Goal: Task Accomplishment & Management: Manage account settings

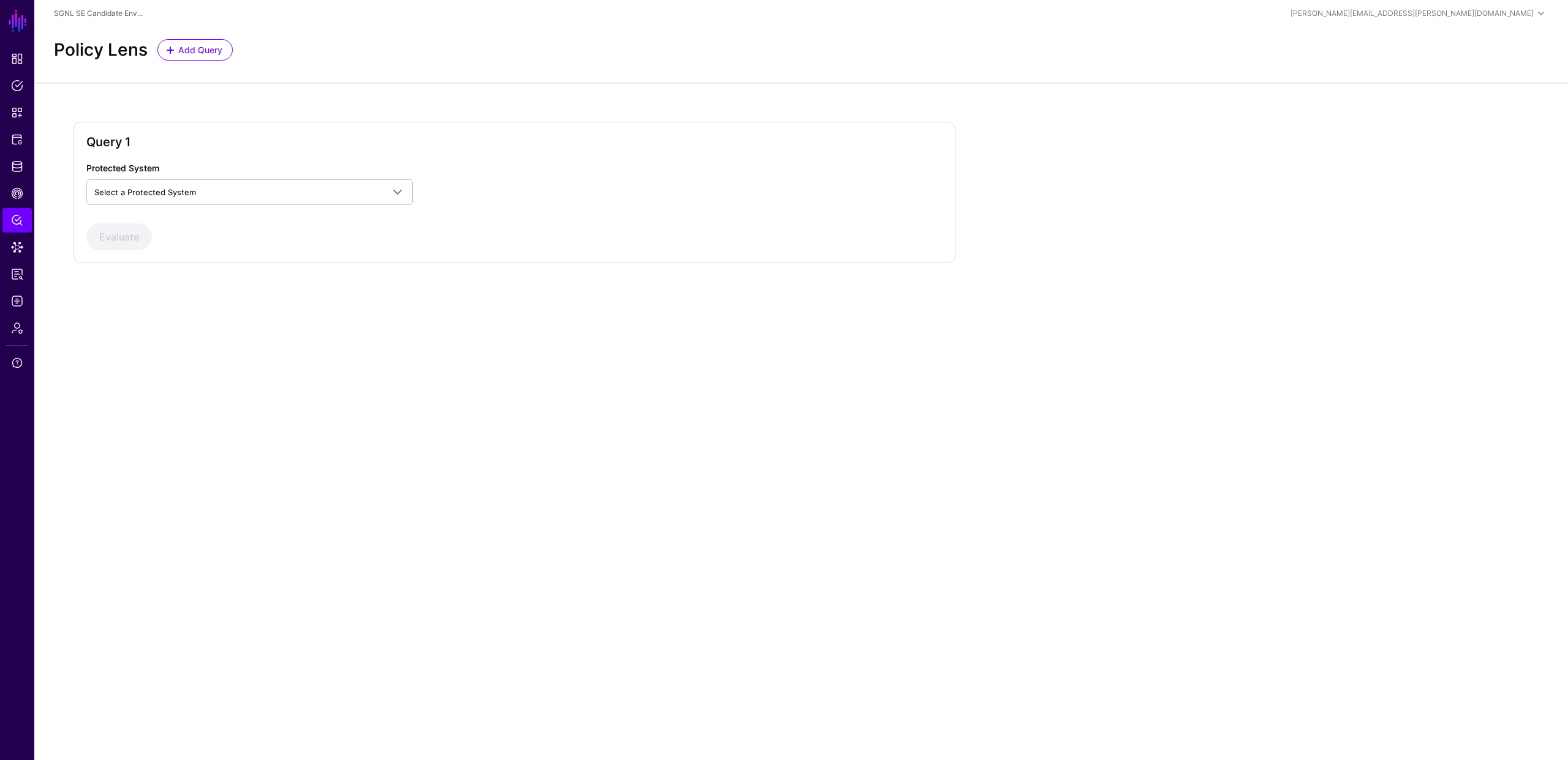
click at [498, 363] on main "SGNL Dashboard Policies Snippets Protected Systems Identity Data Fabric CAEP Hu…" at bounding box center [784, 380] width 1568 height 760
click at [185, 191] on span "Select a Protected System" at bounding box center [145, 192] width 101 height 10
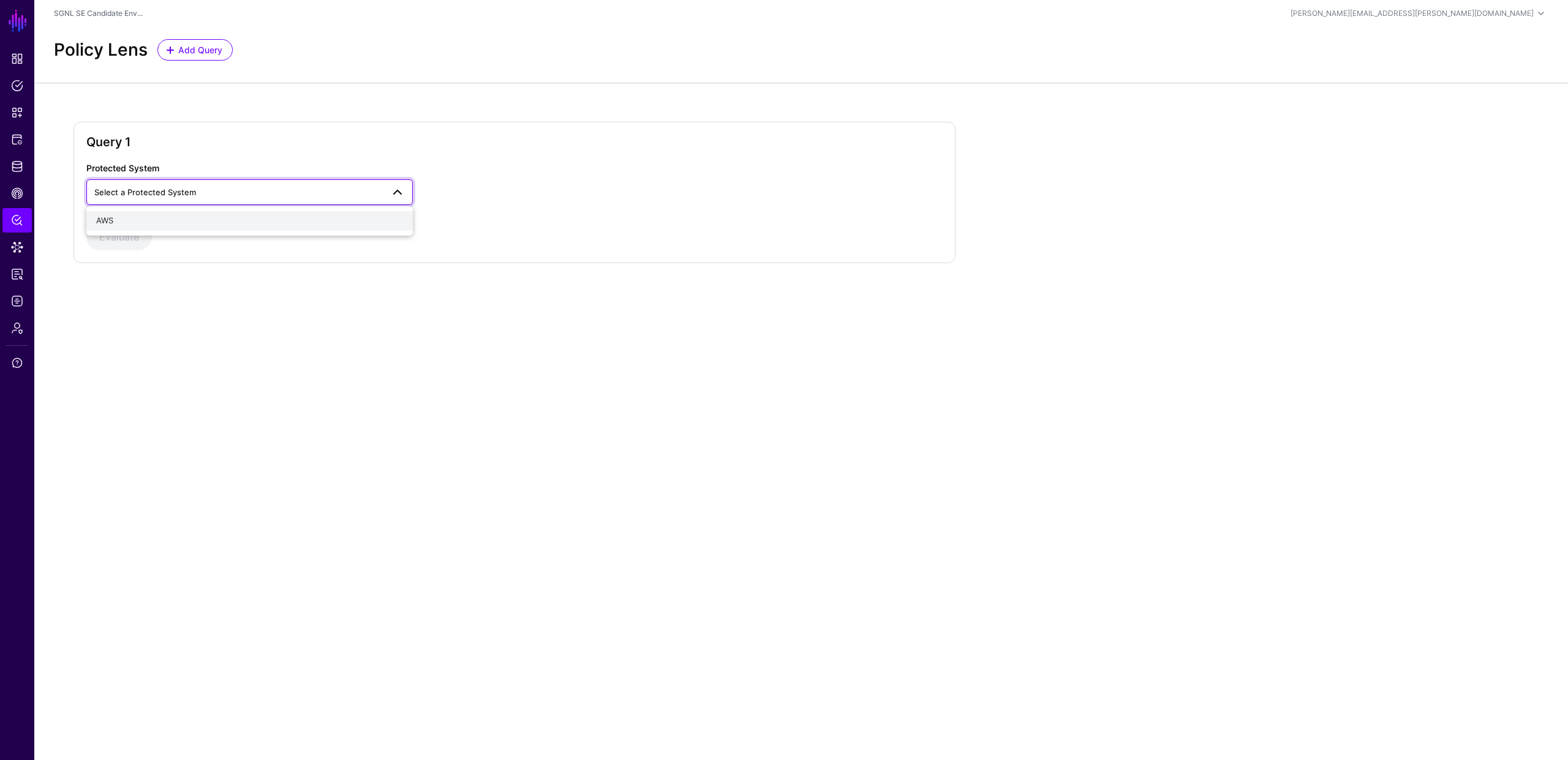
click at [164, 220] on div "AWS" at bounding box center [250, 221] width 307 height 12
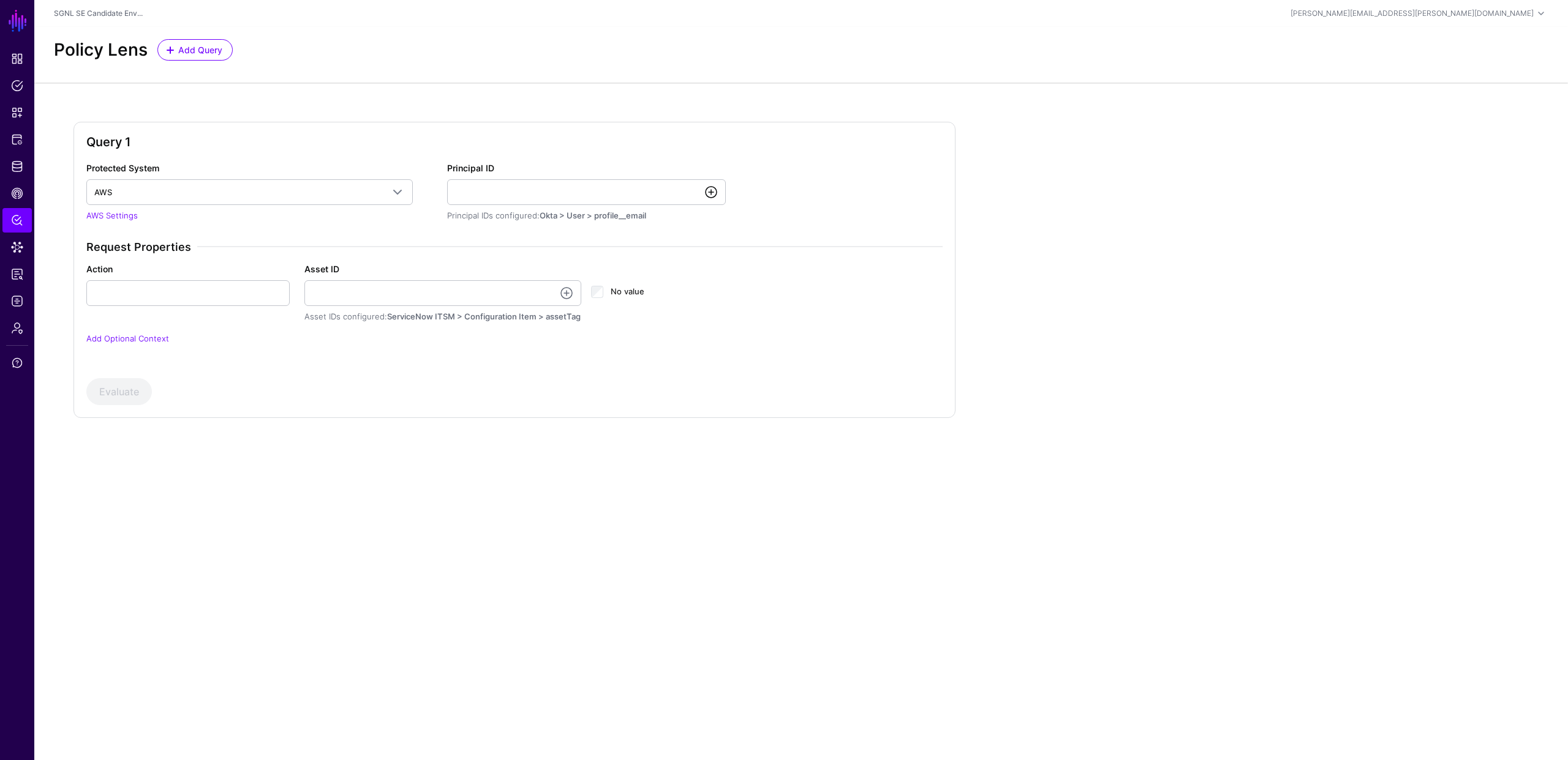
click at [710, 192] on link at bounding box center [711, 192] width 15 height 15
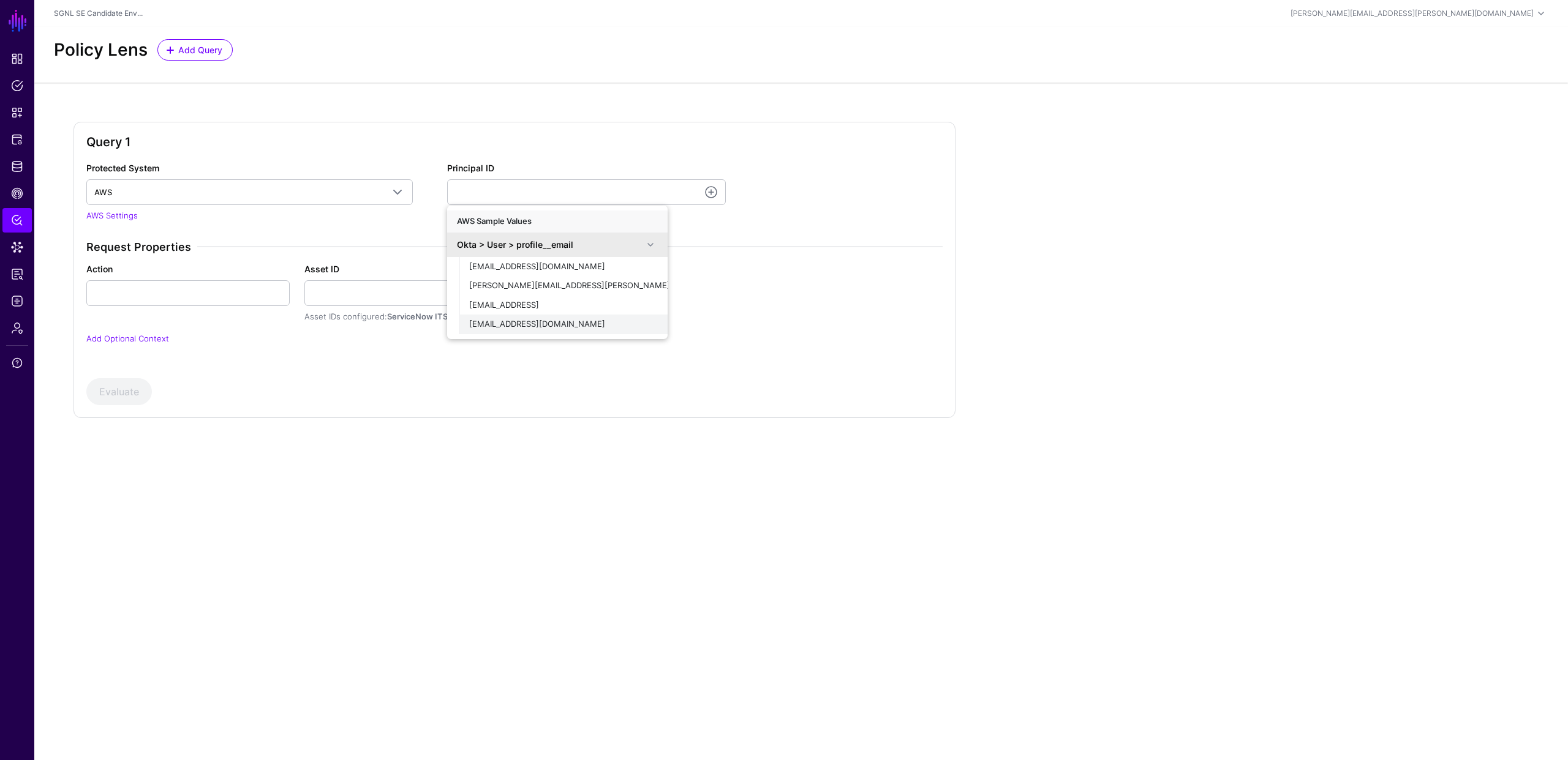
click at [543, 320] on span "demouser@demopanel.com" at bounding box center [537, 323] width 136 height 10
type input "**********"
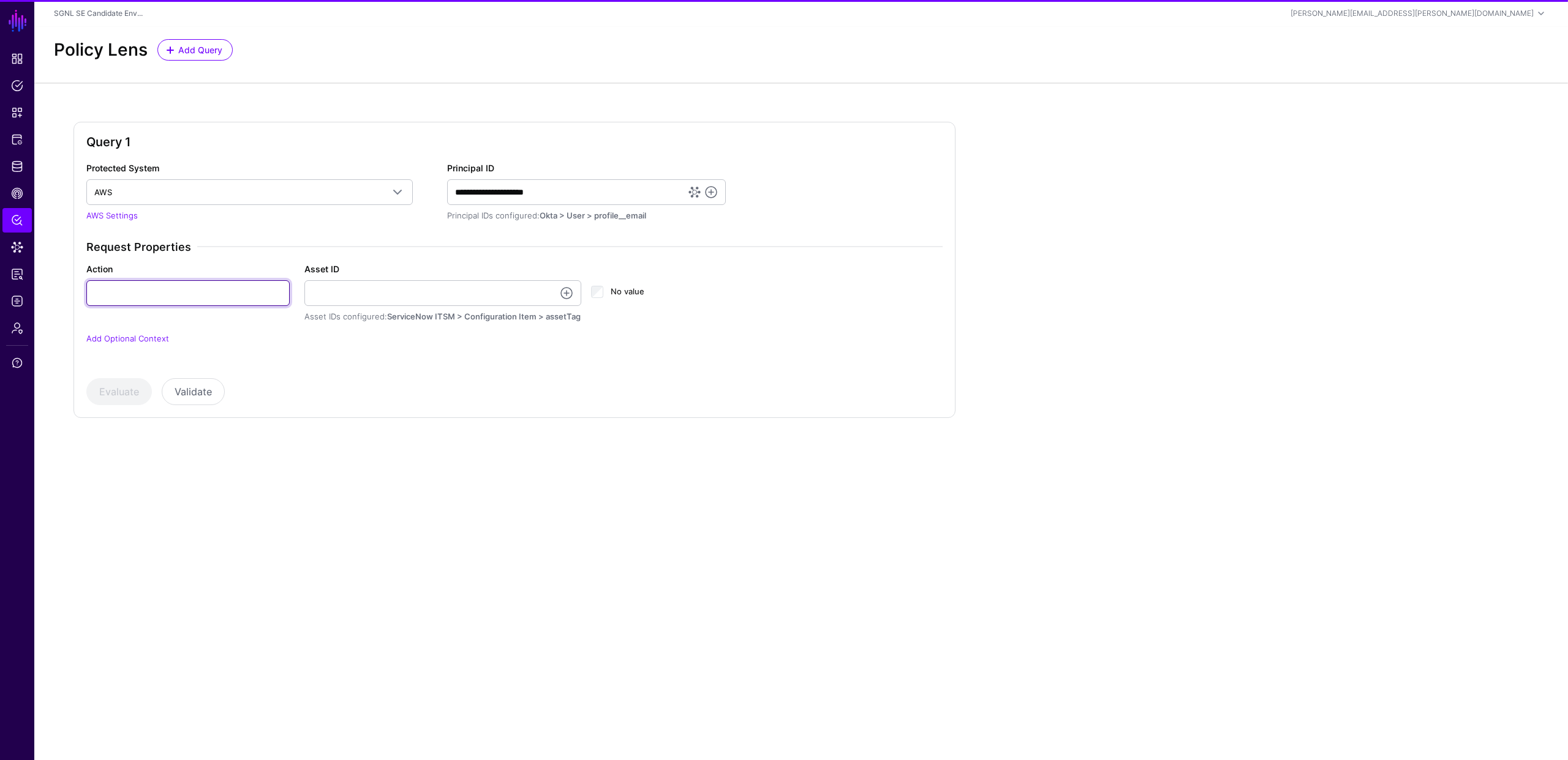
click at [262, 293] on input "Action" at bounding box center [188, 294] width 204 height 26
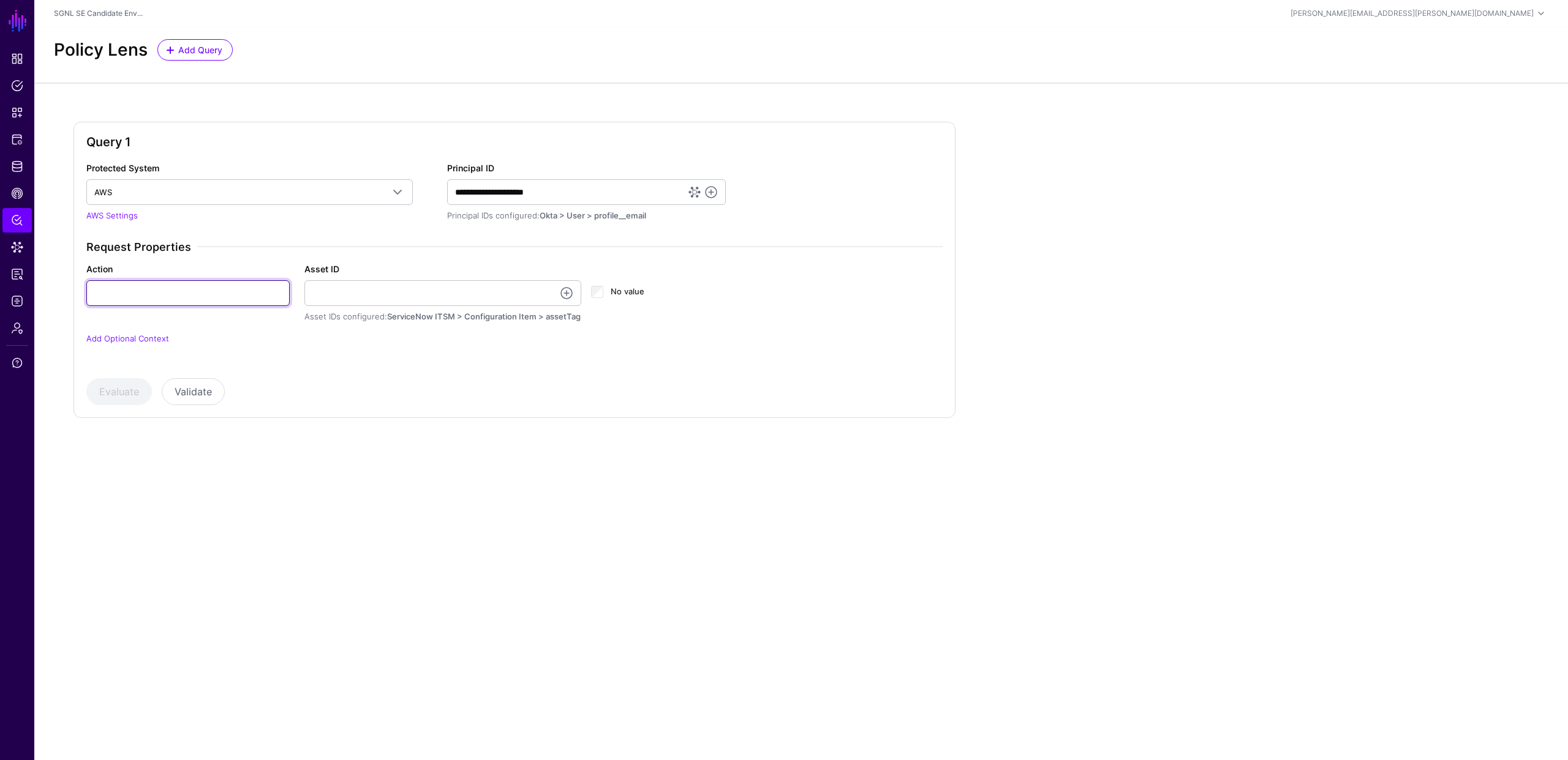
type input "******"
click at [566, 293] on link at bounding box center [566, 293] width 15 height 15
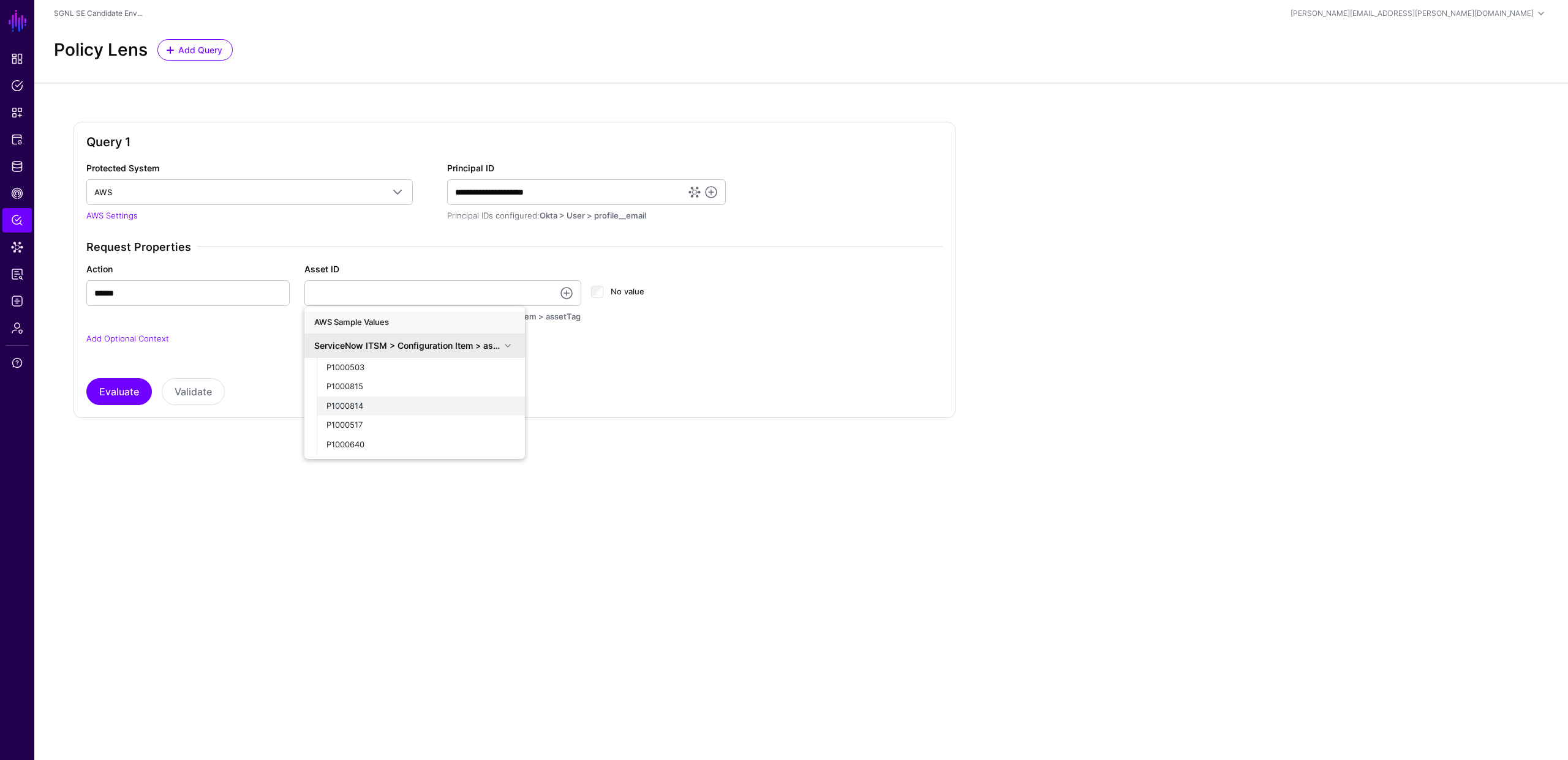
click at [407, 399] on button "P1000814" at bounding box center [420, 406] width 208 height 20
type input "********"
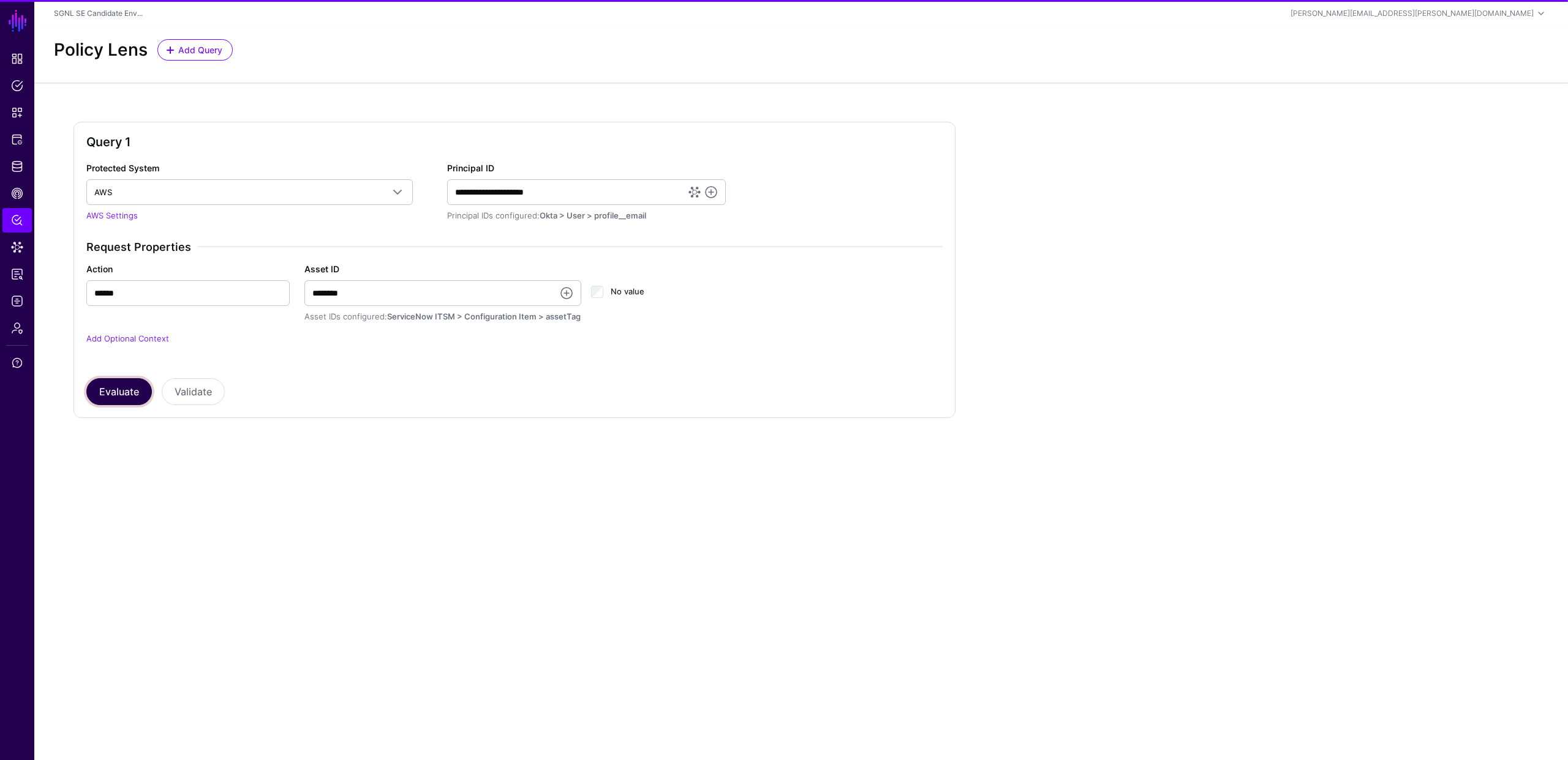
click at [128, 388] on button "Evaluate" at bounding box center [120, 392] width 66 height 27
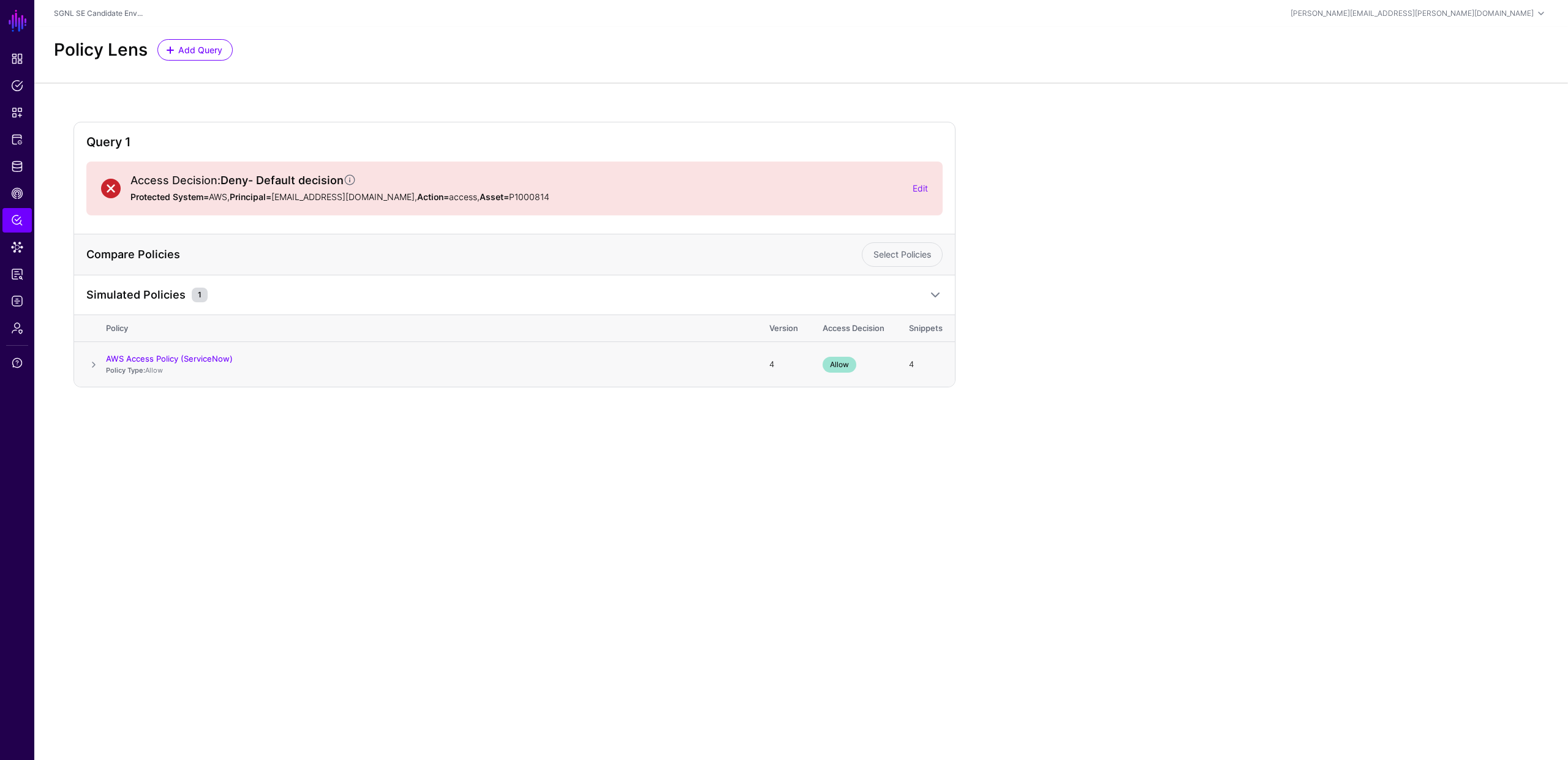
click at [94, 362] on span at bounding box center [94, 365] width 15 height 15
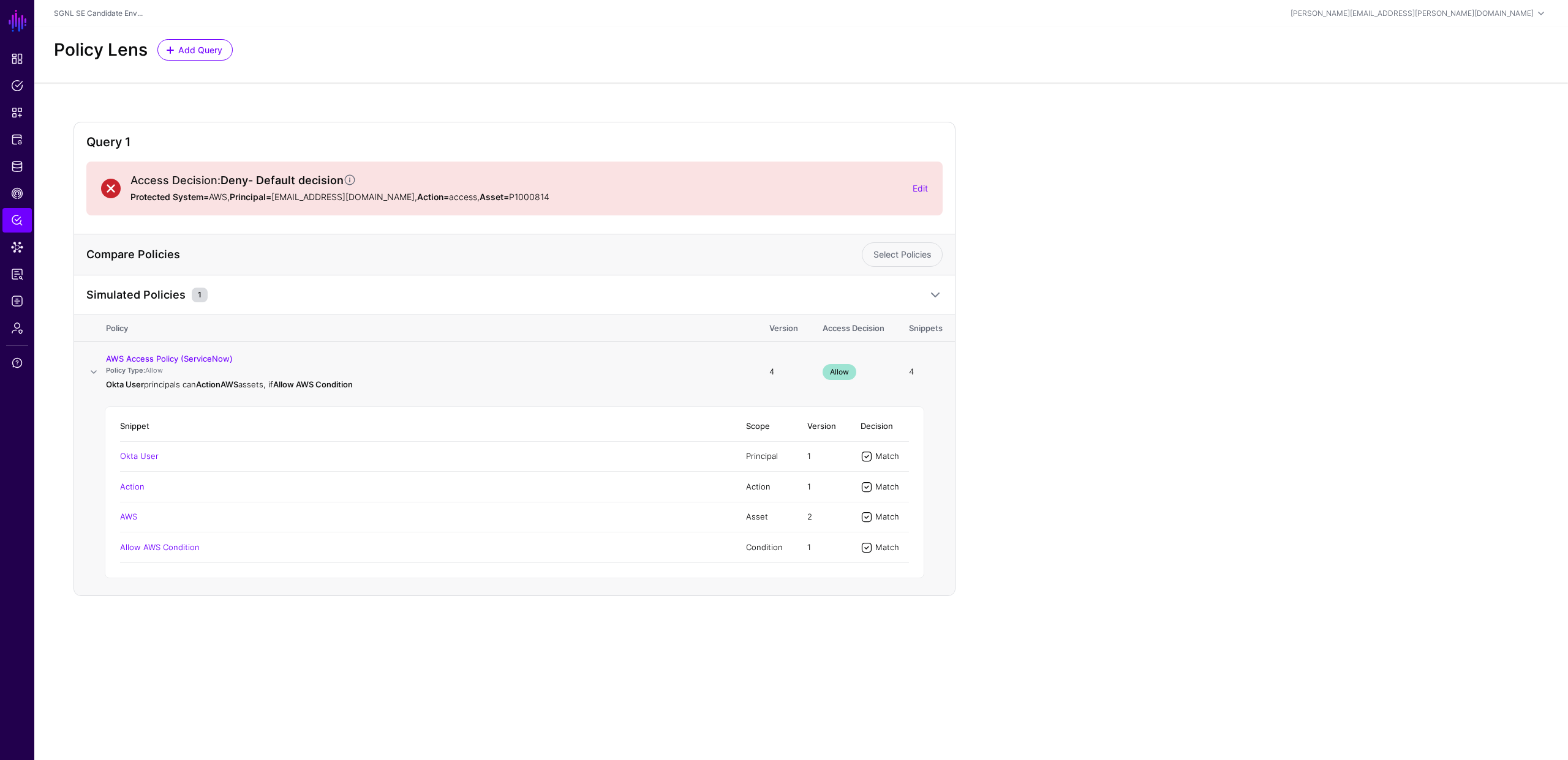
click at [496, 349] on td "AWS Access Policy (ServiceNow) Policy Type: Allow Okta User principals can Acti…" at bounding box center [431, 372] width 651 height 60
drag, startPoint x: 109, startPoint y: 384, endPoint x: 244, endPoint y: 399, distance: 135.8
click at [244, 399] on td "AWS Access Policy (ServiceNow) Policy Type: Allow Okta User principals can Acti…" at bounding box center [431, 372] width 651 height 60
click at [353, 386] on strong "Allow AWS Condition" at bounding box center [313, 384] width 80 height 10
click at [17, 139] on span "Protected Systems" at bounding box center [17, 140] width 12 height 12
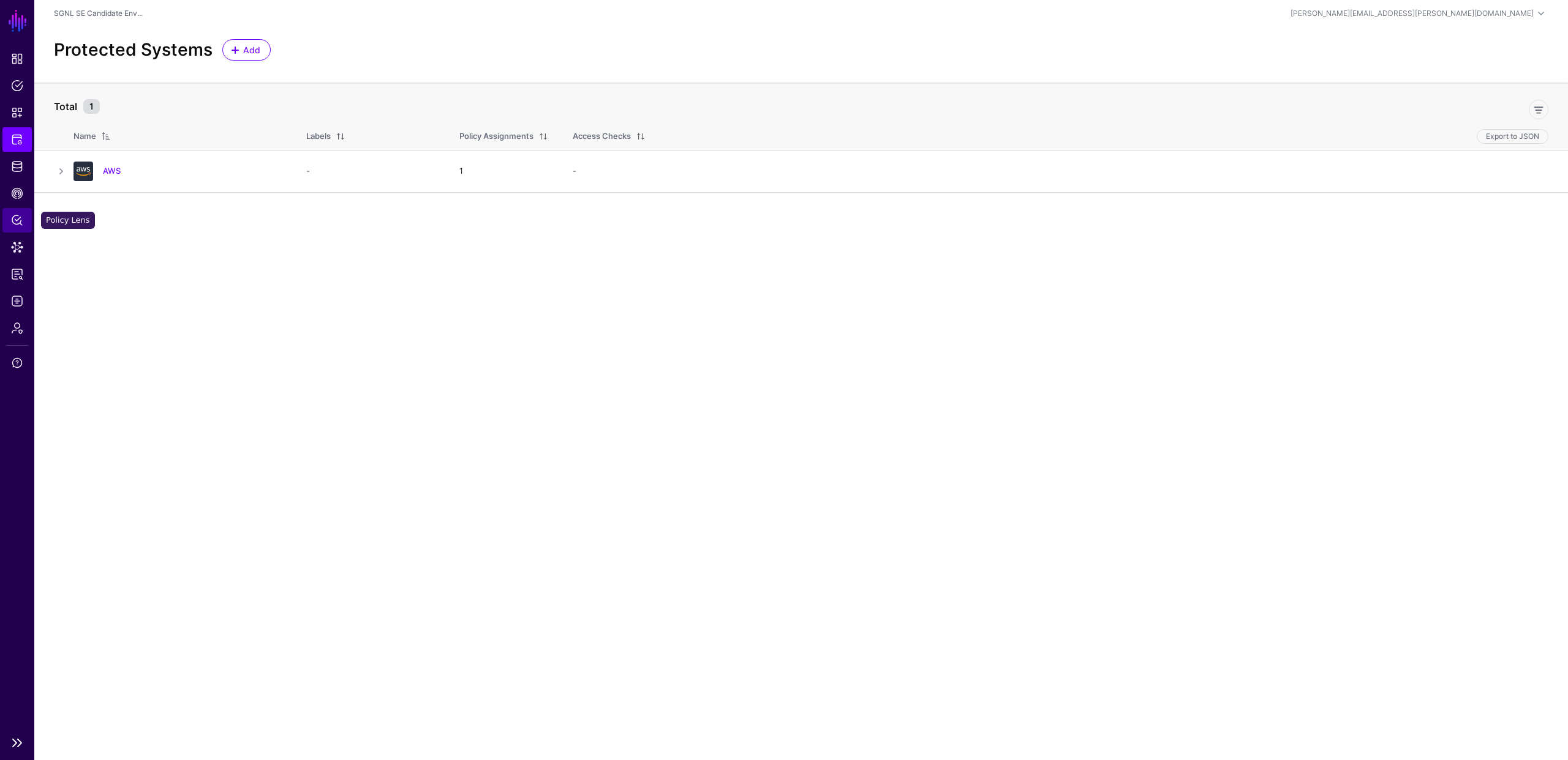
click at [14, 218] on span "Policy Lens" at bounding box center [17, 220] width 12 height 12
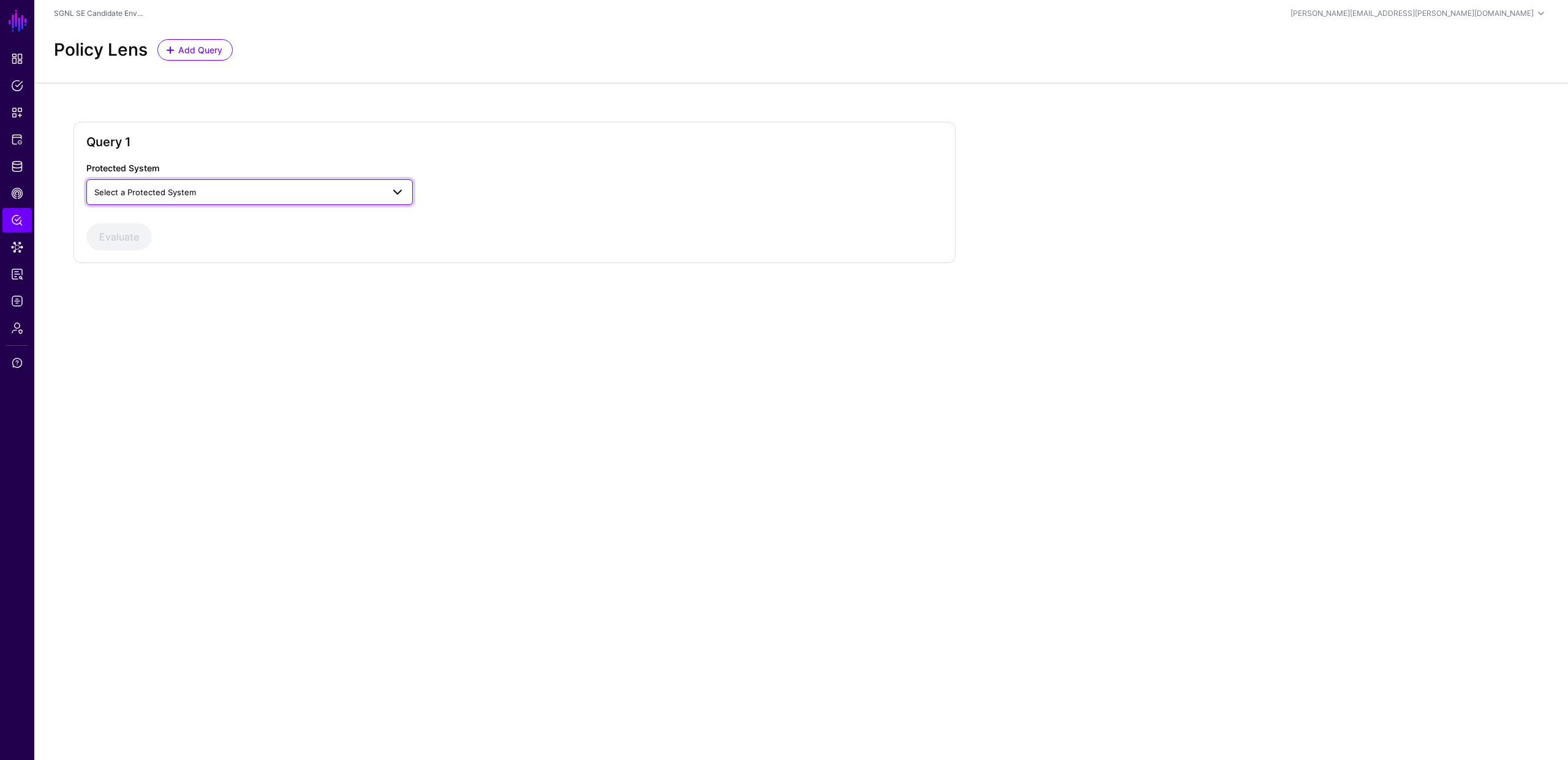
click at [133, 189] on span "Select a Protected System" at bounding box center [145, 192] width 101 height 10
click at [123, 222] on div "AWS" at bounding box center [250, 221] width 307 height 12
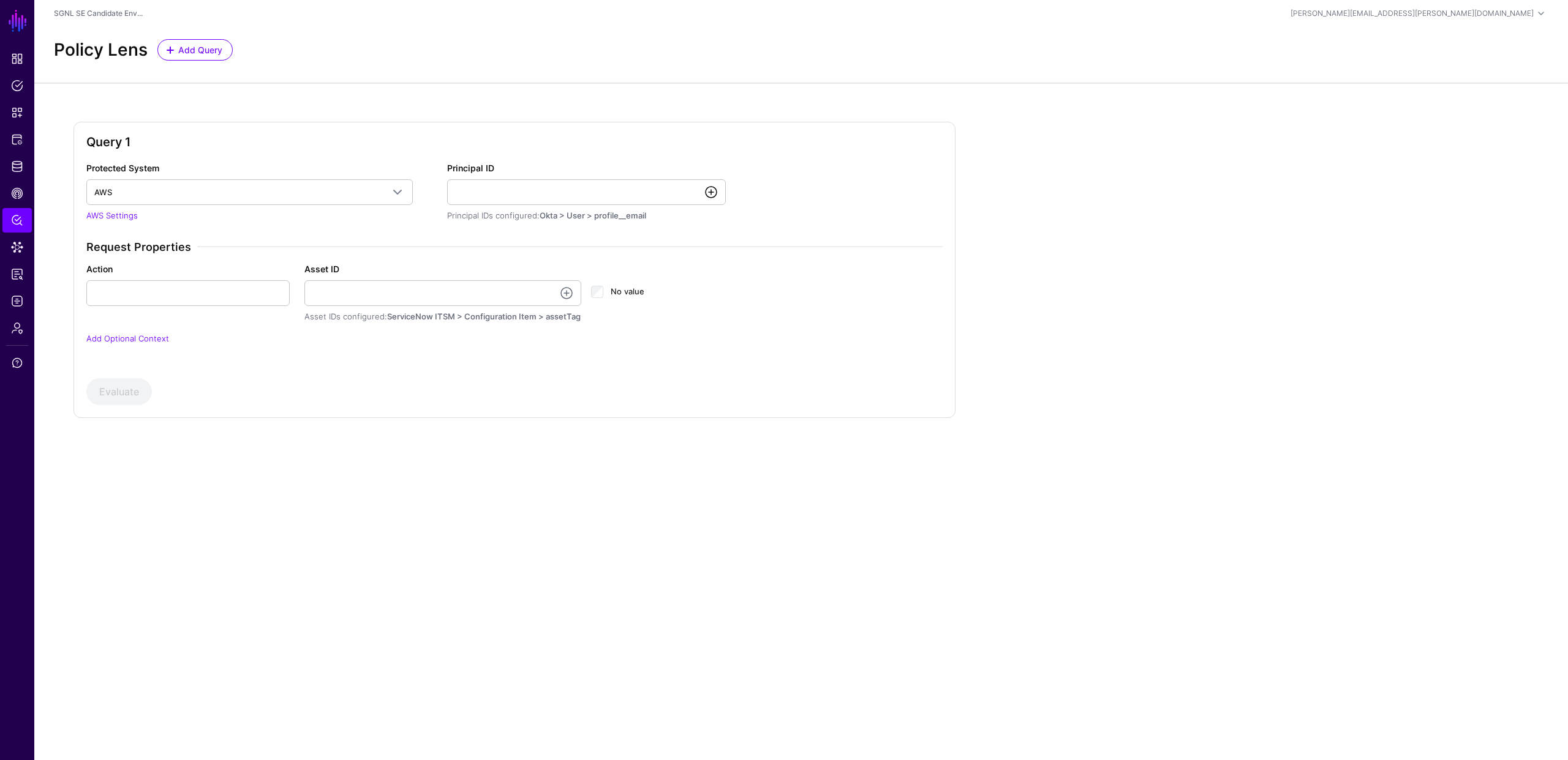
click at [711, 192] on link at bounding box center [711, 192] width 15 height 15
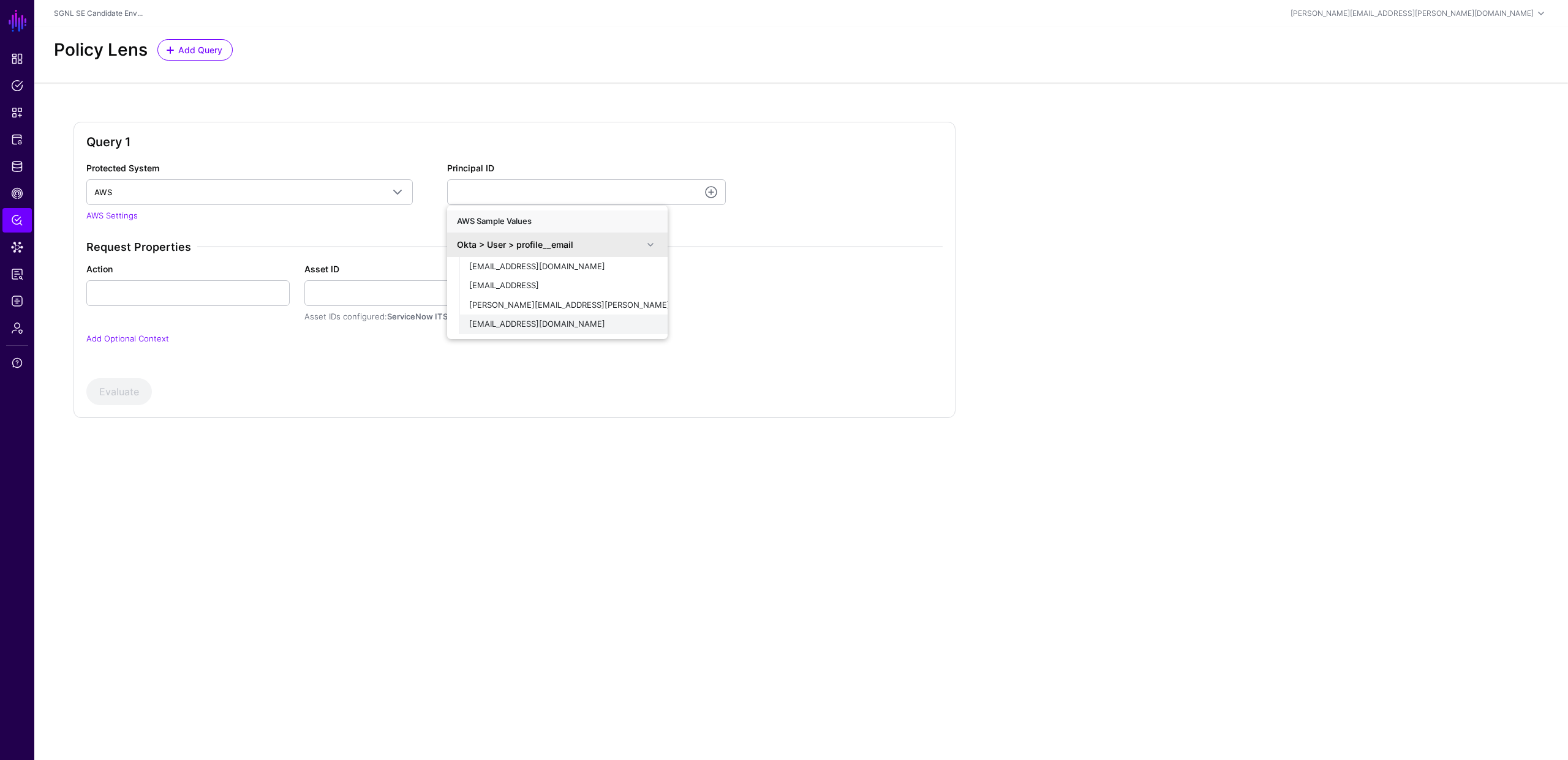
click at [535, 325] on span "[EMAIL_ADDRESS][DOMAIN_NAME]" at bounding box center [537, 323] width 136 height 10
type input "**********"
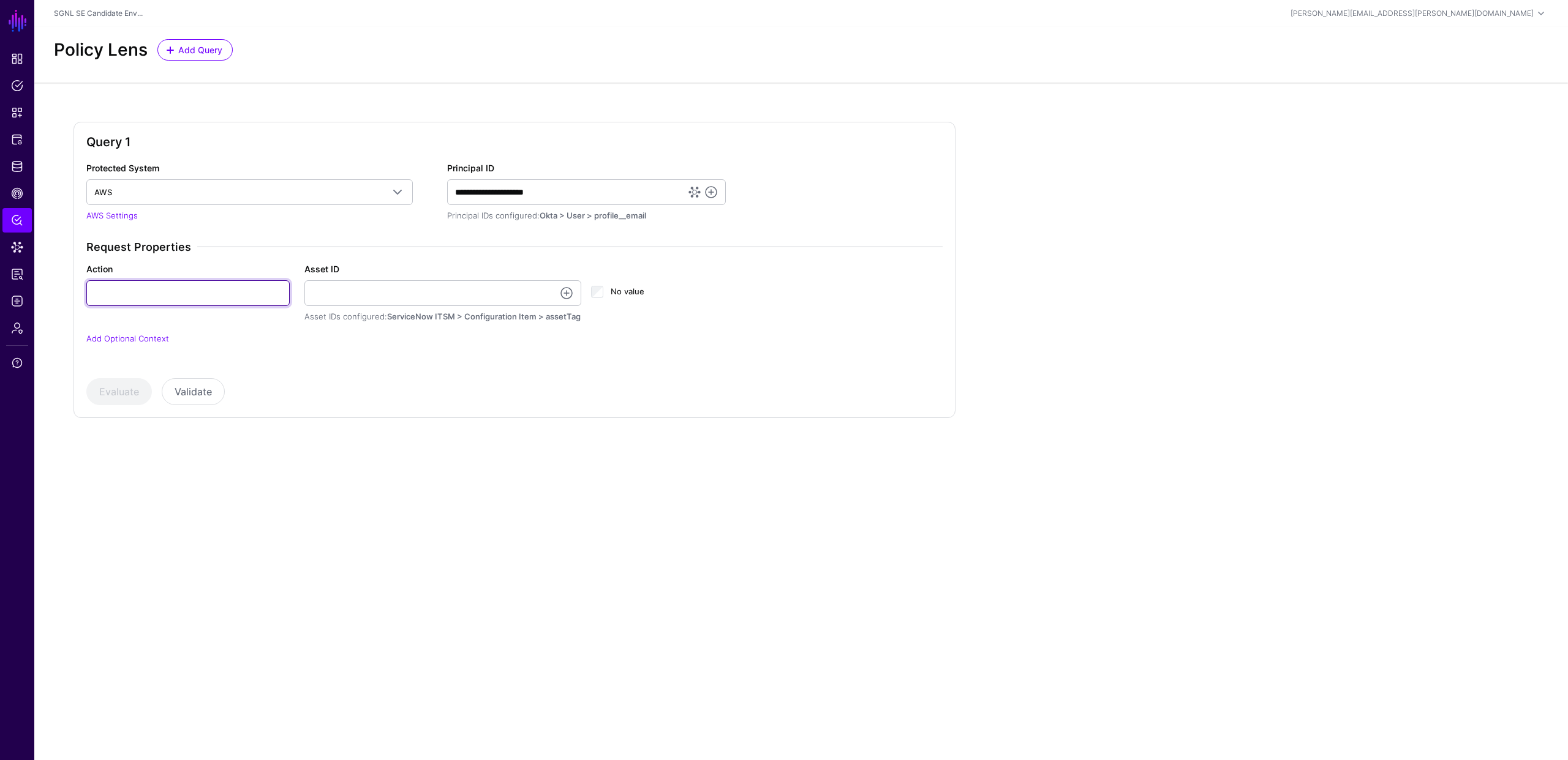
click at [239, 294] on input "Action" at bounding box center [188, 294] width 204 height 26
type input "******"
click at [569, 297] on link at bounding box center [566, 293] width 15 height 15
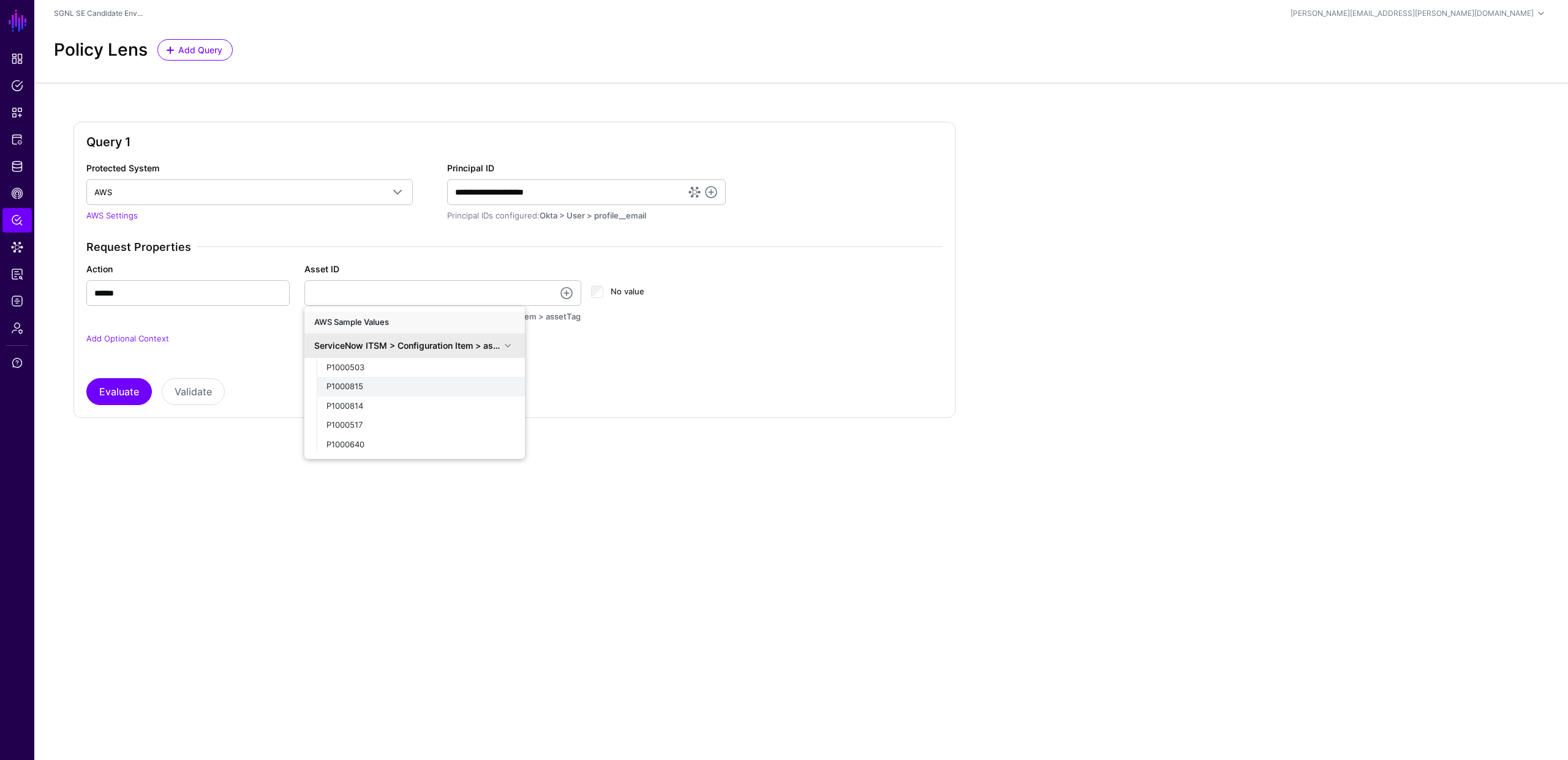
click at [381, 393] on button "P1000815" at bounding box center [420, 386] width 208 height 20
type input "********"
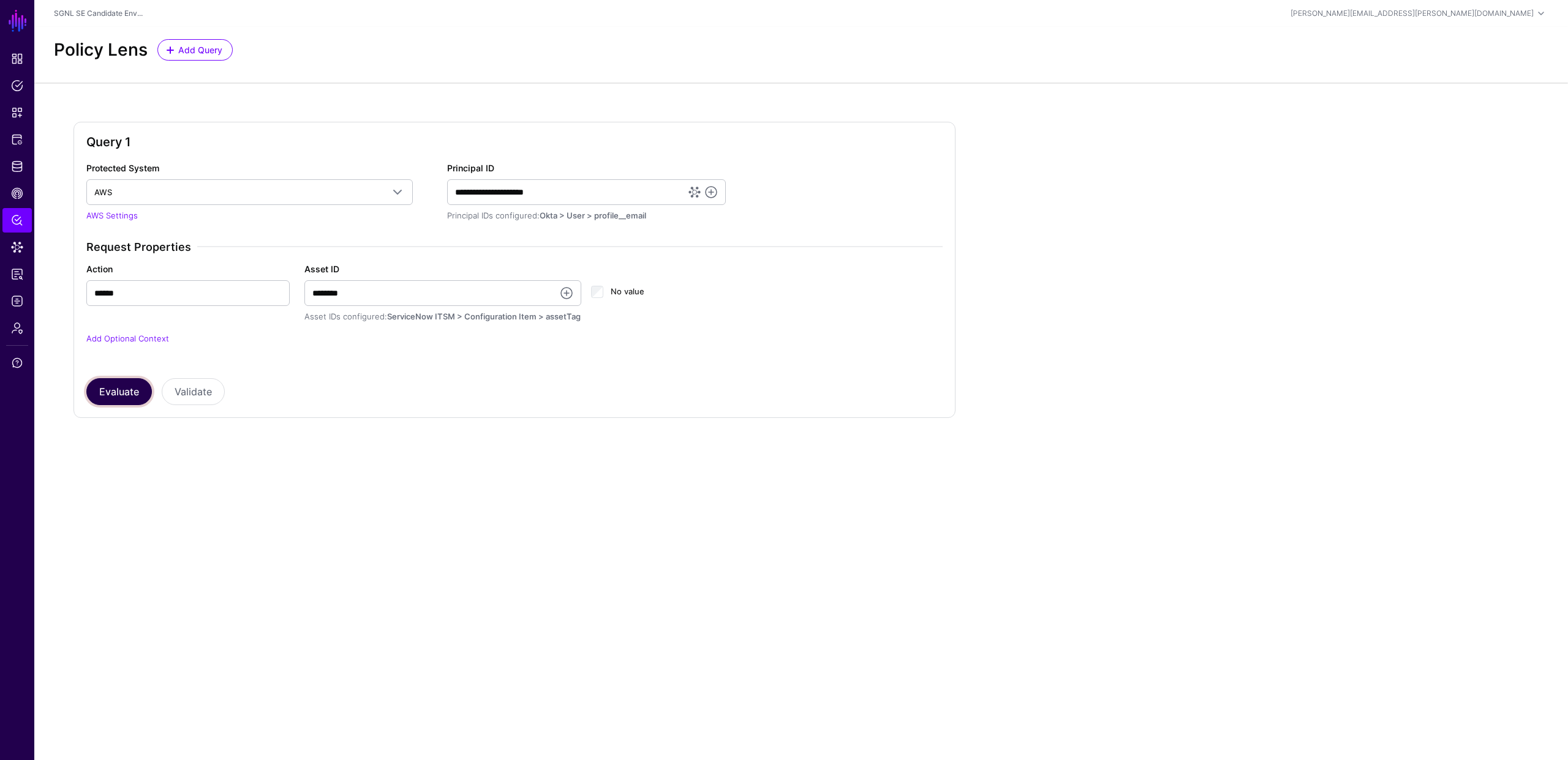
click at [132, 393] on button "Evaluate" at bounding box center [120, 392] width 66 height 27
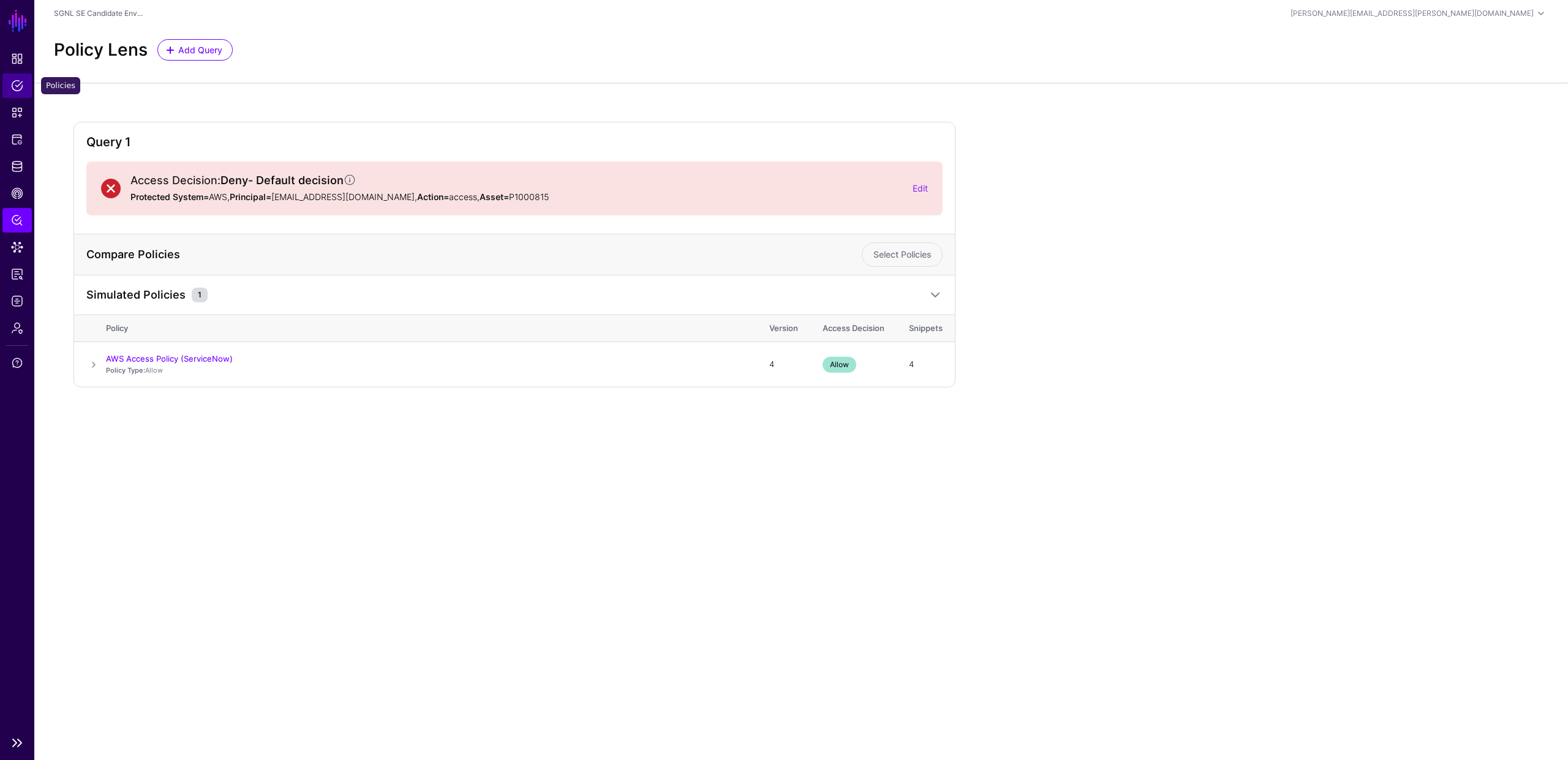
click at [16, 86] on span "Policies" at bounding box center [17, 86] width 12 height 12
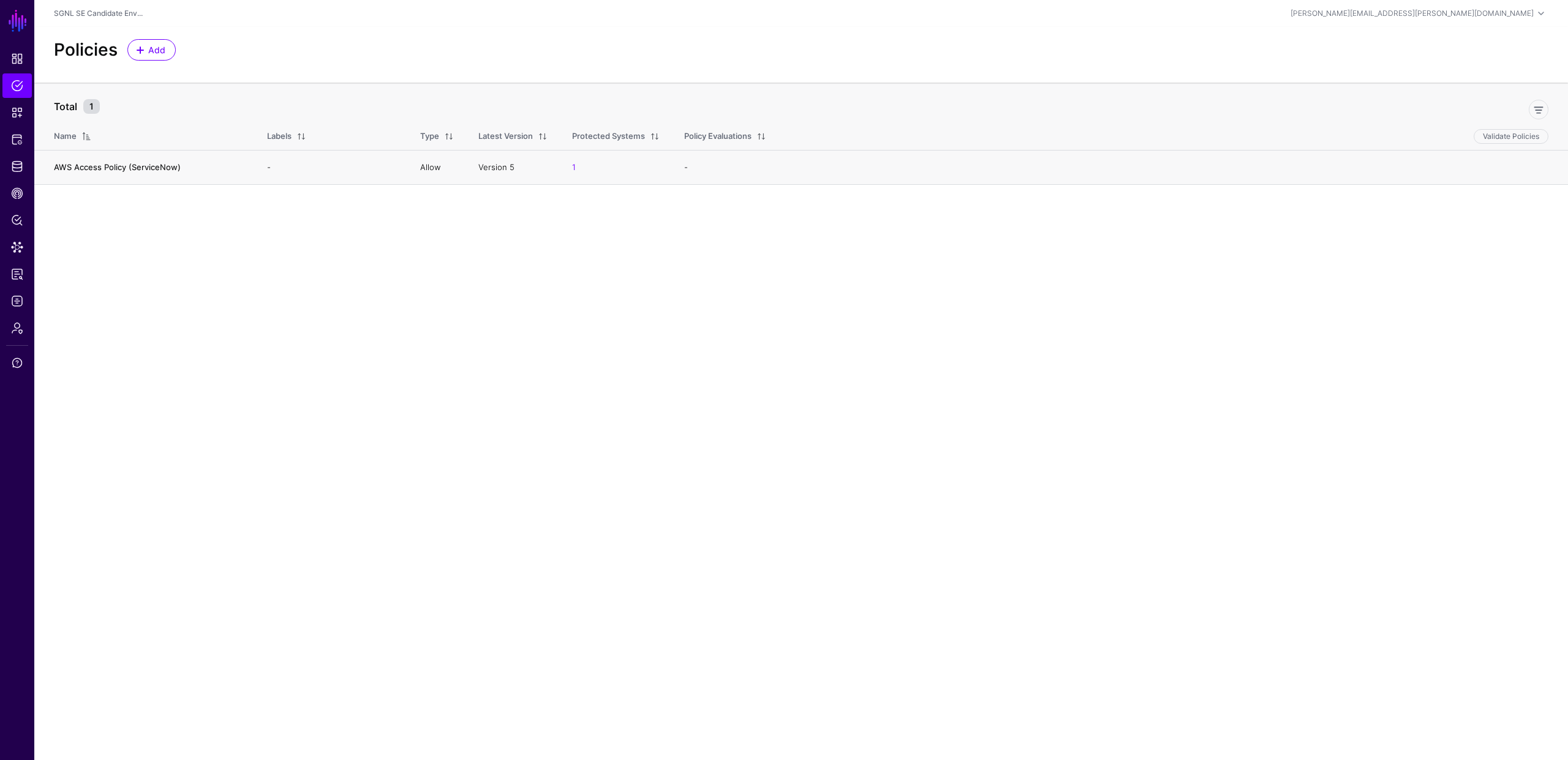
click at [78, 167] on link "AWS Access Policy (ServiceNow)" at bounding box center [117, 166] width 127 height 10
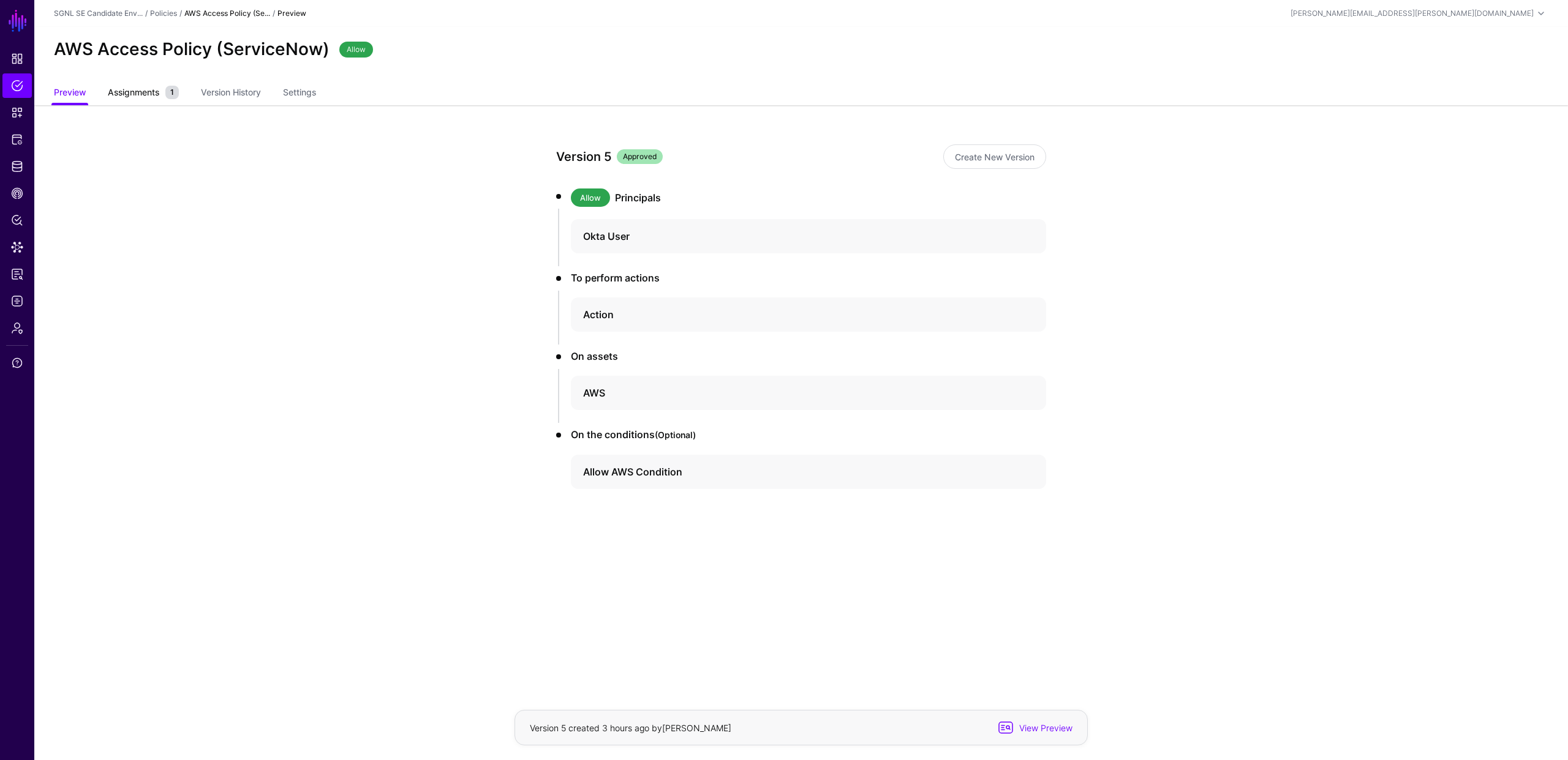
click at [138, 95] on span "Assignments" at bounding box center [133, 92] width 57 height 13
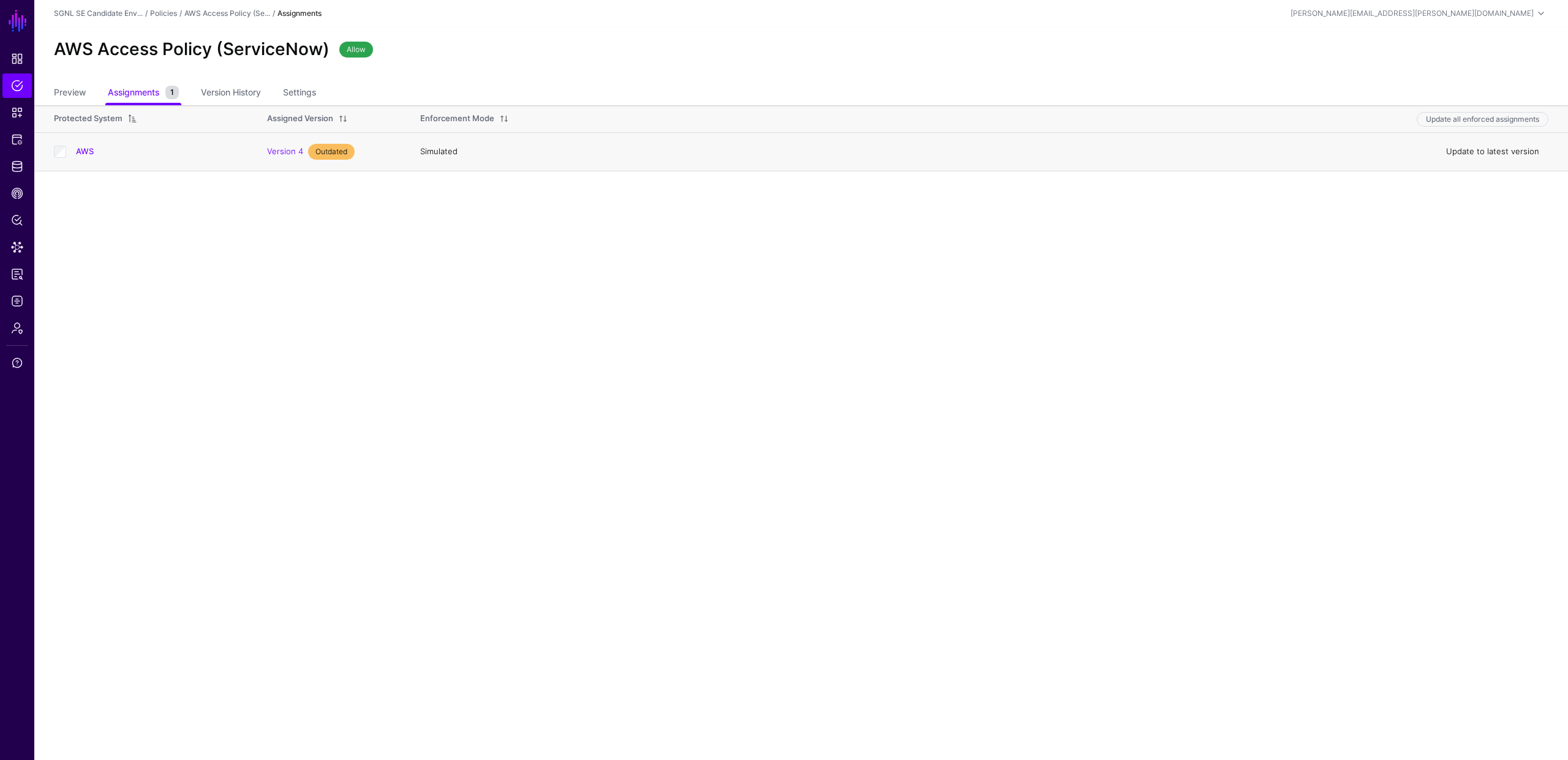
click at [1474, 150] on link "Update to latest version" at bounding box center [1492, 151] width 93 height 10
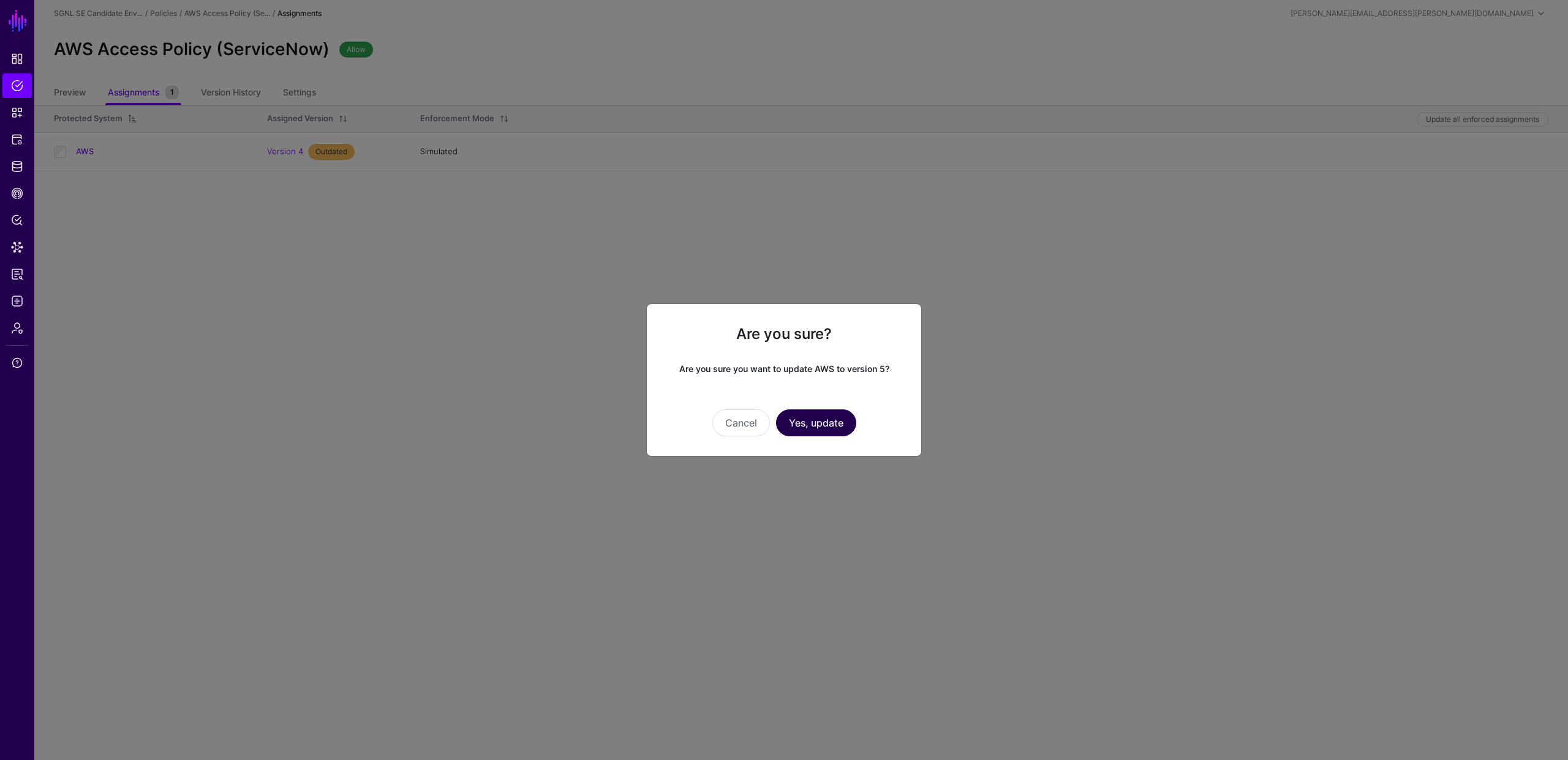
click at [806, 421] on button "Yes, update" at bounding box center [816, 423] width 81 height 27
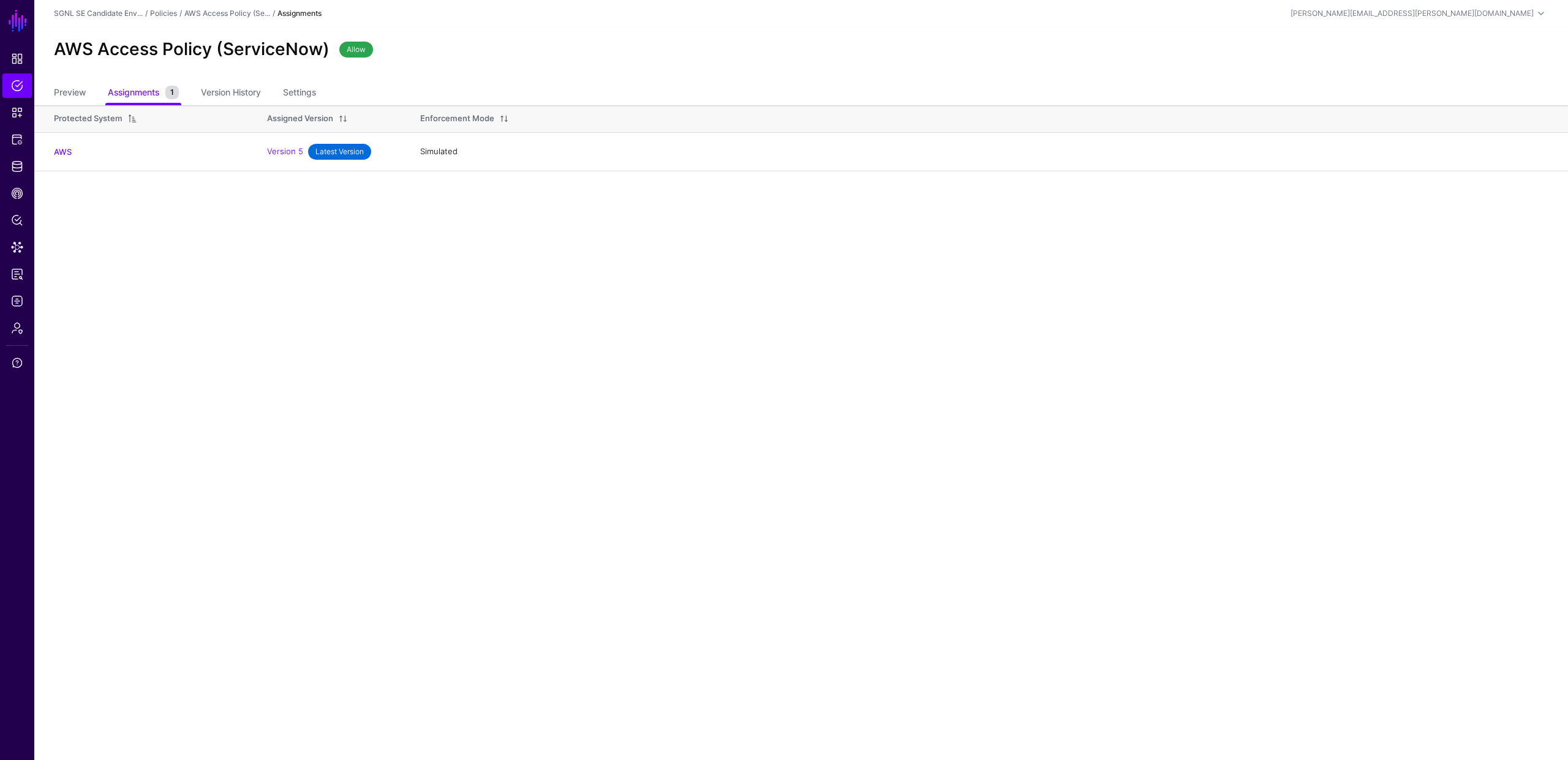
click at [168, 233] on main "SGNL Dashboard Policies Snippets Protected Systems Identity Data Fabric CAEP Hu…" at bounding box center [784, 380] width 1568 height 760
click at [455, 117] on div "Enforcement Mode" at bounding box center [457, 119] width 74 height 12
click at [63, 154] on link "AWS" at bounding box center [62, 152] width 17 height 10
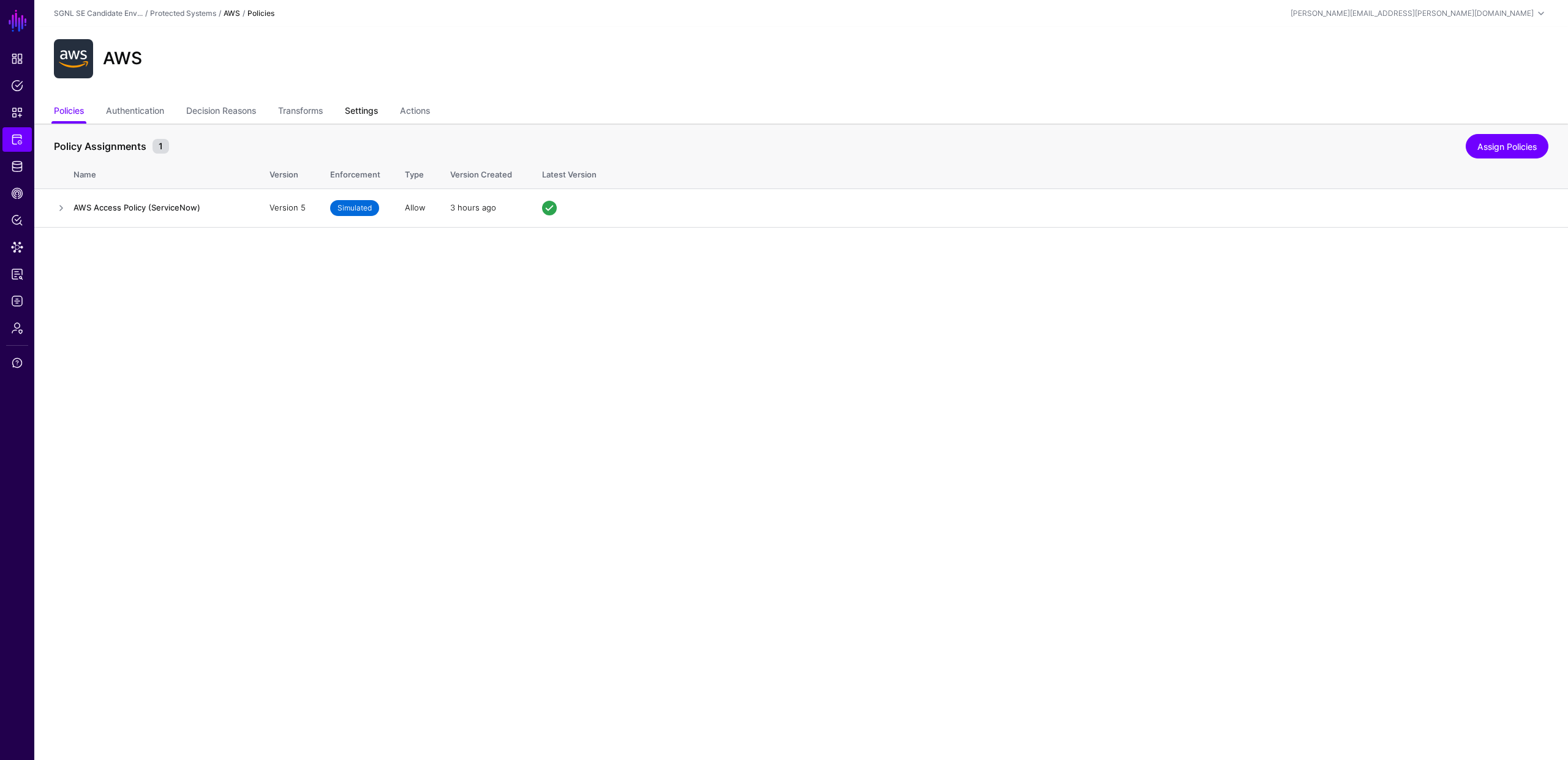
click at [370, 111] on link "Settings" at bounding box center [361, 112] width 33 height 23
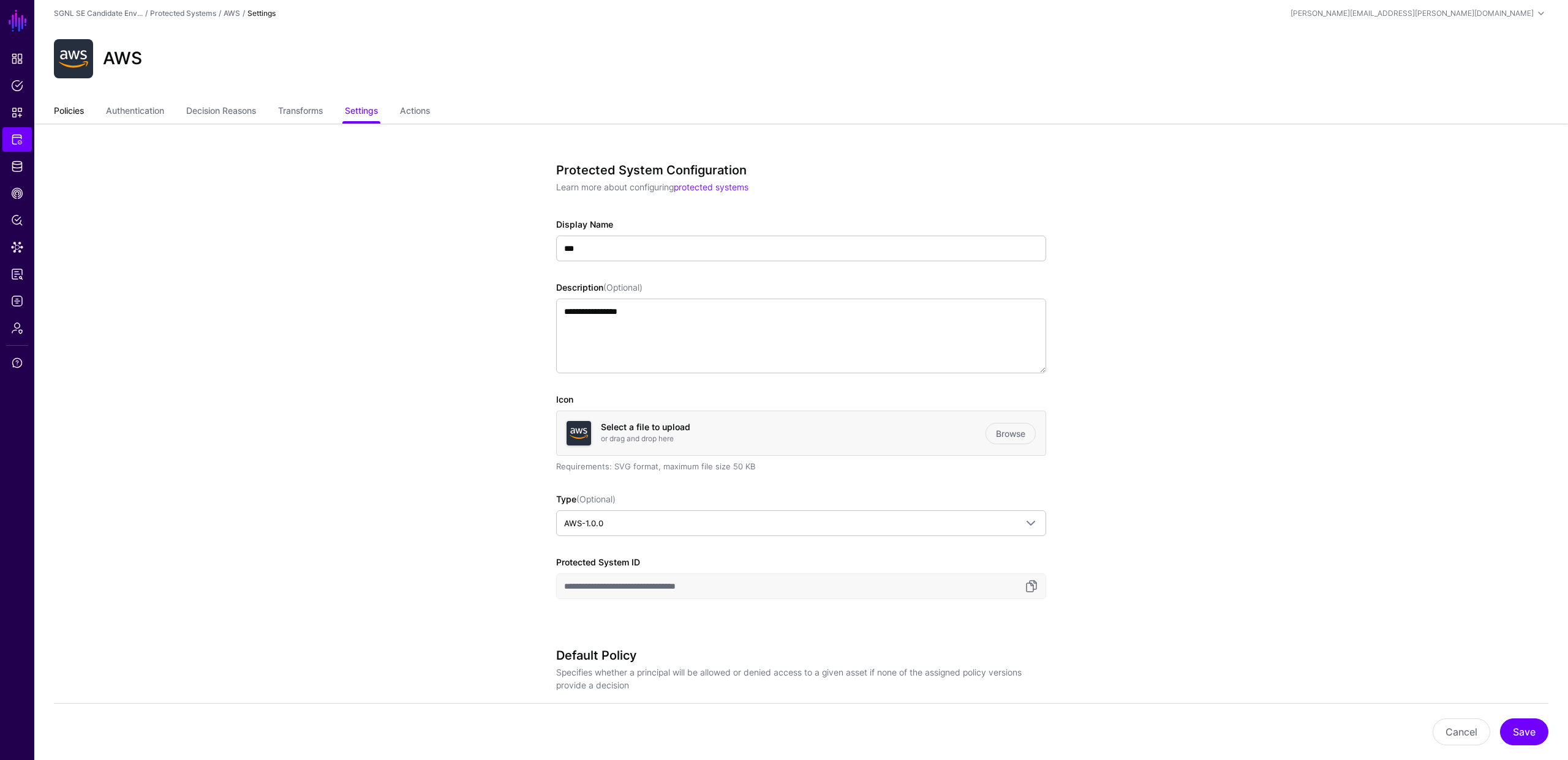
click at [80, 111] on link "Policies" at bounding box center [68, 112] width 30 height 23
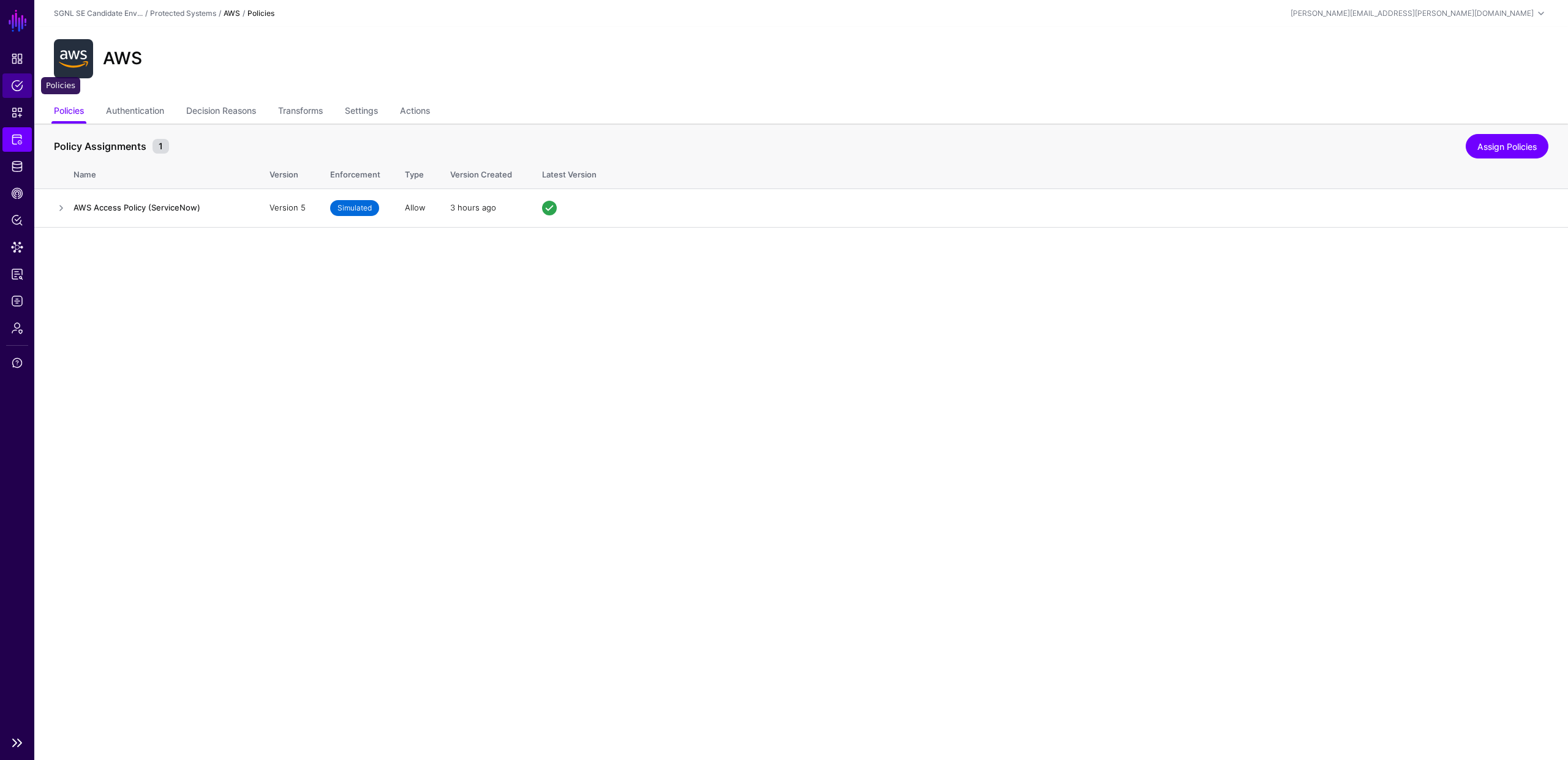
click at [14, 92] on link "Policies" at bounding box center [17, 86] width 29 height 24
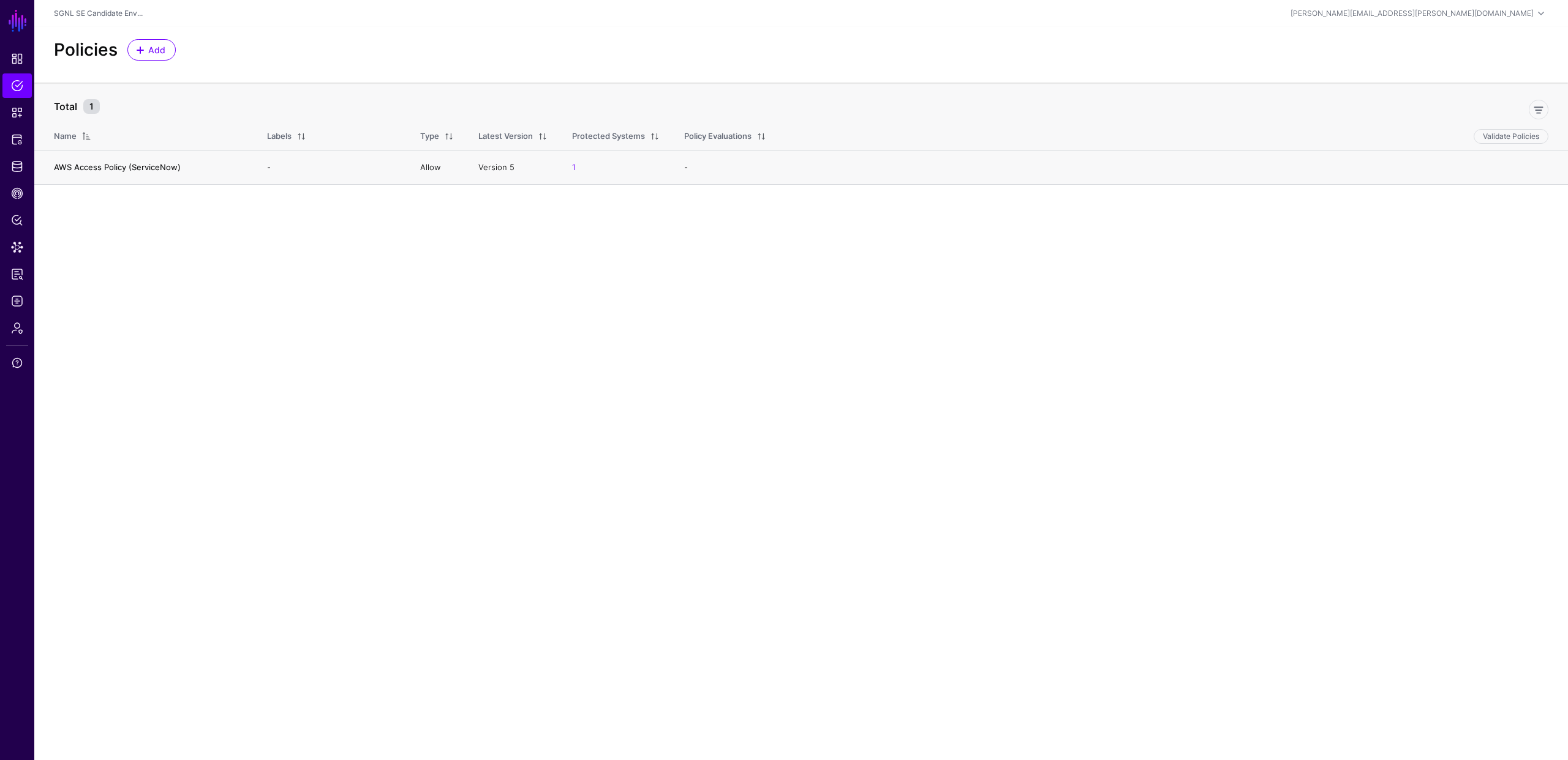
click at [78, 166] on link "AWS Access Policy (ServiceNow)" at bounding box center [117, 166] width 127 height 10
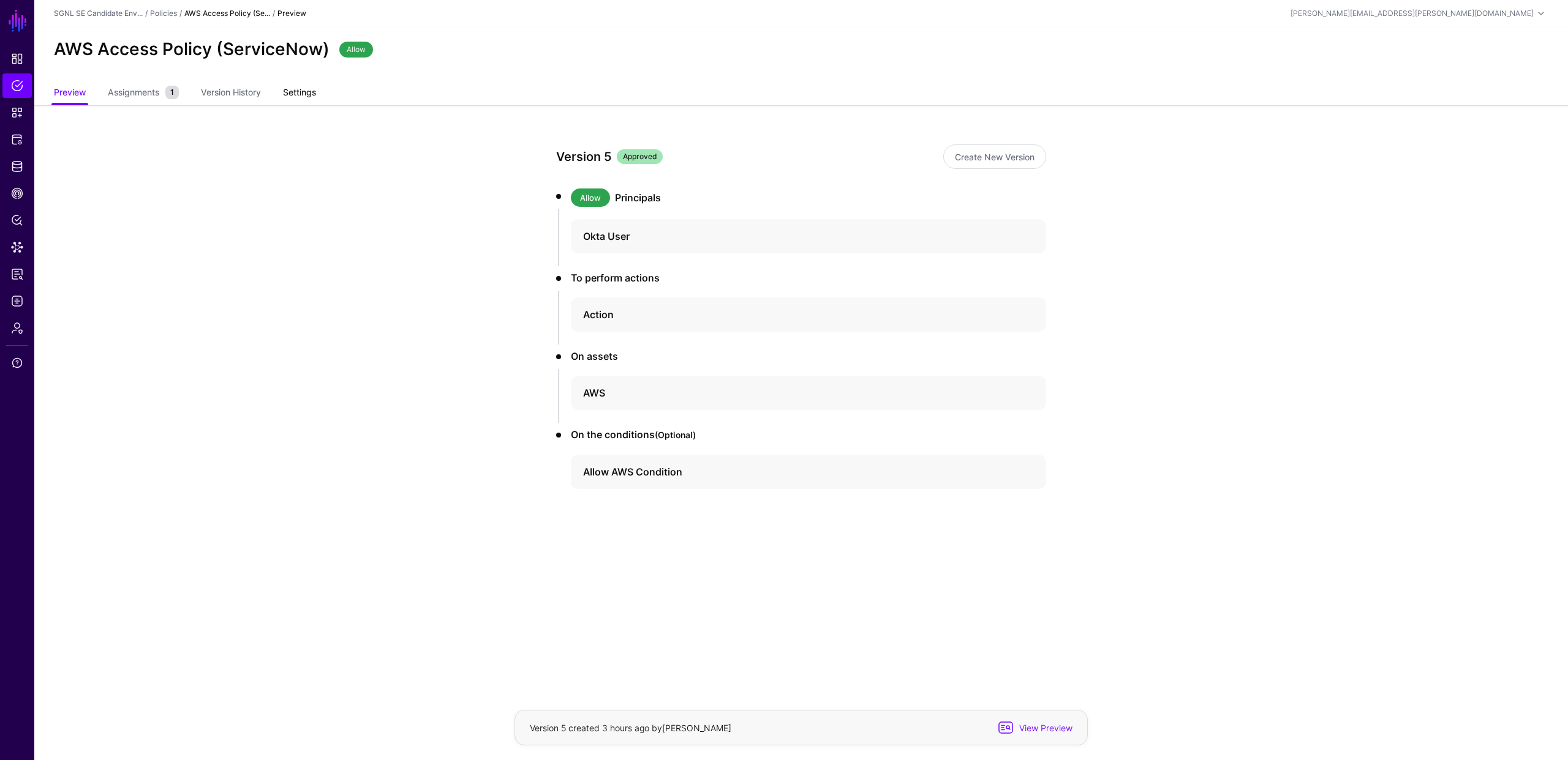
click at [311, 93] on link "Settings" at bounding box center [299, 94] width 33 height 23
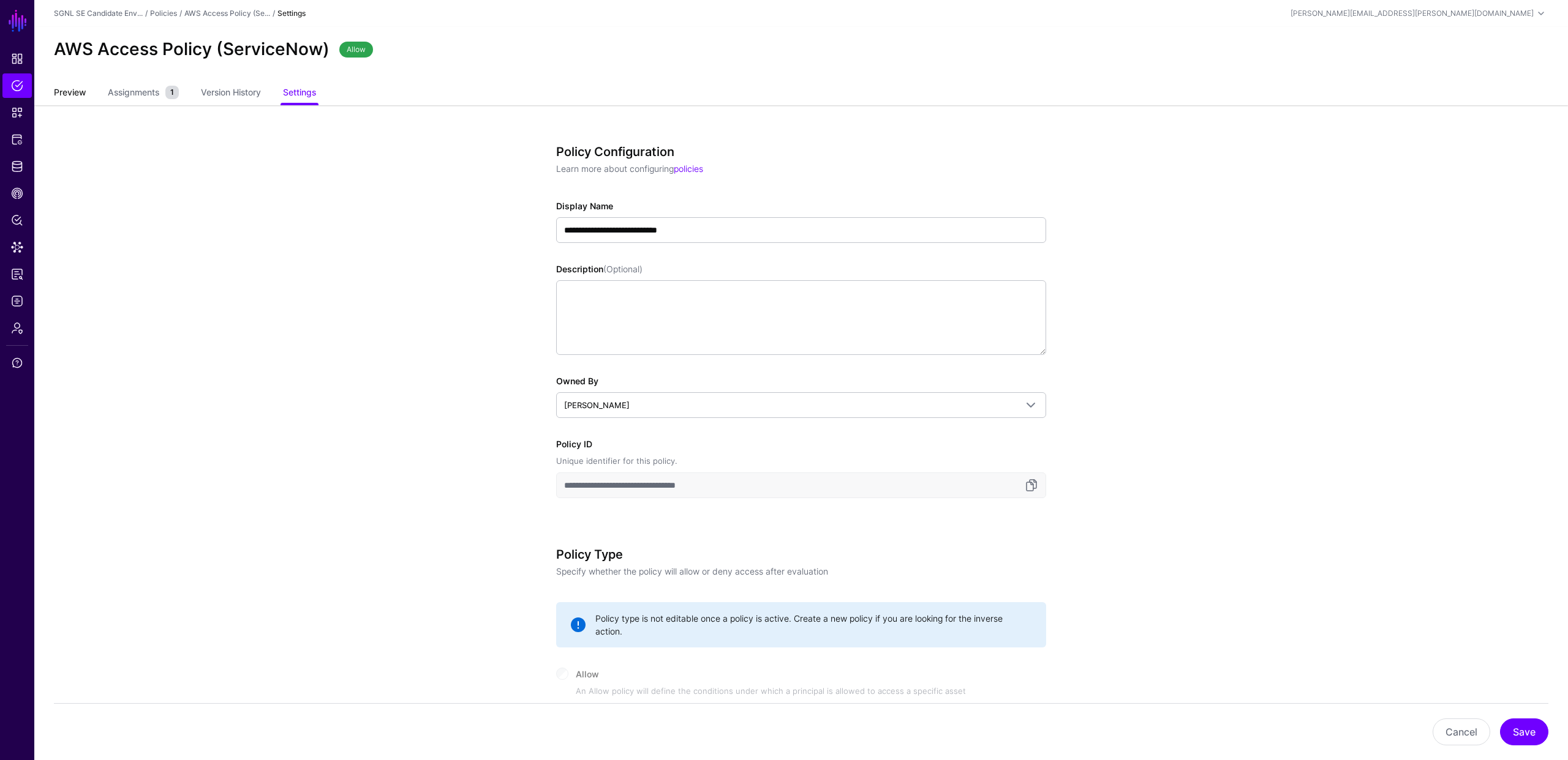
click at [76, 93] on link "Preview" at bounding box center [69, 94] width 32 height 23
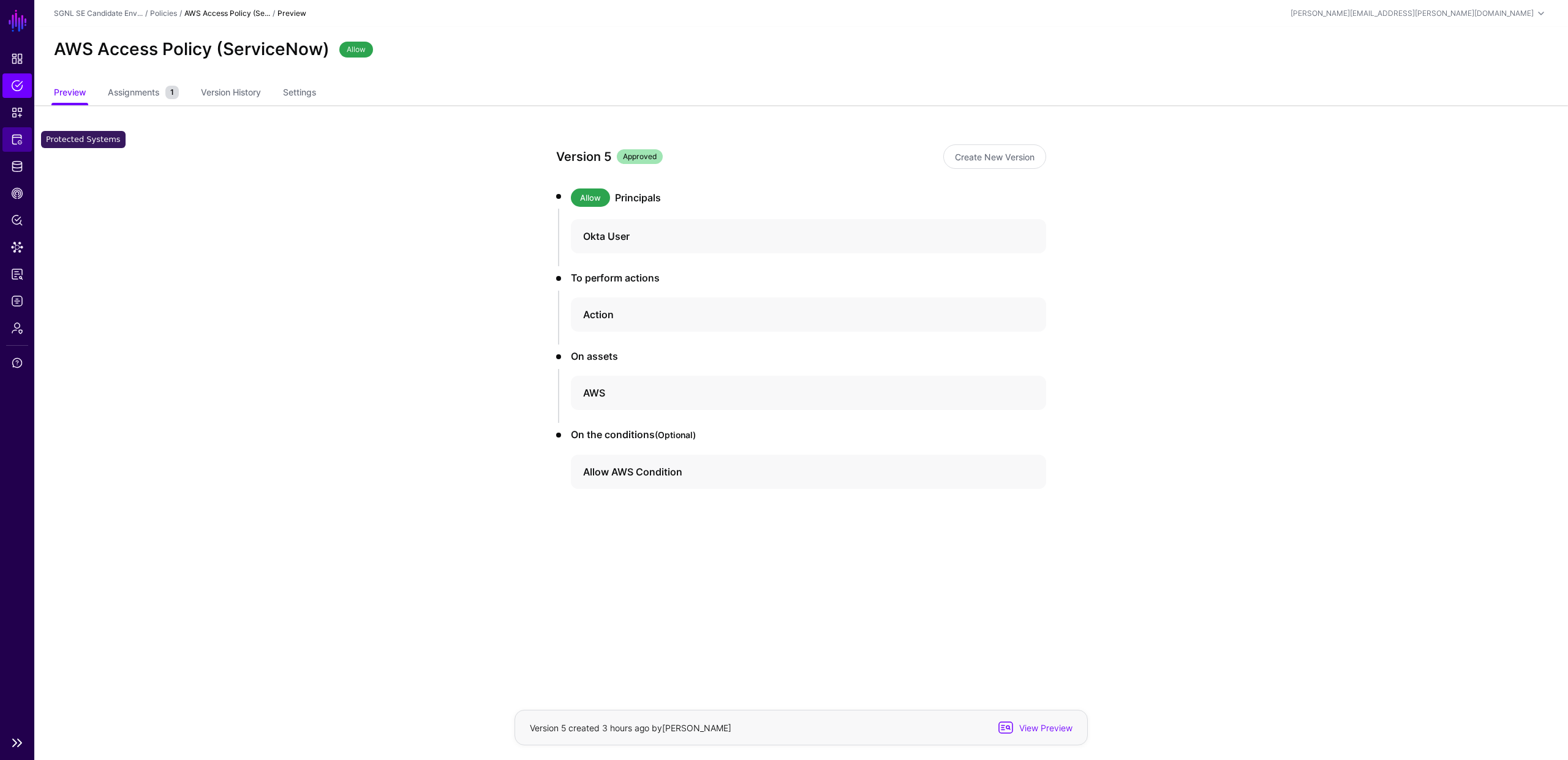
click at [16, 145] on span "Protected Systems" at bounding box center [17, 140] width 12 height 12
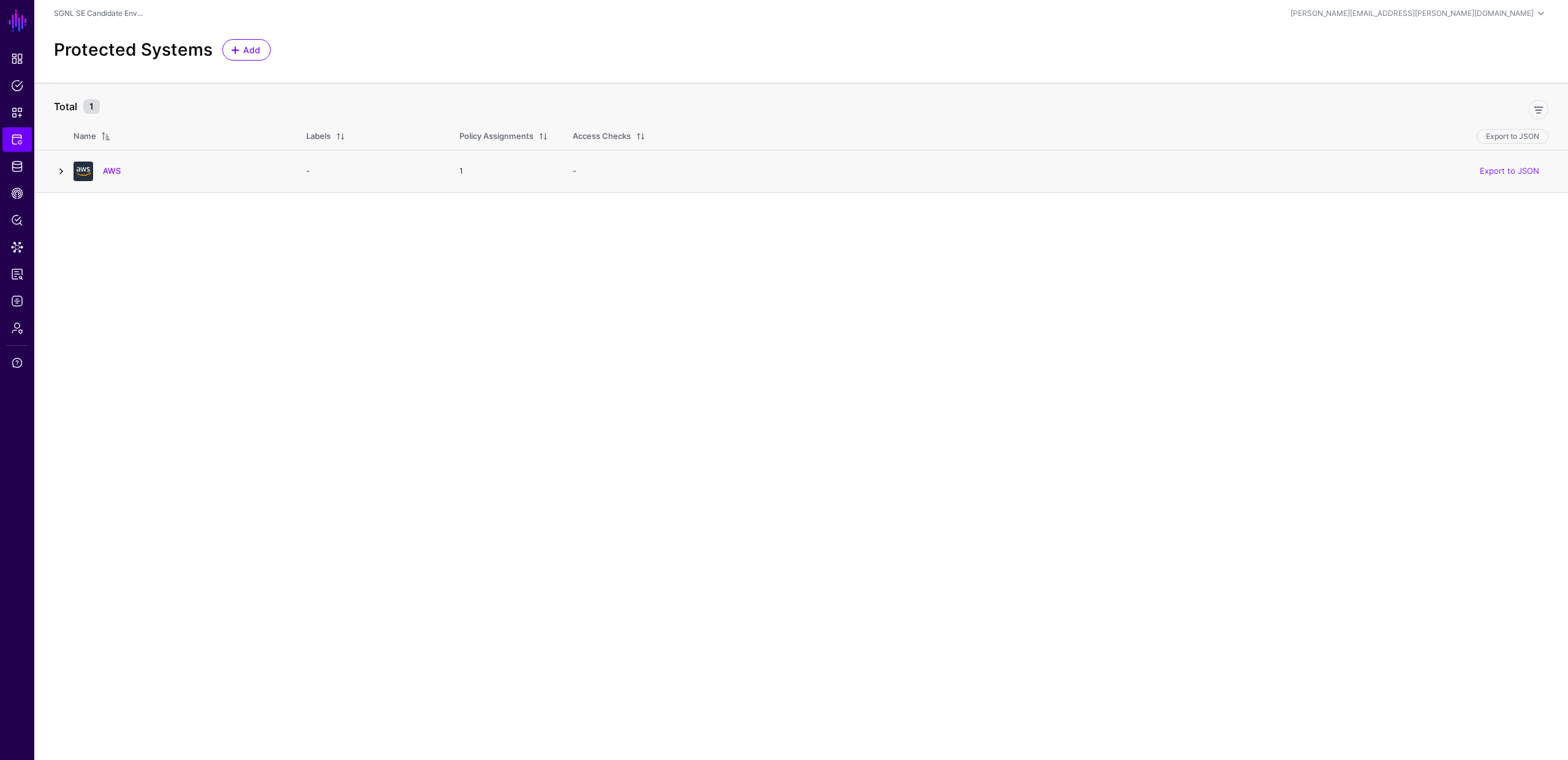
click at [54, 171] on link at bounding box center [61, 171] width 15 height 15
click at [98, 247] on link at bounding box center [94, 248] width 15 height 15
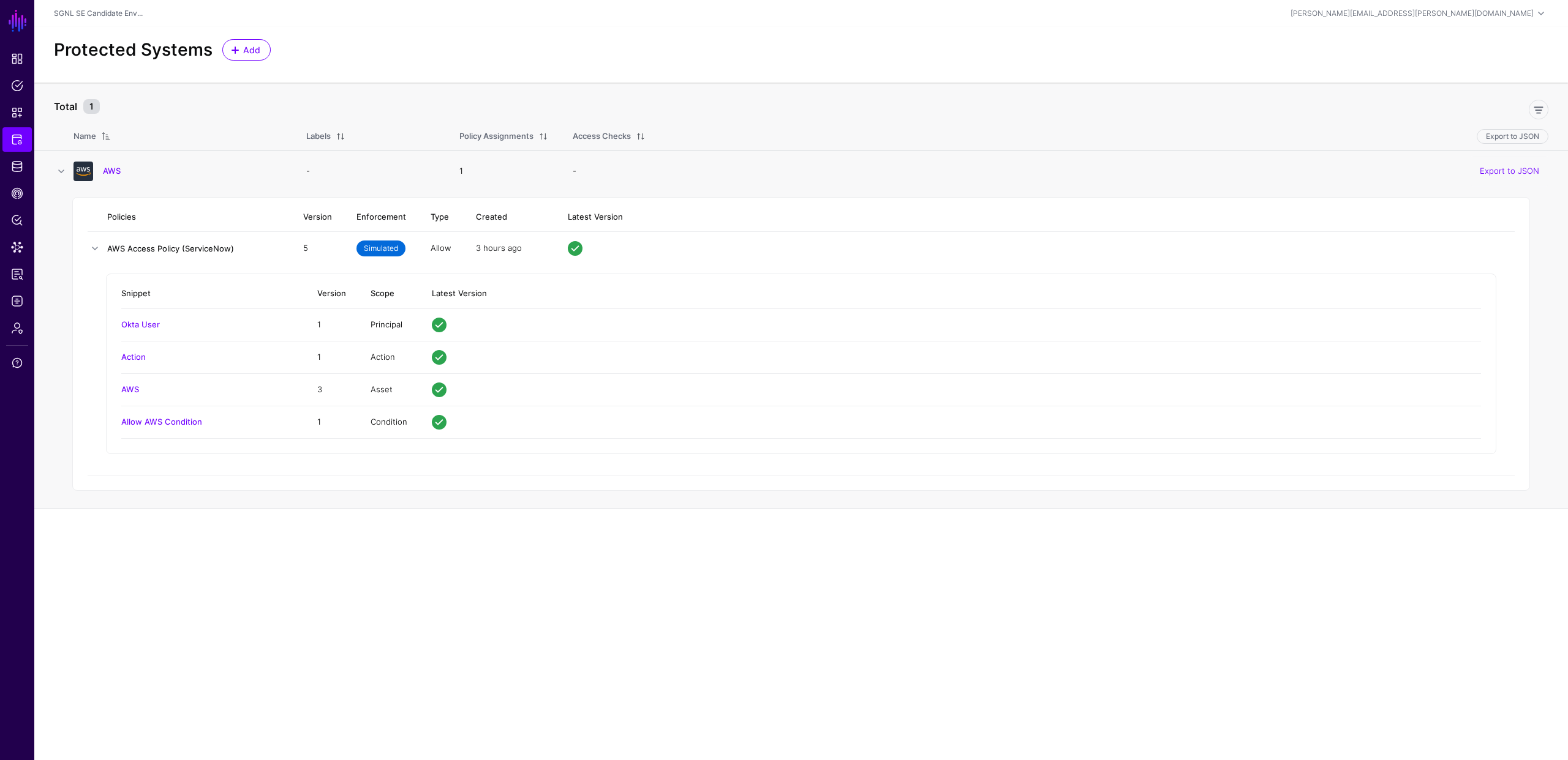
click at [118, 245] on link "AWS Access Policy (ServiceNow)" at bounding box center [171, 248] width 127 height 10
click at [412, 51] on div "Protected Systems Add" at bounding box center [801, 49] width 1504 height 22
click at [371, 156] on td "-" at bounding box center [370, 171] width 153 height 42
click at [372, 120] on div at bounding box center [829, 109] width 1448 height 28
click at [14, 87] on span "Policies" at bounding box center [17, 86] width 12 height 12
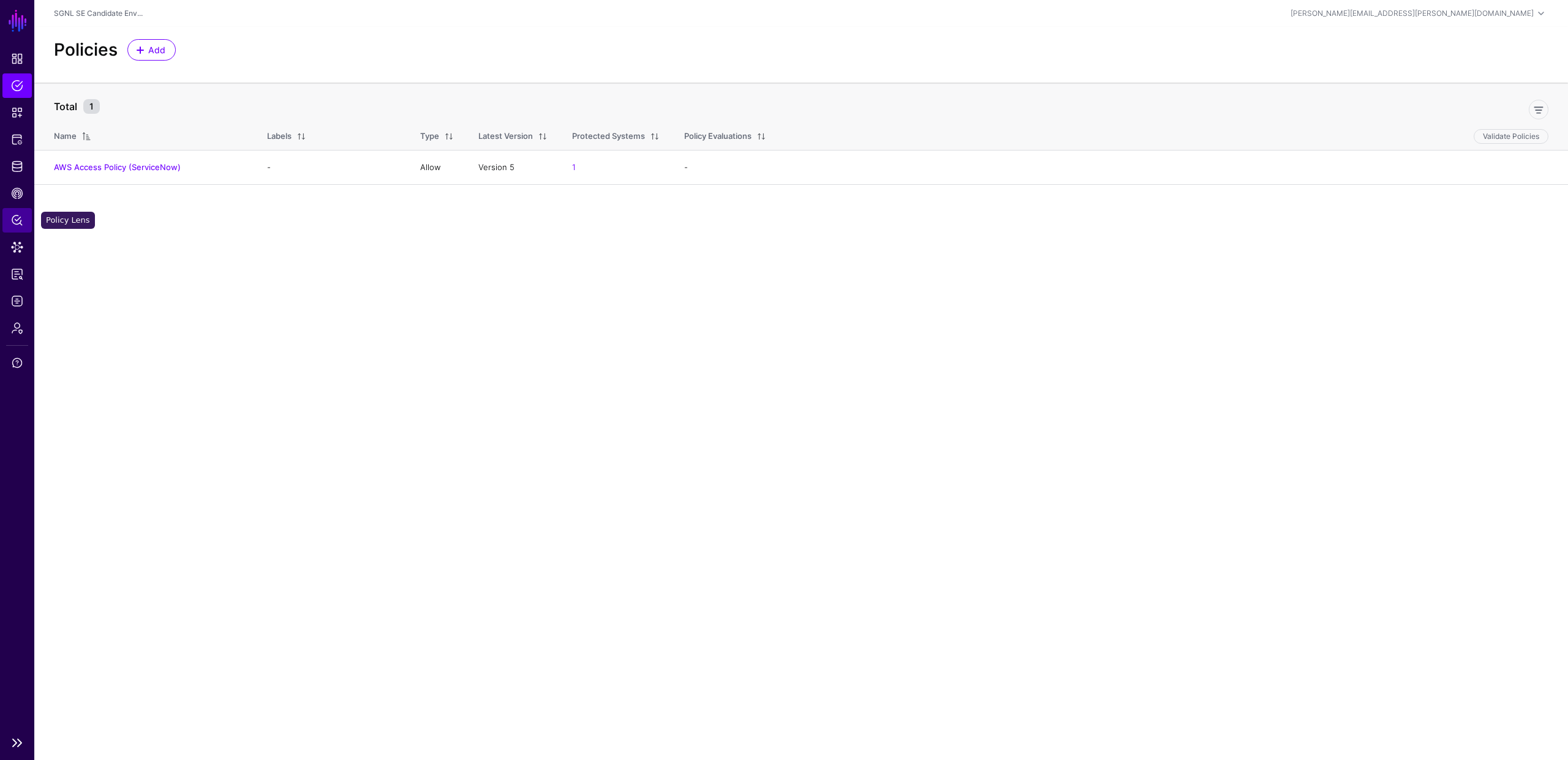
click at [15, 219] on span "Policy Lens" at bounding box center [17, 220] width 12 height 12
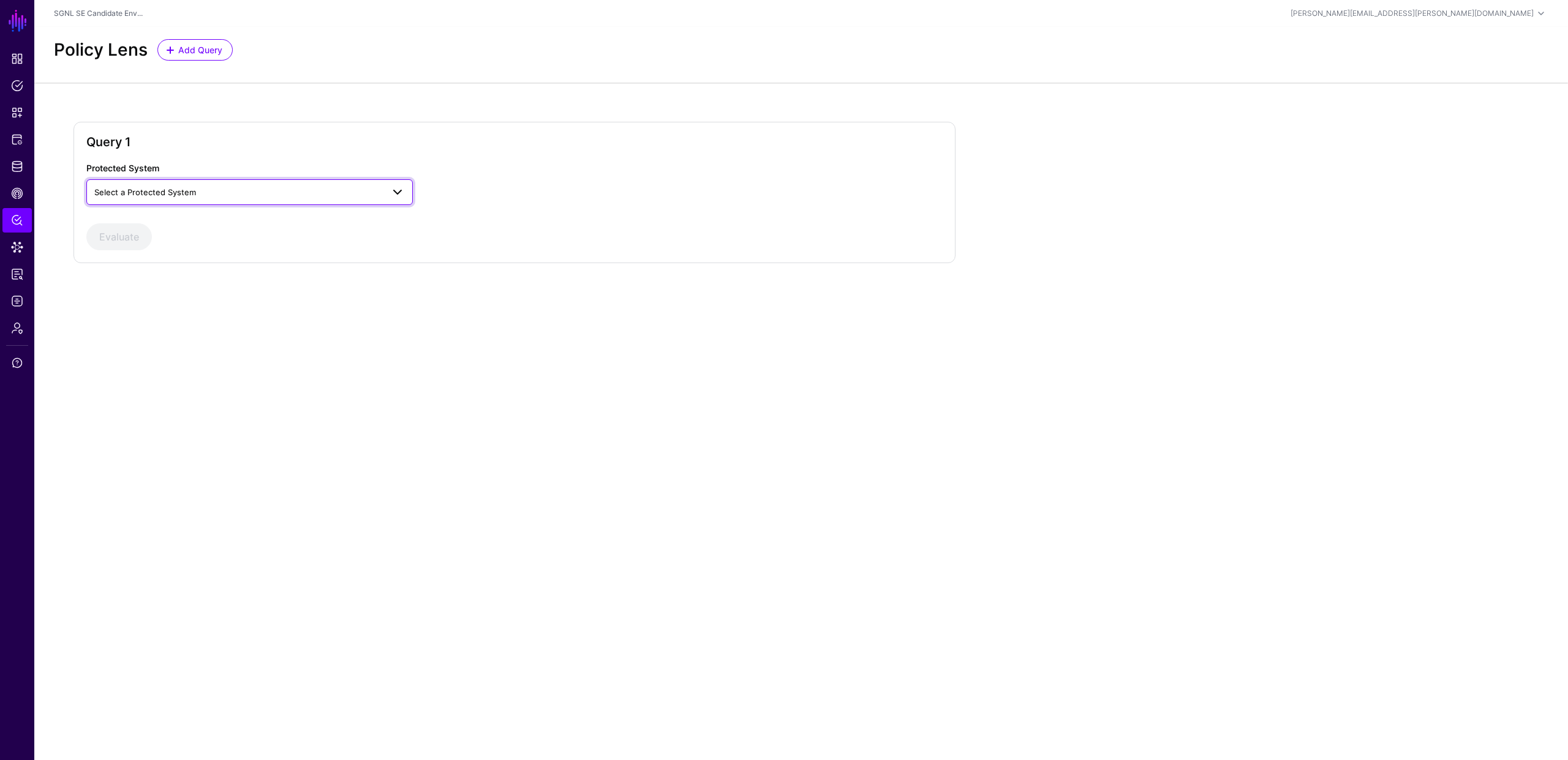
click at [214, 197] on span "Select a Protected System" at bounding box center [238, 192] width 289 height 14
click at [207, 220] on div "AWS" at bounding box center [250, 221] width 307 height 12
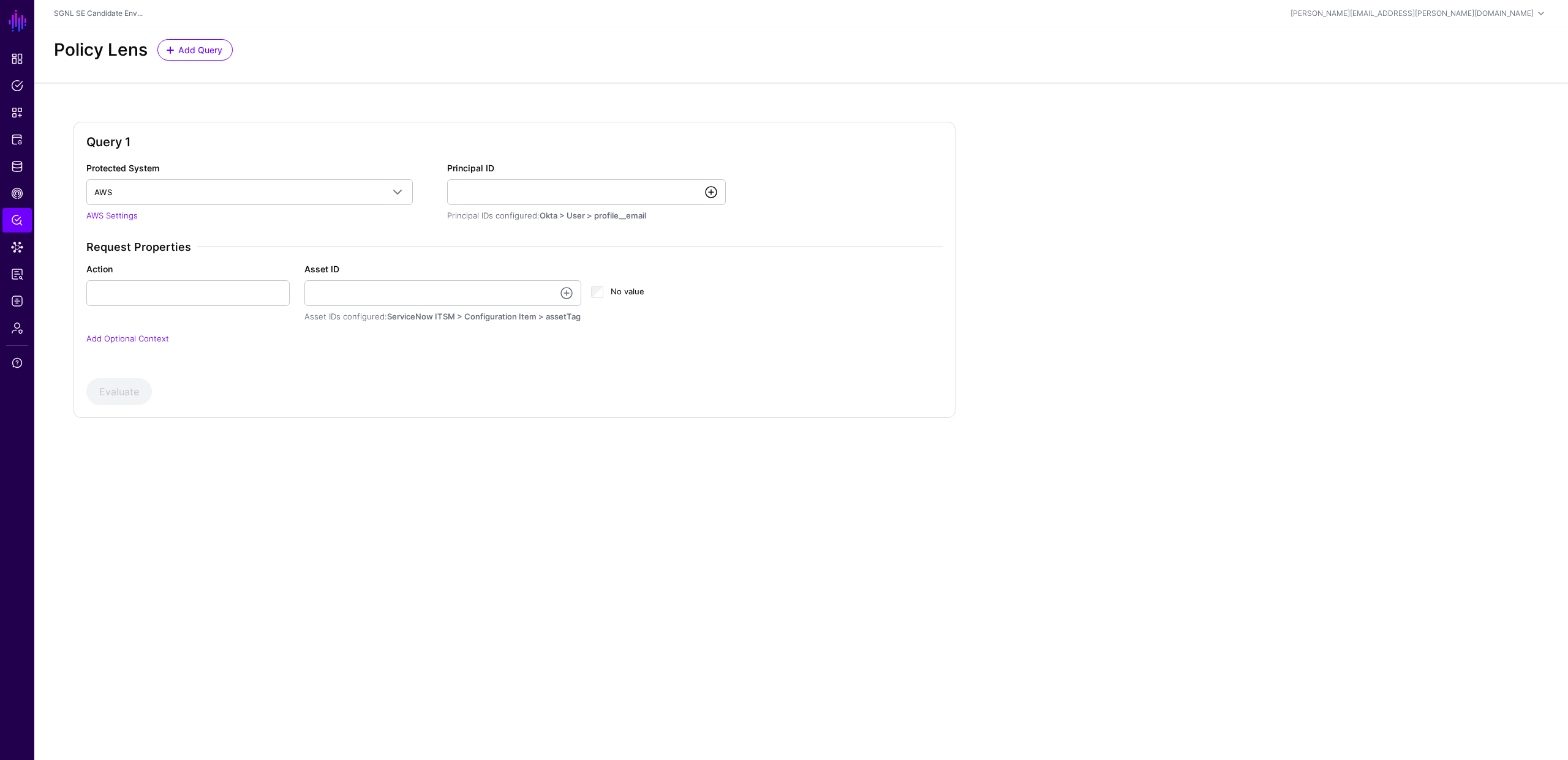
click at [711, 192] on link at bounding box center [711, 192] width 15 height 15
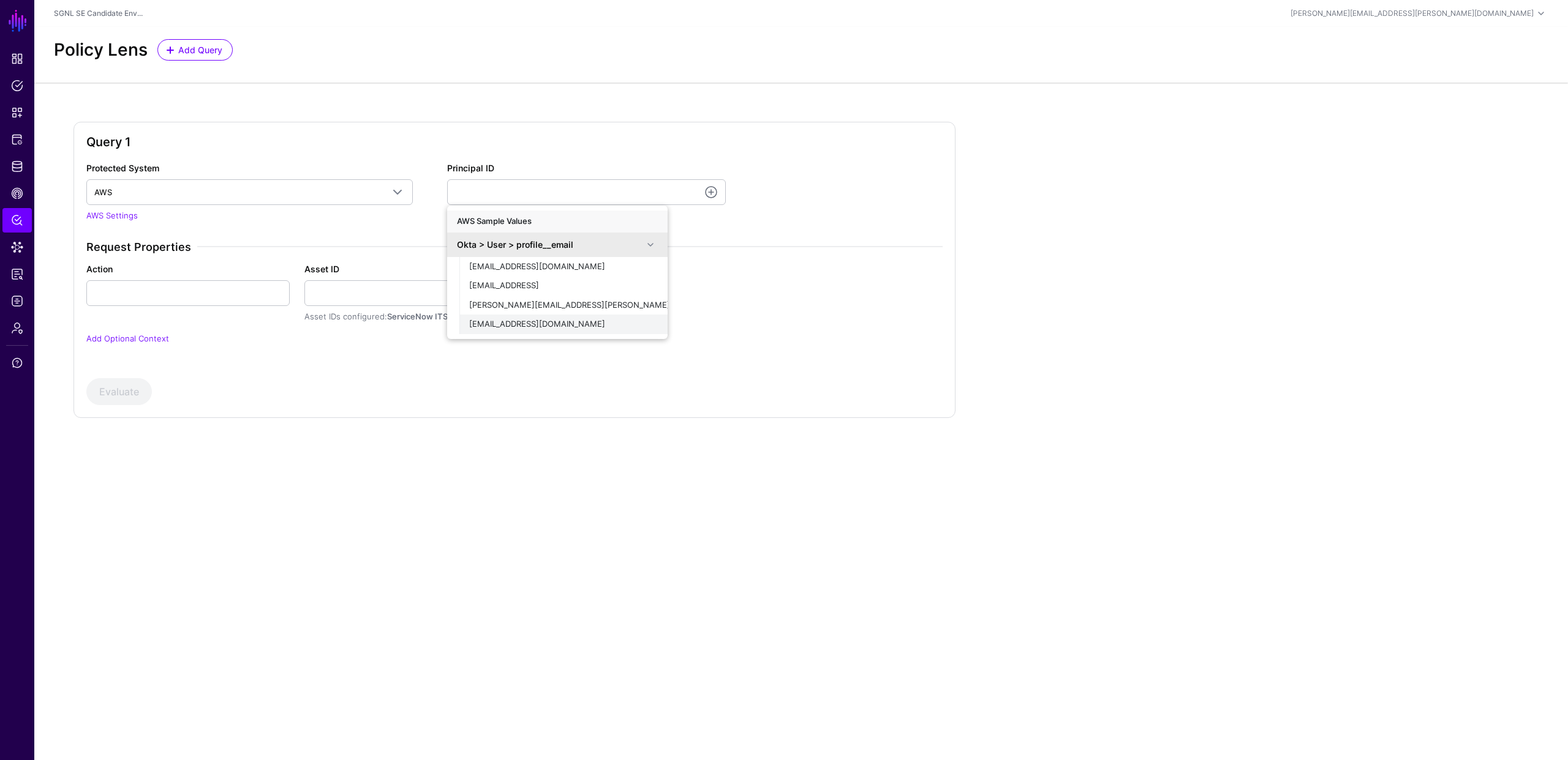
click at [555, 322] on span "demouser@demopanel.com" at bounding box center [537, 323] width 136 height 10
type input "**********"
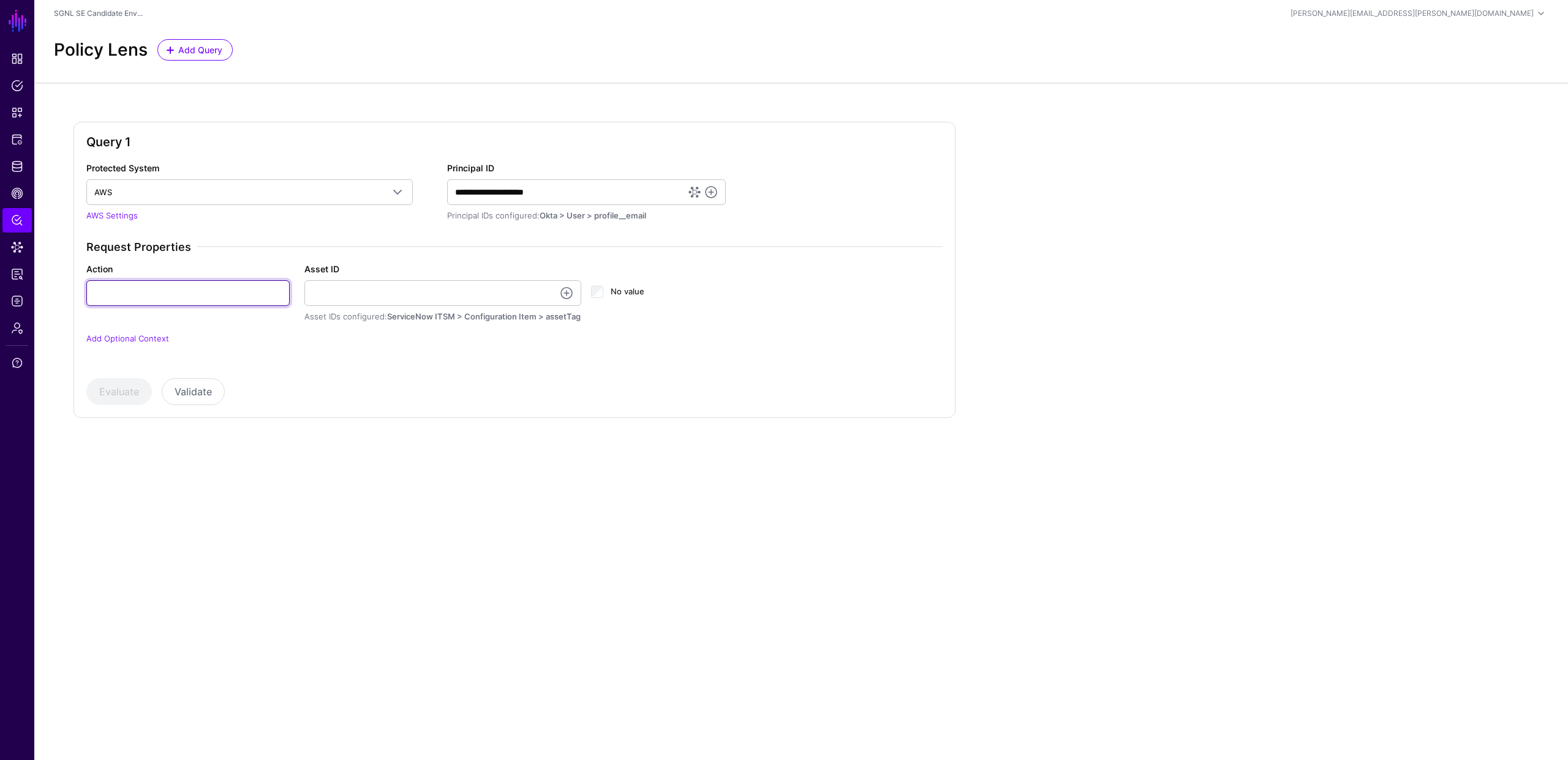
click at [234, 294] on input "Action" at bounding box center [188, 294] width 204 height 26
type input "******"
click at [567, 295] on link at bounding box center [566, 293] width 15 height 15
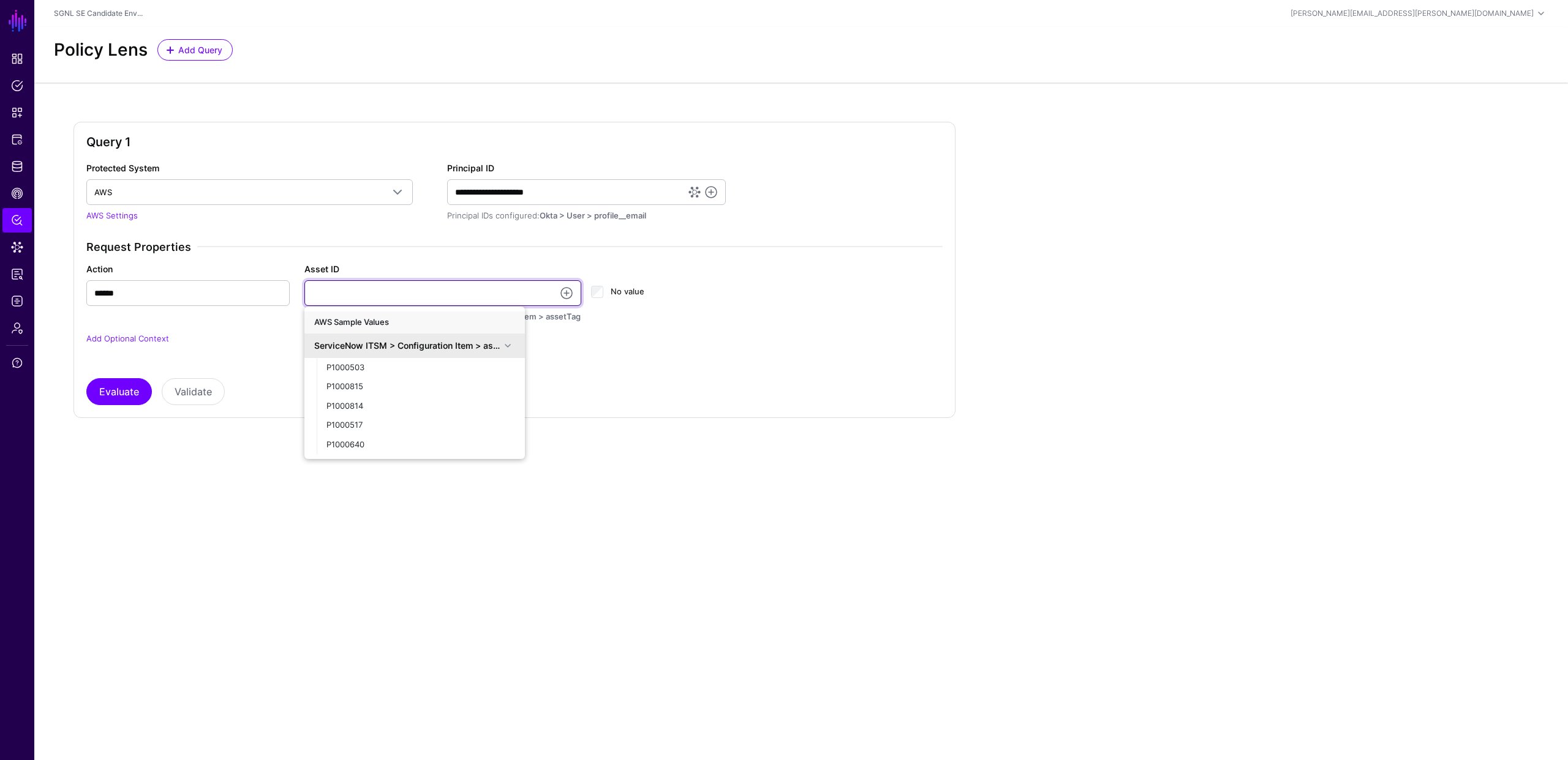
click at [465, 301] on input "Asset ID" at bounding box center [443, 294] width 277 height 26
type input "**********"
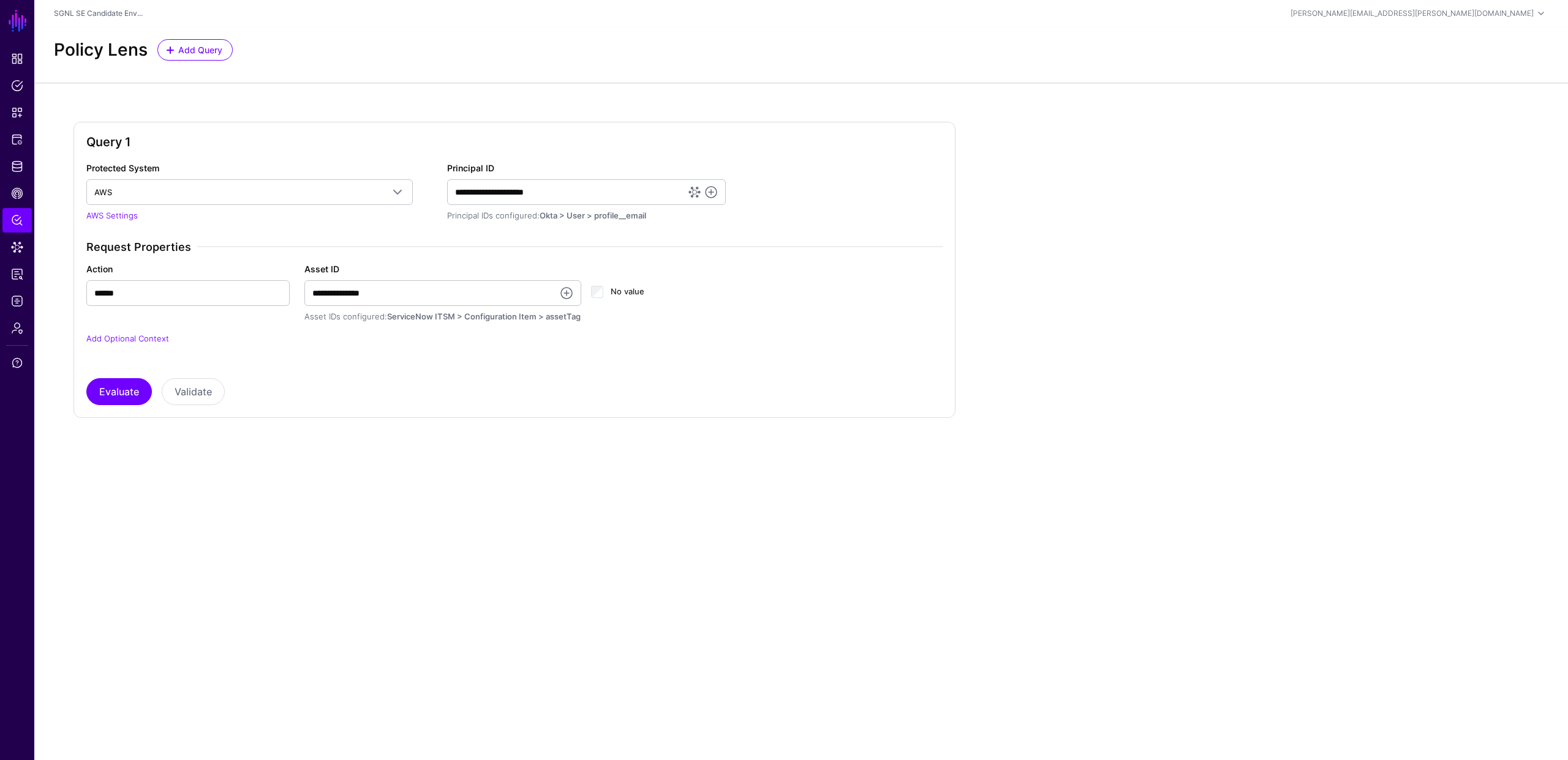
click at [303, 386] on div "Evaluate Validate" at bounding box center [515, 392] width 856 height 27
click at [109, 391] on button "Evaluate" at bounding box center [120, 392] width 66 height 27
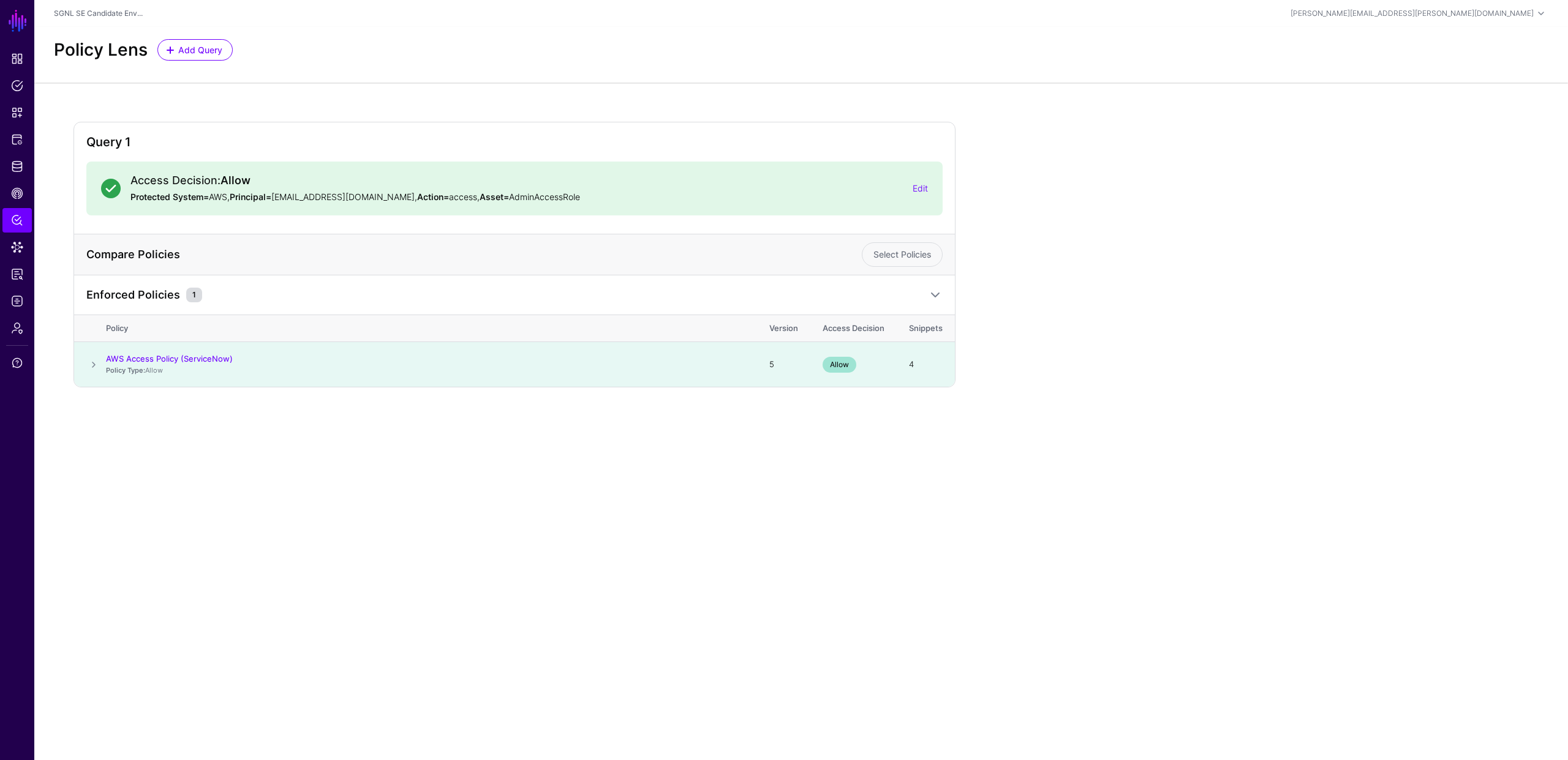
click at [810, 471] on main "SGNL Dashboard Policies Snippets Protected Systems Identity Data Fabric CAEP Hu…" at bounding box center [784, 380] width 1568 height 760
click at [91, 368] on span at bounding box center [94, 365] width 15 height 15
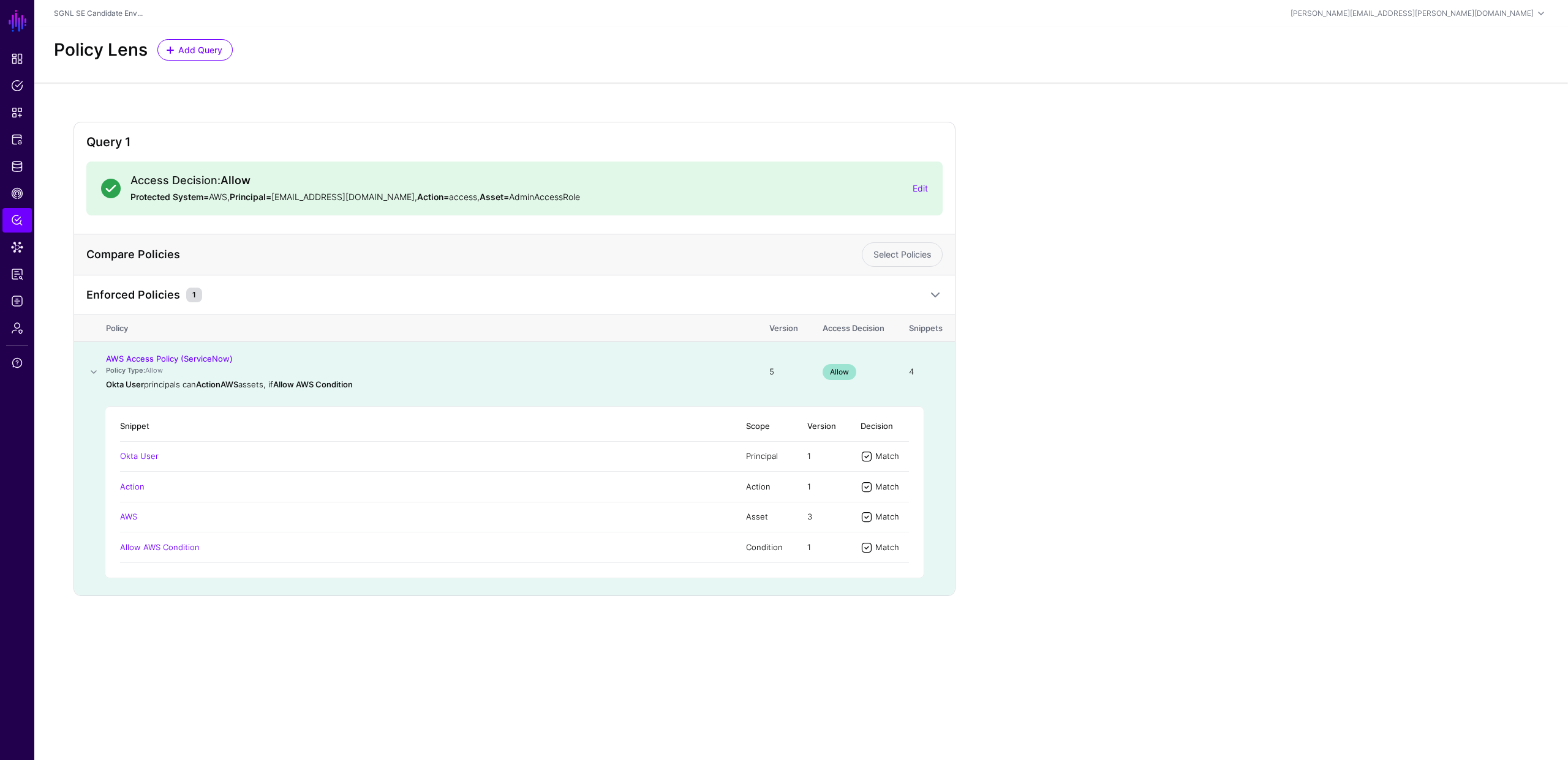
click at [617, 379] on div "Okta User principals can Action AWS assets , if Allow AWS Condition" at bounding box center [425, 385] width 639 height 12
click at [17, 109] on span "Snippets" at bounding box center [17, 113] width 12 height 12
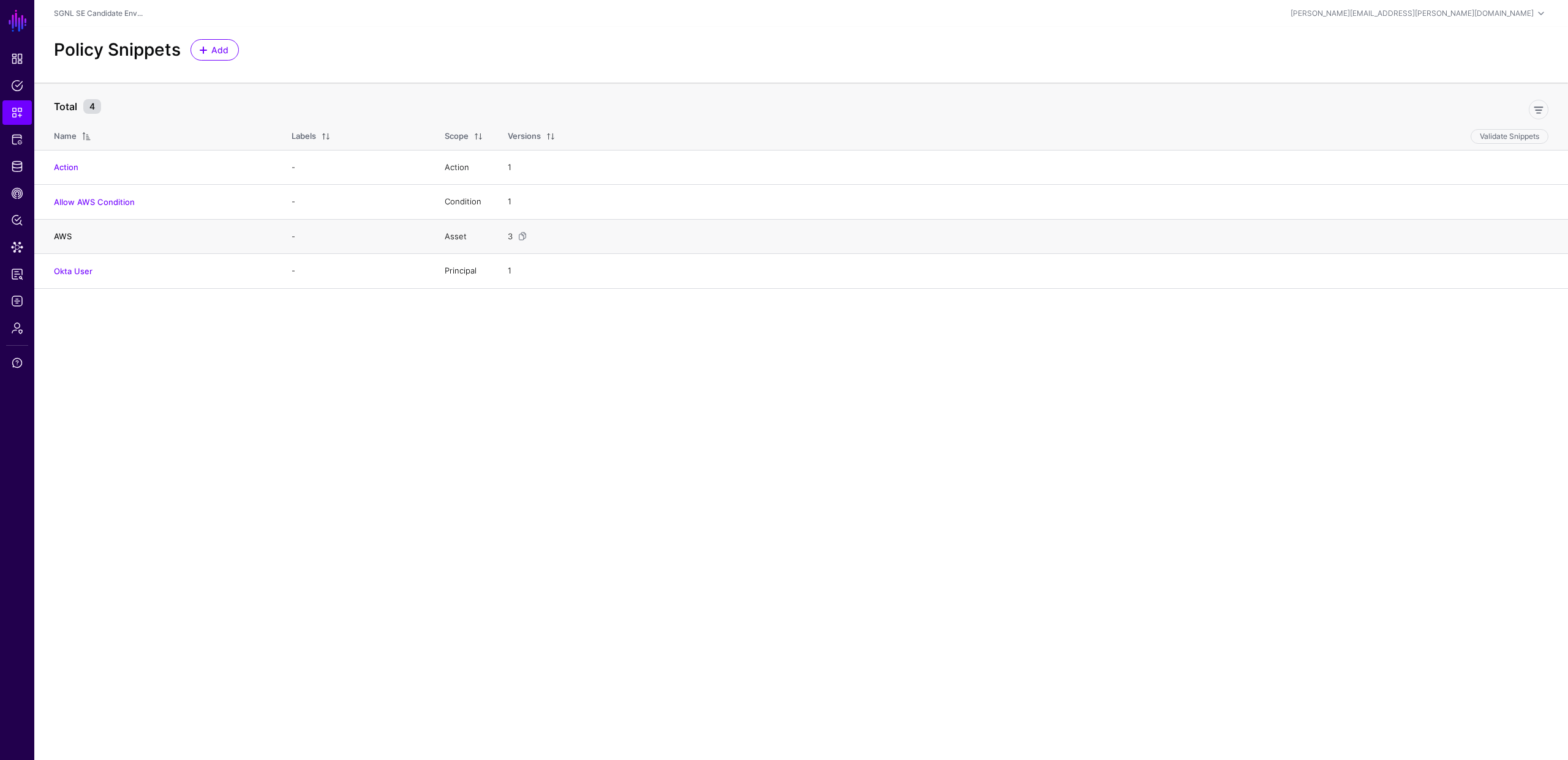
click at [62, 231] on link "AWS" at bounding box center [62, 236] width 17 height 10
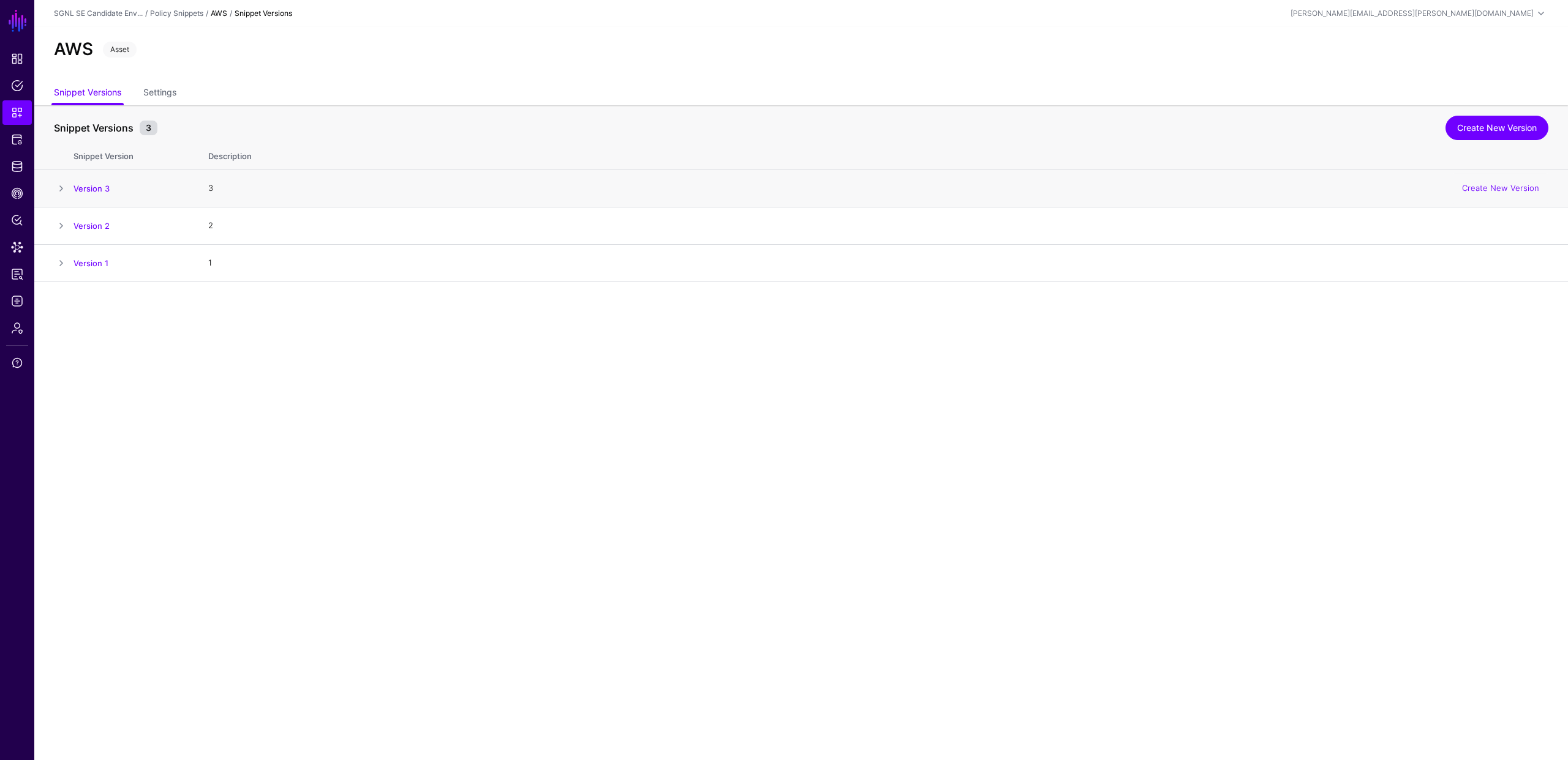
click at [65, 185] on span at bounding box center [61, 188] width 15 height 15
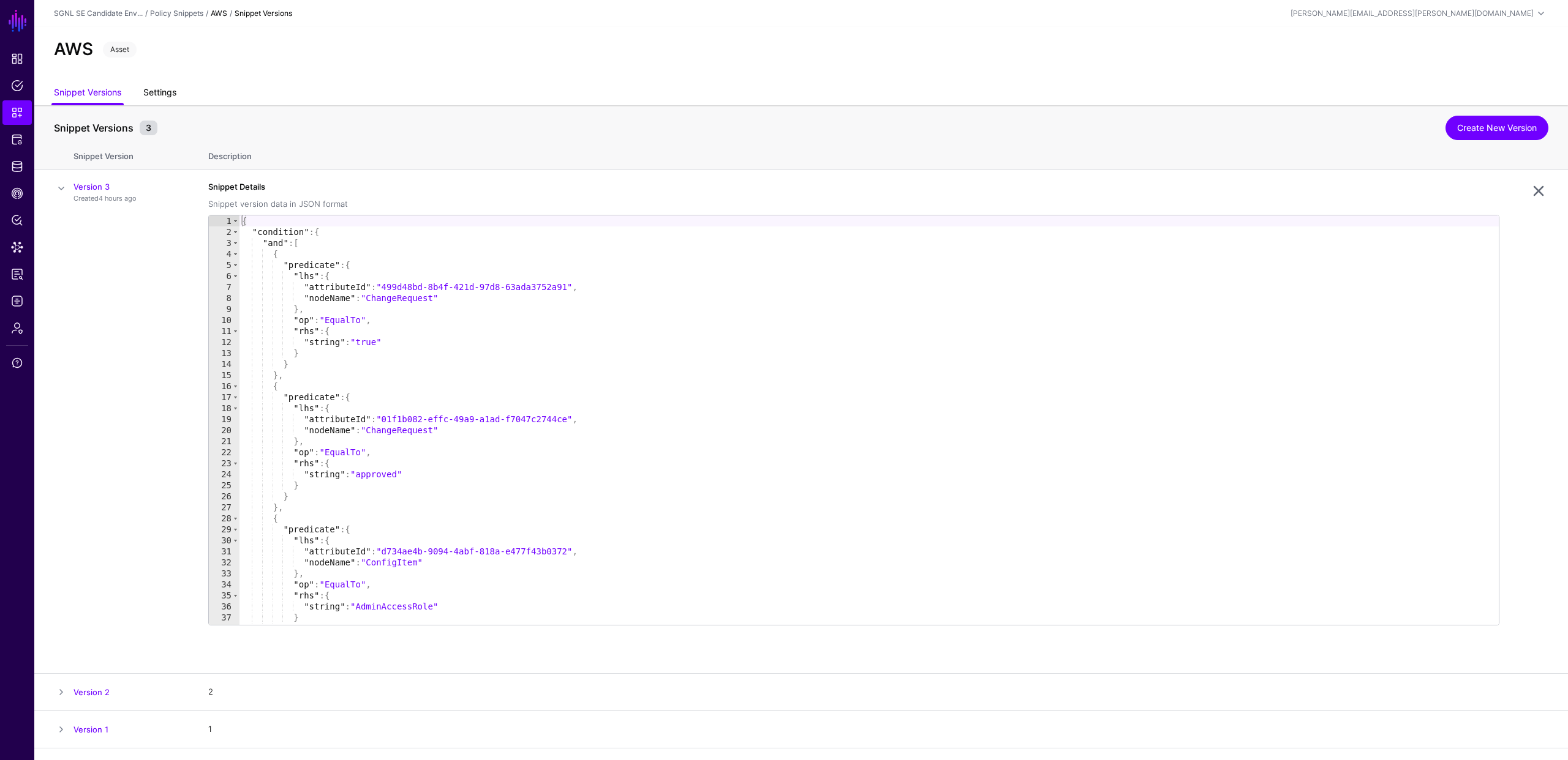
click at [159, 93] on link "Settings" at bounding box center [159, 94] width 33 height 23
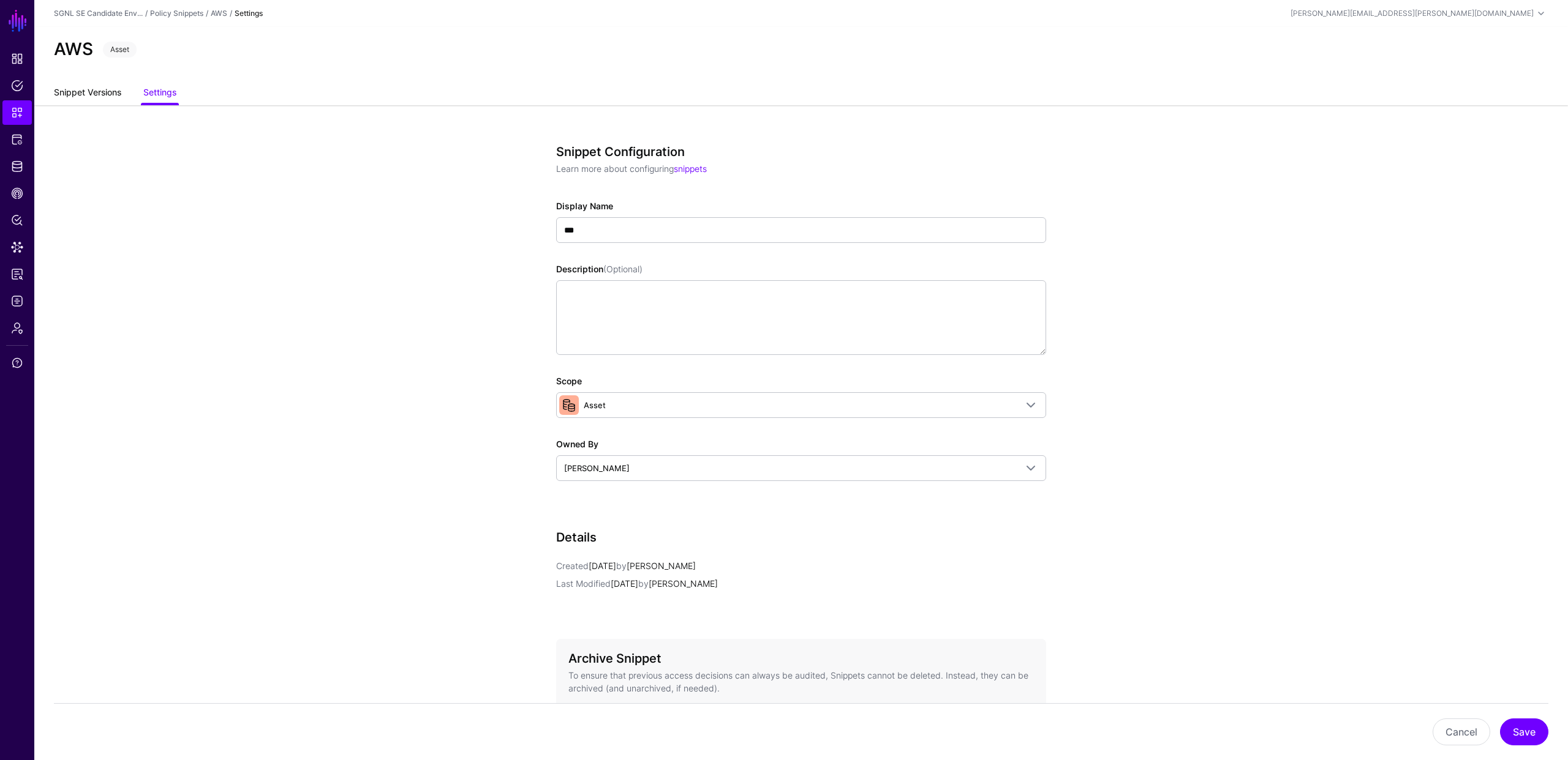
click at [103, 93] on link "Snippet Versions" at bounding box center [88, 94] width 68 height 23
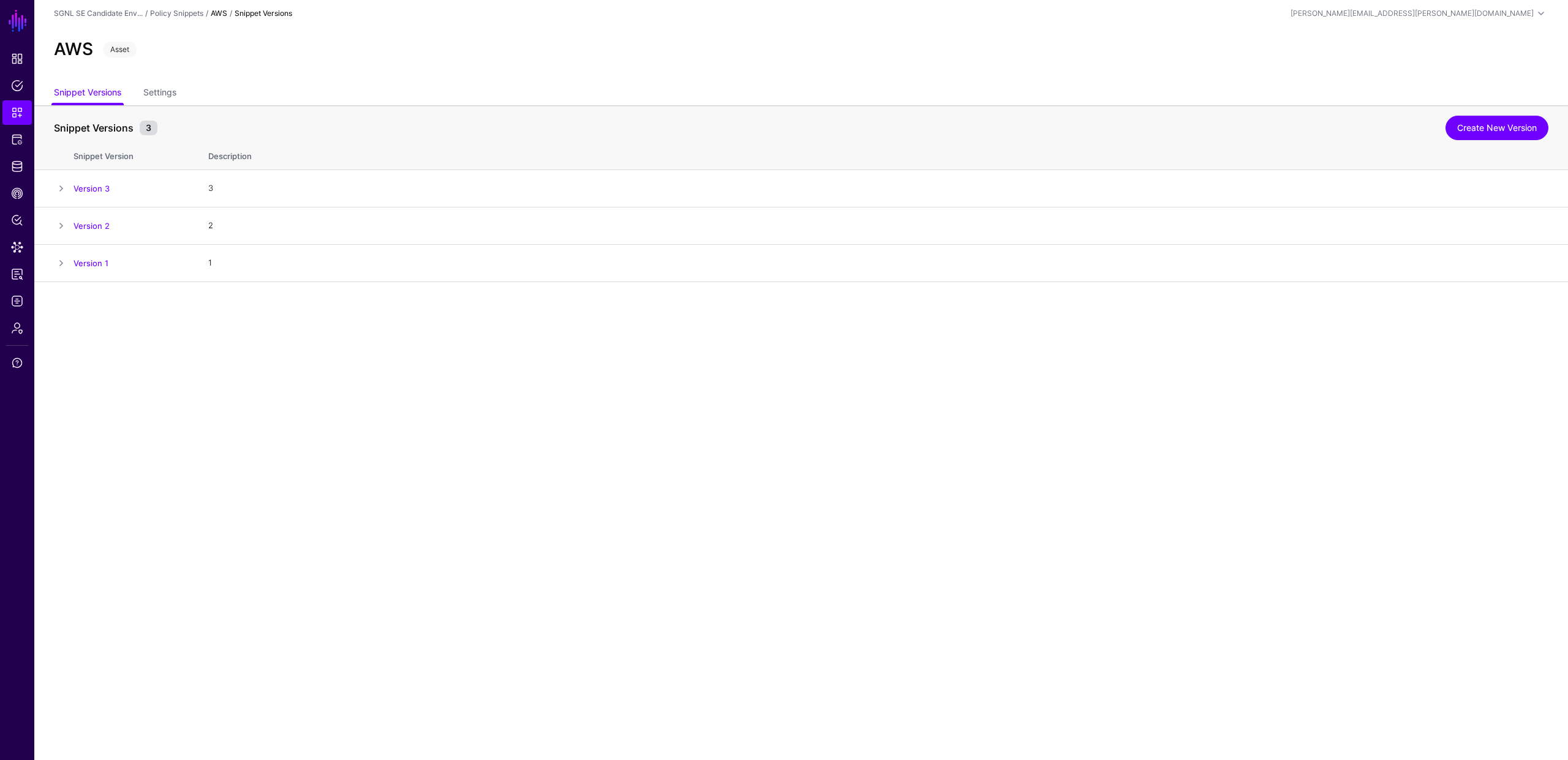
click at [323, 400] on main "SGNL Dashboard Policies Snippets Protected Systems Identity Data Fabric CAEP Hu…" at bounding box center [784, 380] width 1568 height 760
click at [101, 186] on link "Version 3" at bounding box center [92, 188] width 36 height 10
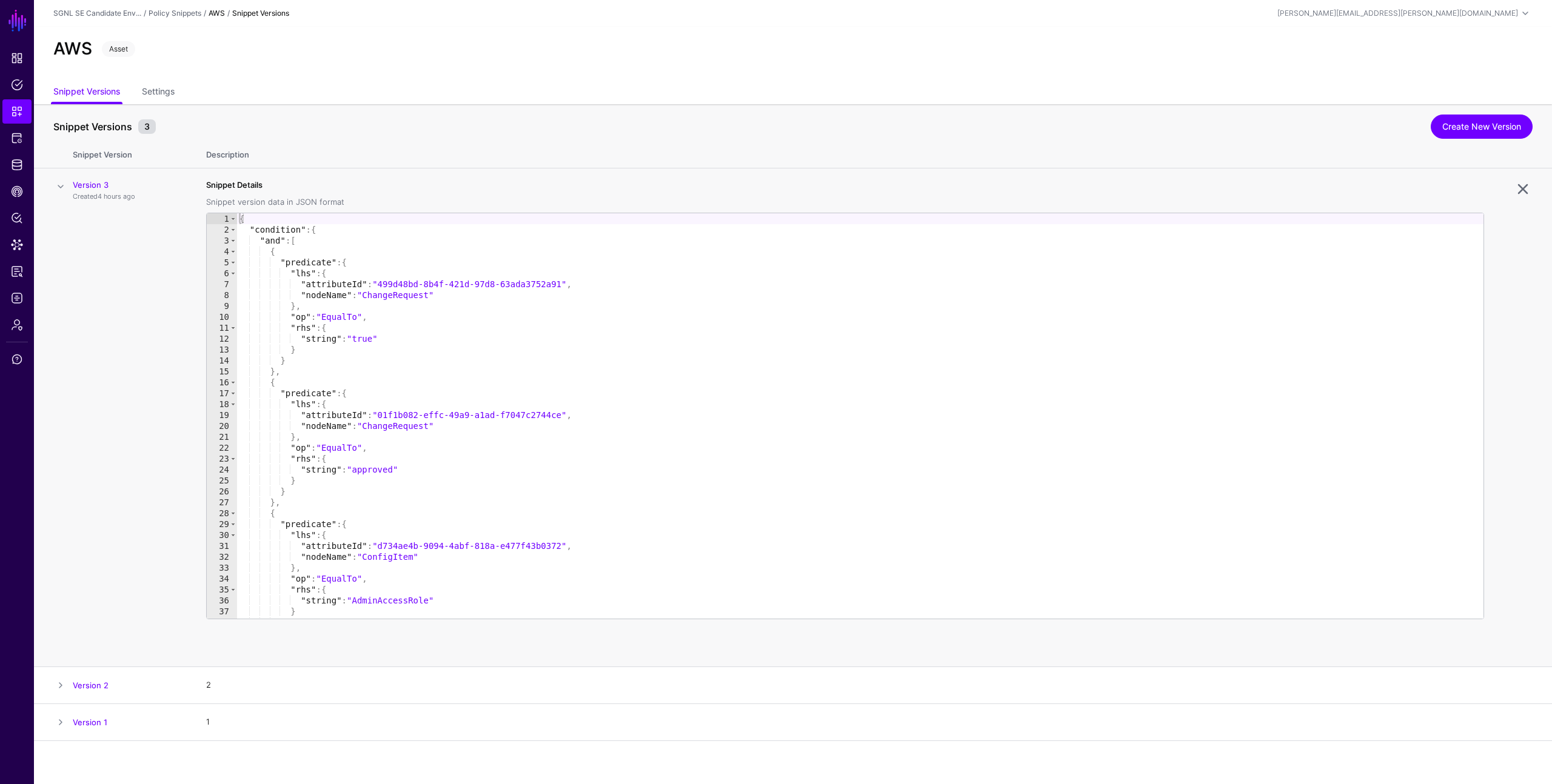
click at [928, 183] on div "Snippet Details Snippet version data in JSON format 1 2 3 4 5 6 7 8 9 10 11 12 …" at bounding box center [844, 399] width 1277 height 440
click at [61, 186] on span at bounding box center [60, 186] width 15 height 15
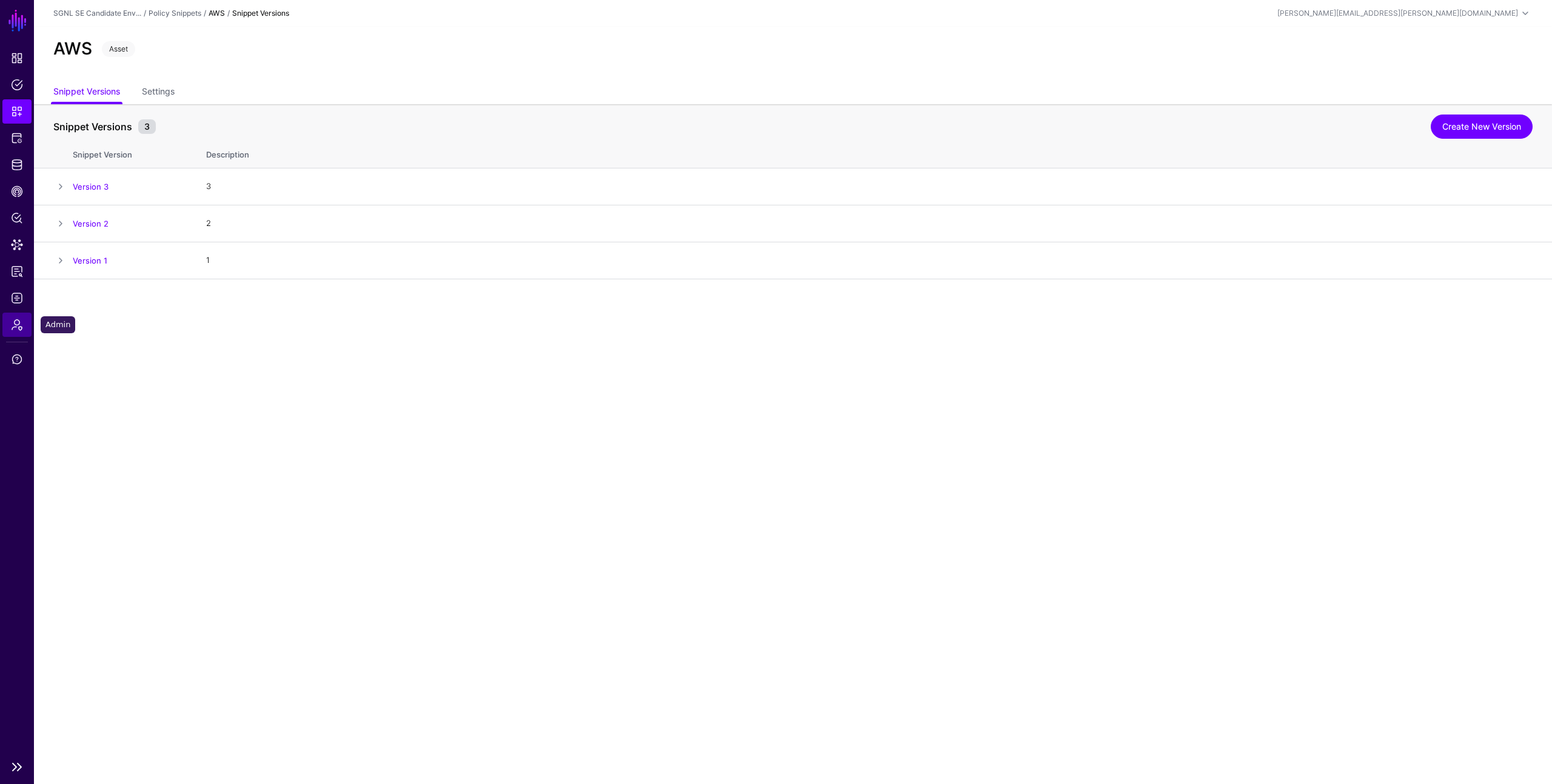
click at [15, 323] on span "Admin" at bounding box center [17, 325] width 12 height 12
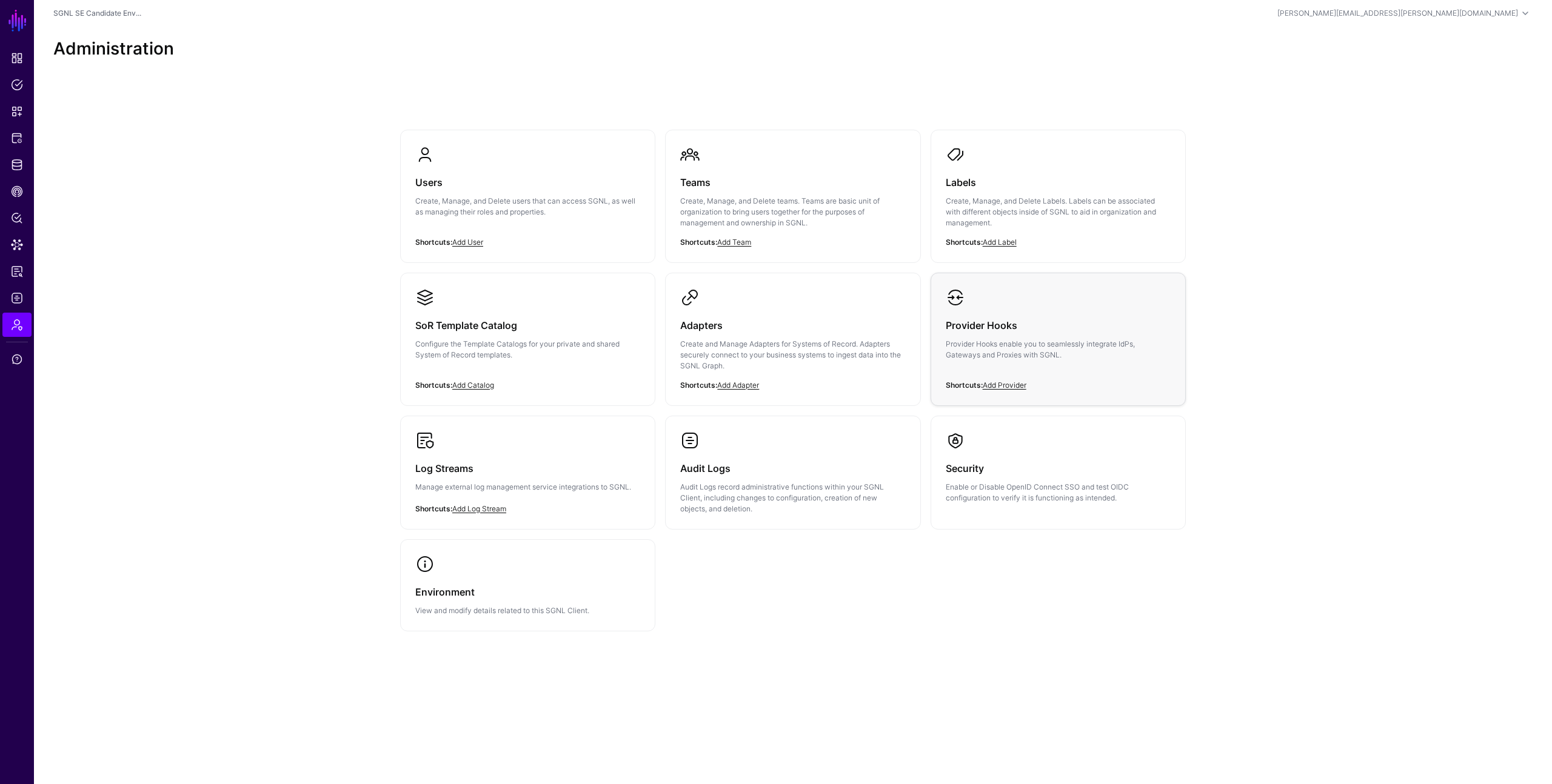
click at [962, 339] on p "Provider Hooks enable you to seamlessly integrate IdPs, Gateways and Proxies wi…" at bounding box center [1058, 349] width 225 height 21
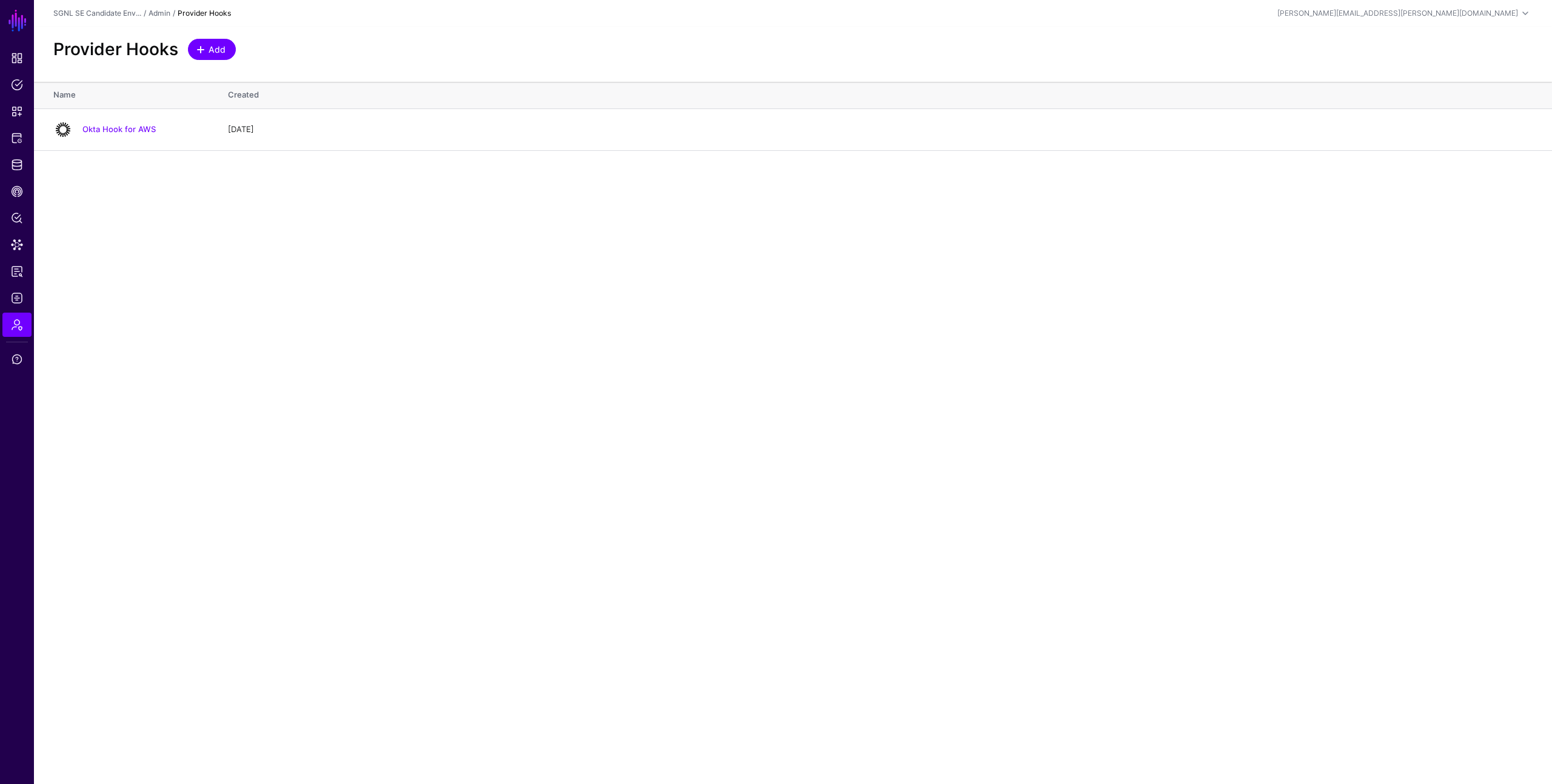
click at [209, 51] on span "Add" at bounding box center [217, 49] width 20 height 13
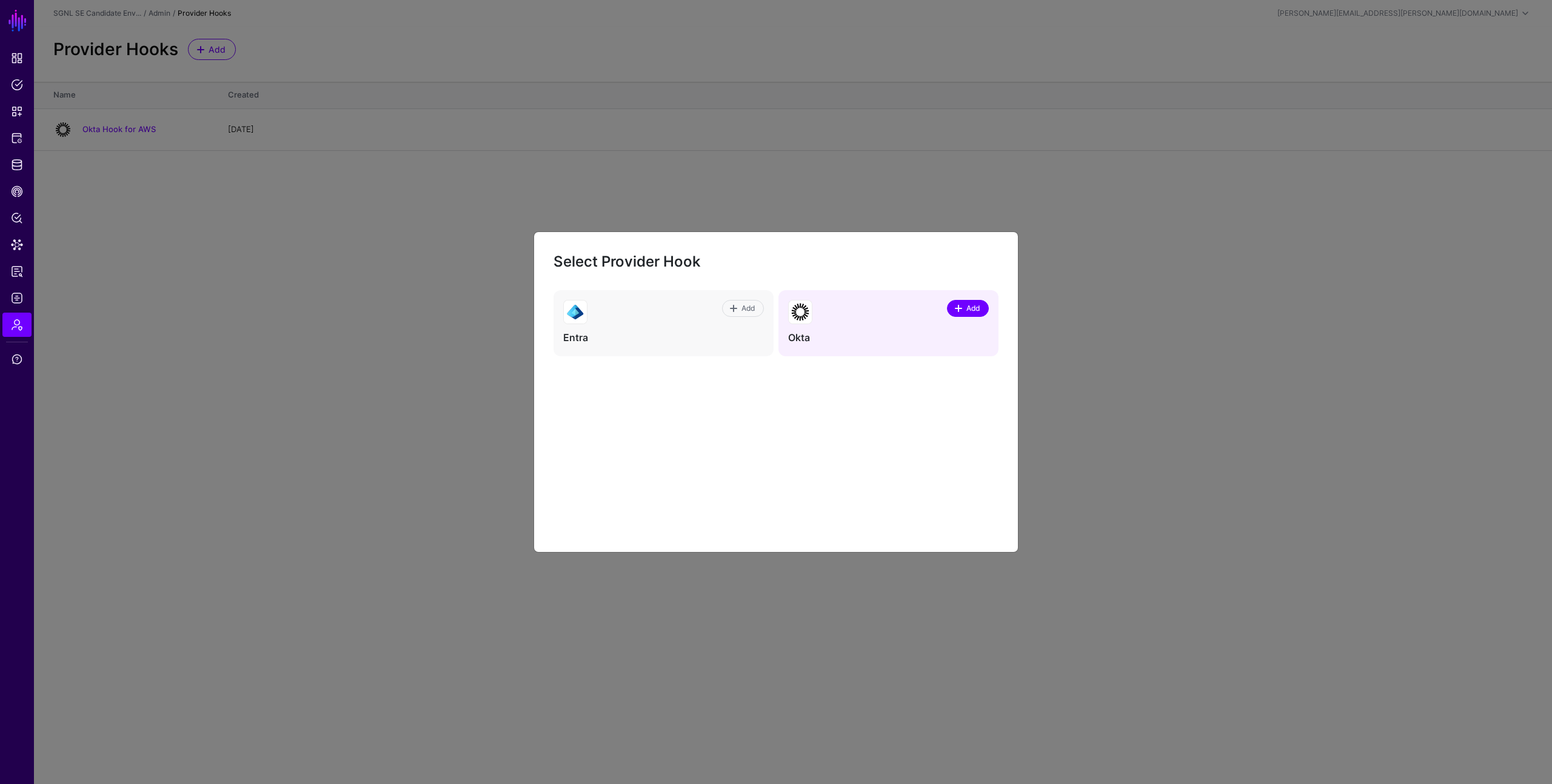
click at [980, 306] on span "Add" at bounding box center [973, 308] width 16 height 11
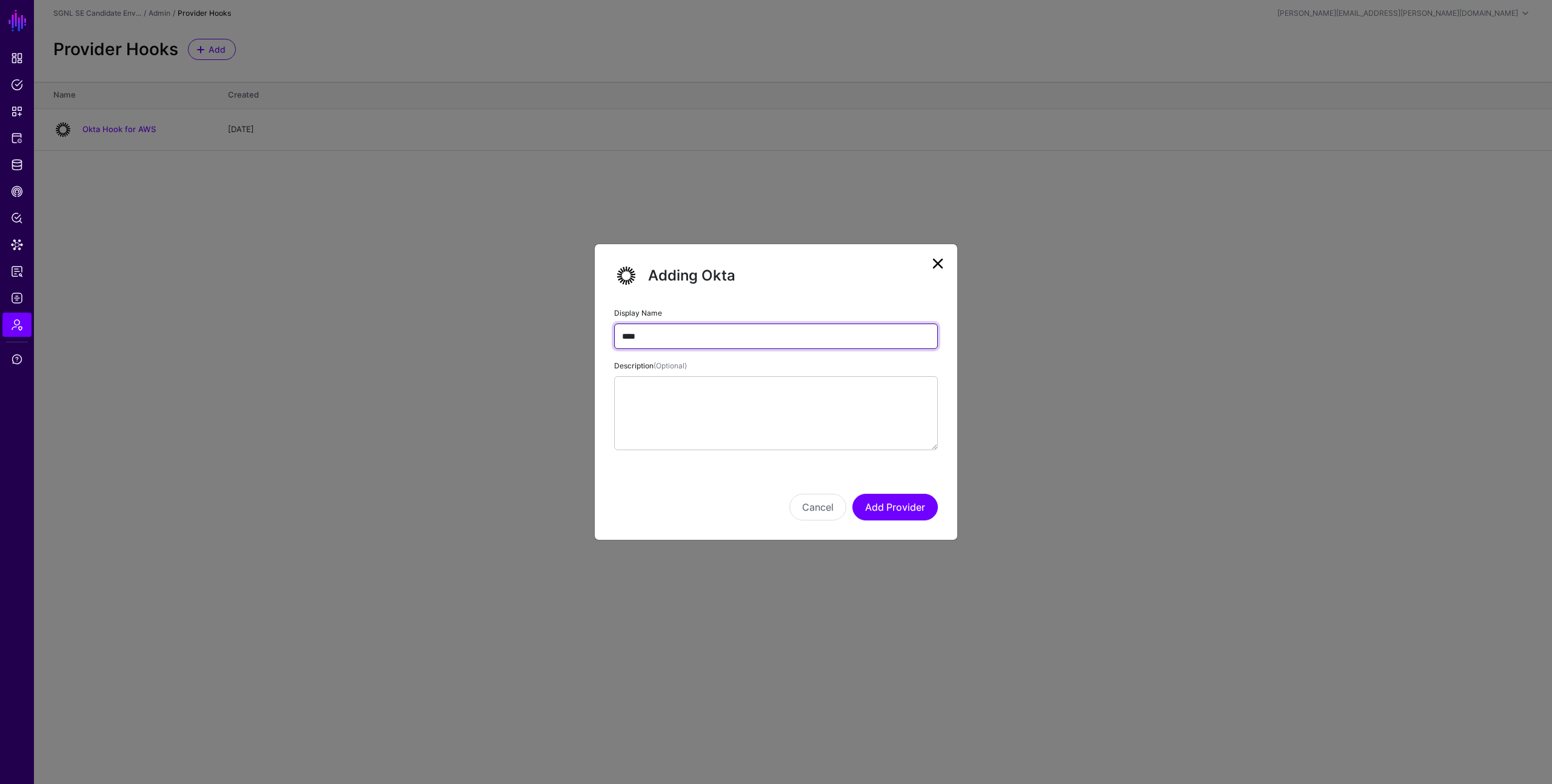
click at [745, 334] on input "****" at bounding box center [776, 336] width 323 height 26
type input "**********"
click at [883, 503] on button "Add Provider" at bounding box center [895, 507] width 86 height 27
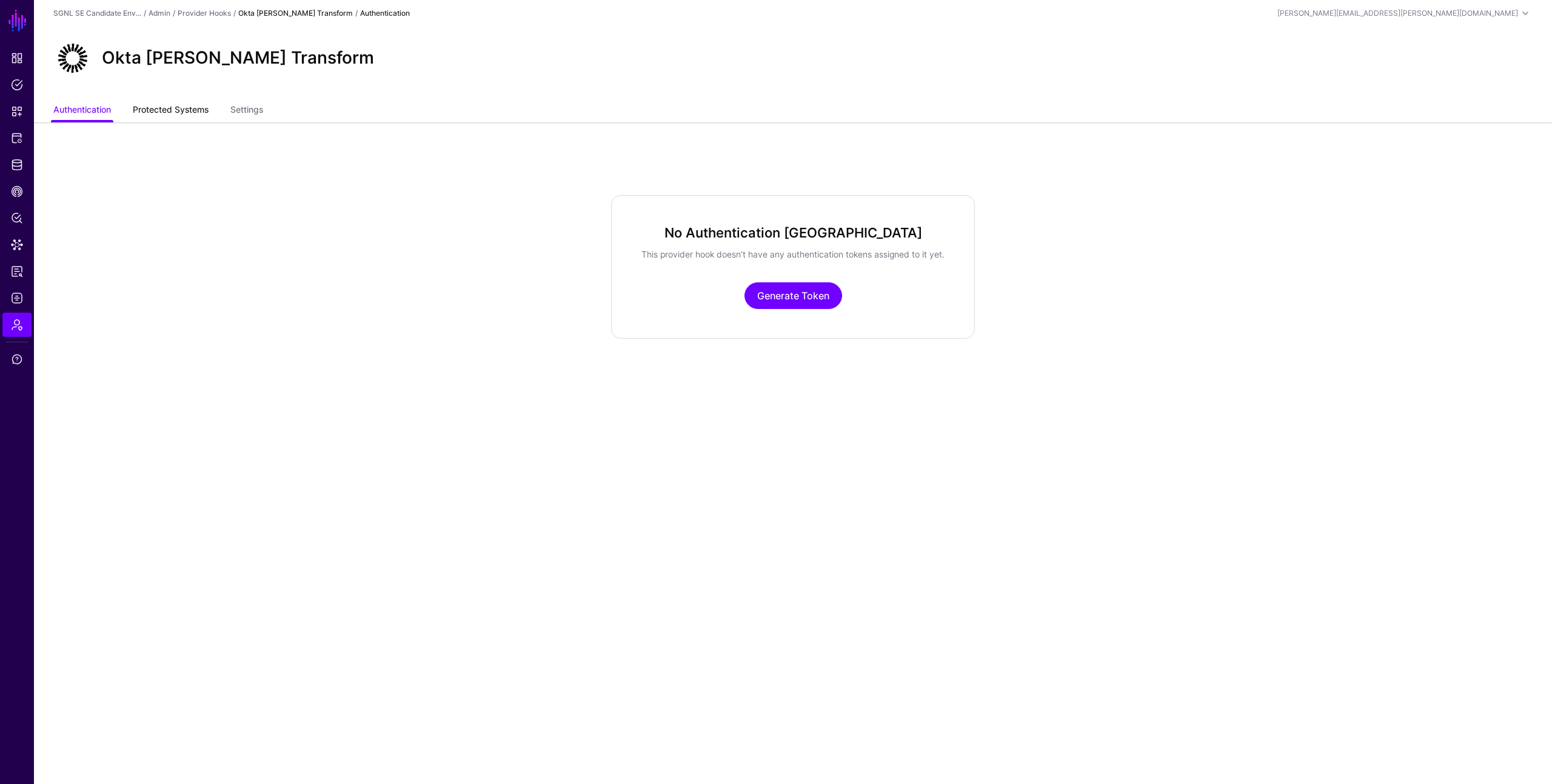
click at [181, 112] on link "Protected Systems" at bounding box center [171, 111] width 75 height 23
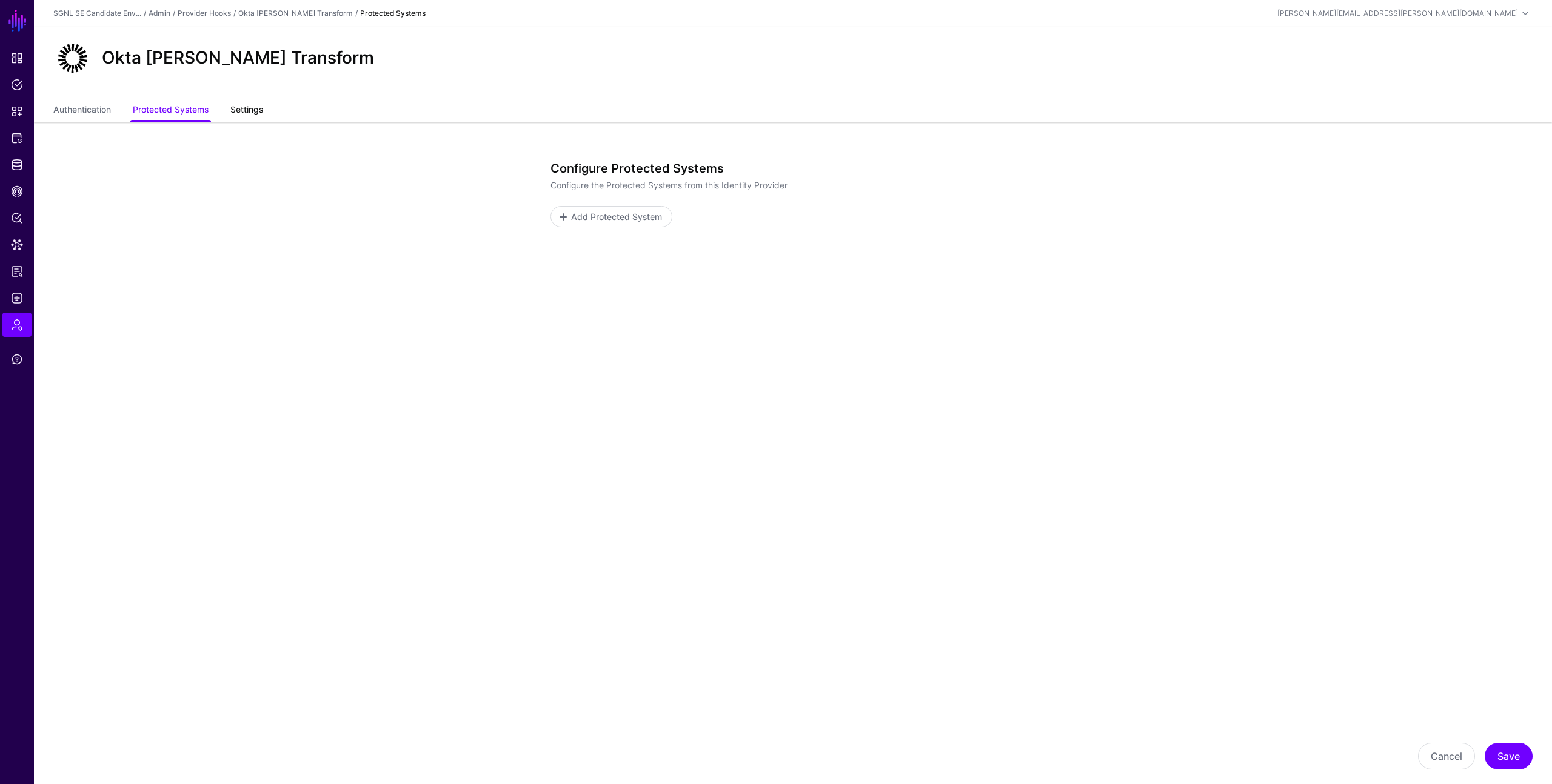
click at [249, 112] on link "Settings" at bounding box center [246, 111] width 33 height 23
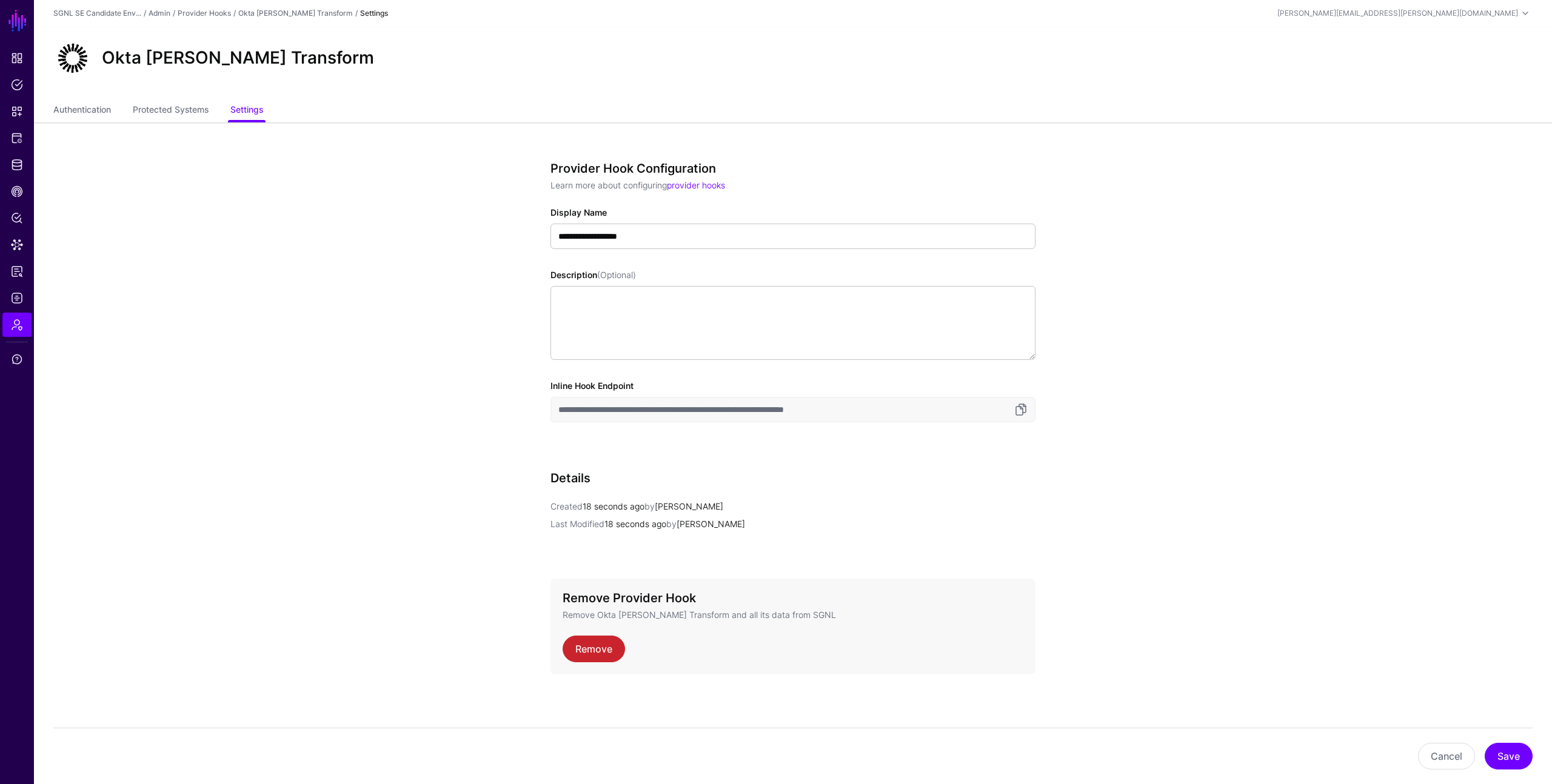
scroll to position [2, 0]
click at [100, 106] on link "Authentication" at bounding box center [82, 109] width 57 height 23
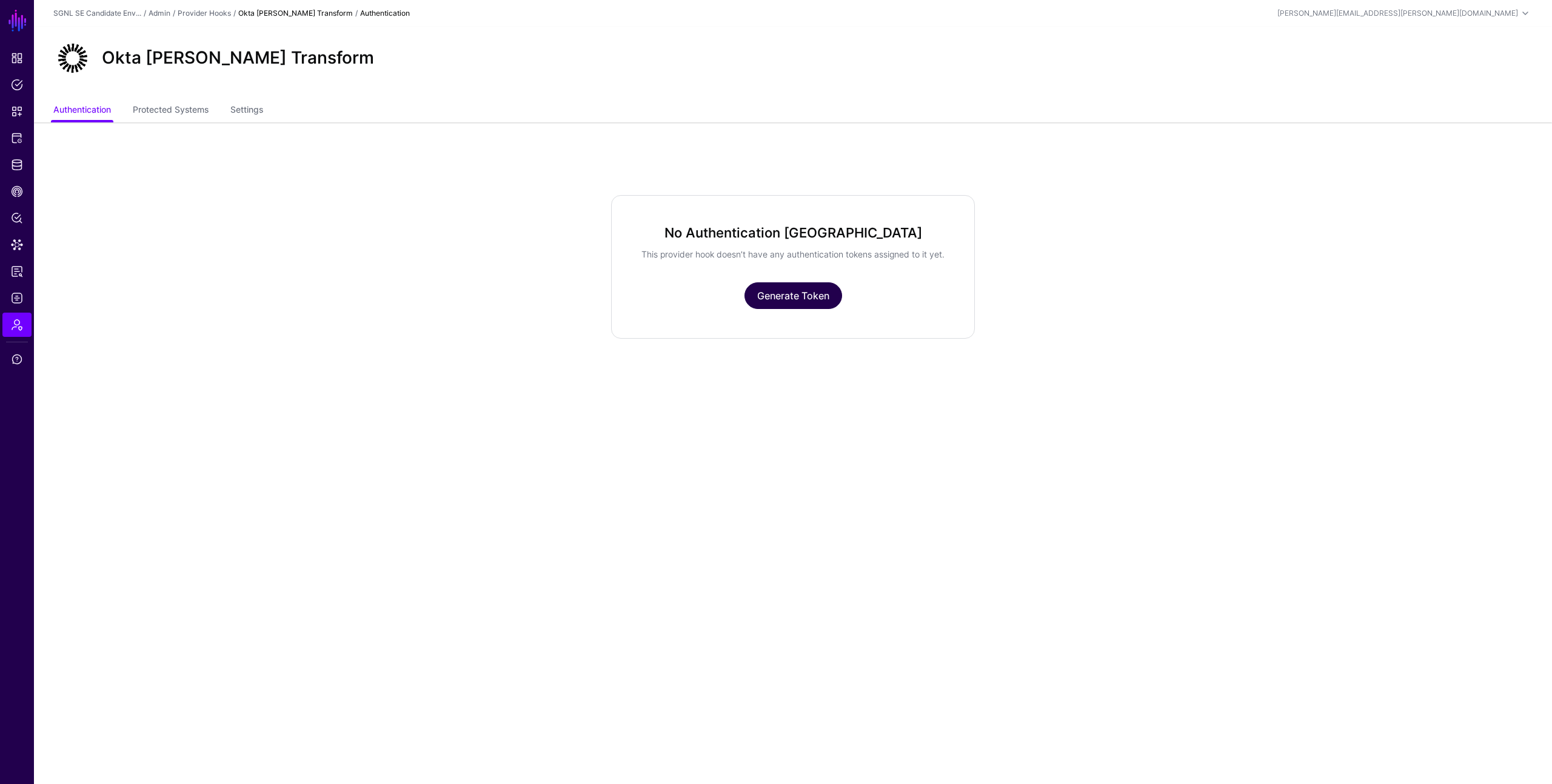
click at [767, 305] on link "Generate Token" at bounding box center [794, 295] width 98 height 27
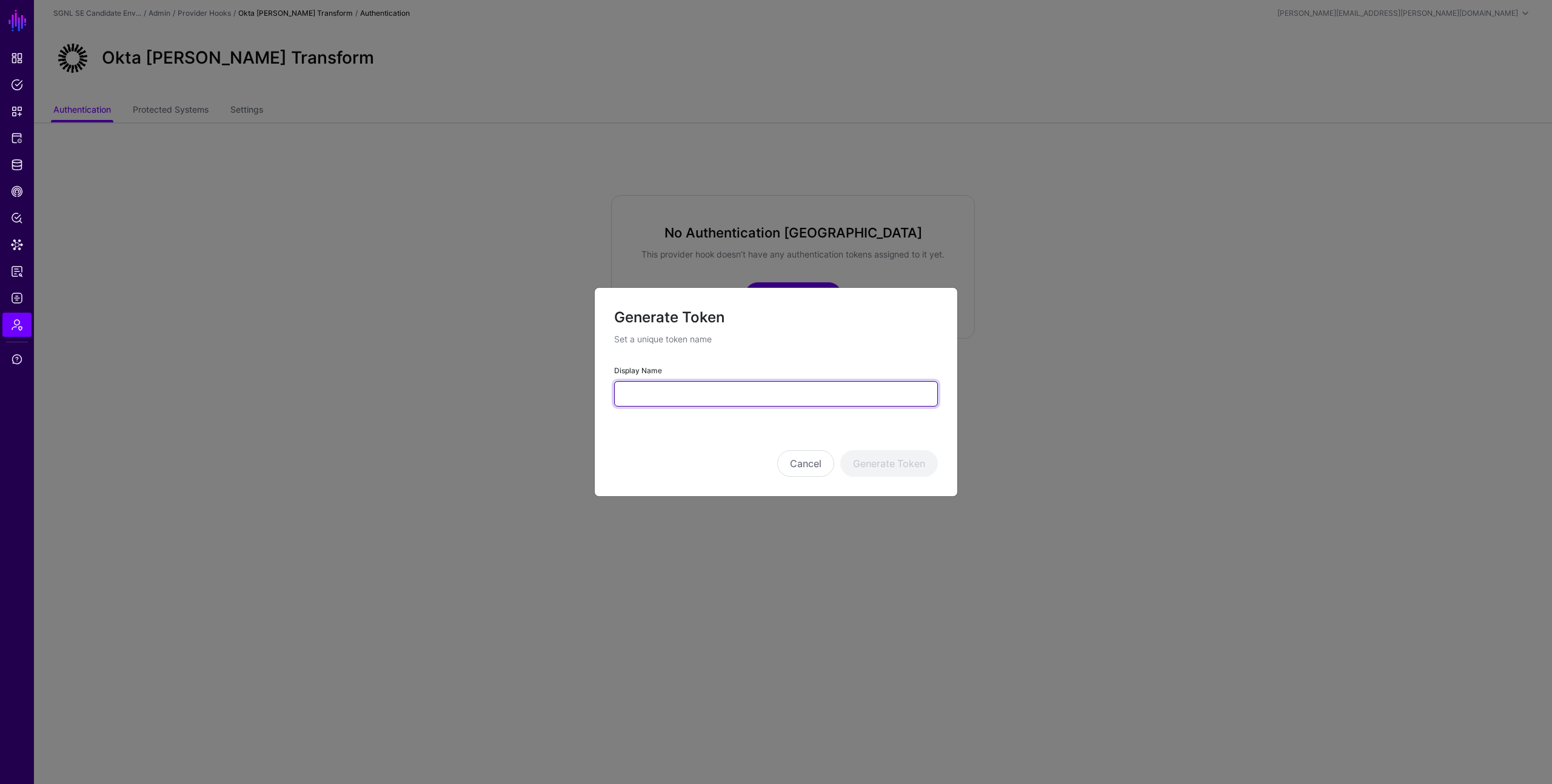
click at [698, 394] on input "Display Name" at bounding box center [776, 394] width 323 height 26
type input "**********"
click at [861, 463] on button "Generate Token" at bounding box center [889, 463] width 98 height 27
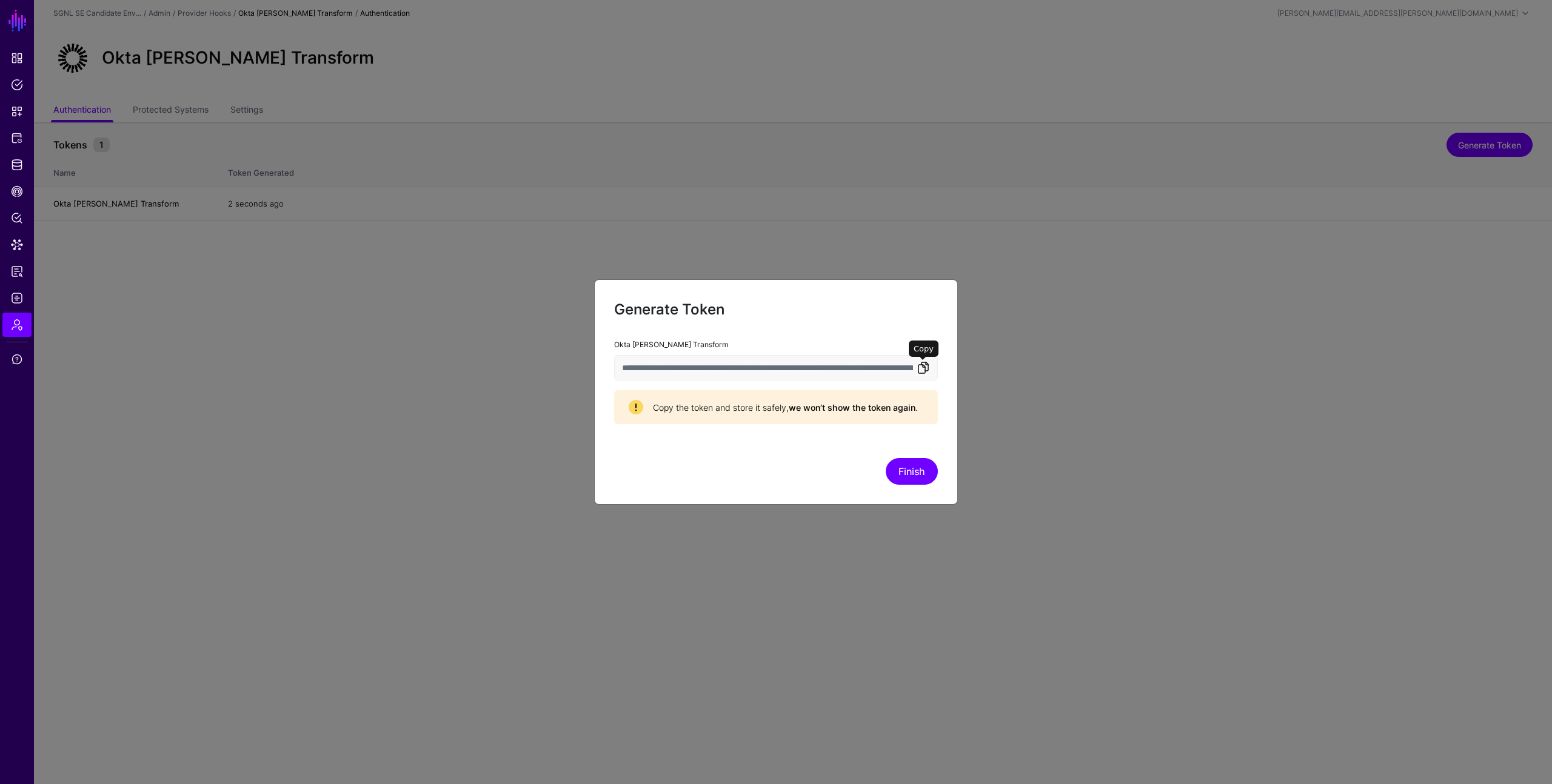
click at [924, 369] on link at bounding box center [922, 367] width 15 height 15
click at [912, 470] on button "Finish" at bounding box center [911, 471] width 52 height 27
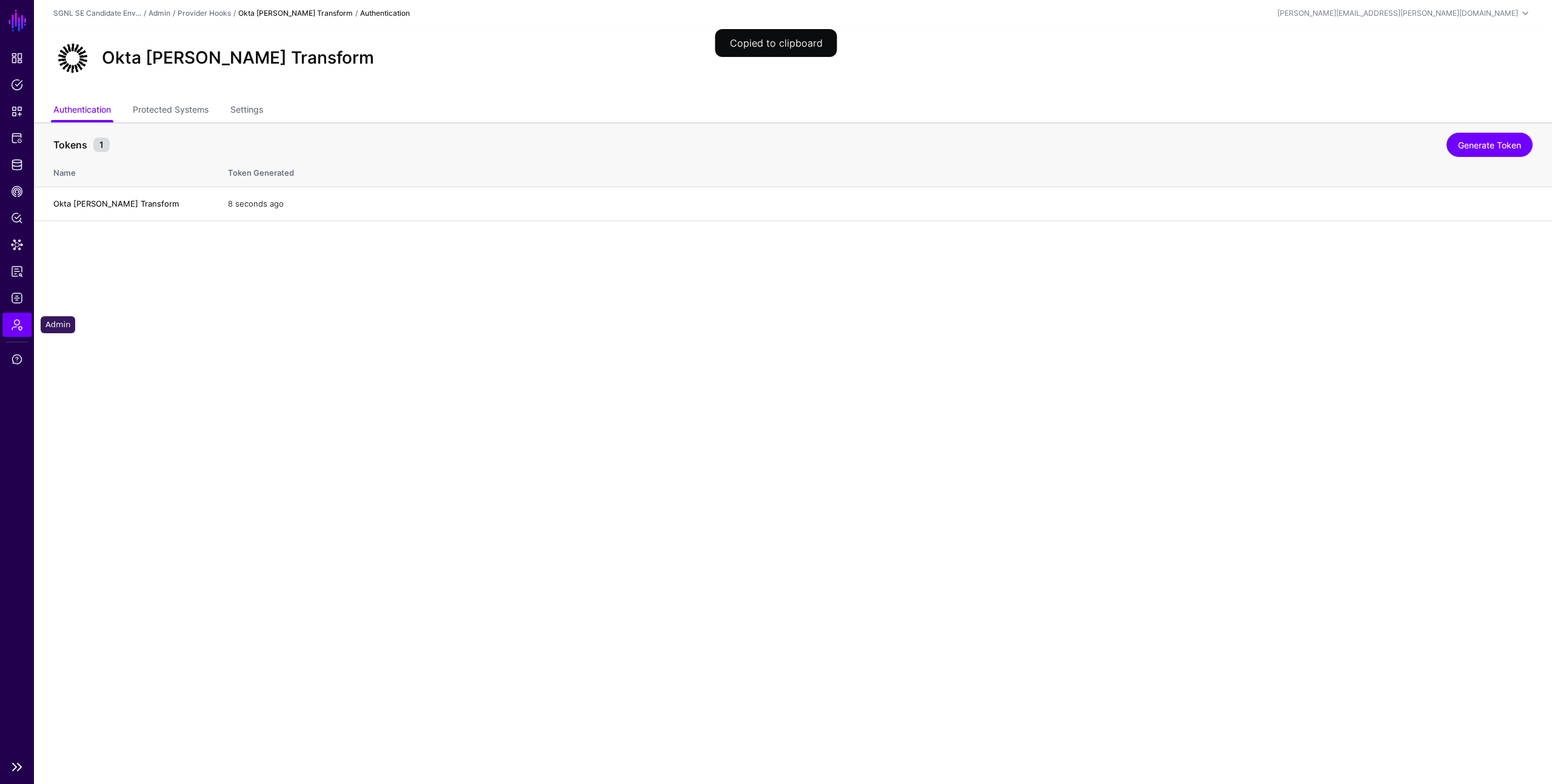
click at [14, 323] on span "Admin" at bounding box center [17, 325] width 12 height 12
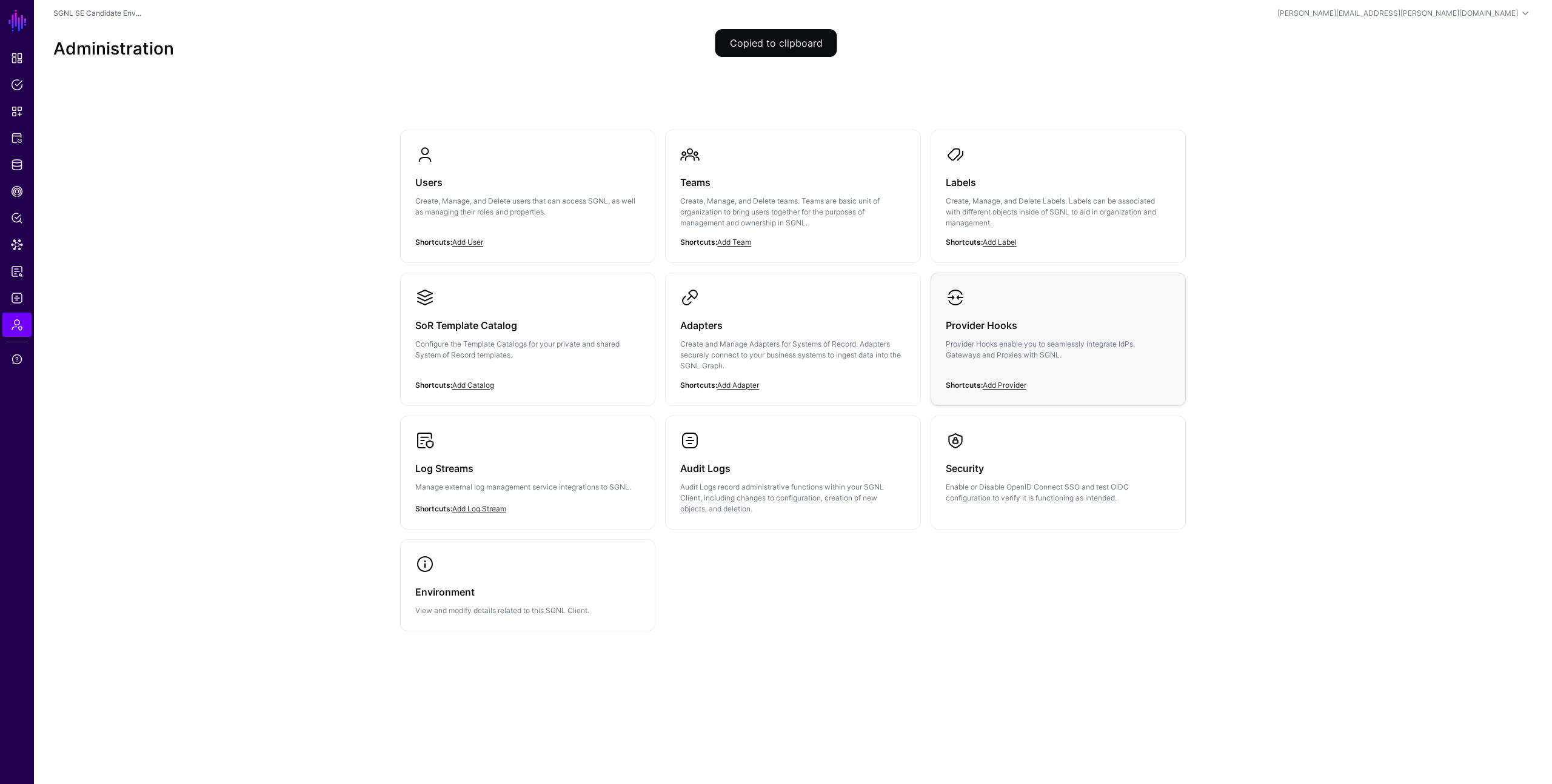
click at [977, 328] on h3 "Provider Hooks" at bounding box center [1058, 325] width 225 height 17
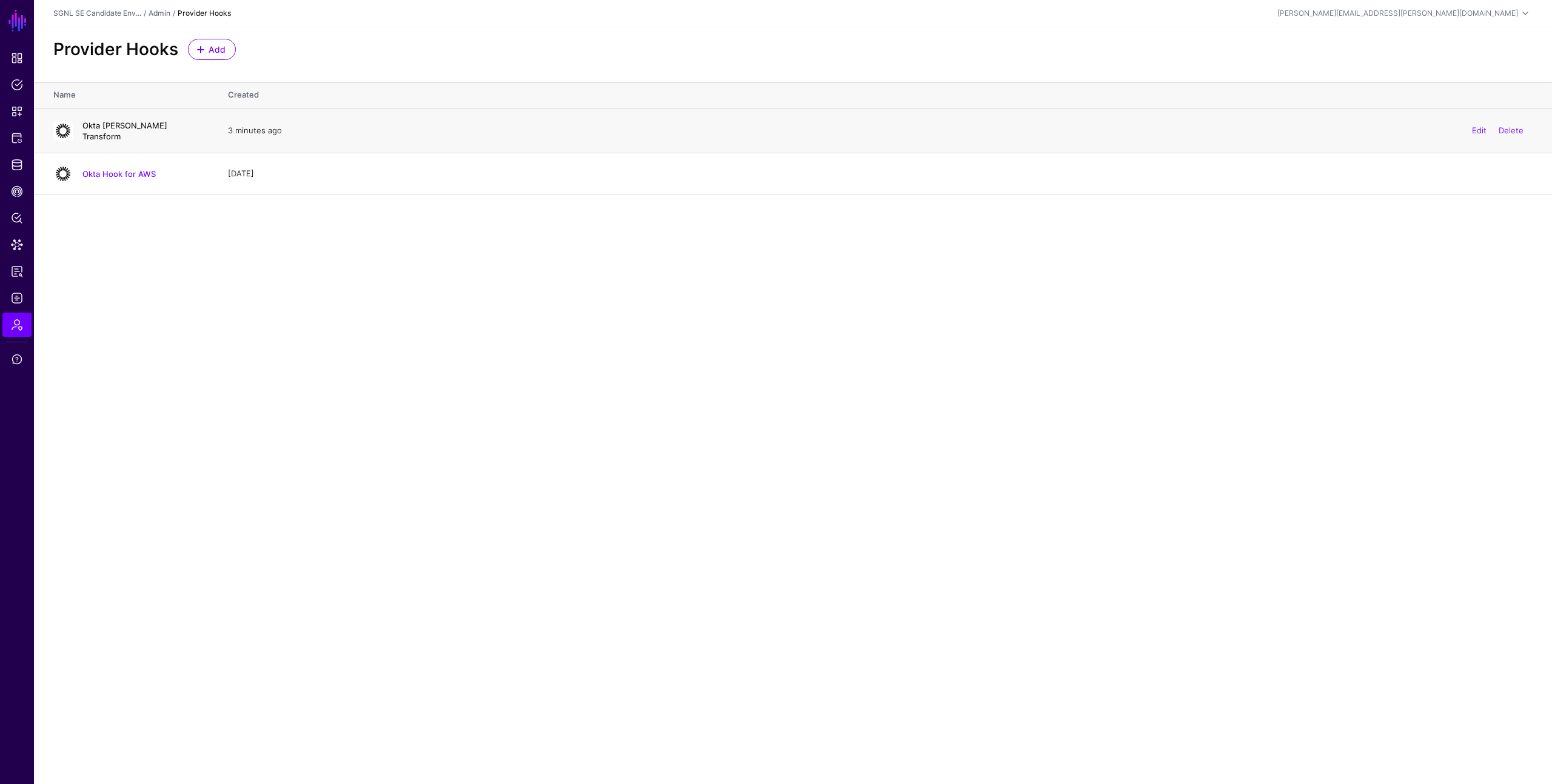
click at [135, 130] on link "Okta SAML Transform" at bounding box center [124, 131] width 85 height 21
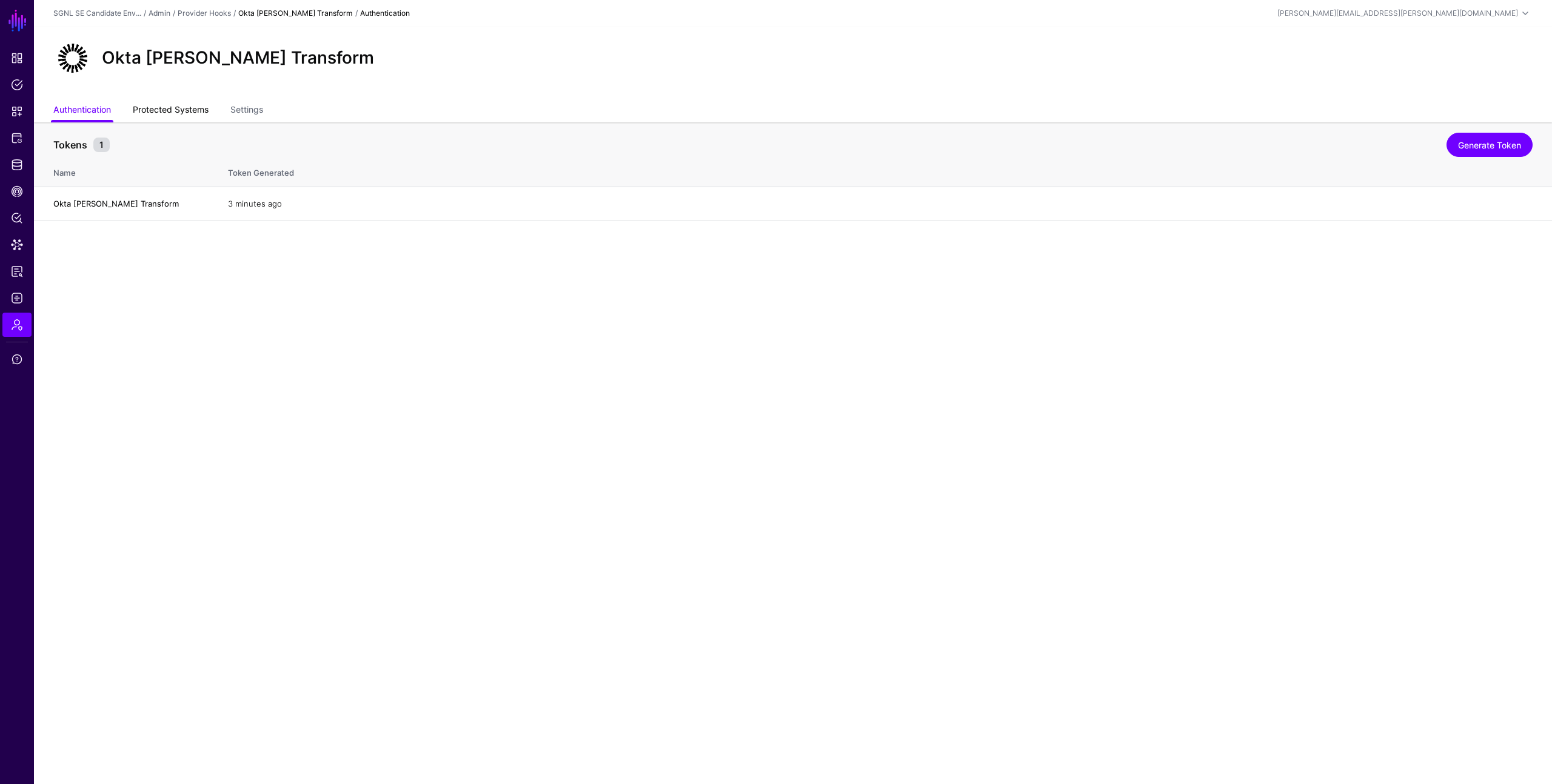
click at [177, 112] on link "Protected Systems" at bounding box center [171, 111] width 75 height 23
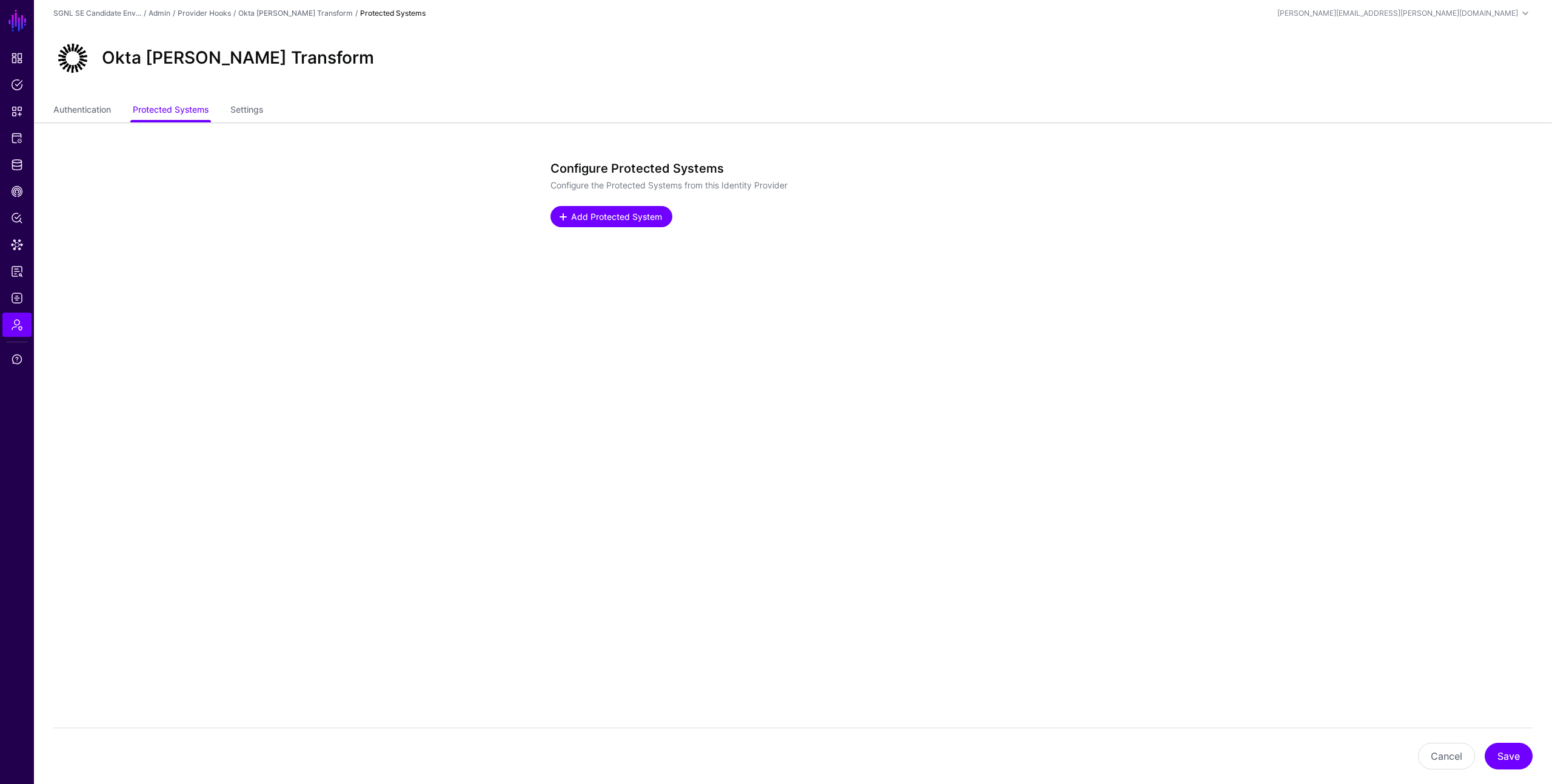
click at [565, 219] on span at bounding box center [563, 216] width 9 height 9
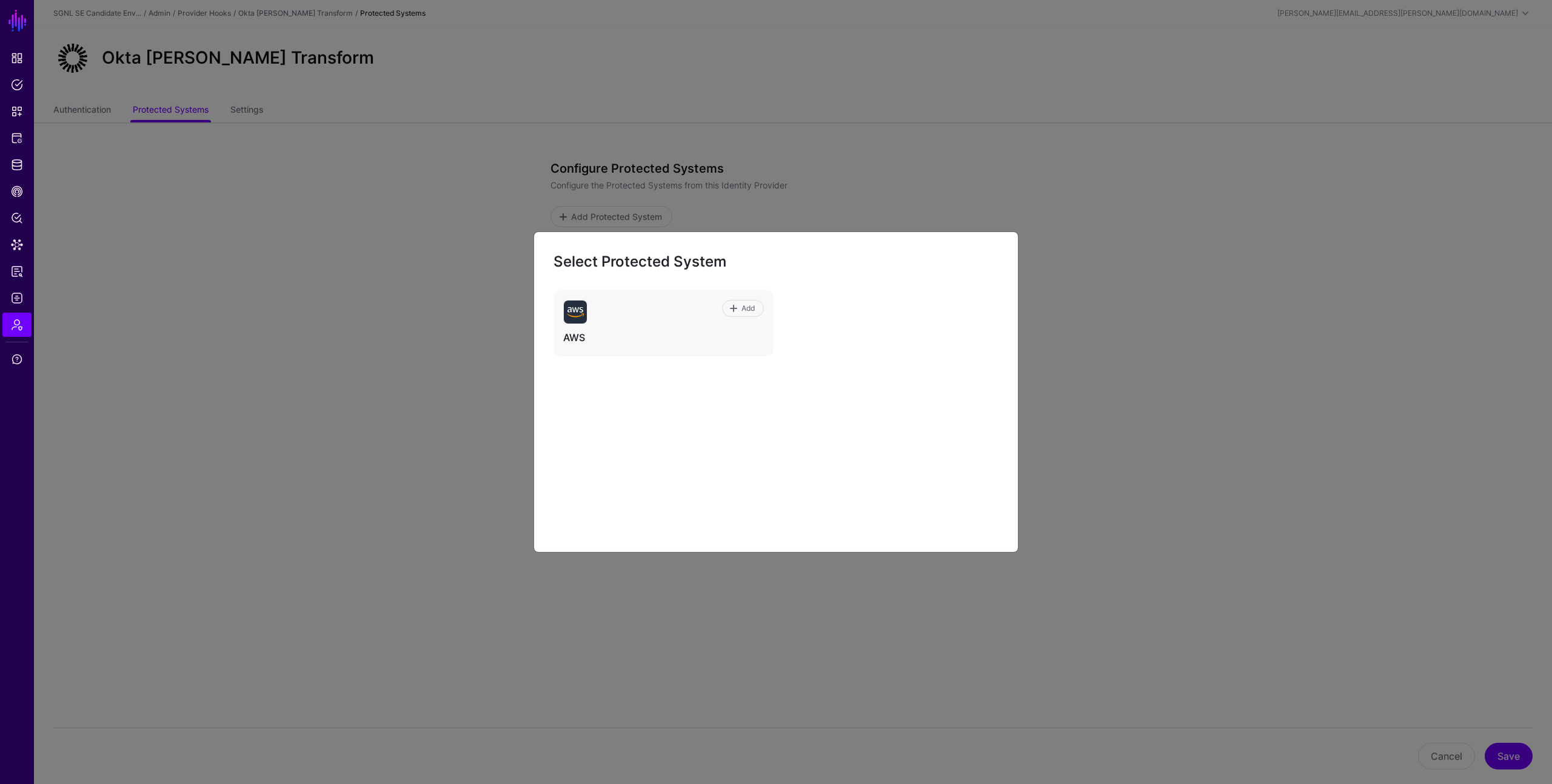
click at [450, 303] on ngb-modal-window "Select Protected System Add AWS" at bounding box center [776, 392] width 1552 height 784
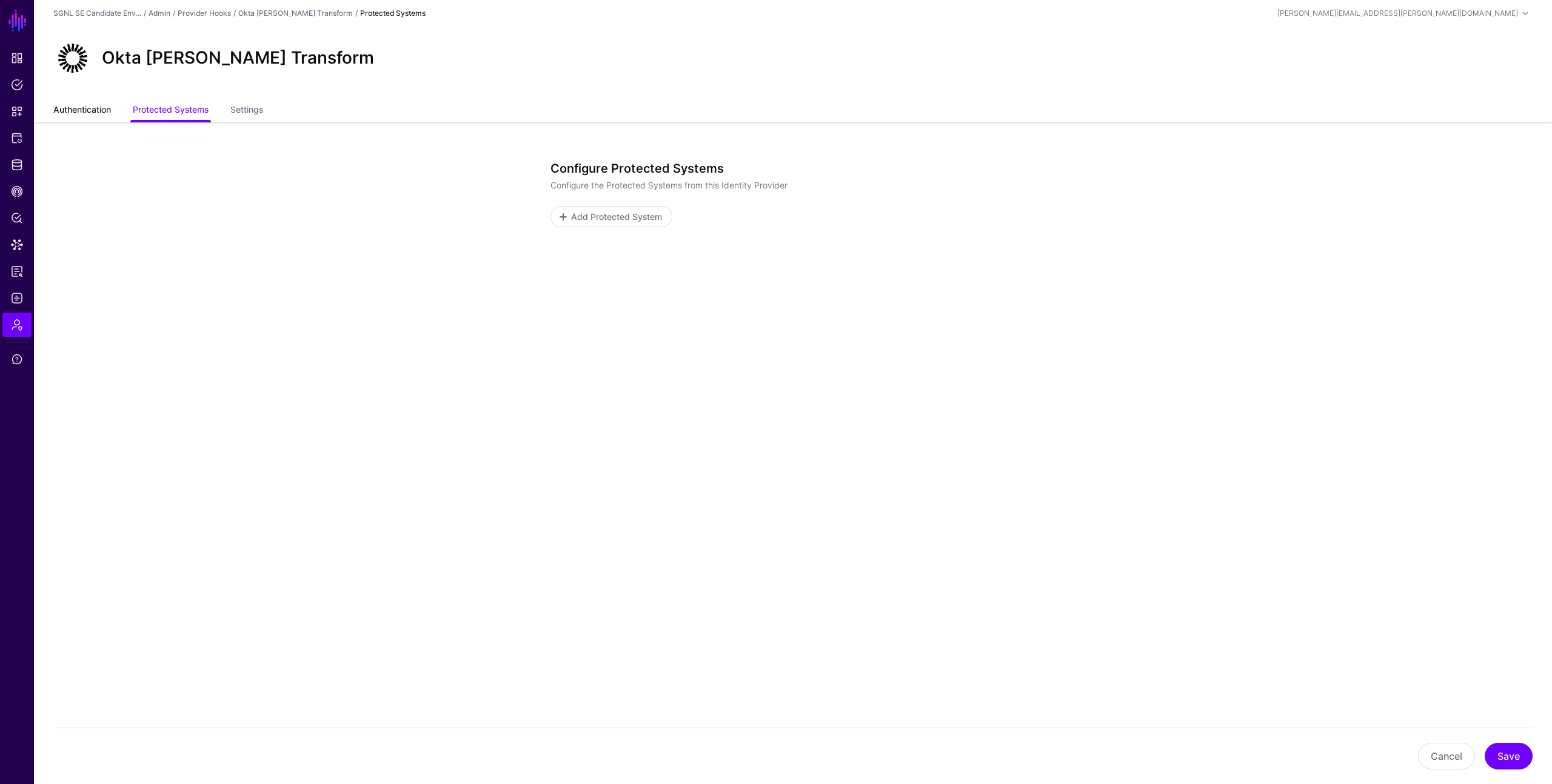
click at [83, 111] on link "Authentication" at bounding box center [82, 111] width 57 height 23
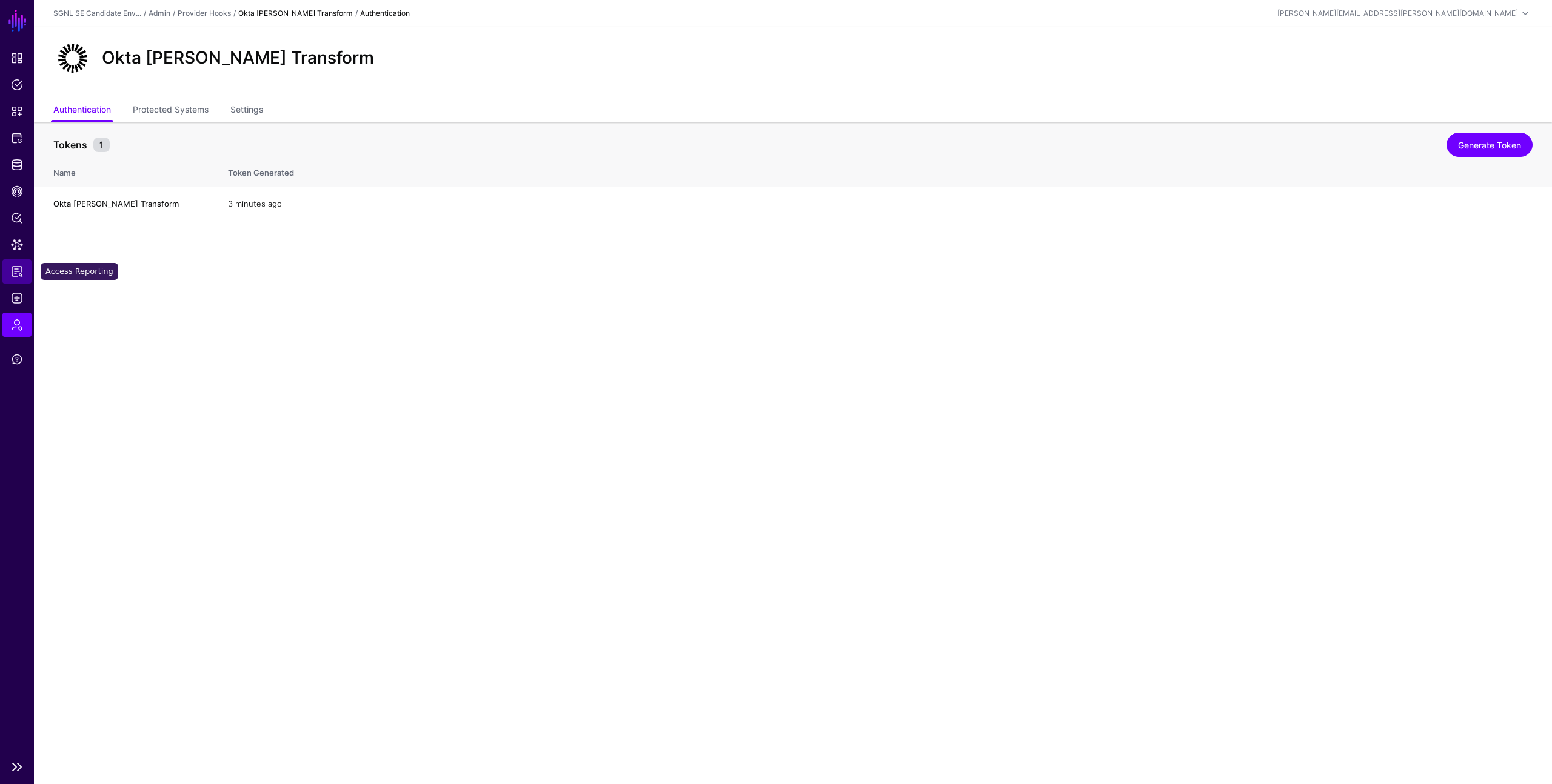
click at [15, 273] on span "Access Reporting" at bounding box center [17, 271] width 12 height 12
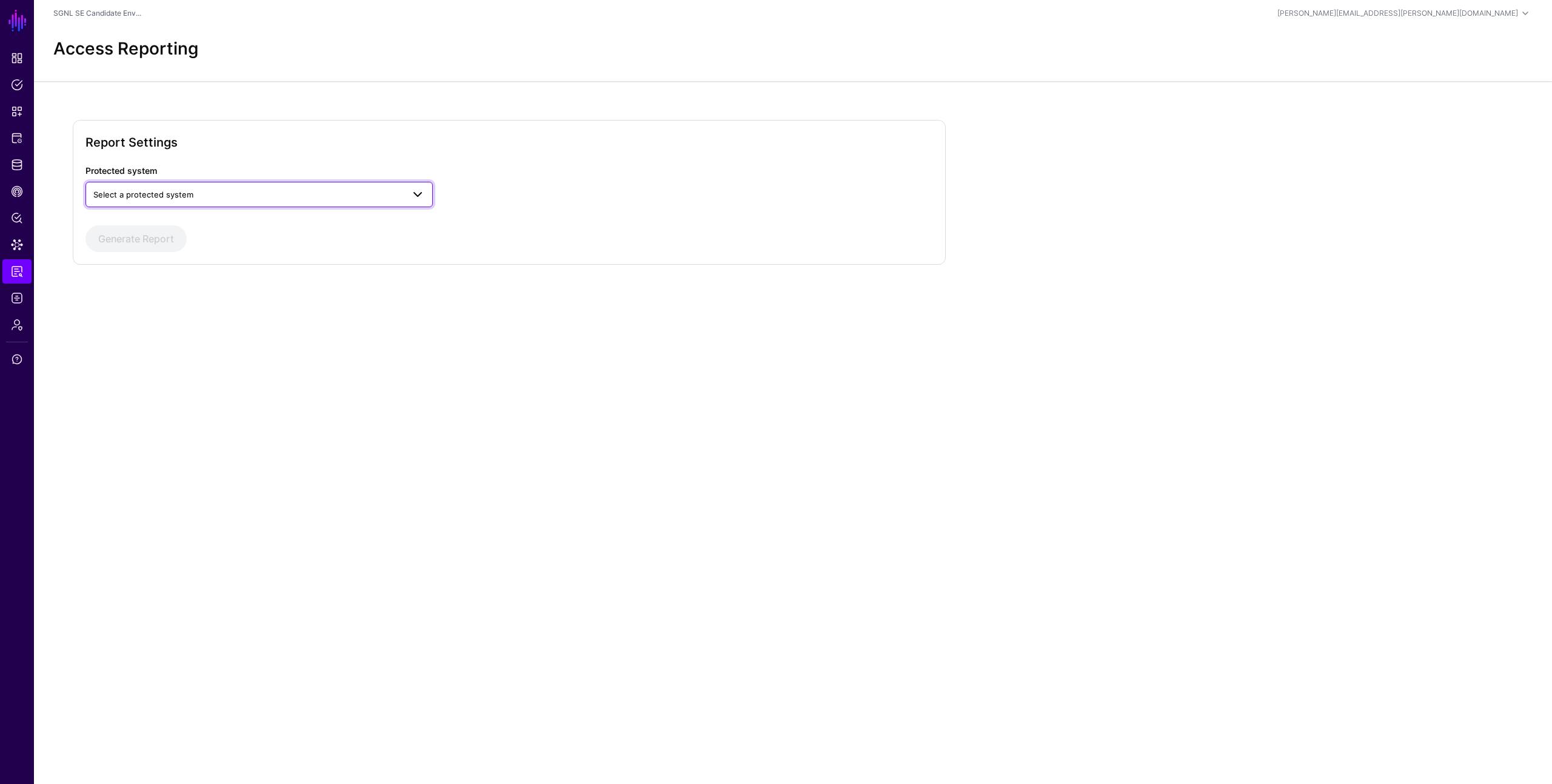
click at [149, 195] on span "Select a protected system" at bounding box center [143, 194] width 100 height 9
click at [139, 220] on div "AWS" at bounding box center [259, 223] width 328 height 12
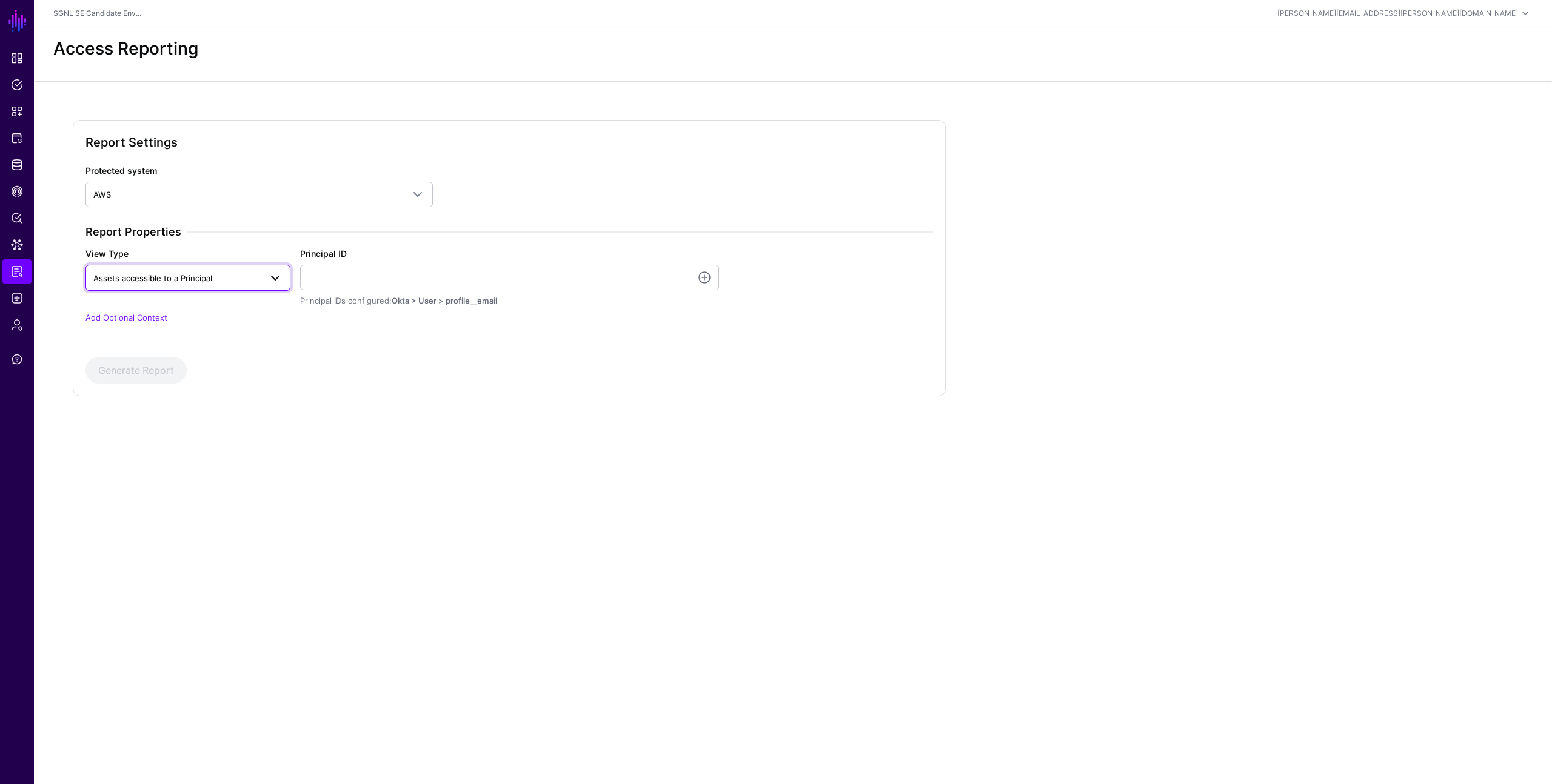
click at [219, 279] on span "Assets accessible to a Principal" at bounding box center [177, 279] width 167 height 14
click at [220, 278] on span "Assets accessible to a Principal" at bounding box center [177, 279] width 167 height 14
click at [707, 278] on link at bounding box center [704, 277] width 15 height 15
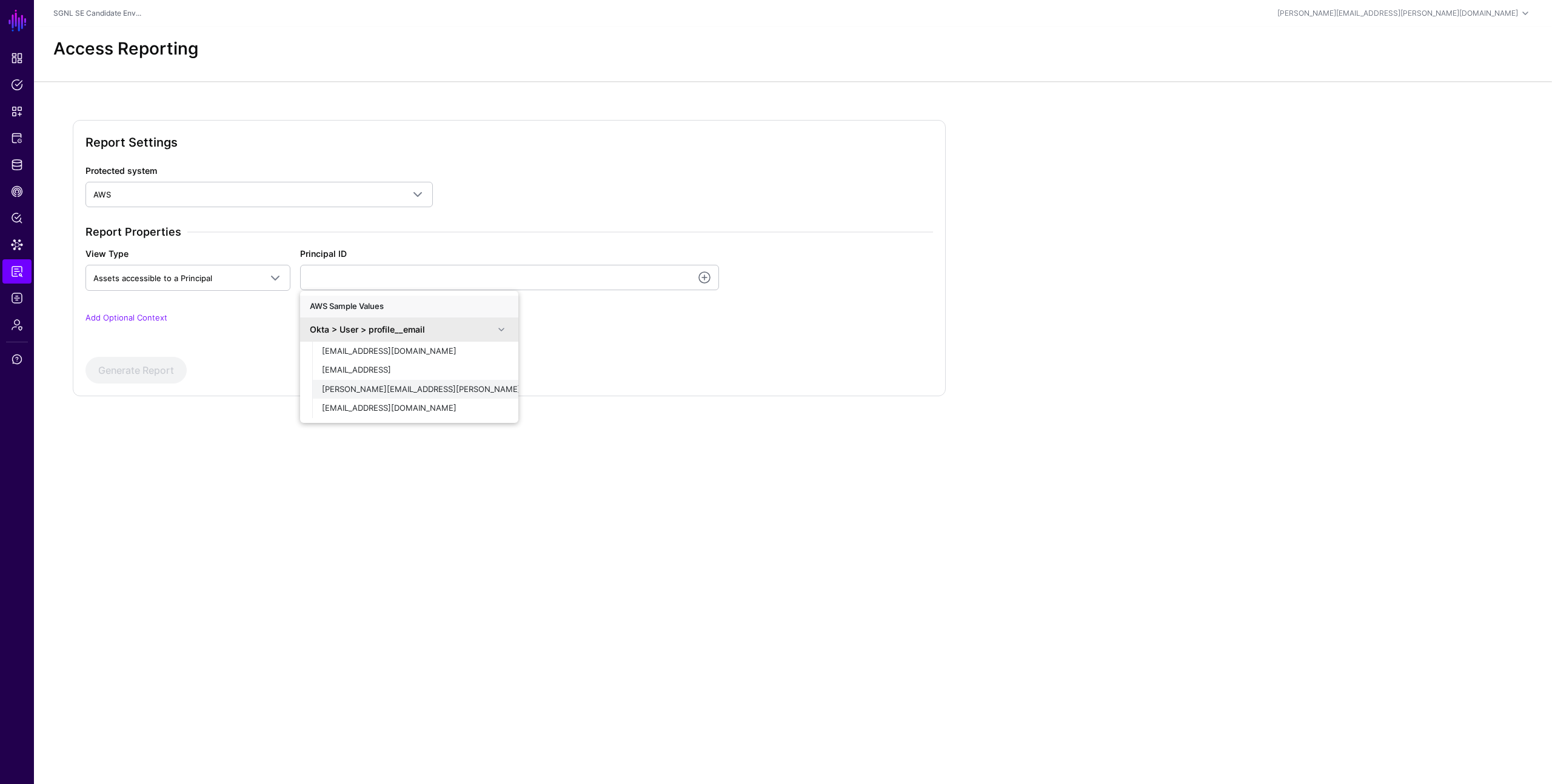
click at [392, 391] on span "[PERSON_NAME][EMAIL_ADDRESS][PERSON_NAME][DOMAIN_NAME]" at bounding box center [454, 389] width 264 height 9
type input "**********"
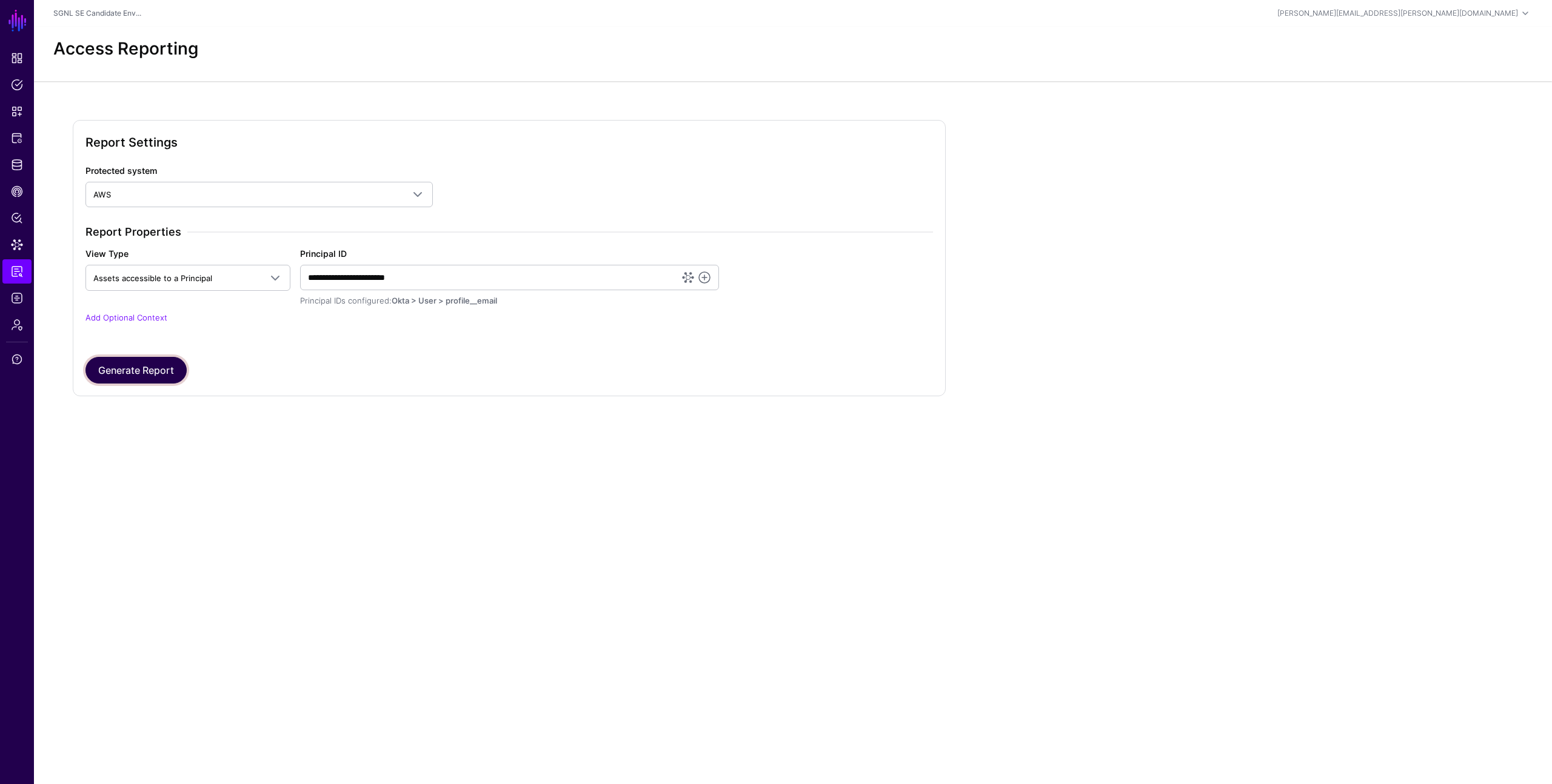
click at [171, 372] on button "Generate Report" at bounding box center [136, 370] width 101 height 27
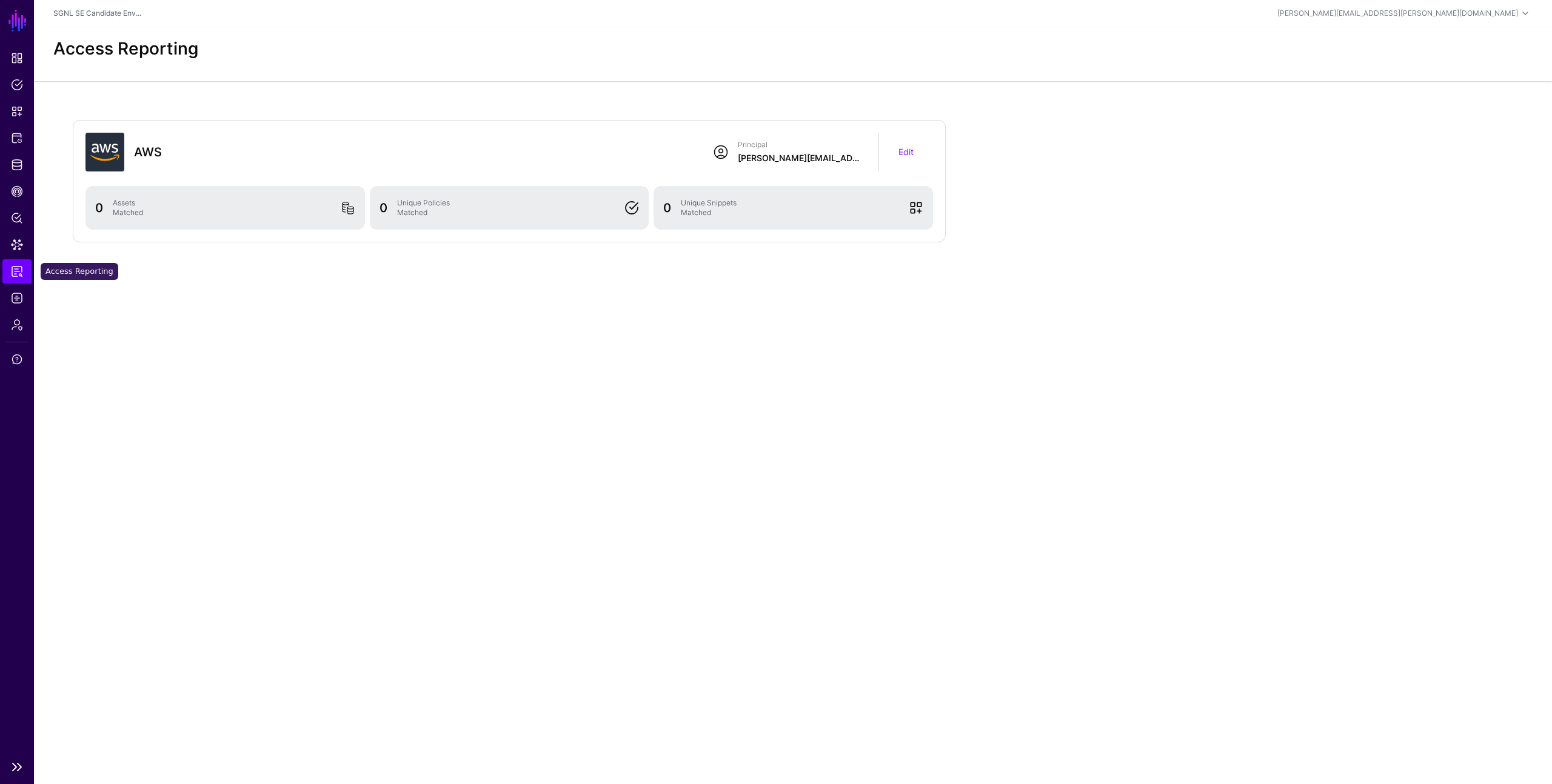
click at [22, 272] on span "Access Reporting" at bounding box center [17, 271] width 12 height 12
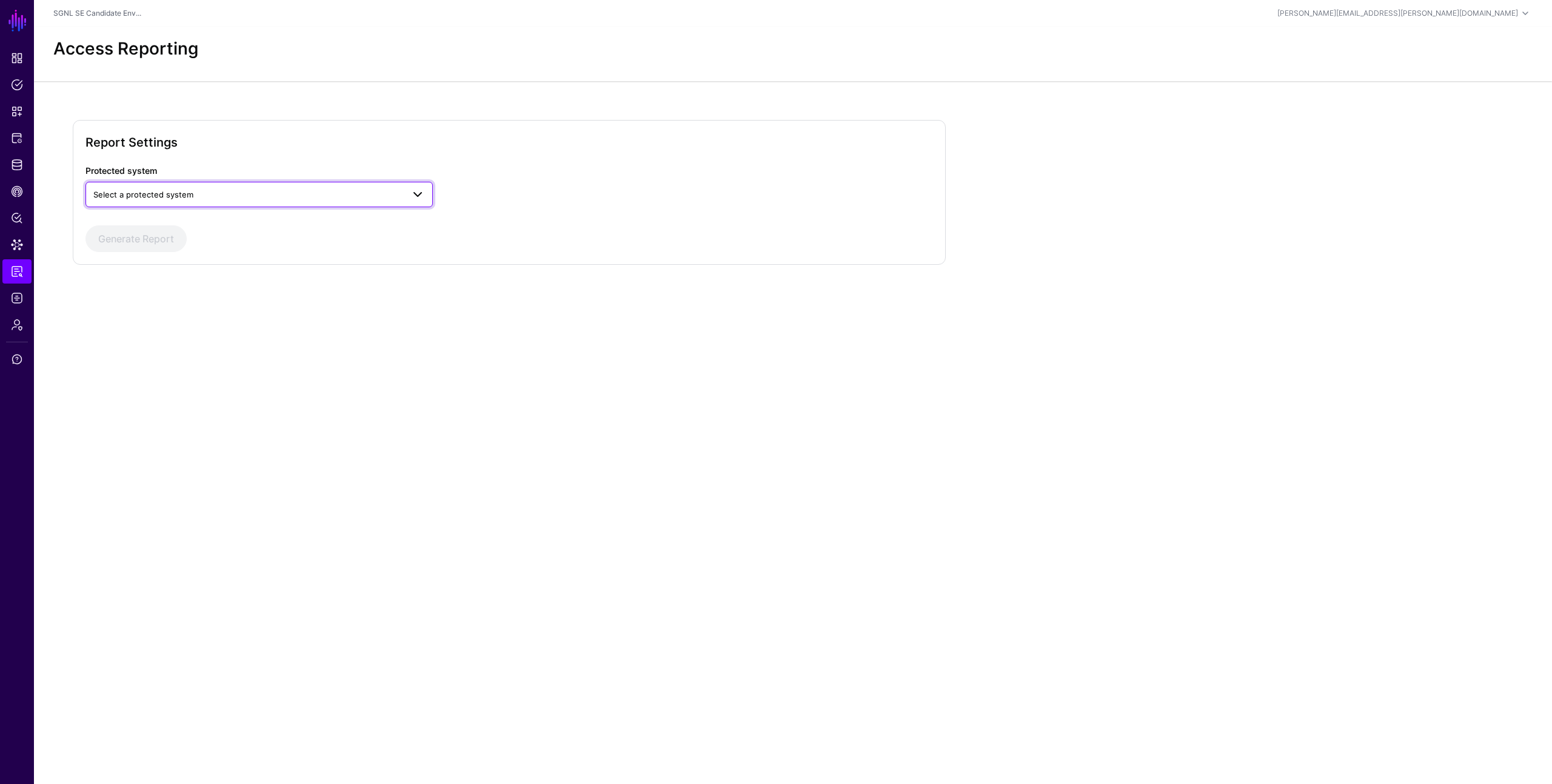
click at [208, 195] on span "Select a protected system" at bounding box center [248, 195] width 310 height 14
click at [185, 226] on div "AWS" at bounding box center [259, 223] width 328 height 12
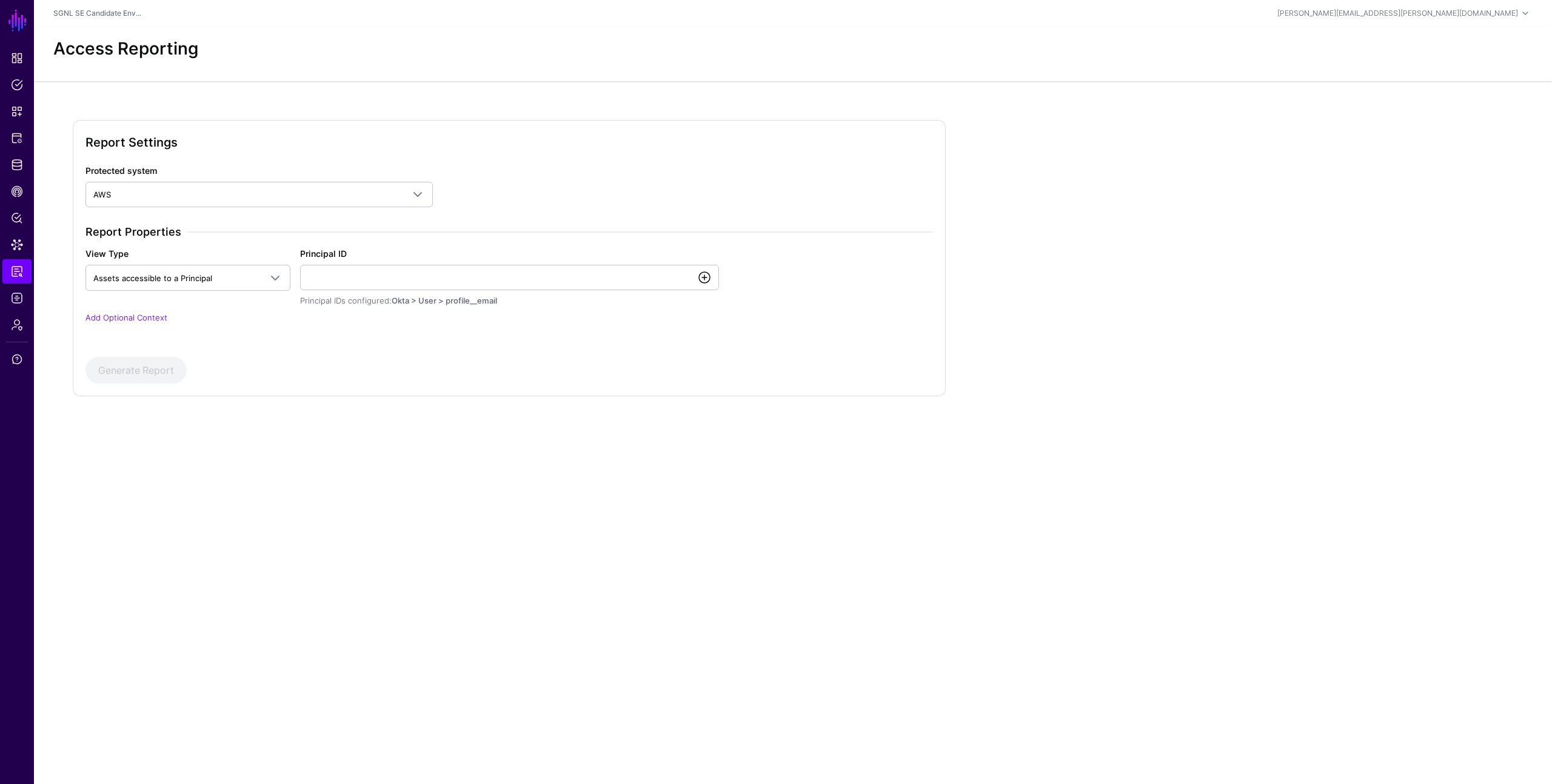
click at [701, 277] on link at bounding box center [704, 277] width 15 height 15
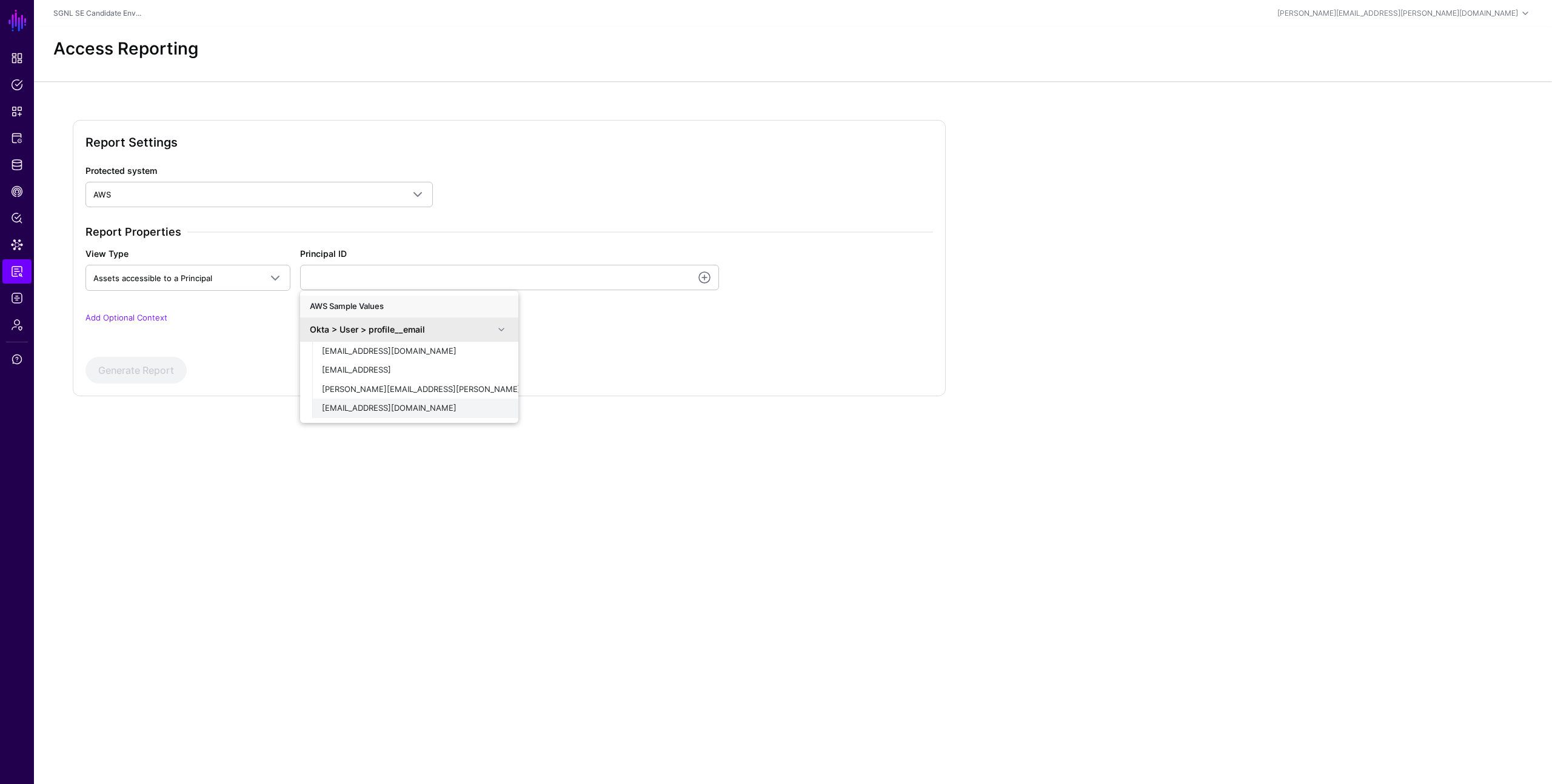
click at [387, 409] on span "demouser@demopanel.com" at bounding box center [389, 407] width 135 height 9
type input "**********"
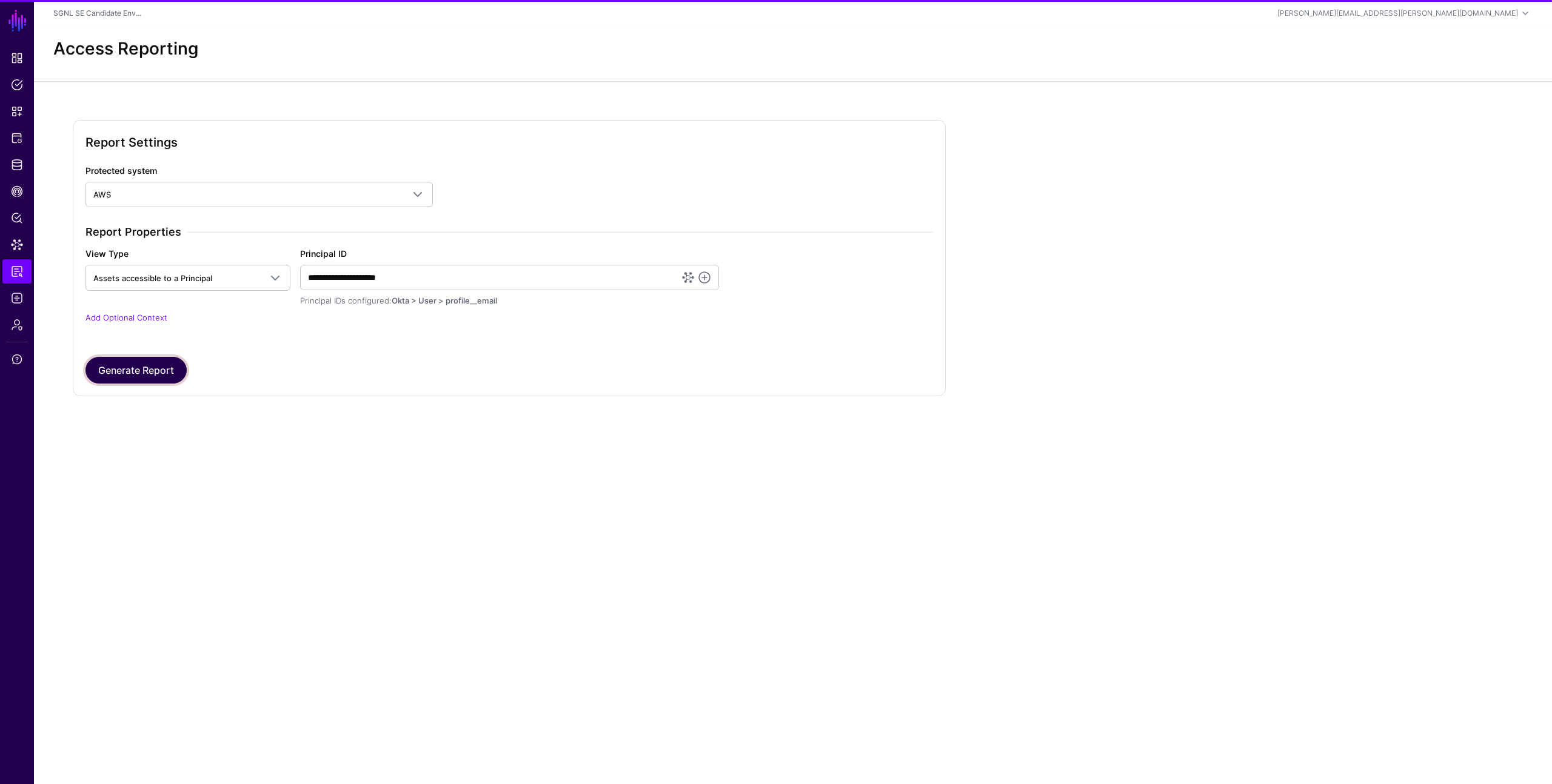
click at [161, 370] on button "Generate Report" at bounding box center [136, 370] width 101 height 27
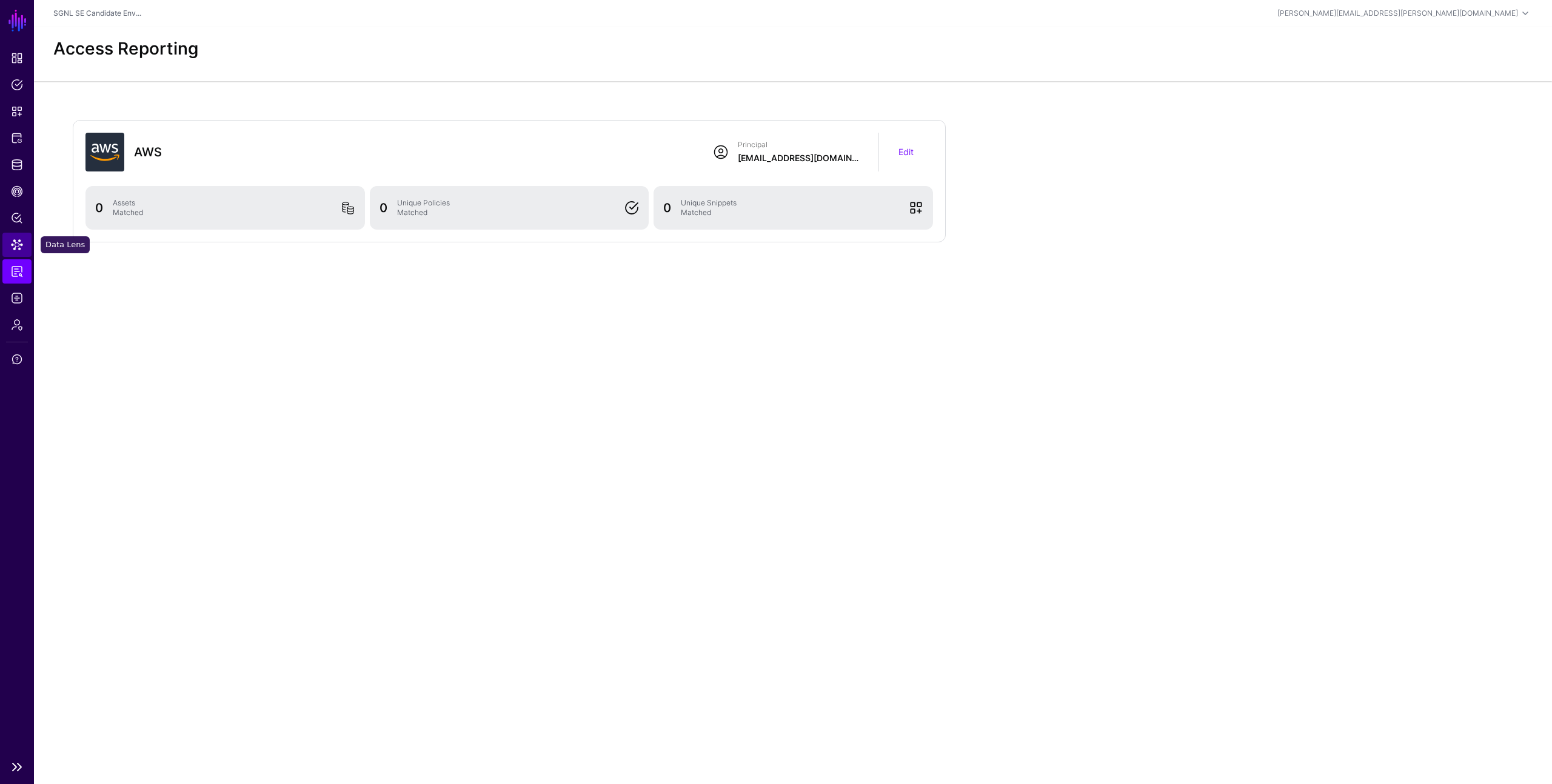
click at [15, 246] on span "Data Lens" at bounding box center [17, 244] width 12 height 12
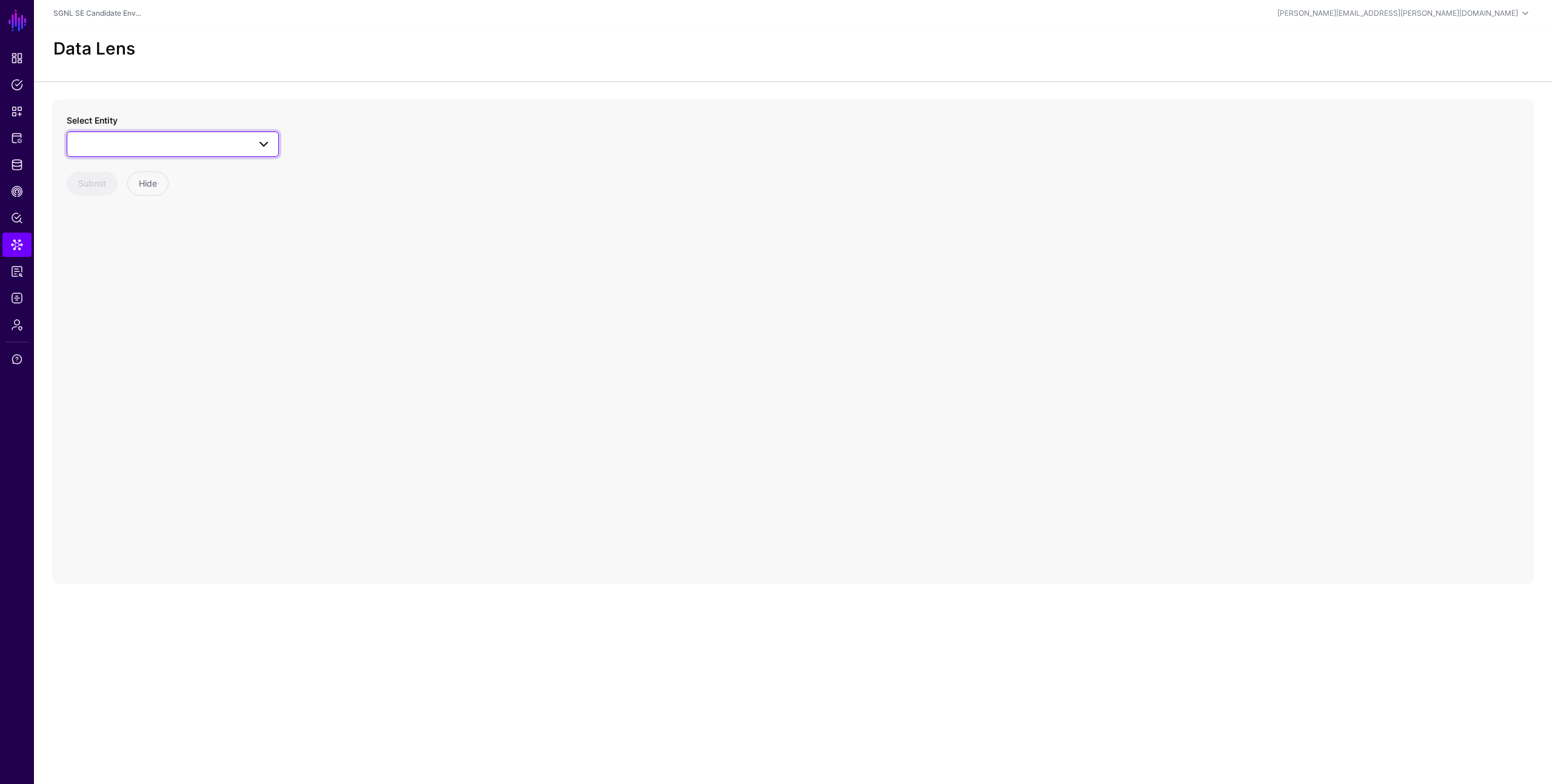
click at [224, 143] on span at bounding box center [172, 144] width 196 height 15
click at [183, 237] on div "ChangeRequest" at bounding box center [178, 237] width 181 height 12
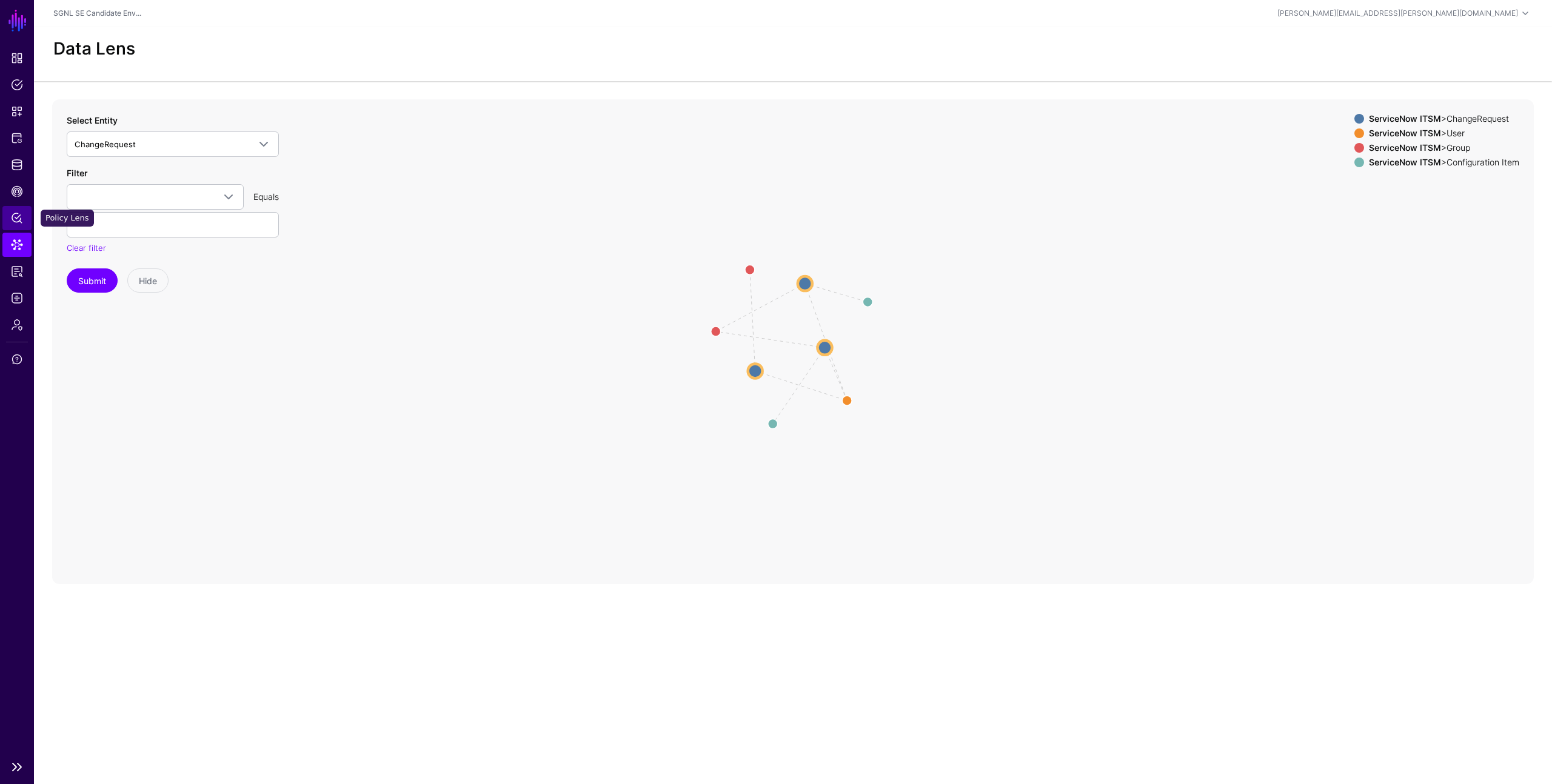
click at [20, 214] on span "Policy Lens" at bounding box center [17, 218] width 12 height 12
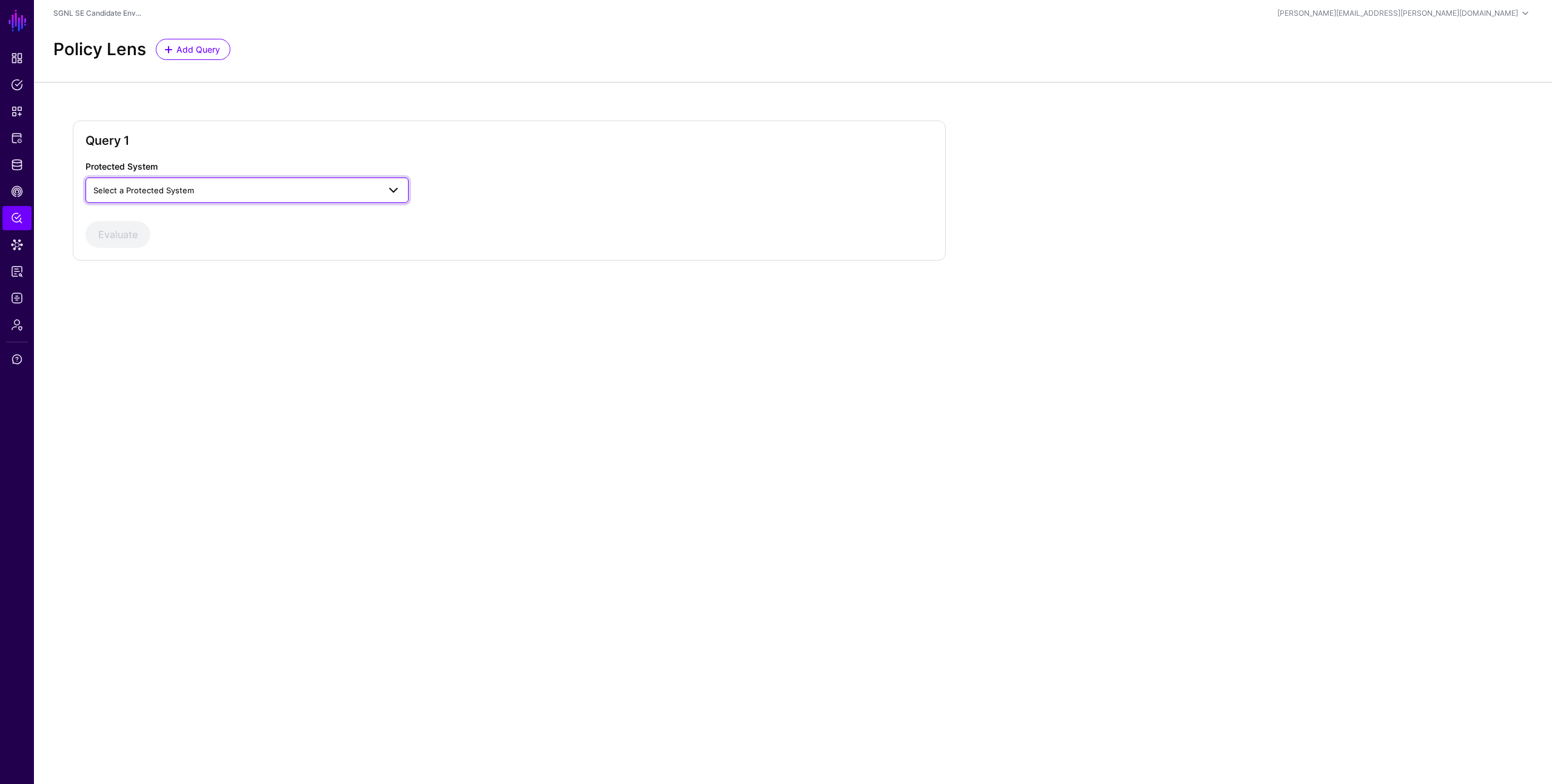
click at [303, 191] on span "Select a Protected System" at bounding box center [236, 190] width 286 height 14
click at [284, 219] on div "AWS" at bounding box center [247, 219] width 304 height 12
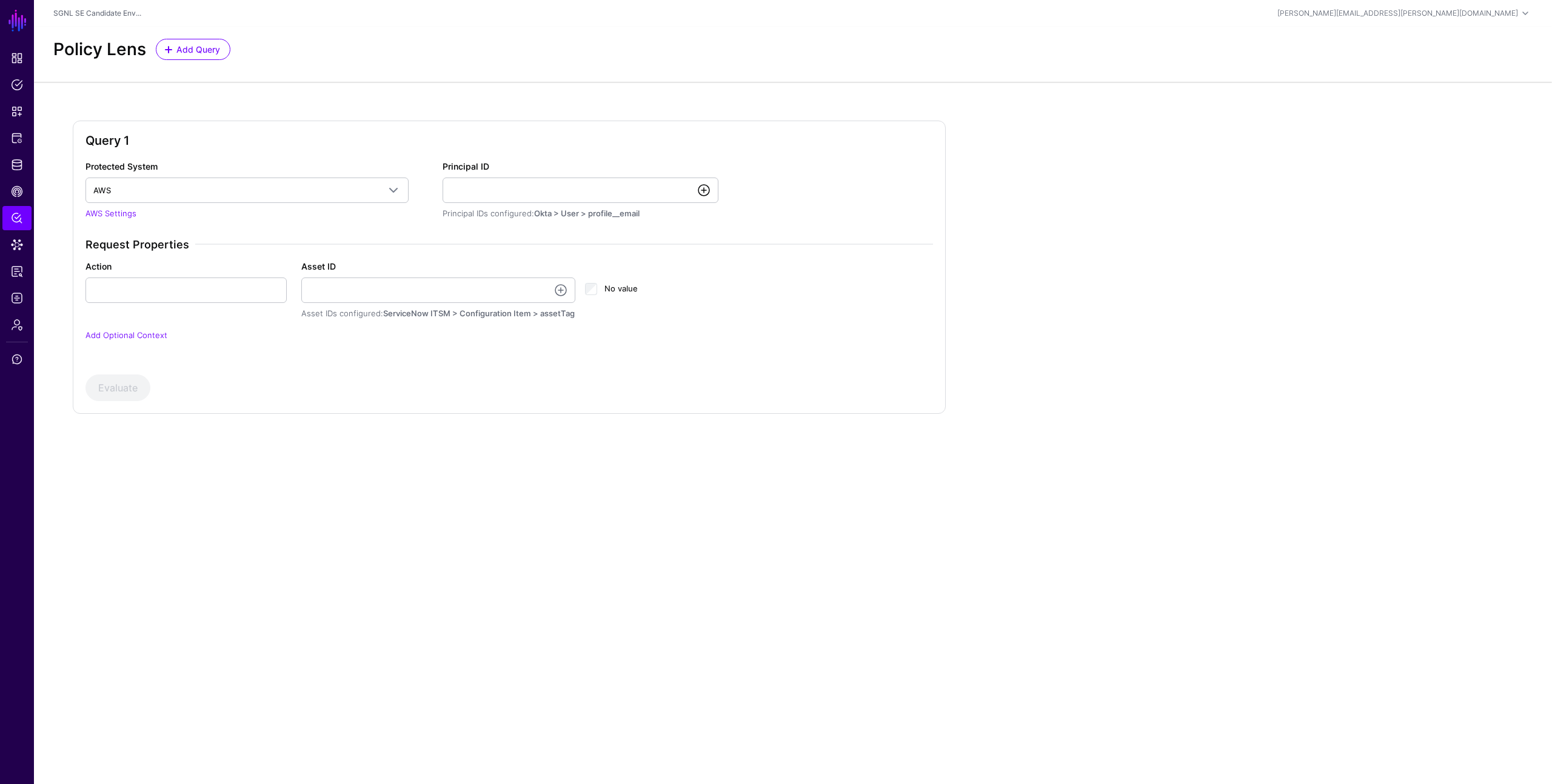
click at [706, 191] on link at bounding box center [704, 190] width 15 height 15
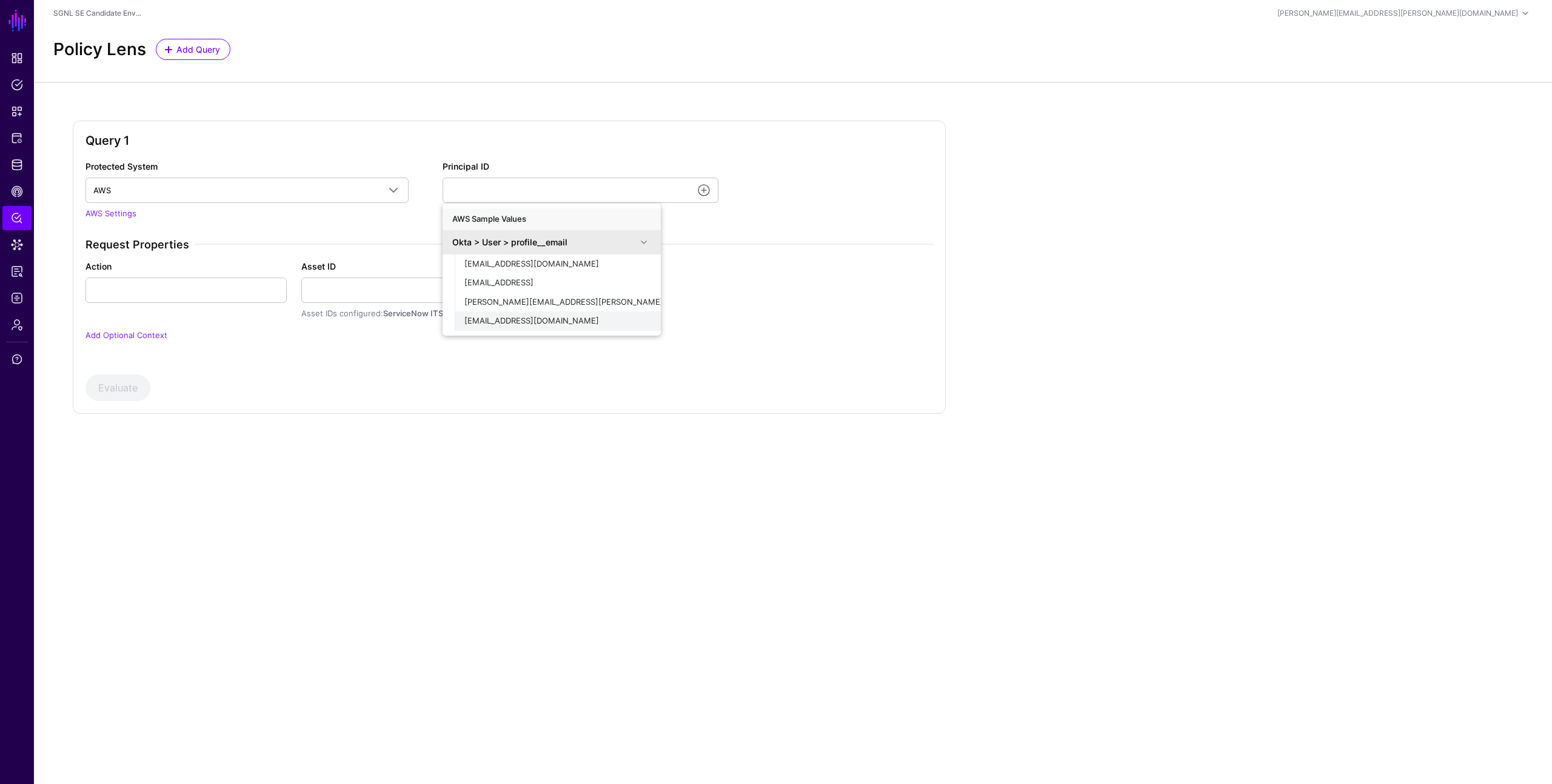
click at [536, 317] on span "demouser@demopanel.com" at bounding box center [531, 320] width 135 height 9
type input "**********"
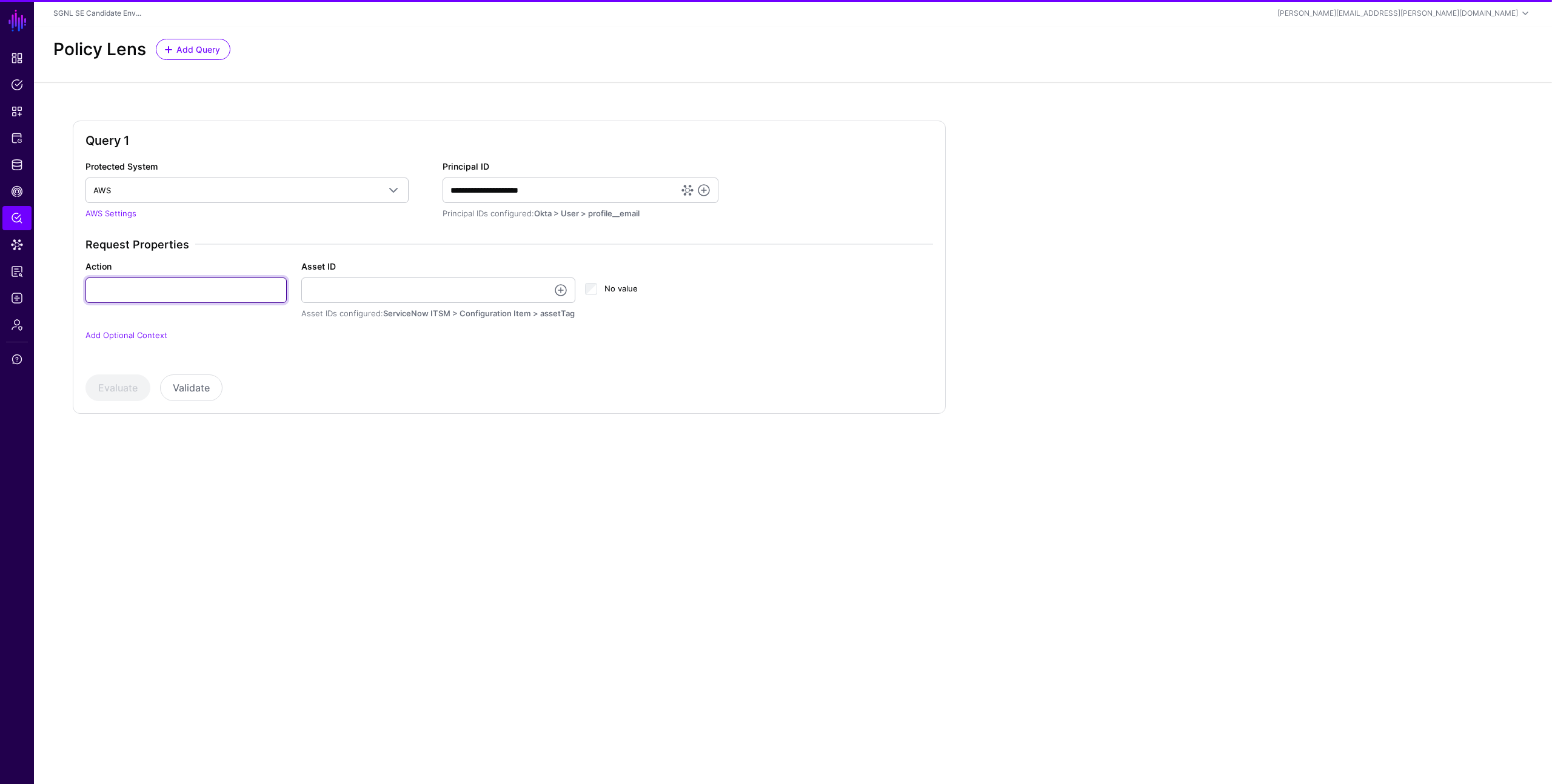
click at [253, 289] on input "Action" at bounding box center [186, 291] width 202 height 26
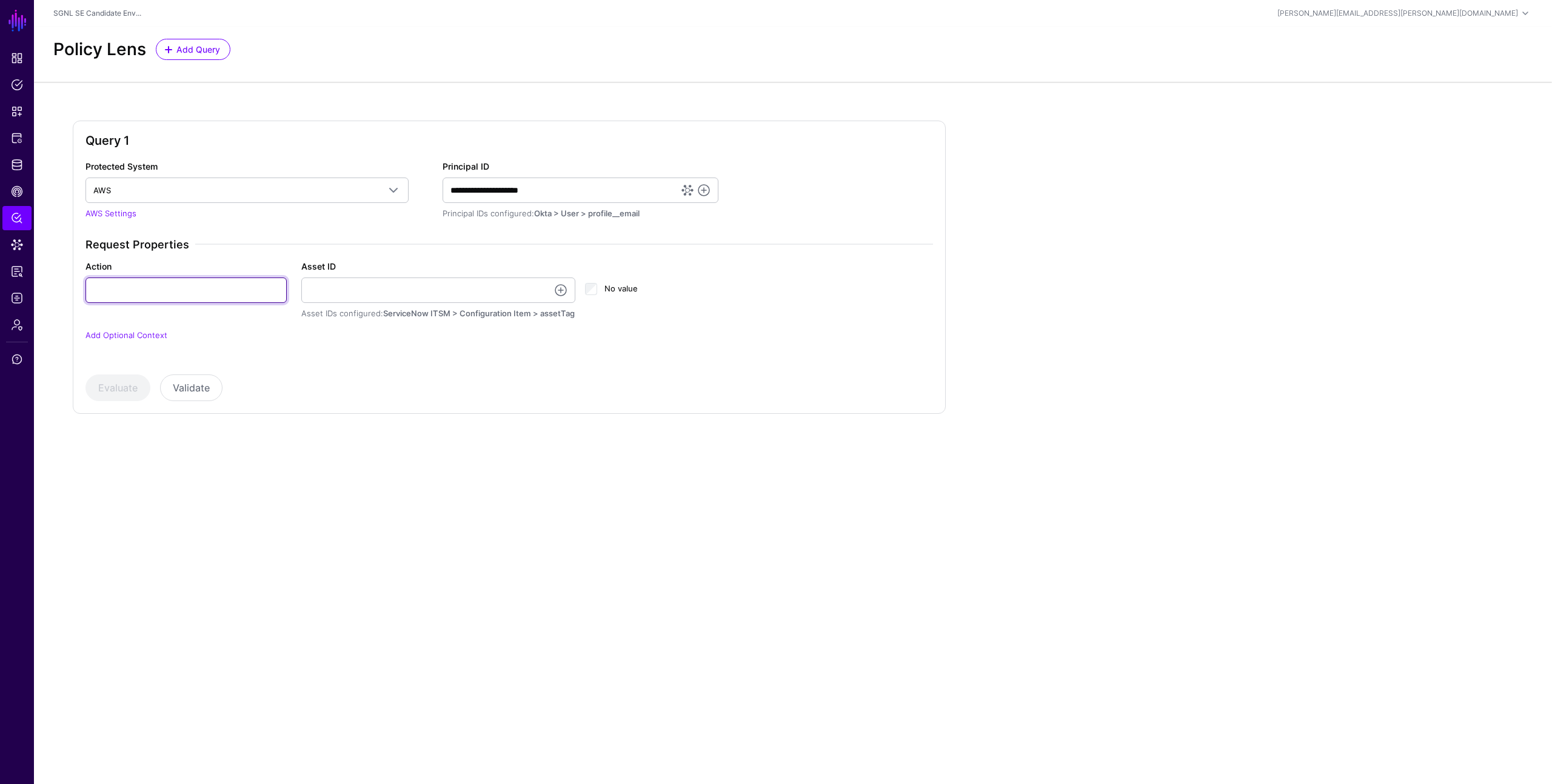
type input "******"
click at [382, 288] on input "Asset ID" at bounding box center [438, 291] width 275 height 26
type input "**********"
click at [124, 385] on button "Evaluate" at bounding box center [118, 388] width 65 height 27
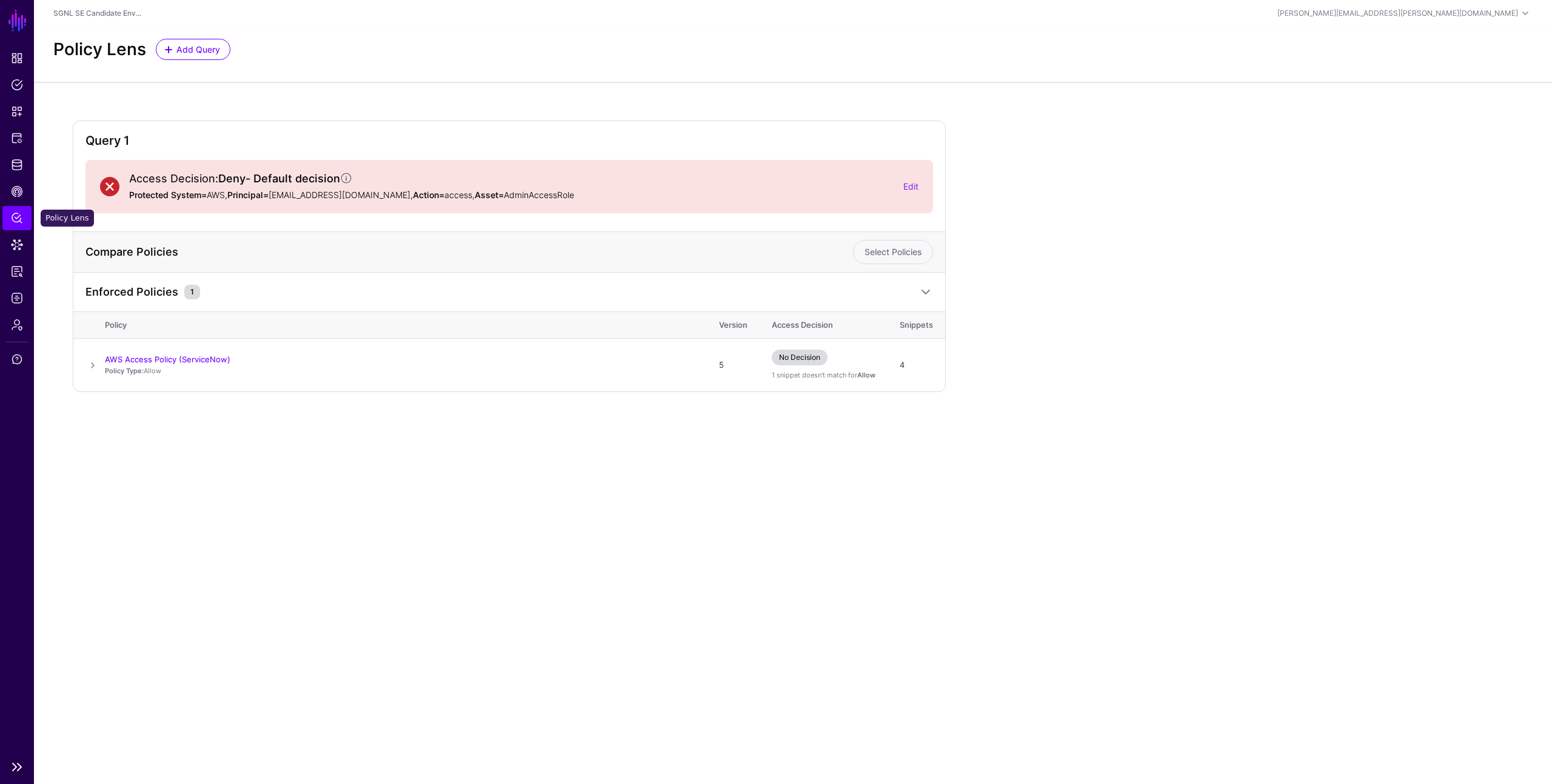
click at [18, 217] on span "Policy Lens" at bounding box center [17, 218] width 12 height 12
click at [54, 210] on div "Query 1 Access Decision: Deny - Default decision Protected System= AWS, Princip…" at bounding box center [793, 266] width 1518 height 369
click at [15, 220] on span "Policy Lens" at bounding box center [17, 218] width 12 height 12
click at [18, 247] on span "Data Lens" at bounding box center [17, 244] width 12 height 12
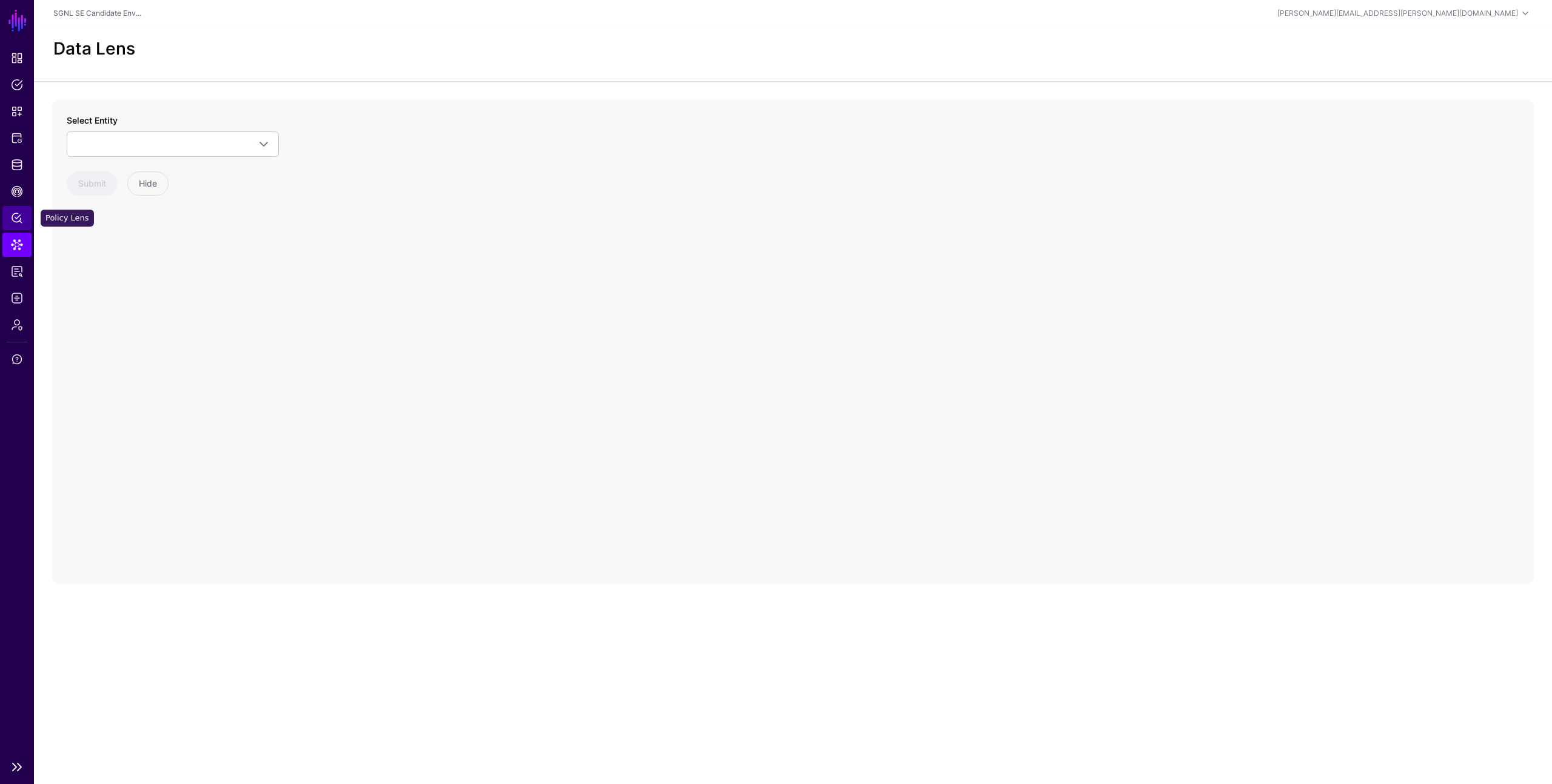
click at [18, 217] on span "Policy Lens" at bounding box center [17, 218] width 12 height 12
click at [176, 184] on span "Select a Protected System" at bounding box center [236, 190] width 286 height 14
click at [169, 213] on div "AWS" at bounding box center [247, 219] width 304 height 12
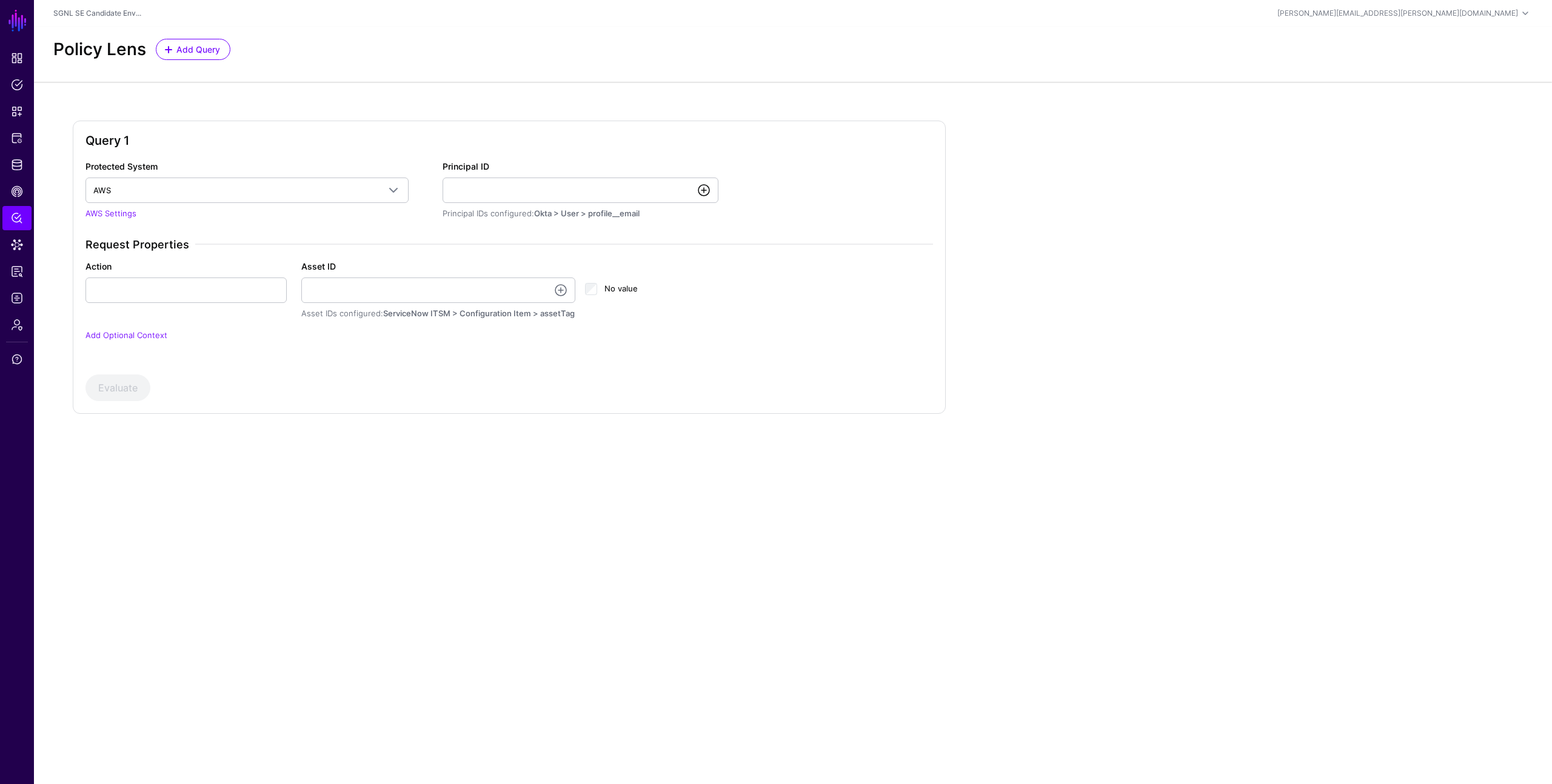
click at [705, 191] on link at bounding box center [704, 190] width 15 height 15
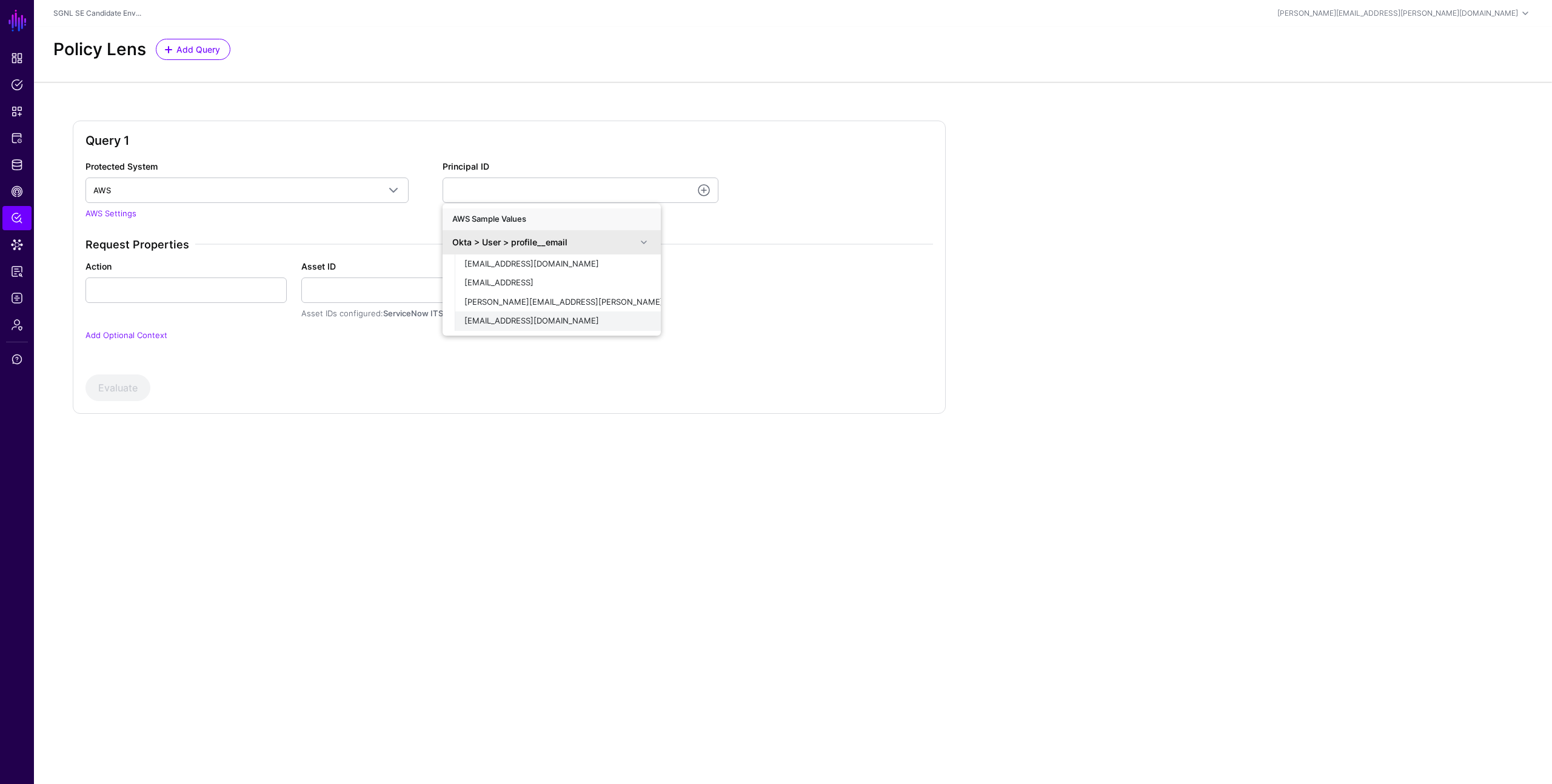
click at [529, 317] on span "demouser@demopanel.com" at bounding box center [531, 320] width 135 height 9
type input "**********"
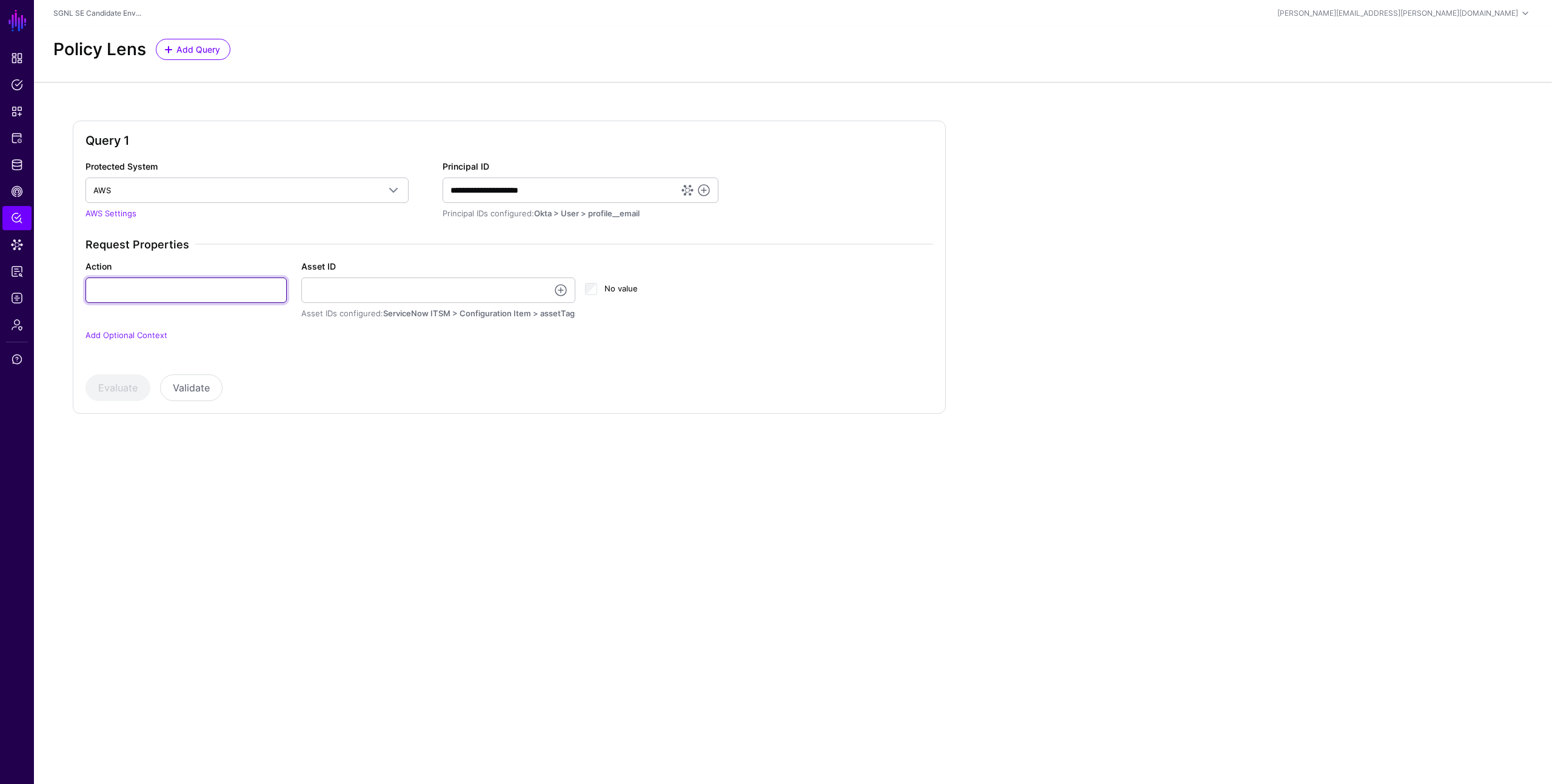
click at [236, 299] on input "Action" at bounding box center [186, 291] width 202 height 26
type input "******"
click at [560, 292] on link at bounding box center [560, 290] width 15 height 15
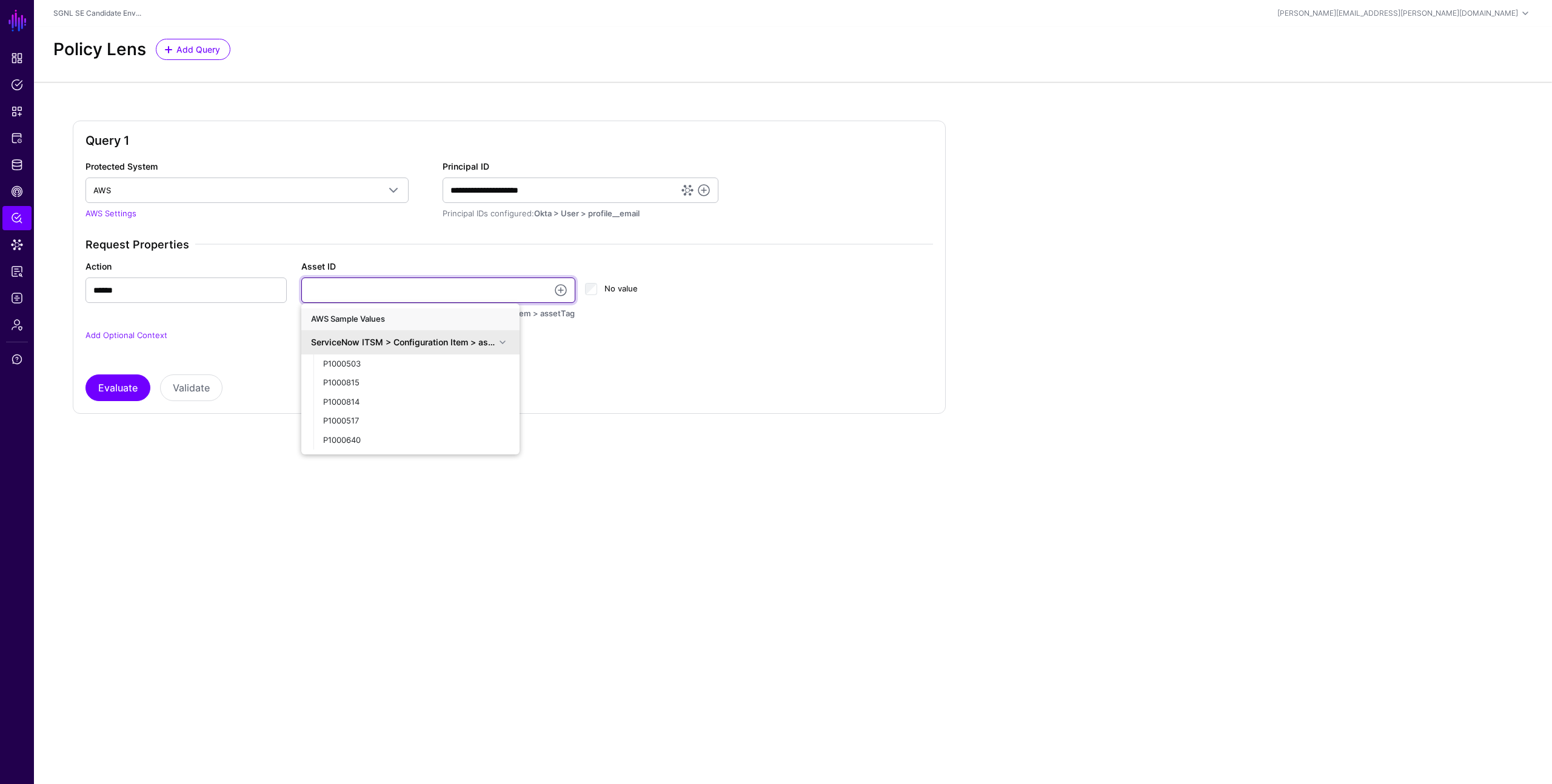
click at [414, 283] on input "Asset ID" at bounding box center [438, 291] width 275 height 26
type input "**********"
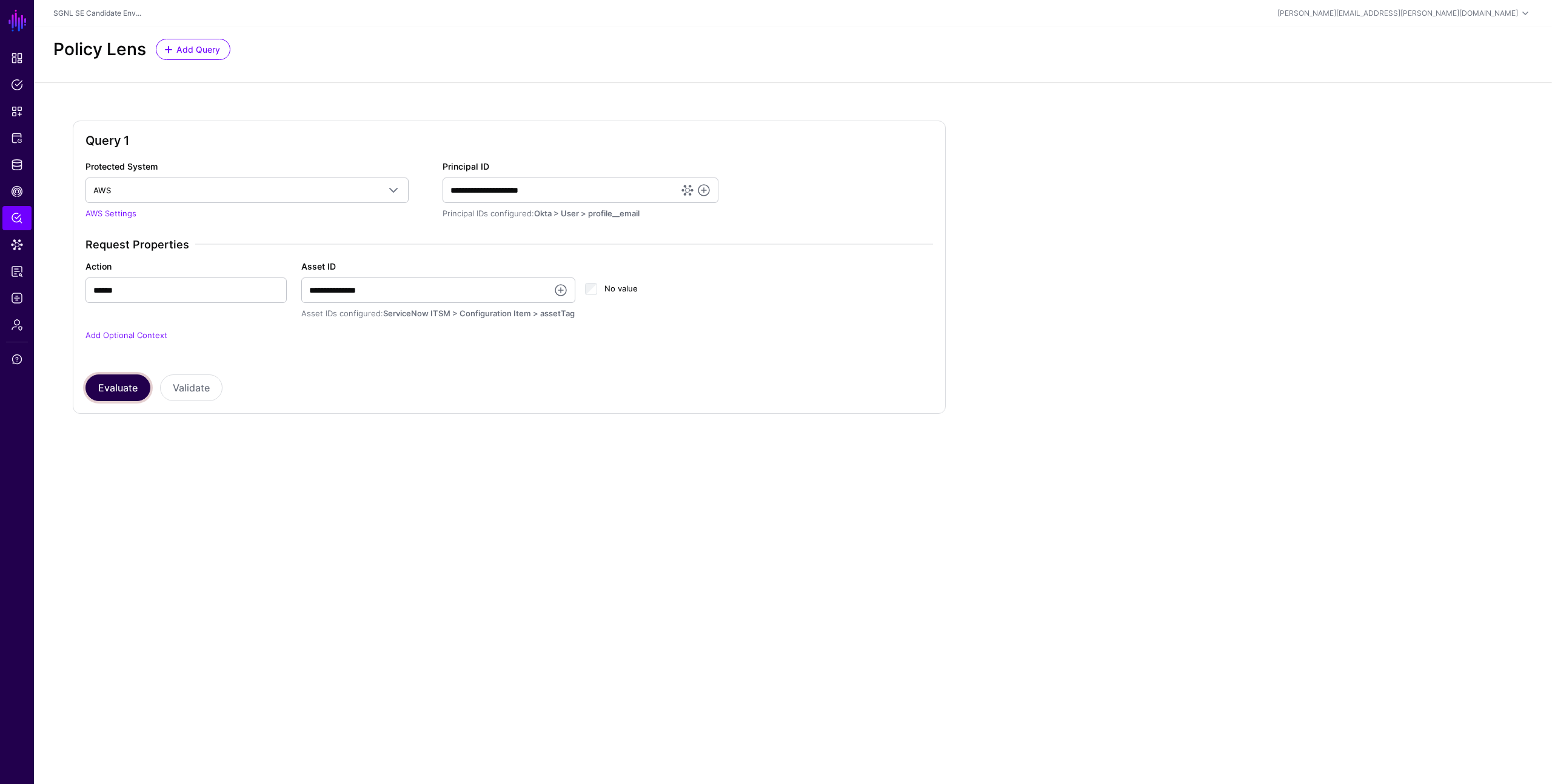
click at [122, 383] on button "Evaluate" at bounding box center [118, 388] width 65 height 27
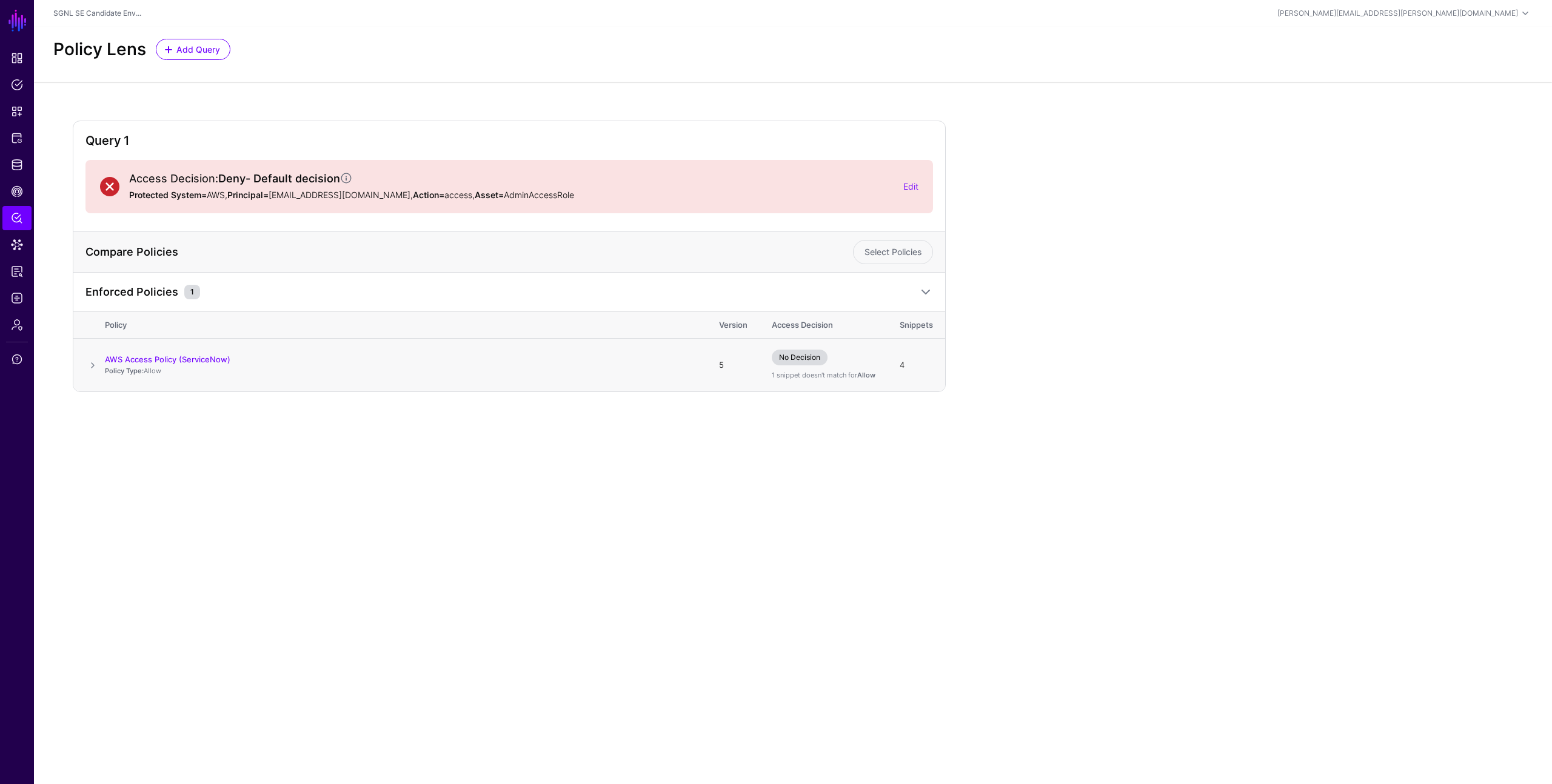
click at [94, 362] on span at bounding box center [93, 365] width 15 height 15
click at [133, 507] on link "AWS" at bounding box center [127, 511] width 17 height 9
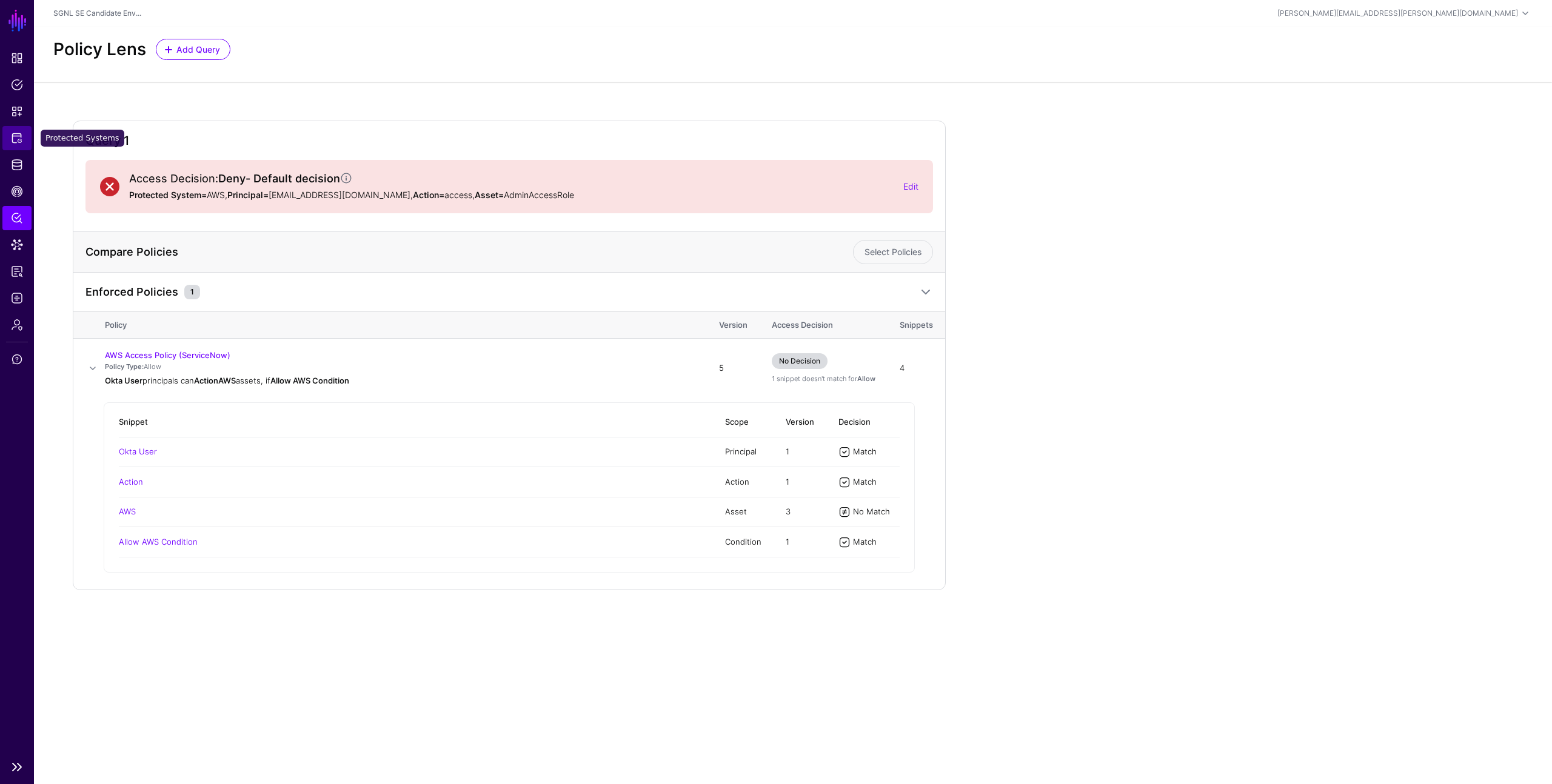
click at [14, 136] on span "Protected Systems" at bounding box center [17, 138] width 12 height 12
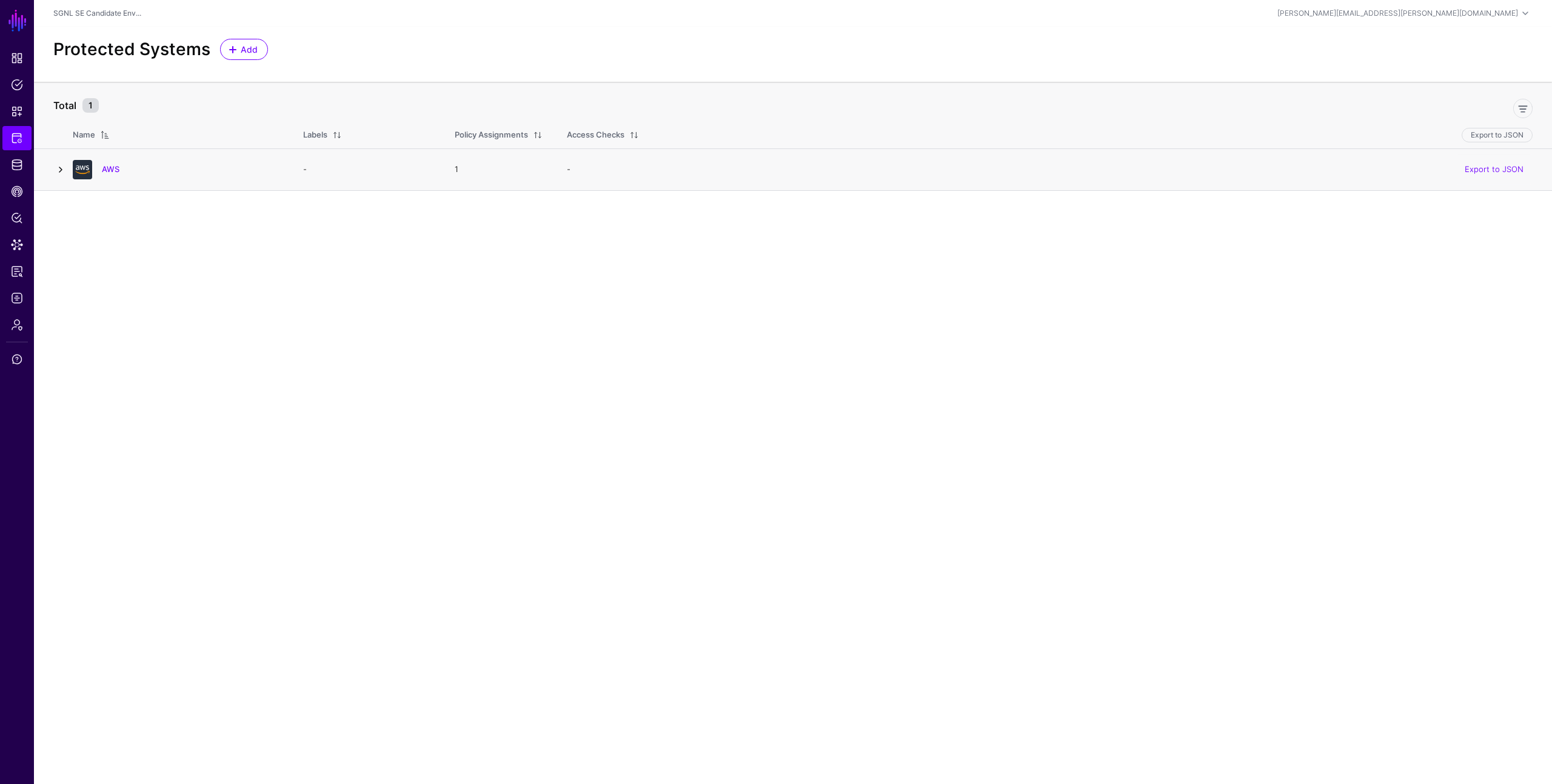
click at [59, 169] on link at bounding box center [60, 169] width 15 height 15
click at [117, 172] on link "AWS" at bounding box center [111, 168] width 17 height 9
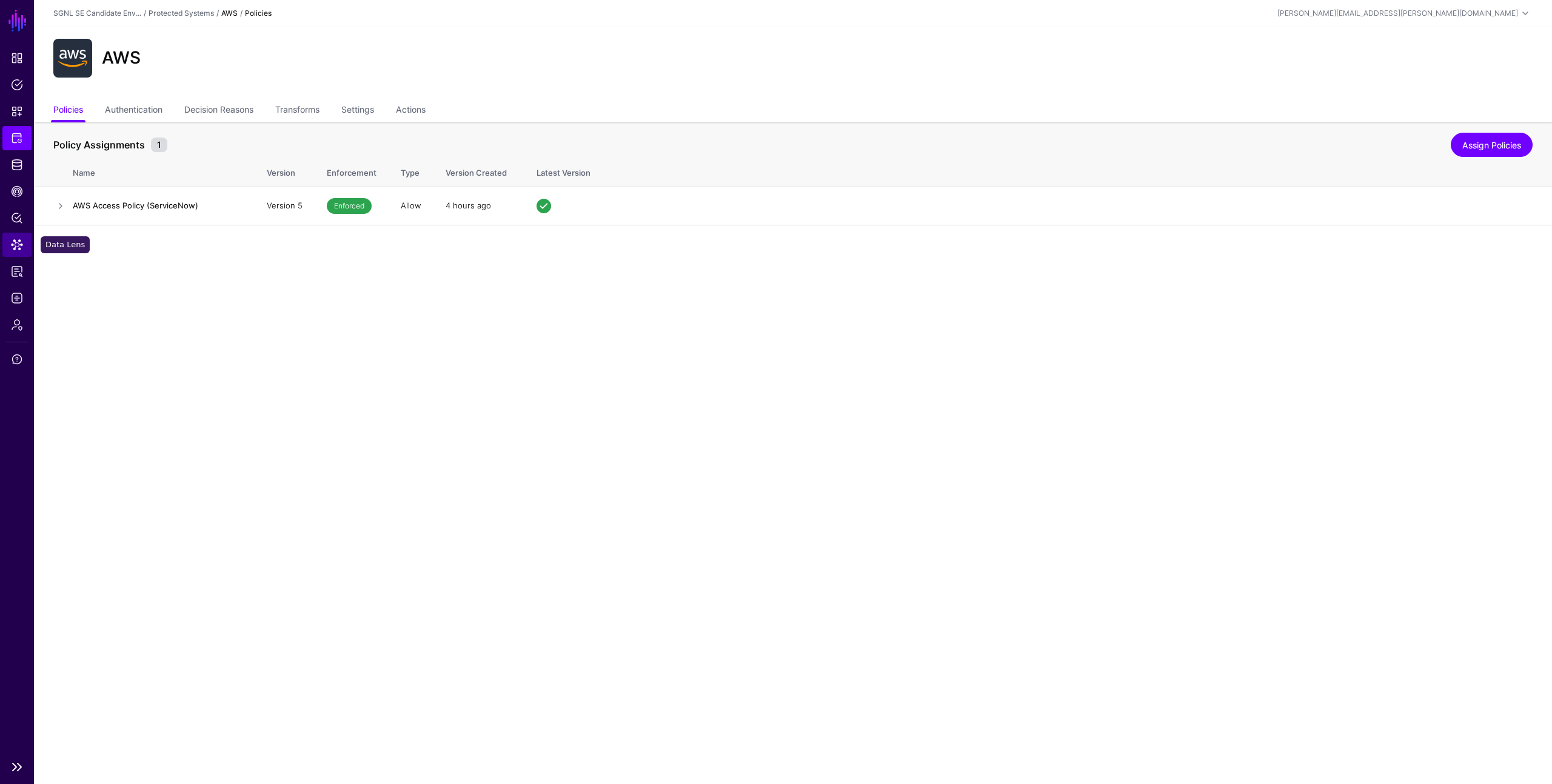
click at [14, 246] on span "Data Lens" at bounding box center [17, 244] width 12 height 12
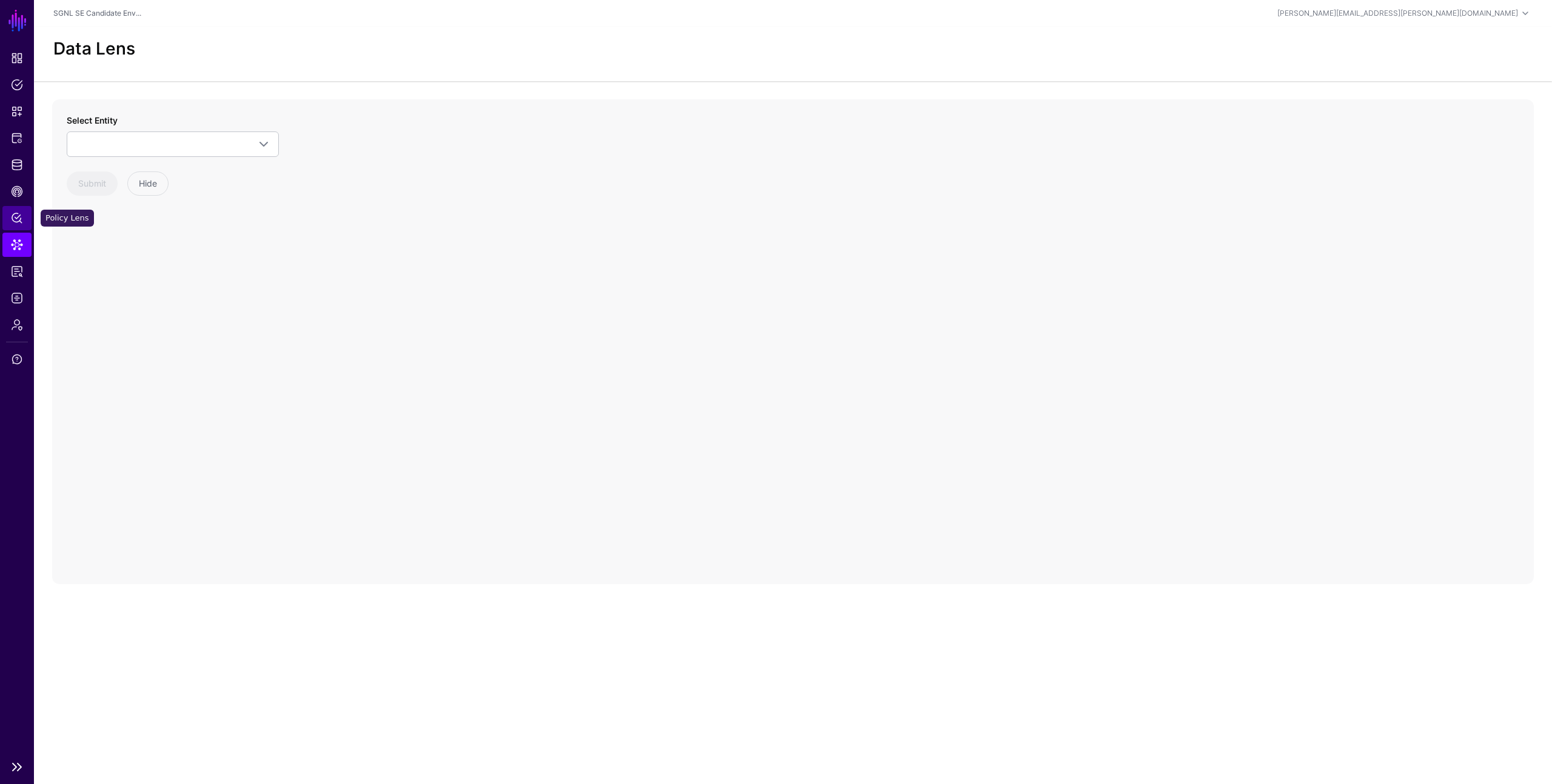
click at [15, 216] on span "Policy Lens" at bounding box center [17, 218] width 12 height 12
click at [311, 180] on link "Select a Protected System" at bounding box center [247, 190] width 323 height 26
click at [282, 223] on div "AWS" at bounding box center [247, 219] width 304 height 12
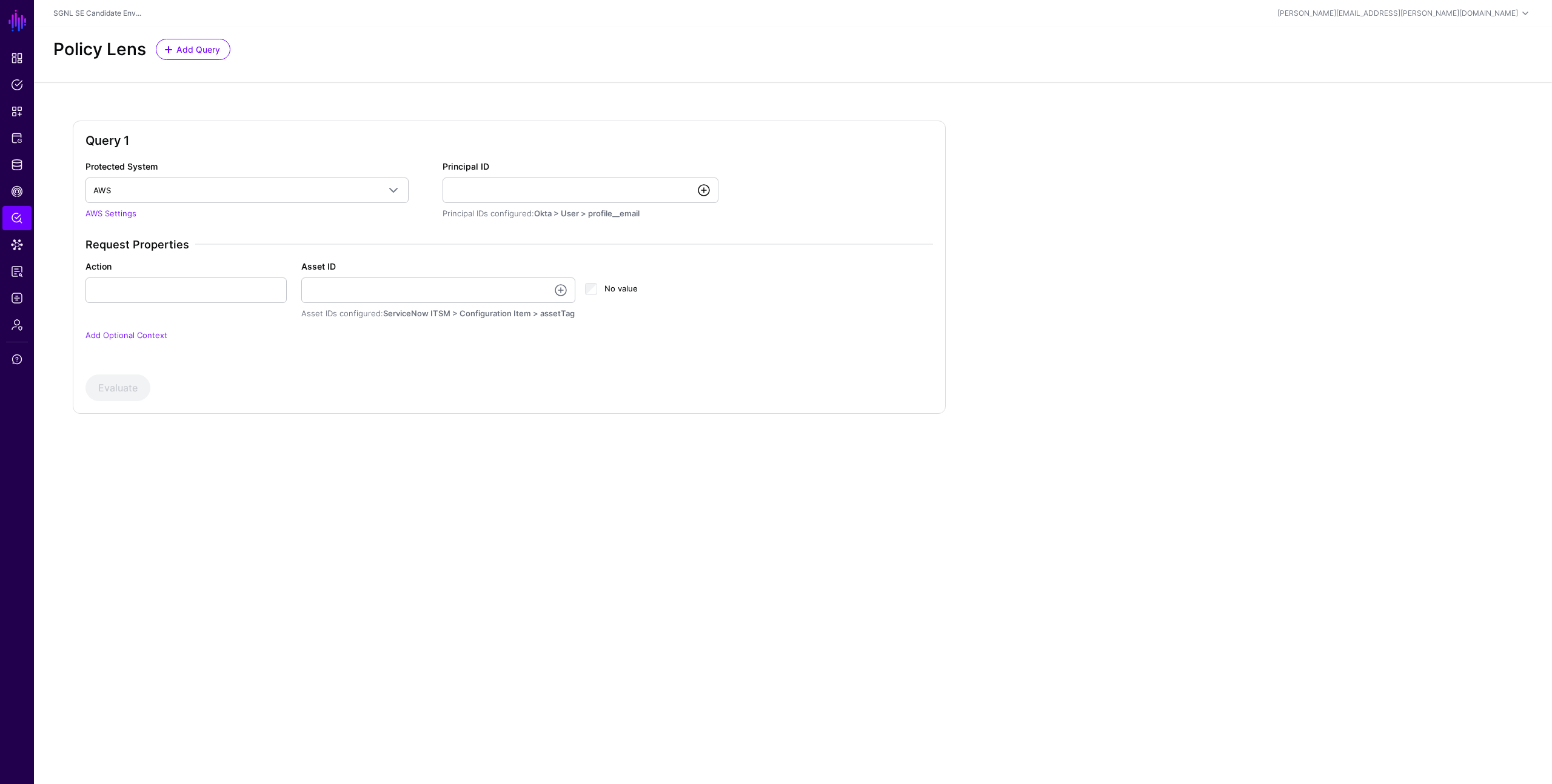
click at [699, 186] on link at bounding box center [704, 190] width 15 height 15
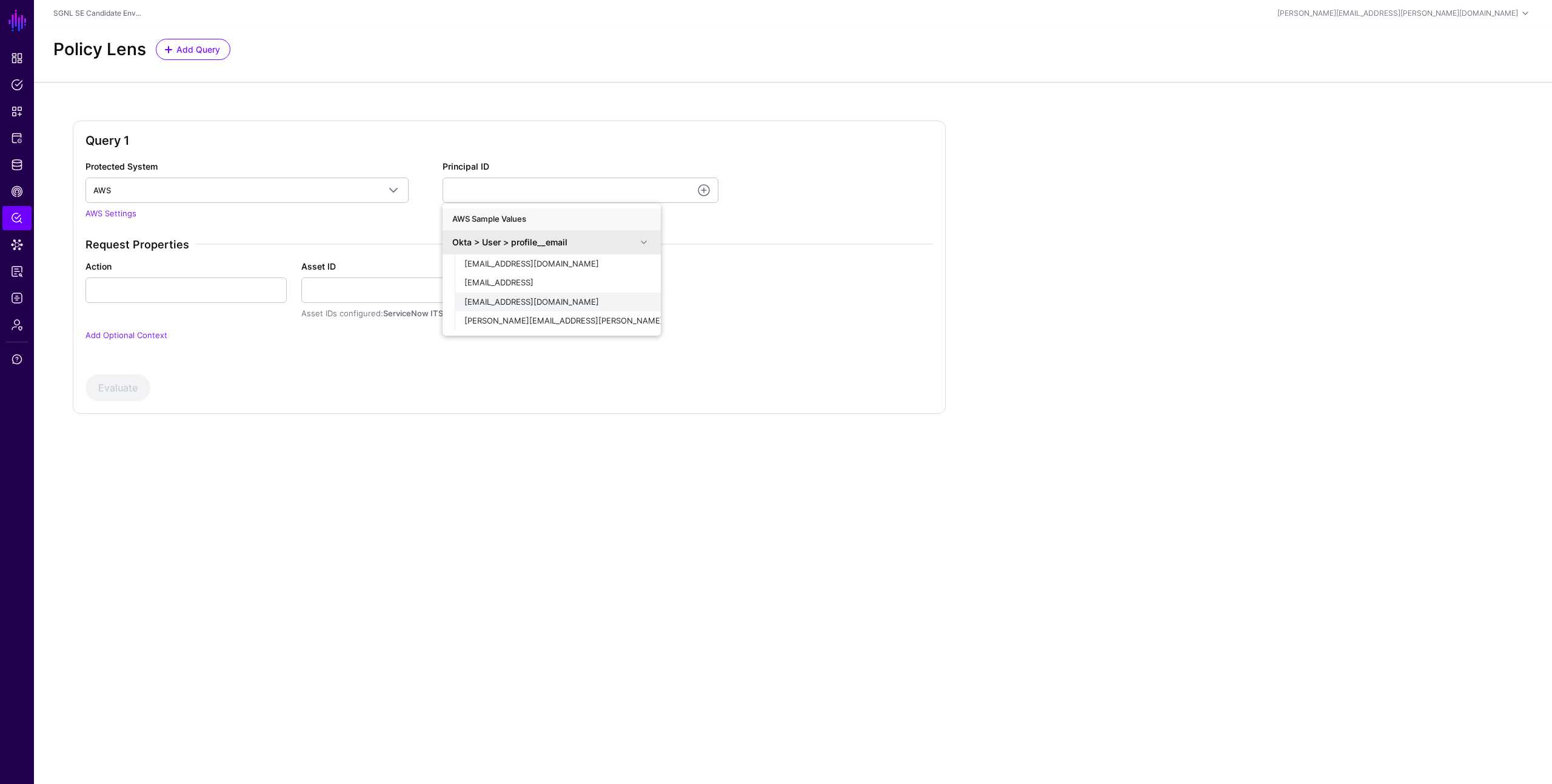
click at [543, 299] on span "demouser@demopanel.com" at bounding box center [531, 301] width 135 height 9
type input "**********"
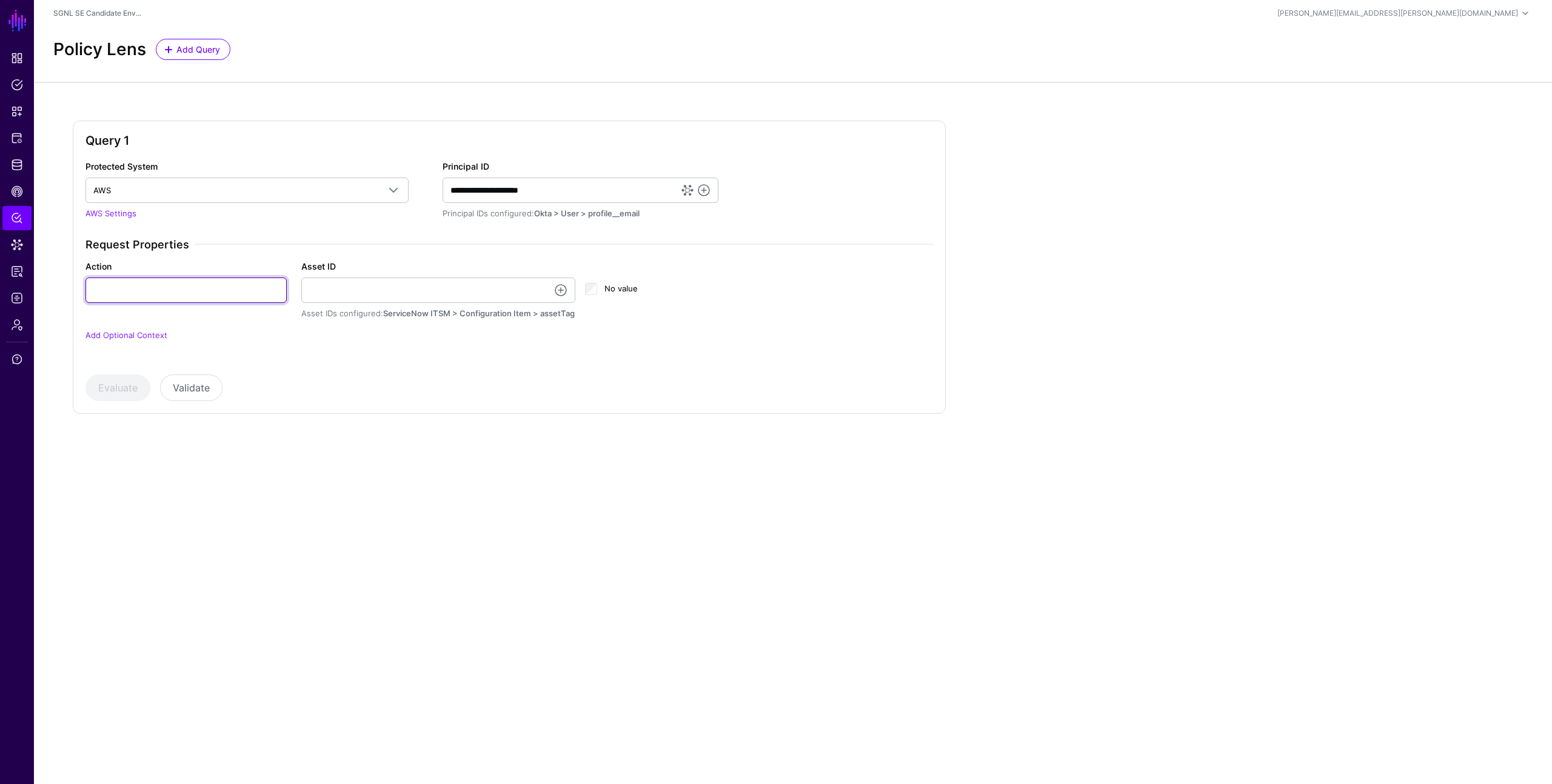
click at [218, 294] on input "Action" at bounding box center [186, 291] width 202 height 26
type input "******"
click at [561, 291] on link at bounding box center [560, 290] width 15 height 15
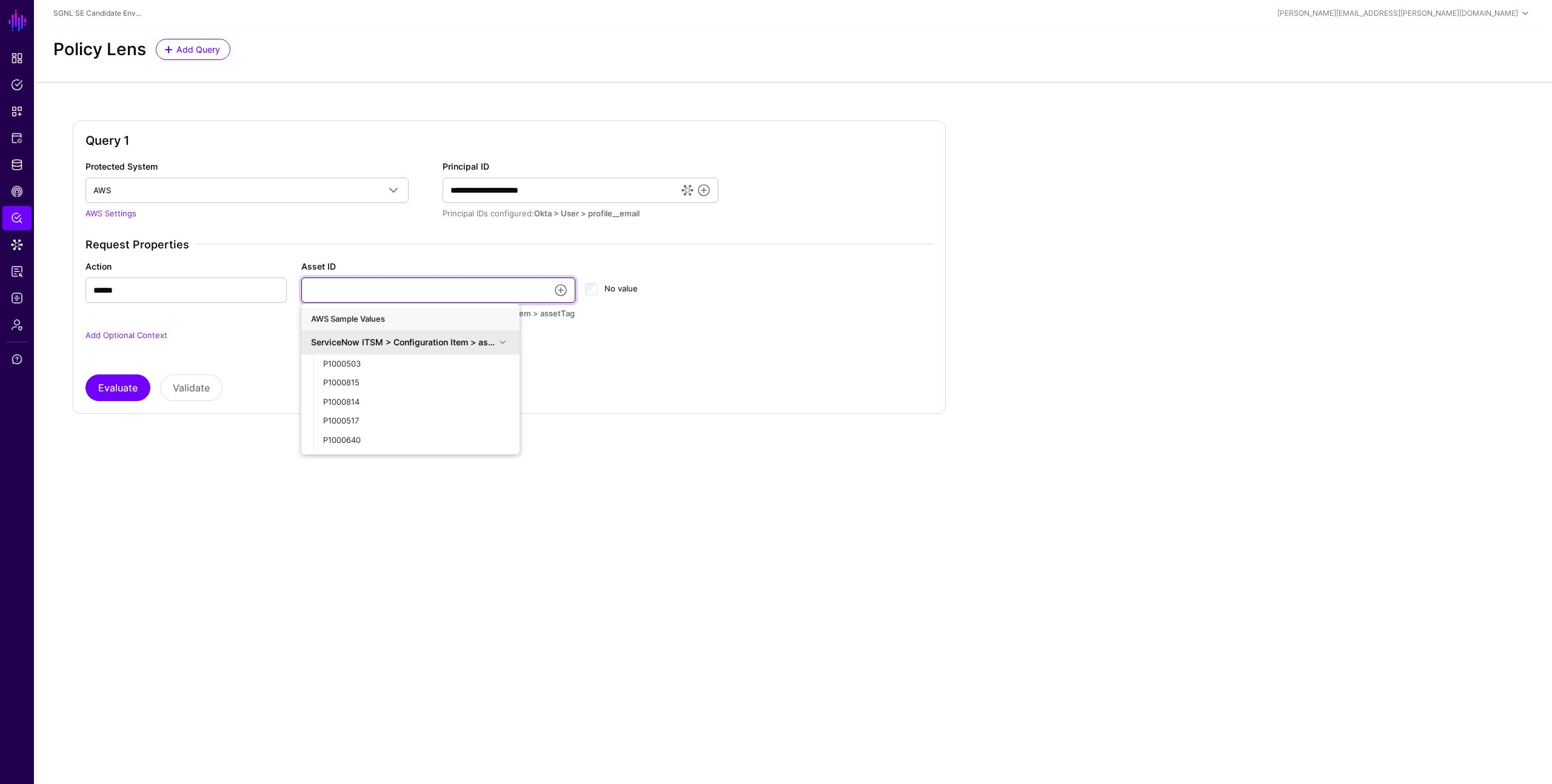
click at [468, 292] on input "Asset ID" at bounding box center [438, 291] width 275 height 26
type input "**********"
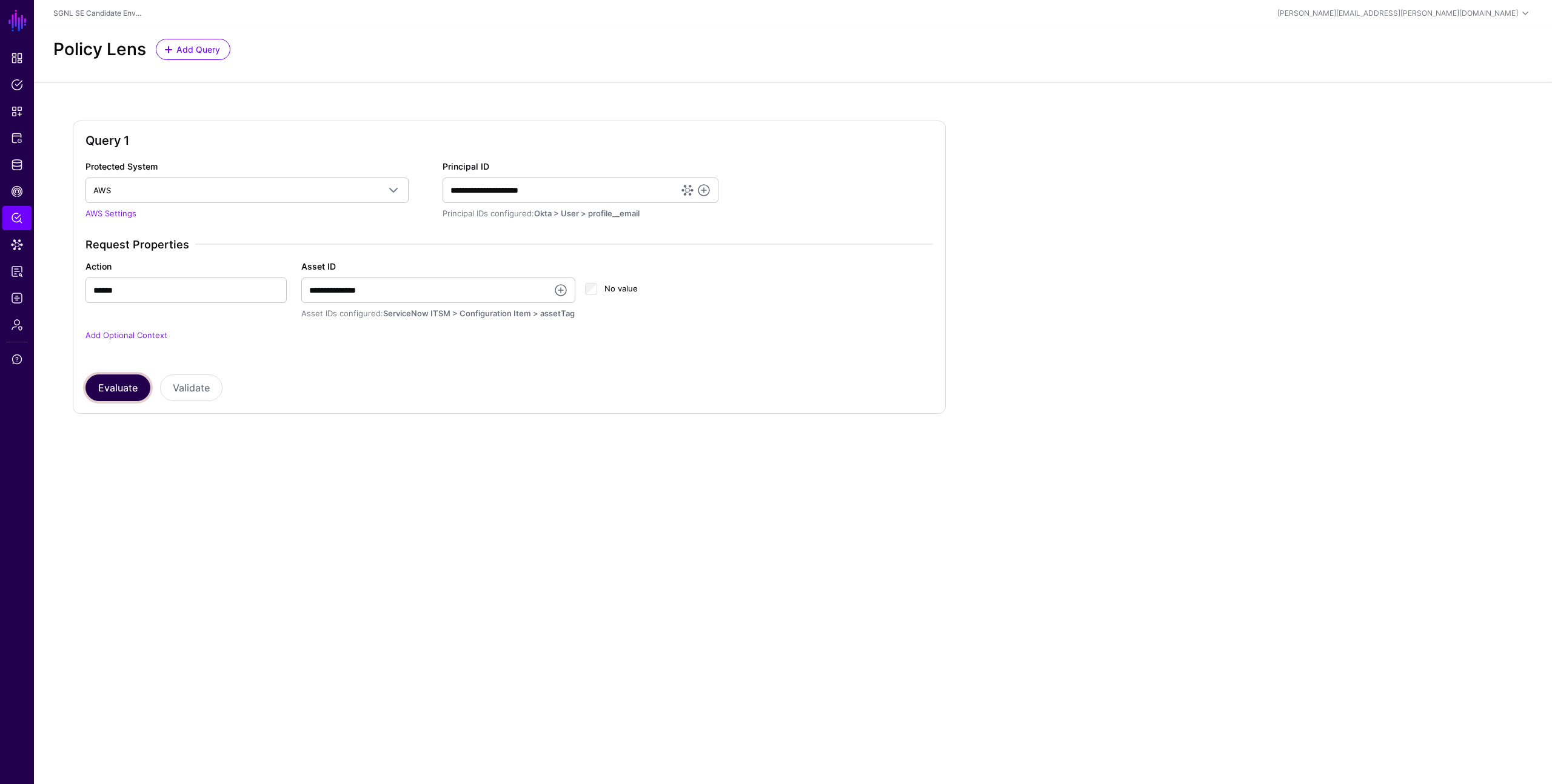
click at [127, 389] on button "Evaluate" at bounding box center [118, 388] width 65 height 27
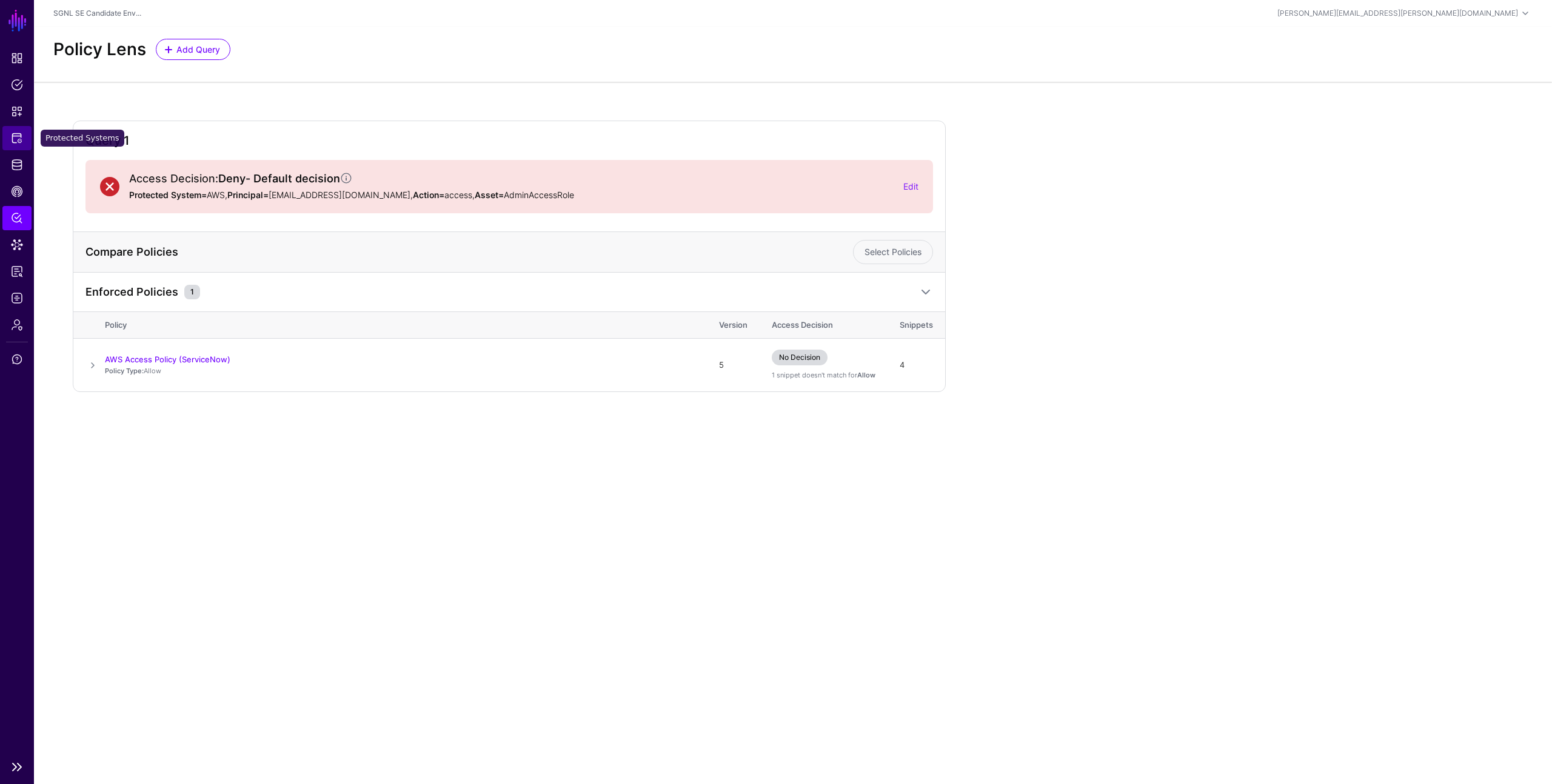
click at [17, 143] on span "Protected Systems" at bounding box center [17, 138] width 12 height 12
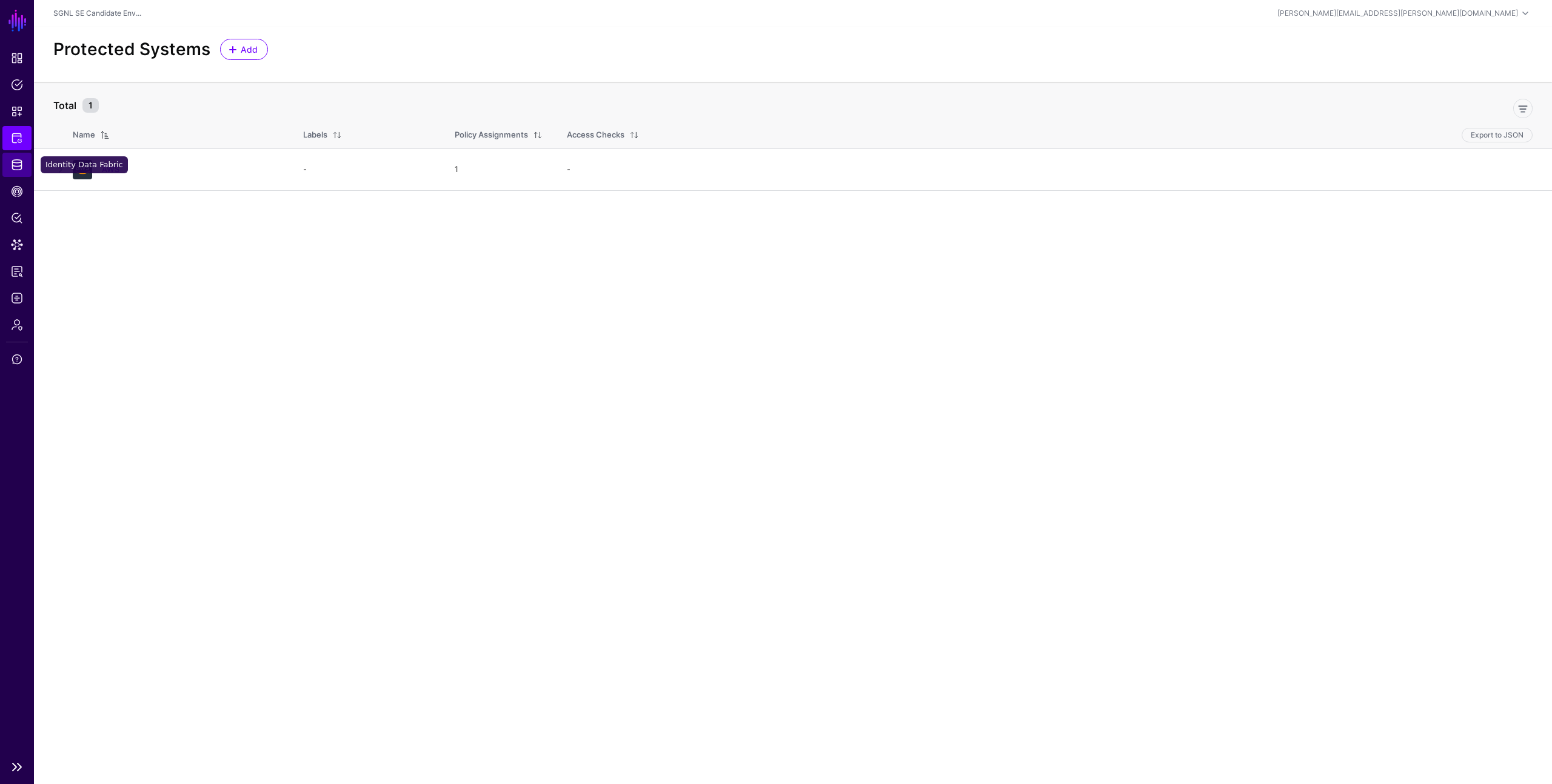
click at [14, 162] on span "Identity Data Fabric" at bounding box center [17, 165] width 12 height 12
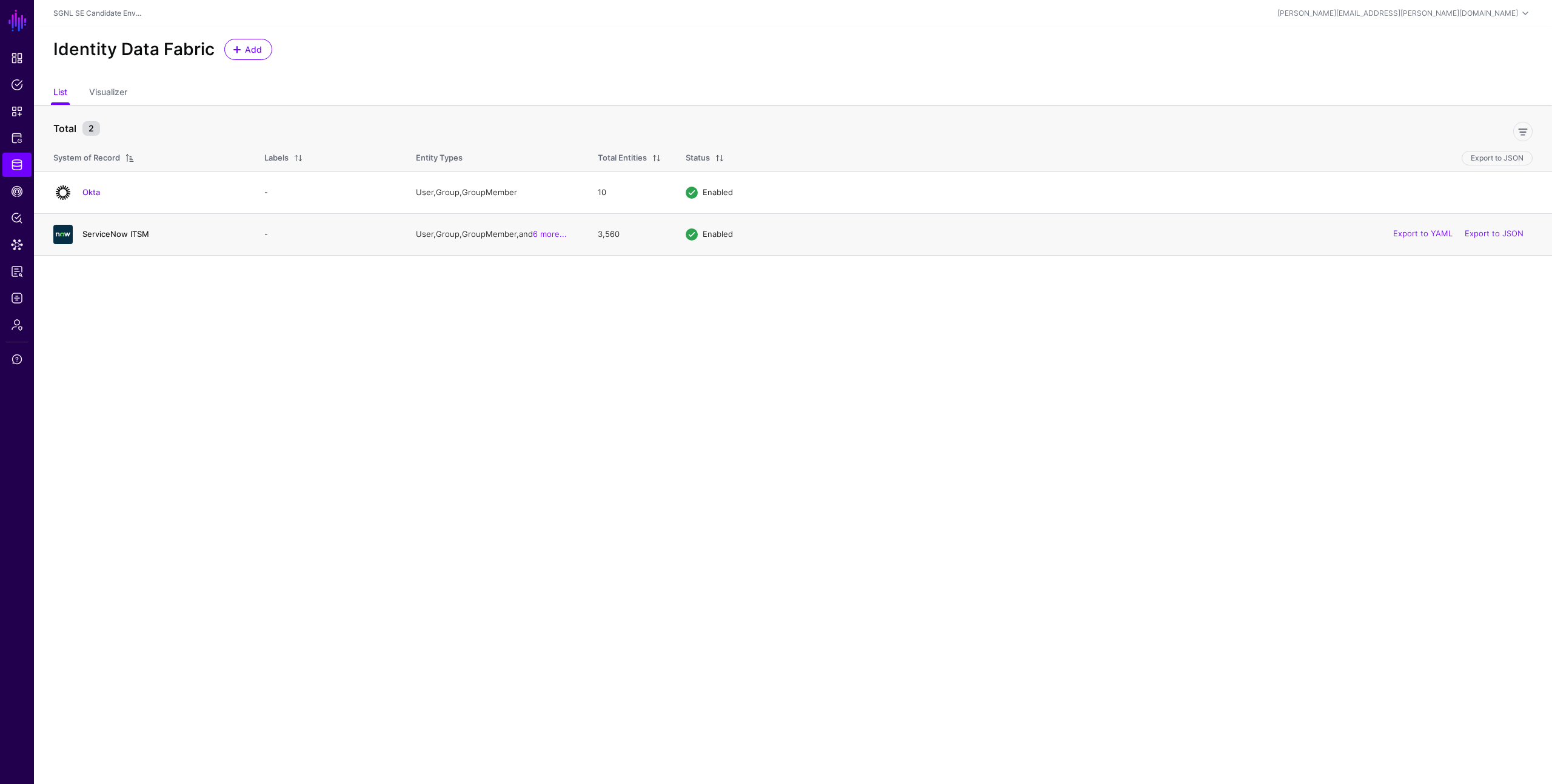
click at [130, 232] on link "ServiceNow ITSM" at bounding box center [116, 233] width 67 height 9
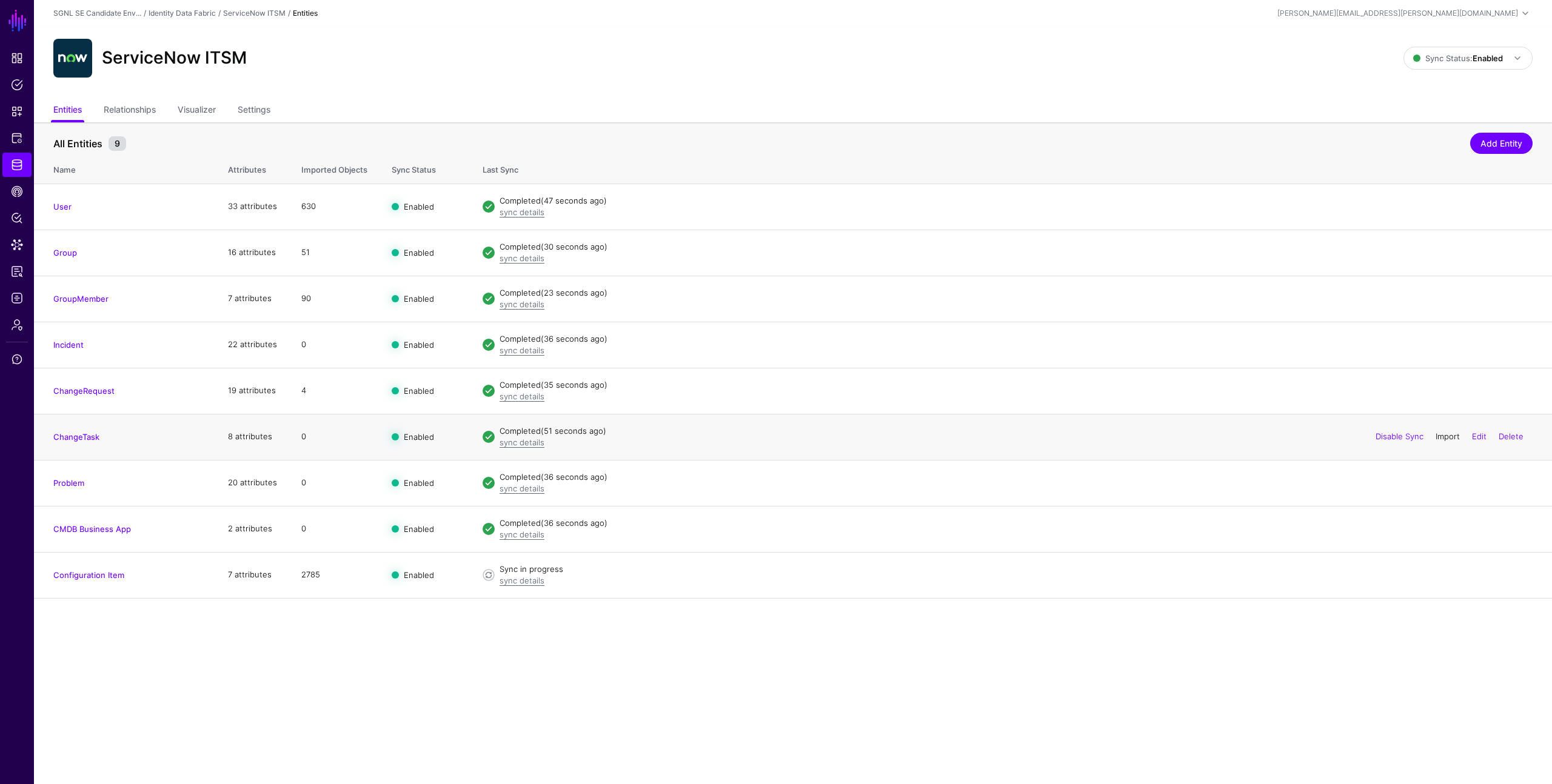
click at [1446, 436] on link "Import" at bounding box center [1447, 436] width 24 height 9
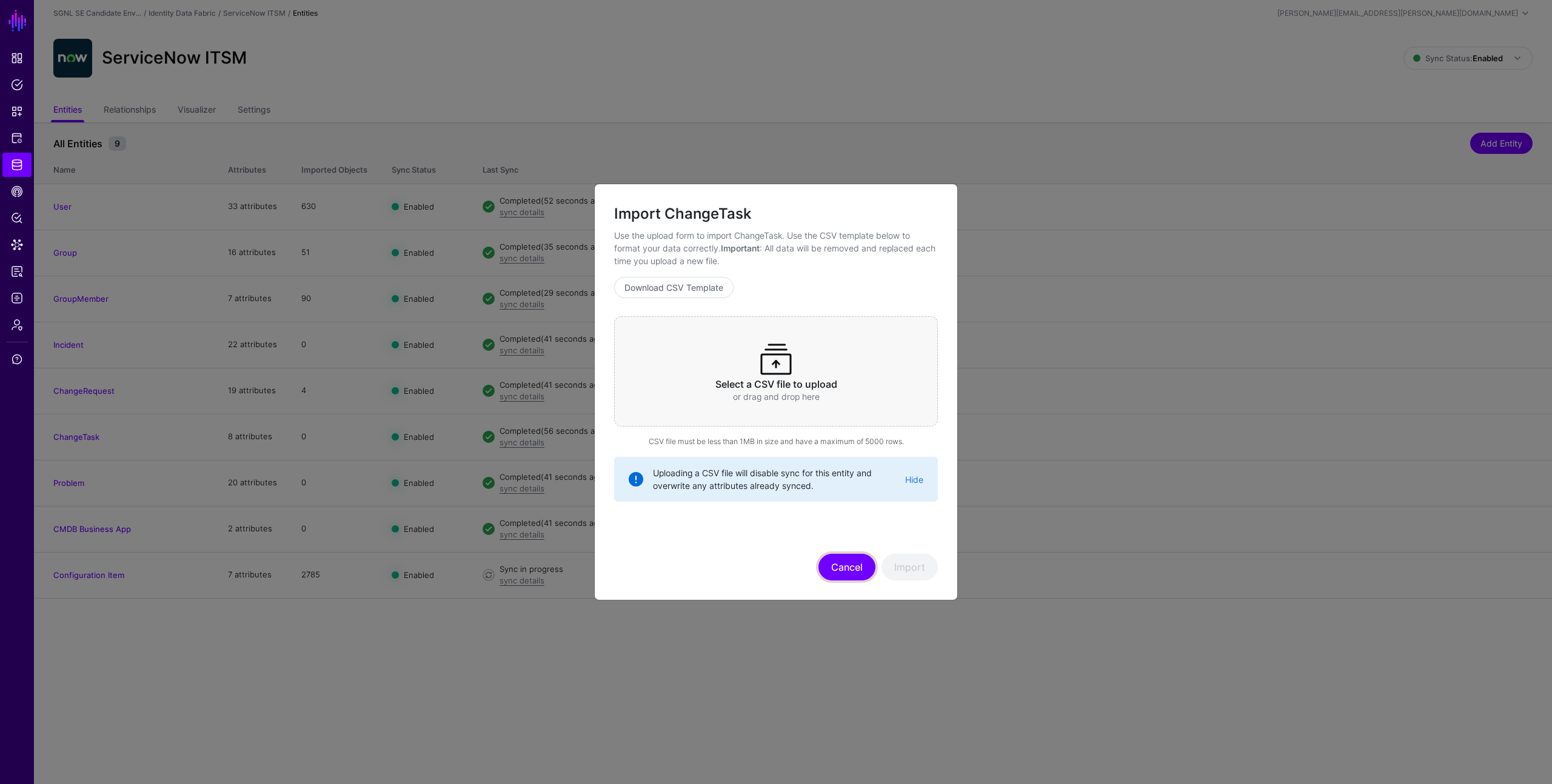
click at [854, 564] on button "Cancel" at bounding box center [847, 567] width 57 height 27
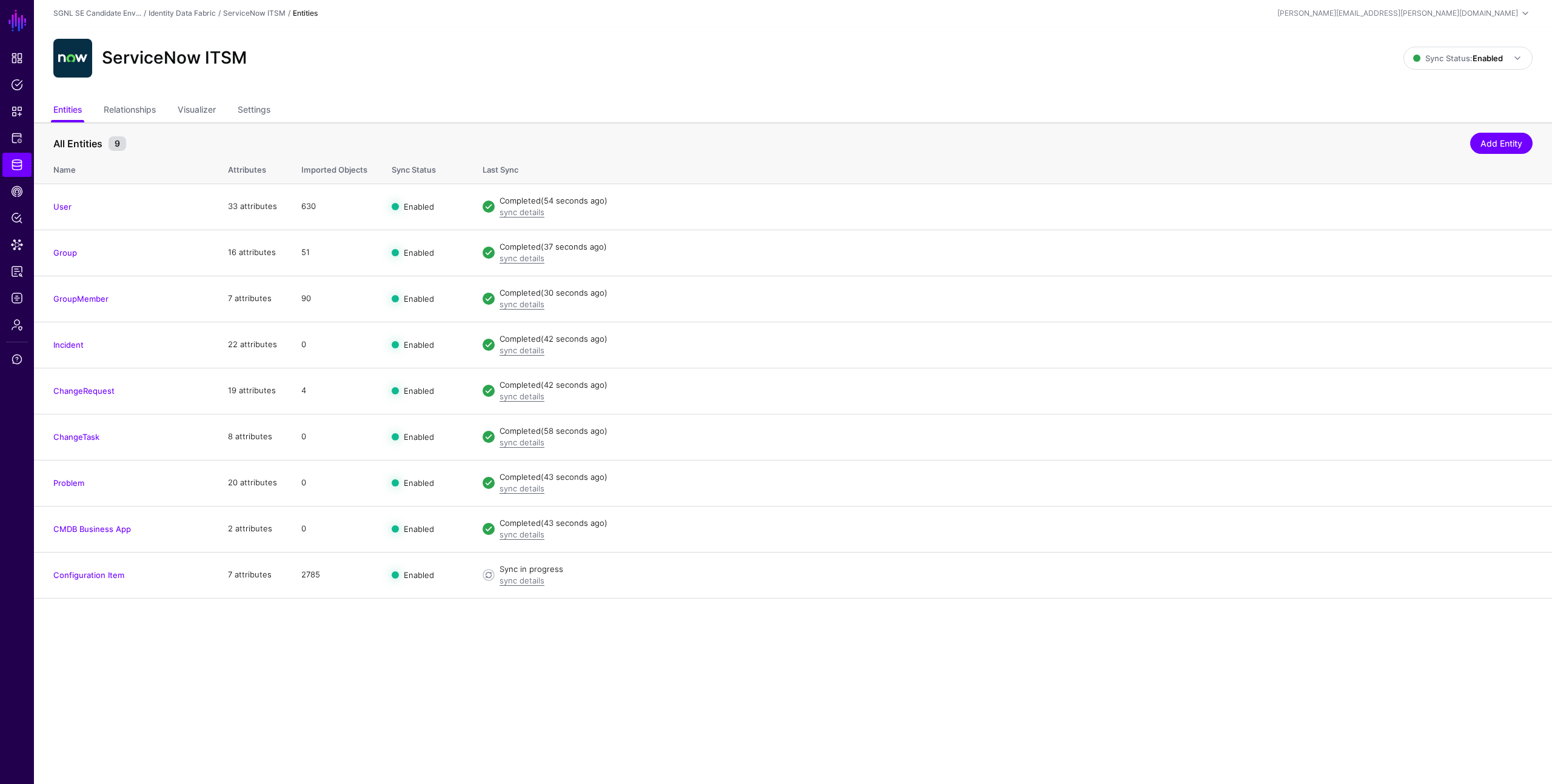
click at [623, 646] on main "SGNL Dashboard Policies Snippets Protected Systems Identity Data Fabric CAEP Hu…" at bounding box center [776, 392] width 1552 height 784
click at [529, 581] on link "sync details" at bounding box center [522, 580] width 45 height 9
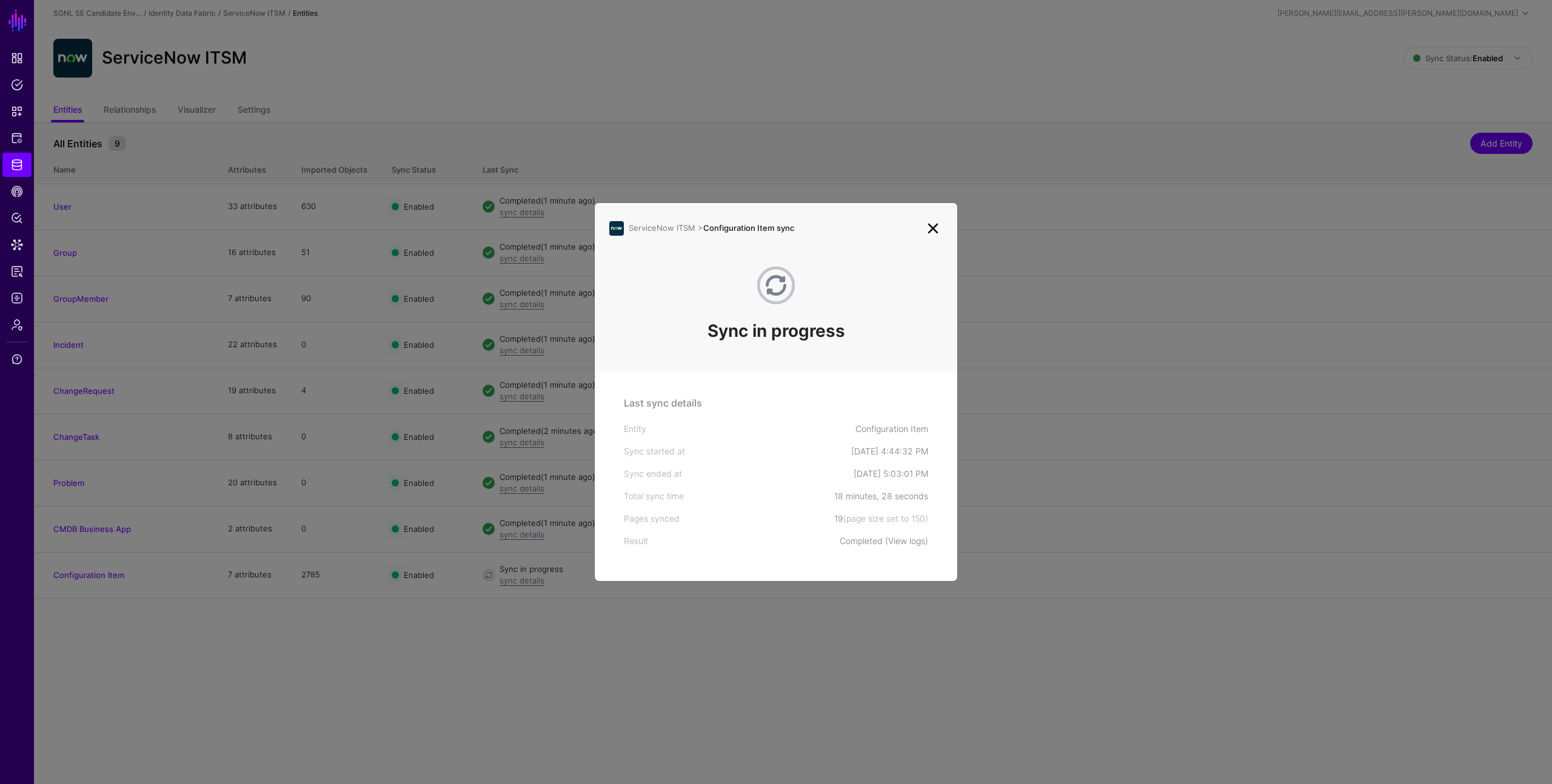
click at [900, 542] on link "View logs" at bounding box center [906, 541] width 37 height 10
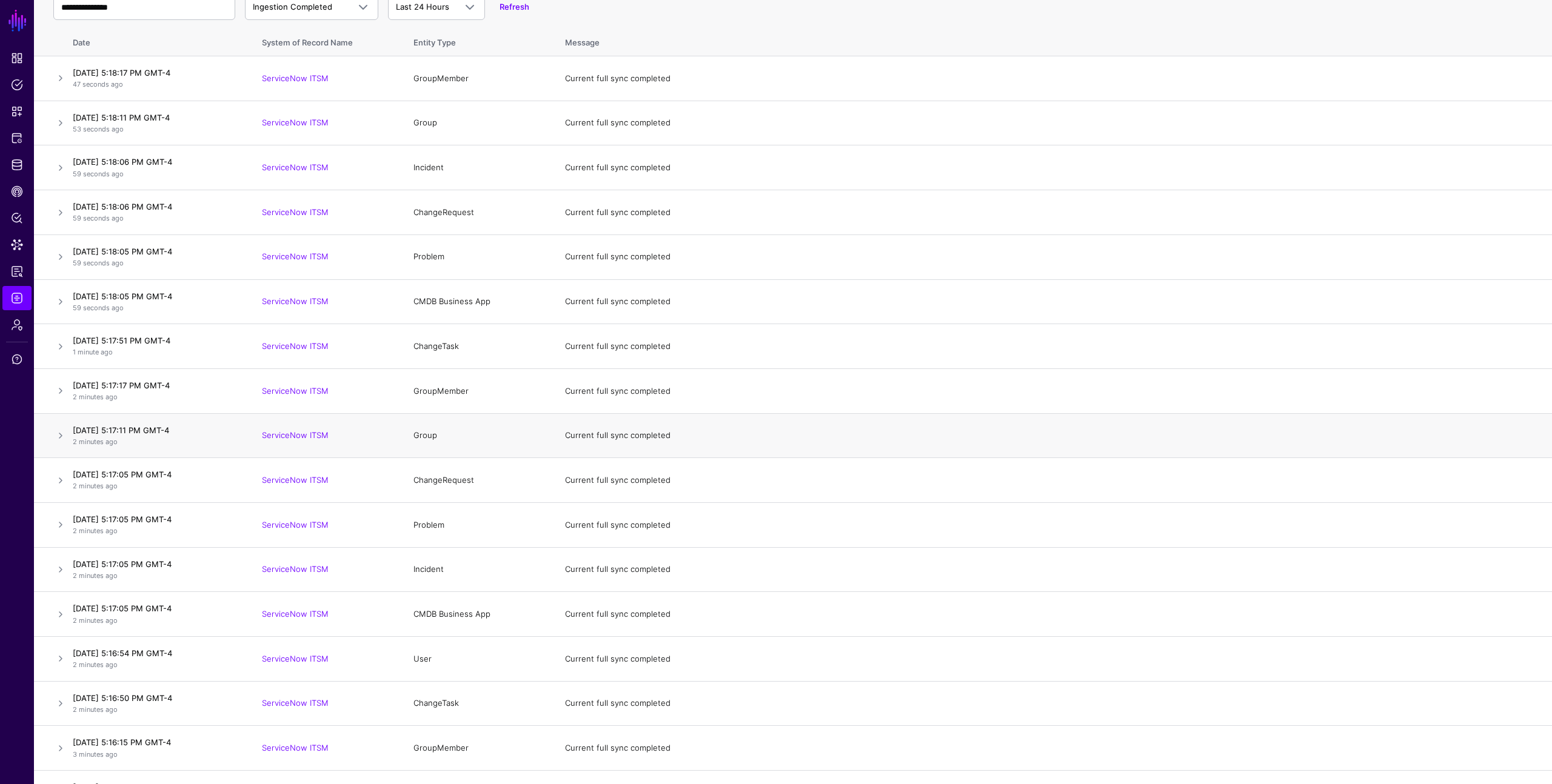
scroll to position [123, 0]
click at [17, 218] on span "Policy Lens" at bounding box center [17, 218] width 12 height 12
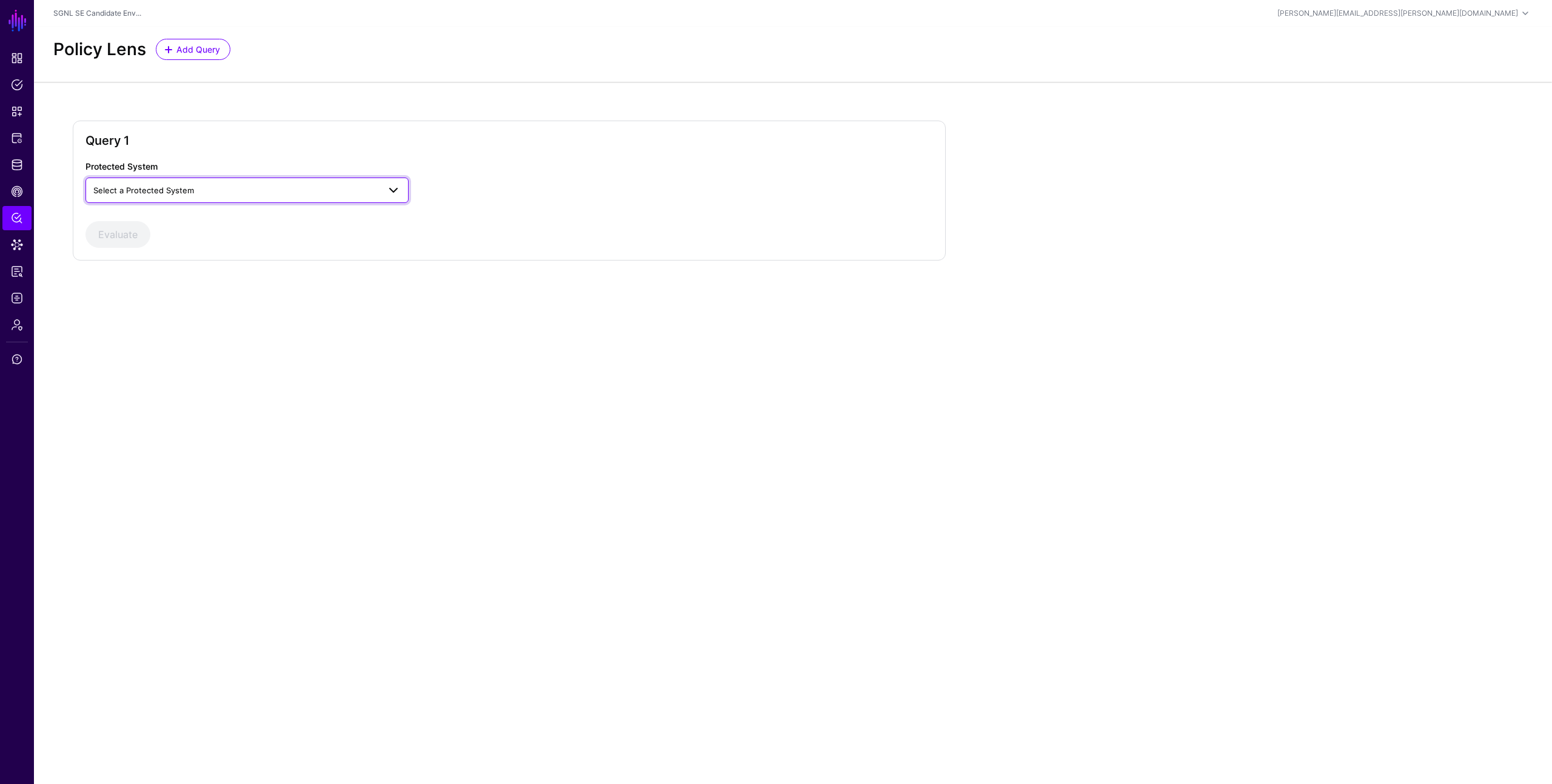
click at [224, 182] on link "Select a Protected System" at bounding box center [247, 190] width 323 height 26
click at [211, 221] on div "AWS" at bounding box center [247, 219] width 304 height 12
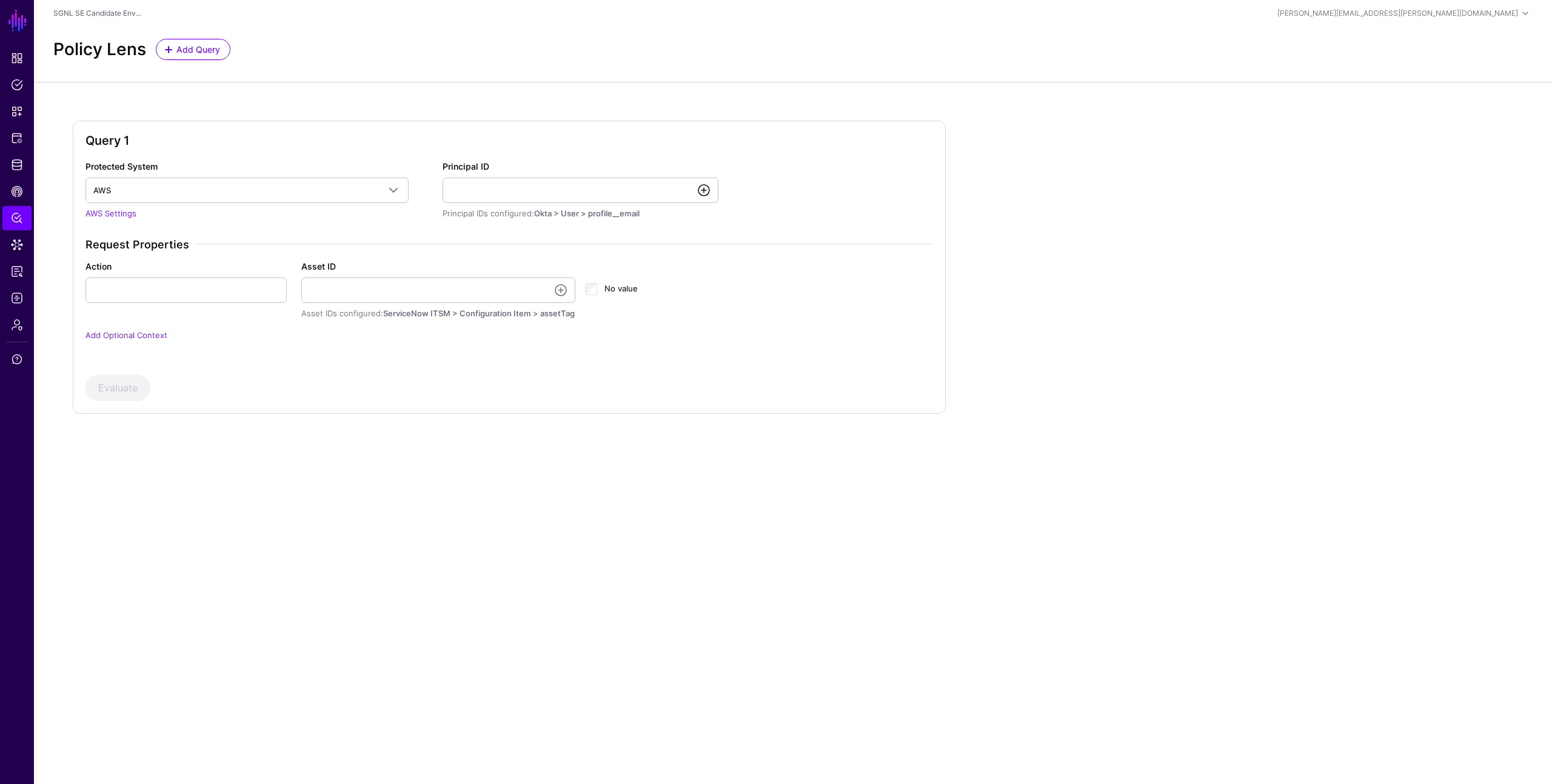
click at [704, 187] on link at bounding box center [704, 190] width 15 height 15
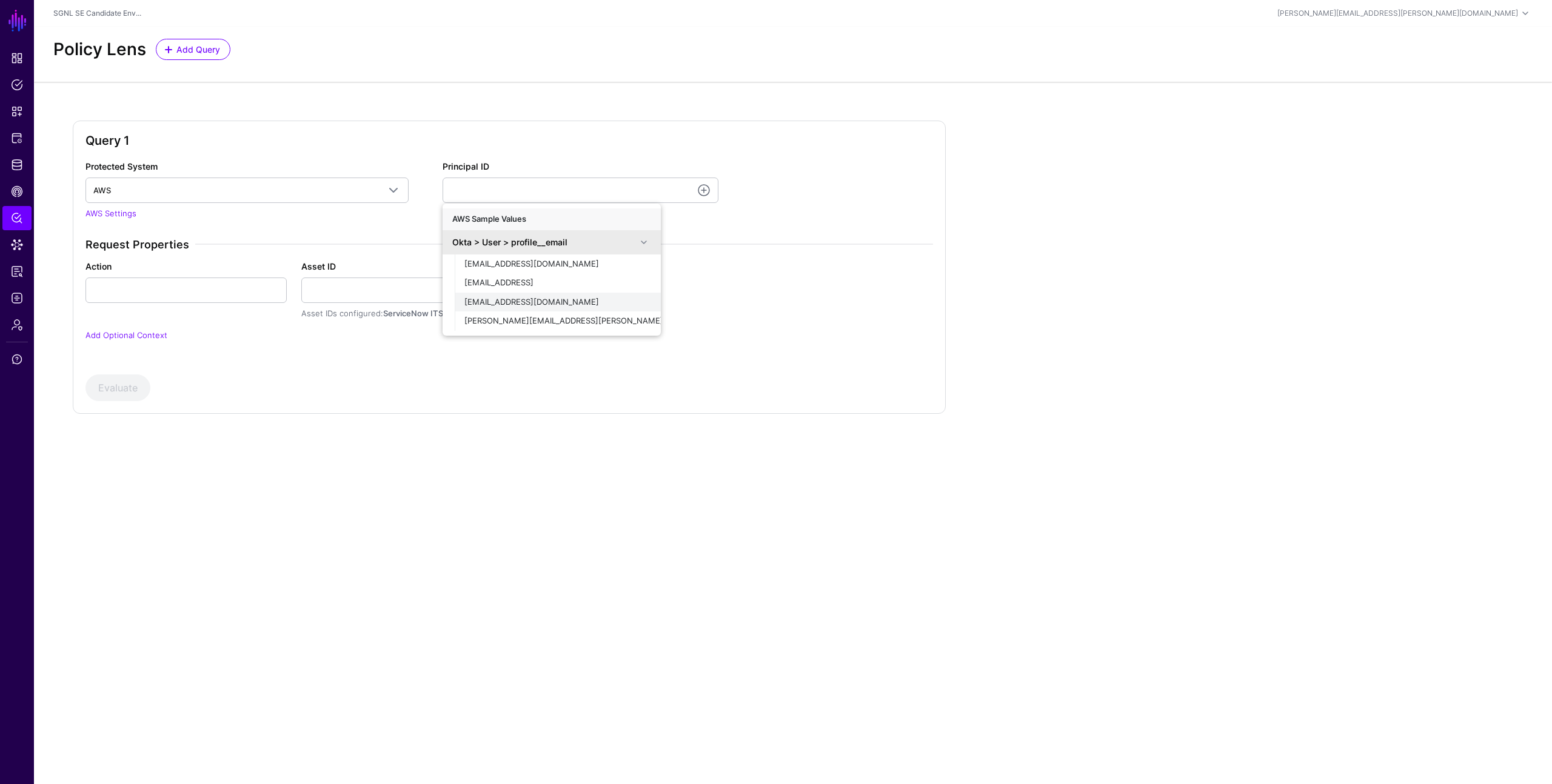
click at [532, 302] on span "demouser@demopanel.com" at bounding box center [531, 301] width 135 height 9
type input "**********"
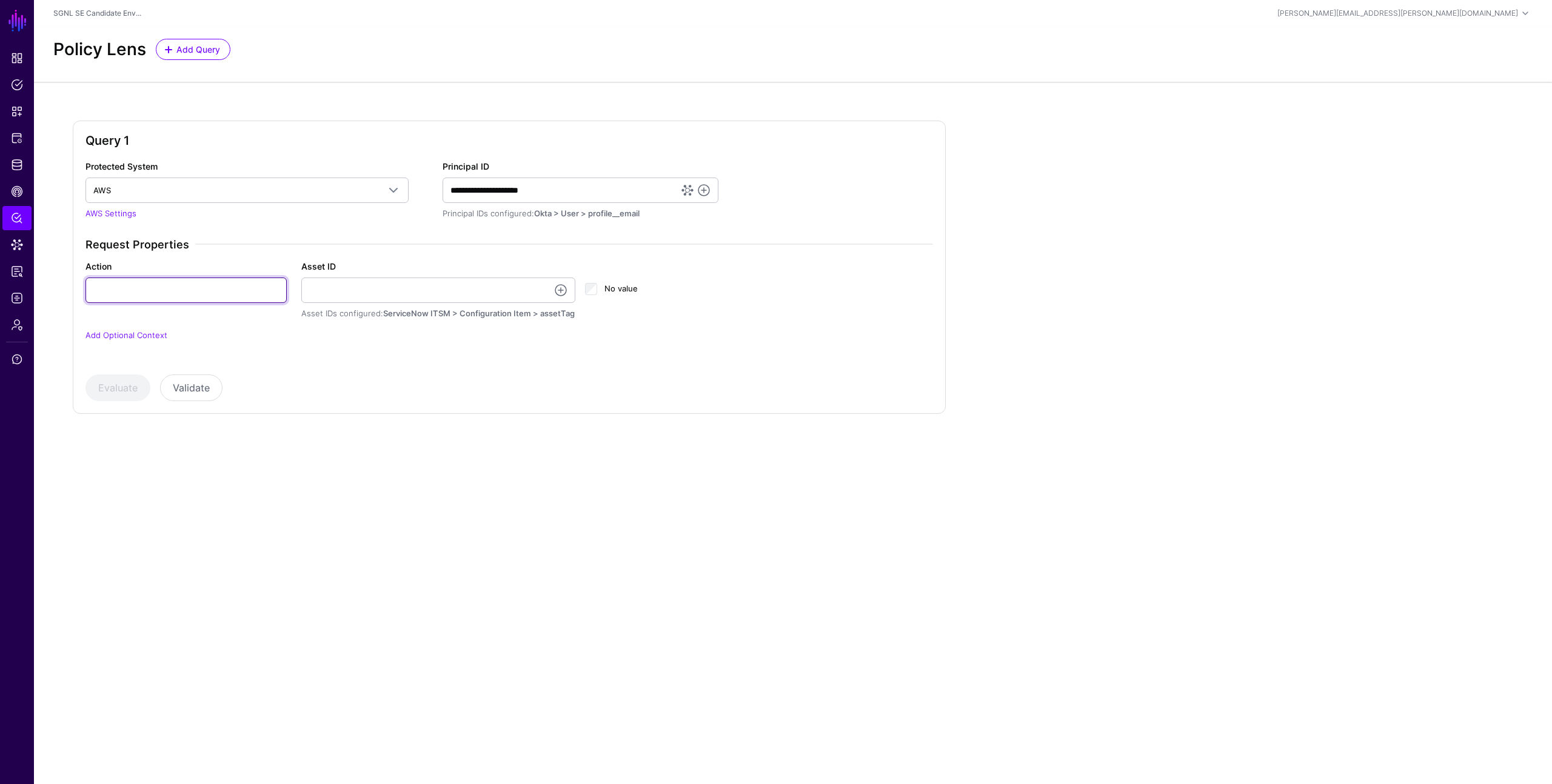
click at [265, 295] on input "Action" at bounding box center [186, 291] width 202 height 26
type input "******"
click at [360, 294] on input "Asset ID" at bounding box center [438, 291] width 275 height 26
type input "**********"
click at [129, 389] on button "Evaluate" at bounding box center [118, 388] width 65 height 27
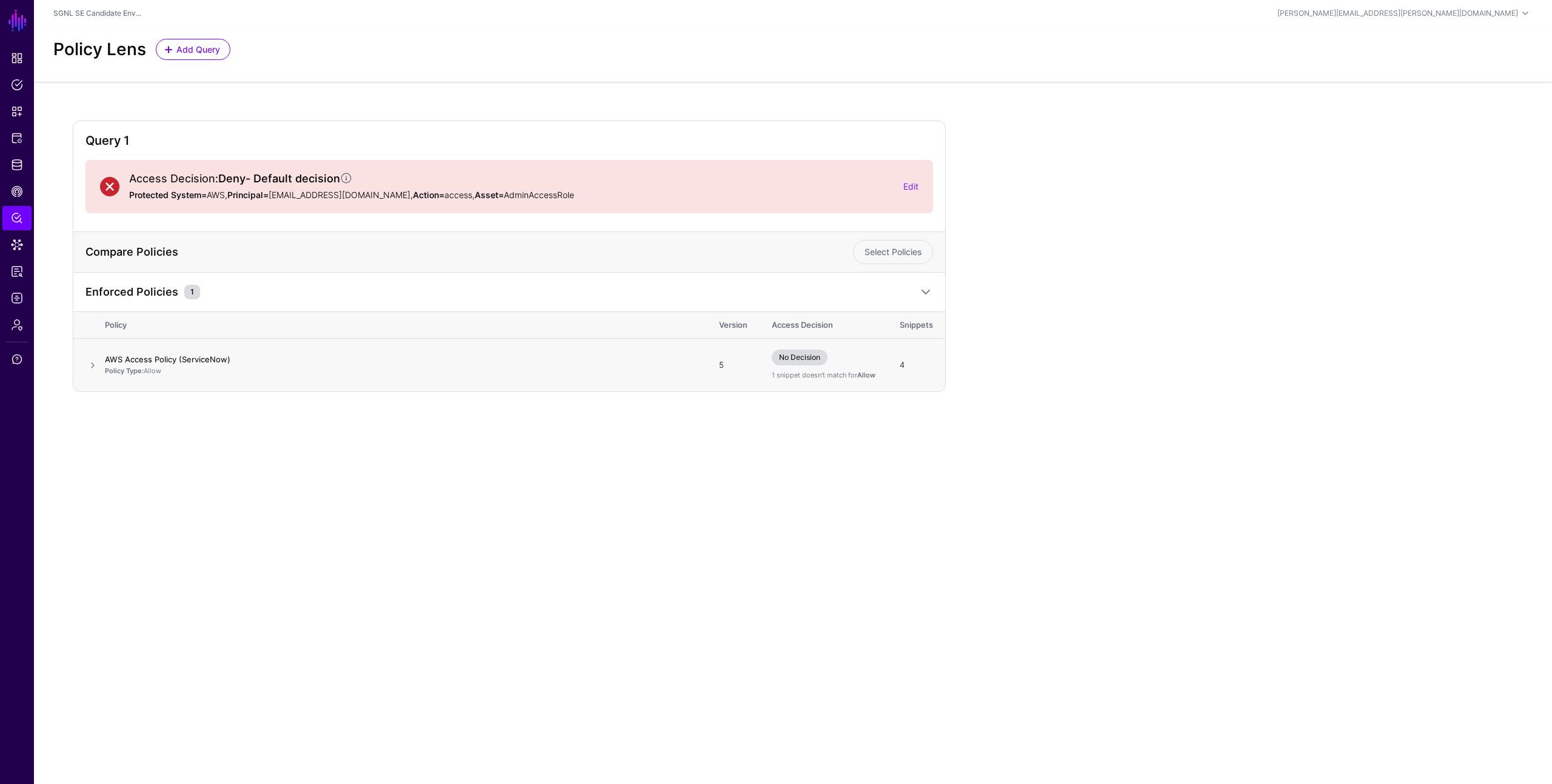
click at [211, 357] on link "AWS Access Policy (ServiceNow)" at bounding box center [167, 359] width 125 height 9
click at [15, 218] on span "Policy Lens" at bounding box center [17, 218] width 12 height 12
click at [21, 242] on span "Data Lens" at bounding box center [17, 244] width 12 height 12
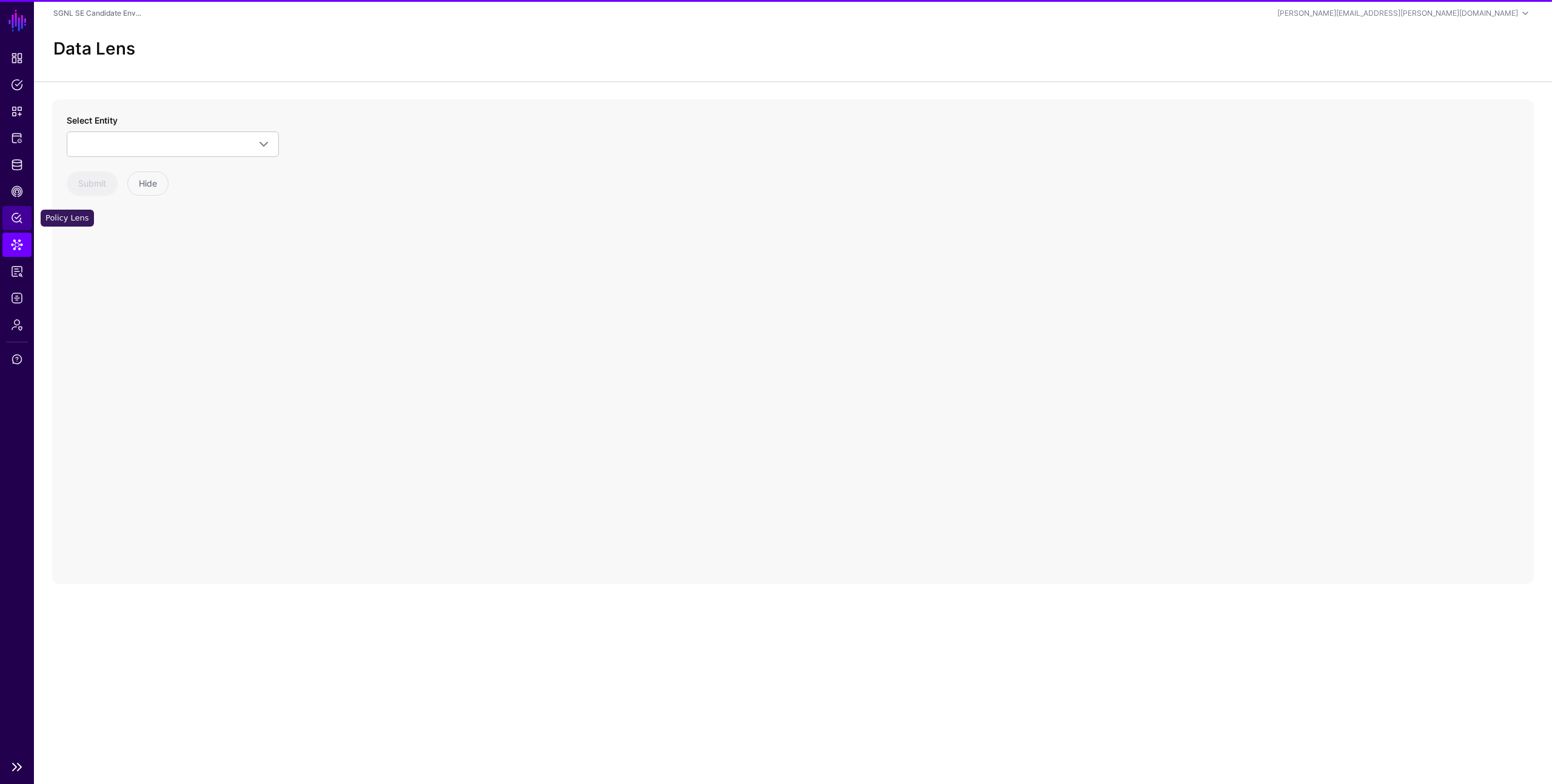
click at [25, 214] on link "Policy Lens" at bounding box center [17, 218] width 29 height 24
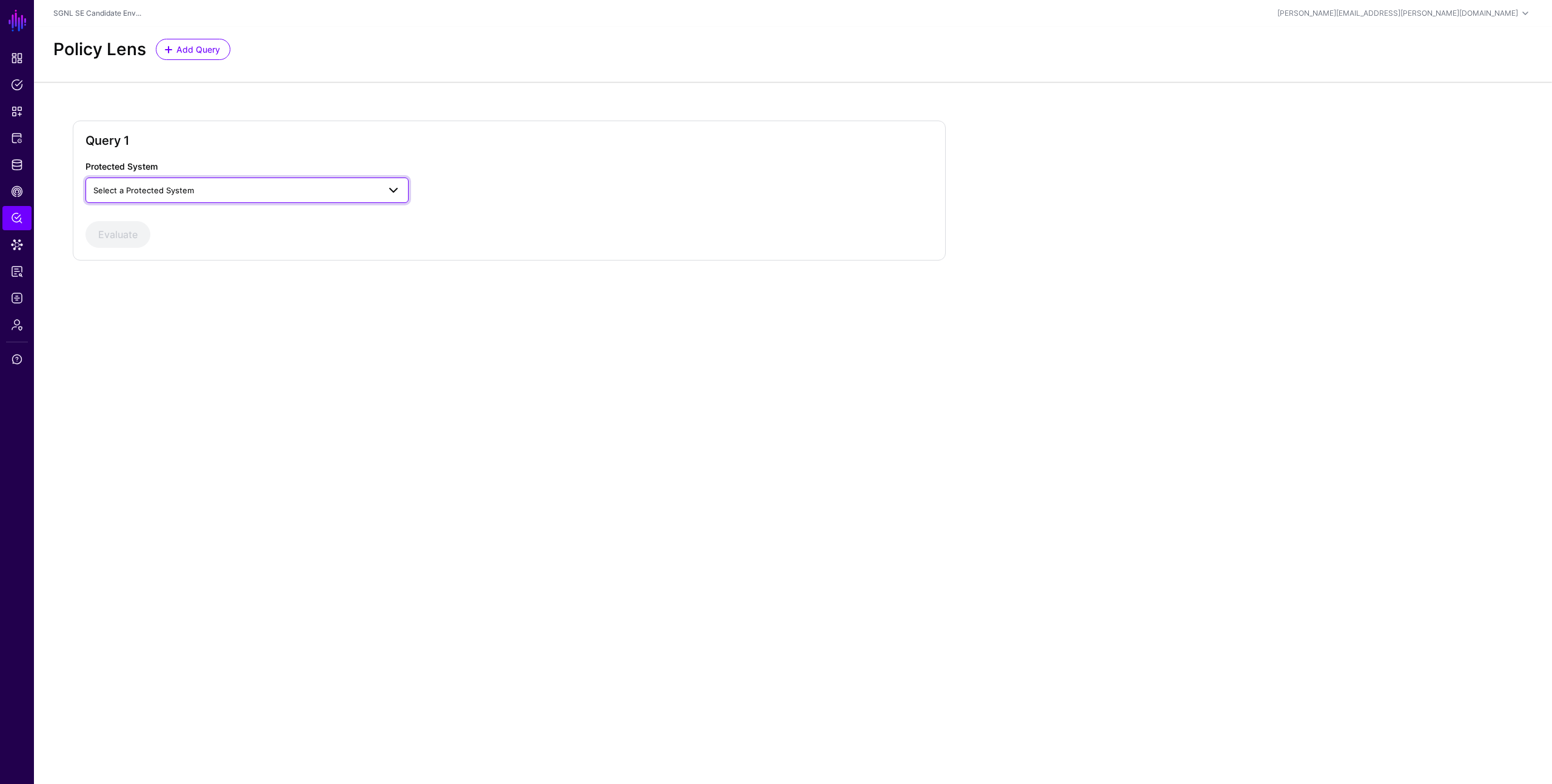
click at [158, 184] on span "Select a Protected System" at bounding box center [236, 190] width 286 height 14
click at [157, 214] on div "AWS" at bounding box center [247, 219] width 304 height 12
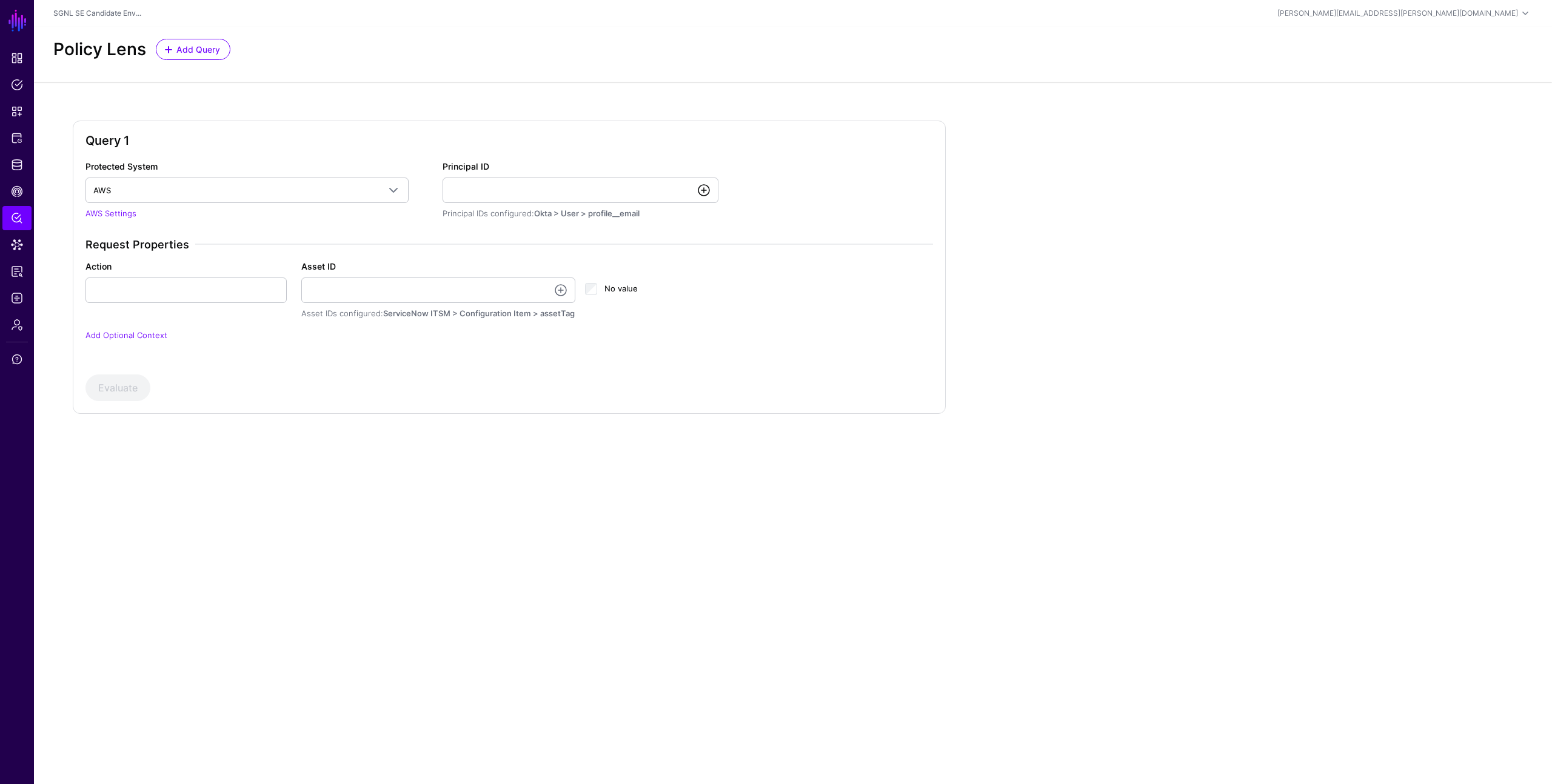
click at [709, 190] on link at bounding box center [704, 190] width 15 height 15
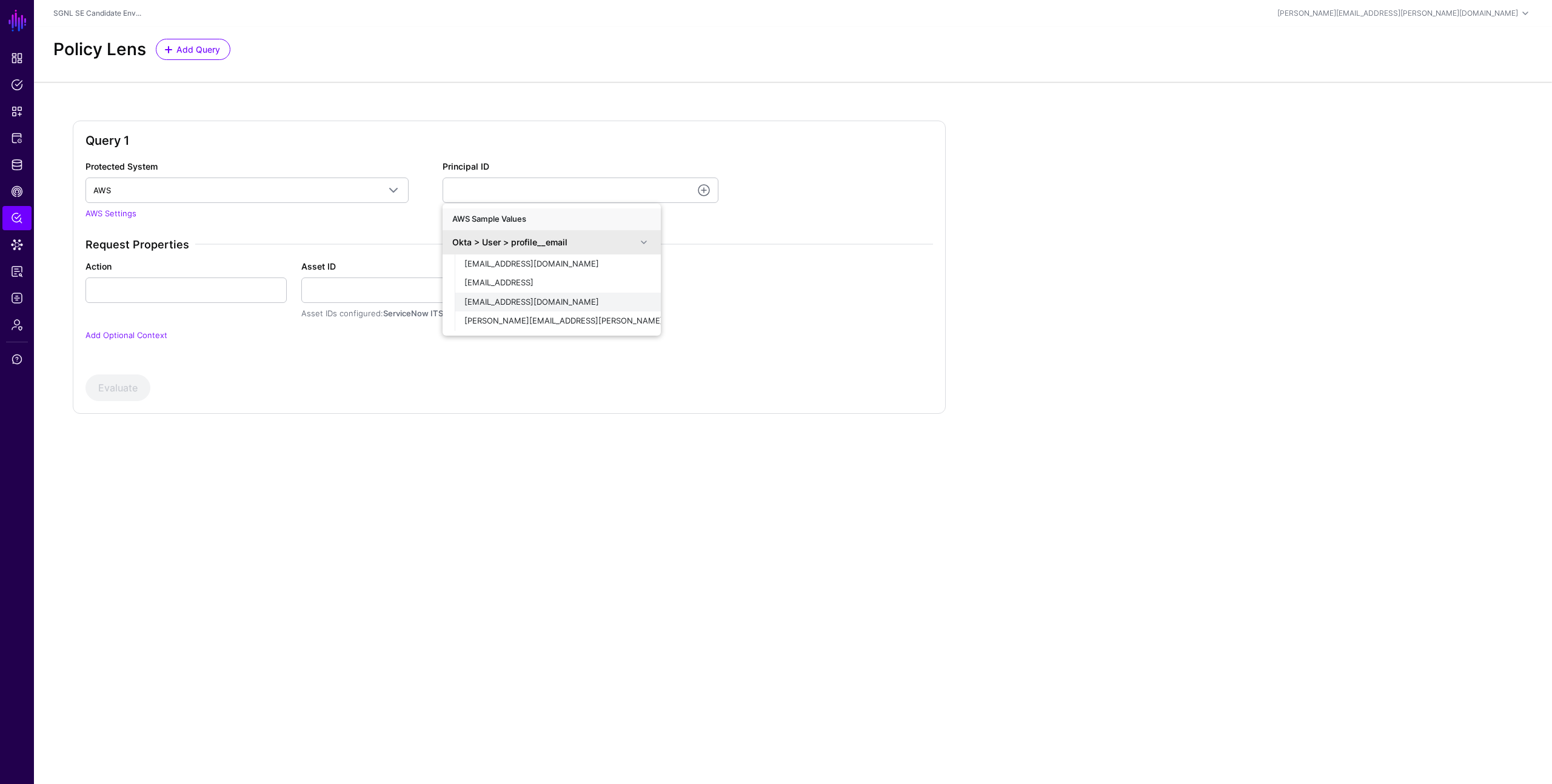
click at [526, 303] on span "demouser@demopanel.com" at bounding box center [531, 301] width 135 height 9
type input "**********"
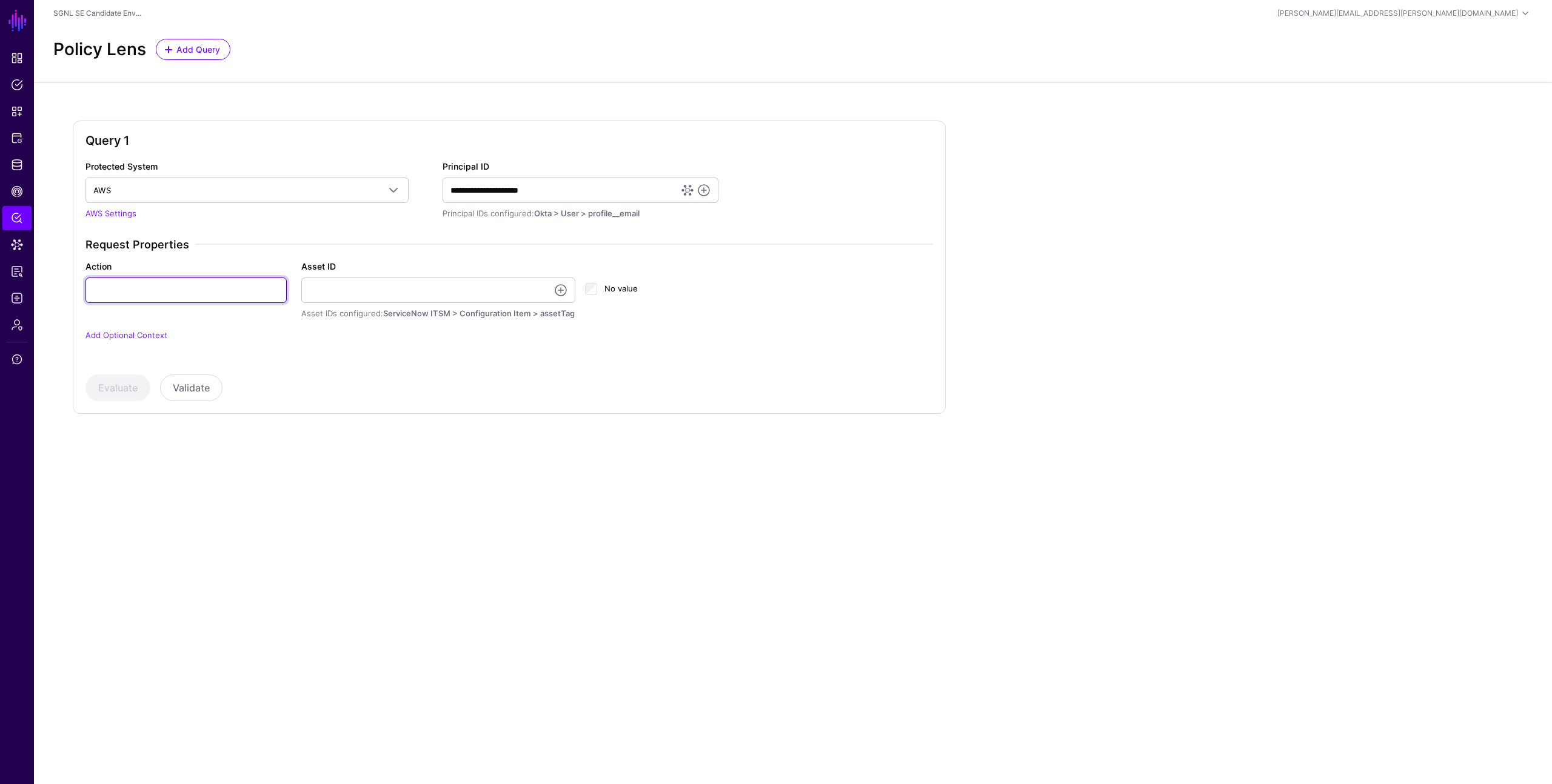
click at [212, 295] on input "Action" at bounding box center [186, 291] width 202 height 26
type input "******"
click at [565, 288] on link at bounding box center [560, 290] width 15 height 15
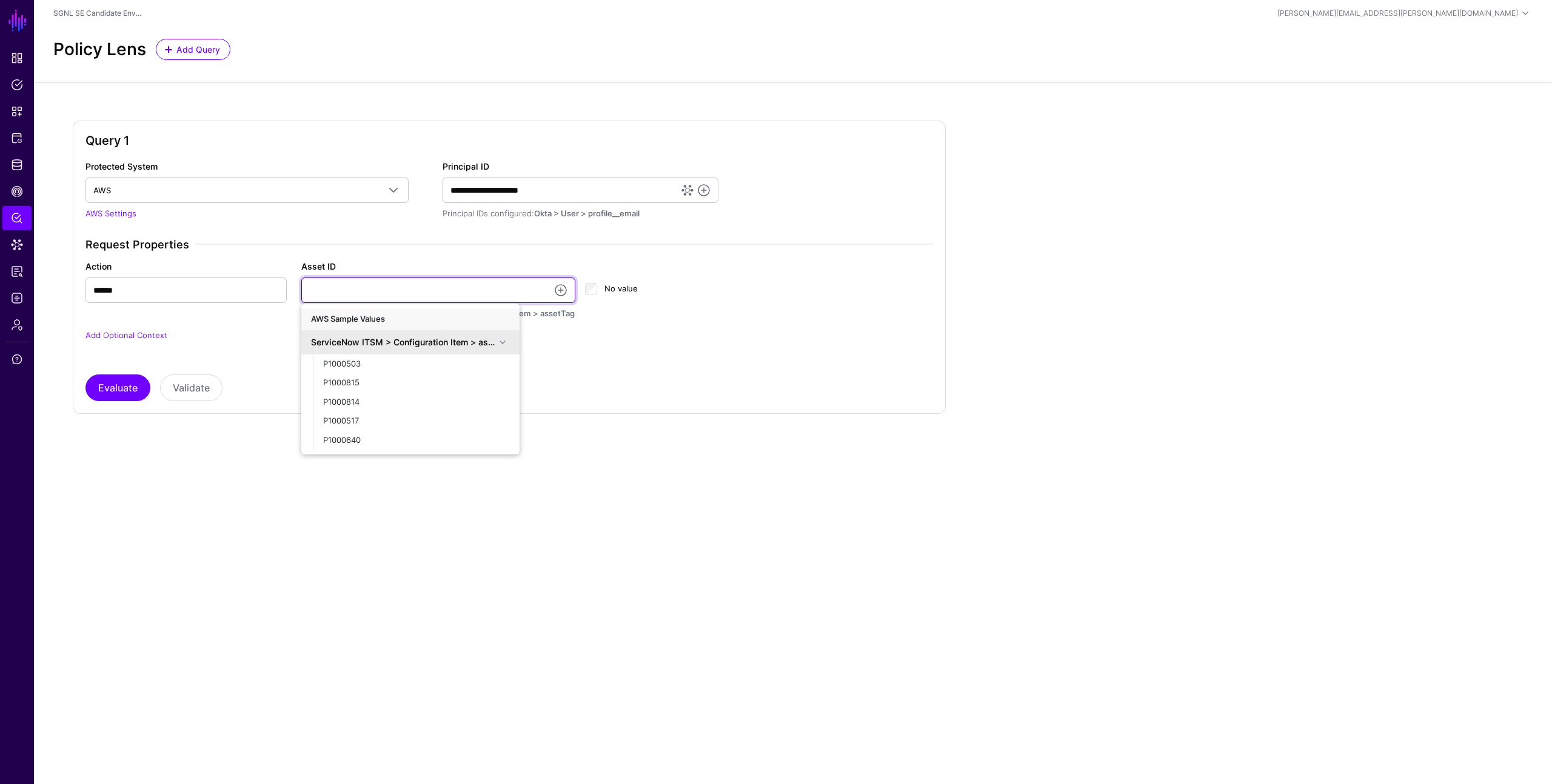
click at [474, 296] on input "Asset ID" at bounding box center [438, 291] width 275 height 26
type input "**********"
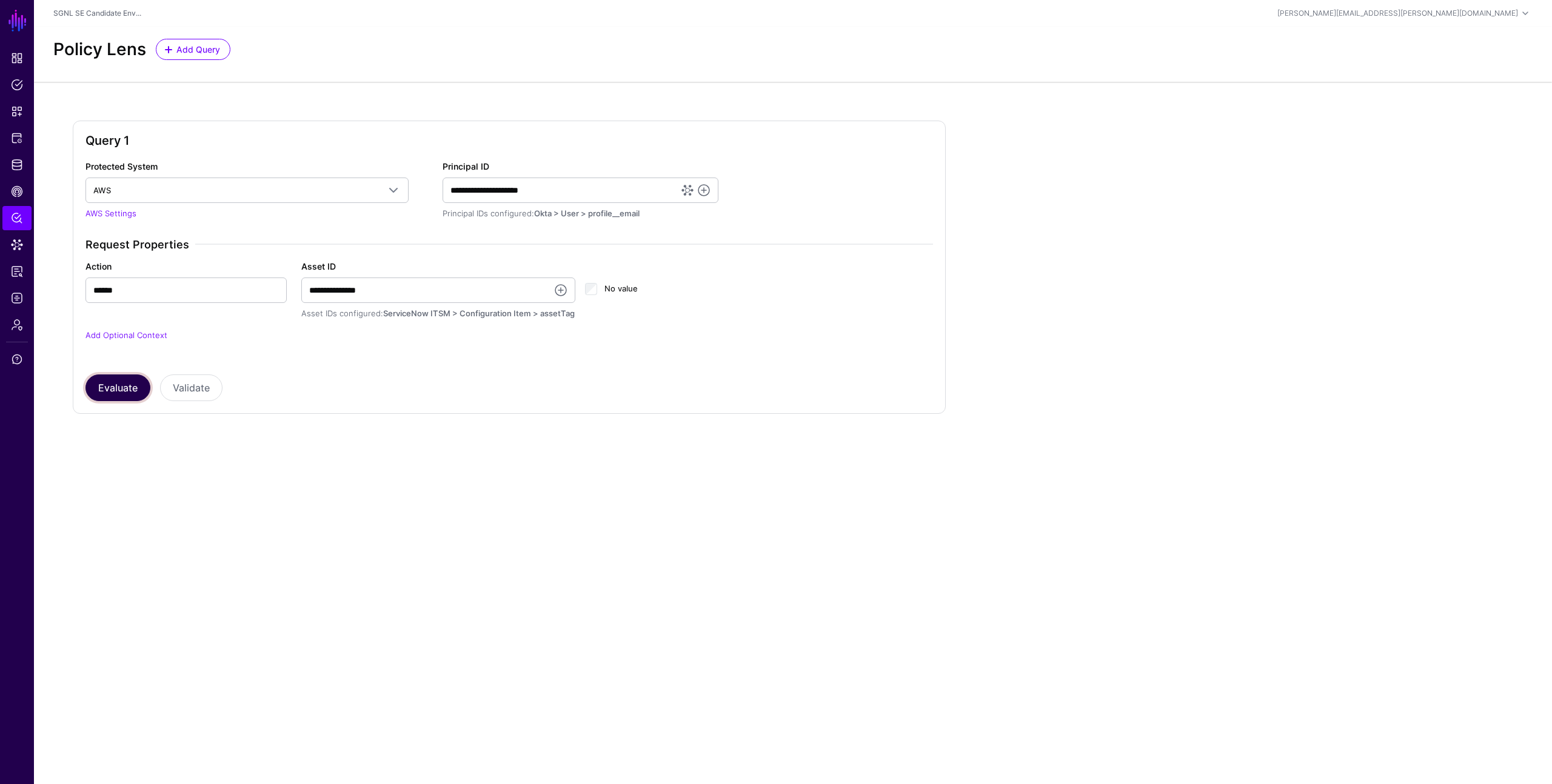
click at [119, 391] on button "Evaluate" at bounding box center [118, 388] width 65 height 27
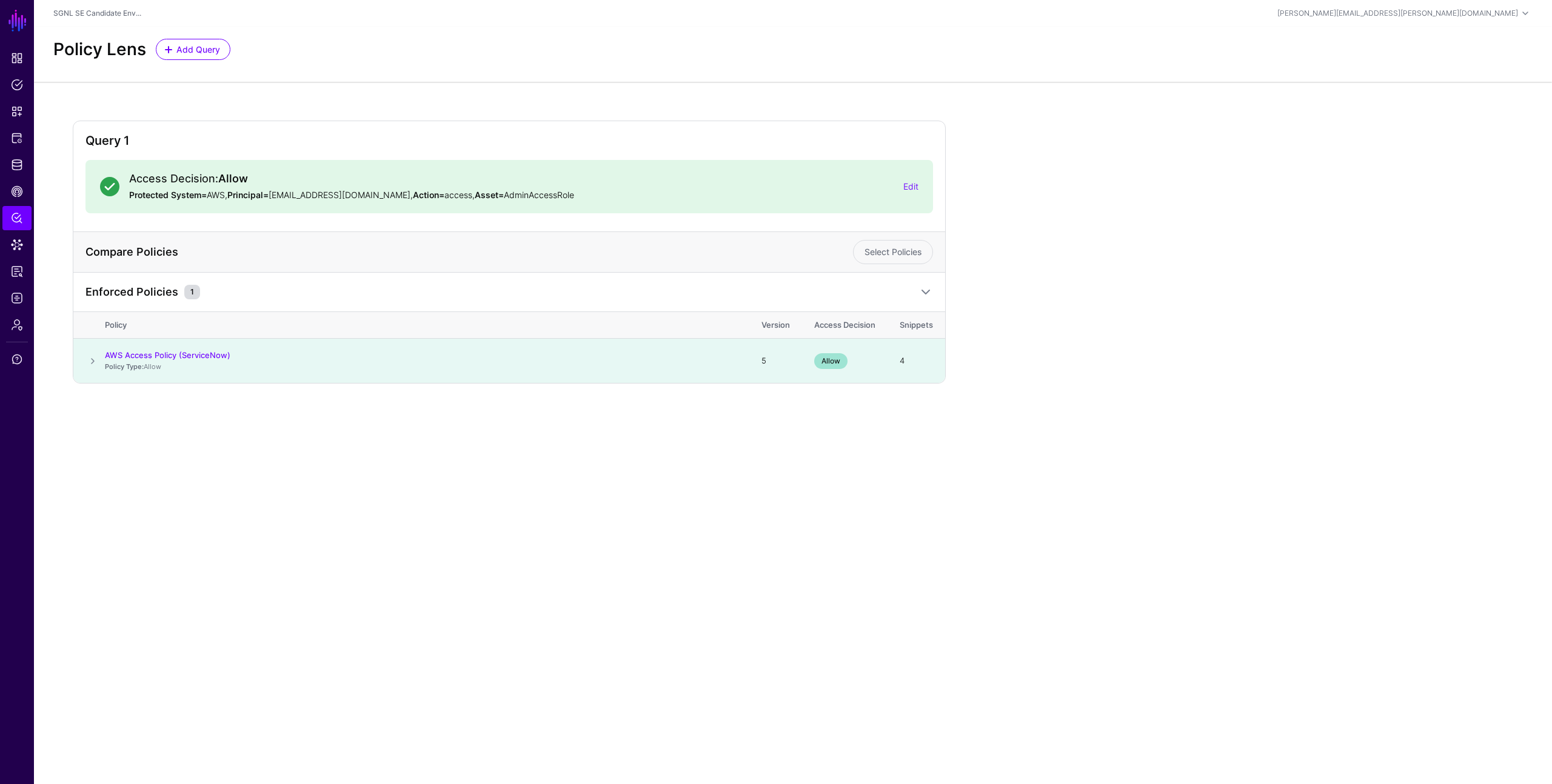
click at [294, 488] on main "SGNL Dashboard Policies Snippets Protected Systems Identity Data Fabric CAEP Hu…" at bounding box center [776, 392] width 1552 height 784
click at [13, 237] on link "Data Lens" at bounding box center [17, 244] width 29 height 24
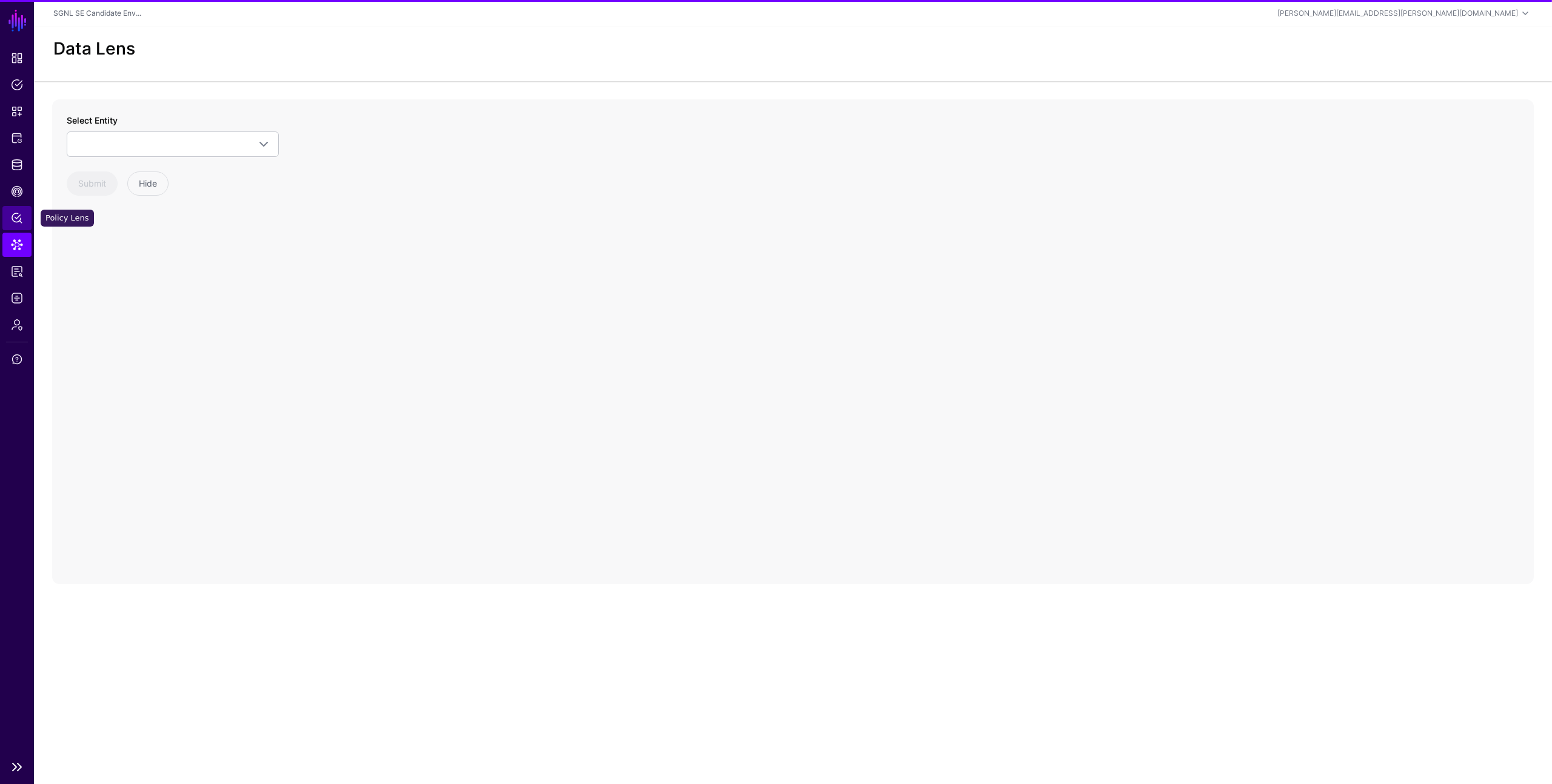
click at [20, 215] on span "Policy Lens" at bounding box center [17, 218] width 12 height 12
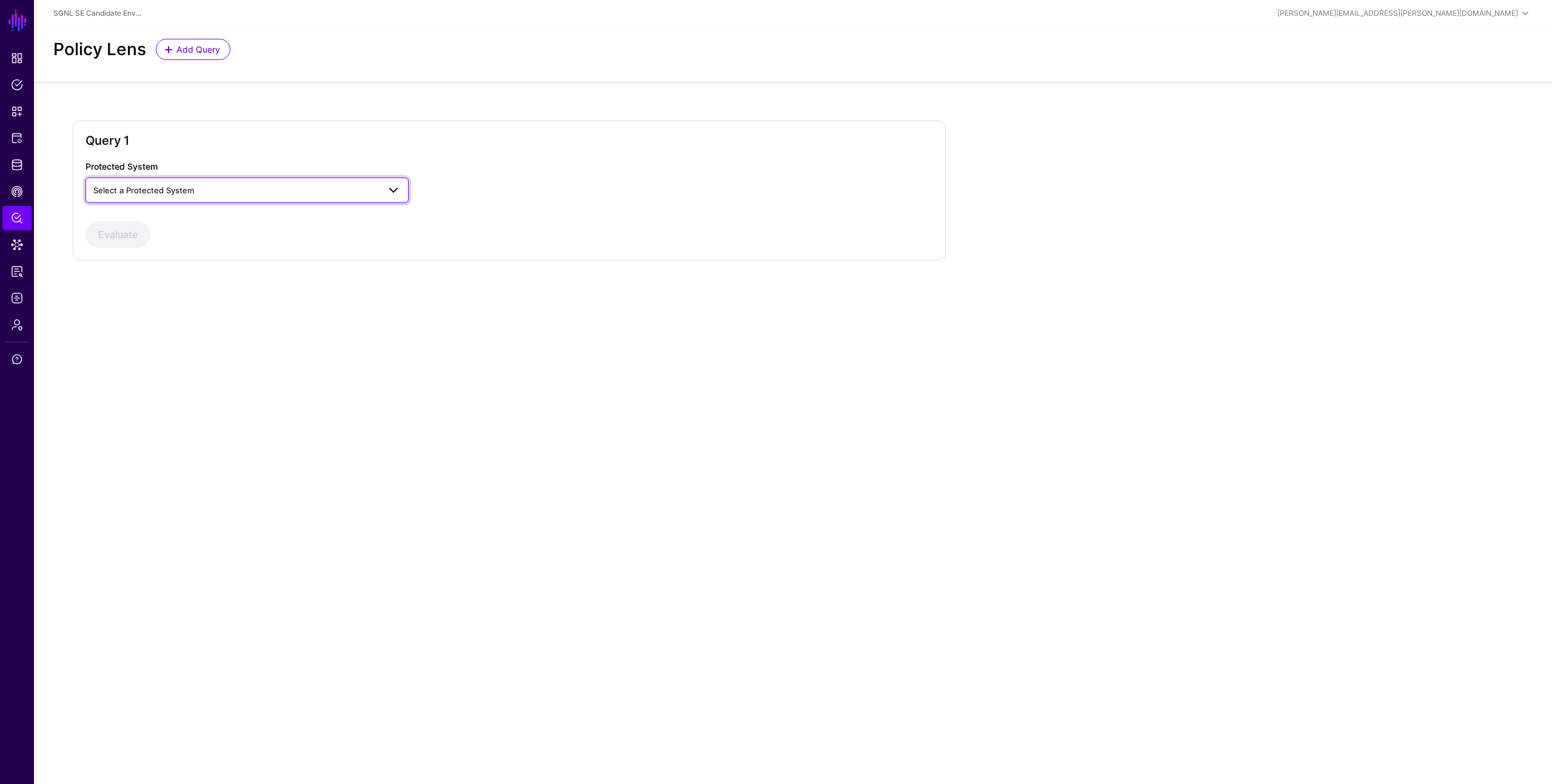
click at [226, 184] on span "Select a Protected System" at bounding box center [236, 190] width 286 height 14
click at [222, 222] on div "AWS" at bounding box center [247, 219] width 304 height 12
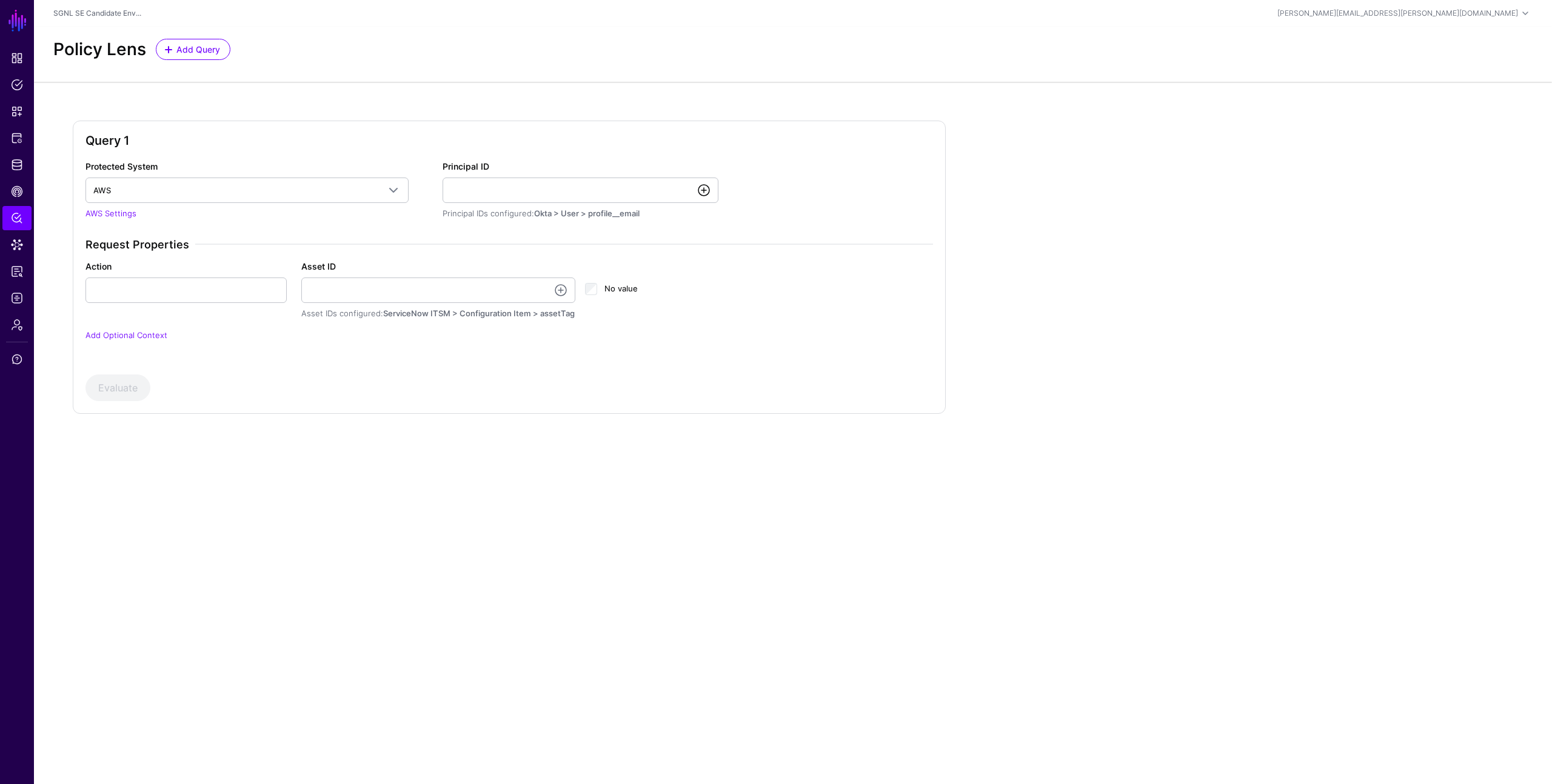
click at [706, 189] on link at bounding box center [704, 190] width 15 height 15
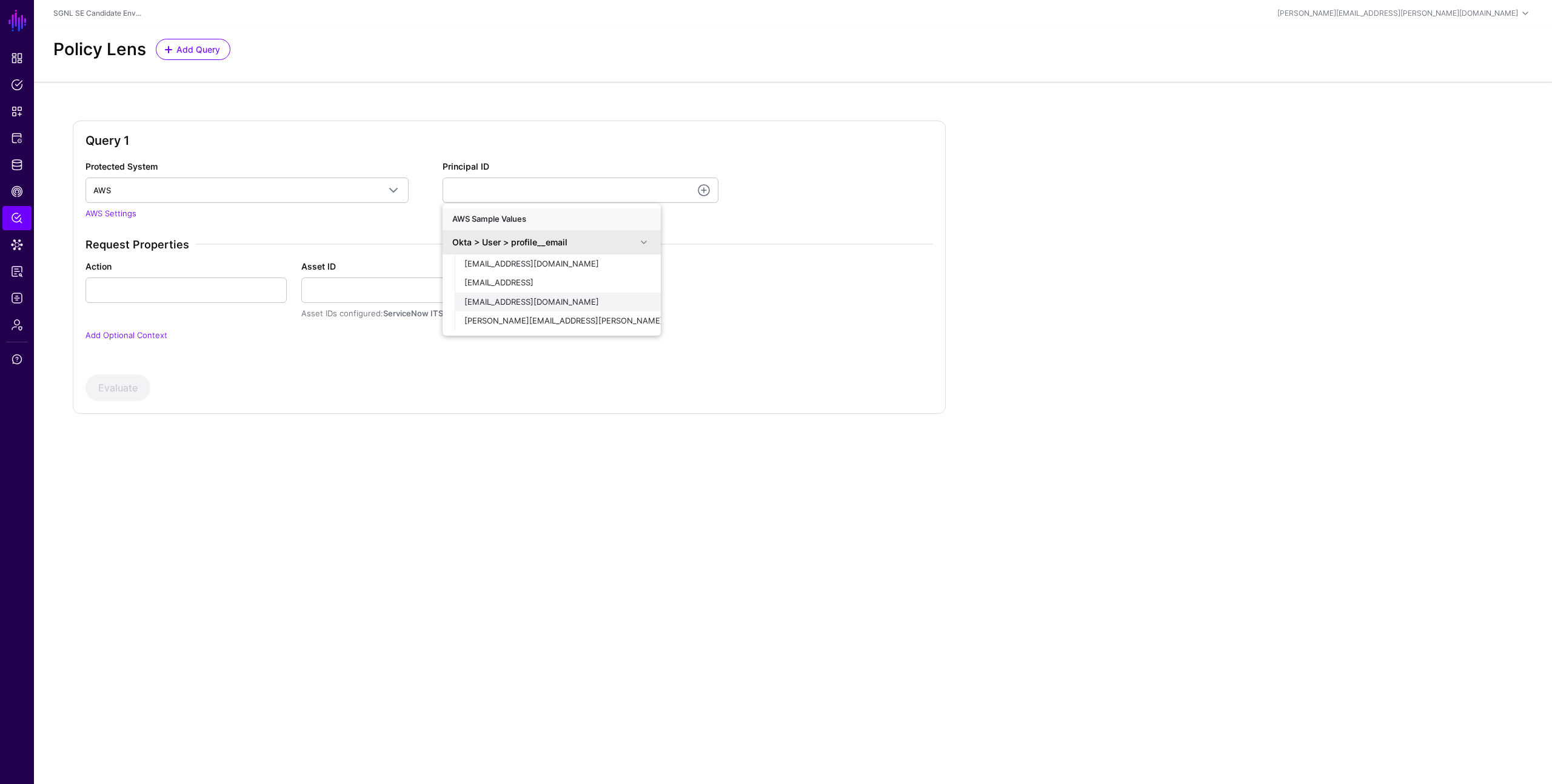
click at [545, 303] on span "demouser@demopanel.com" at bounding box center [531, 301] width 135 height 9
type input "**********"
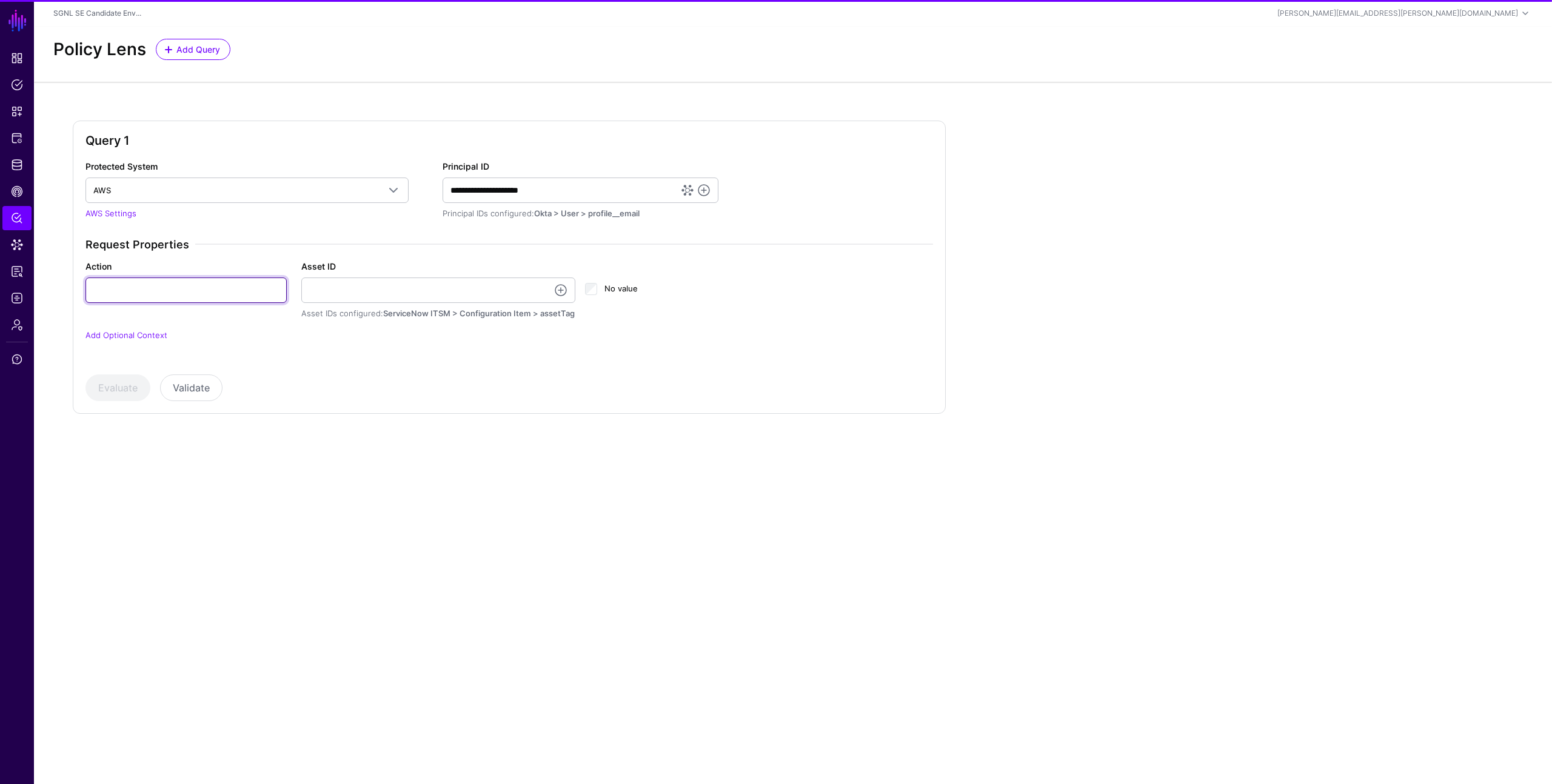
click at [232, 286] on input "Action" at bounding box center [186, 291] width 202 height 26
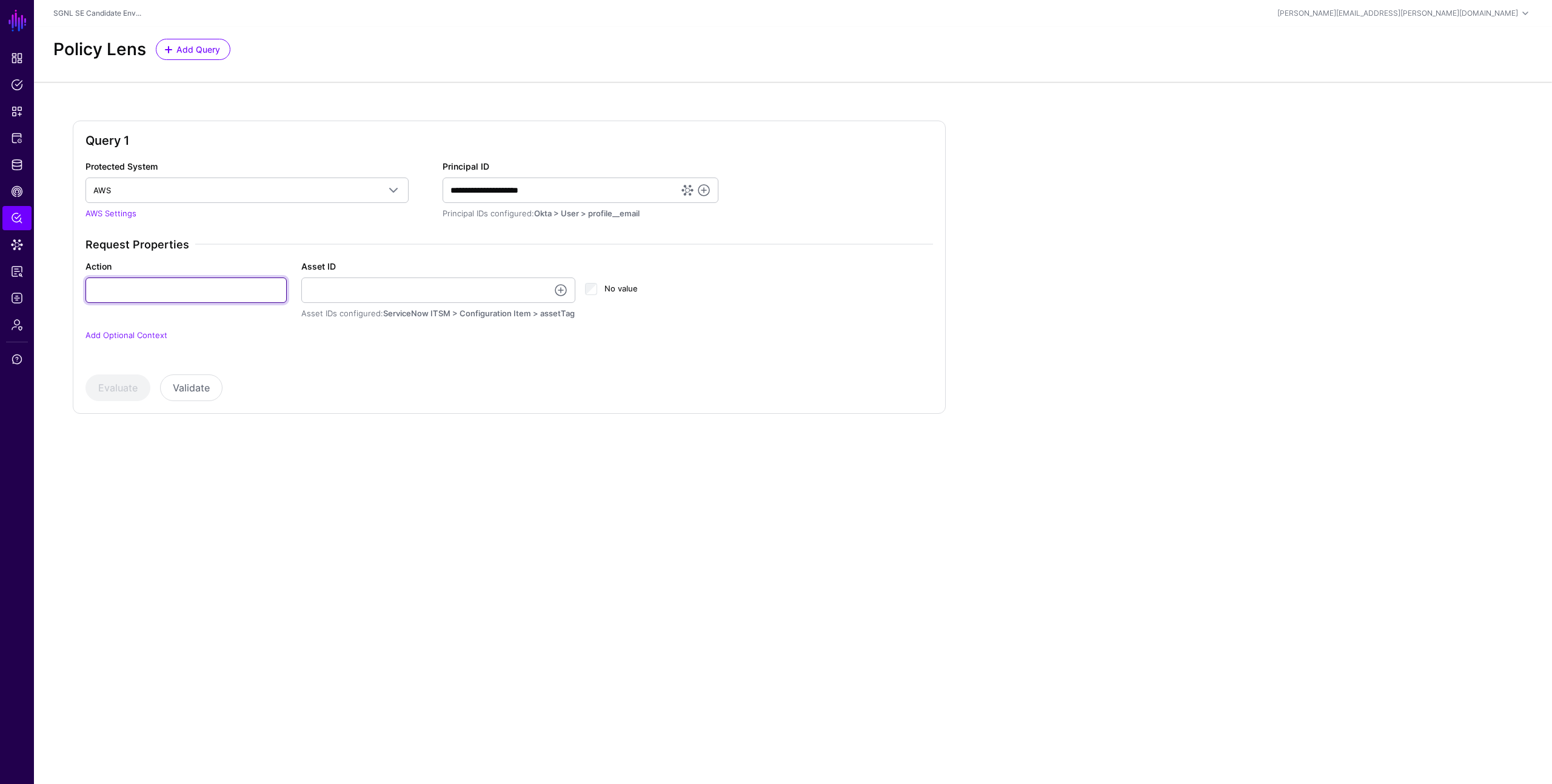
type input "******"
click at [537, 290] on input "Asset ID" at bounding box center [438, 291] width 275 height 26
type input "**********"
click at [135, 384] on button "Evaluate" at bounding box center [118, 388] width 65 height 27
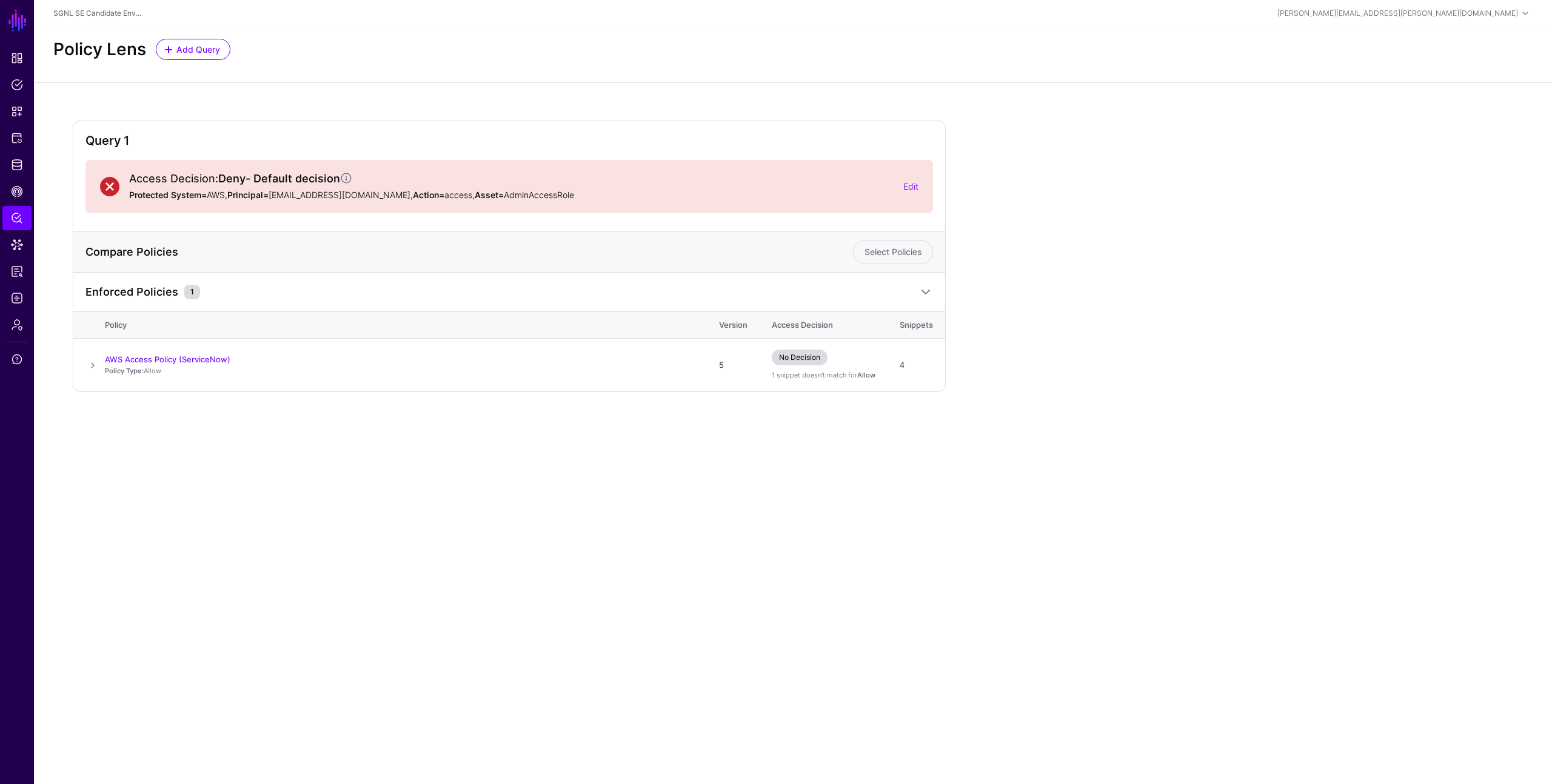
click at [365, 457] on main "SGNL Dashboard Policies Snippets Protected Systems Identity Data Fabric CAEP Hu…" at bounding box center [776, 392] width 1552 height 784
click at [731, 46] on div "Policy Lens Add Query" at bounding box center [793, 49] width 1489 height 21
click at [15, 218] on span "Policy Lens" at bounding box center [17, 218] width 12 height 12
click at [15, 244] on span "Data Lens" at bounding box center [17, 244] width 12 height 12
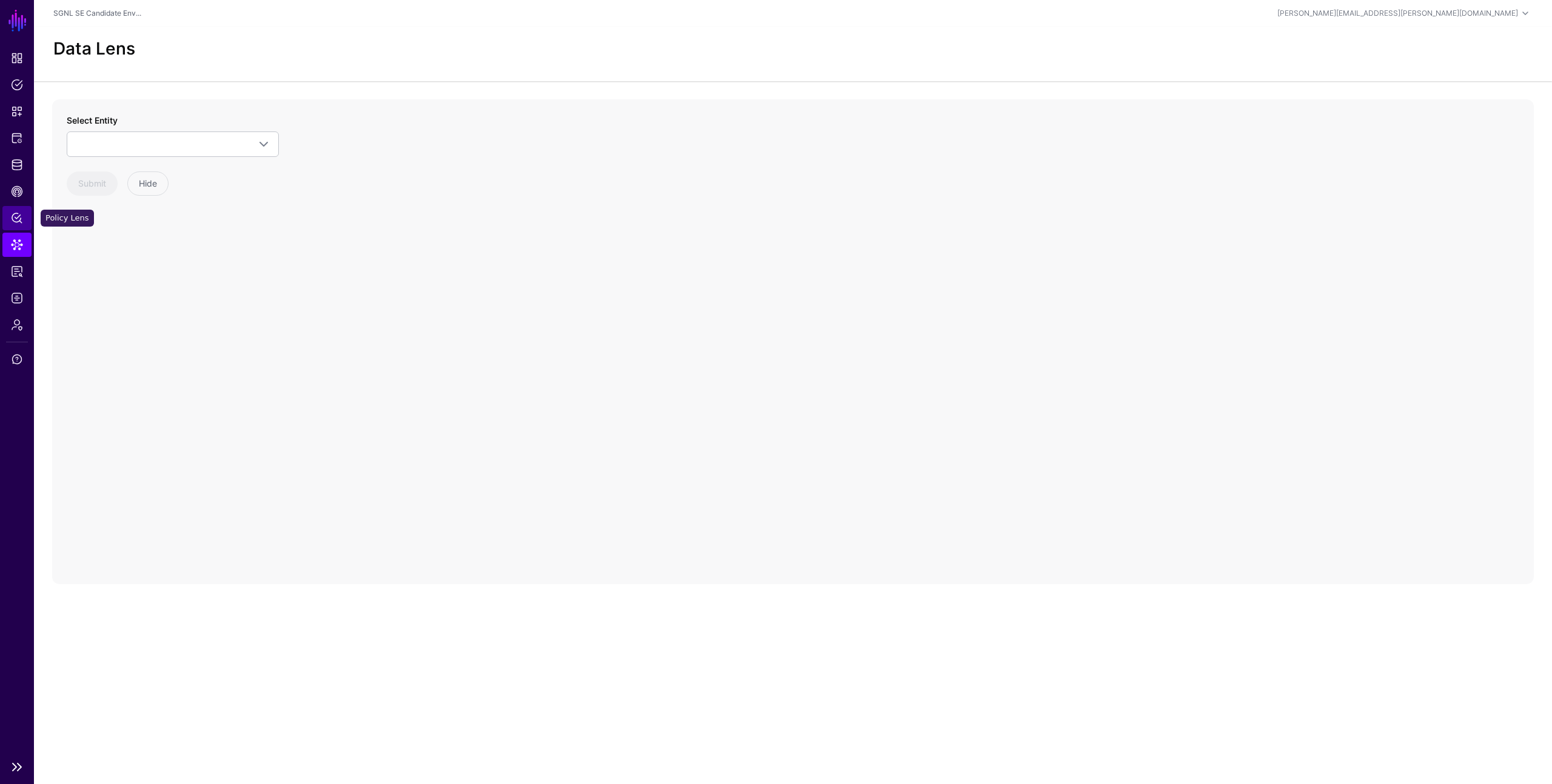
click at [15, 220] on span "Policy Lens" at bounding box center [17, 218] width 12 height 12
click at [161, 184] on span "Select a Protected System" at bounding box center [236, 190] width 286 height 14
click at [156, 214] on div "AWS" at bounding box center [247, 219] width 304 height 12
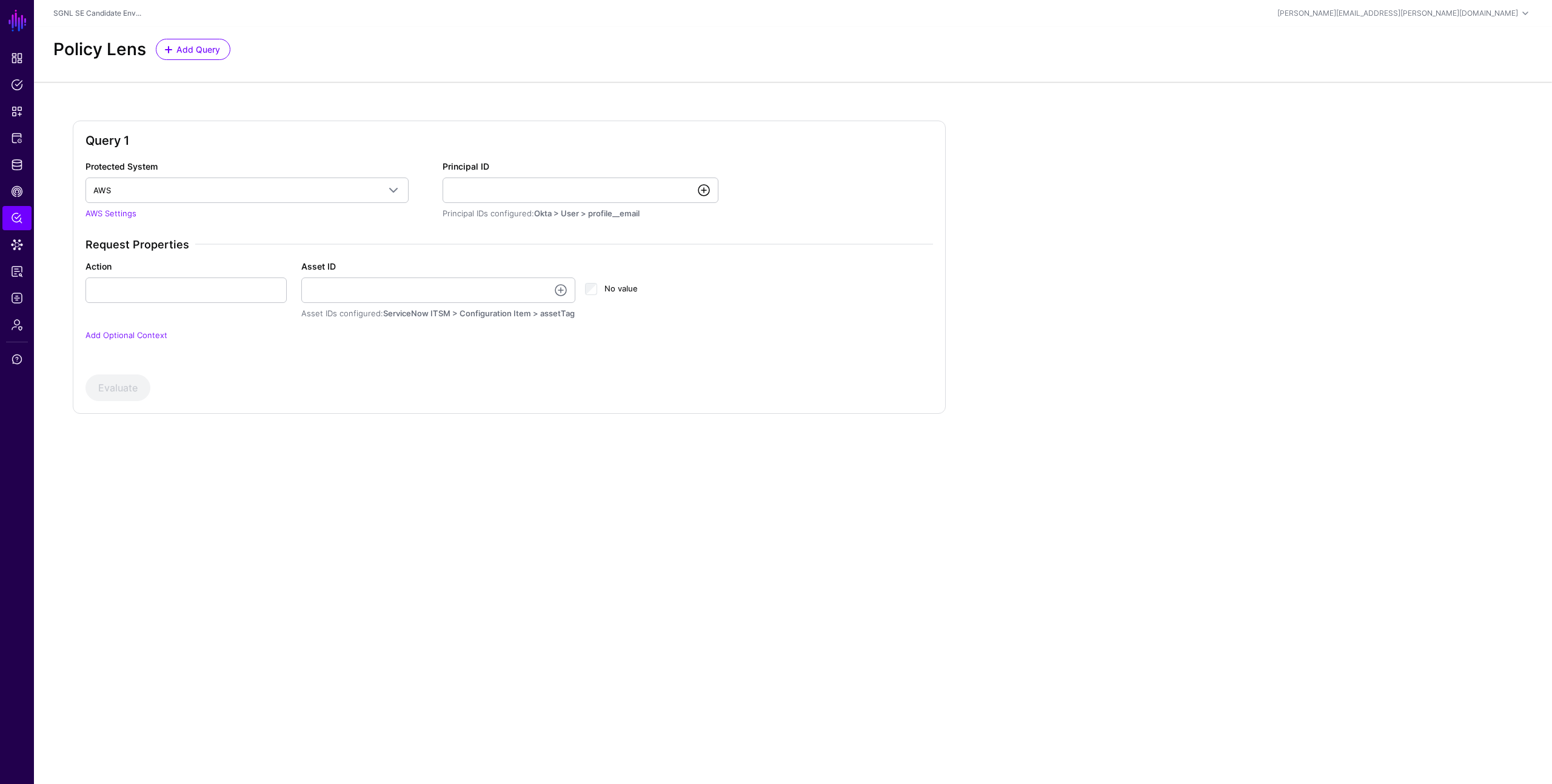
click at [705, 189] on link at bounding box center [704, 190] width 15 height 15
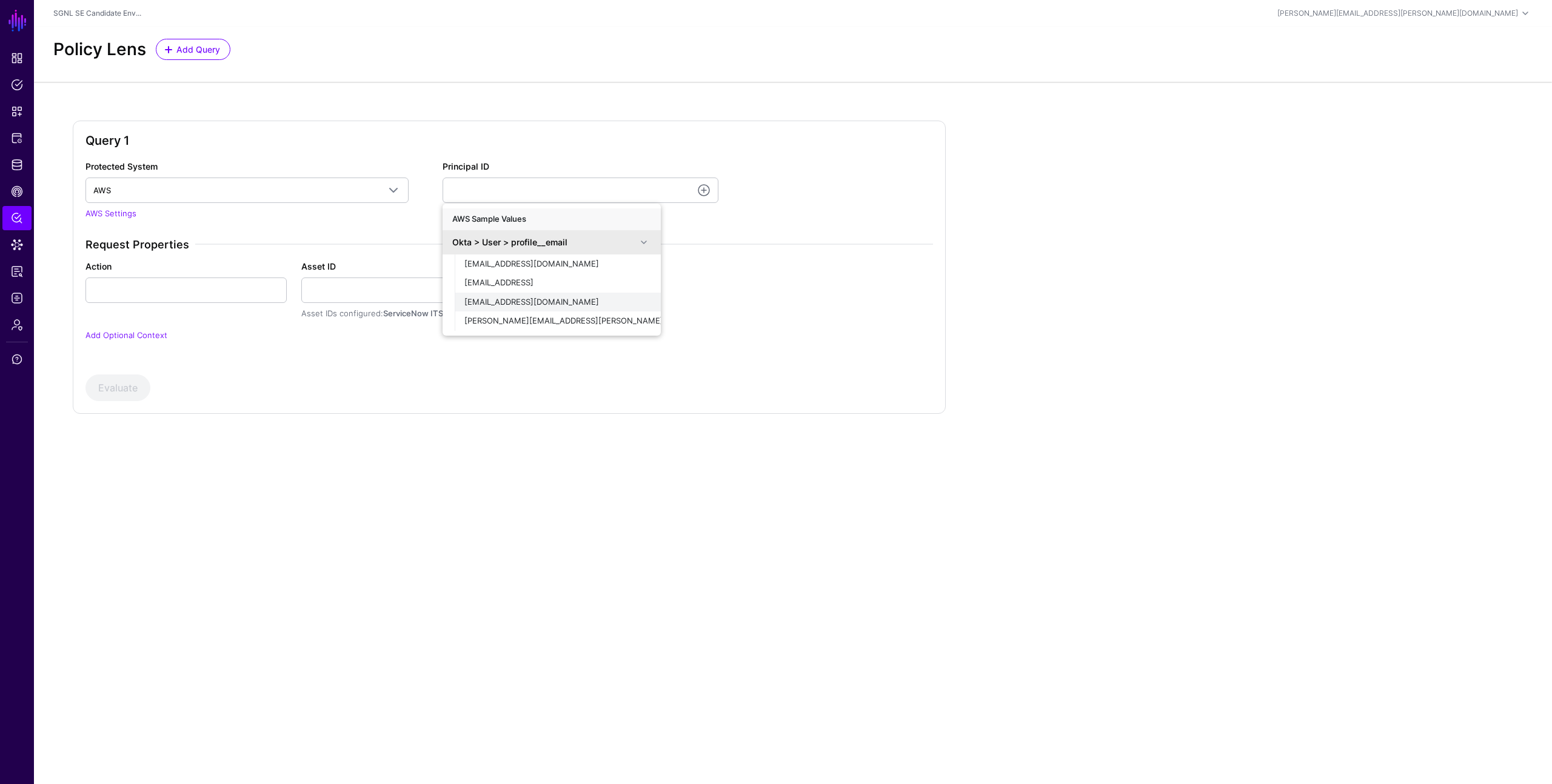
click at [527, 301] on span "demouser@demopanel.com" at bounding box center [531, 301] width 135 height 9
type input "**********"
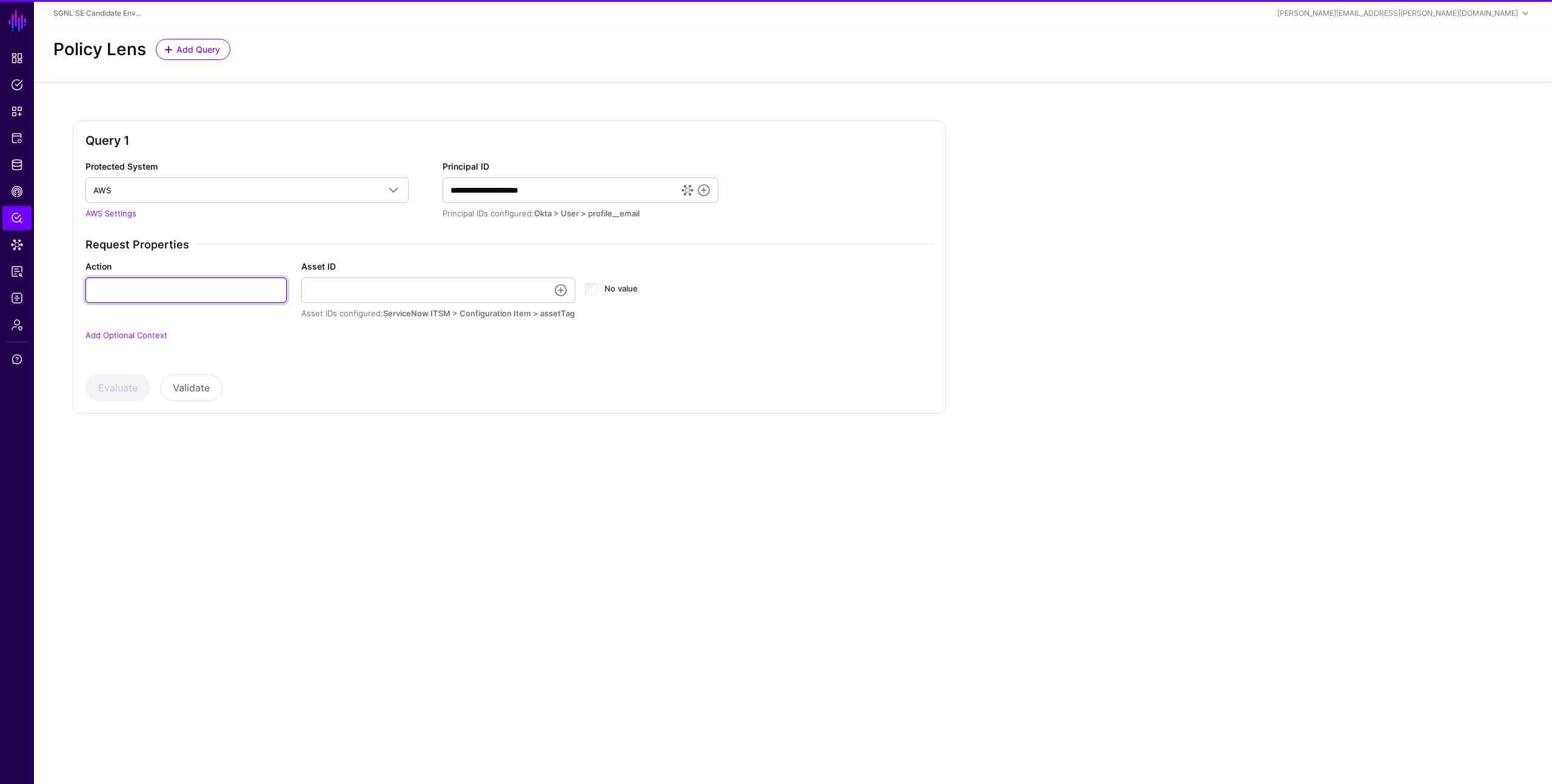
click at [240, 292] on input "Action" at bounding box center [186, 291] width 202 height 26
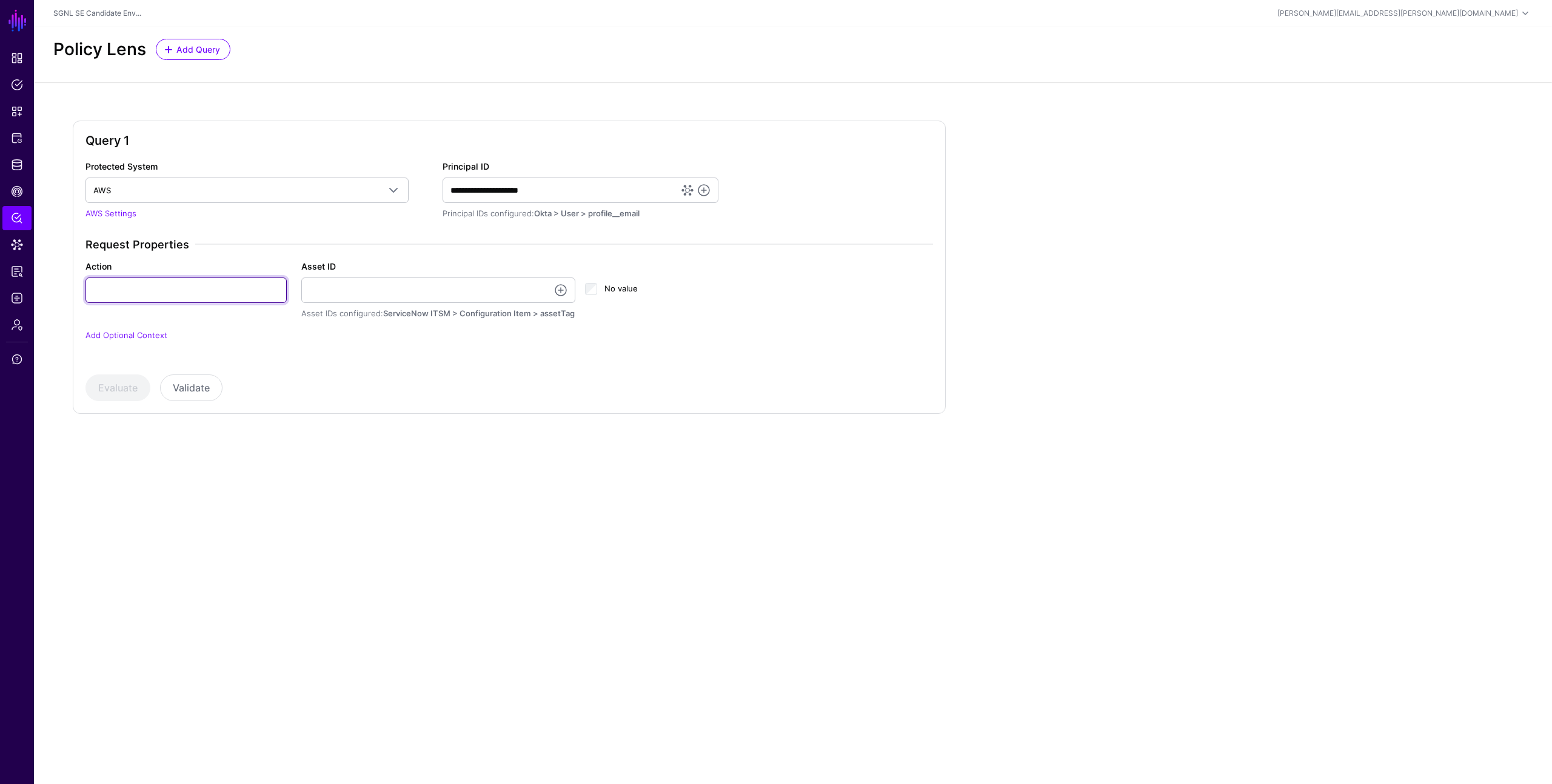
type input "******"
click at [507, 286] on input "Asset ID" at bounding box center [438, 291] width 275 height 26
type input "**********"
click at [100, 385] on button "Evaluate" at bounding box center [118, 388] width 65 height 27
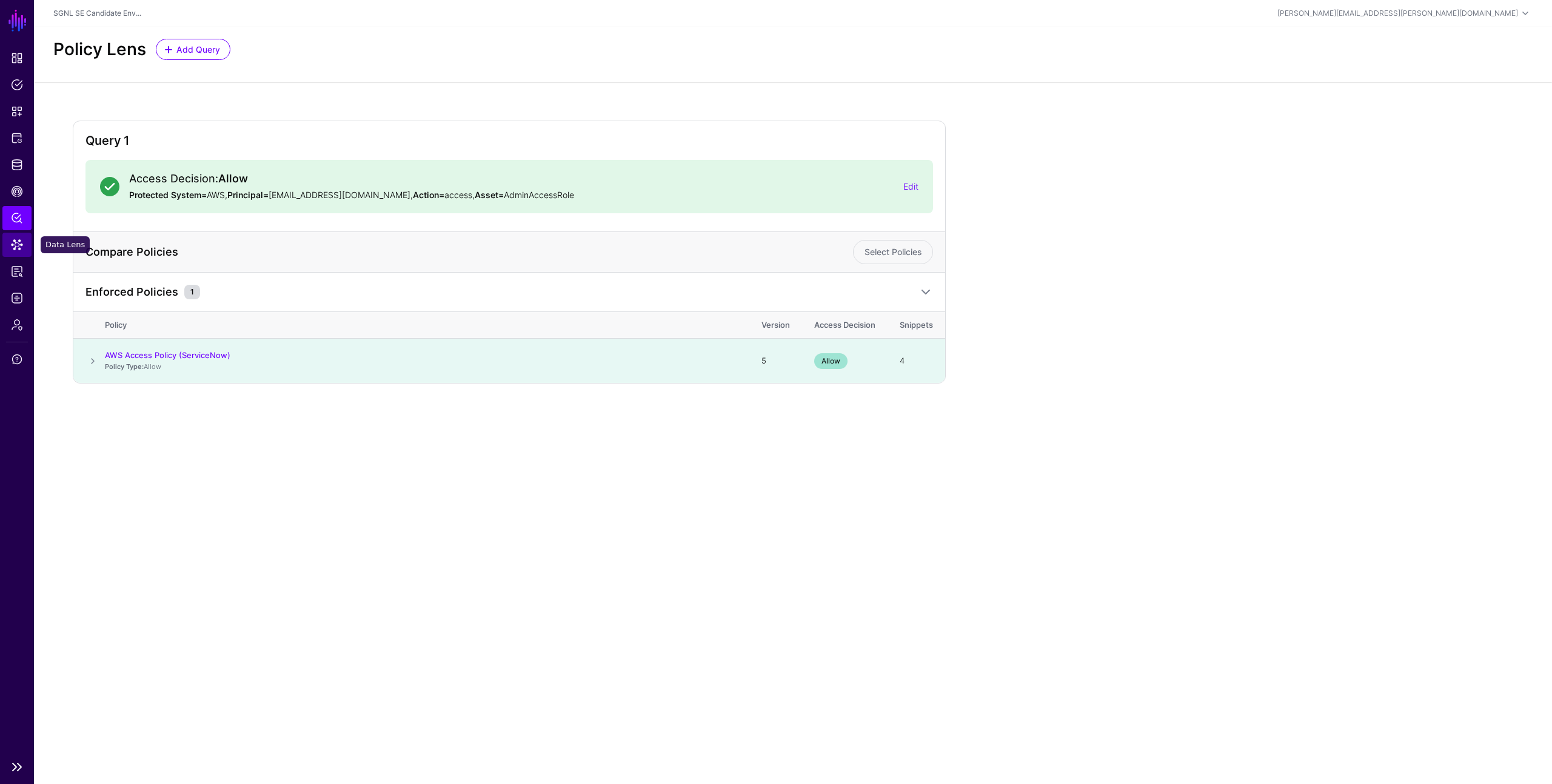
click at [14, 247] on span "Data Lens" at bounding box center [17, 244] width 12 height 12
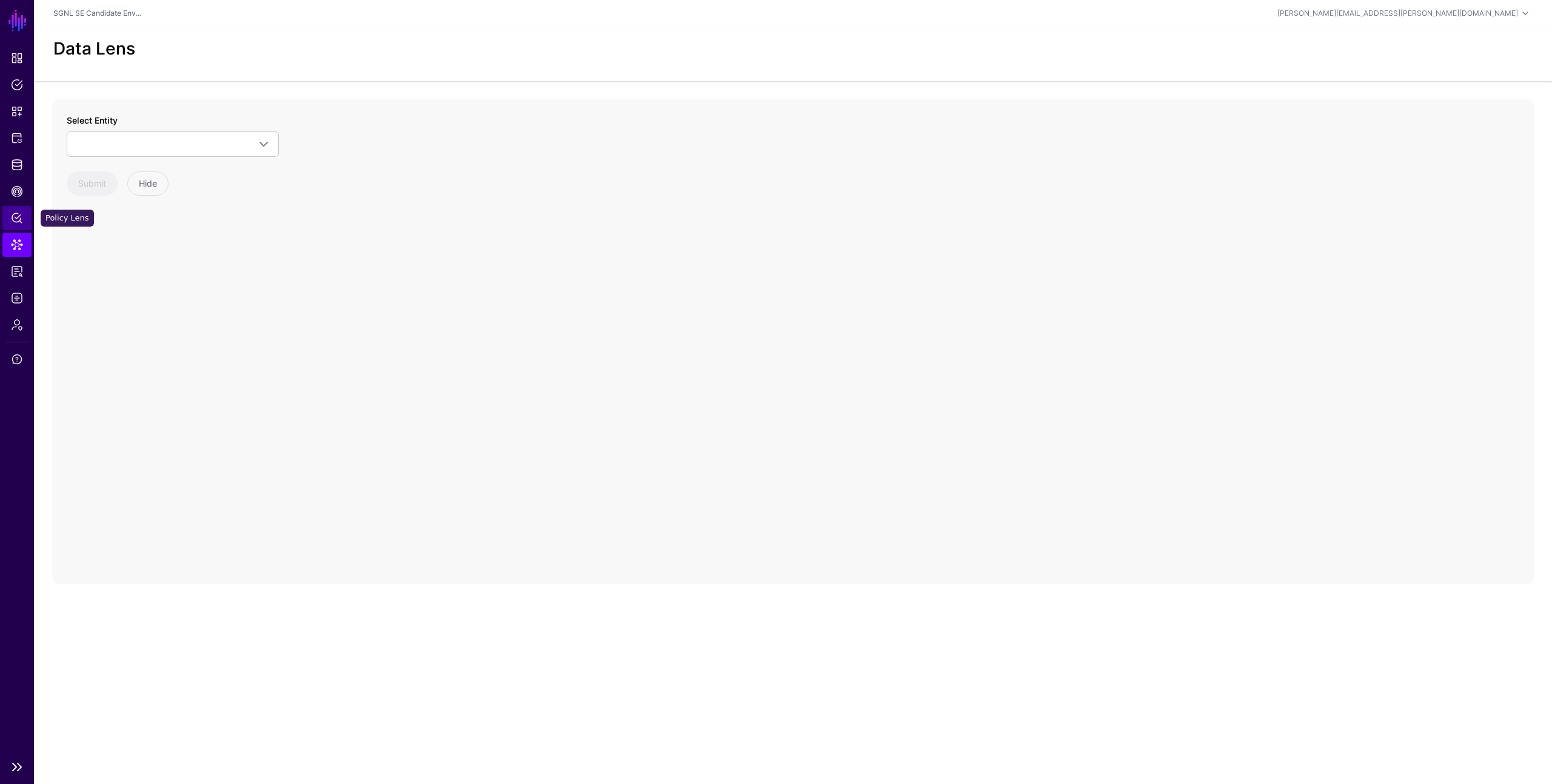
click at [20, 214] on span "Policy Lens" at bounding box center [17, 218] width 12 height 12
click at [250, 187] on span "Select a Protected System" at bounding box center [236, 190] width 286 height 14
click at [243, 220] on div "AWS" at bounding box center [247, 219] width 304 height 12
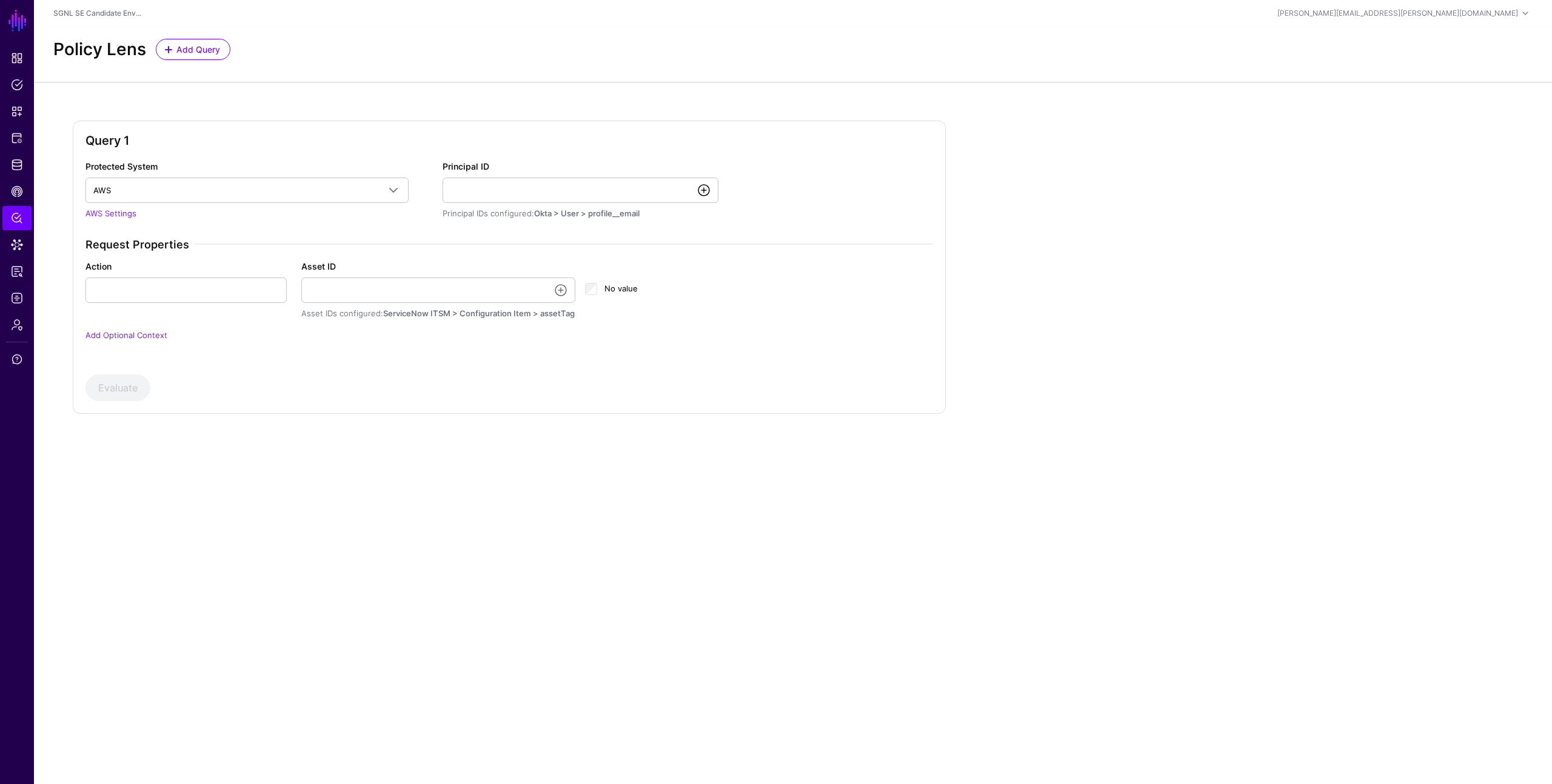
click at [707, 191] on link at bounding box center [704, 190] width 15 height 15
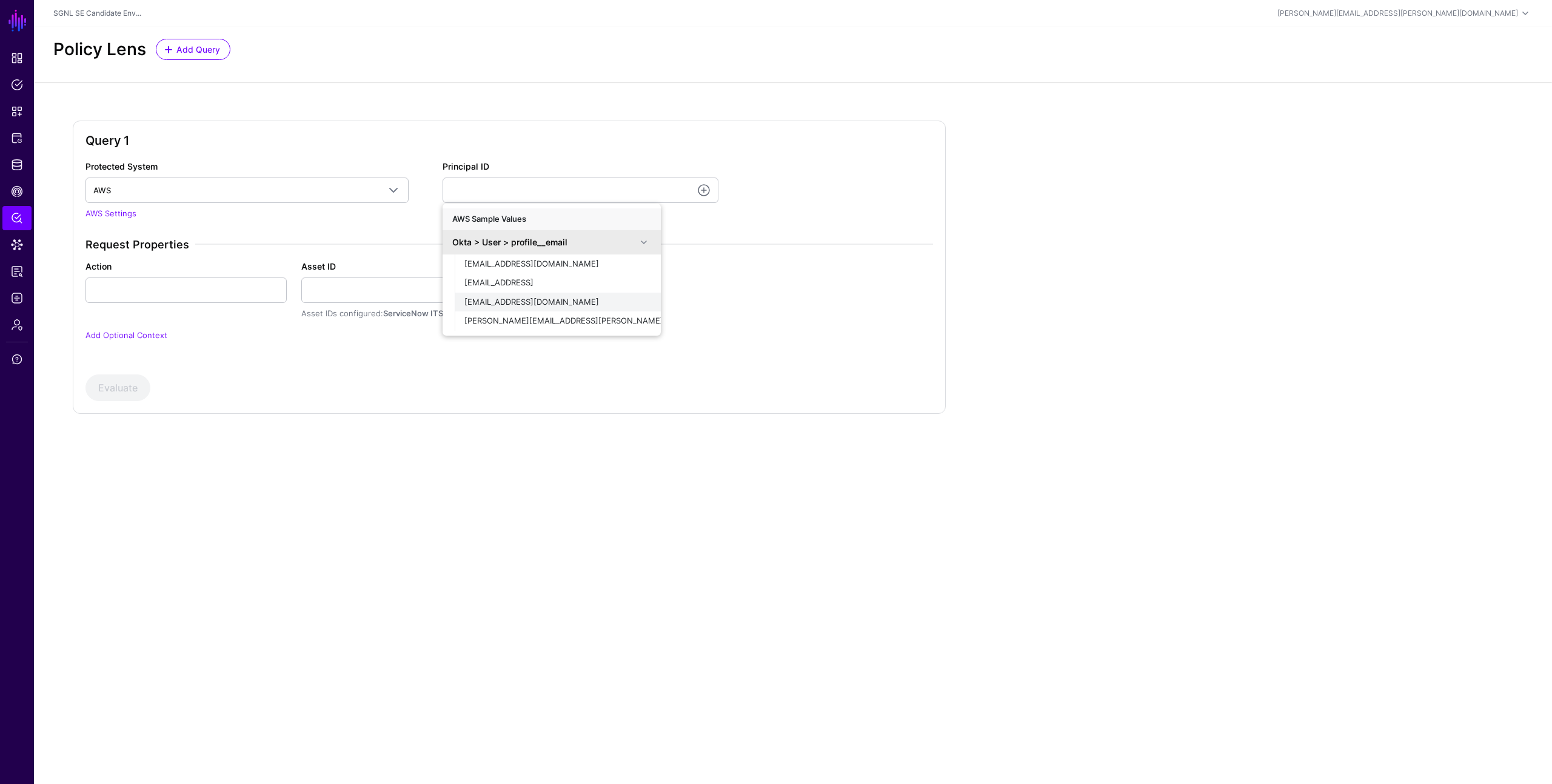
click at [512, 305] on span "demouser@demopanel.com" at bounding box center [531, 301] width 135 height 9
type input "**********"
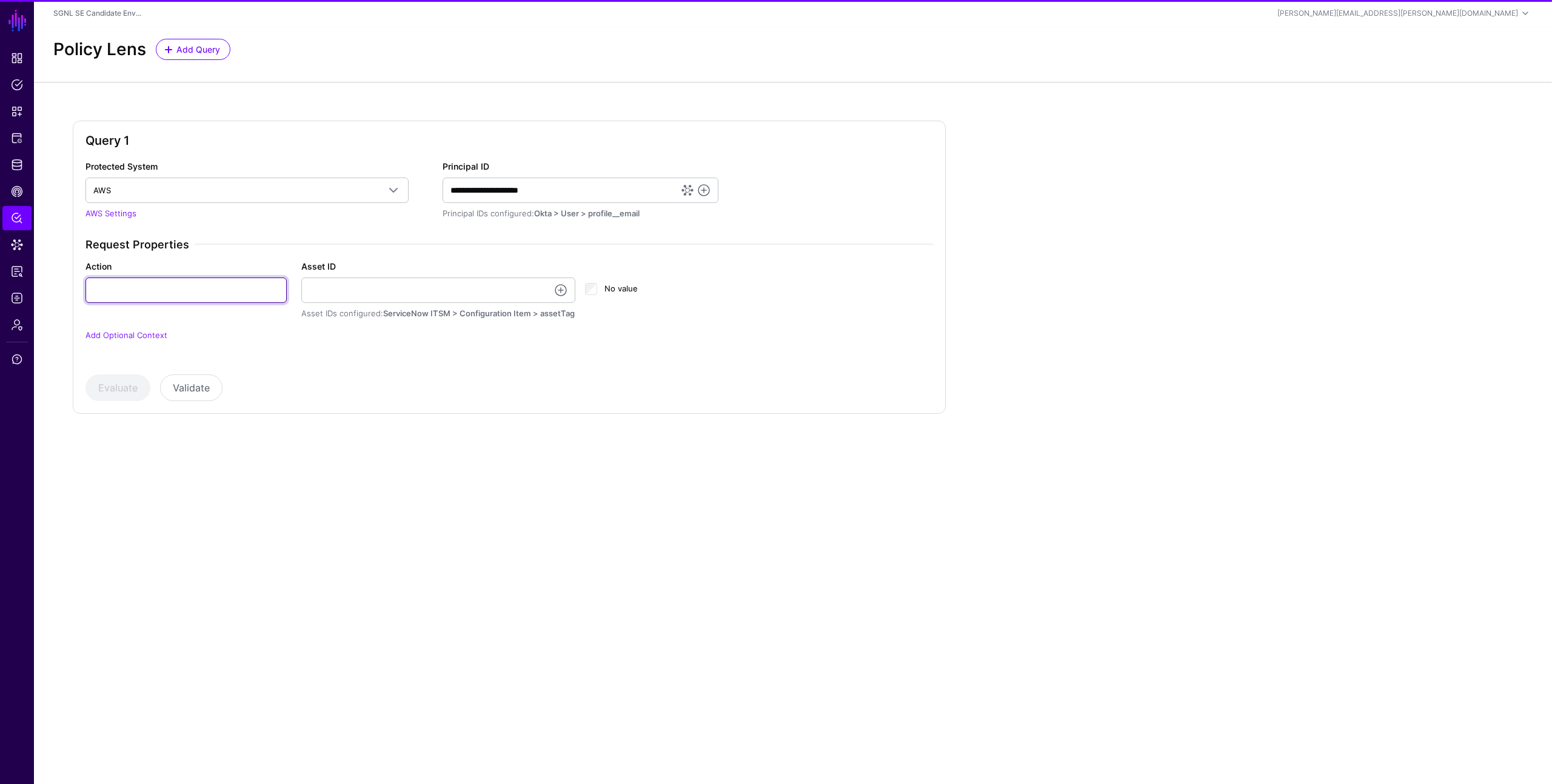
click at [245, 300] on input "Action" at bounding box center [186, 291] width 202 height 26
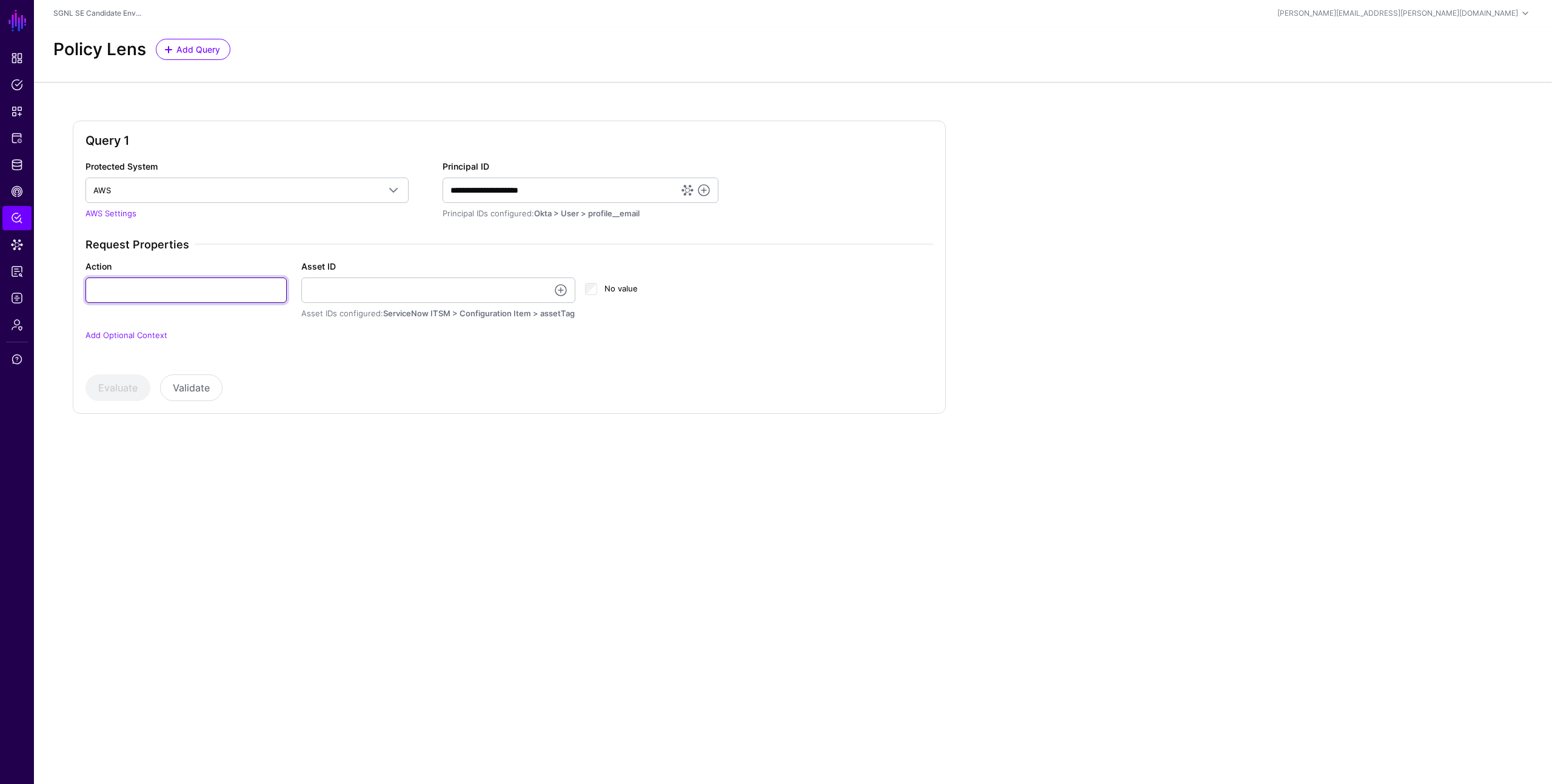
type input "******"
click at [557, 287] on link at bounding box center [560, 290] width 15 height 15
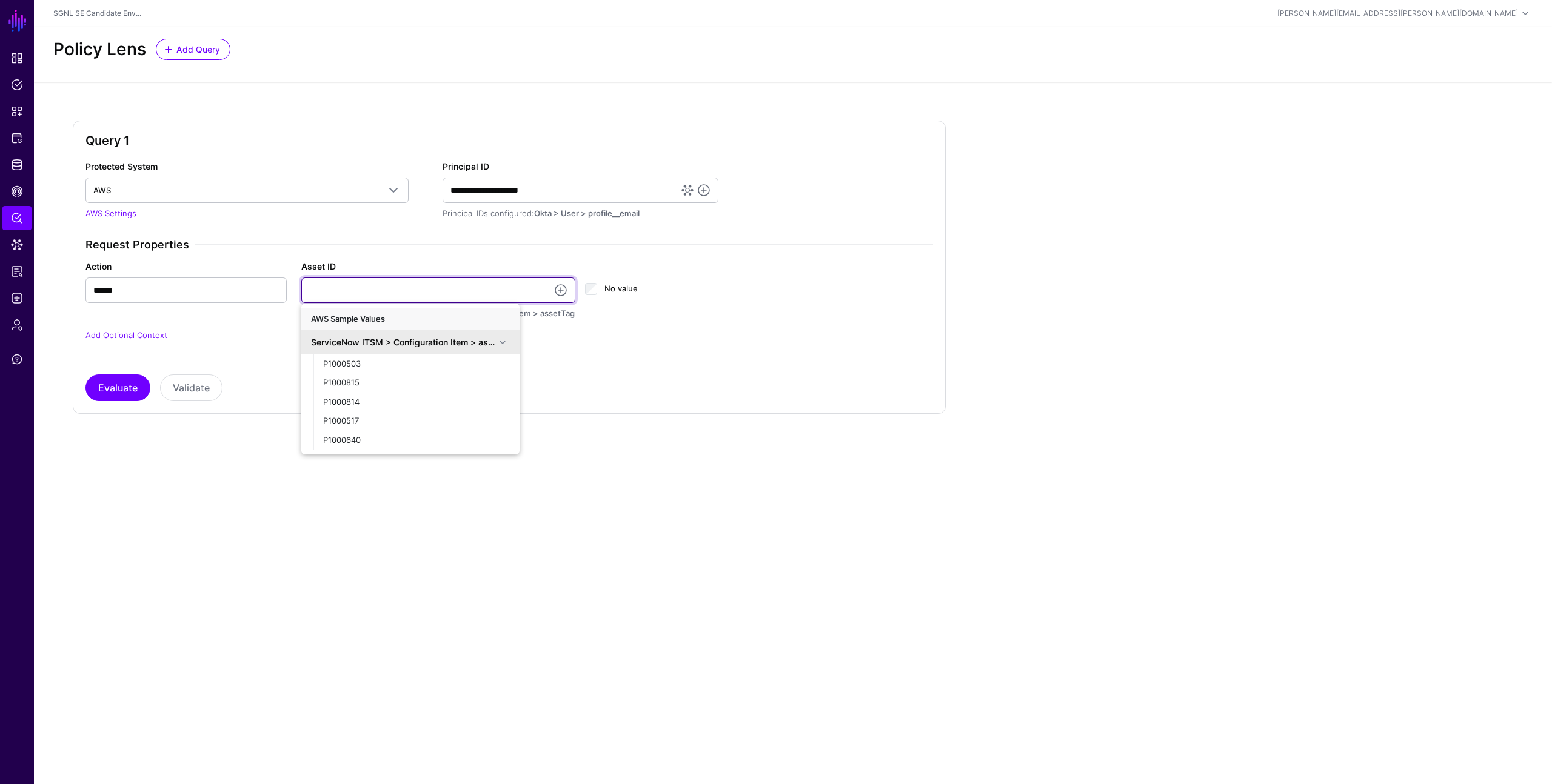
click at [420, 294] on input "Asset ID" at bounding box center [438, 291] width 275 height 26
type input "**********"
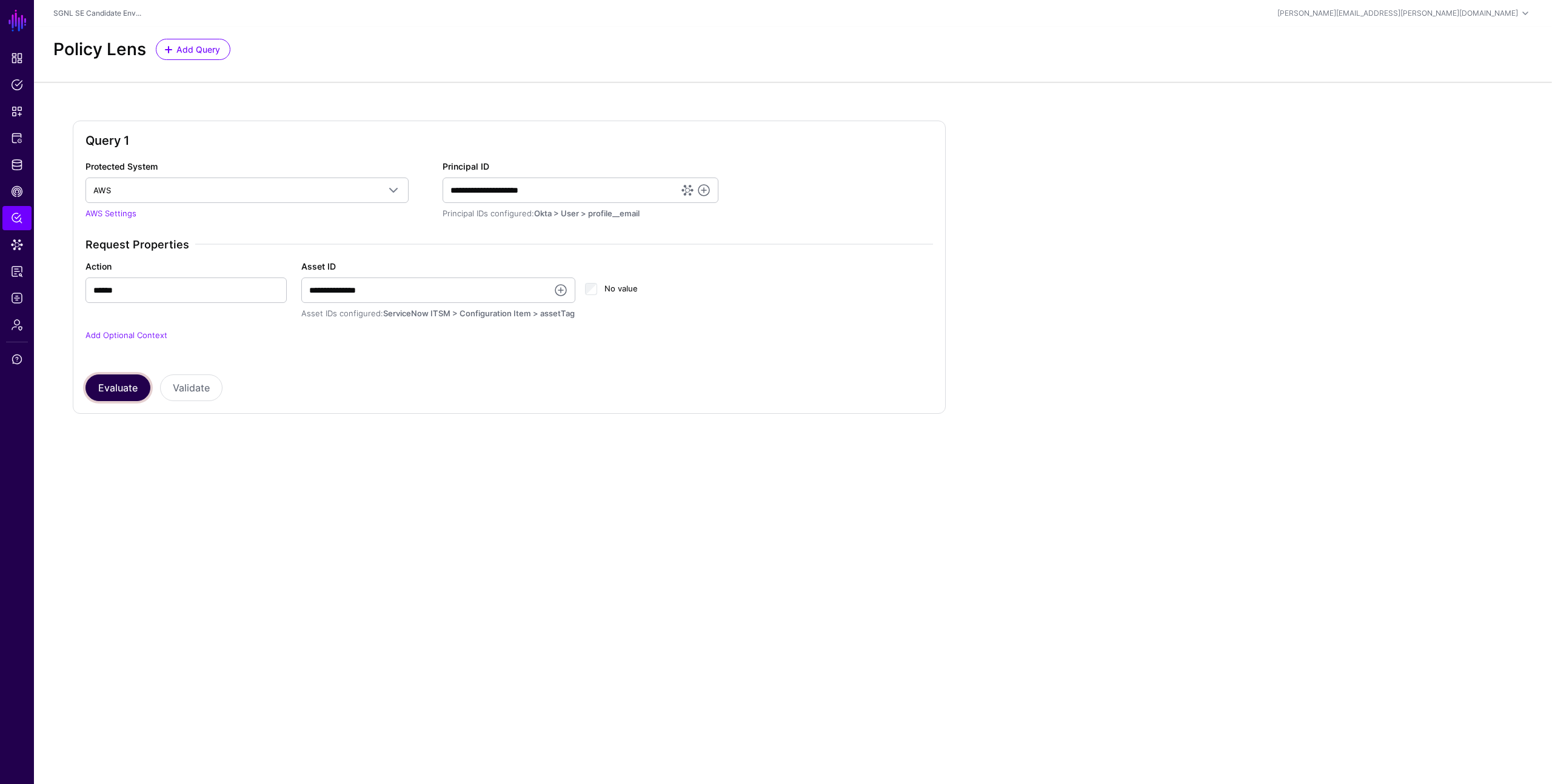
click at [112, 393] on button "Evaluate" at bounding box center [118, 388] width 65 height 27
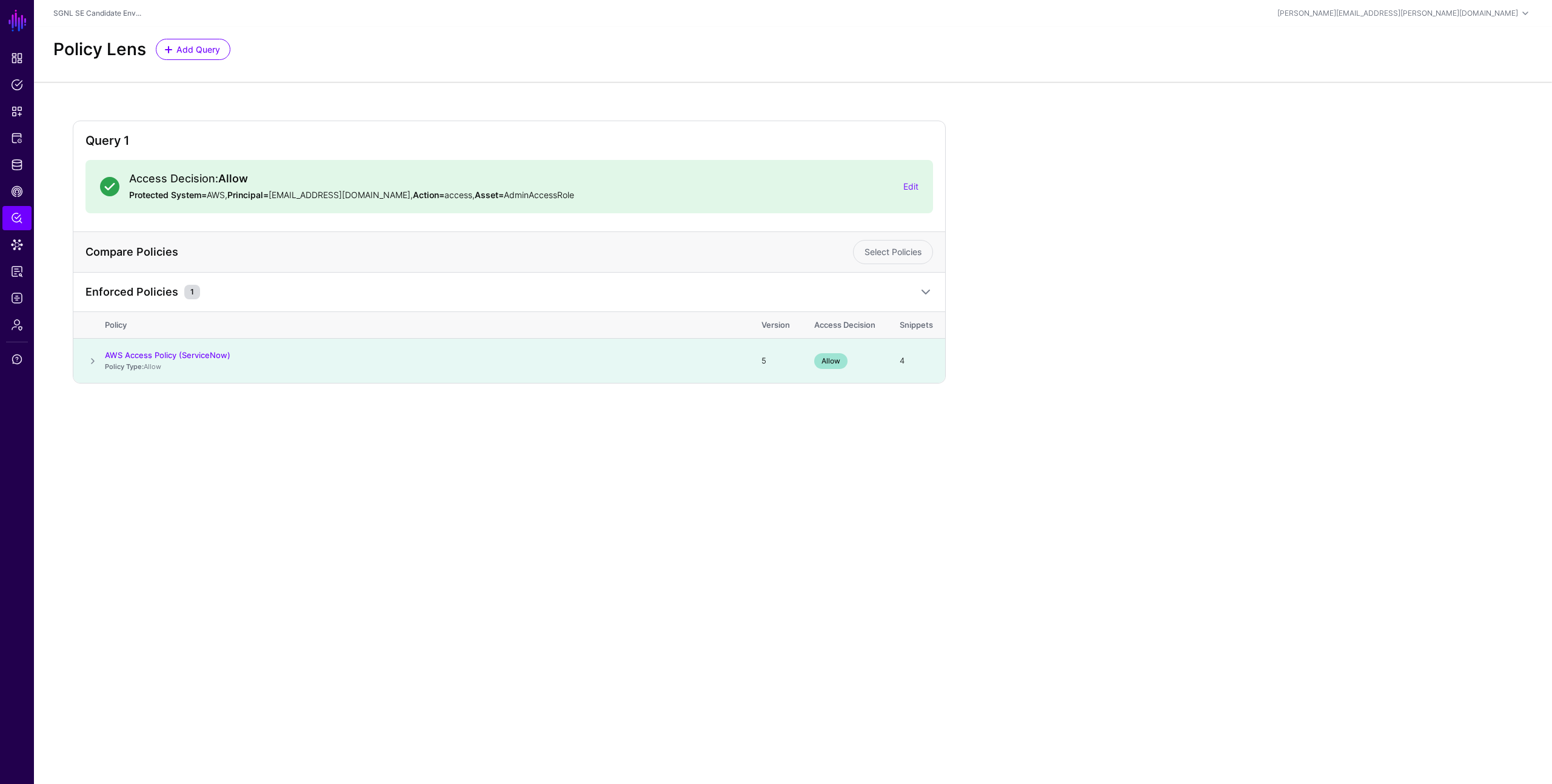
click at [90, 362] on span at bounding box center [93, 361] width 15 height 15
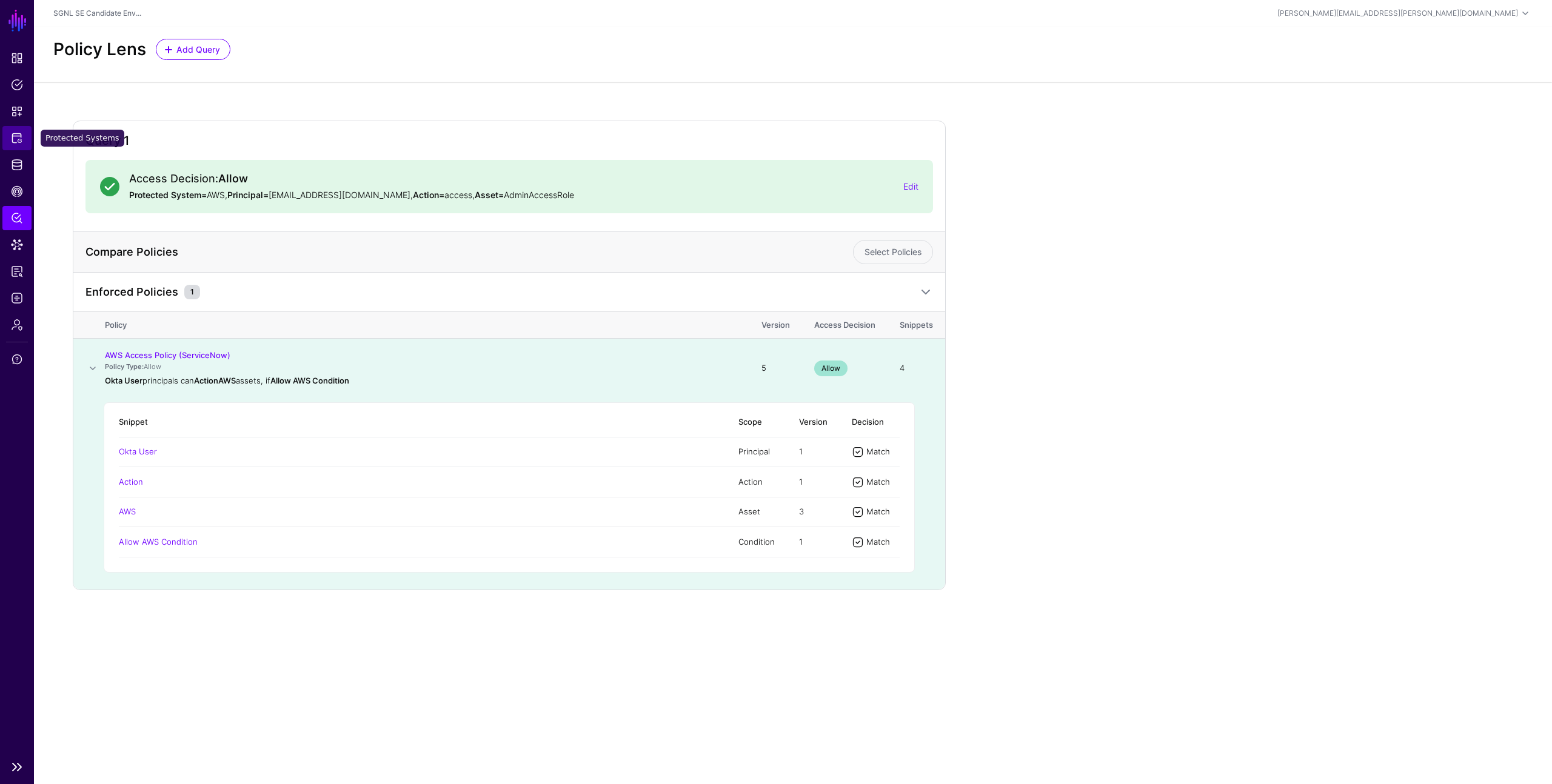
click at [19, 134] on span "Protected Systems" at bounding box center [17, 138] width 12 height 12
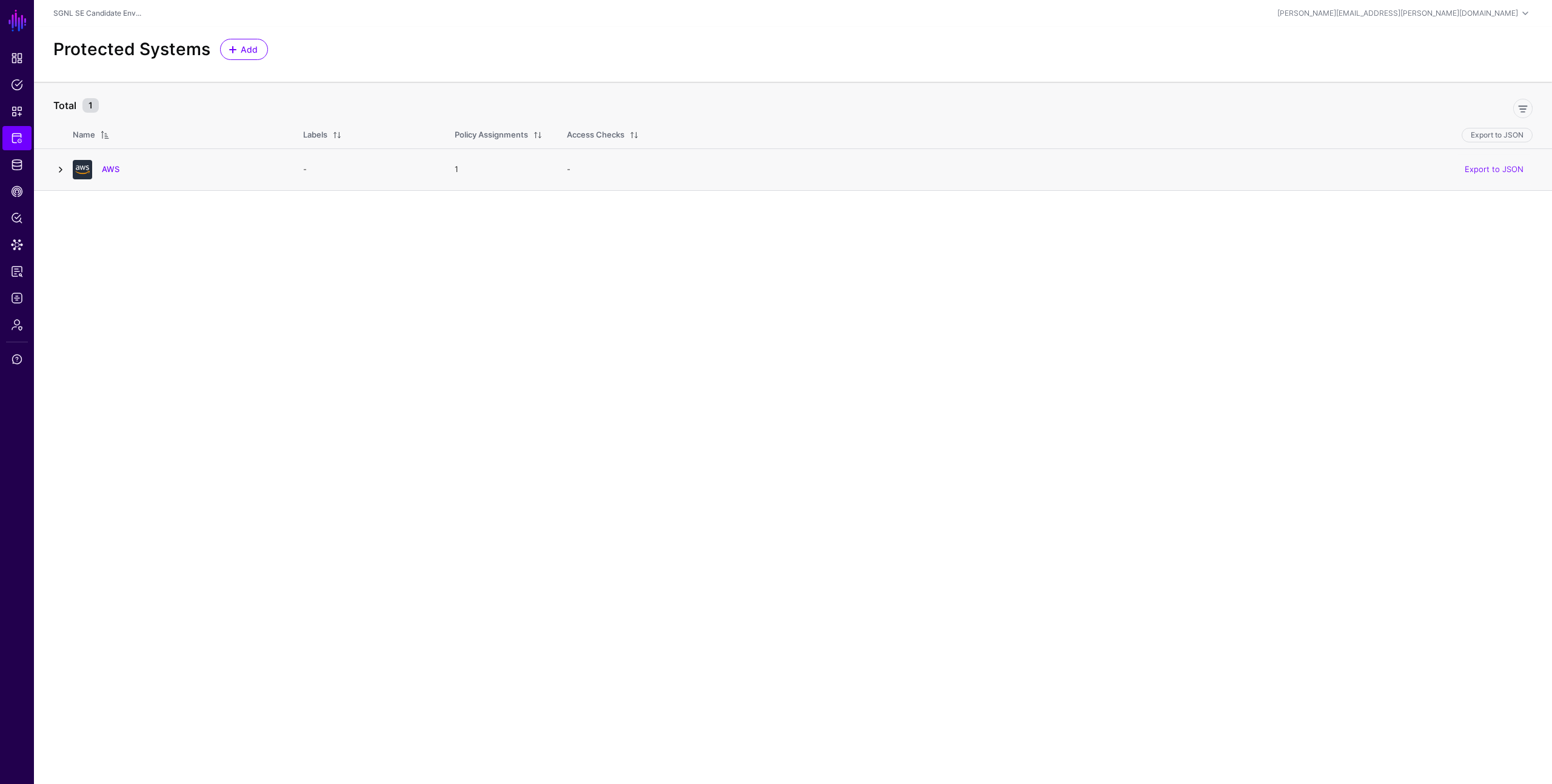
click at [59, 163] on link at bounding box center [60, 169] width 15 height 15
click at [114, 169] on link "AWS" at bounding box center [111, 168] width 17 height 9
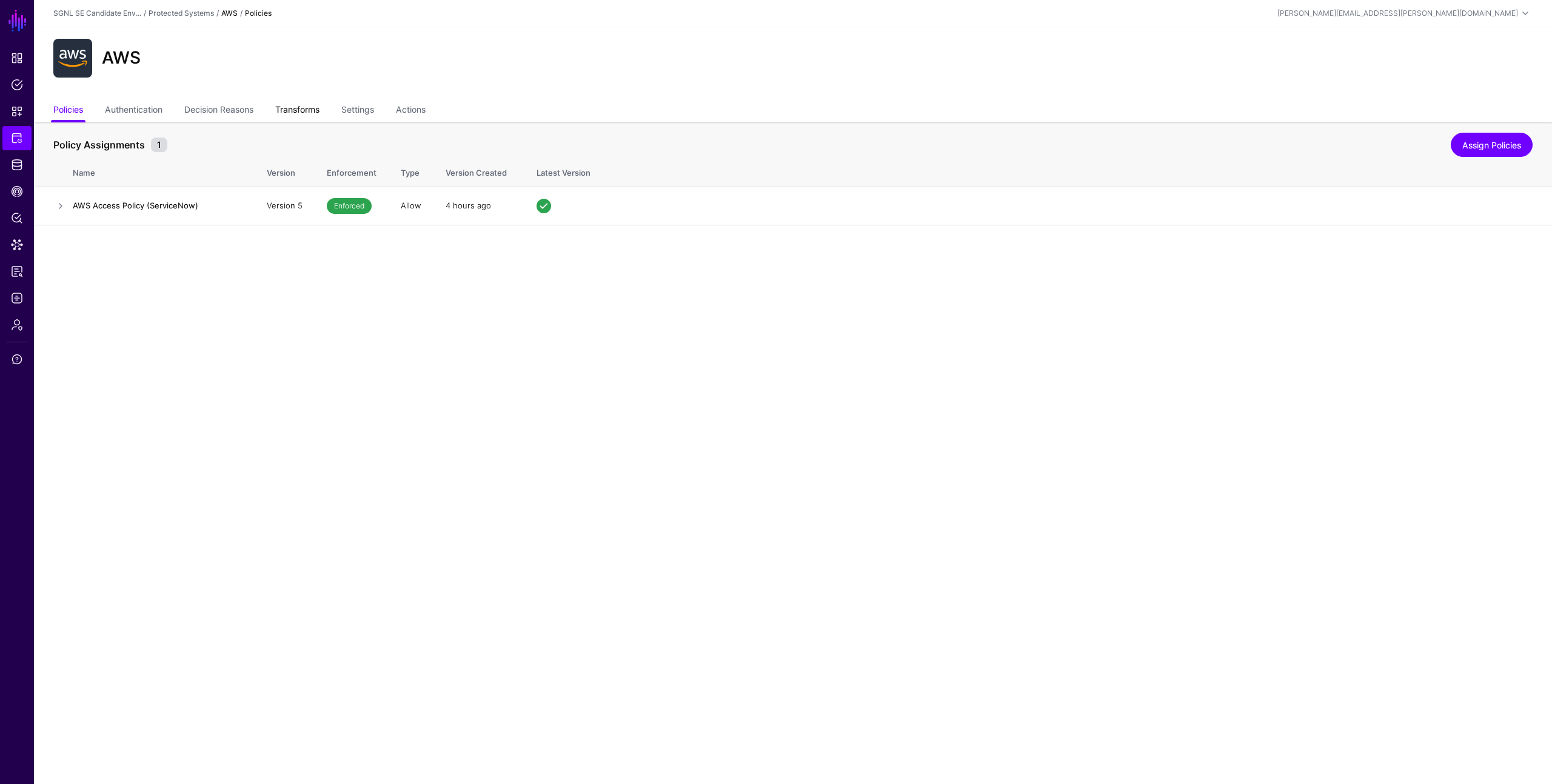
click at [301, 112] on link "Transforms" at bounding box center [298, 111] width 45 height 23
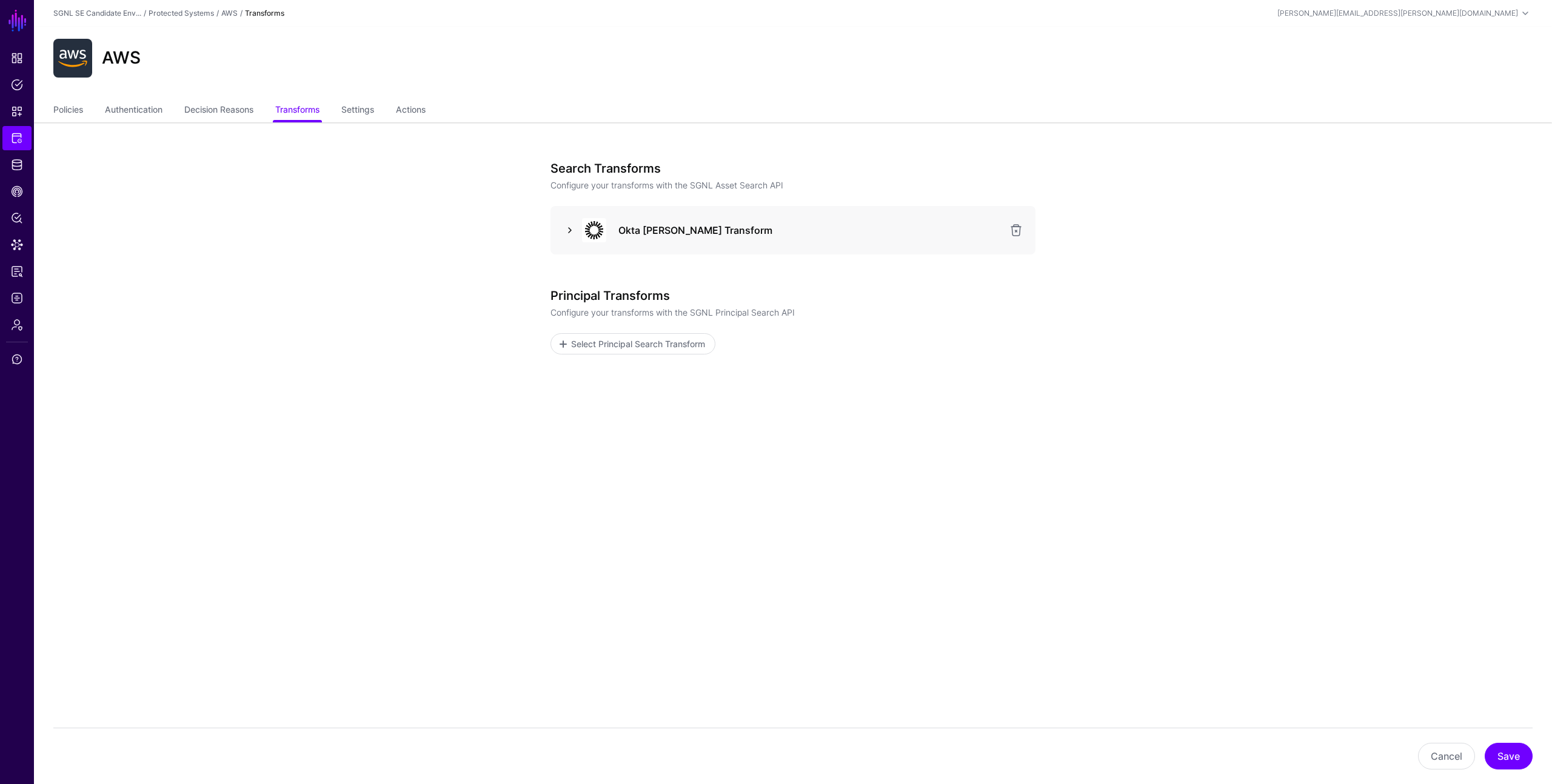
click at [570, 229] on link at bounding box center [570, 230] width 15 height 15
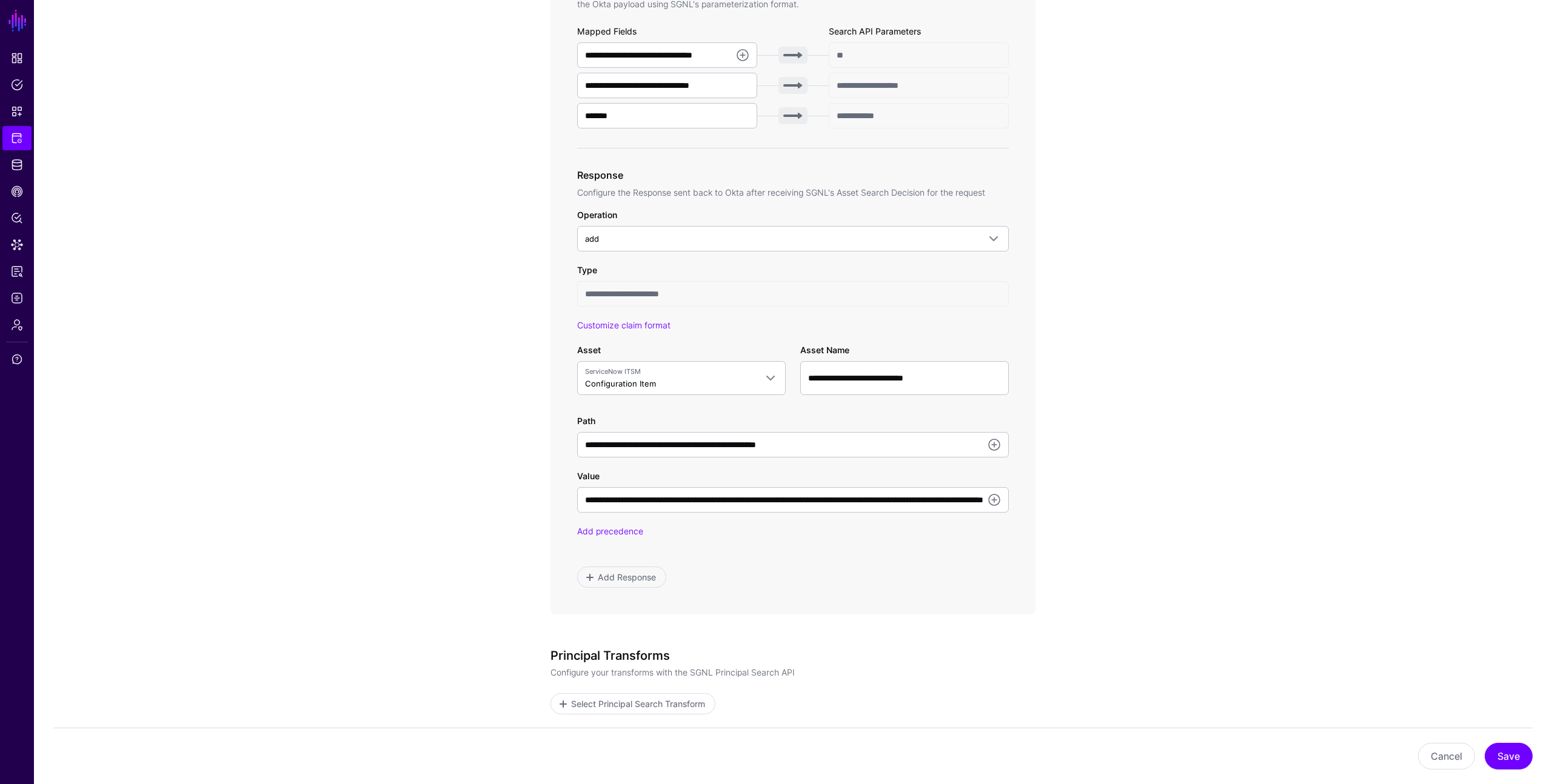
scroll to position [474, 0]
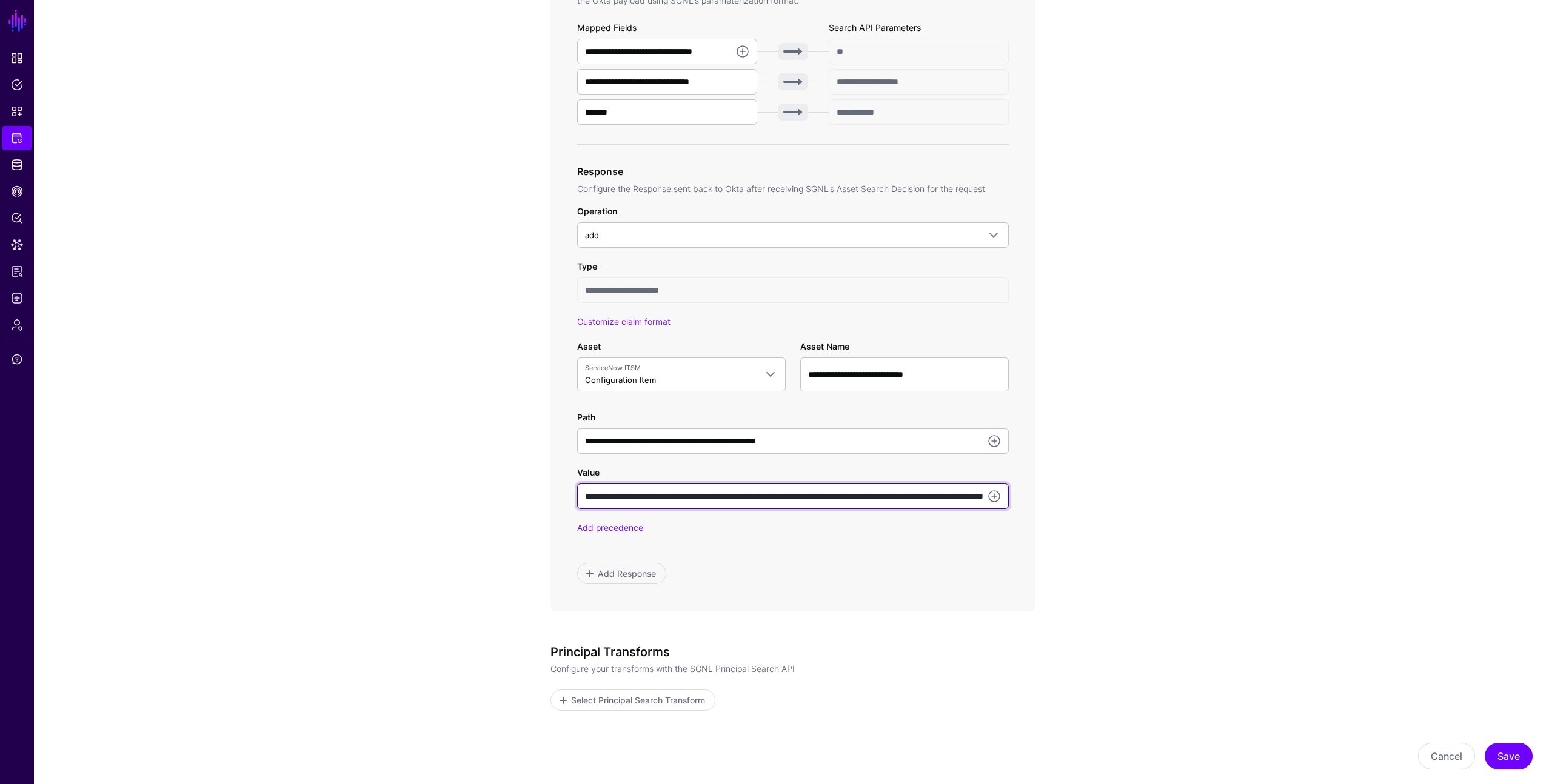
drag, startPoint x: 585, startPoint y: 497, endPoint x: 817, endPoint y: 505, distance: 232.1
click at [817, 505] on input "**********" at bounding box center [793, 497] width 432 height 26
click at [821, 549] on div "**********" at bounding box center [793, 395] width 432 height 379
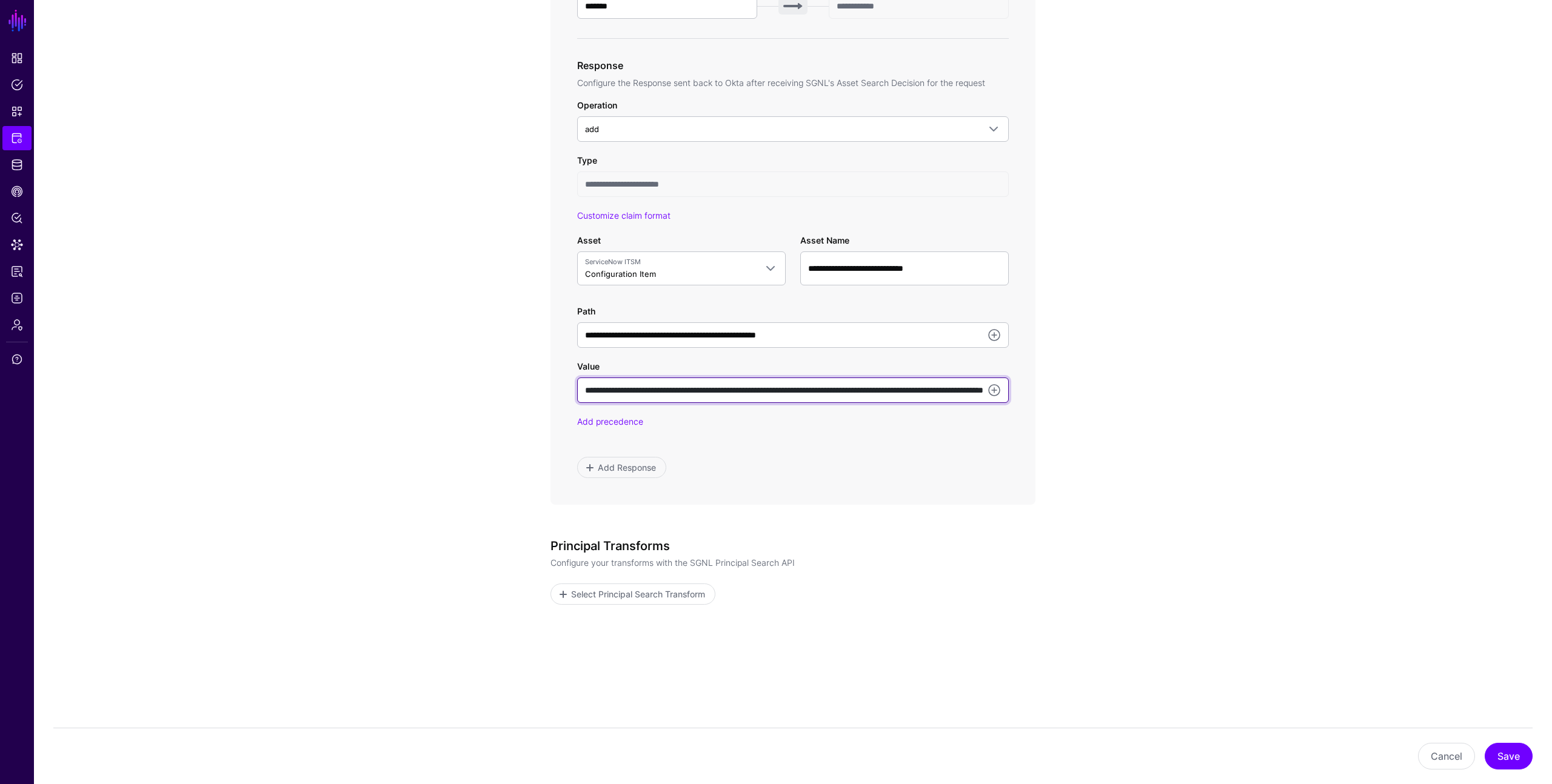
scroll to position [0, 172]
drag, startPoint x: 879, startPoint y: 390, endPoint x: 980, endPoint y: 389, distance: 101.0
click at [980, 389] on input "**********" at bounding box center [793, 390] width 432 height 26
click at [925, 459] on div "Add Response" at bounding box center [793, 467] width 432 height 21
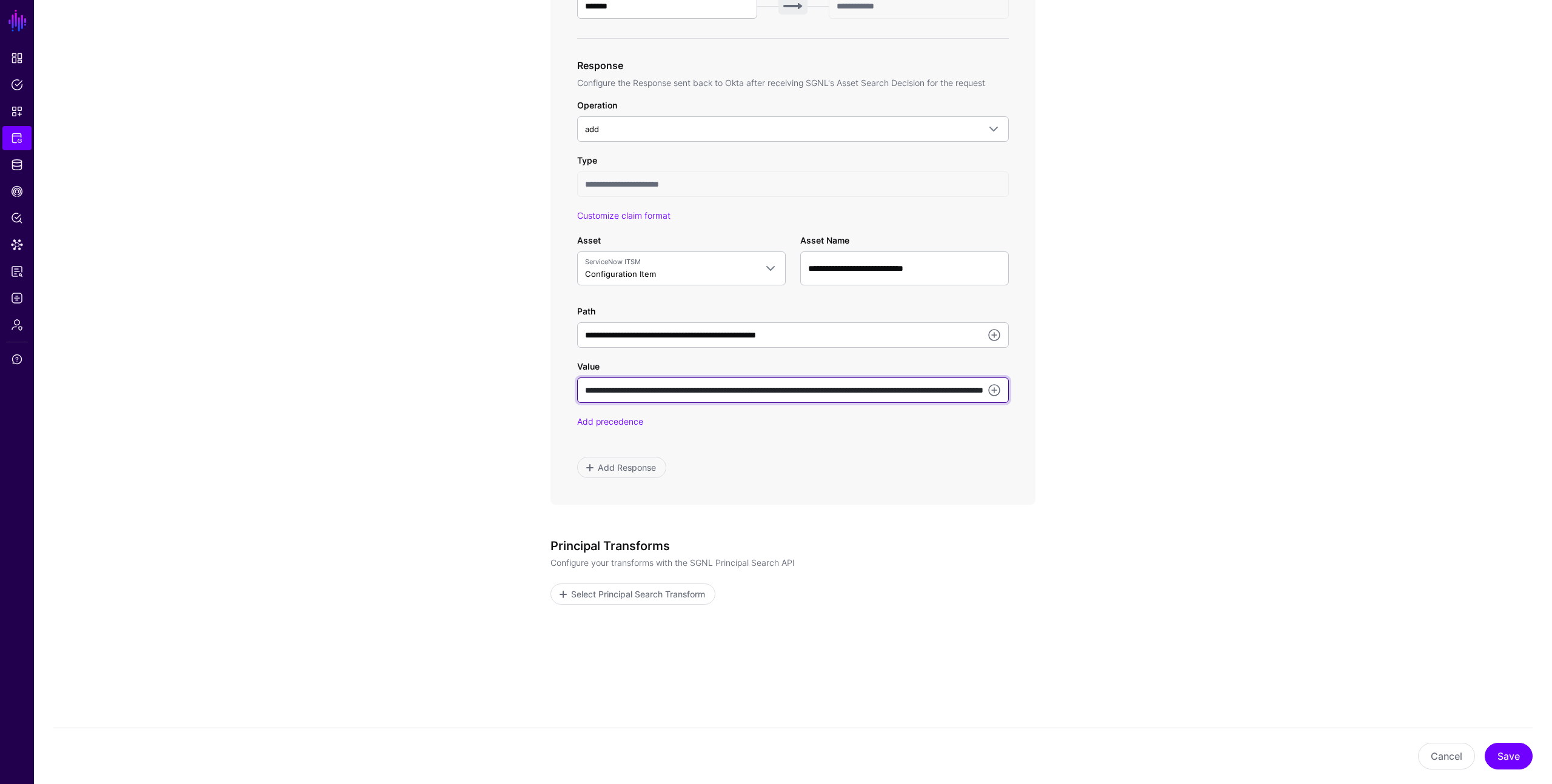
scroll to position [0, 172]
drag, startPoint x: 879, startPoint y: 390, endPoint x: 981, endPoint y: 393, distance: 102.0
click at [981, 393] on input "**********" at bounding box center [793, 390] width 432 height 26
click at [724, 387] on input "**********" at bounding box center [793, 390] width 432 height 26
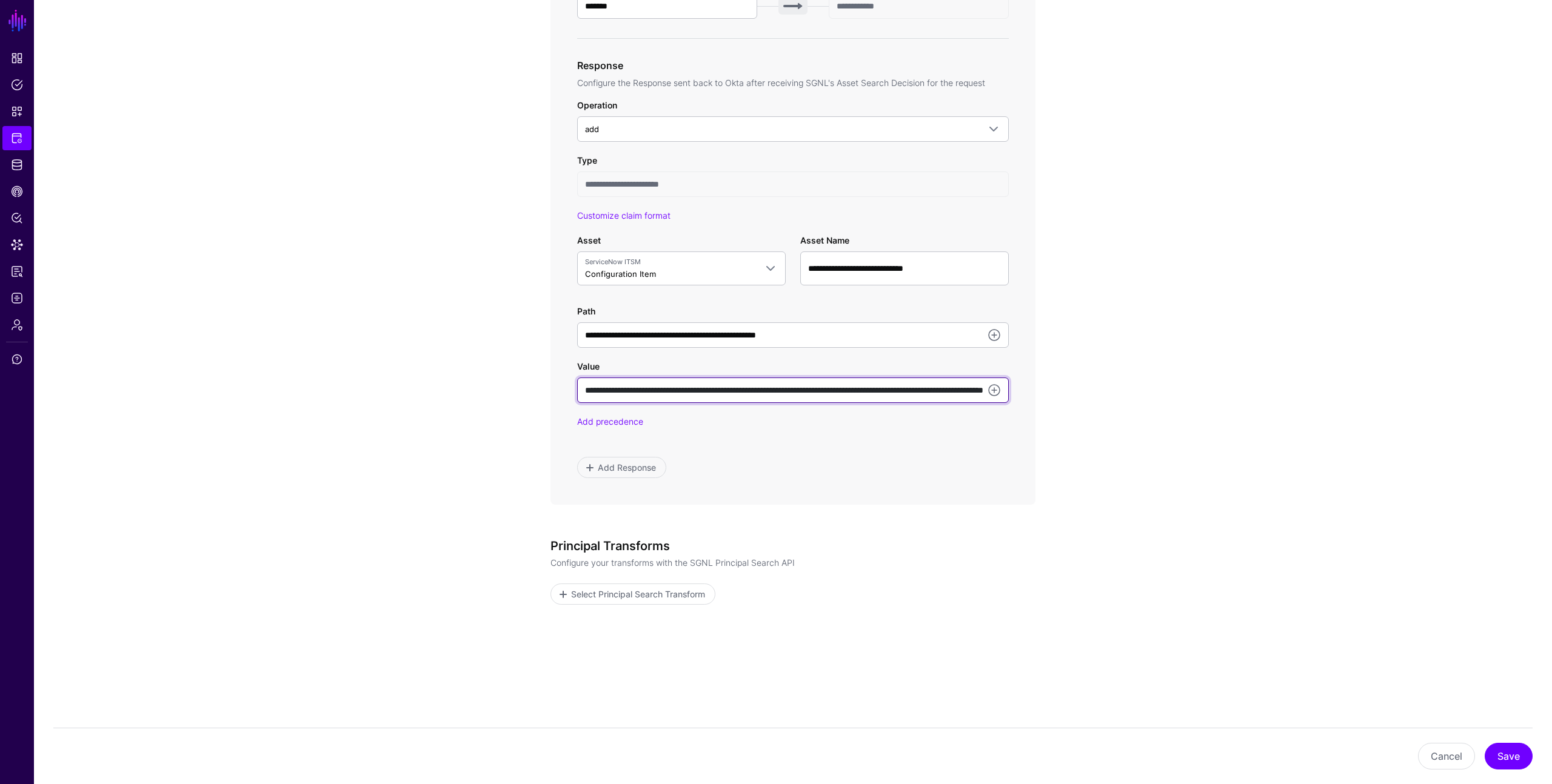
drag, startPoint x: 724, startPoint y: 387, endPoint x: 554, endPoint y: 389, distance: 170.0
click at [554, 389] on div "**********" at bounding box center [792, 64] width 485 height 879
click at [655, 389] on input "**********" at bounding box center [793, 390] width 432 height 26
drag, startPoint x: 655, startPoint y: 389, endPoint x: 975, endPoint y: 397, distance: 320.1
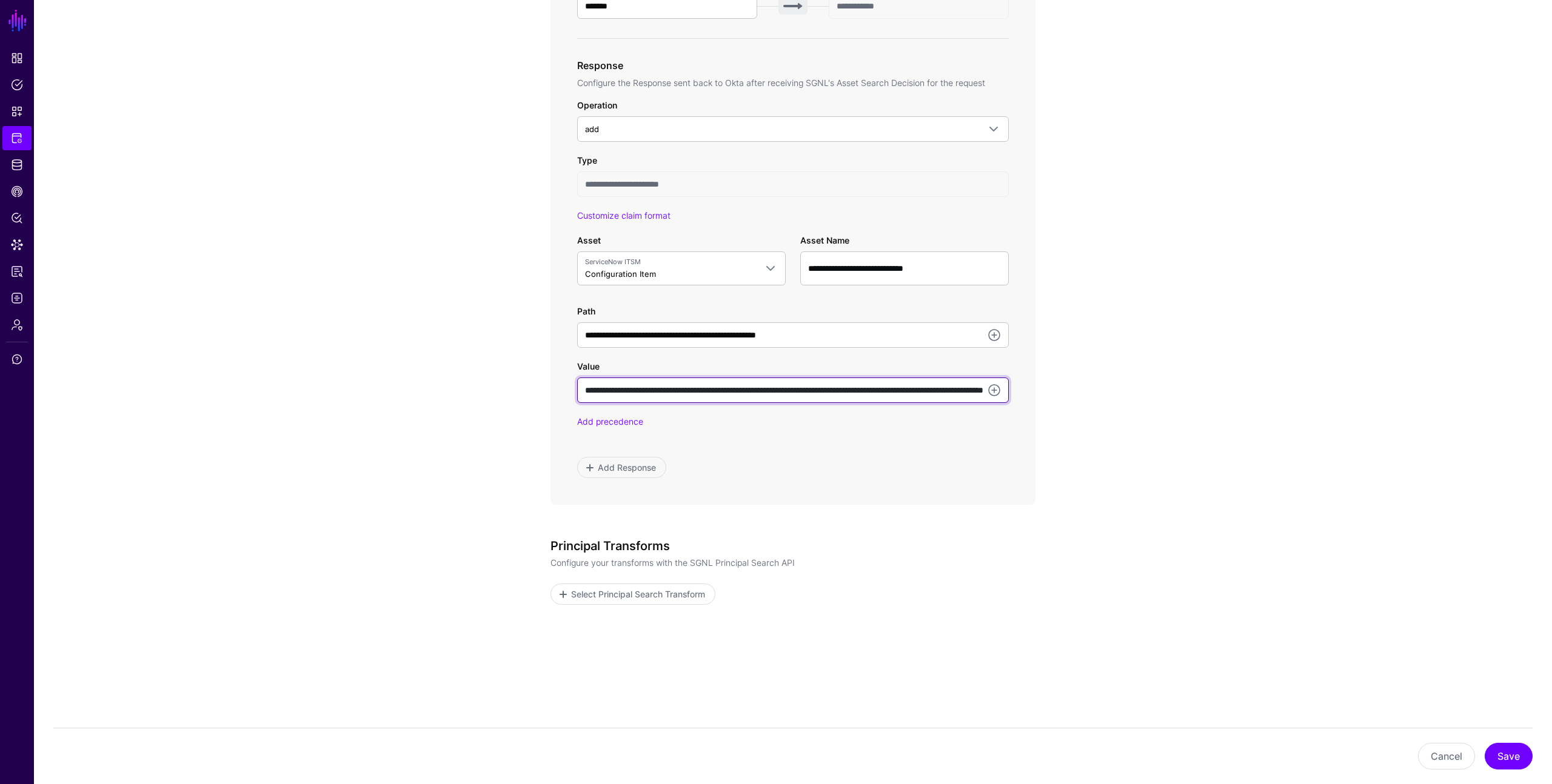
click at [975, 397] on input "**********" at bounding box center [793, 390] width 432 height 26
click at [831, 393] on input "**********" at bounding box center [793, 390] width 432 height 26
drag, startPoint x: 831, startPoint y: 393, endPoint x: 594, endPoint y: 383, distance: 237.2
click at [594, 383] on input "**********" at bounding box center [793, 390] width 432 height 26
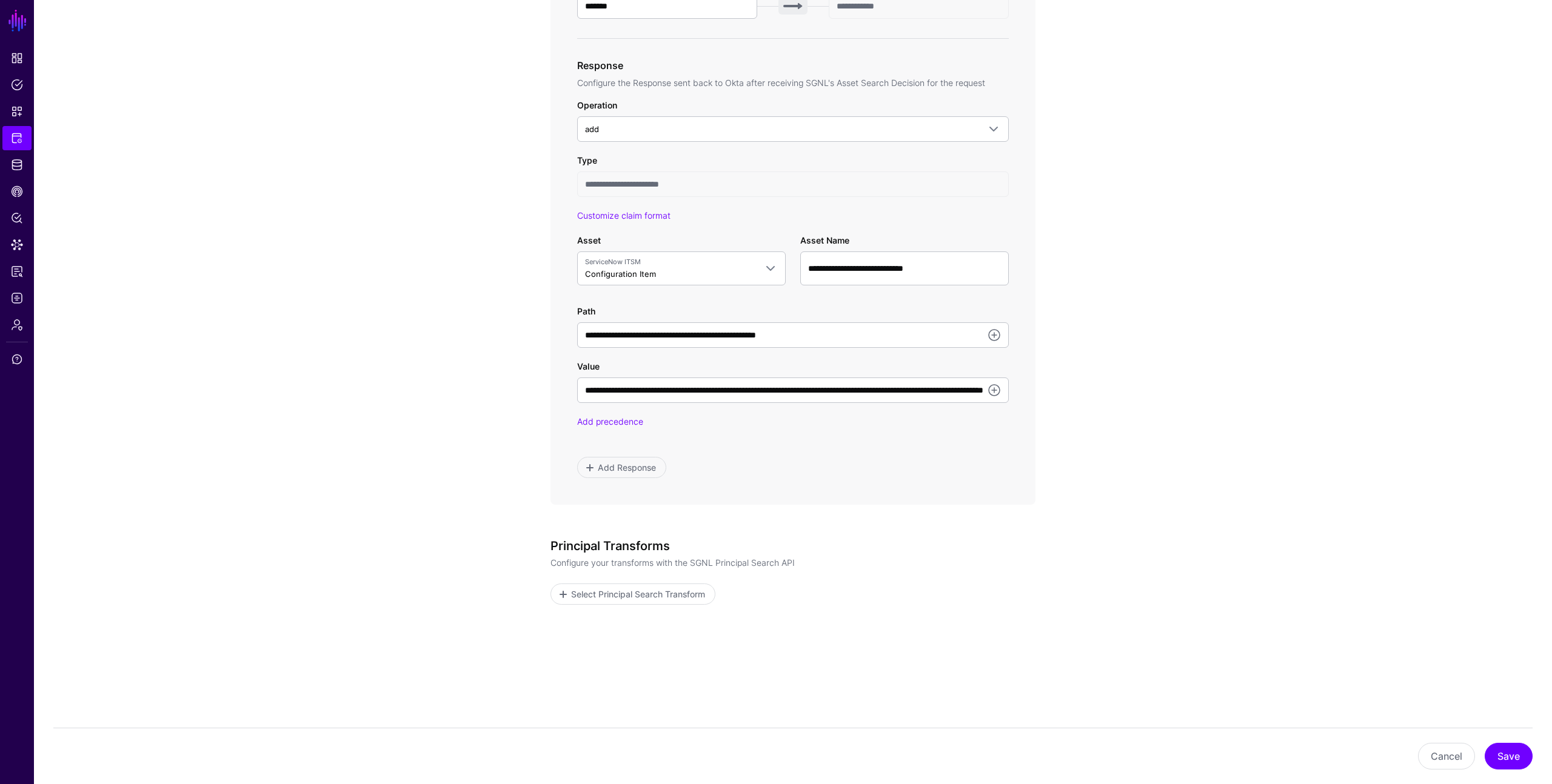
click at [565, 385] on div "**********" at bounding box center [792, 64] width 485 height 879
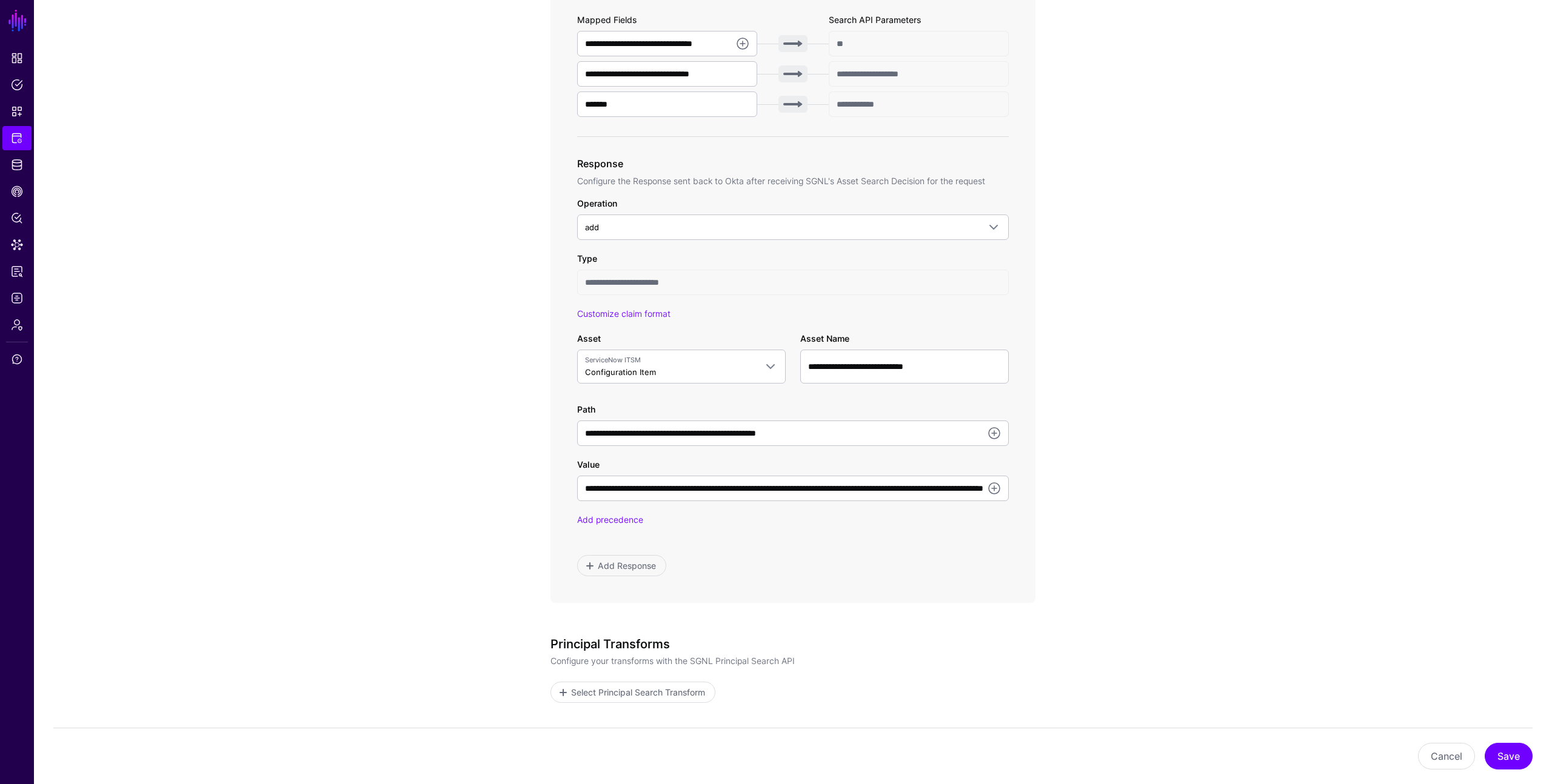
scroll to position [491, 0]
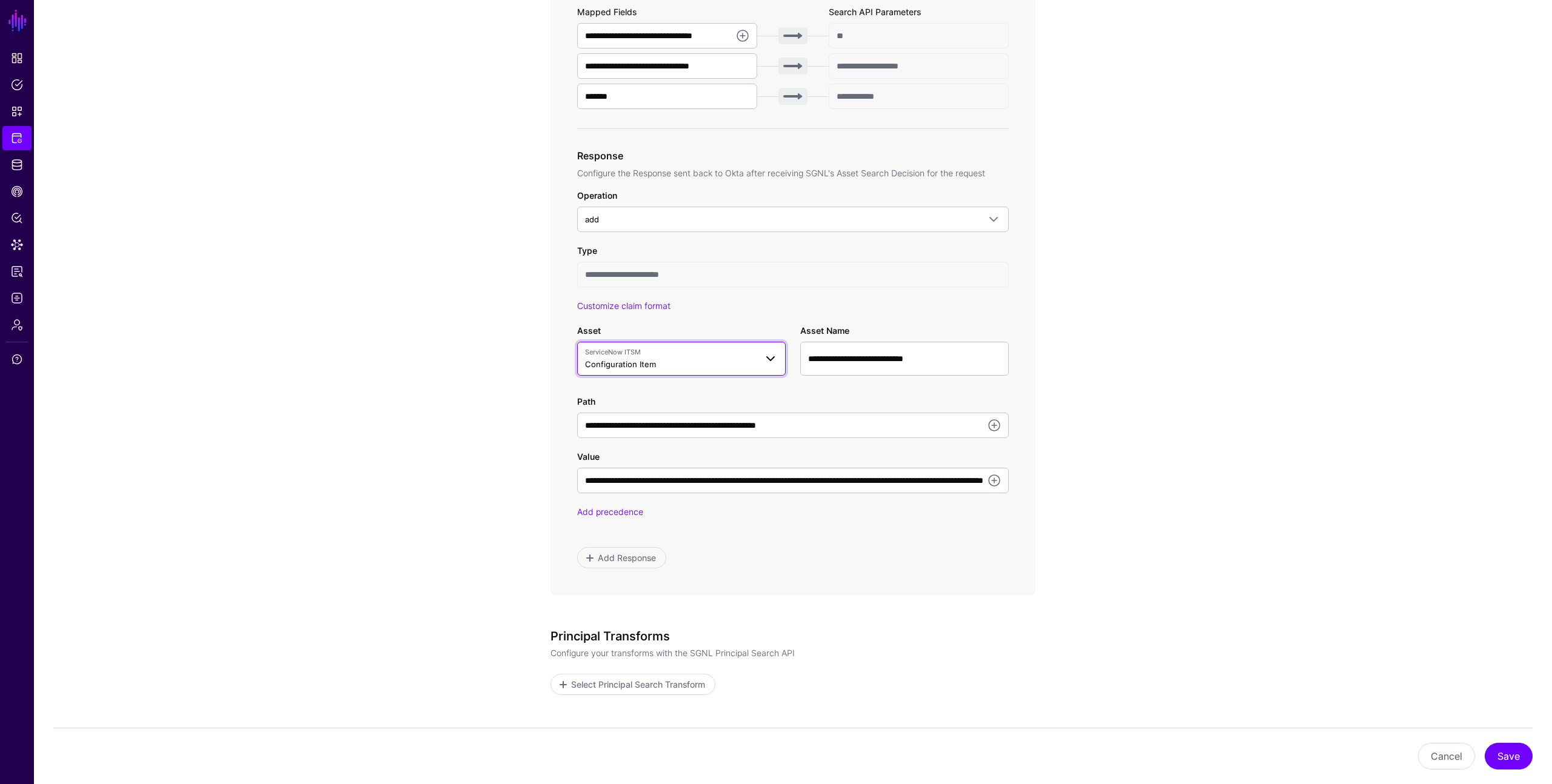
click at [648, 353] on span "ServiceNow ITSM" at bounding box center [670, 353] width 171 height 10
click at [487, 354] on app-integrations-item-transforms "**********" at bounding box center [793, 253] width 1518 height 1242
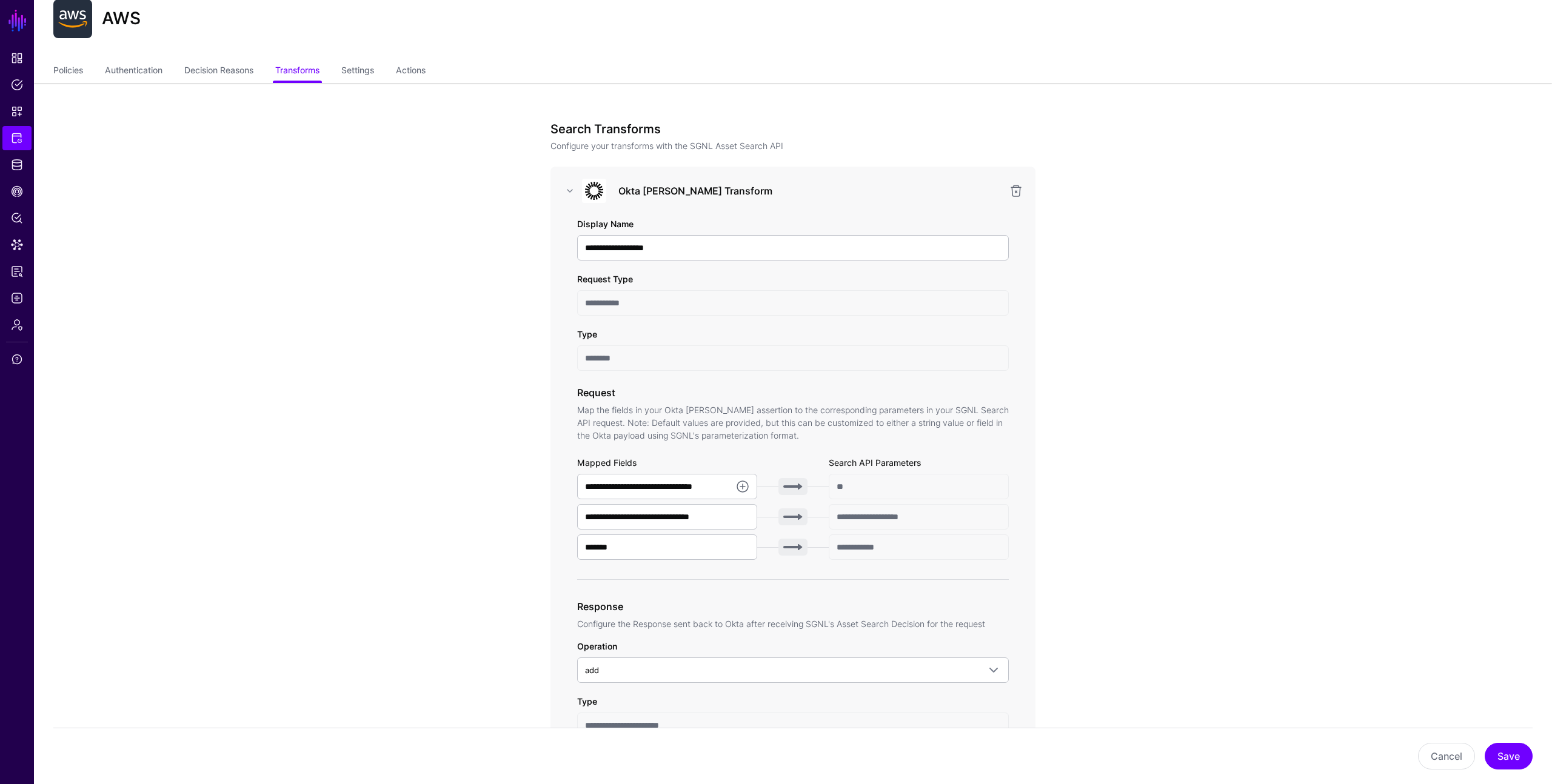
scroll to position [0, 0]
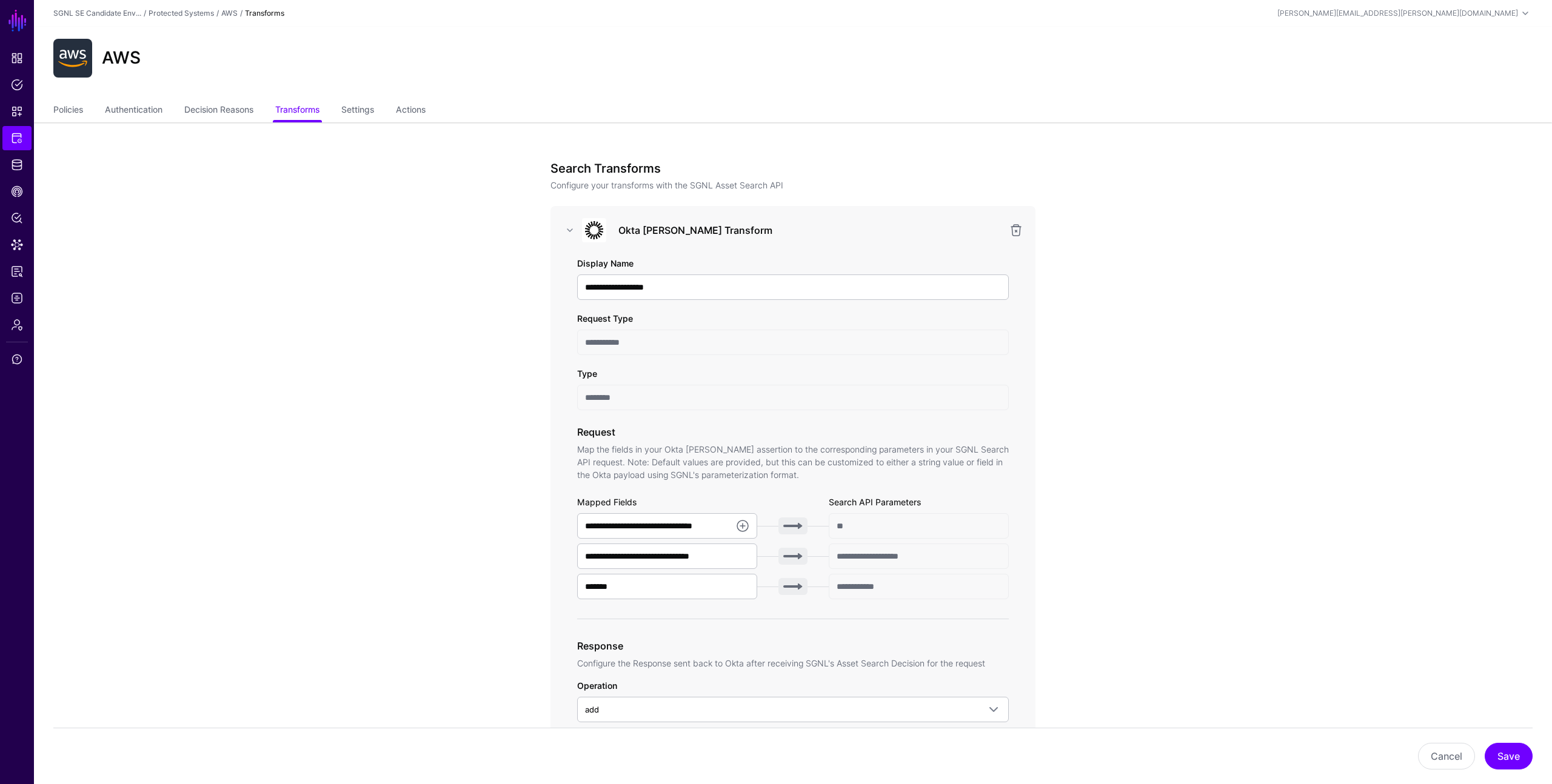
click at [791, 69] on div "AWS" at bounding box center [793, 57] width 1489 height 39
click at [306, 323] on app-integrations-item-transforms "**********" at bounding box center [793, 744] width 1518 height 1242
click at [16, 296] on span "Logs" at bounding box center [17, 299] width 12 height 12
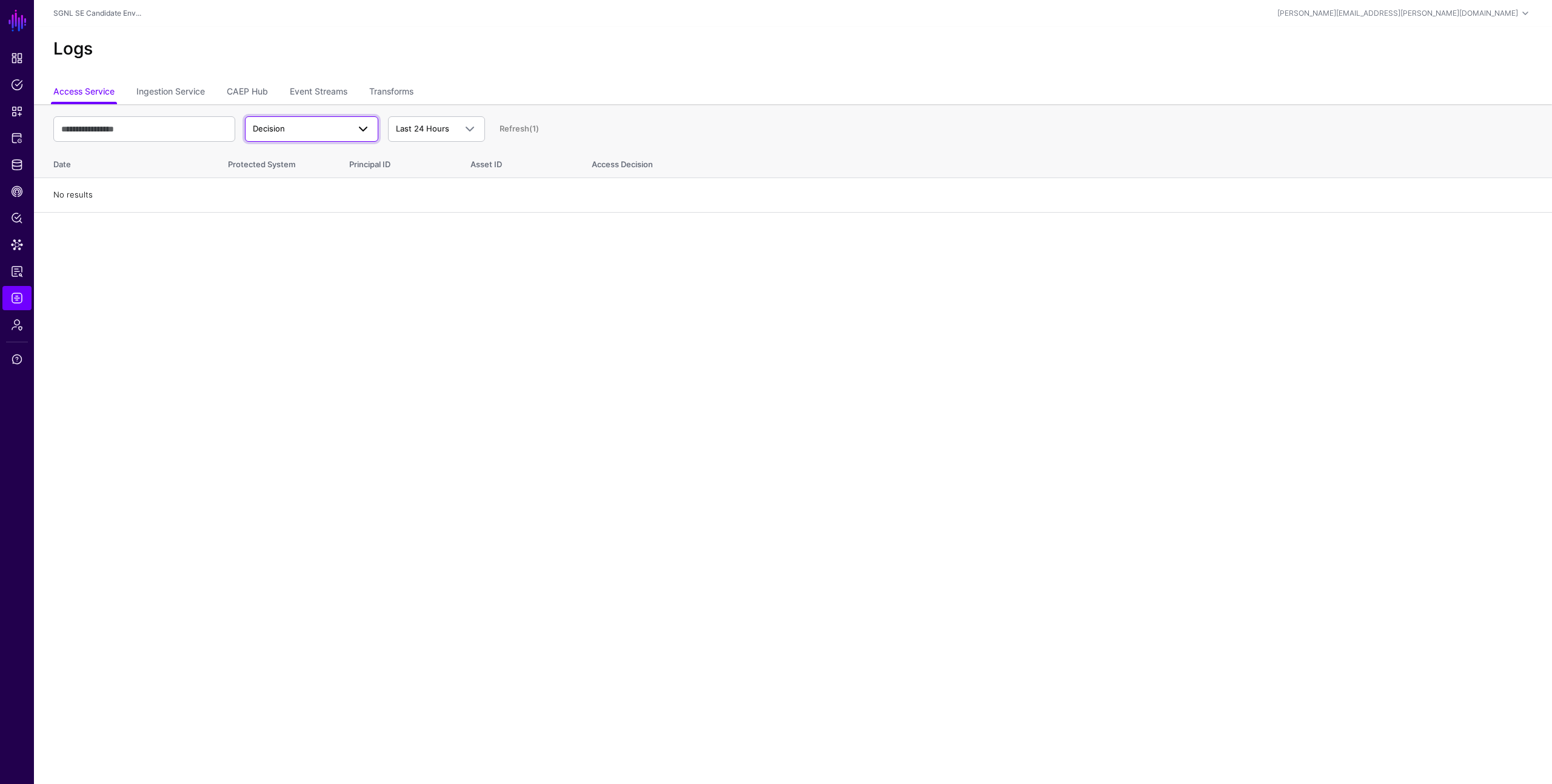
click at [339, 127] on span "Decision" at bounding box center [301, 129] width 96 height 12
click at [402, 93] on link "Transforms" at bounding box center [391, 93] width 45 height 23
click at [480, 83] on ul "Access Service Ingestion Service CAEP Hub Event Streams Transforms" at bounding box center [793, 93] width 1479 height 23
click at [300, 133] on span "Request" at bounding box center [301, 129] width 96 height 12
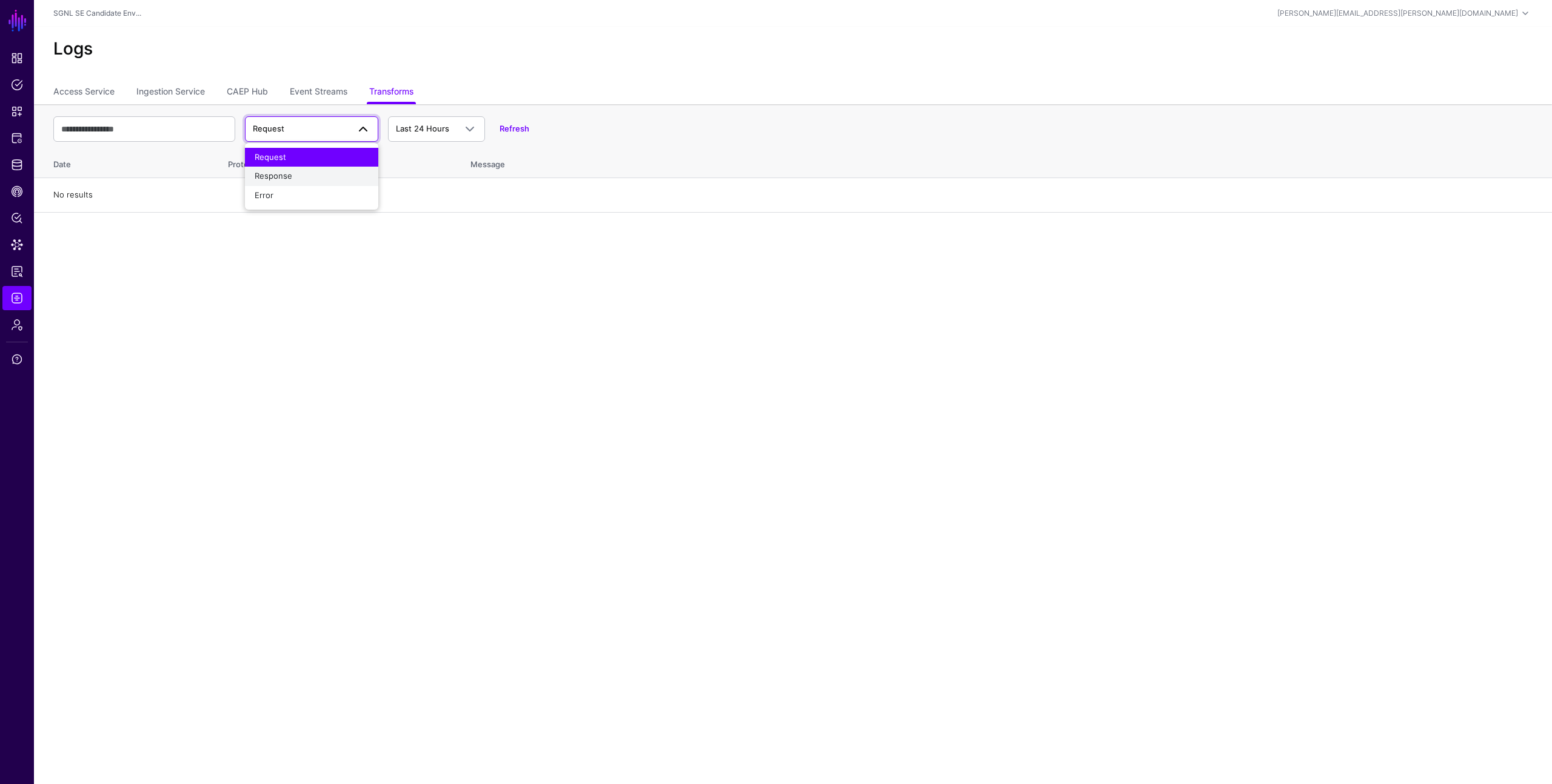
click at [295, 177] on div "Response" at bounding box center [311, 177] width 114 height 12
click at [286, 134] on span "Response" at bounding box center [301, 129] width 96 height 12
click at [281, 193] on div "Error" at bounding box center [311, 196] width 114 height 12
click at [516, 126] on link "Refresh (1)" at bounding box center [519, 128] width 39 height 9
click at [391, 93] on link "Transforms" at bounding box center [391, 93] width 45 height 23
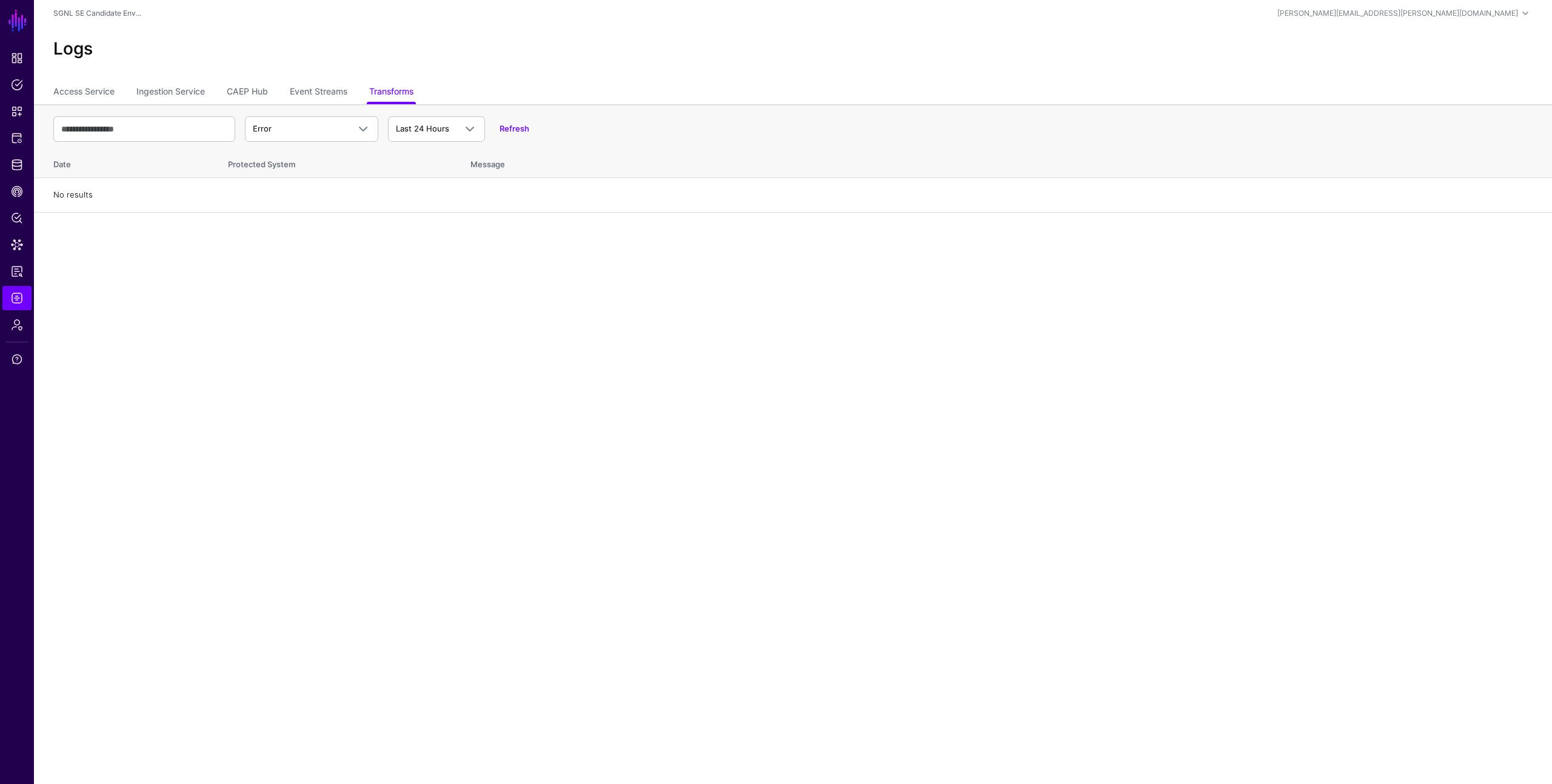
click at [384, 51] on h2 "Logs" at bounding box center [793, 49] width 1479 height 21
click at [408, 130] on span "Last 24 Hours" at bounding box center [422, 128] width 53 height 9
click at [328, 225] on main "SGNL Dashboard Policies Snippets Protected Systems Identity Data Fabric CAEP Hu…" at bounding box center [776, 392] width 1552 height 784
click at [195, 137] on input "text" at bounding box center [144, 130] width 182 height 26
click at [263, 127] on span "Error" at bounding box center [263, 128] width 19 height 9
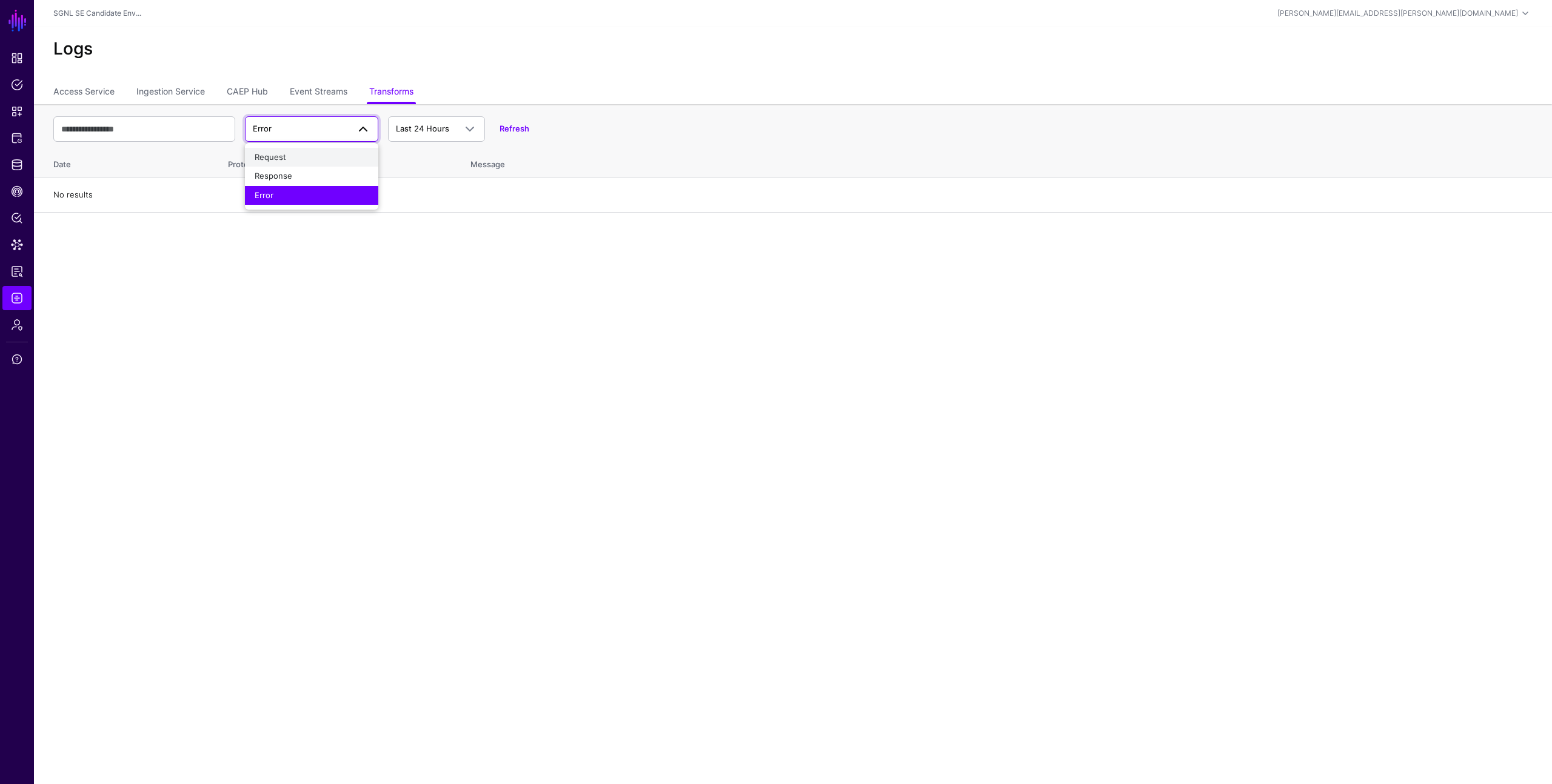
click at [263, 154] on span "Request" at bounding box center [270, 156] width 32 height 9
click at [350, 129] on span at bounding box center [359, 129] width 21 height 15
click at [339, 172] on div "Response" at bounding box center [311, 177] width 114 height 12
click at [306, 265] on main "SGNL Dashboard Policies Snippets Protected Systems Identity Data Fabric CAEP Hu…" at bounding box center [776, 392] width 1552 height 784
click at [672, 75] on div "Logs" at bounding box center [793, 54] width 1518 height 55
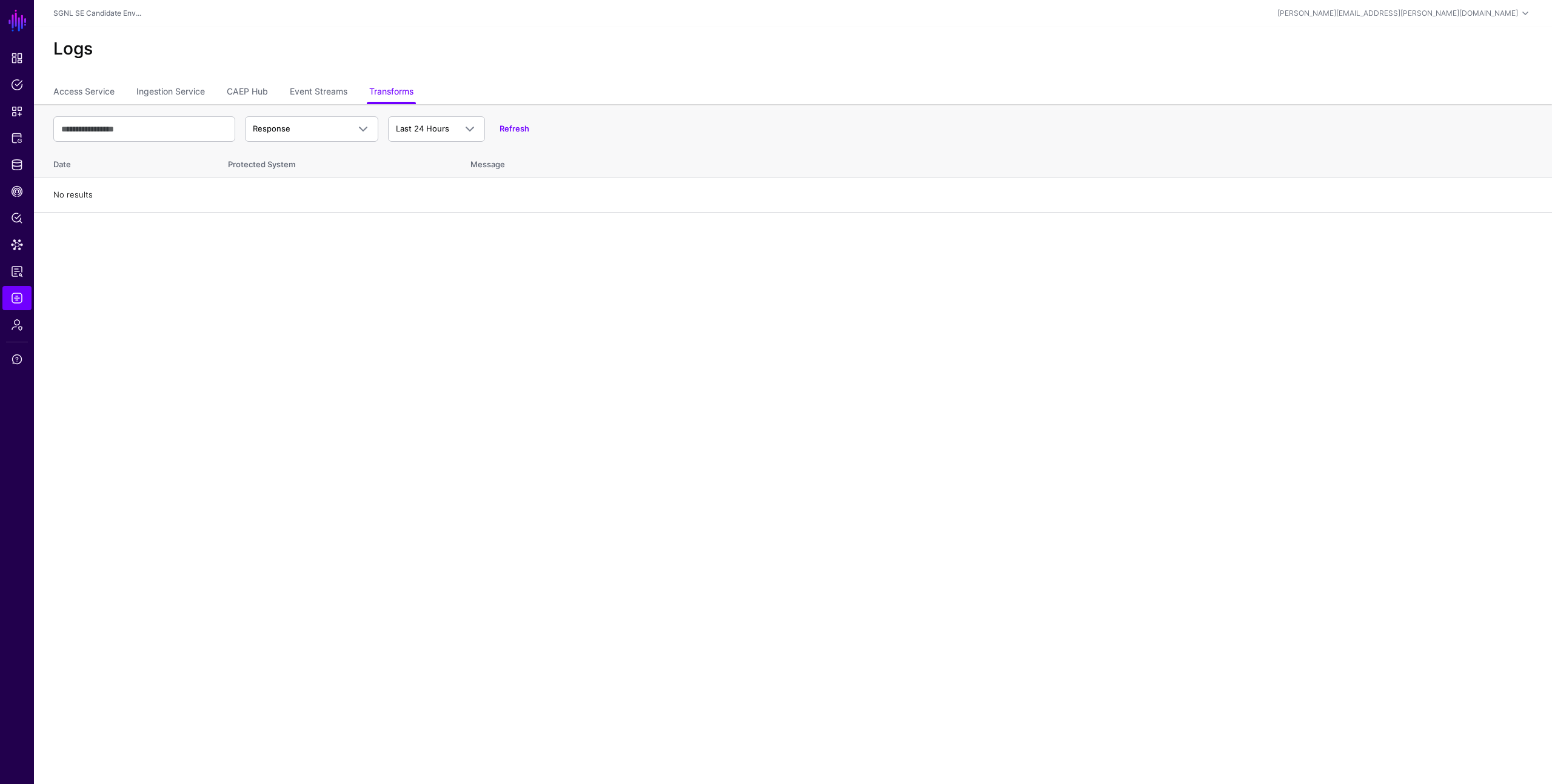
click at [153, 254] on main "SGNL Dashboard Policies Snippets Protected Systems Identity Data Fabric CAEP Hu…" at bounding box center [776, 392] width 1552 height 784
click at [14, 127] on link "Protected Systems" at bounding box center [17, 138] width 29 height 24
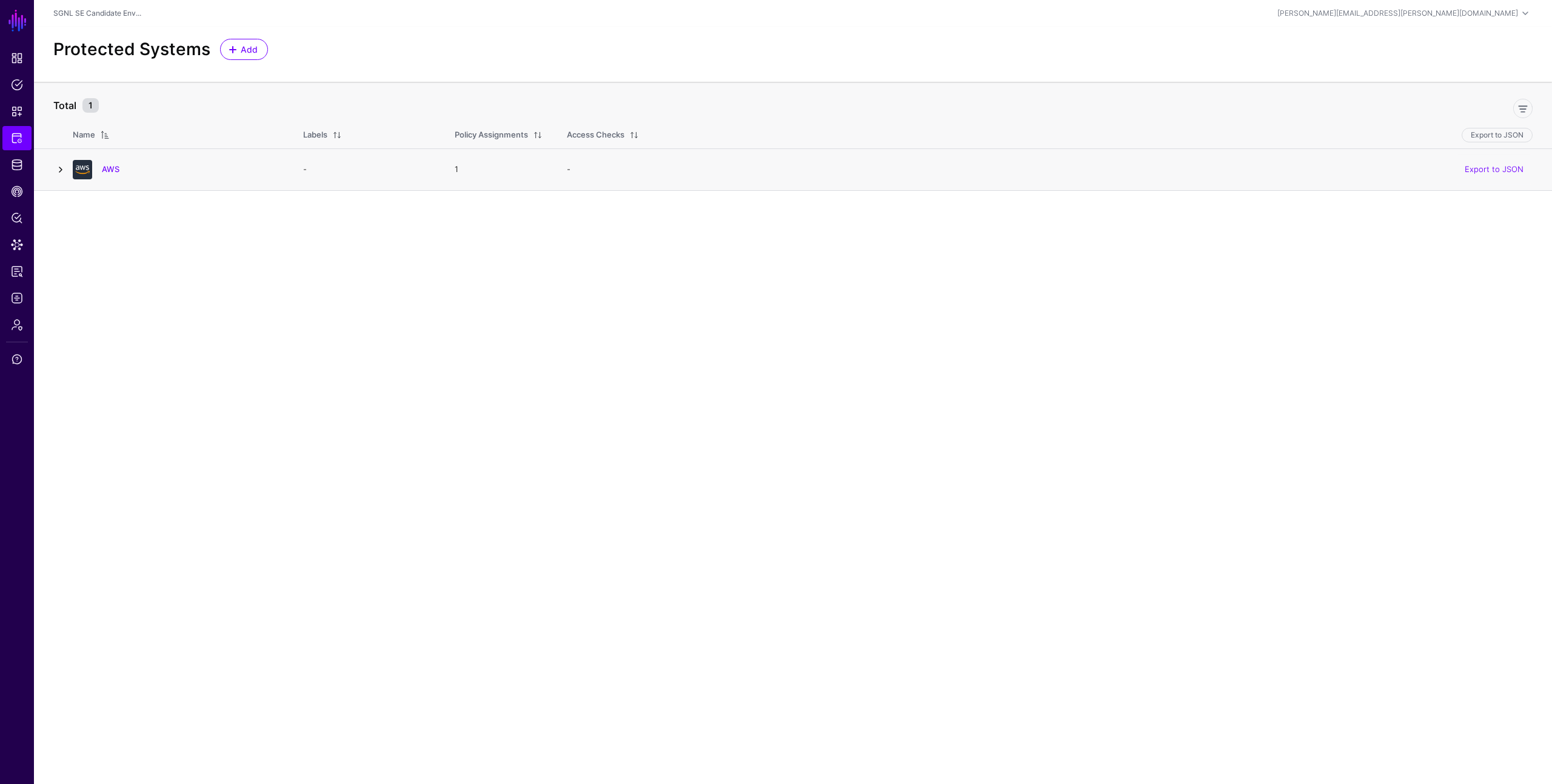
click at [64, 168] on link at bounding box center [60, 169] width 15 height 15
click at [108, 171] on link "AWS" at bounding box center [111, 168] width 17 height 9
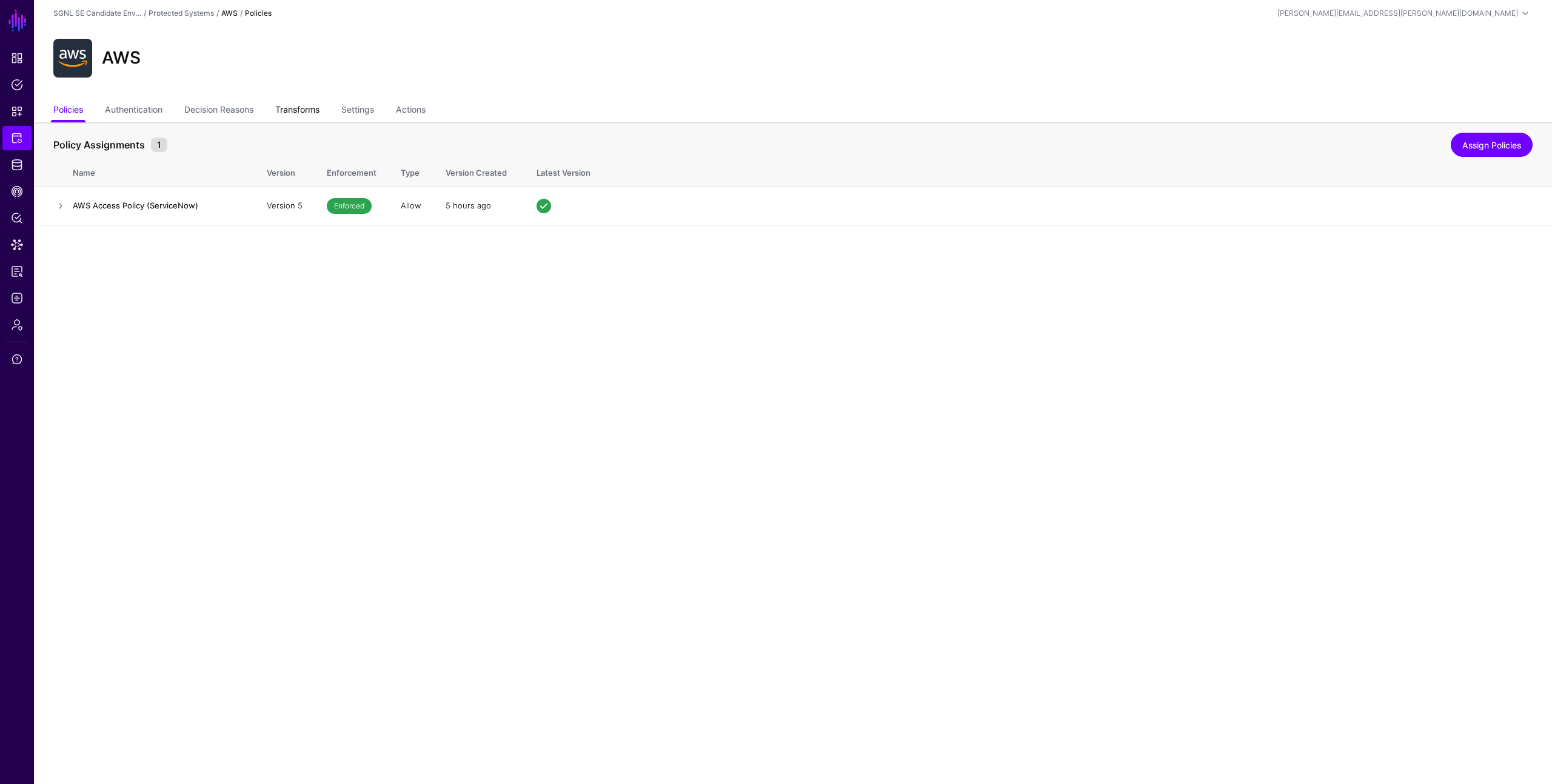
click at [311, 111] on link "Transforms" at bounding box center [298, 111] width 45 height 23
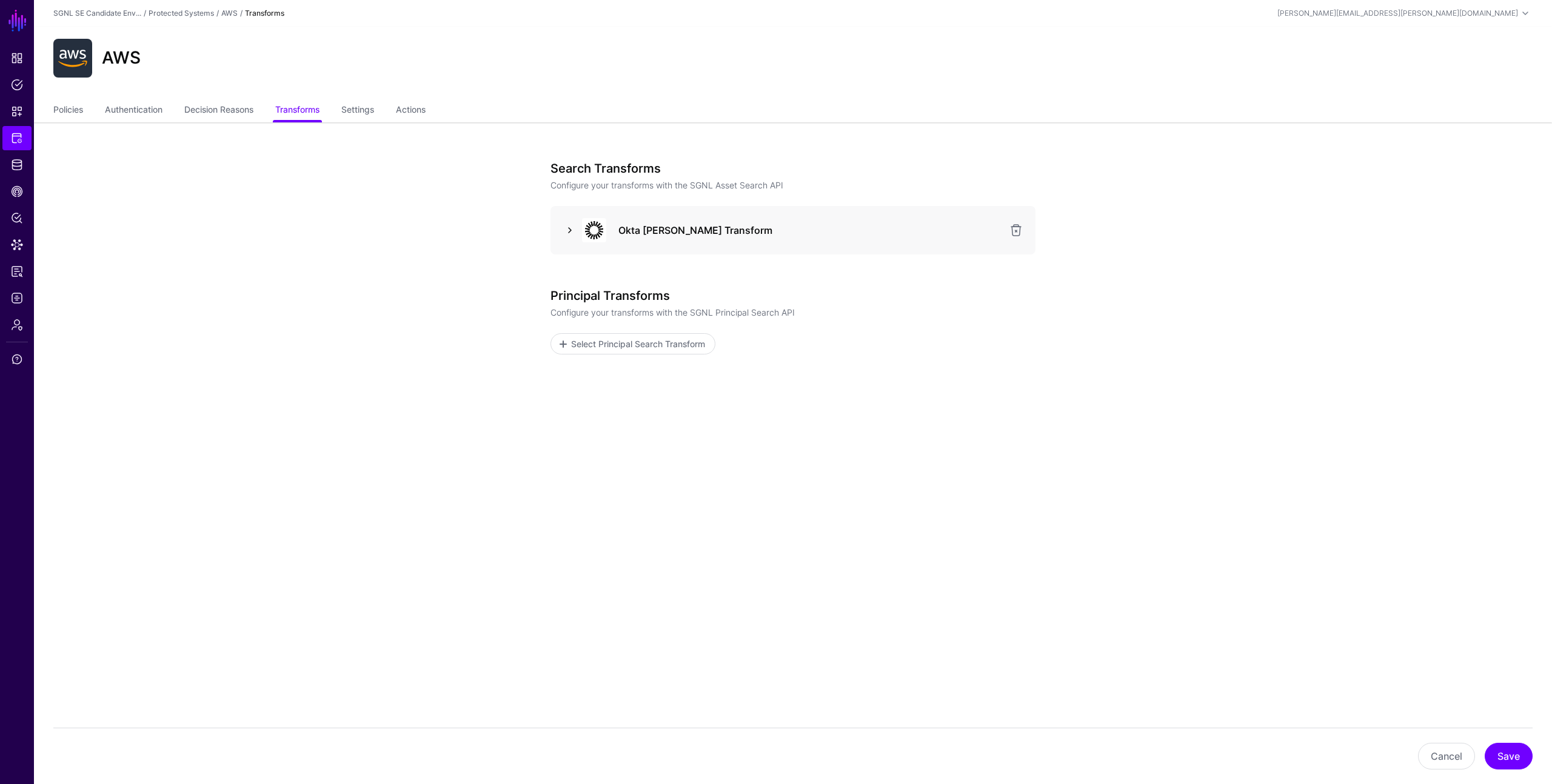
click at [567, 229] on link at bounding box center [570, 230] width 15 height 15
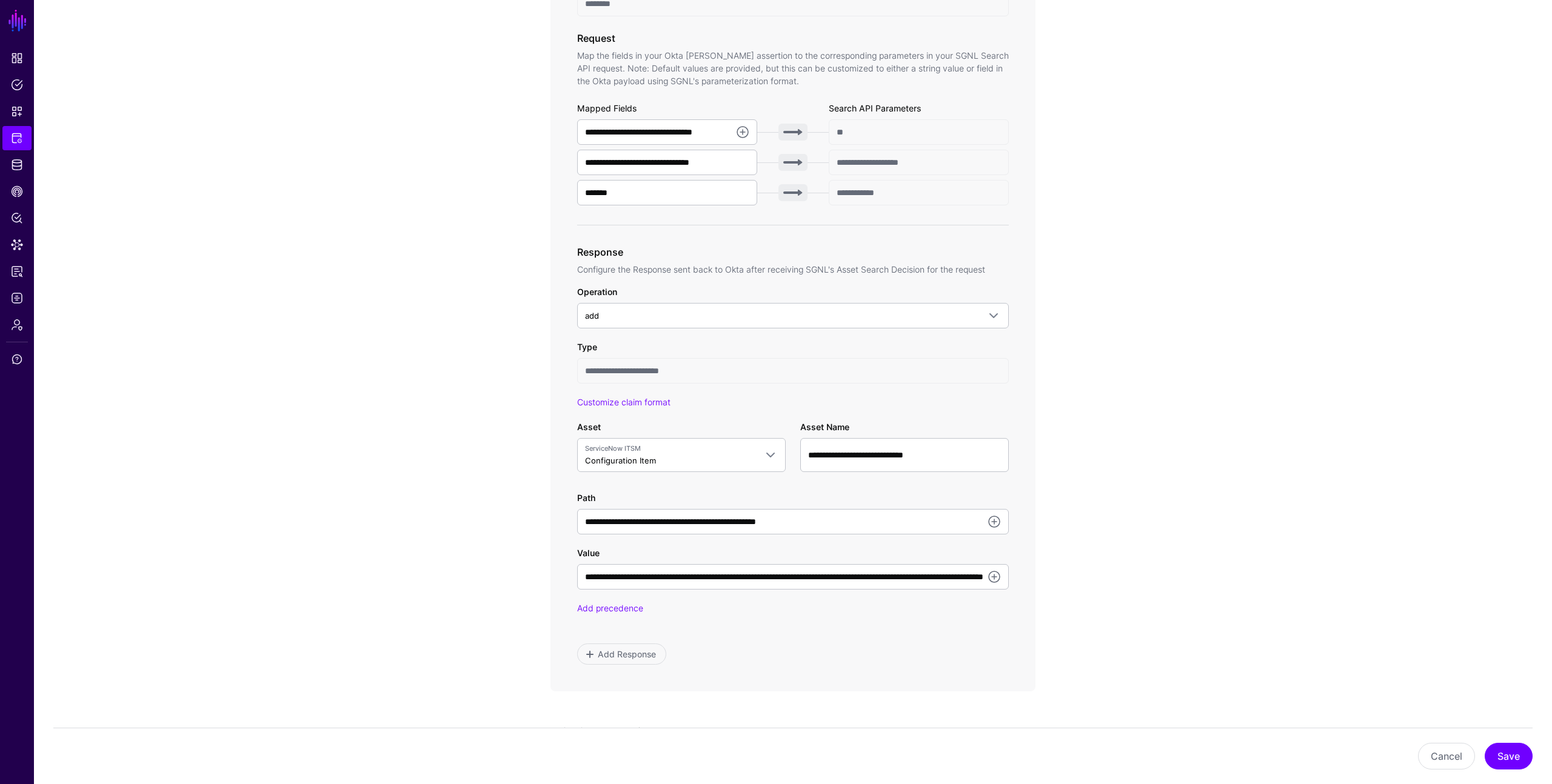
scroll to position [397, 0]
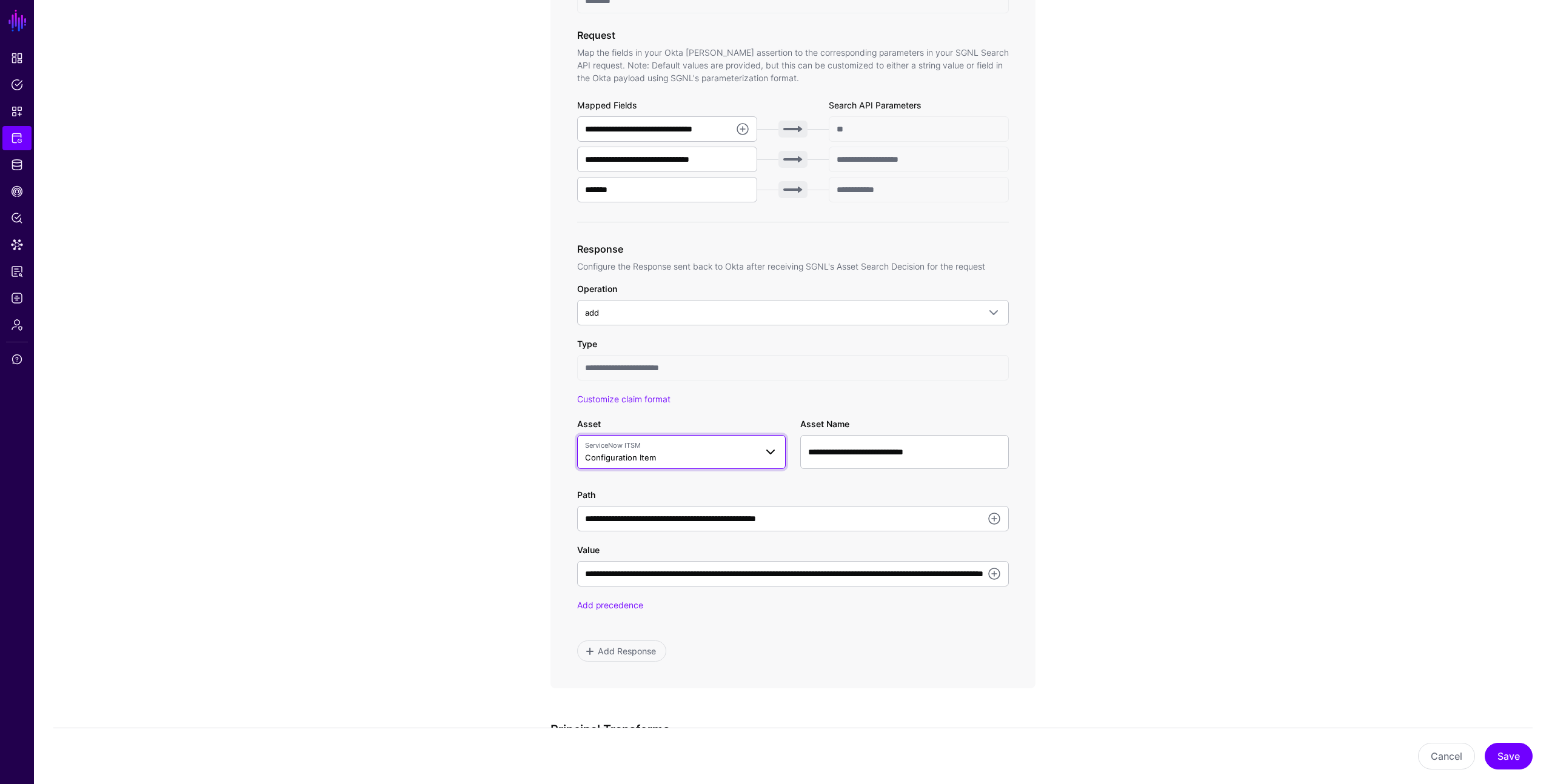
click at [751, 454] on span "ServiceNow ITSM Configuration Item" at bounding box center [670, 452] width 171 height 23
type input "*"
click at [509, 486] on app-integrations-item-transforms "**********" at bounding box center [793, 347] width 1518 height 1242
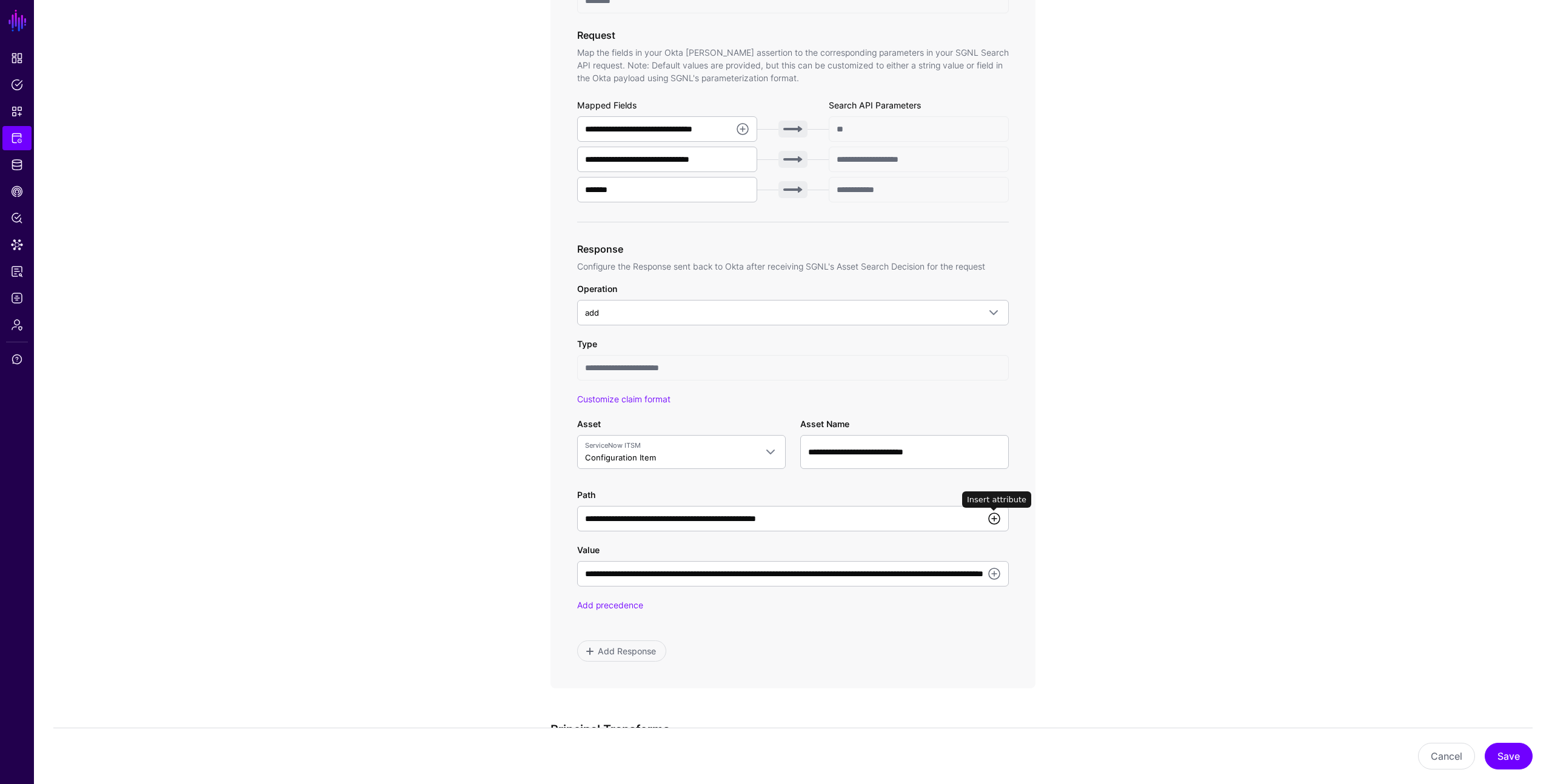
click at [995, 516] on link at bounding box center [993, 518] width 15 height 15
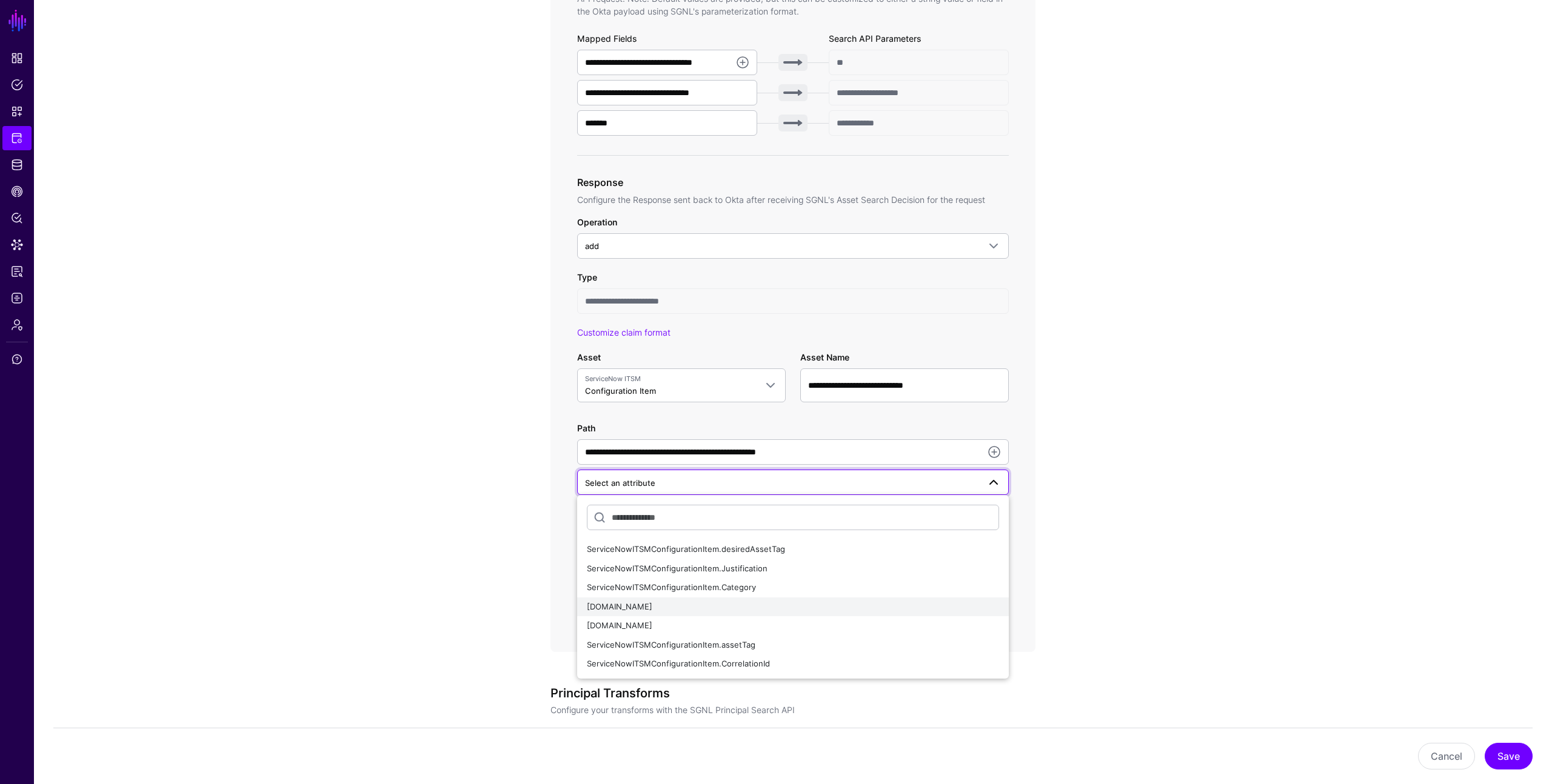
scroll to position [467, 0]
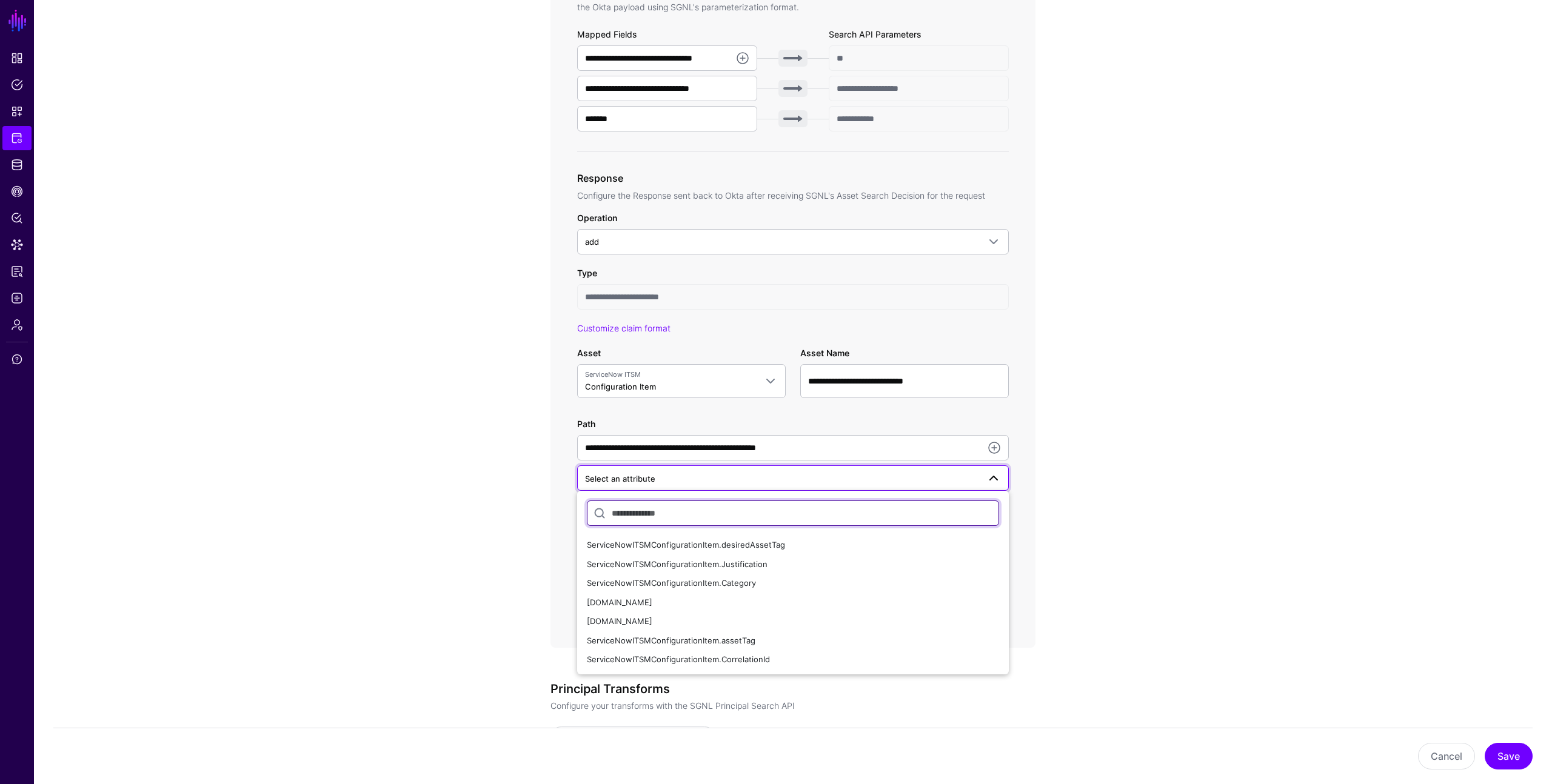
click at [740, 515] on input "text" at bounding box center [793, 514] width 412 height 26
click at [1107, 504] on app-integrations-item-transforms "**********" at bounding box center [793, 291] width 1518 height 1273
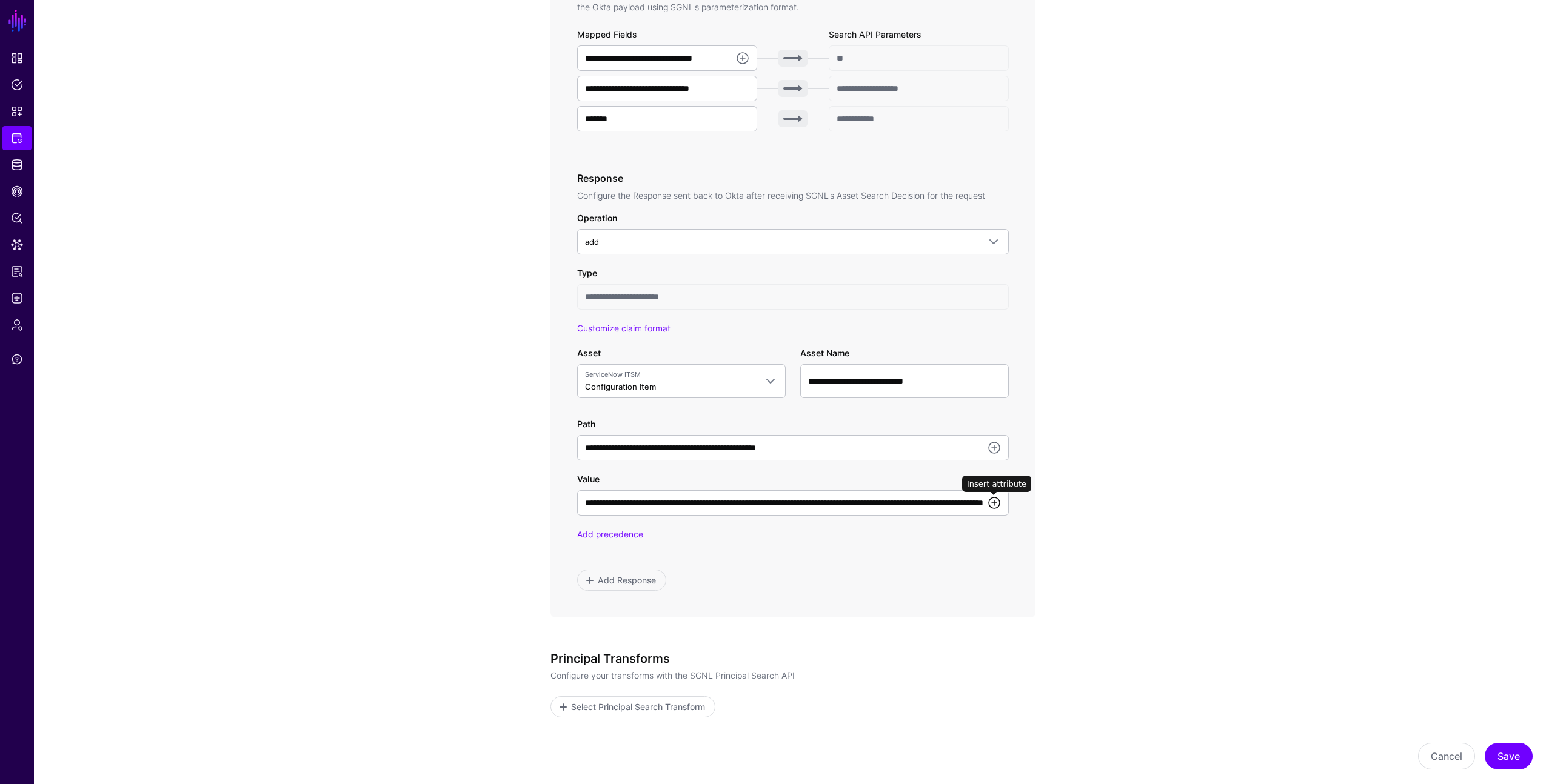
click at [989, 503] on link at bounding box center [993, 503] width 15 height 15
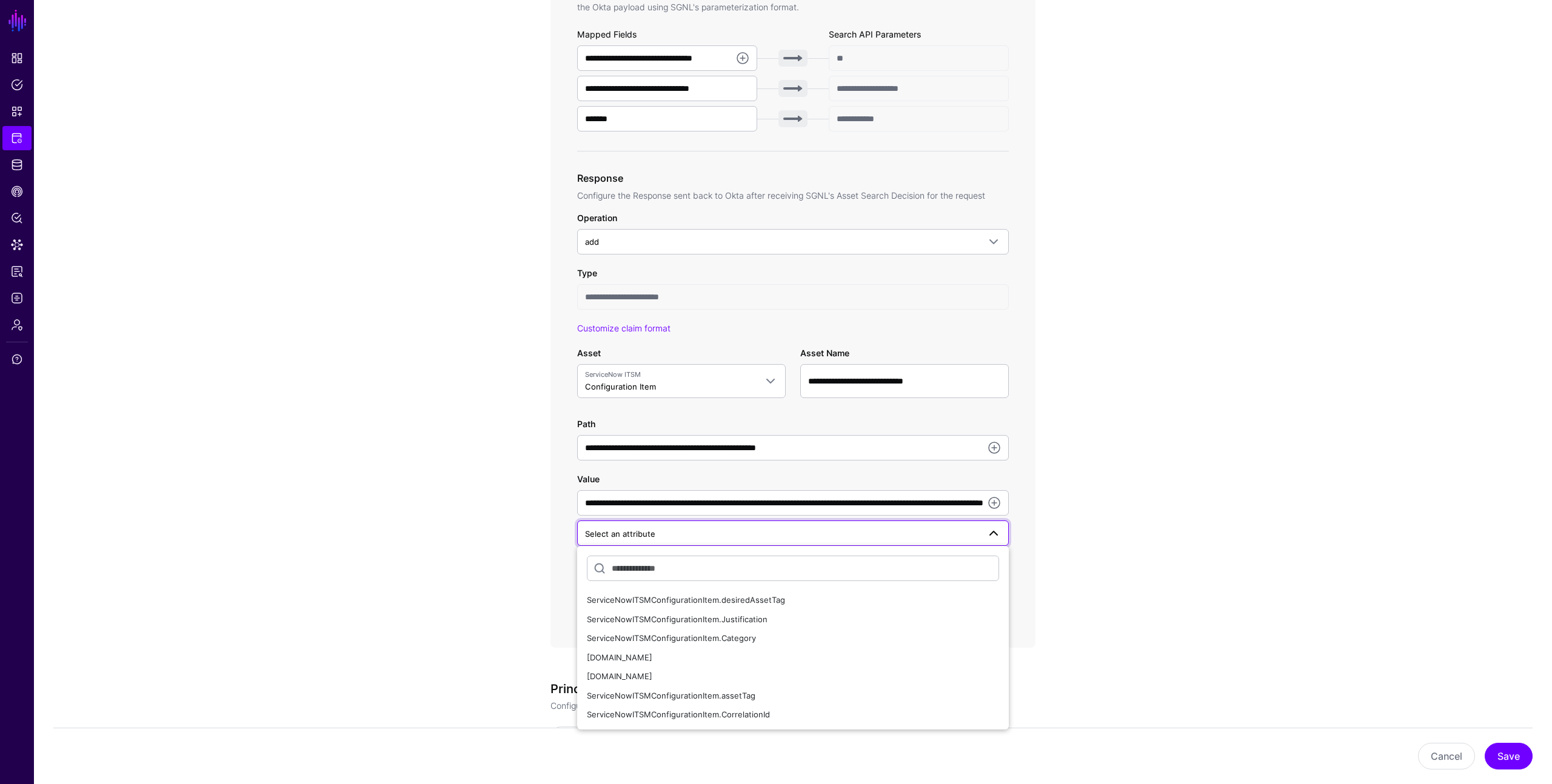
click at [1084, 548] on app-integrations-item-transforms "**********" at bounding box center [793, 291] width 1518 height 1273
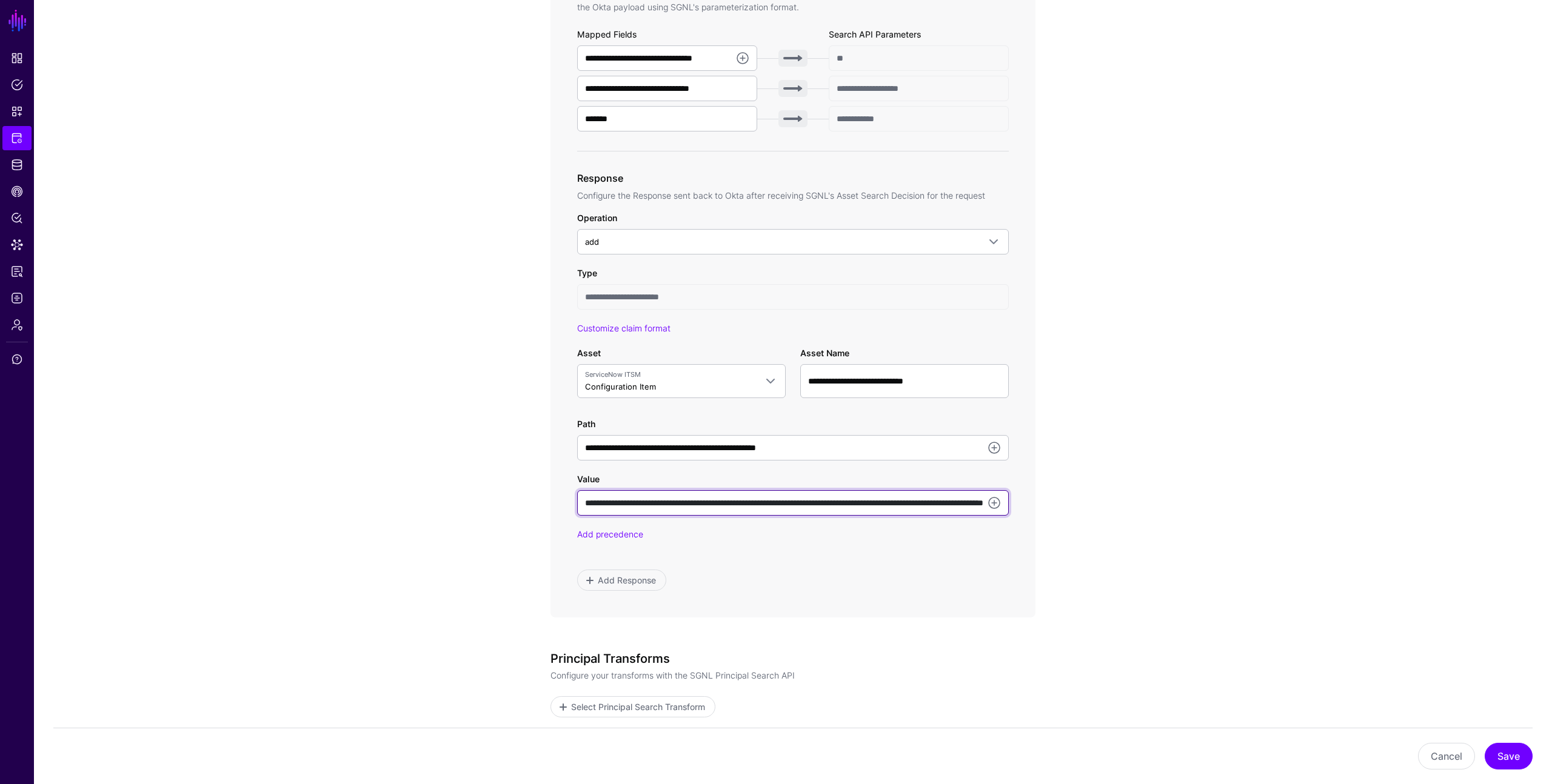
click at [591, 503] on input "**********" at bounding box center [793, 504] width 432 height 26
click at [937, 503] on input "**********" at bounding box center [793, 504] width 432 height 26
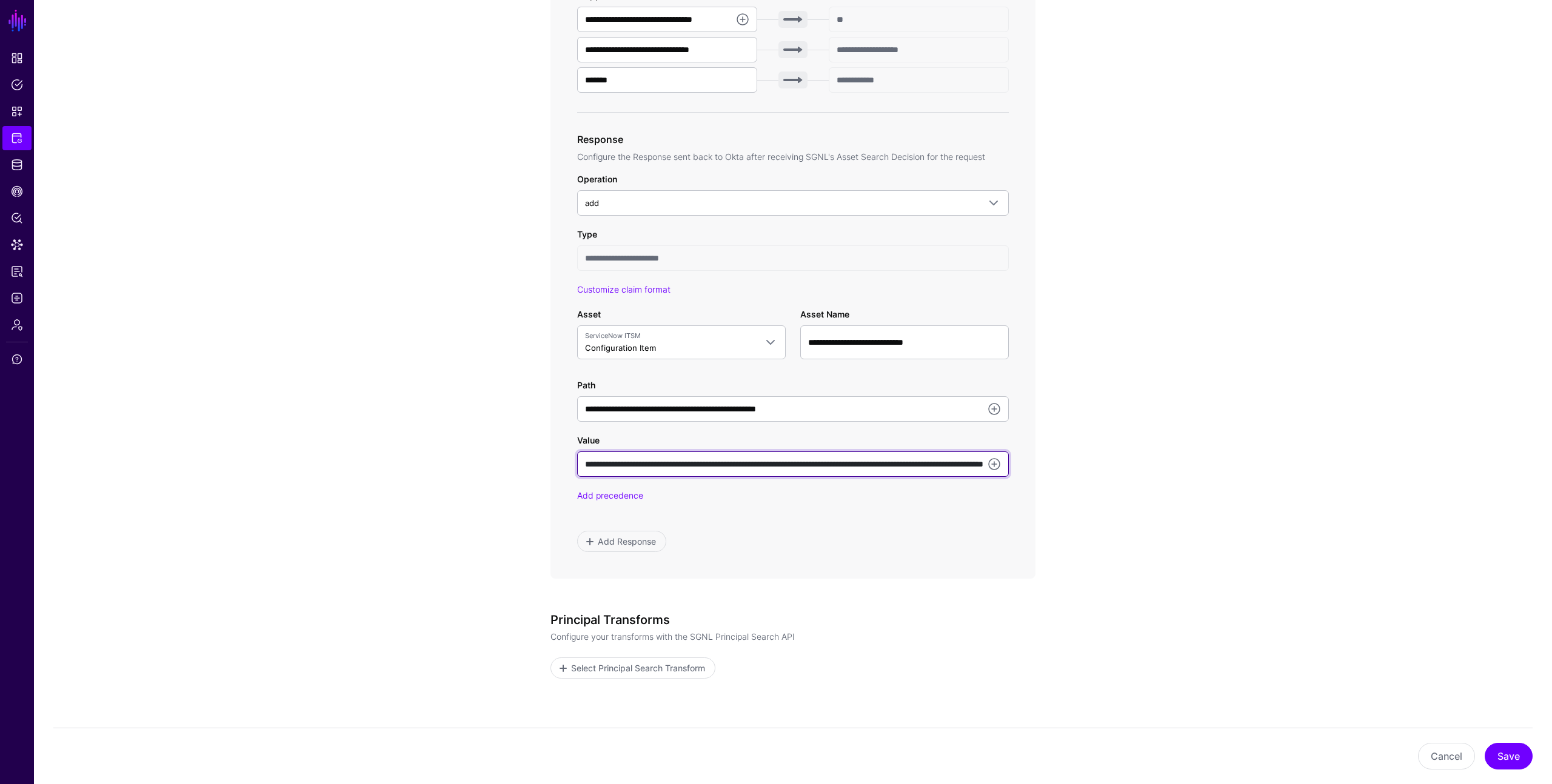
scroll to position [507, 0]
click at [850, 466] on input "**********" at bounding box center [793, 464] width 432 height 26
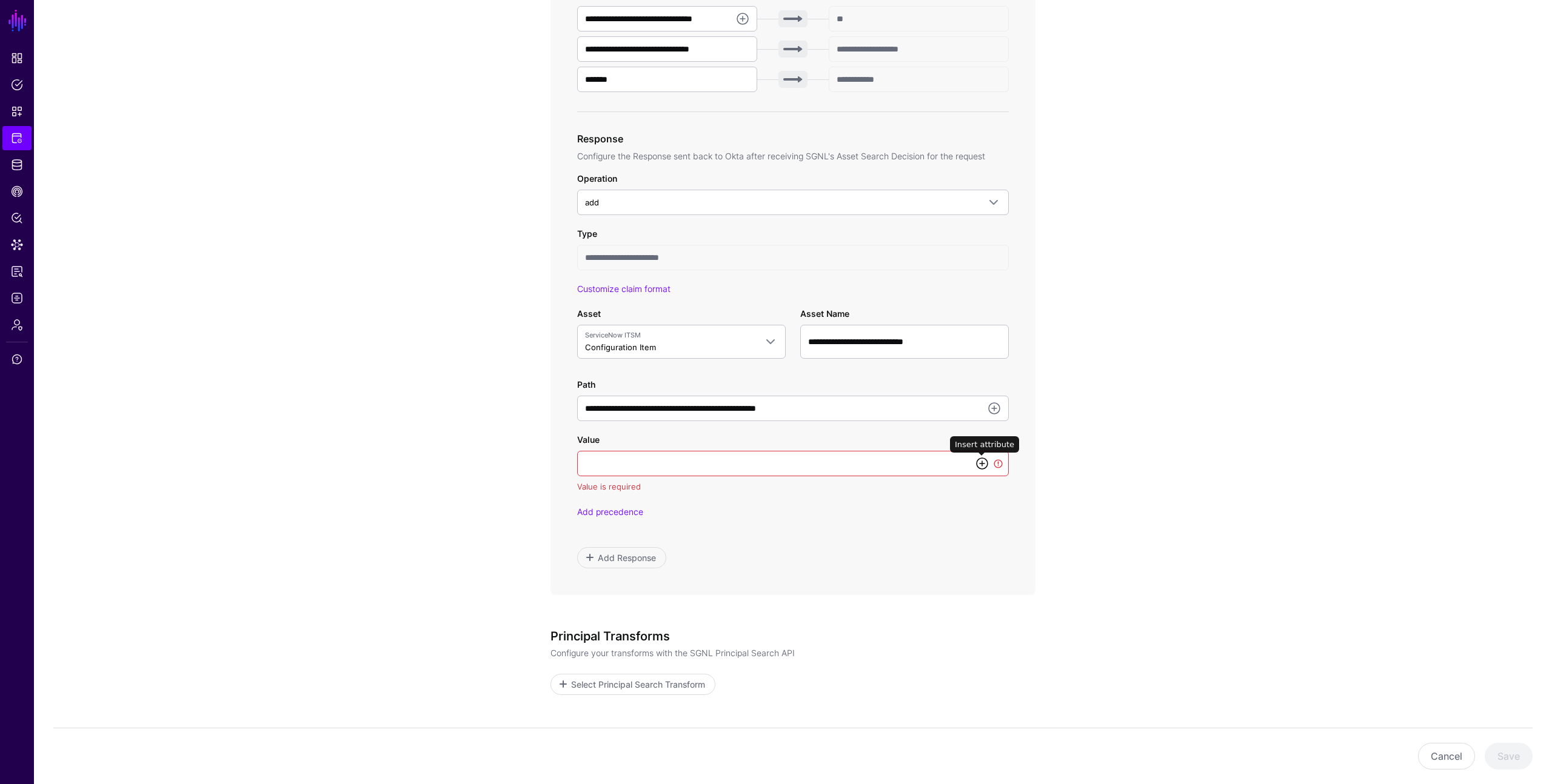
click at [983, 463] on link at bounding box center [981, 463] width 15 height 15
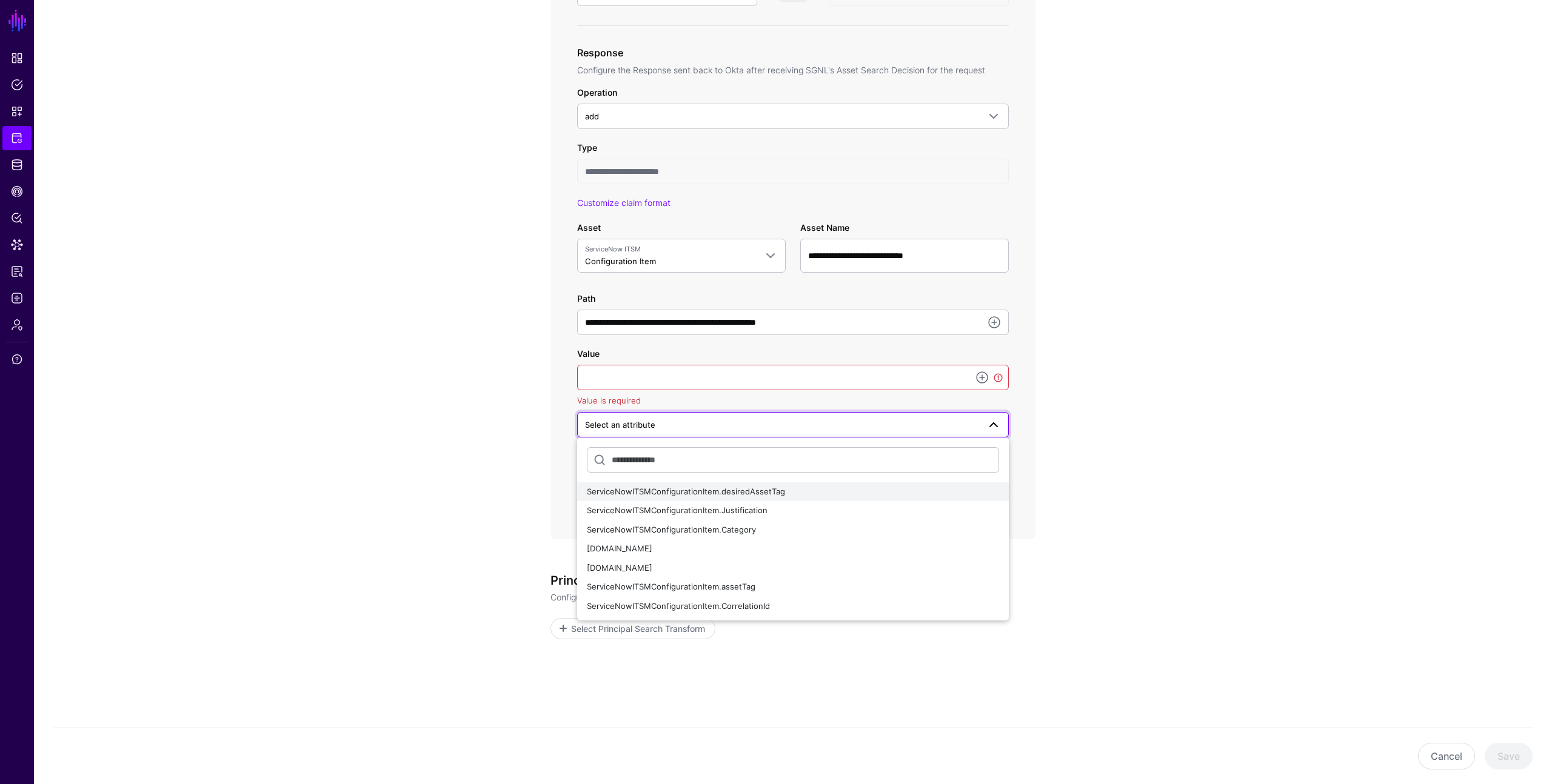
scroll to position [628, 0]
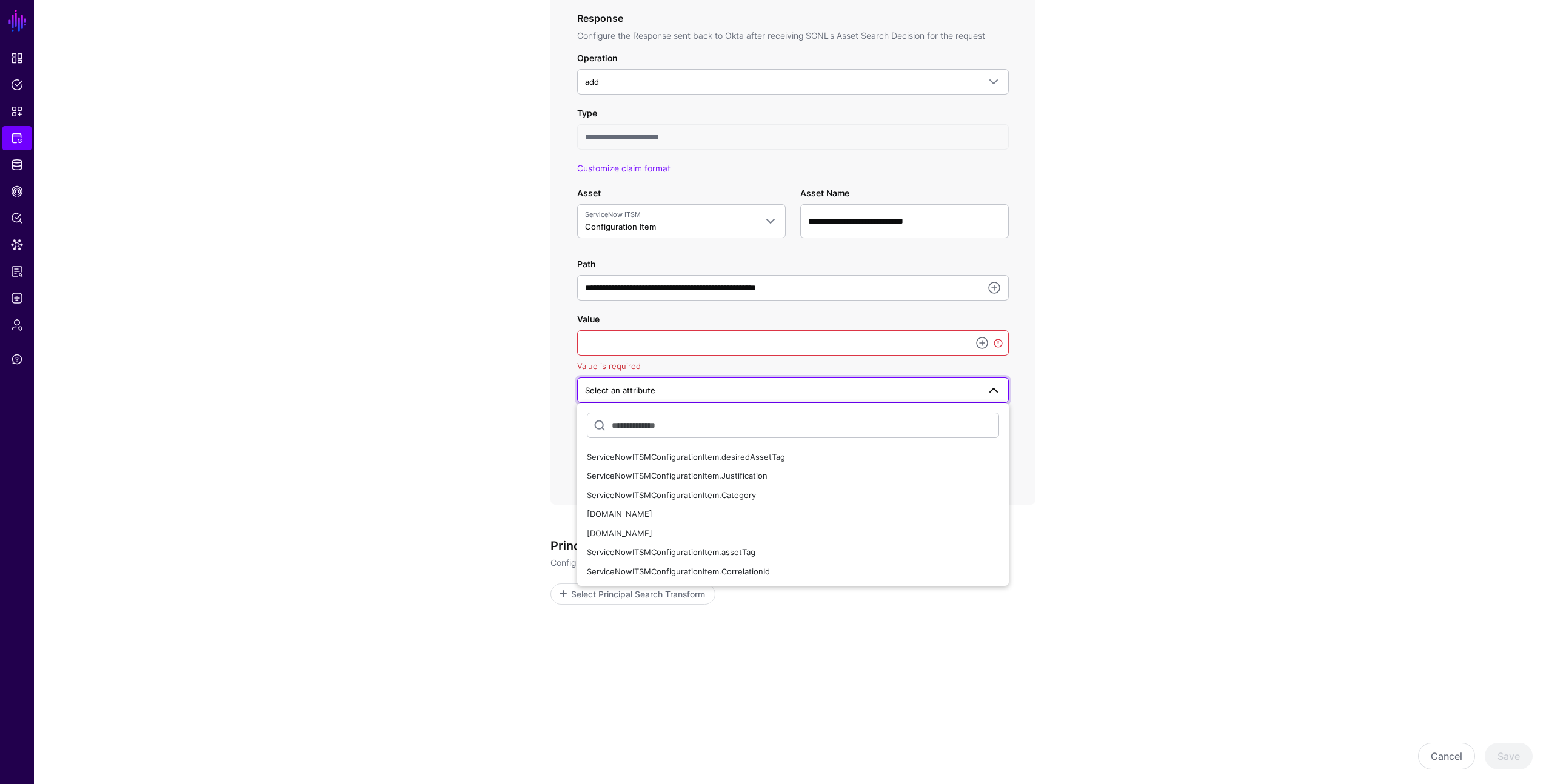
click at [516, 356] on div "**********" at bounding box center [793, 139] width 563 height 1289
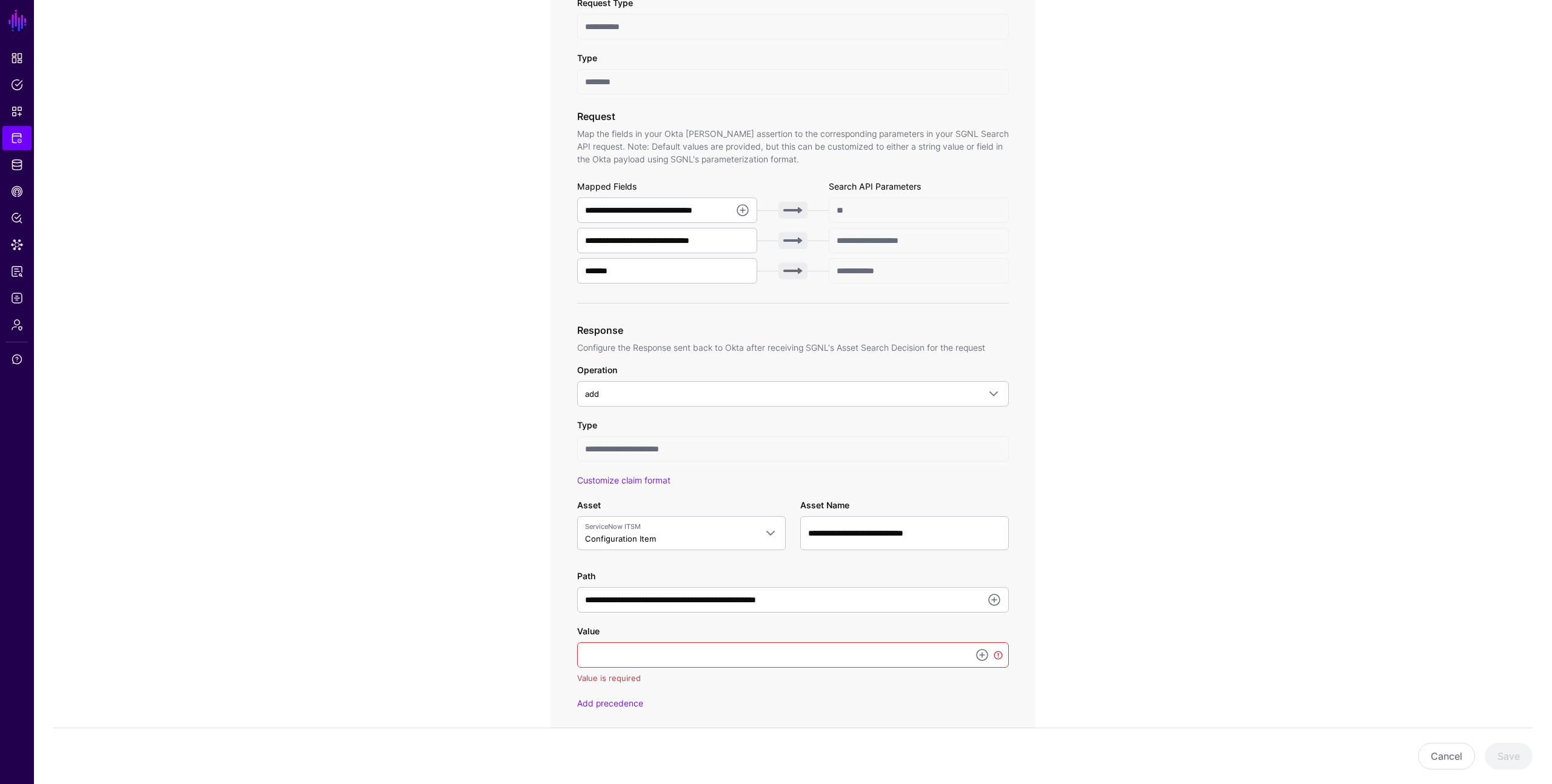
scroll to position [323, 0]
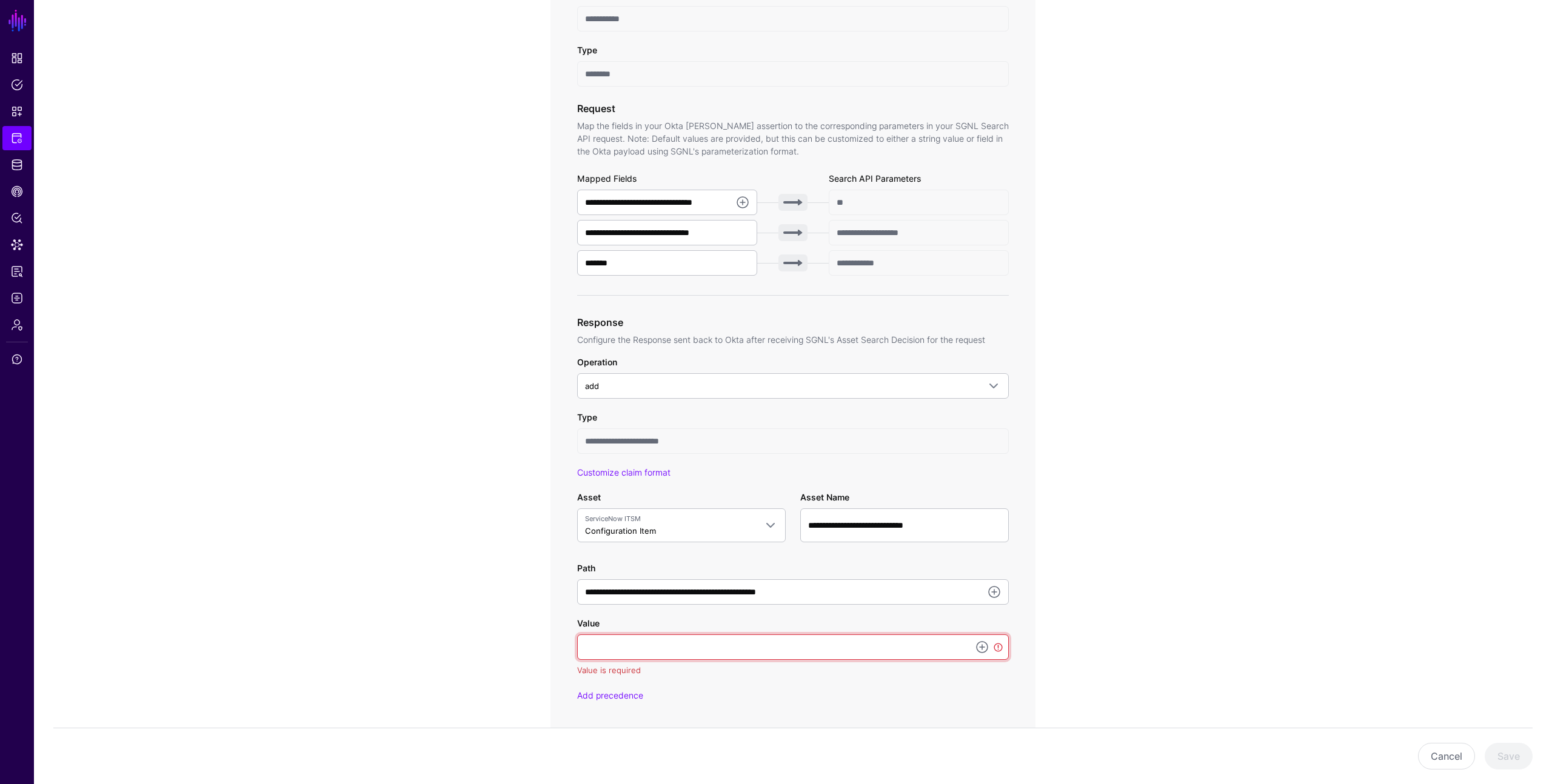
click at [605, 643] on input "Value" at bounding box center [793, 648] width 432 height 26
paste input "**********"
type input "**********"
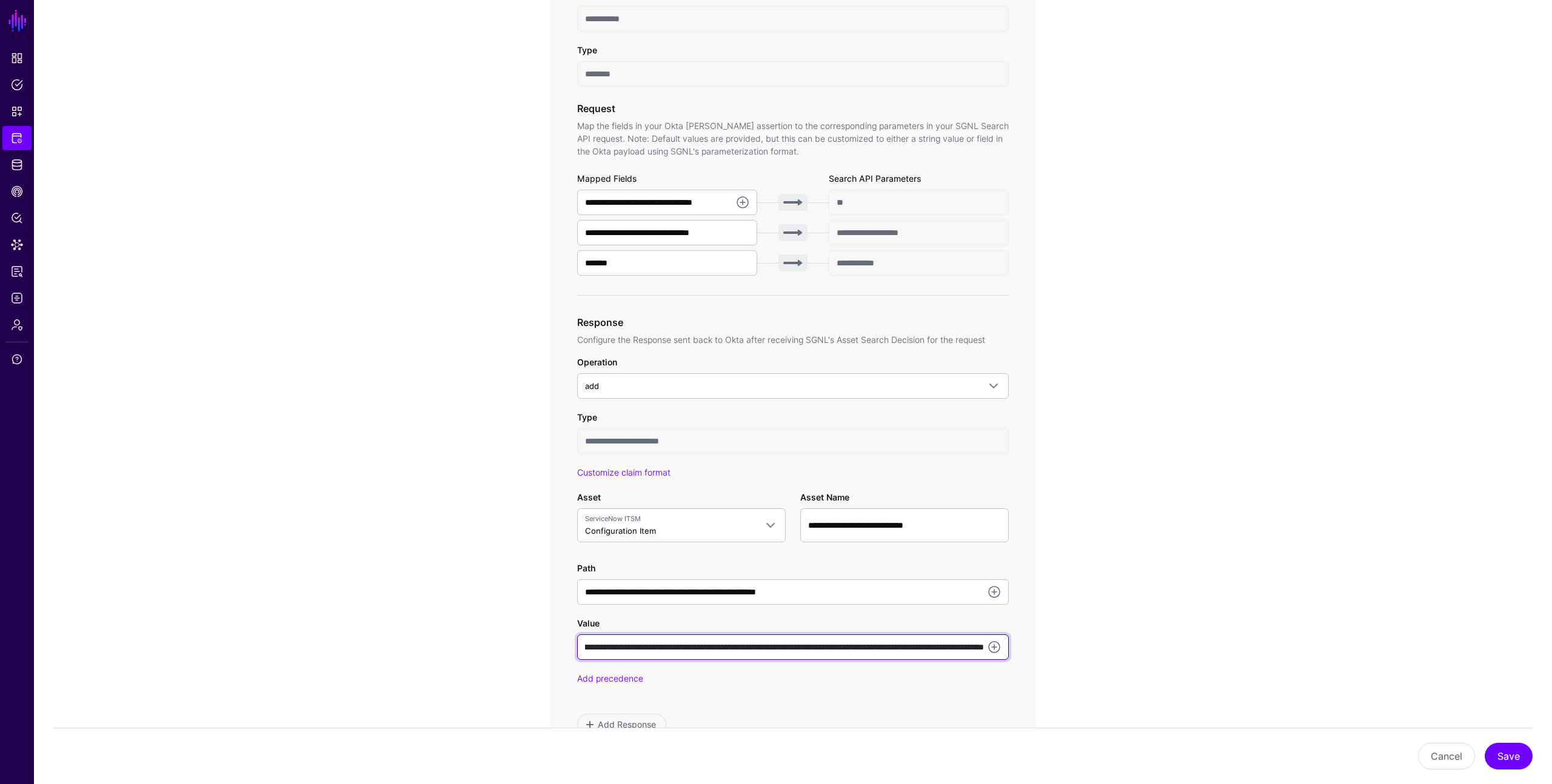
scroll to position [0, 0]
drag, startPoint x: 635, startPoint y: 647, endPoint x: 559, endPoint y: 633, distance: 77.3
click at [559, 633] on div "**********" at bounding box center [792, 322] width 485 height 879
click at [608, 654] on input "**********" at bounding box center [793, 648] width 432 height 26
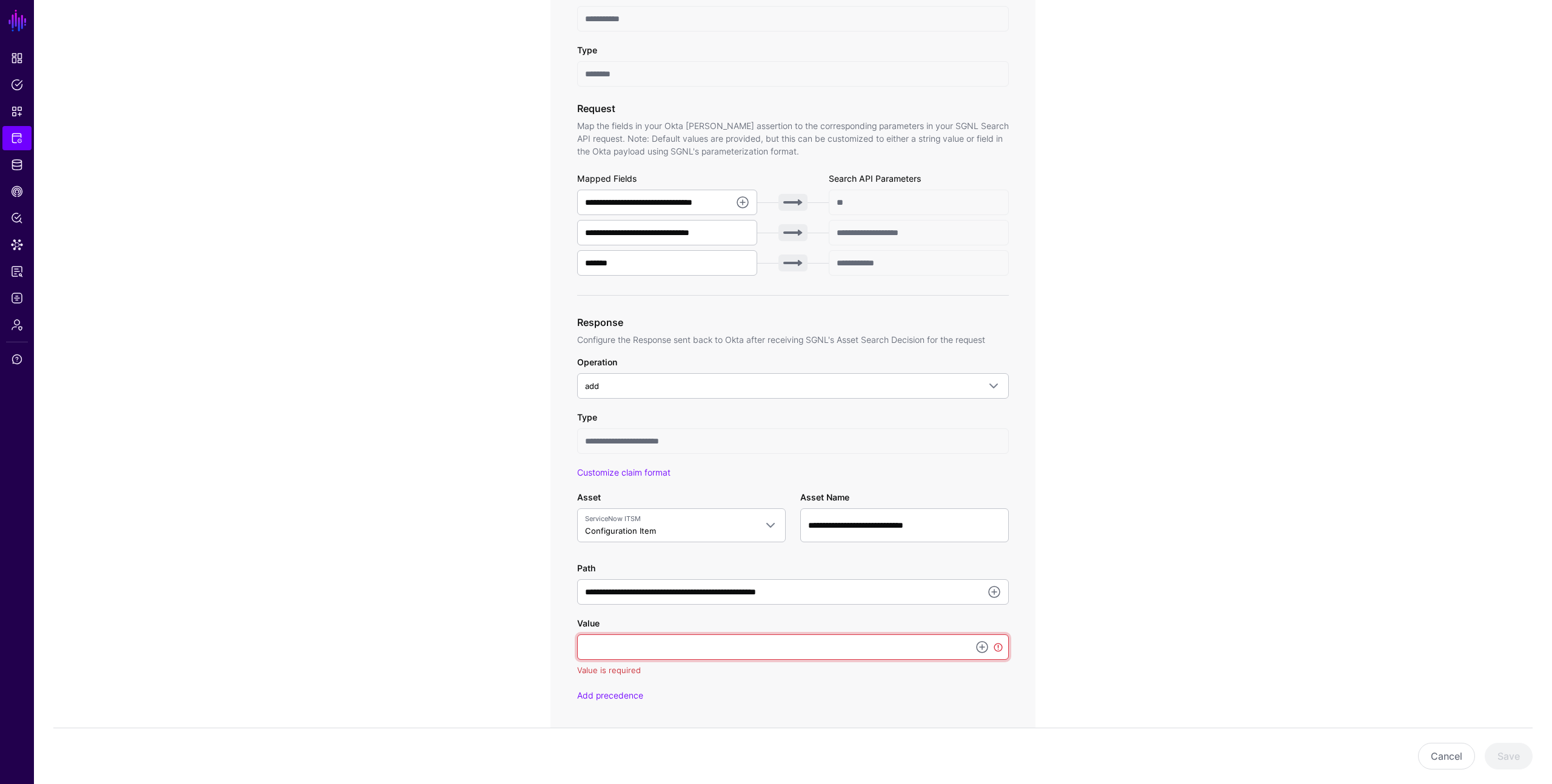
paste input "**********"
click at [1501, 752] on button "Save" at bounding box center [1508, 756] width 48 height 27
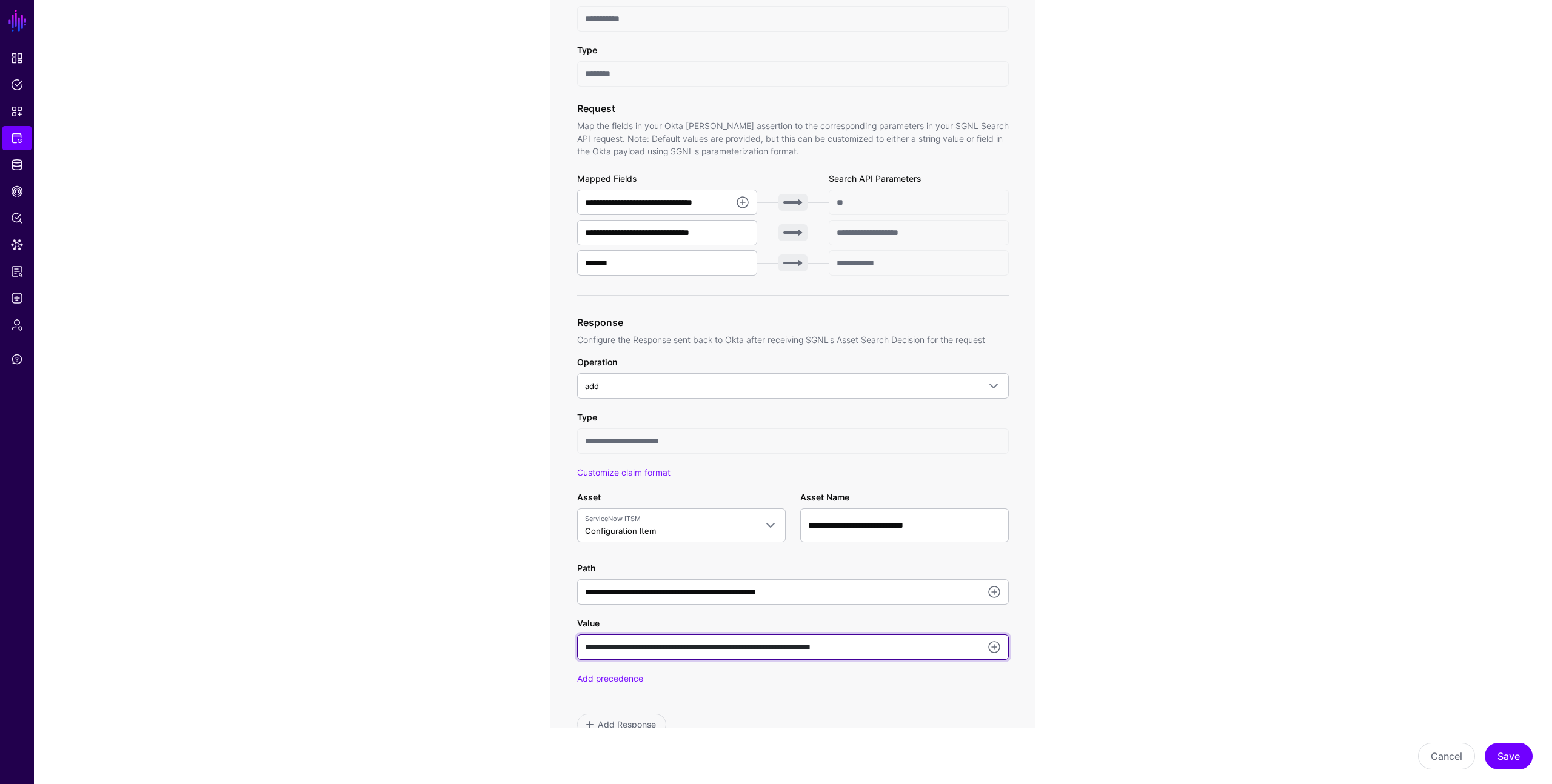
click at [902, 644] on input "**********" at bounding box center [793, 648] width 432 height 26
type input "**********"
click at [1052, 590] on div "**********" at bounding box center [793, 419] width 563 height 1242
click at [1502, 751] on button "Save" at bounding box center [1508, 756] width 48 height 27
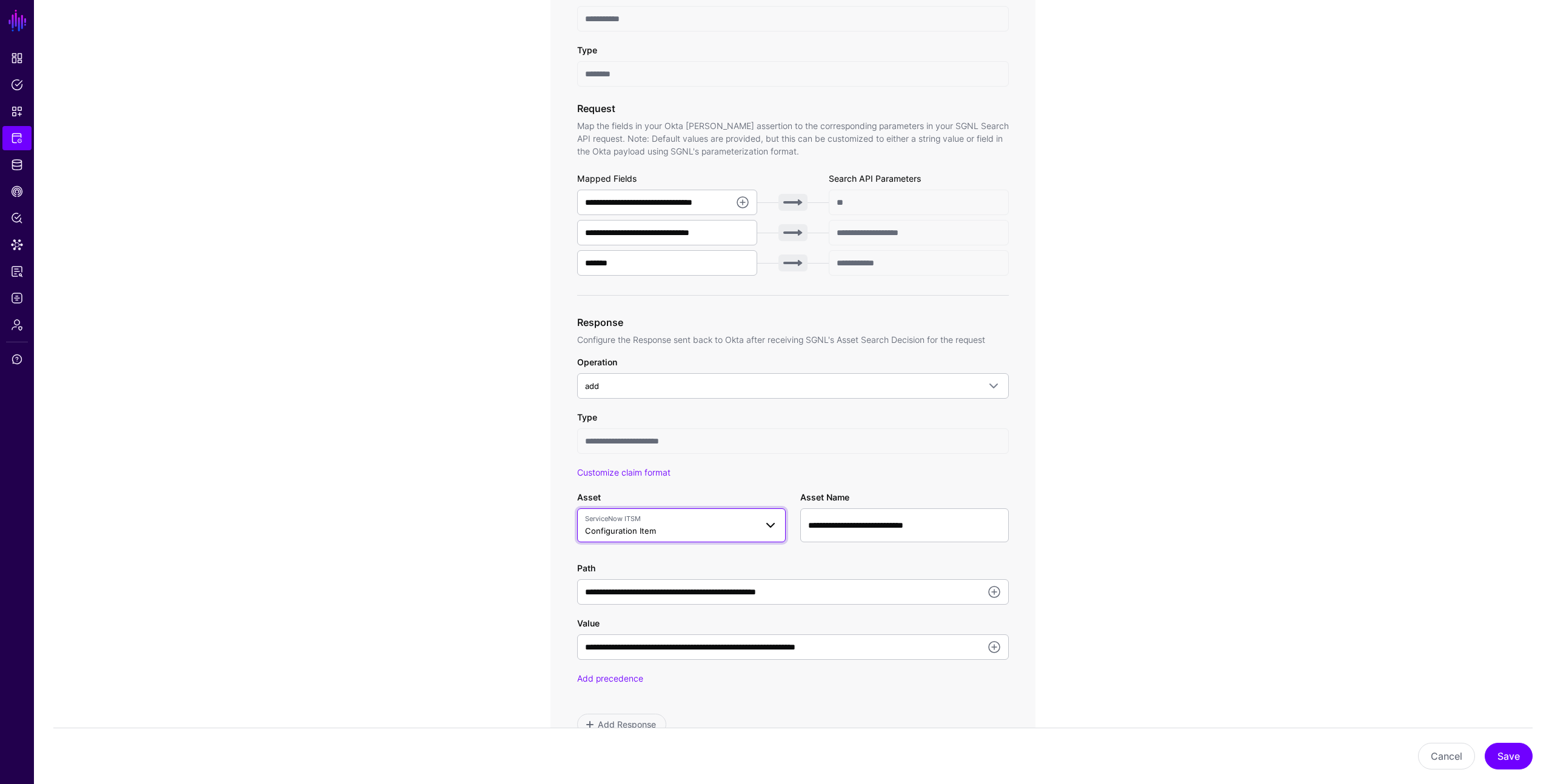
click at [759, 525] on span at bounding box center [766, 525] width 21 height 15
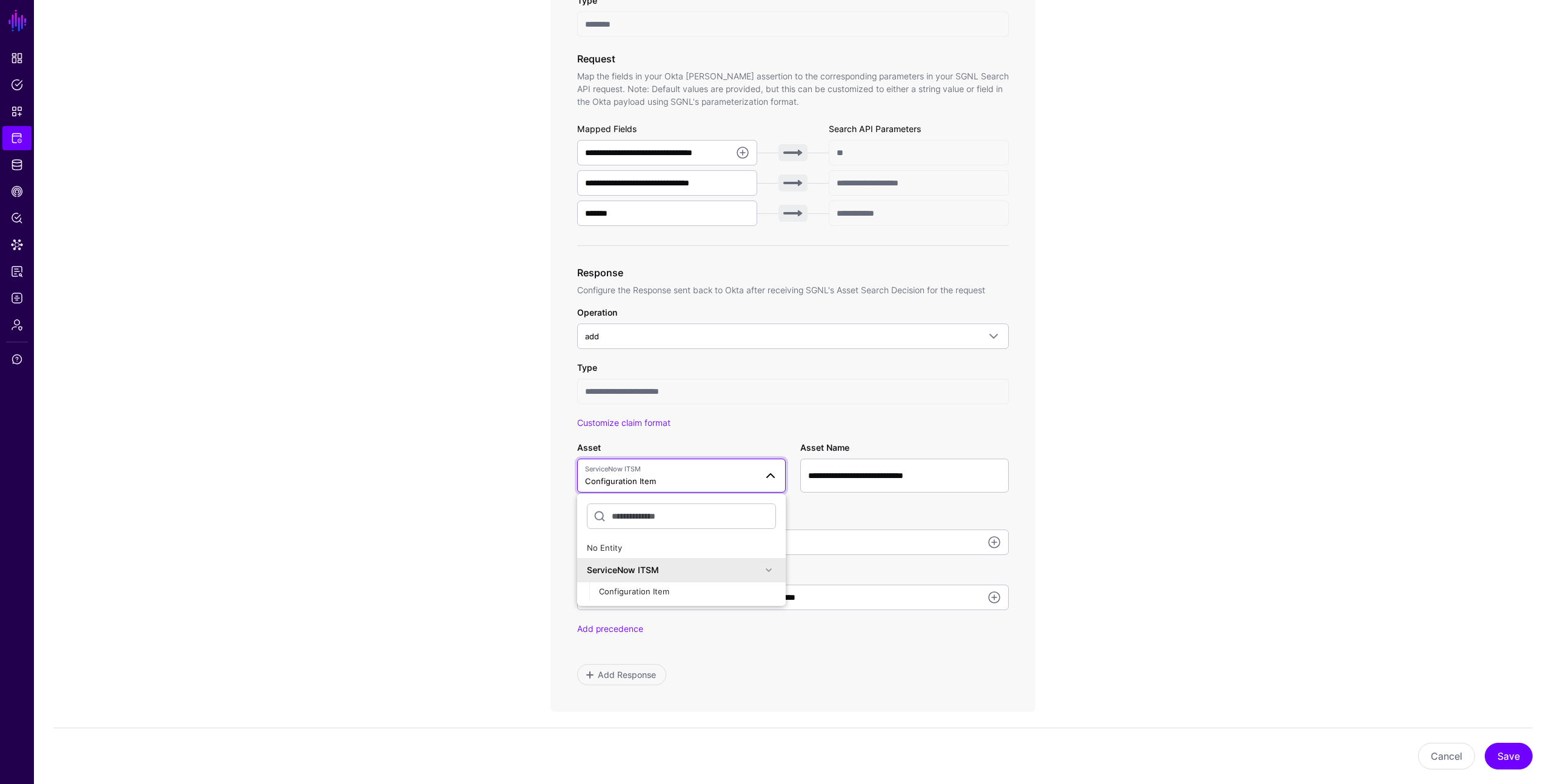
scroll to position [379, 0]
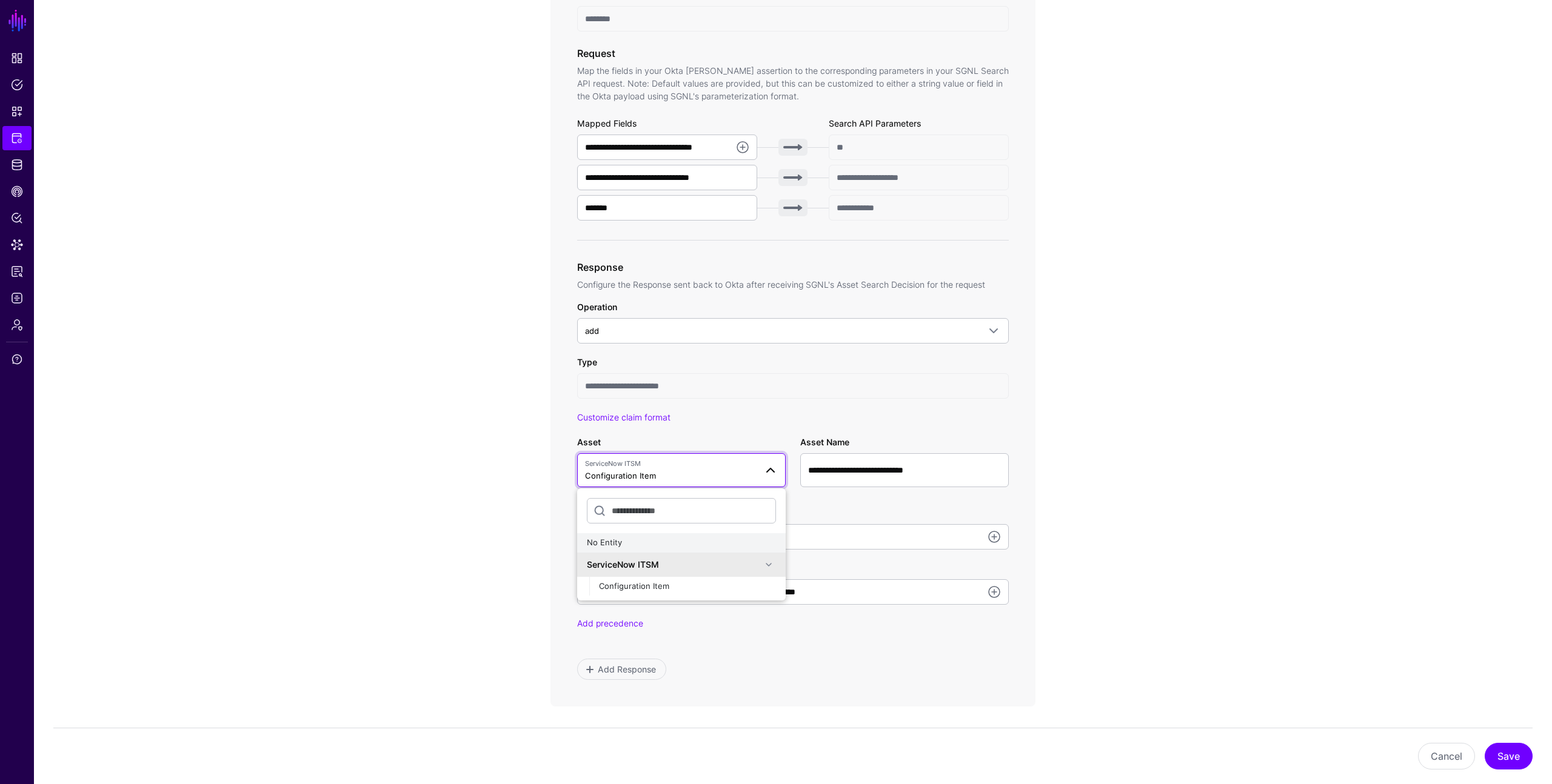
click at [669, 537] on div "No Entity" at bounding box center [681, 543] width 189 height 12
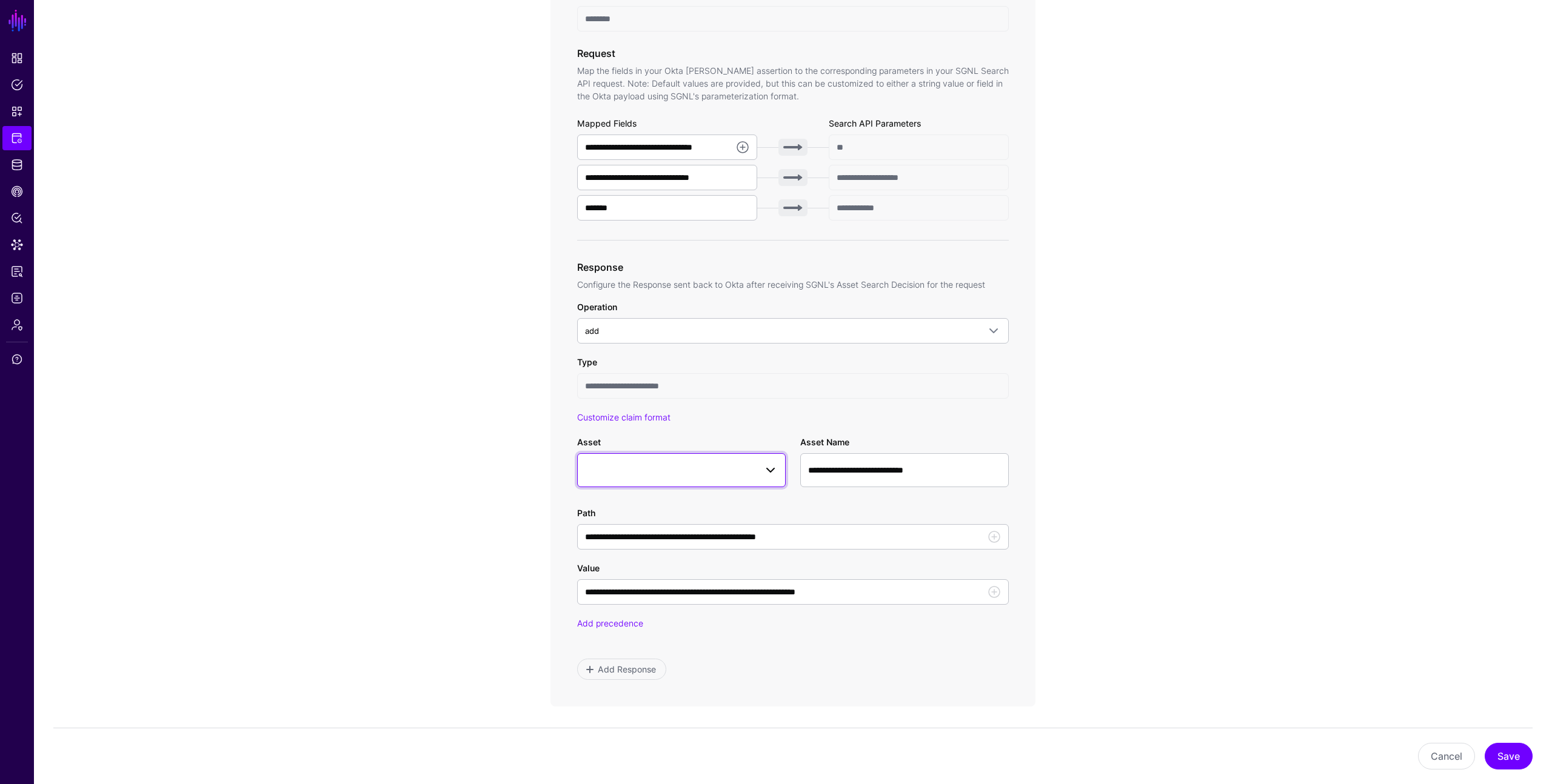
click at [644, 471] on span at bounding box center [681, 470] width 193 height 15
click at [649, 584] on span "Configuration Item" at bounding box center [634, 586] width 70 height 9
click at [511, 541] on div "**********" at bounding box center [793, 365] width 563 height 1242
click at [621, 620] on link "Add precedence" at bounding box center [610, 624] width 66 height 10
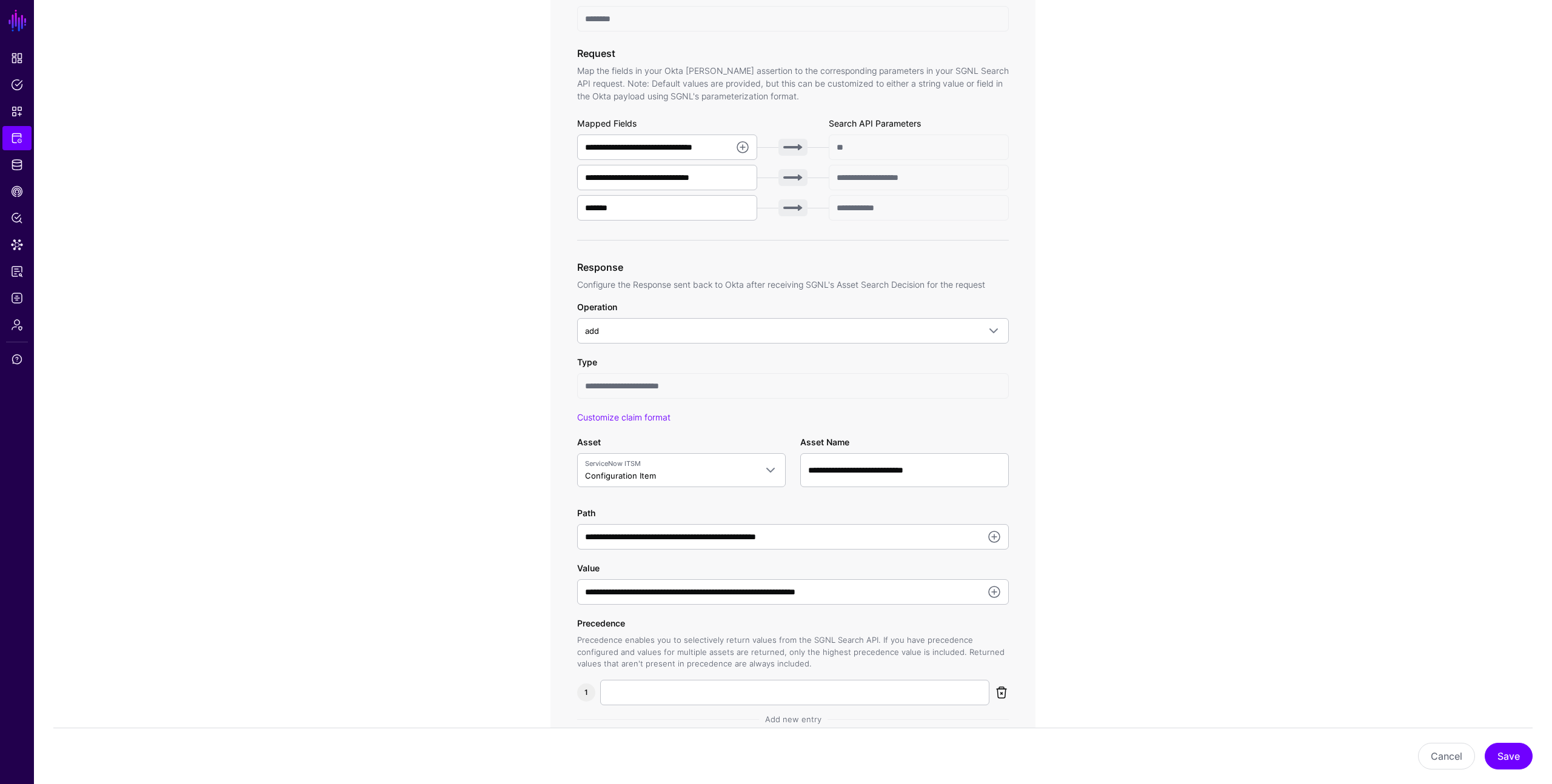
click at [1002, 690] on link at bounding box center [1001, 692] width 15 height 15
click at [1079, 608] on app-integrations-item-transforms "**********" at bounding box center [793, 365] width 1518 height 1242
click at [1507, 755] on button "Save" at bounding box center [1508, 756] width 48 height 27
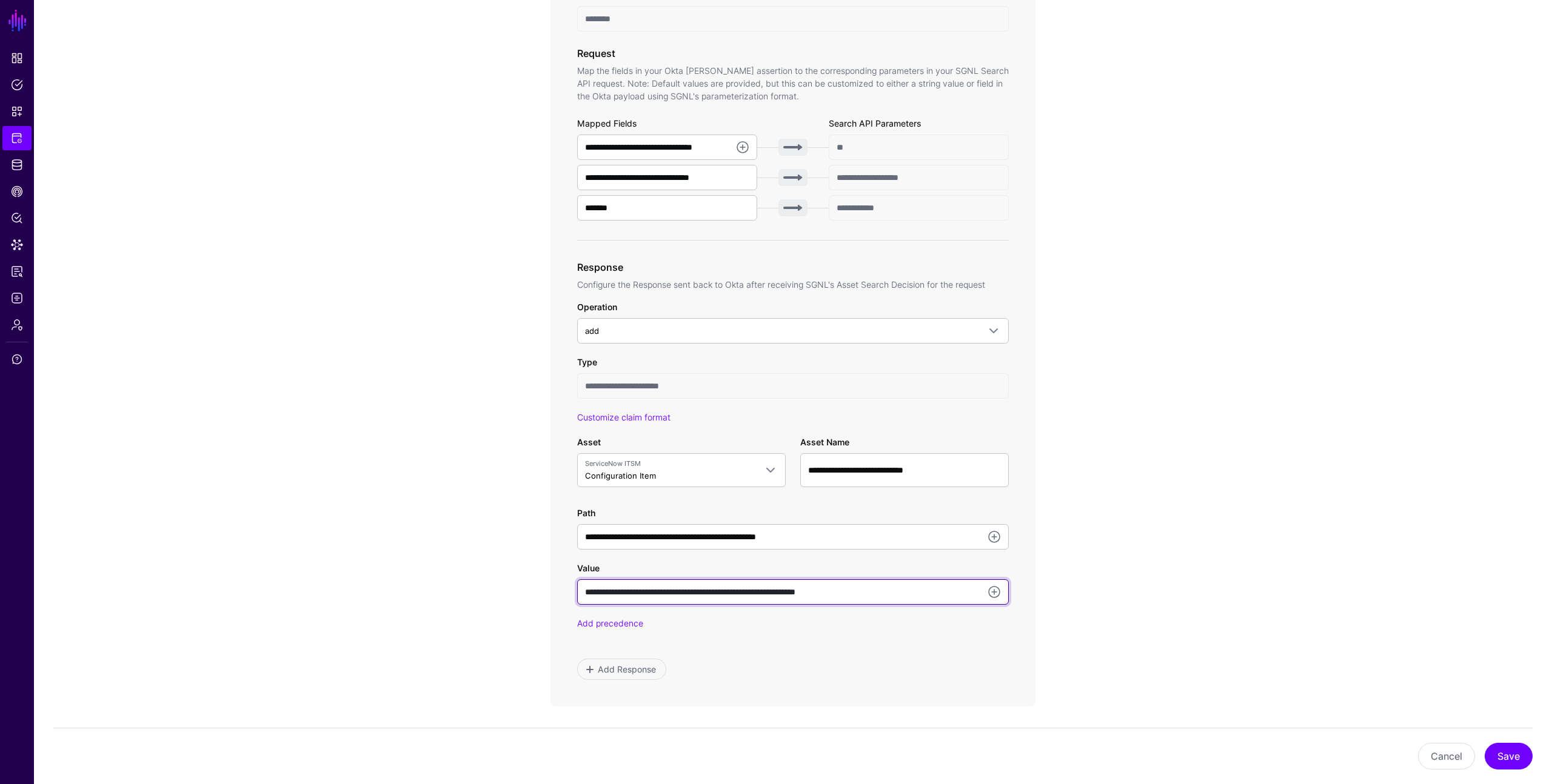
drag, startPoint x: 883, startPoint y: 589, endPoint x: 724, endPoint y: 574, distance: 159.7
click at [724, 575] on div "**********" at bounding box center [793, 583] width 432 height 43
paste input "**********"
type input "**********"
drag, startPoint x: 774, startPoint y: 591, endPoint x: 963, endPoint y: 594, distance: 189.0
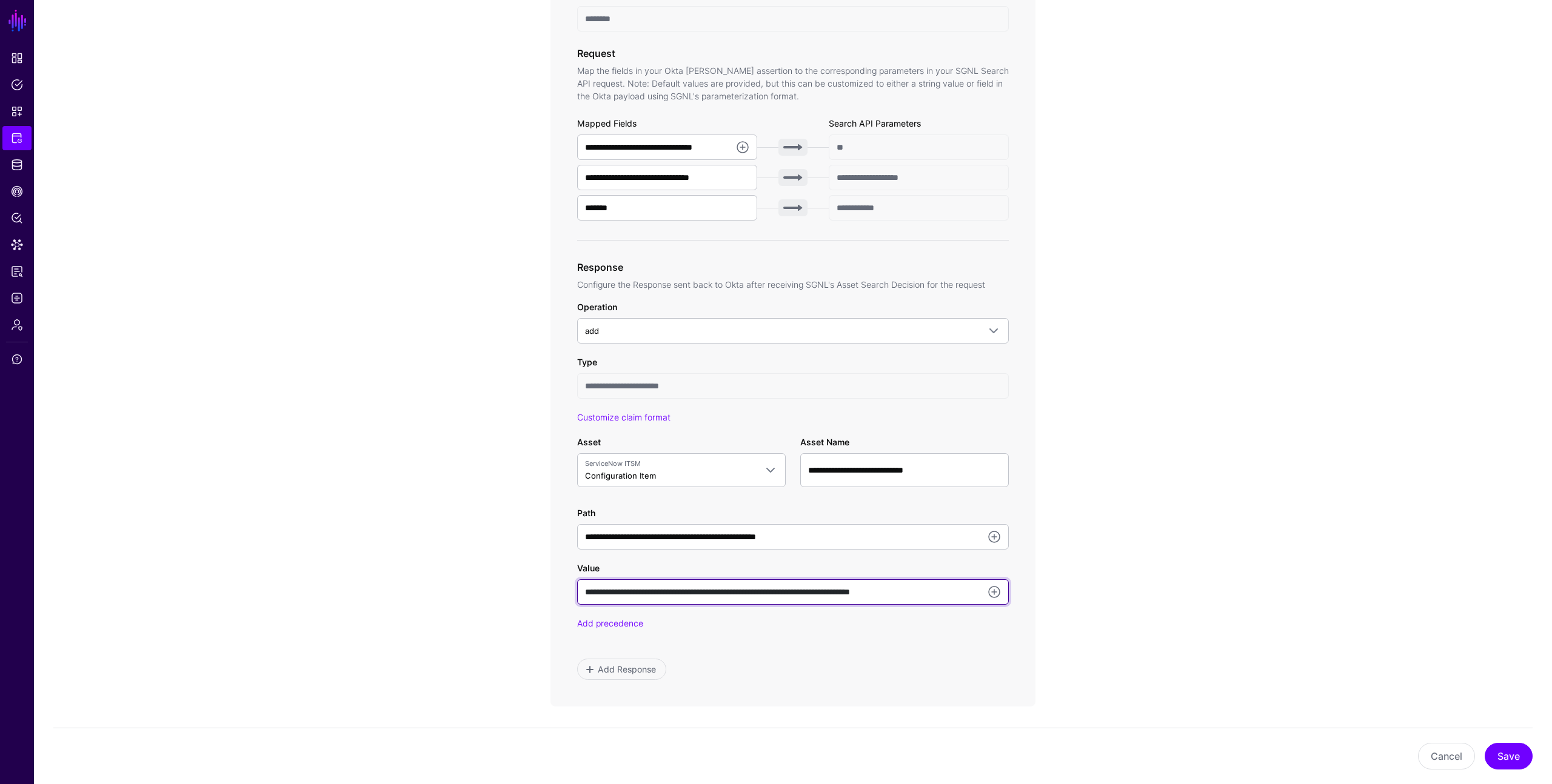
click at [963, 594] on input "**********" at bounding box center [793, 592] width 432 height 26
click at [1506, 760] on button "Save" at bounding box center [1508, 756] width 48 height 27
click at [1222, 502] on app-integrations-item-transforms "**********" at bounding box center [793, 365] width 1518 height 1242
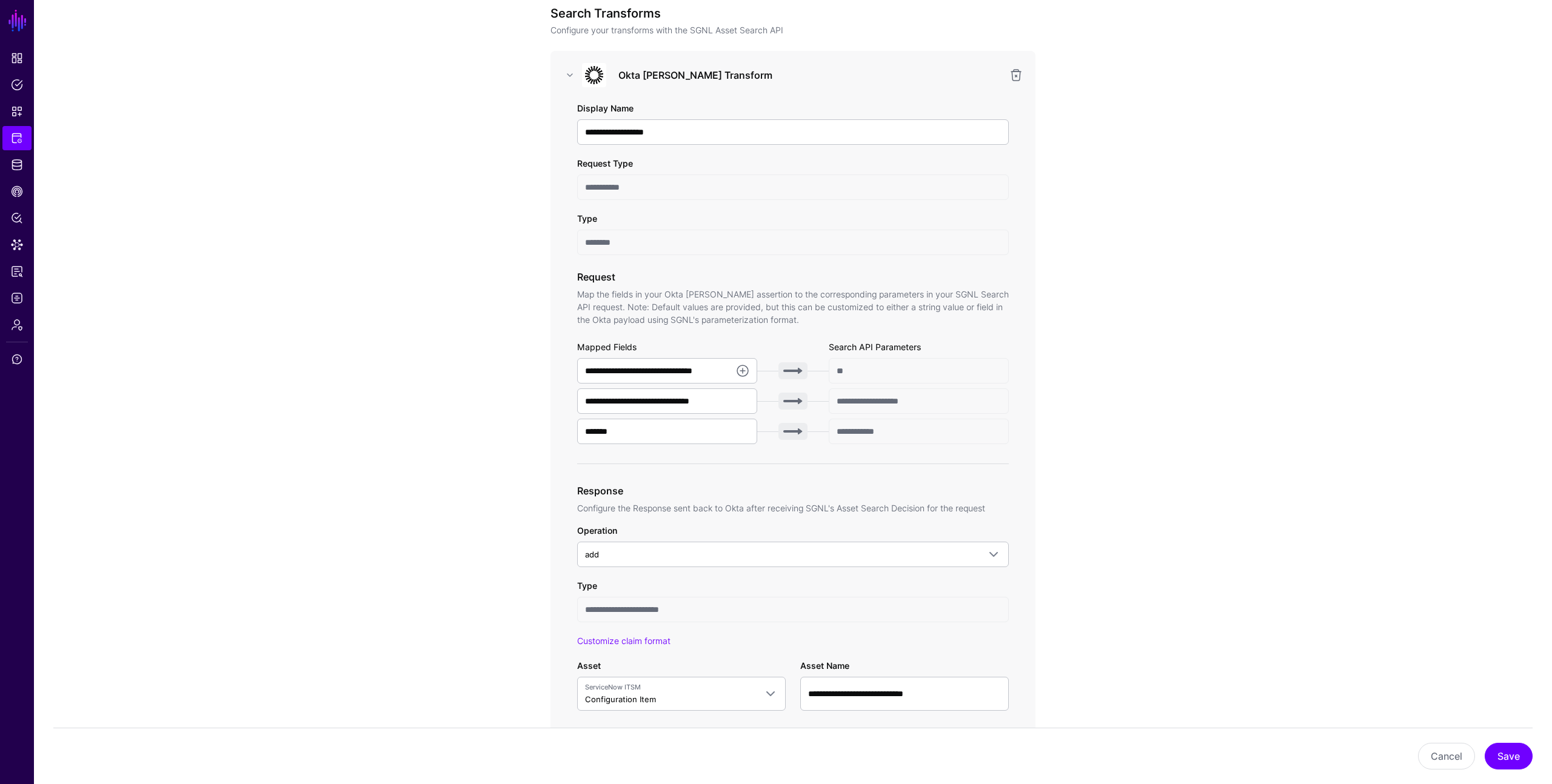
scroll to position [0, 0]
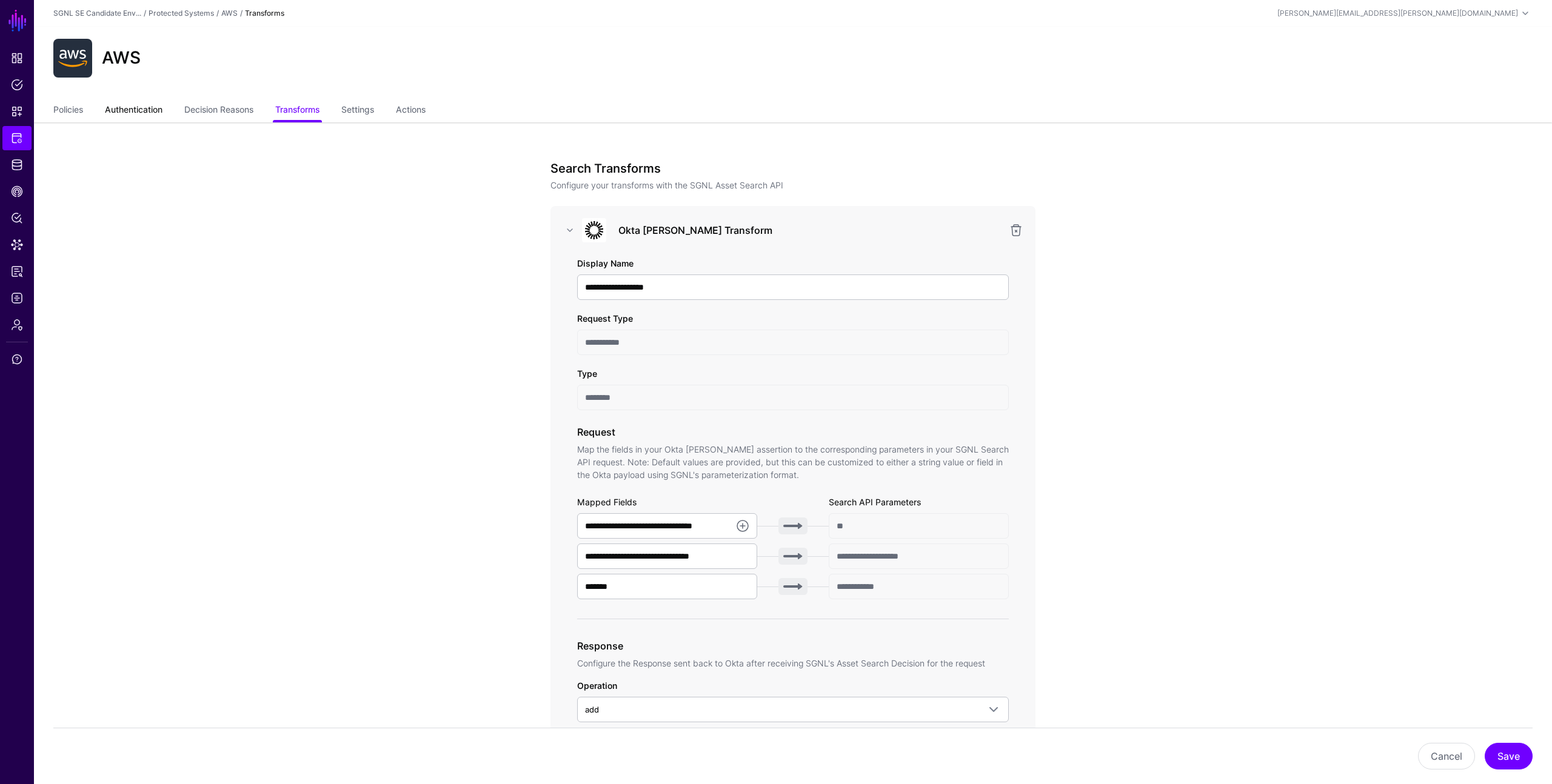
click at [139, 106] on link "Authentication" at bounding box center [133, 111] width 57 height 23
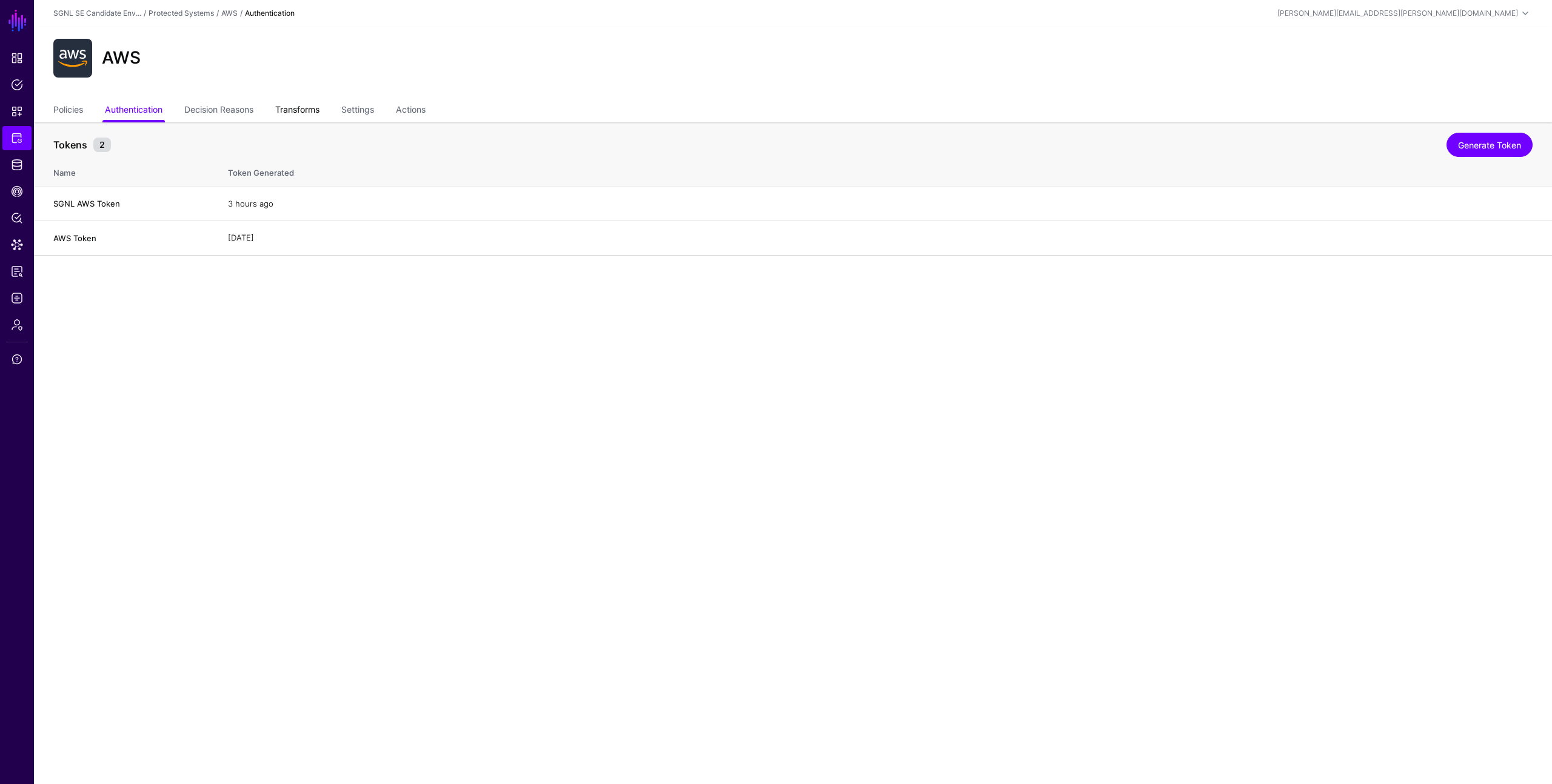
click at [304, 112] on link "Transforms" at bounding box center [298, 111] width 45 height 23
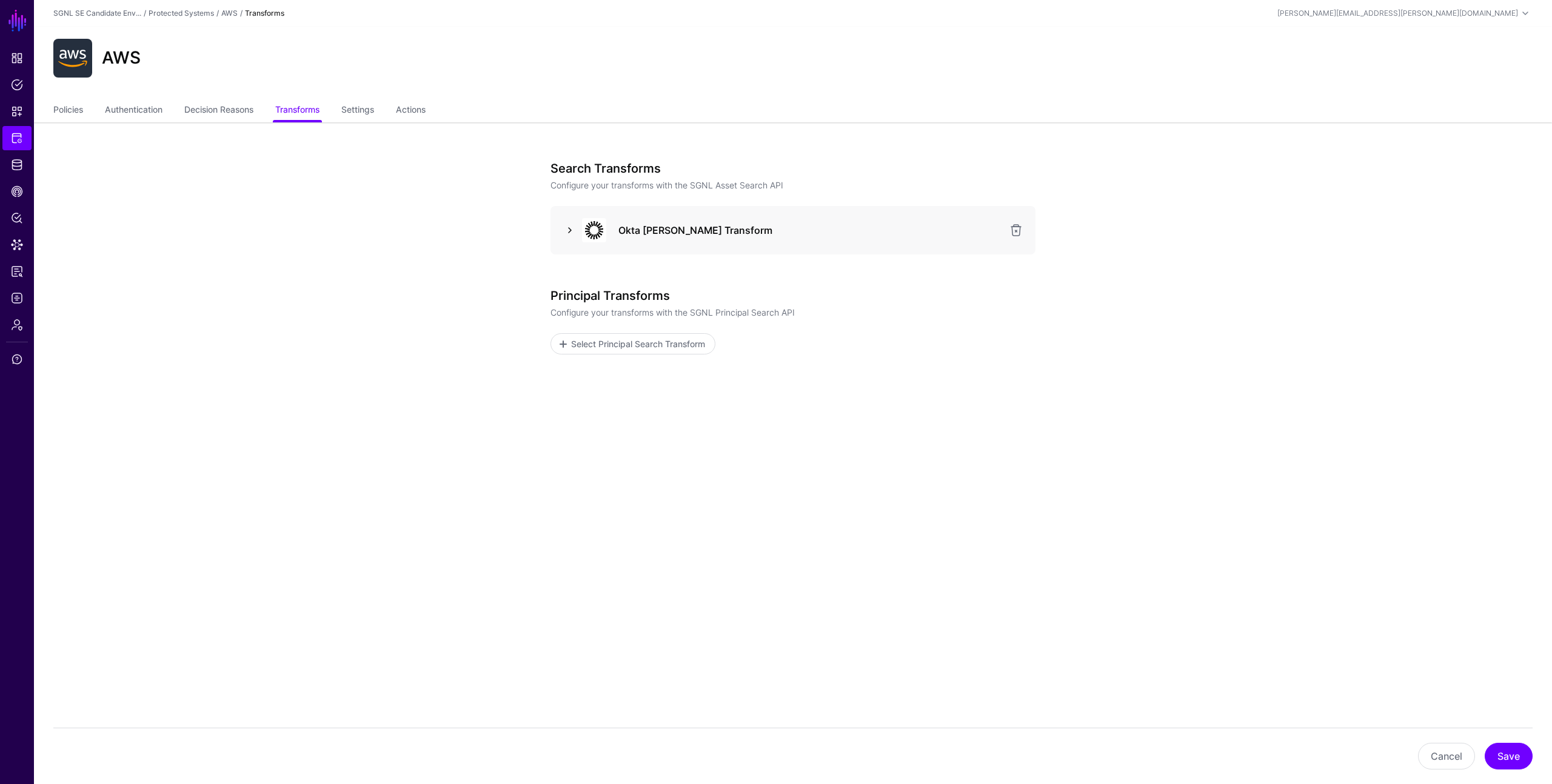
click at [568, 229] on link at bounding box center [570, 230] width 15 height 15
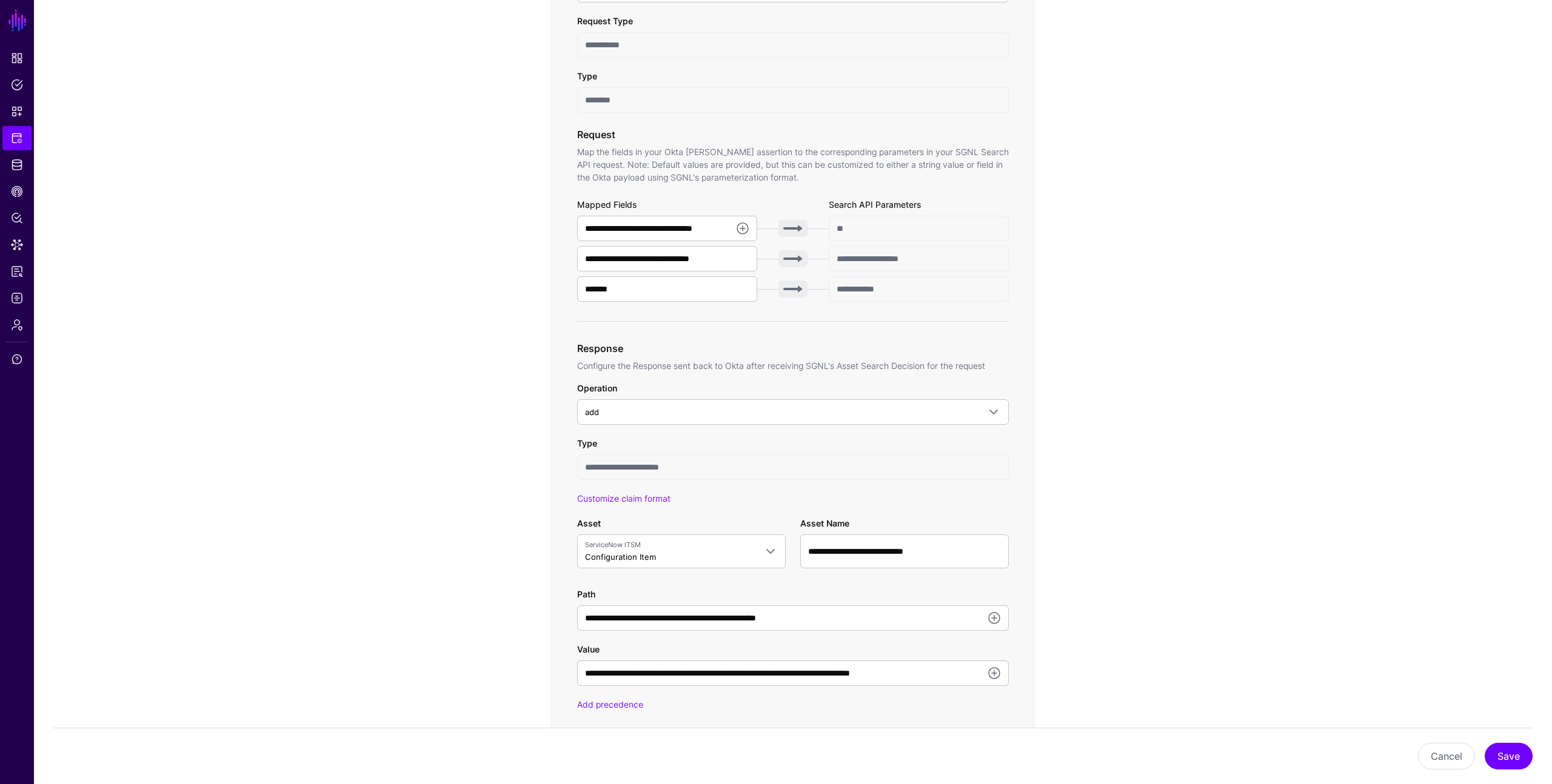
scroll to position [350, 0]
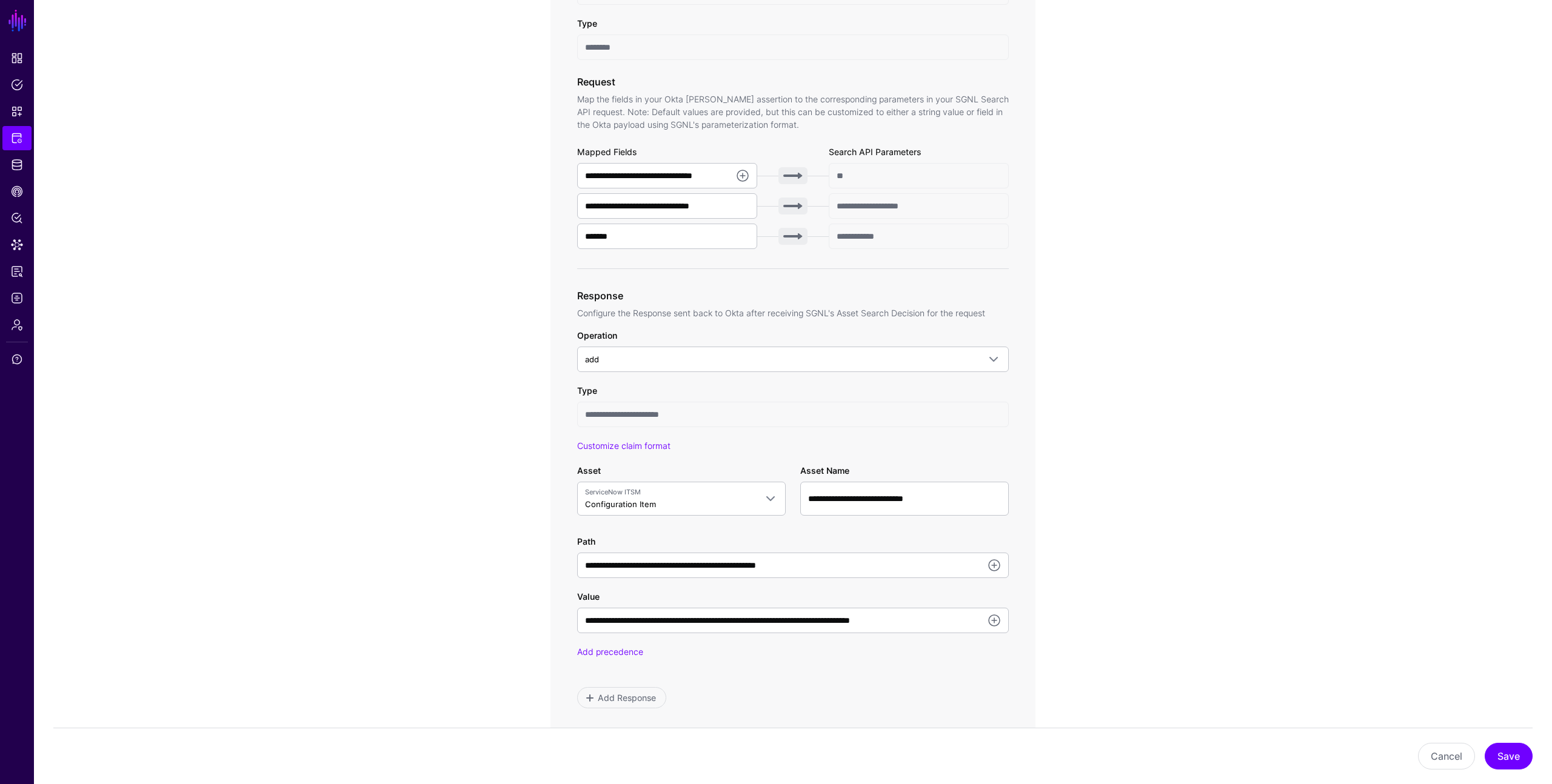
click at [462, 435] on app-integrations-item-transforms "**********" at bounding box center [793, 393] width 1518 height 1242
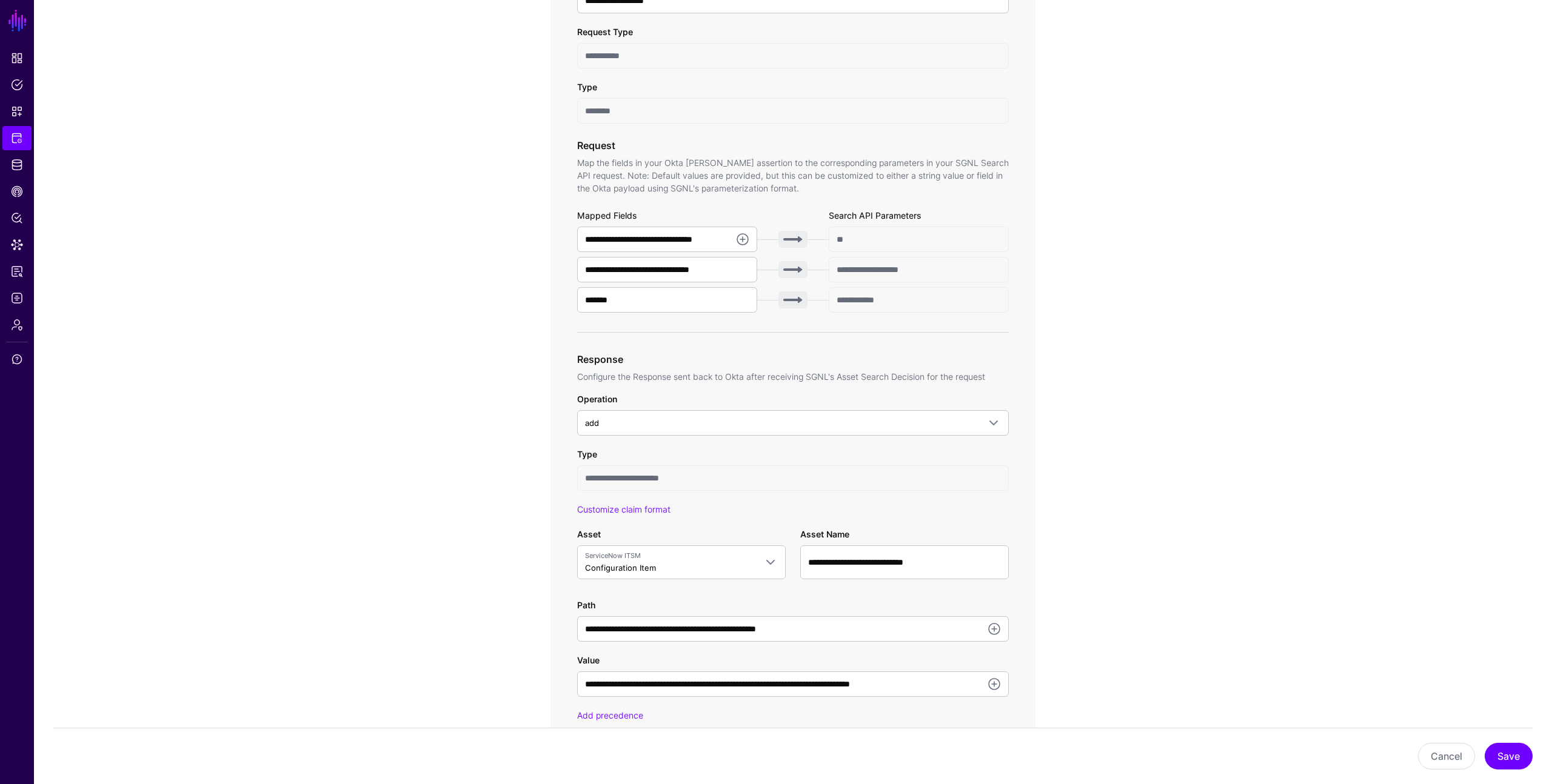
scroll to position [286, 0]
click at [995, 627] on link at bounding box center [993, 630] width 15 height 15
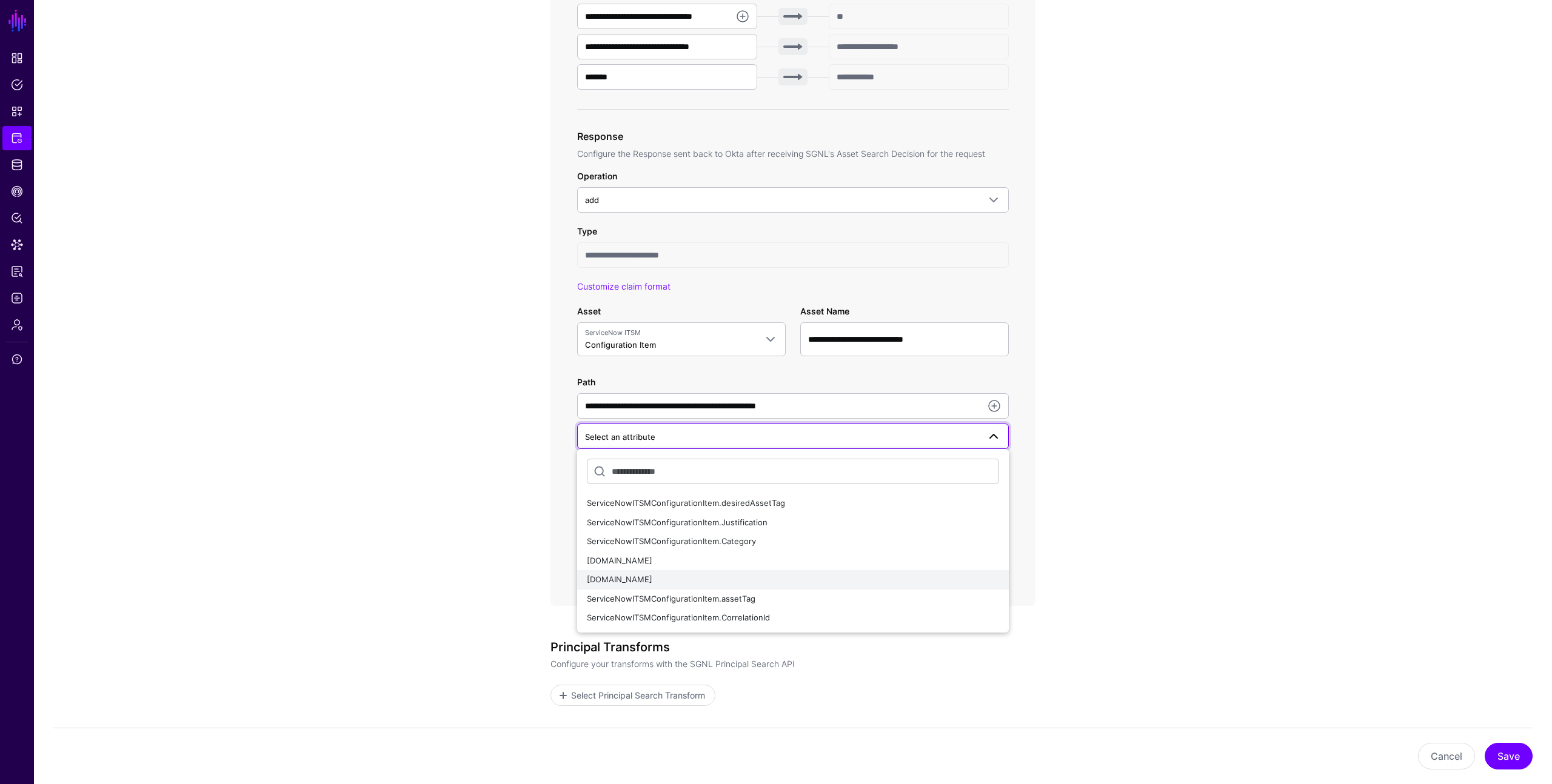
scroll to position [508, 0]
click at [1107, 435] on app-integrations-item-transforms "**********" at bounding box center [793, 251] width 1518 height 1273
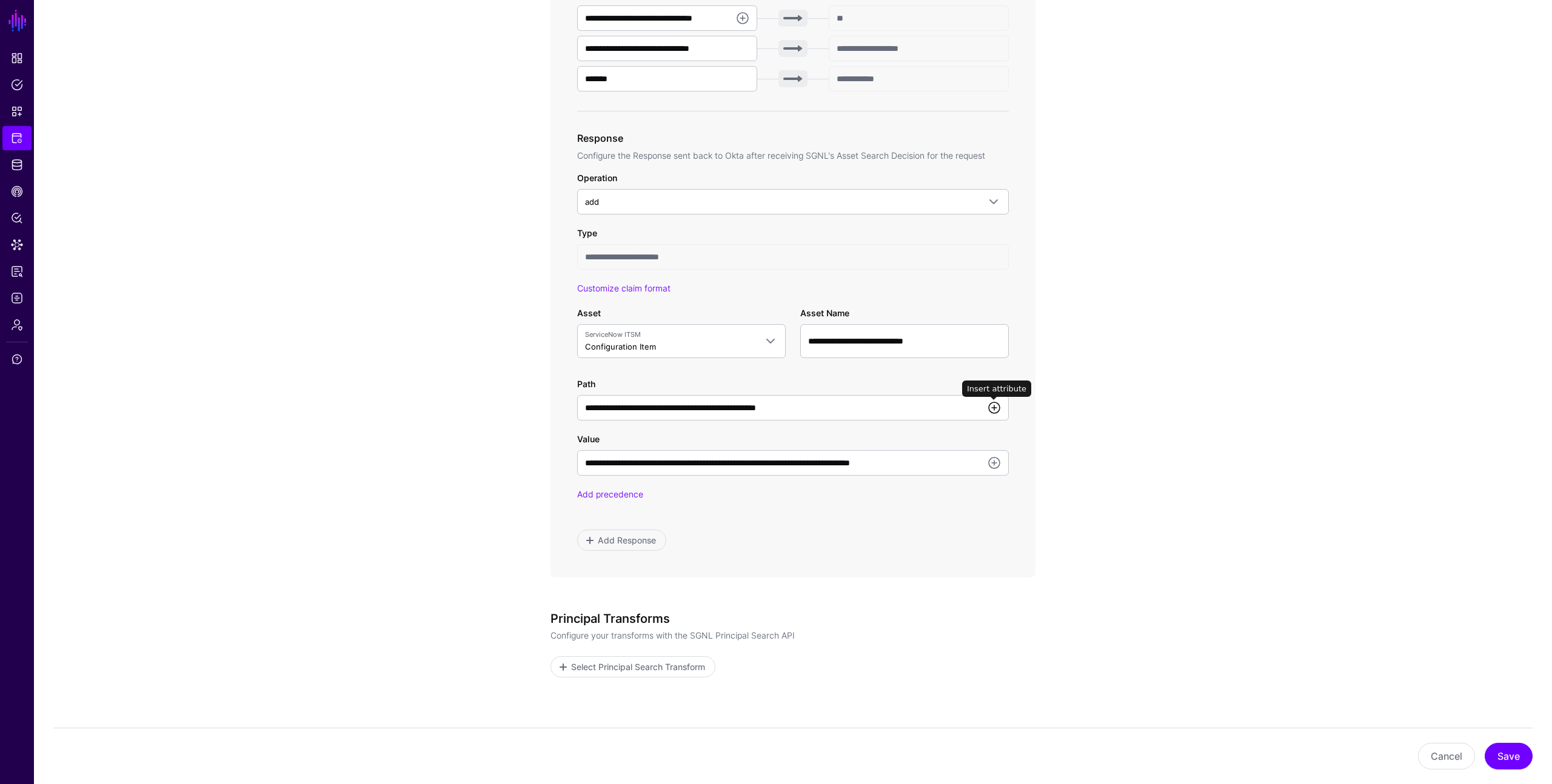
click at [991, 405] on link at bounding box center [993, 407] width 15 height 15
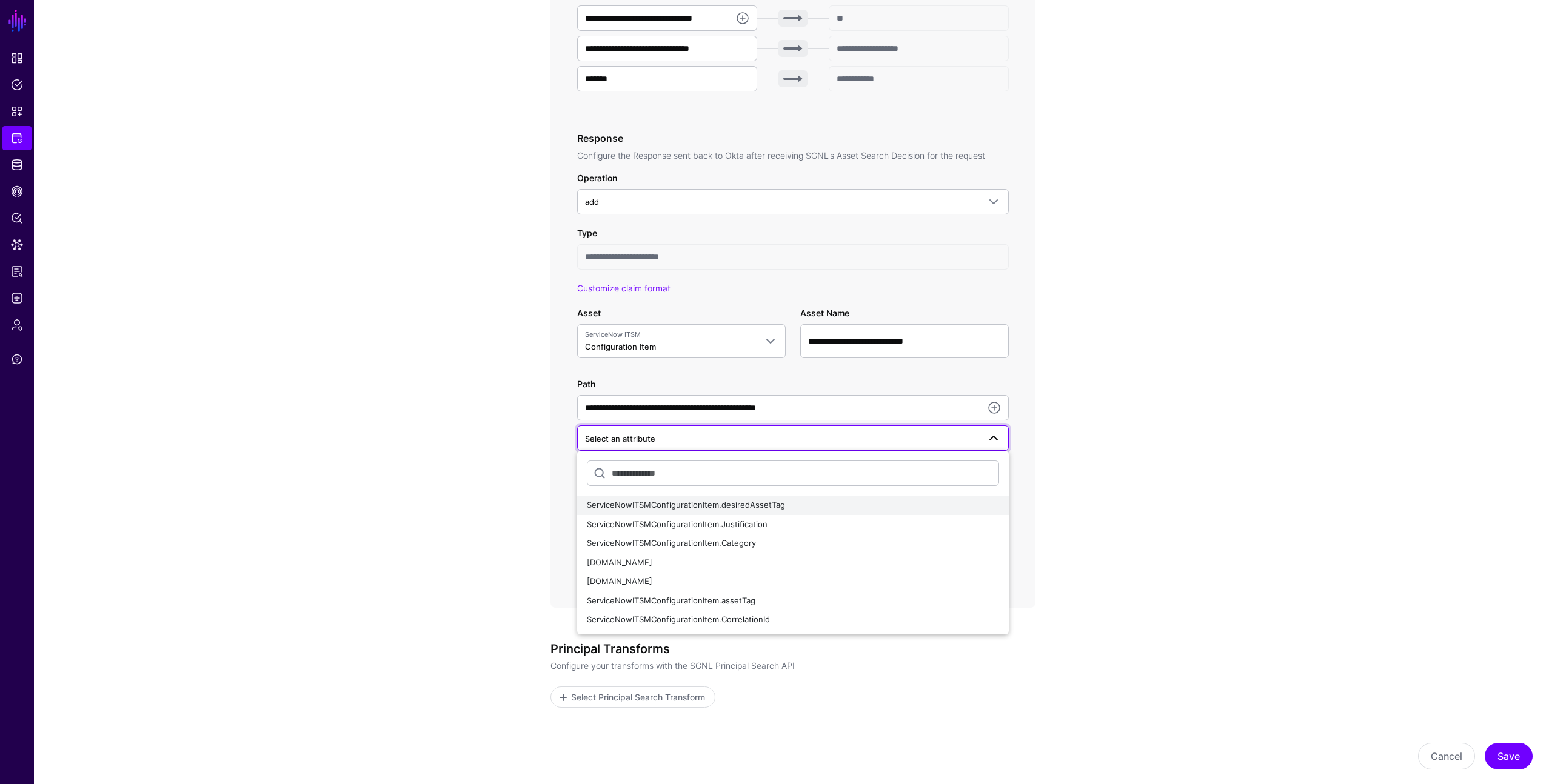
click at [905, 508] on div "ServiceNowITSMConfigurationItem.desiredAssetTag" at bounding box center [793, 505] width 412 height 12
type input "**********"
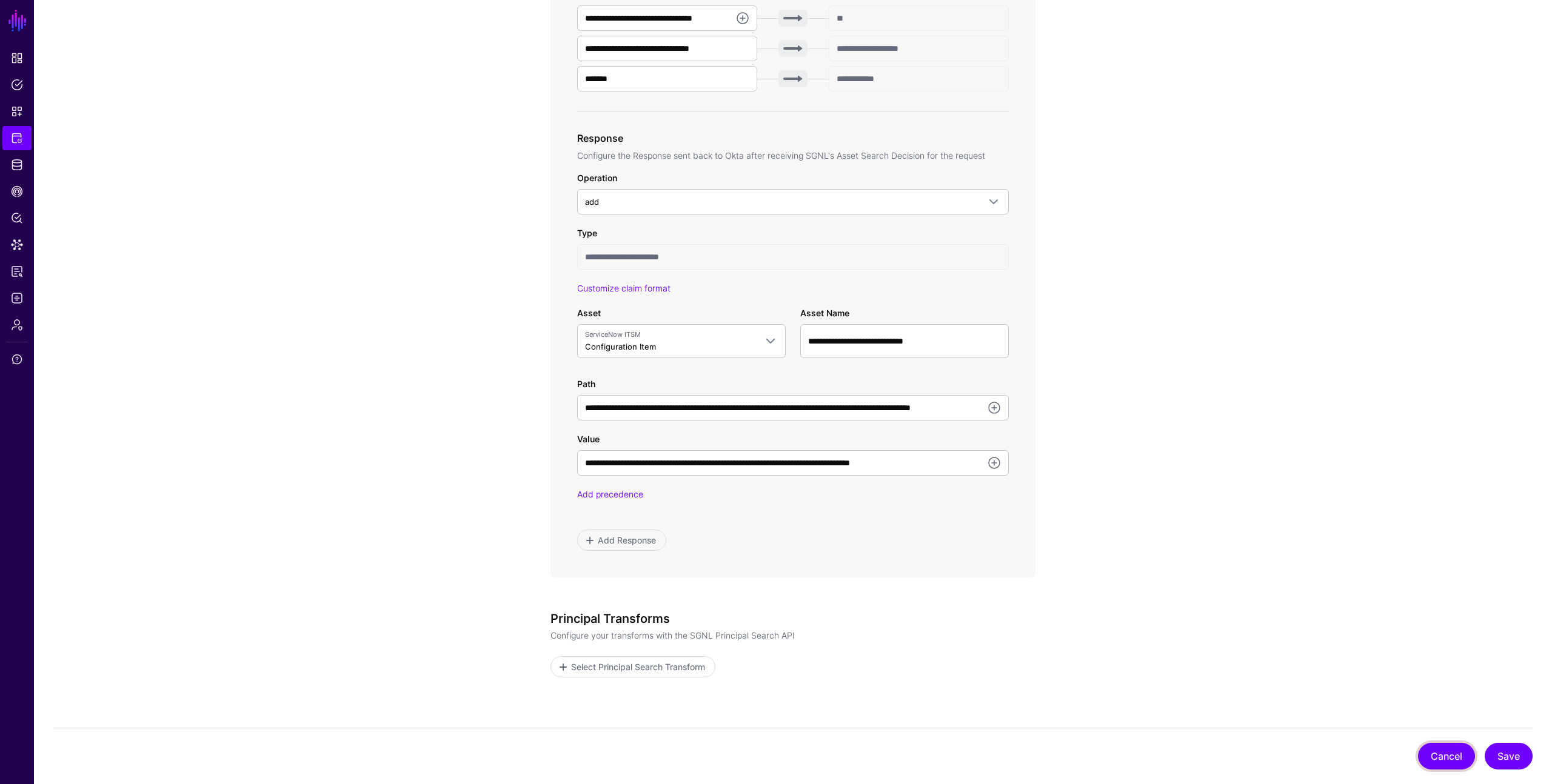
click at [1428, 754] on button "Cancel" at bounding box center [1446, 756] width 57 height 27
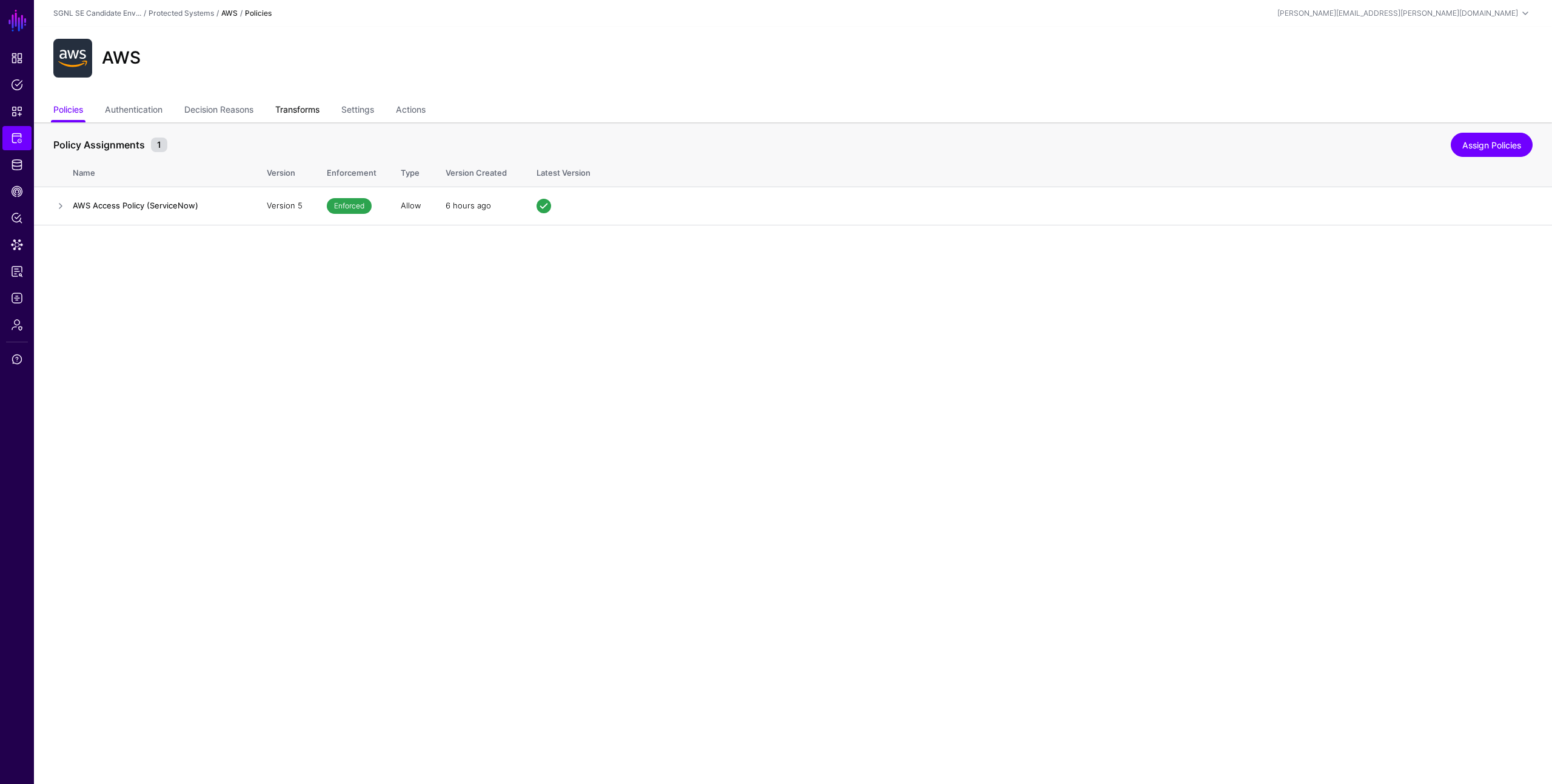
click at [310, 107] on link "Transforms" at bounding box center [298, 111] width 45 height 23
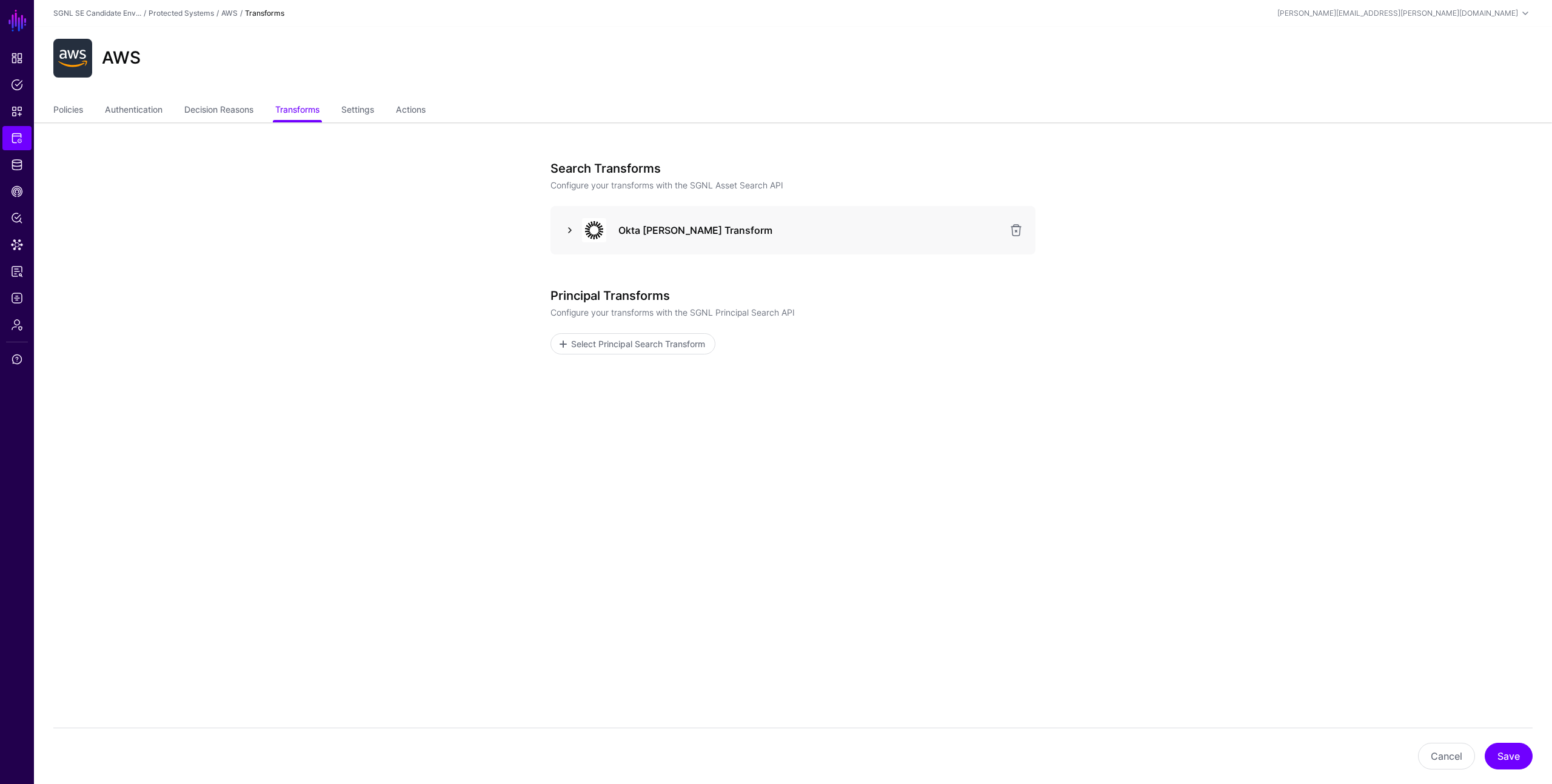
click at [569, 231] on link at bounding box center [570, 230] width 15 height 15
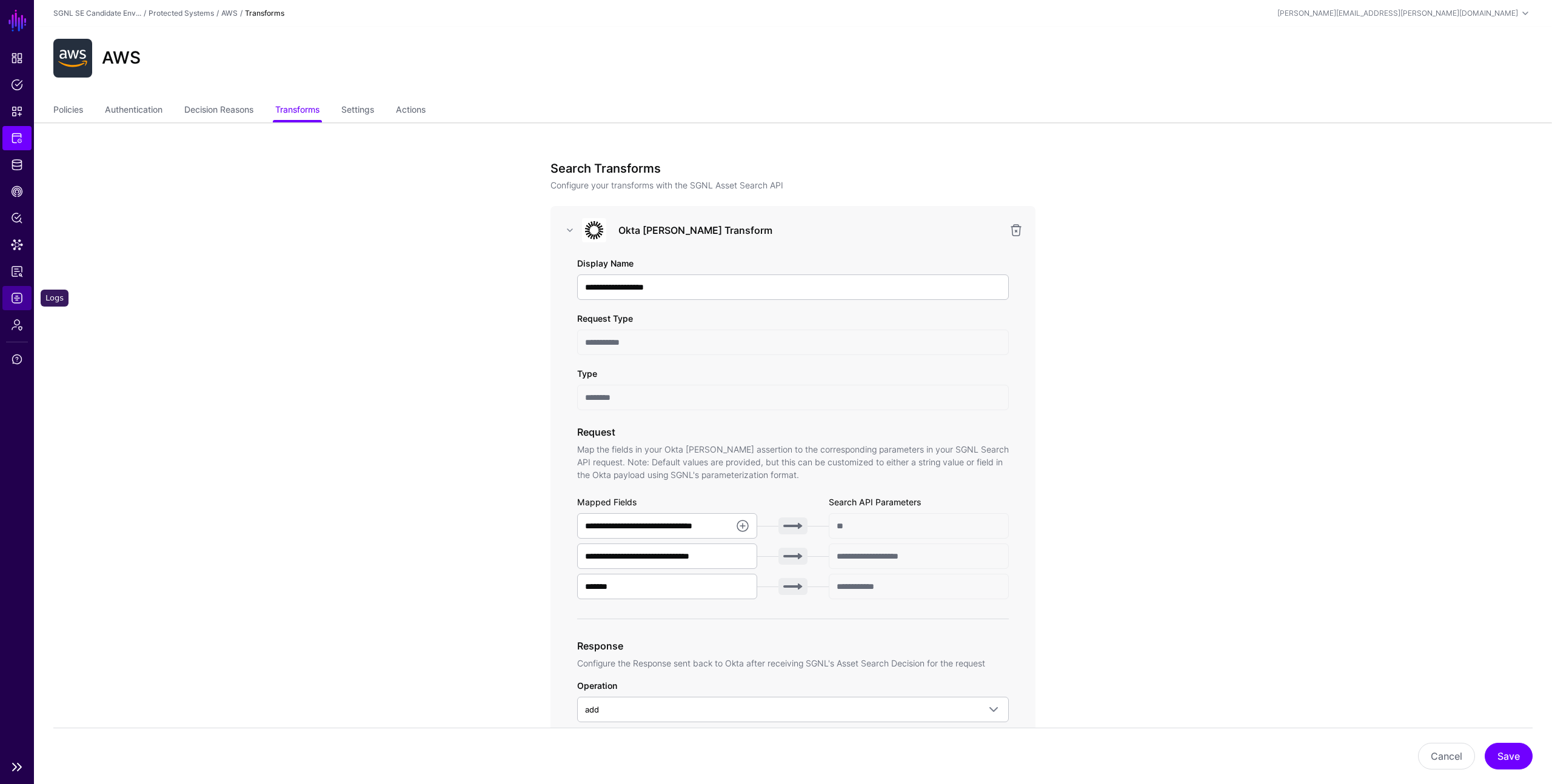
click at [12, 299] on span "Logs" at bounding box center [17, 299] width 12 height 12
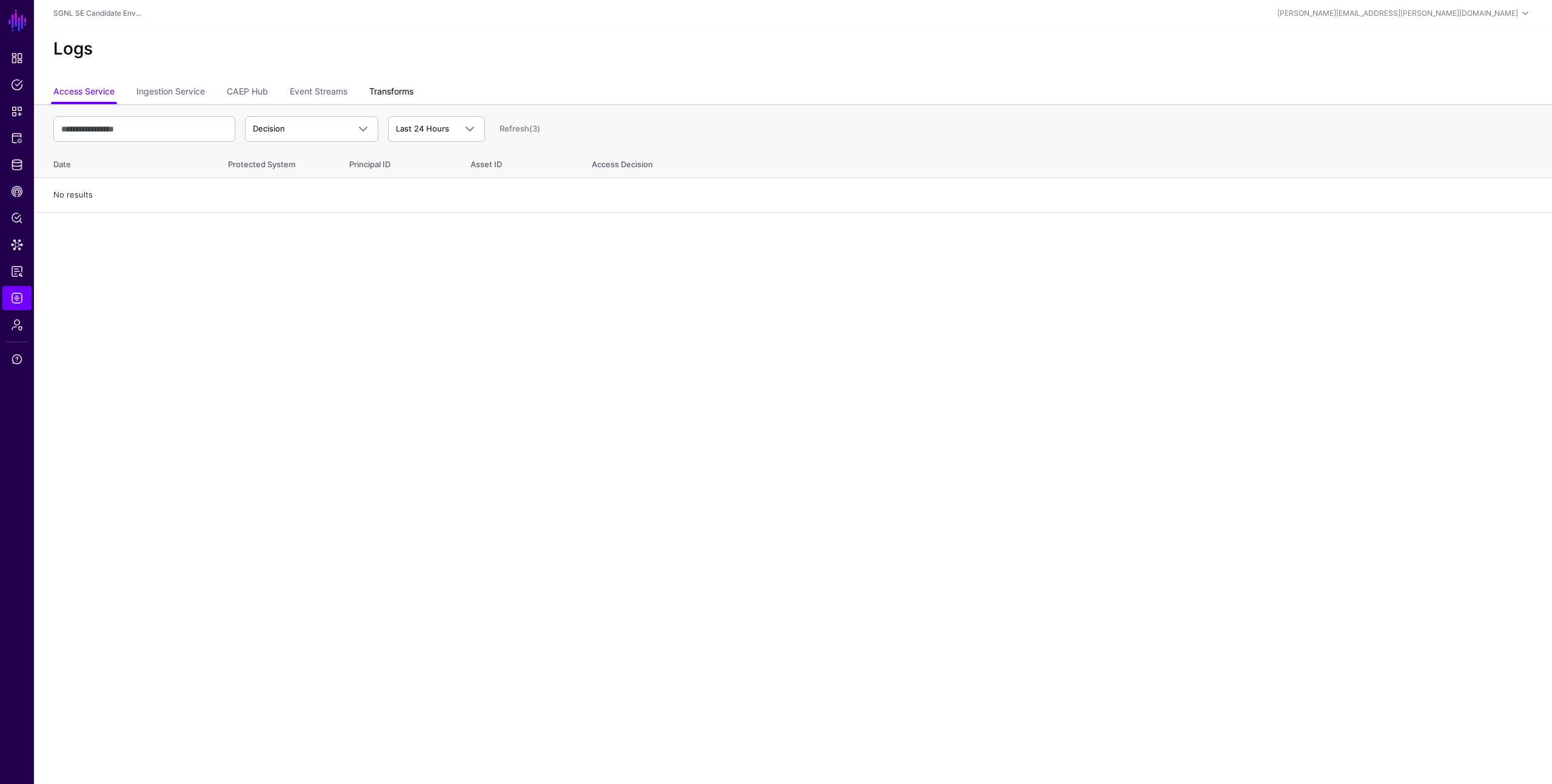
click at [394, 90] on link "Transforms" at bounding box center [391, 93] width 45 height 23
click at [334, 125] on span "Request" at bounding box center [301, 129] width 96 height 12
click at [319, 171] on div "Response" at bounding box center [311, 177] width 114 height 12
click at [321, 131] on span "Response" at bounding box center [301, 129] width 96 height 12
click at [313, 196] on div "Error" at bounding box center [311, 196] width 114 height 12
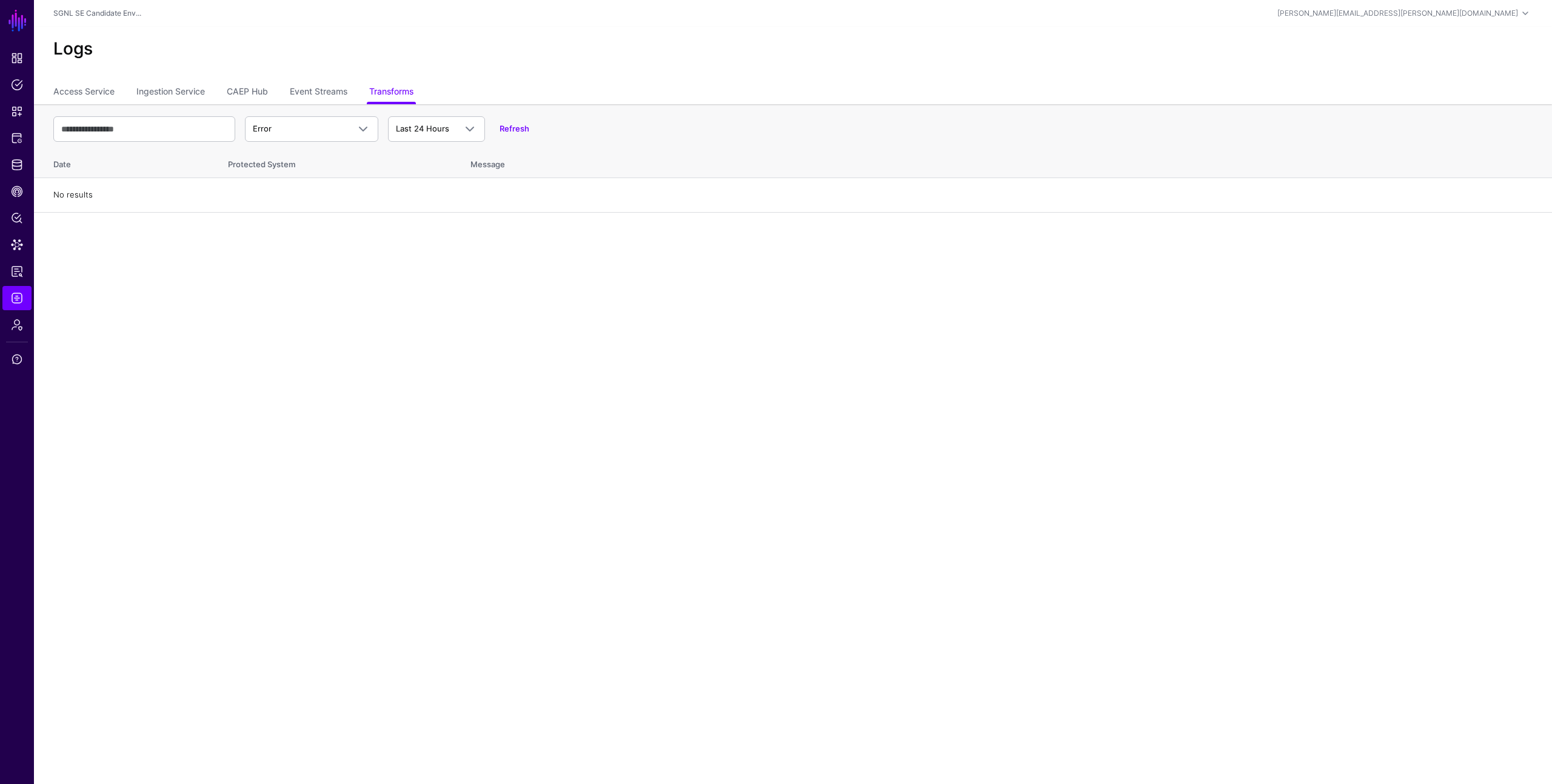
click at [313, 196] on td "No results" at bounding box center [793, 196] width 1518 height 34
click at [88, 96] on link "Access Service" at bounding box center [83, 93] width 61 height 23
click at [297, 140] on link "Decision" at bounding box center [311, 130] width 133 height 26
click at [286, 173] on div "Match" at bounding box center [311, 177] width 114 height 12
click at [184, 91] on link "Ingestion Service" at bounding box center [171, 93] width 69 height 23
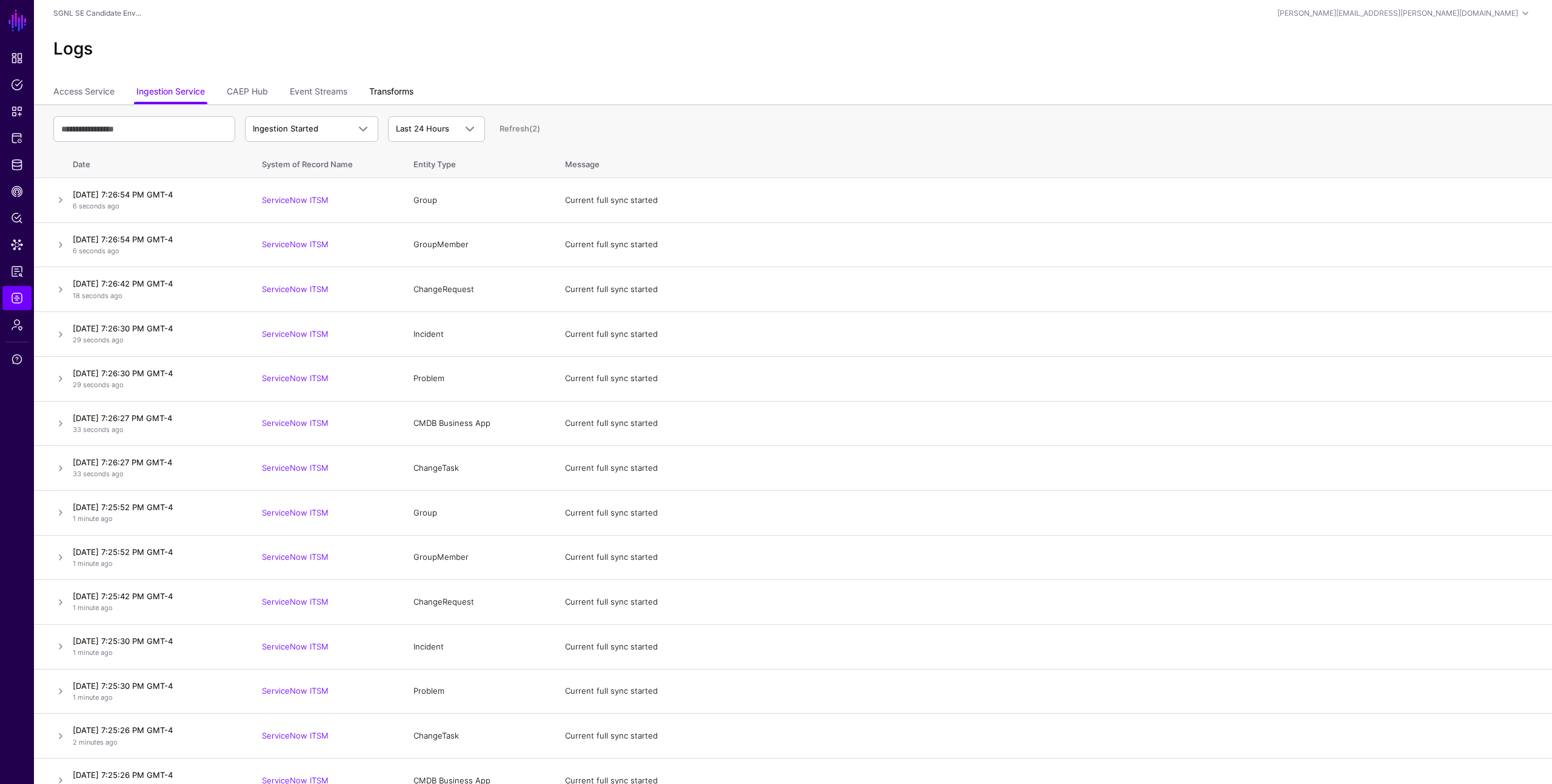
click at [404, 89] on link "Transforms" at bounding box center [391, 93] width 45 height 23
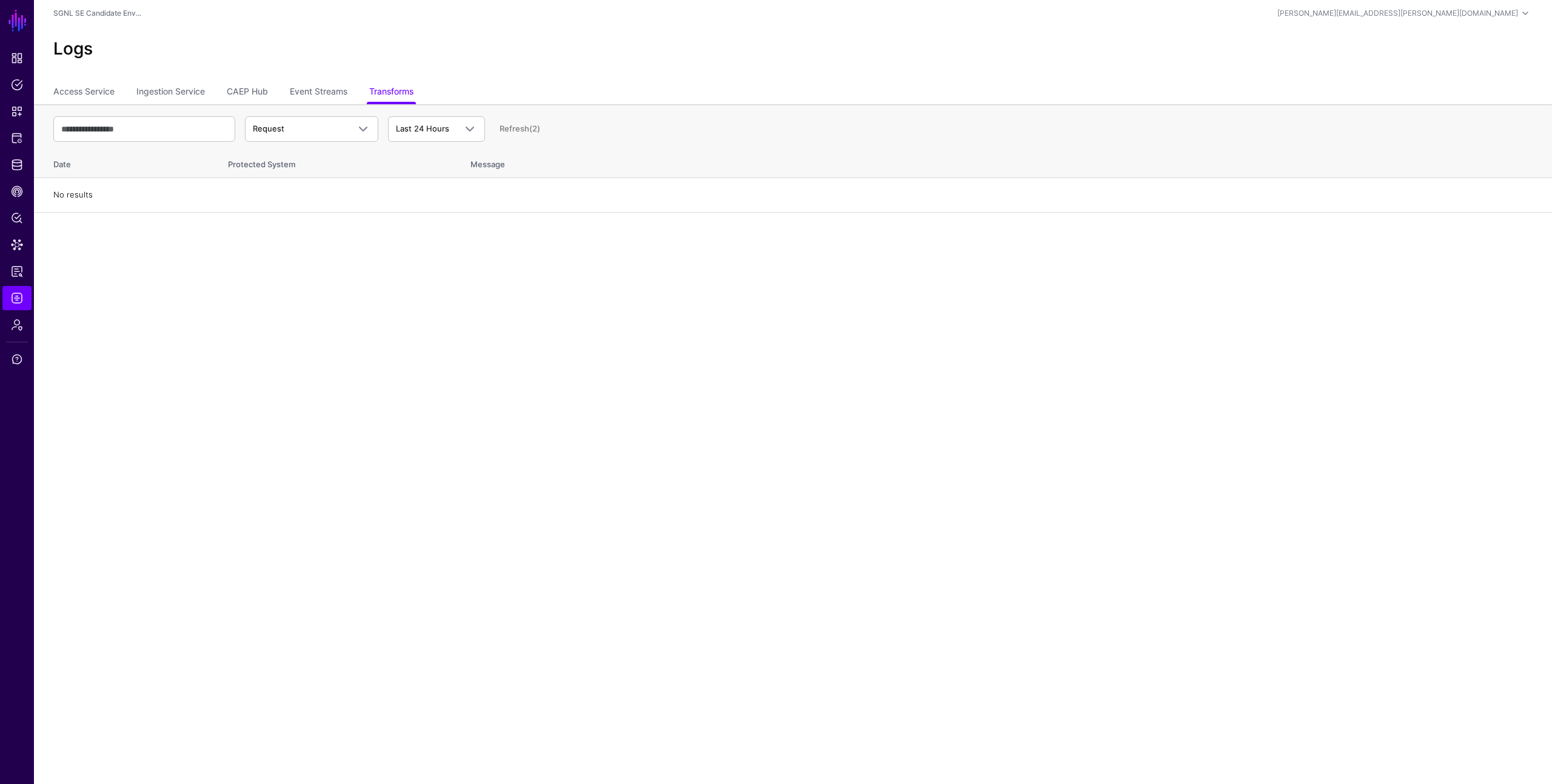
click at [251, 198] on td "No results" at bounding box center [793, 196] width 1518 height 34
click at [324, 121] on link "Request" at bounding box center [311, 130] width 133 height 26
click at [317, 195] on div "Error" at bounding box center [311, 196] width 114 height 12
click at [337, 129] on span "Error" at bounding box center [301, 129] width 96 height 12
click at [330, 178] on div "Response" at bounding box center [311, 177] width 114 height 12
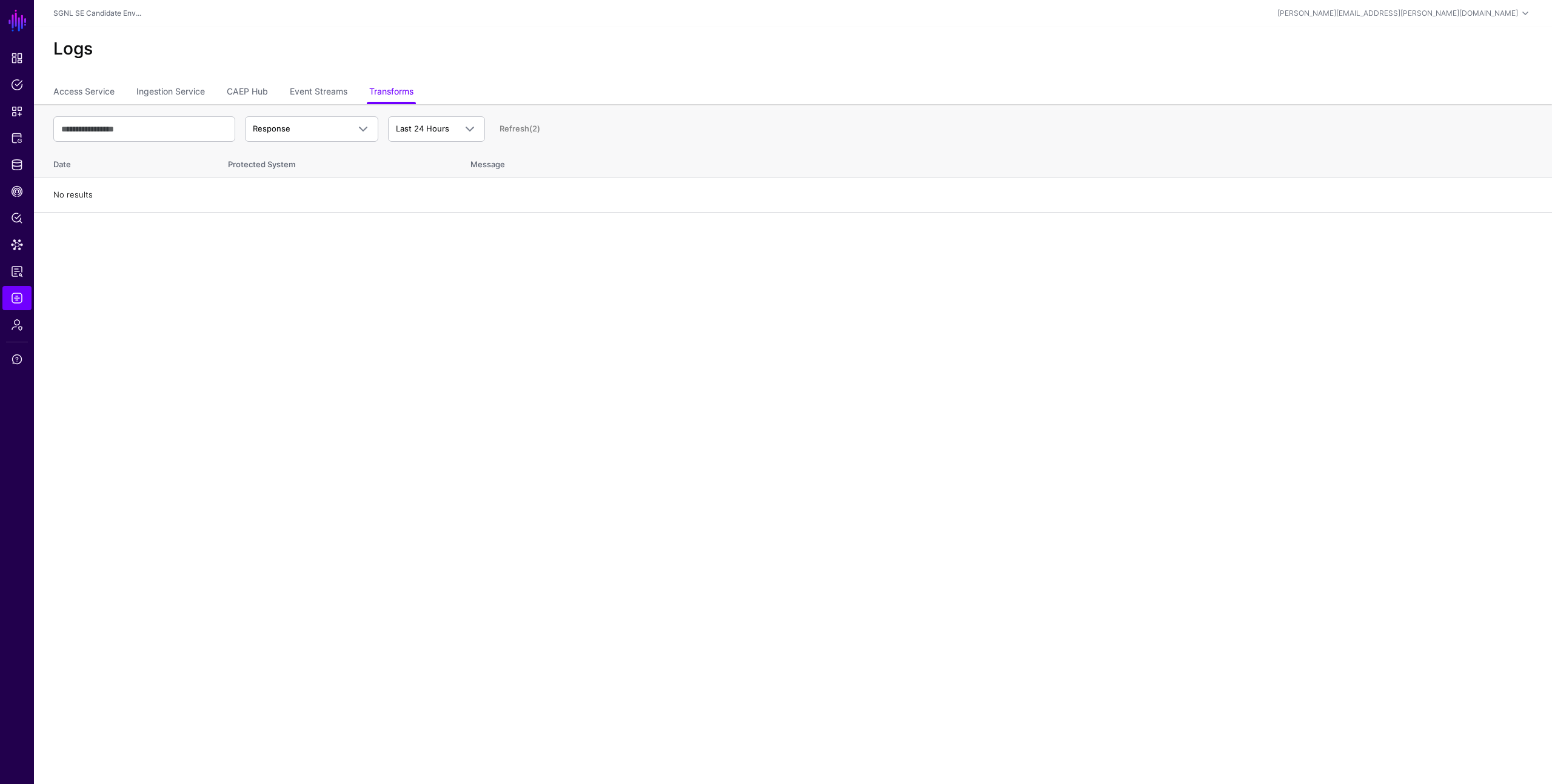
click at [354, 288] on main "SGNL Dashboard Policies Snippets Protected Systems Identity Data Fabric CAEP Hu…" at bounding box center [776, 392] width 1552 height 784
click at [14, 139] on span "Protected Systems" at bounding box center [17, 138] width 12 height 12
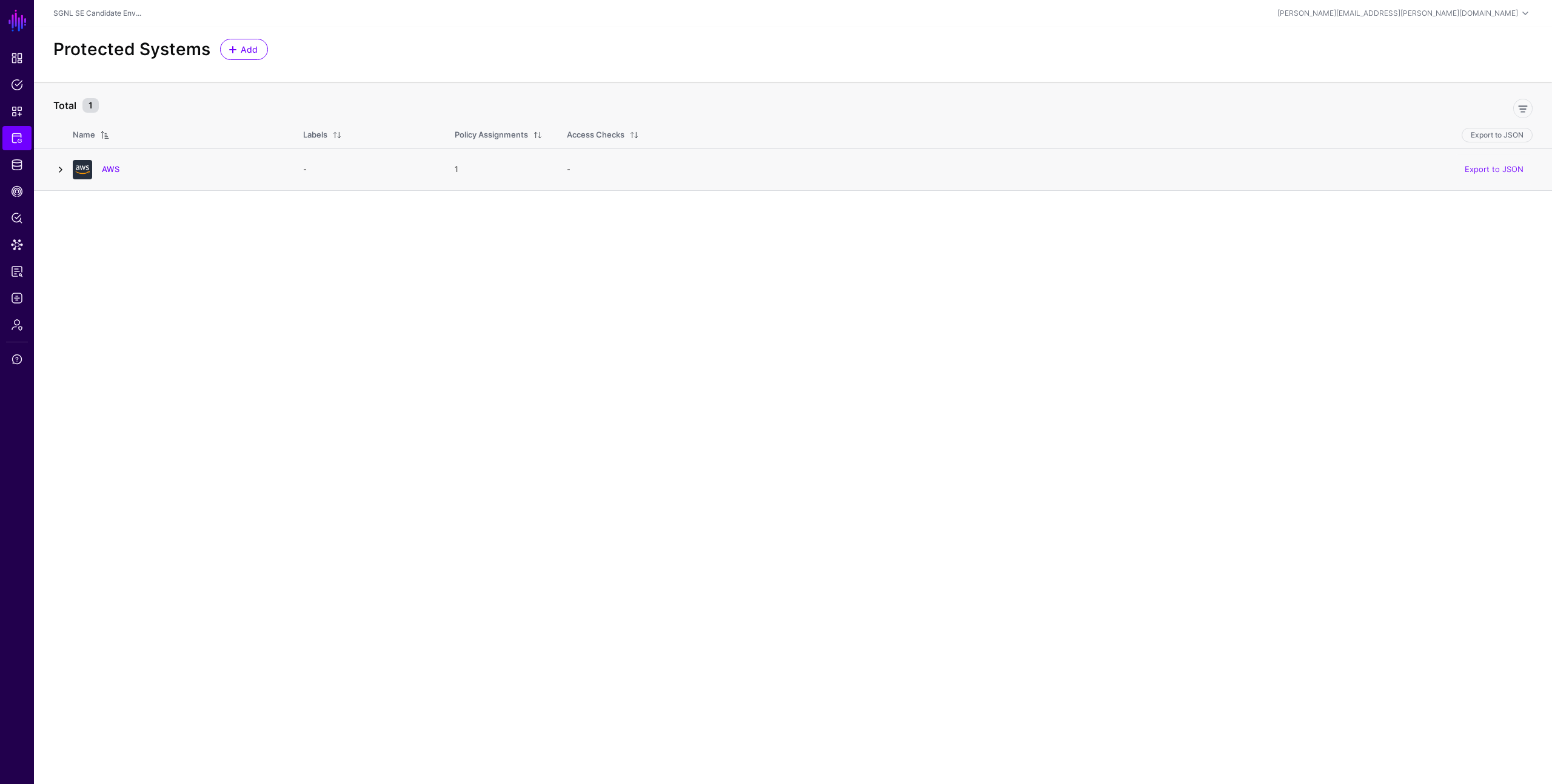
click at [59, 171] on link at bounding box center [60, 169] width 15 height 15
click at [112, 166] on link "AWS" at bounding box center [111, 168] width 17 height 9
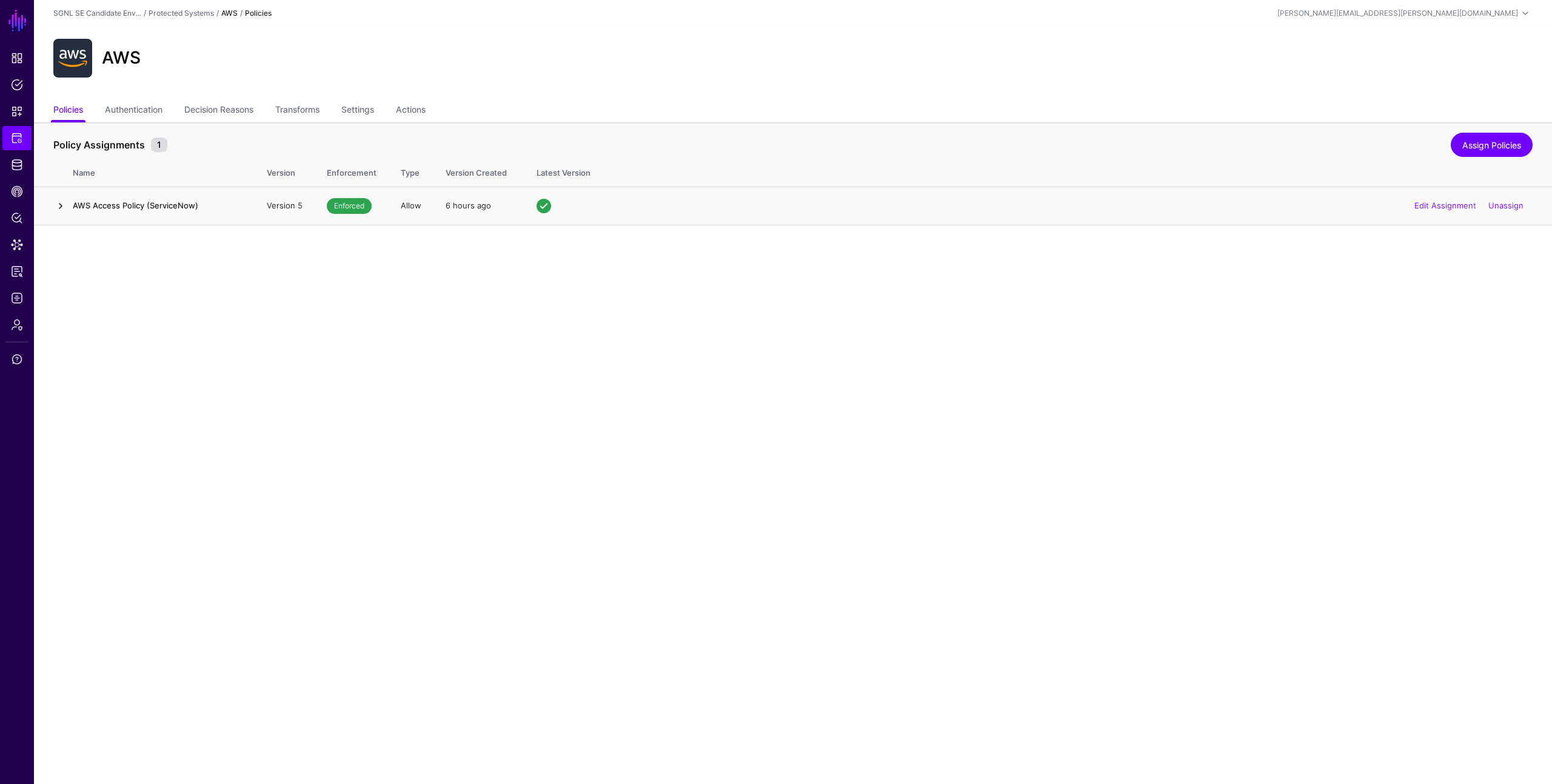
click at [63, 204] on link at bounding box center [60, 206] width 15 height 15
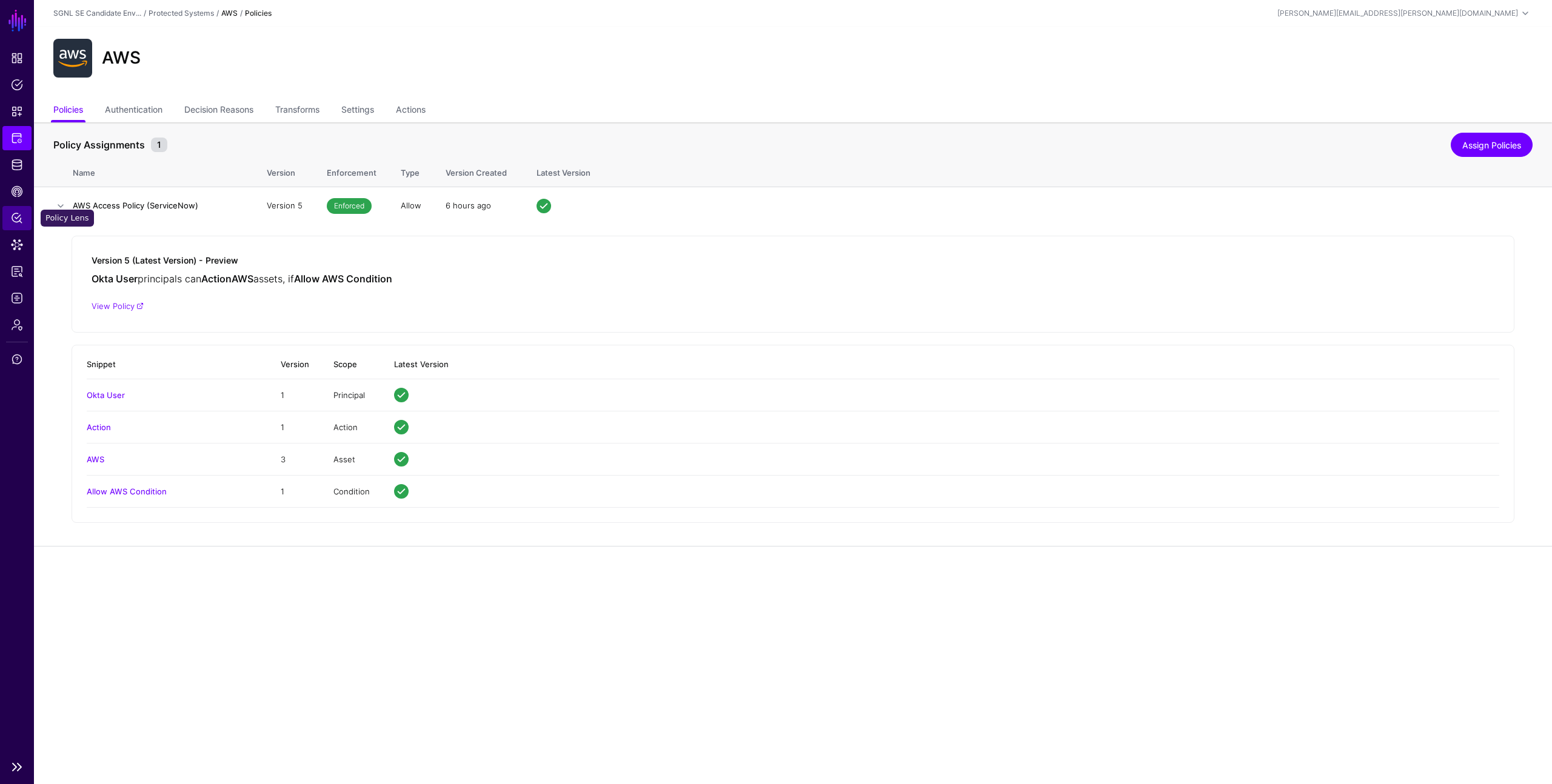
click at [11, 222] on span "Policy Lens" at bounding box center [17, 218] width 12 height 12
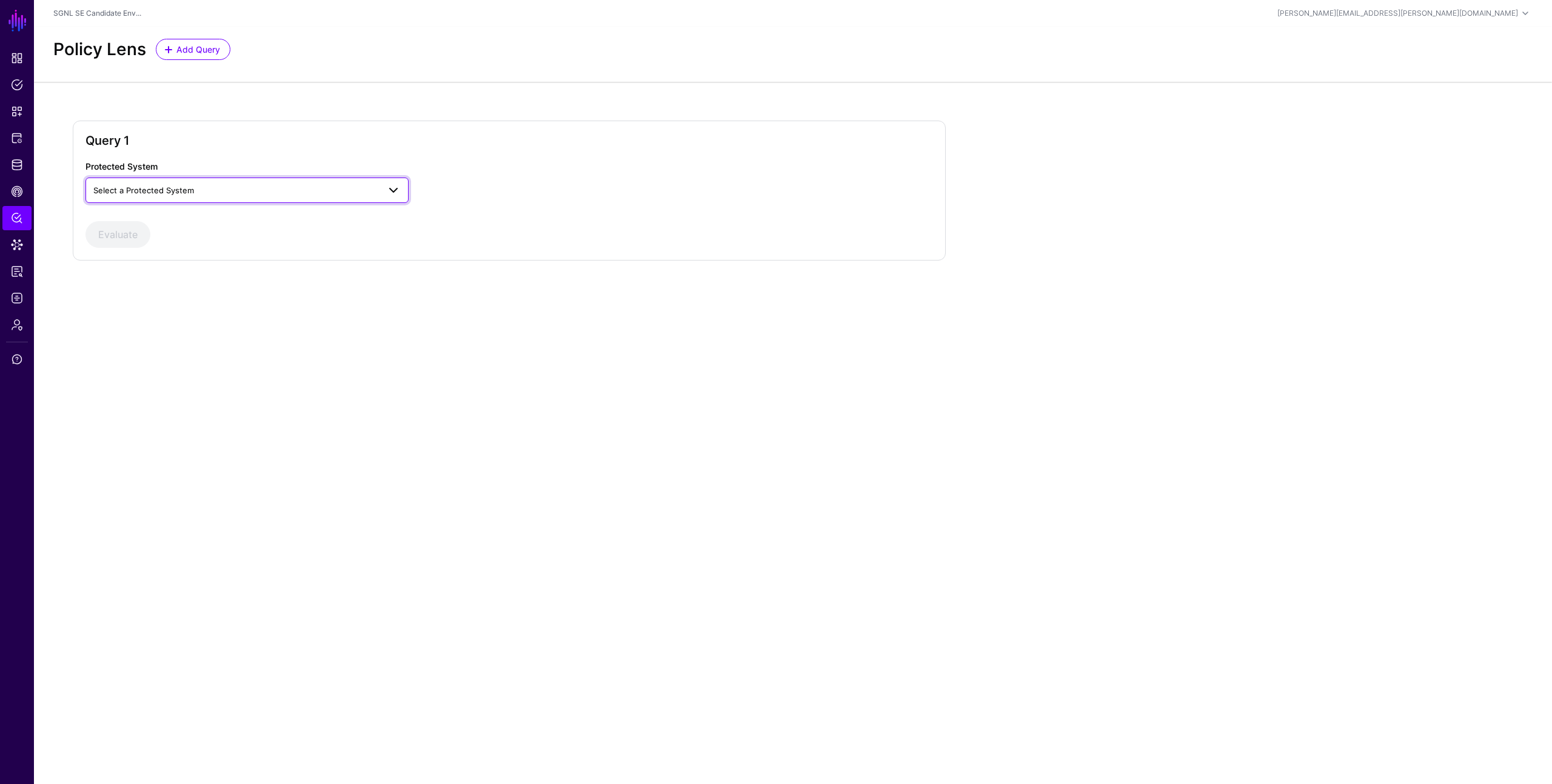
click at [240, 189] on span "Select a Protected System" at bounding box center [236, 190] width 286 height 14
click at [231, 219] on div "AWS" at bounding box center [247, 219] width 304 height 12
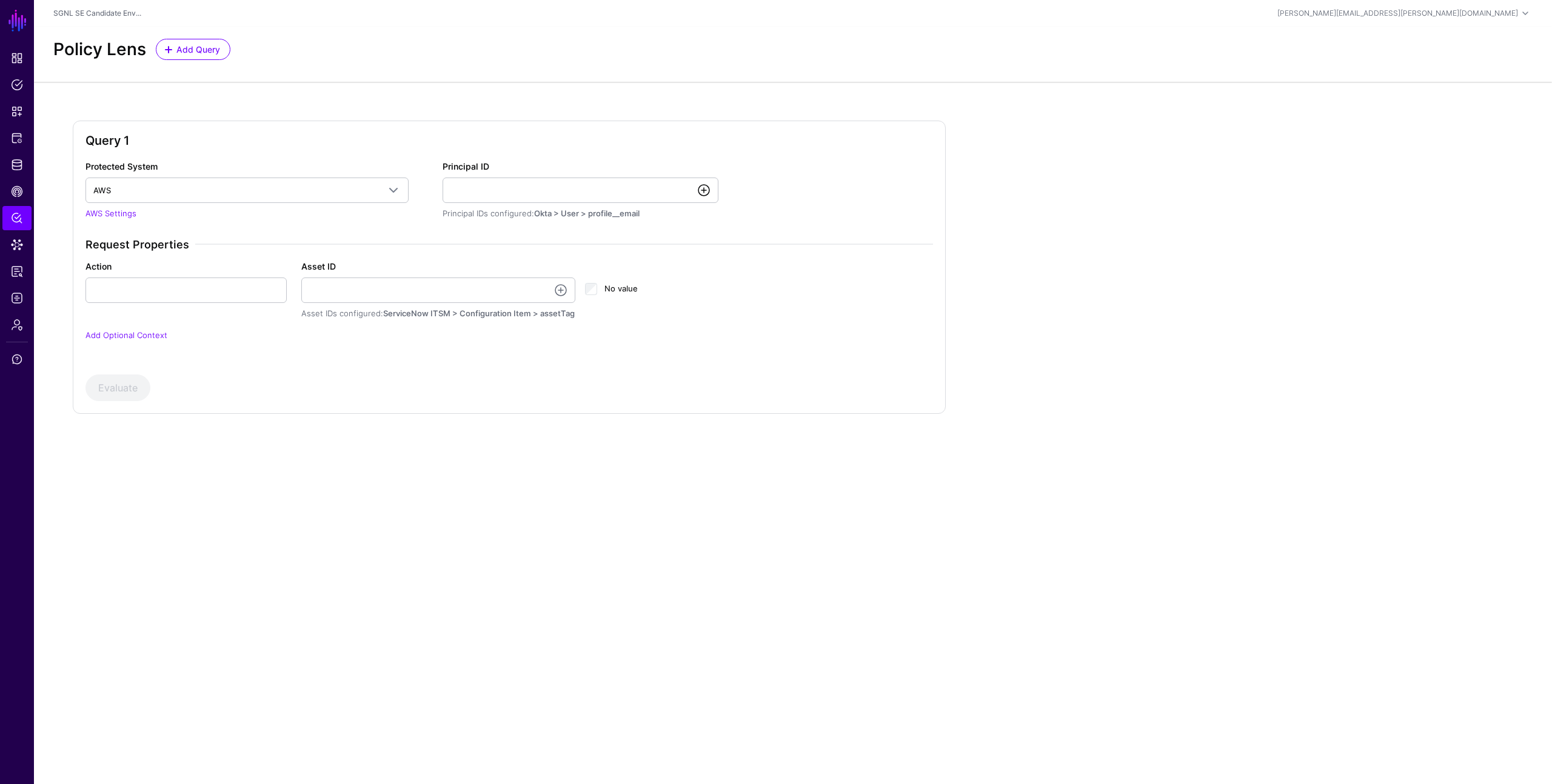
click at [703, 190] on link at bounding box center [704, 190] width 15 height 15
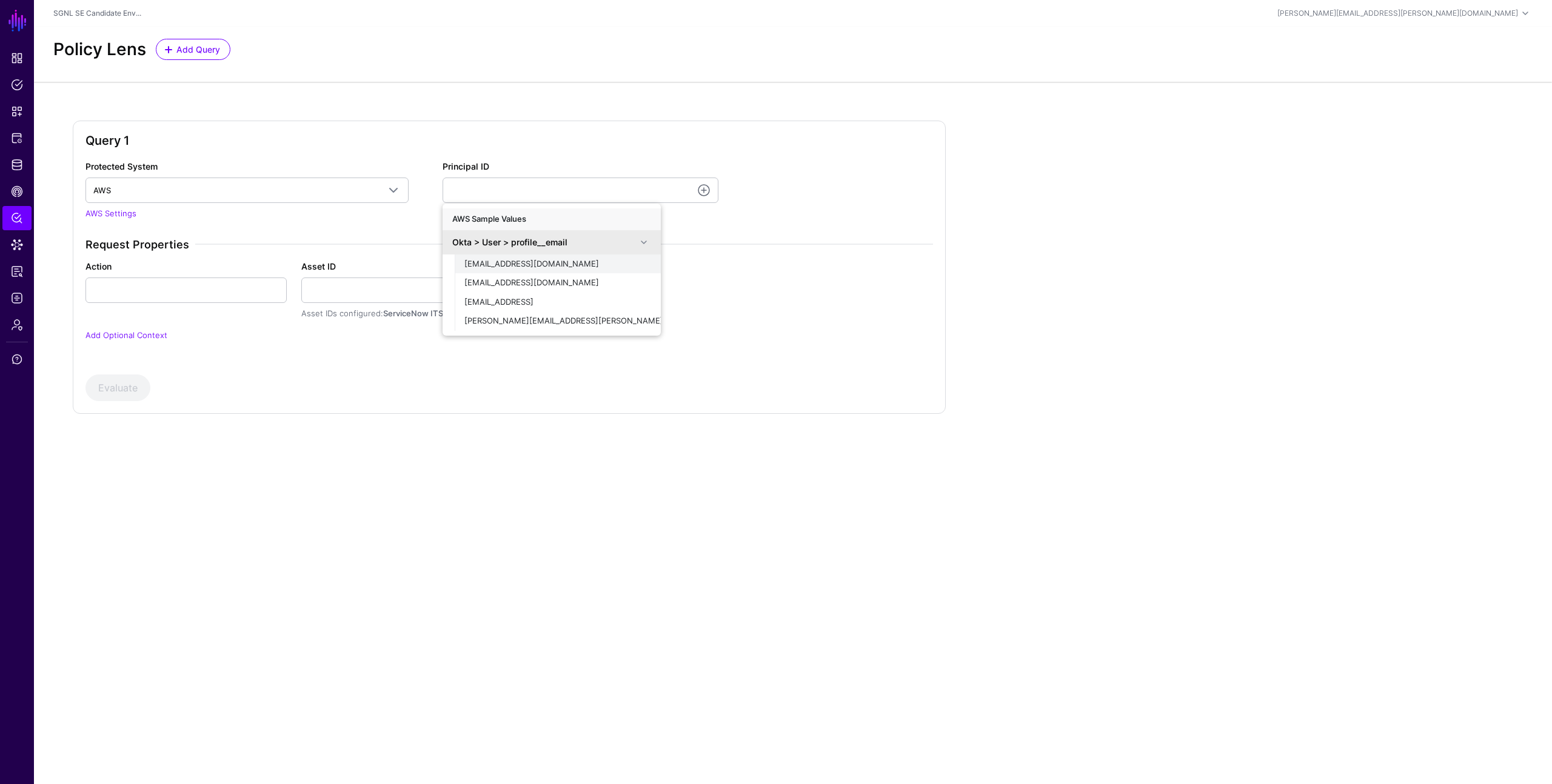
click at [522, 261] on span "demouser@demopanel.com" at bounding box center [531, 263] width 135 height 9
type input "**********"
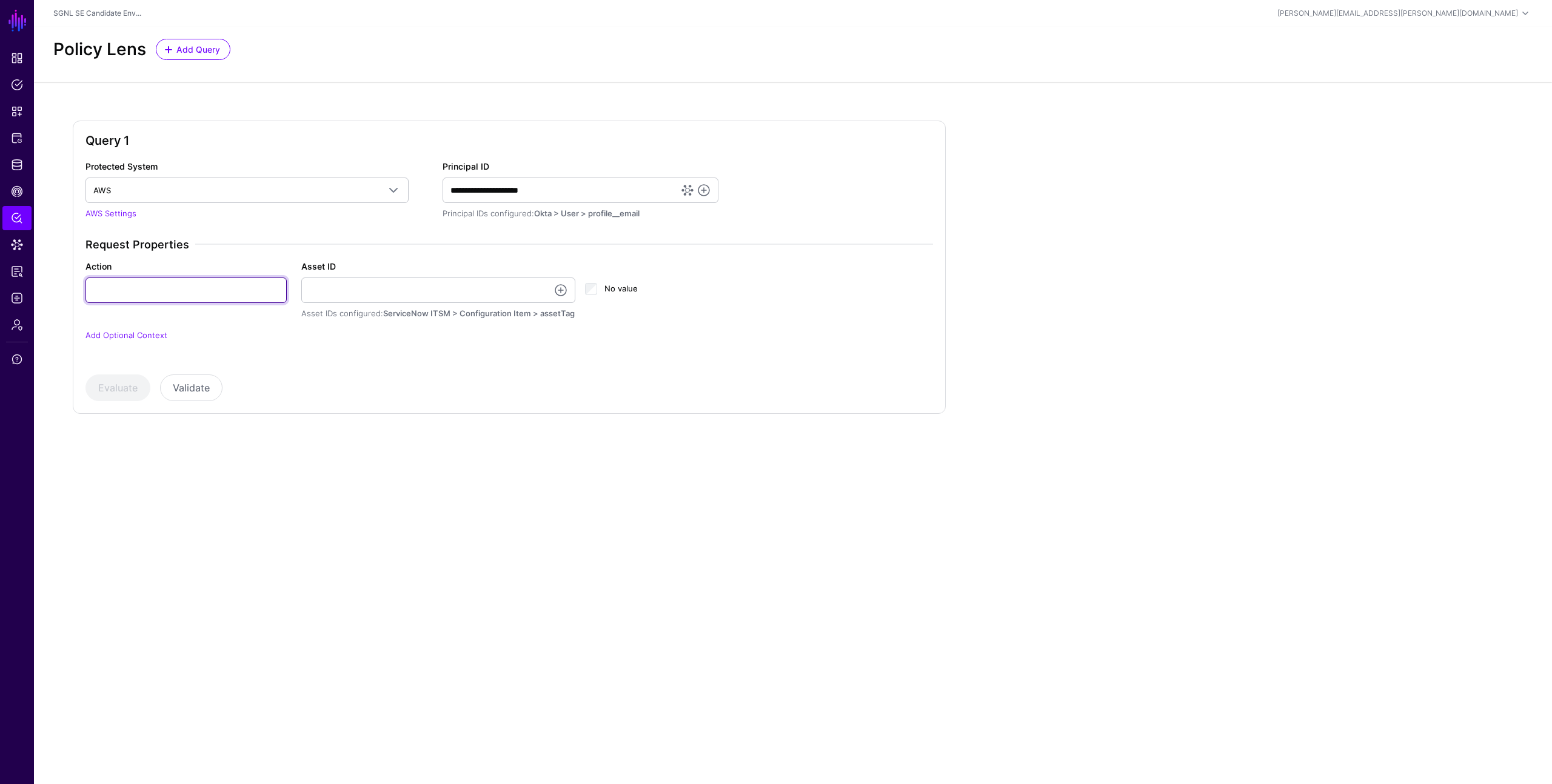
click at [220, 286] on input "Action" at bounding box center [186, 291] width 202 height 26
type input "******"
click at [560, 288] on link at bounding box center [560, 290] width 15 height 15
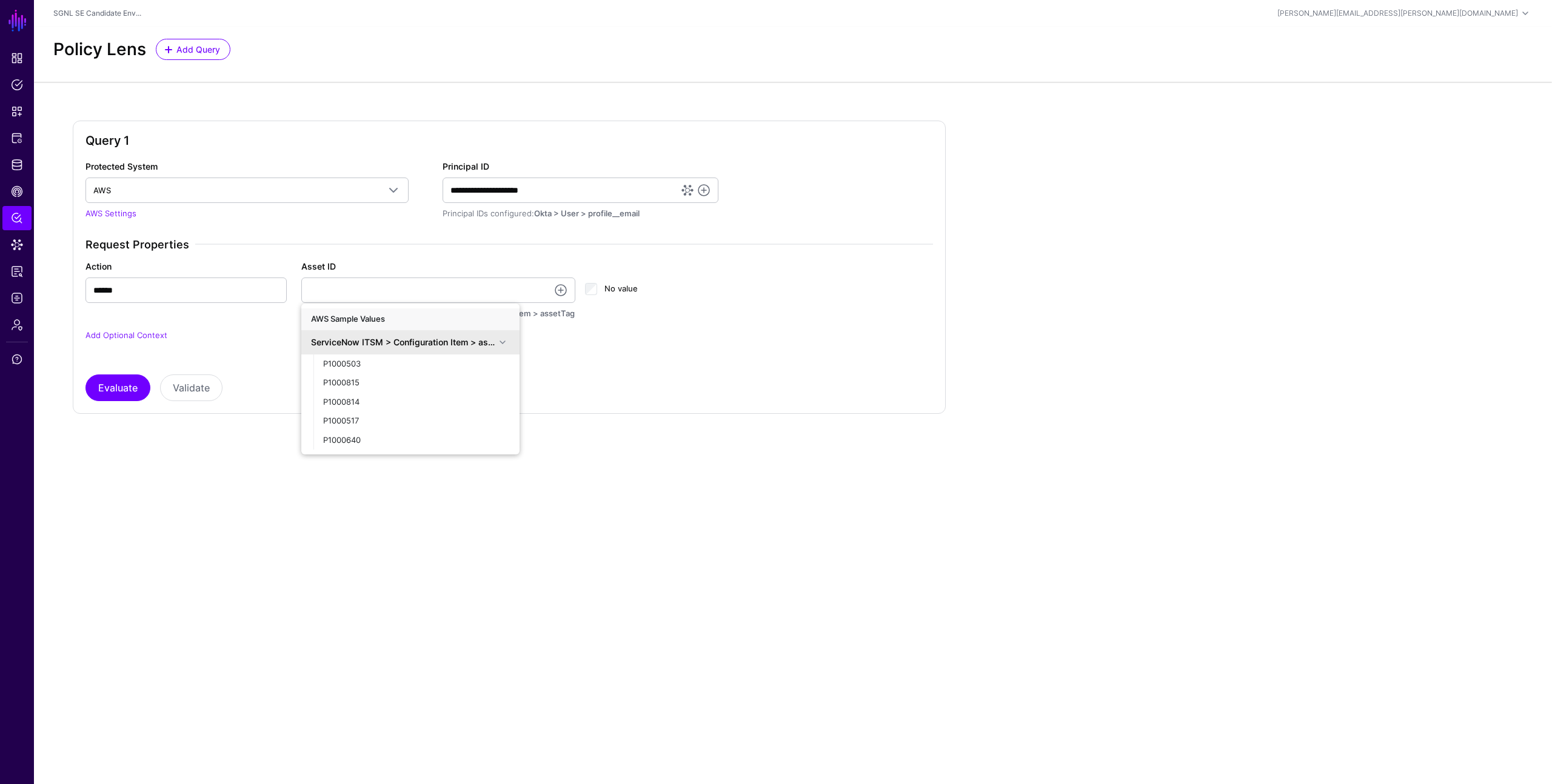
click at [438, 274] on div "Asset ID Asset IDs configured: ServiceNow ITSM > Configuration Item > assetTag …" at bounding box center [438, 290] width 275 height 60
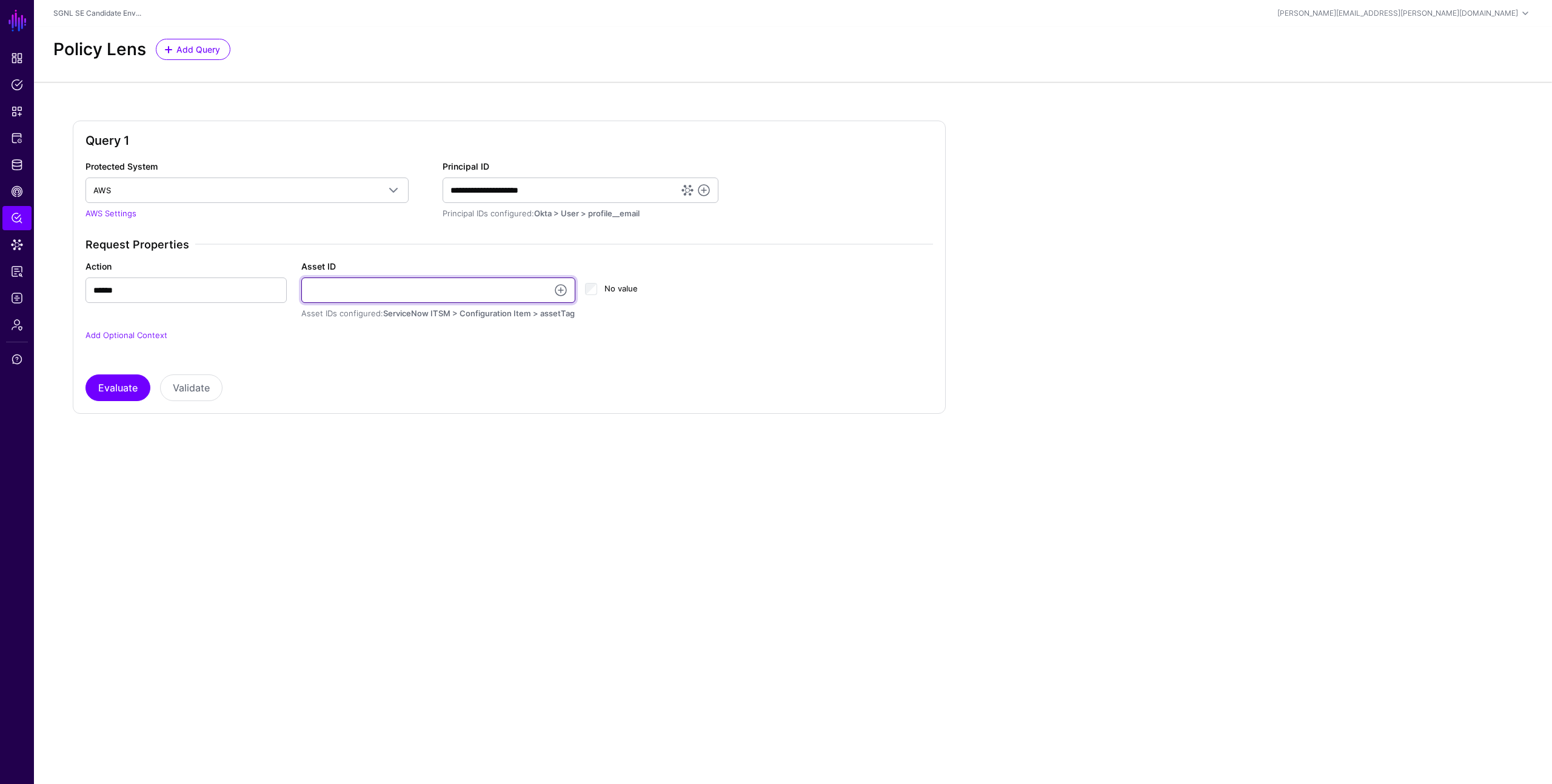
click at [431, 288] on input "Asset ID" at bounding box center [438, 291] width 275 height 26
type input "**********"
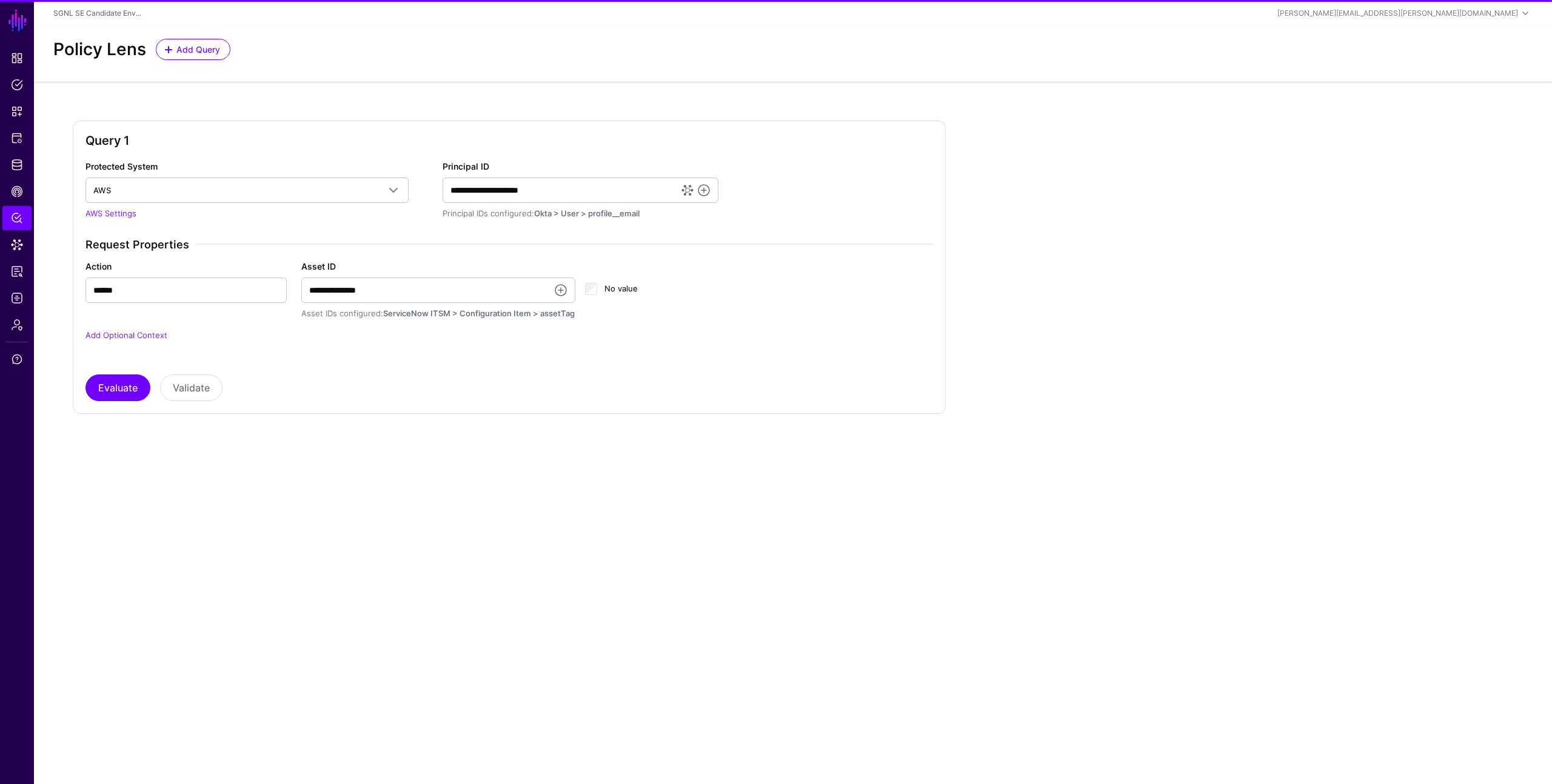
click at [365, 397] on div "Evaluate Validate" at bounding box center [510, 388] width 848 height 27
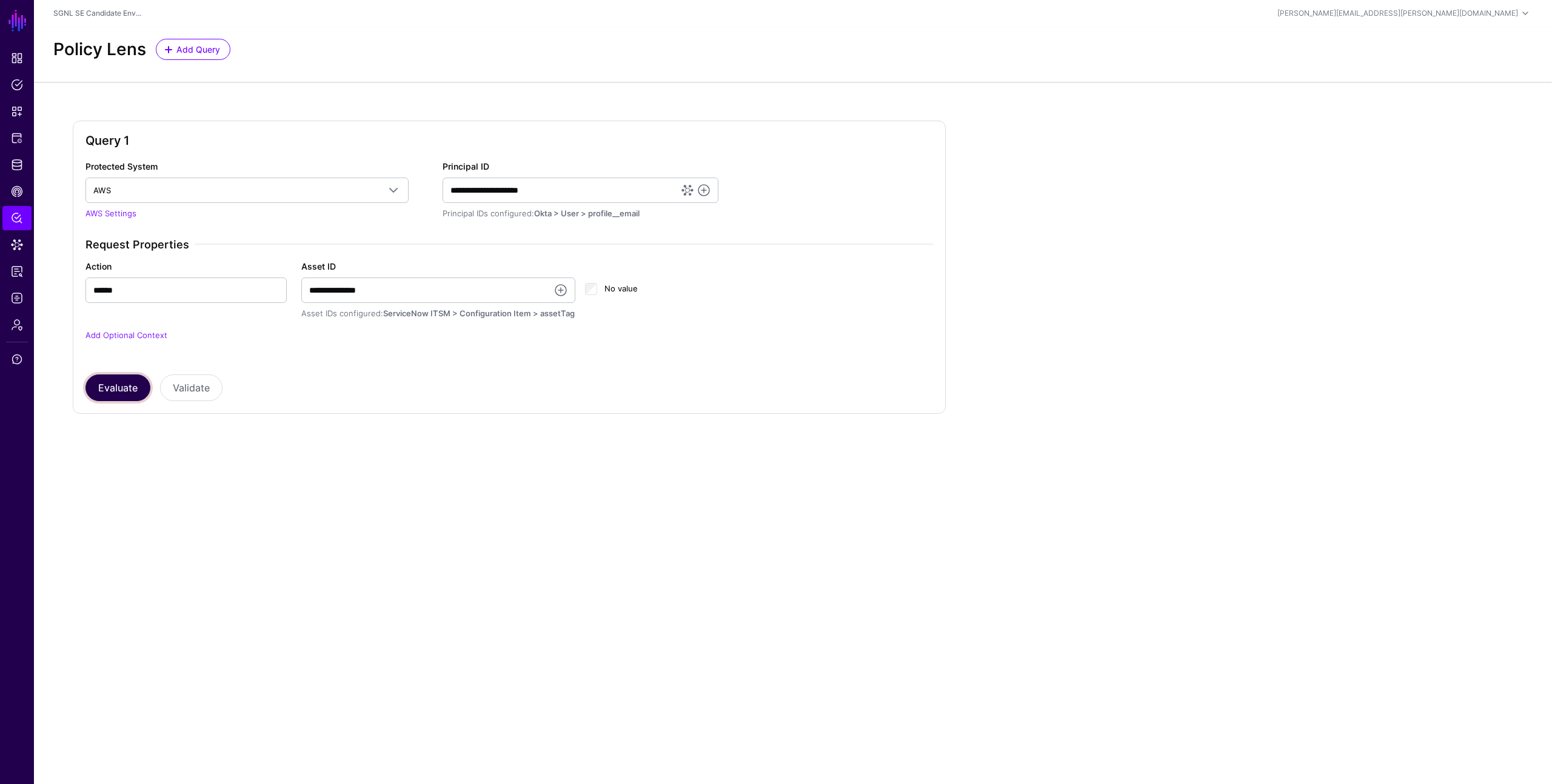
click at [118, 390] on button "Evaluate" at bounding box center [118, 388] width 65 height 27
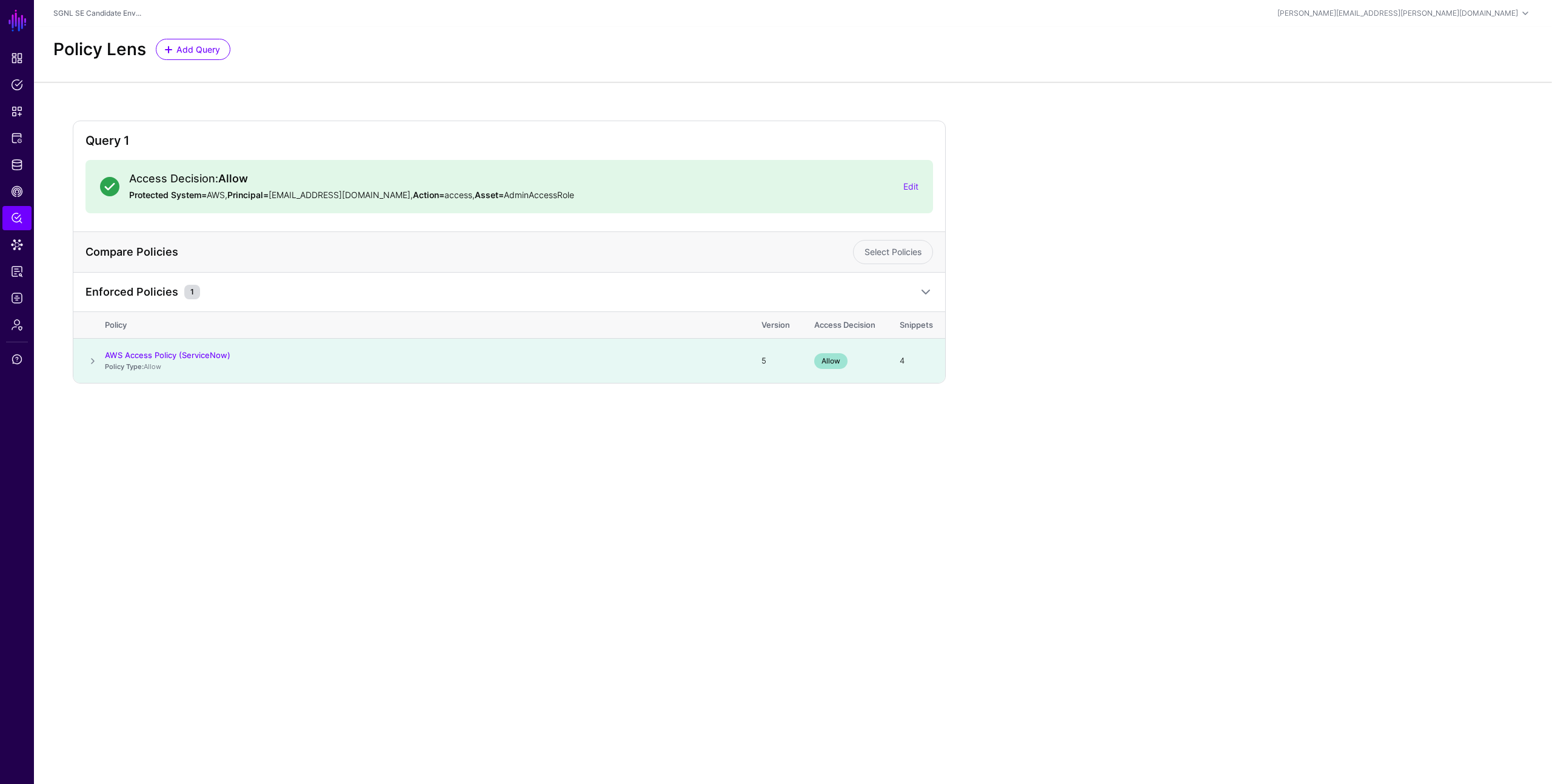
click at [311, 69] on div "Policy Lens Add Query" at bounding box center [793, 54] width 1518 height 55
click at [20, 90] on span "Policies" at bounding box center [17, 85] width 12 height 12
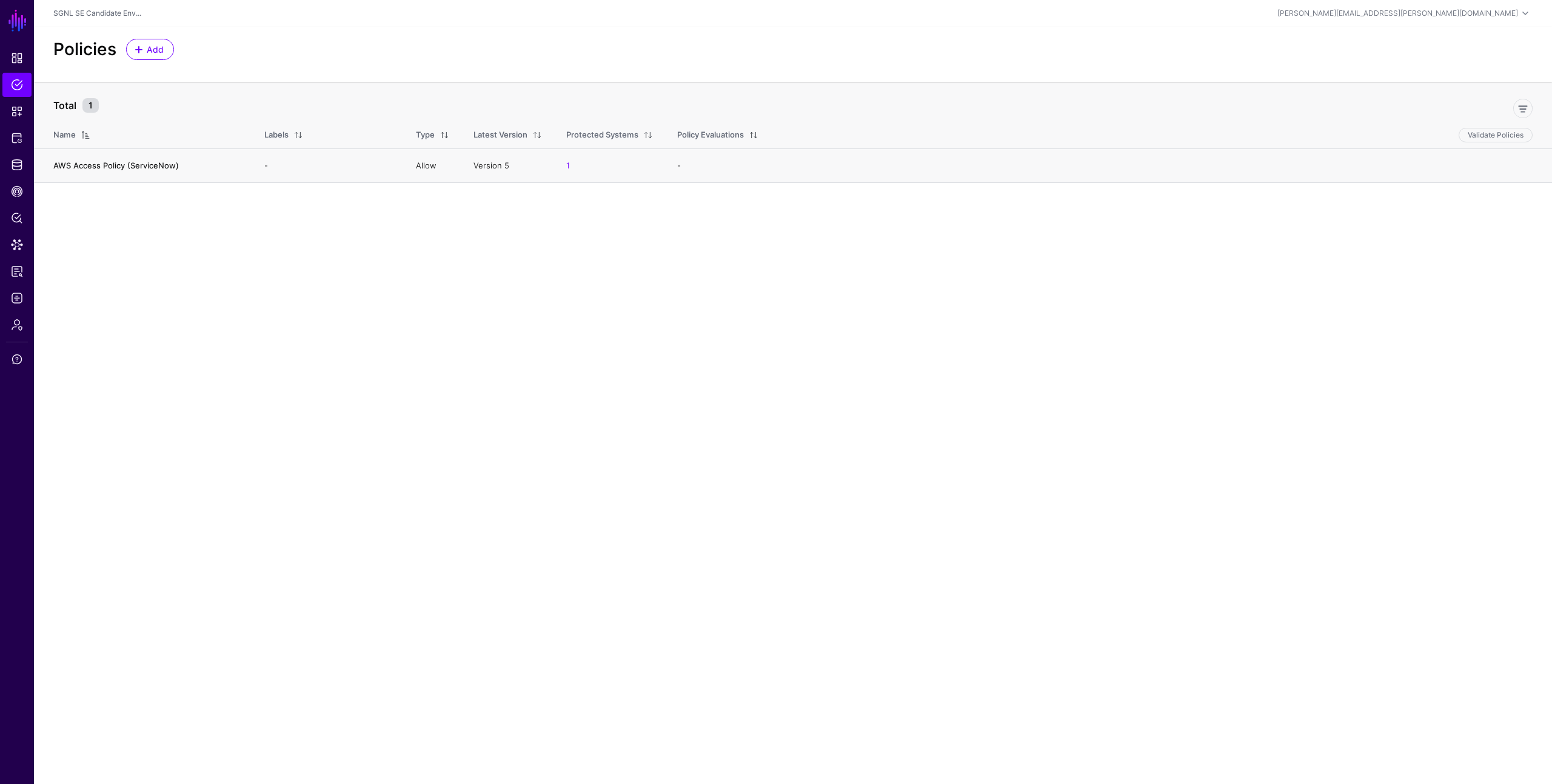
click at [94, 167] on link "AWS Access Policy (ServiceNow)" at bounding box center [116, 165] width 125 height 9
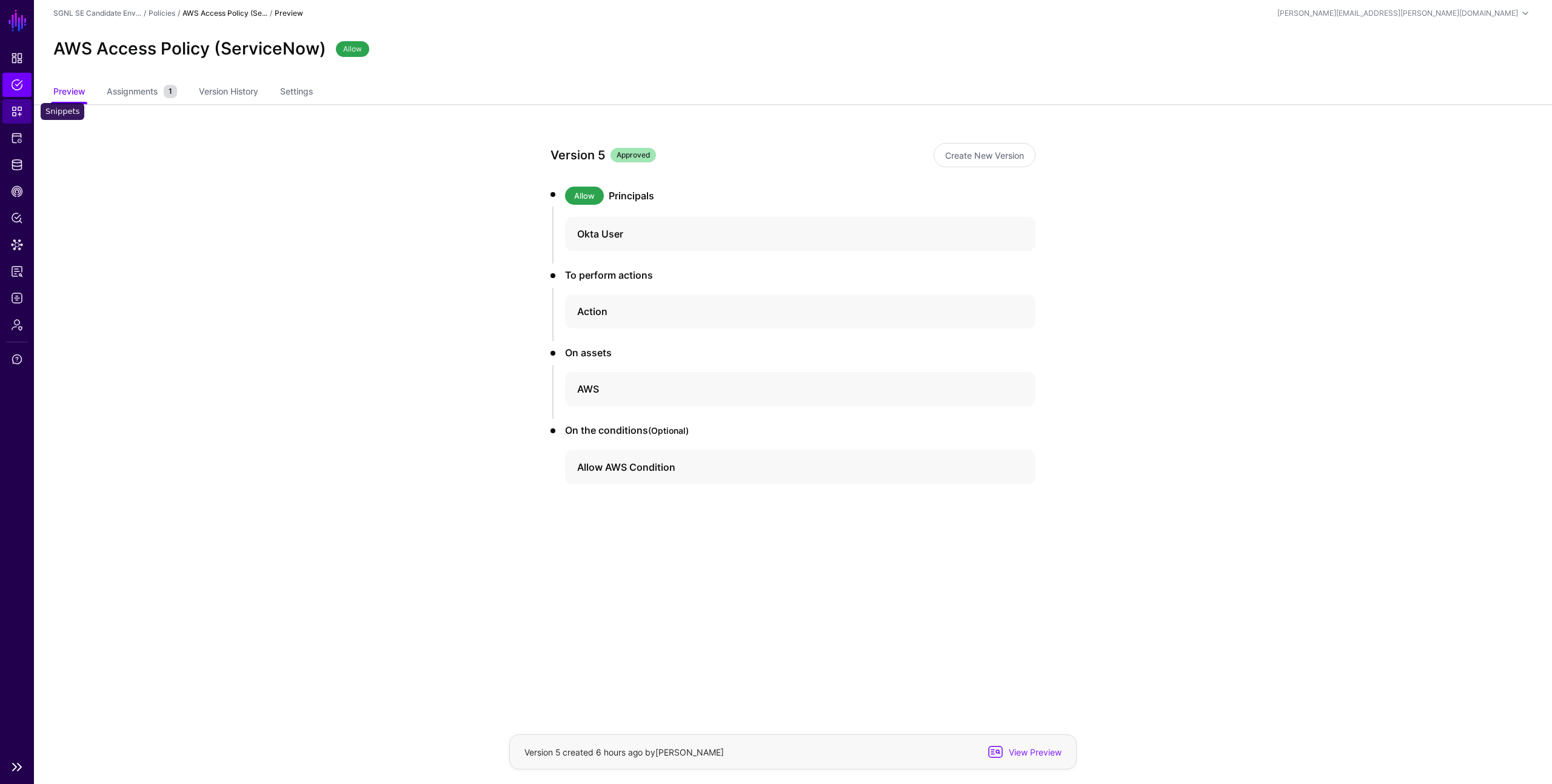
click at [14, 112] on span "Snippets" at bounding box center [17, 112] width 12 height 12
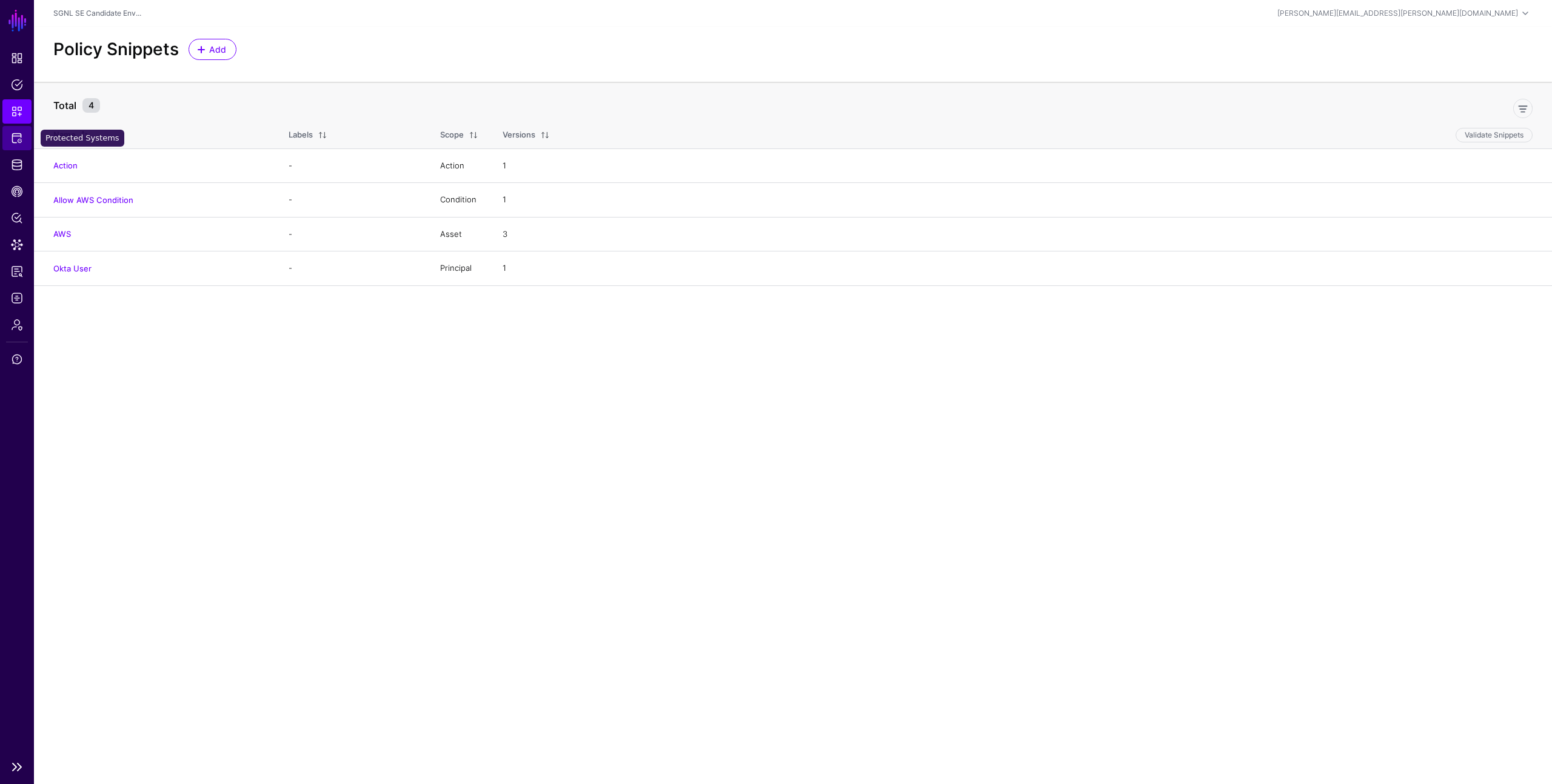
click at [17, 146] on link "Protected Systems" at bounding box center [17, 138] width 29 height 24
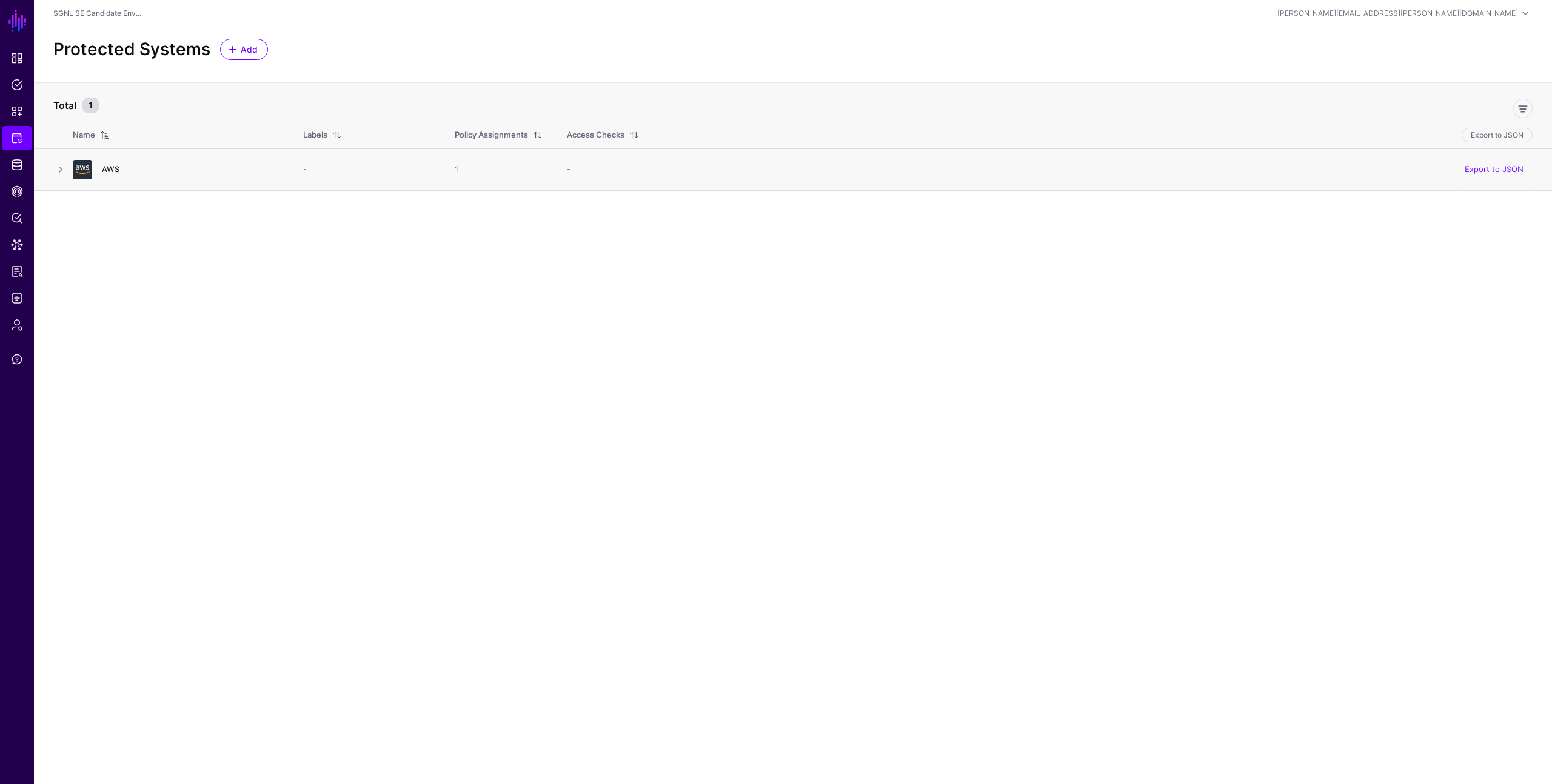
click at [117, 171] on link "AWS" at bounding box center [111, 168] width 17 height 9
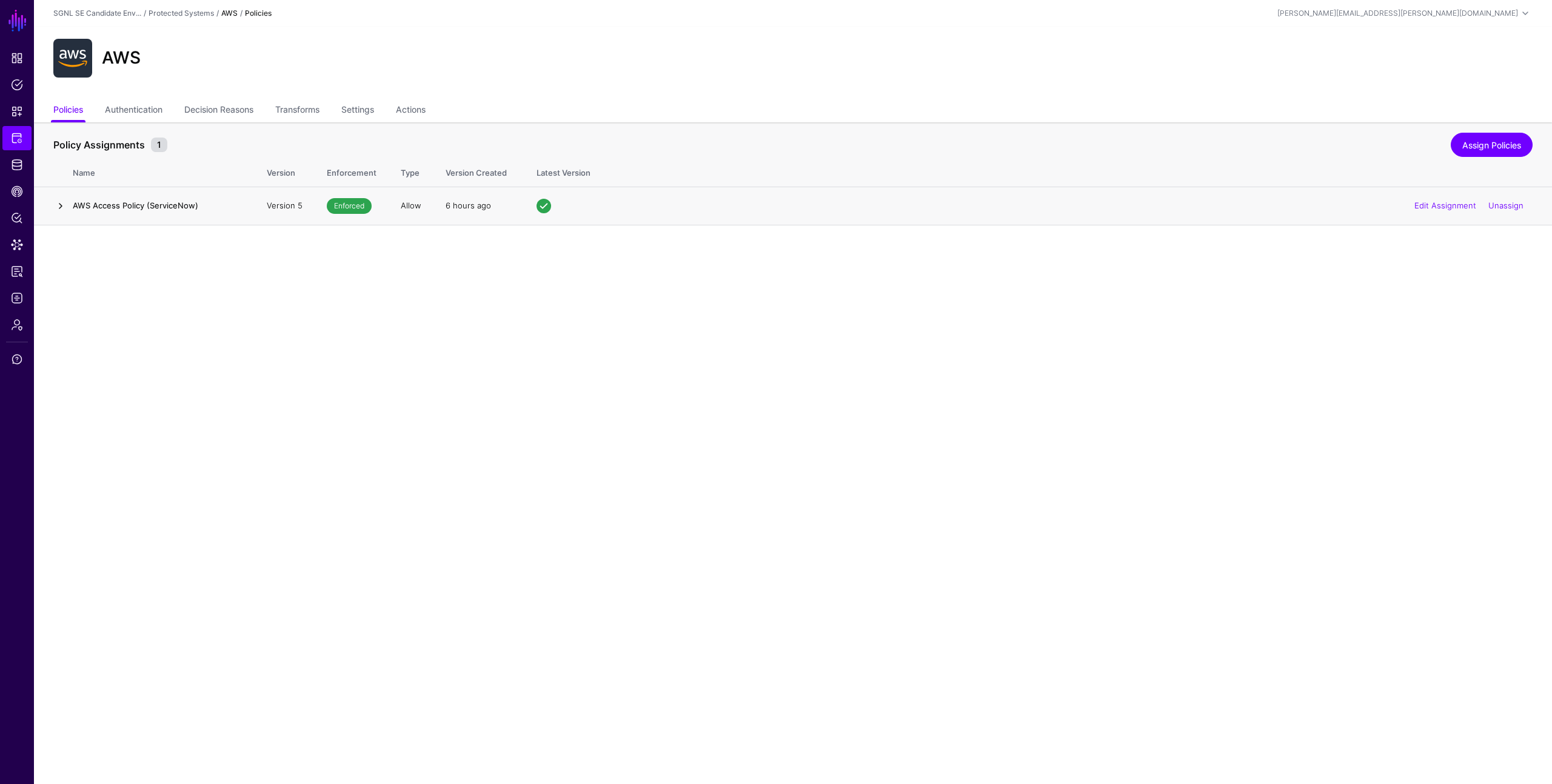
click at [61, 203] on link at bounding box center [60, 206] width 15 height 15
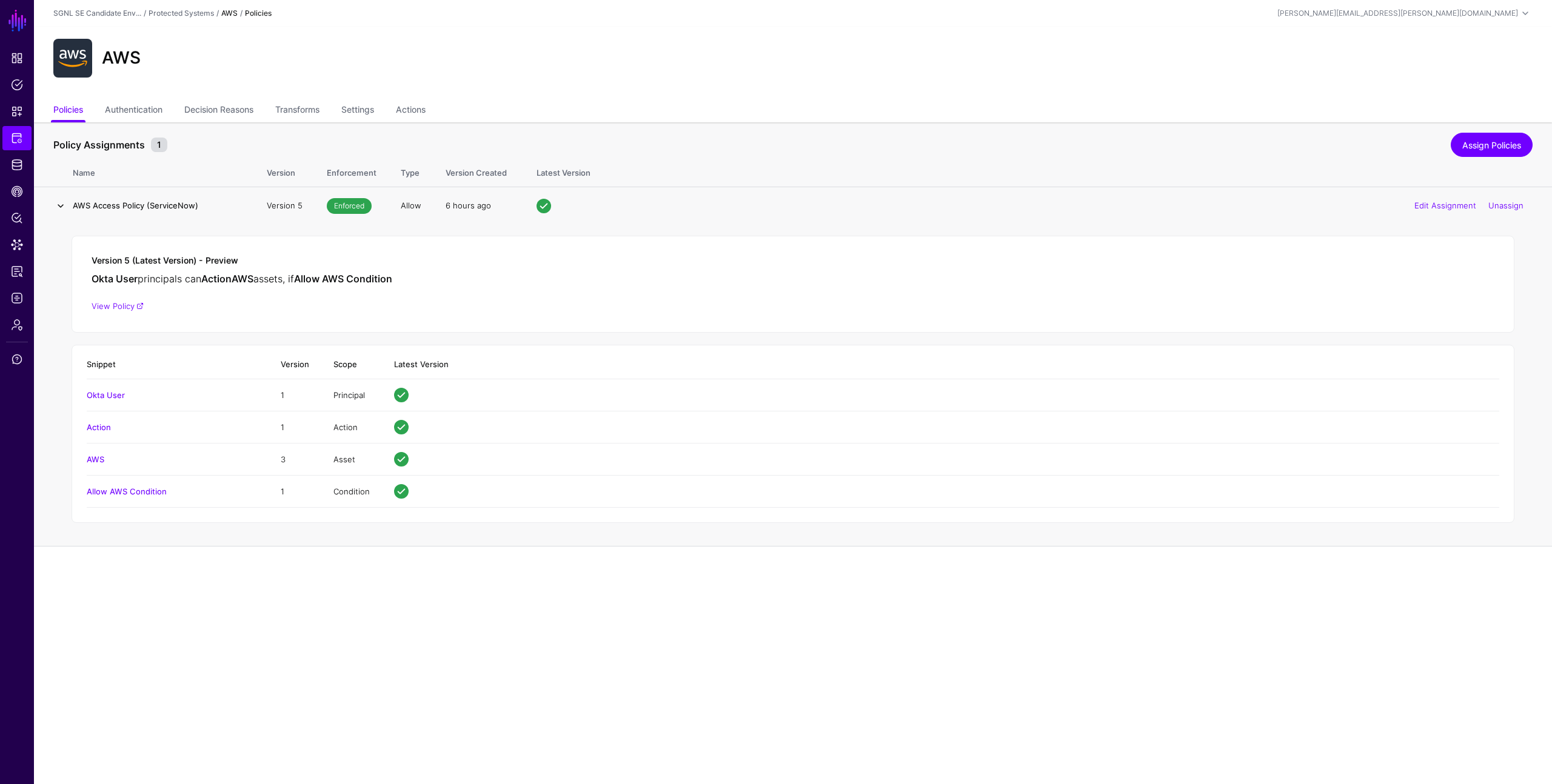
click at [62, 203] on link at bounding box center [60, 206] width 15 height 15
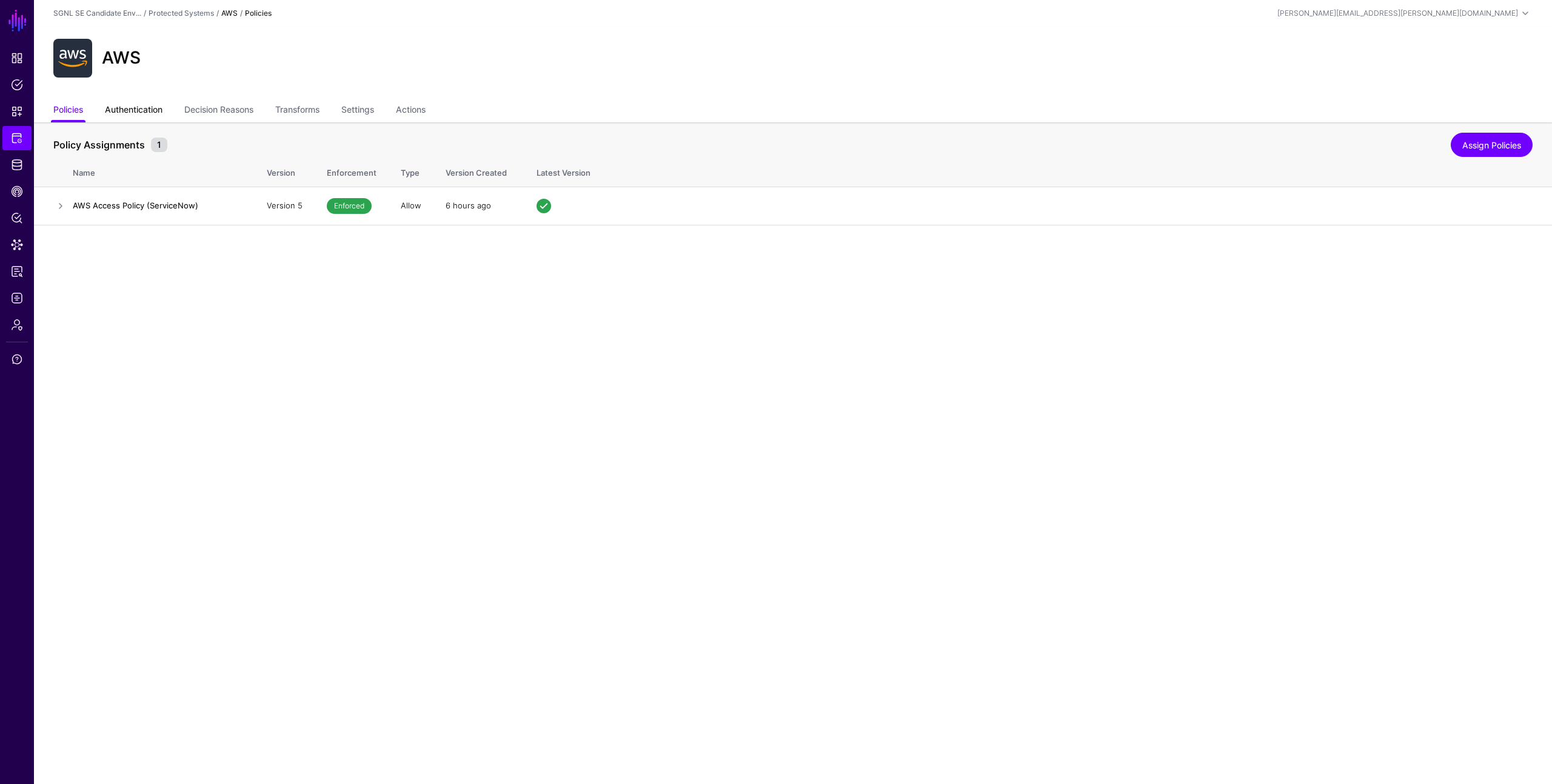
click at [154, 107] on link "Authentication" at bounding box center [133, 111] width 57 height 23
click at [218, 205] on td "3 hours ago Delete" at bounding box center [884, 204] width 1336 height 34
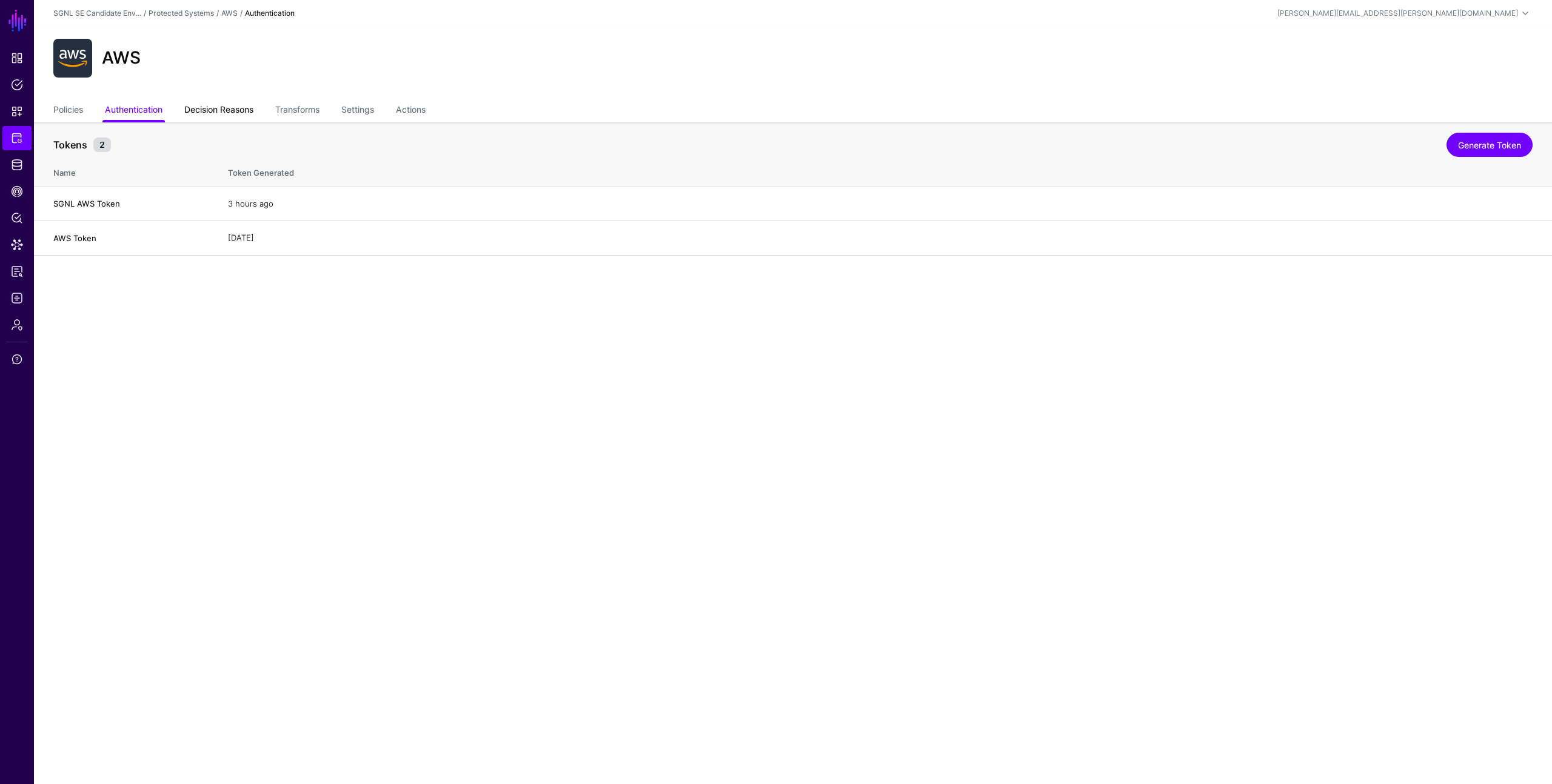
click at [230, 110] on link "Decision Reasons" at bounding box center [219, 111] width 69 height 23
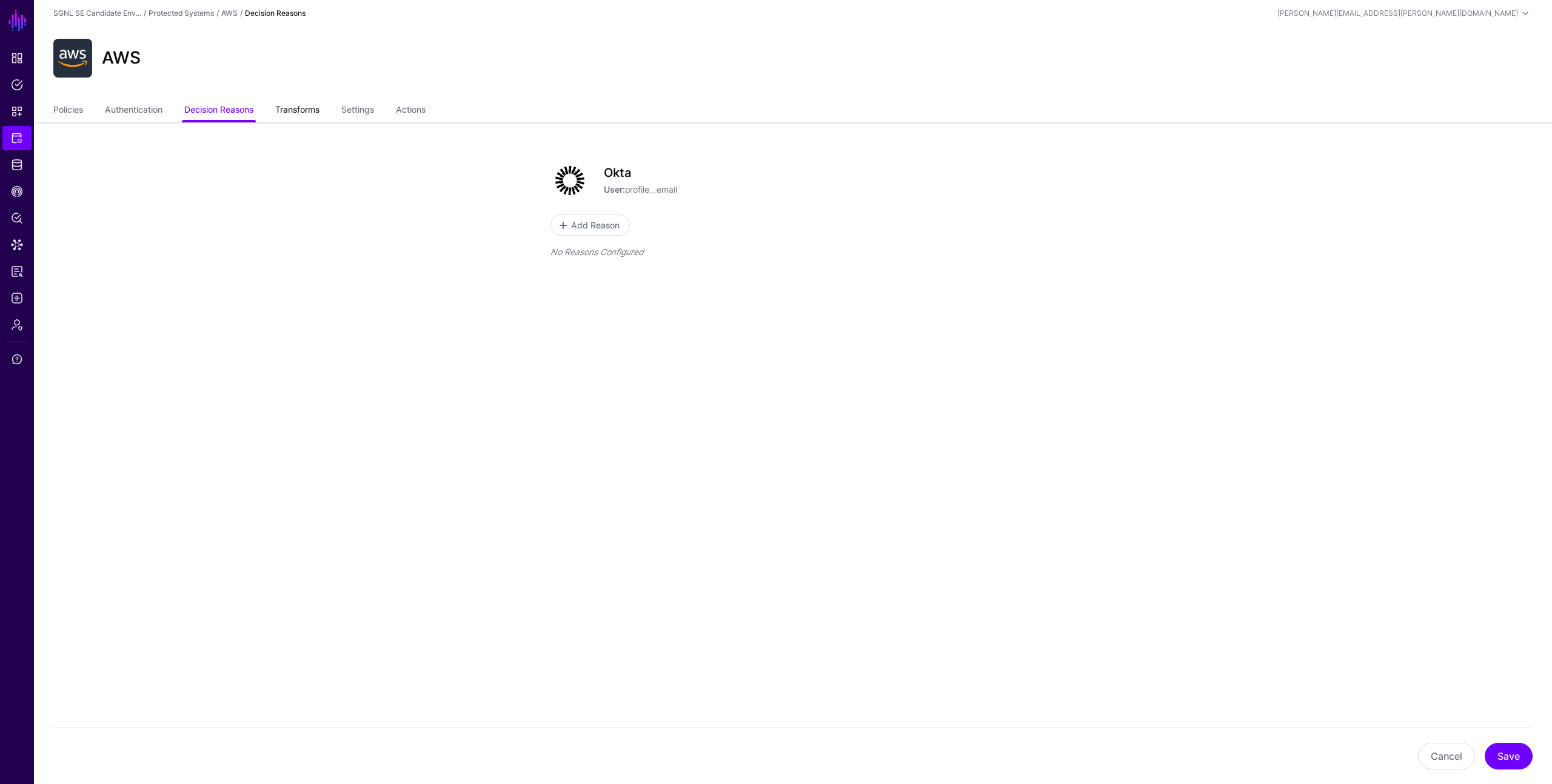
click at [308, 108] on link "Transforms" at bounding box center [298, 111] width 45 height 23
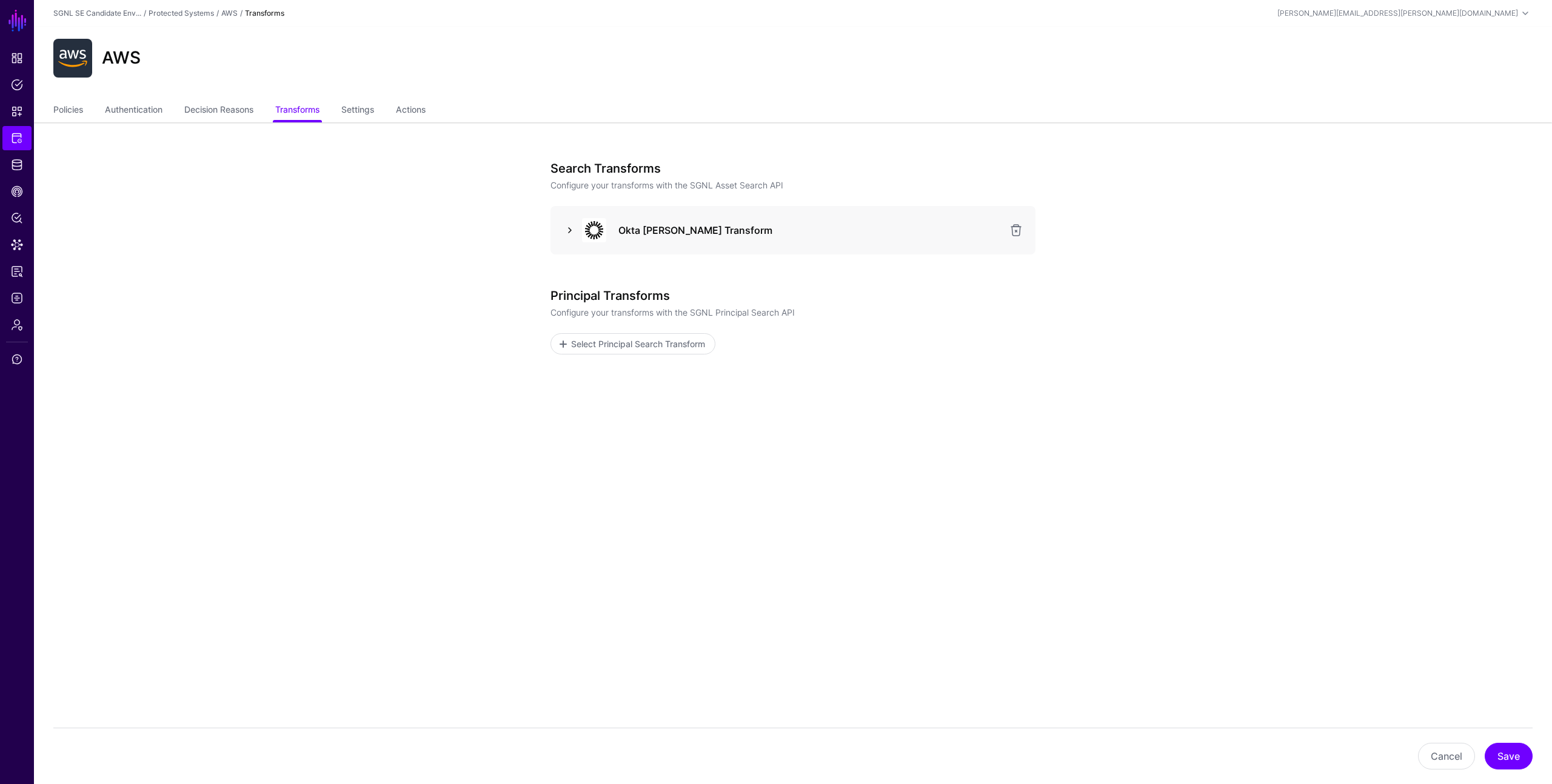
click at [571, 228] on link at bounding box center [570, 230] width 15 height 15
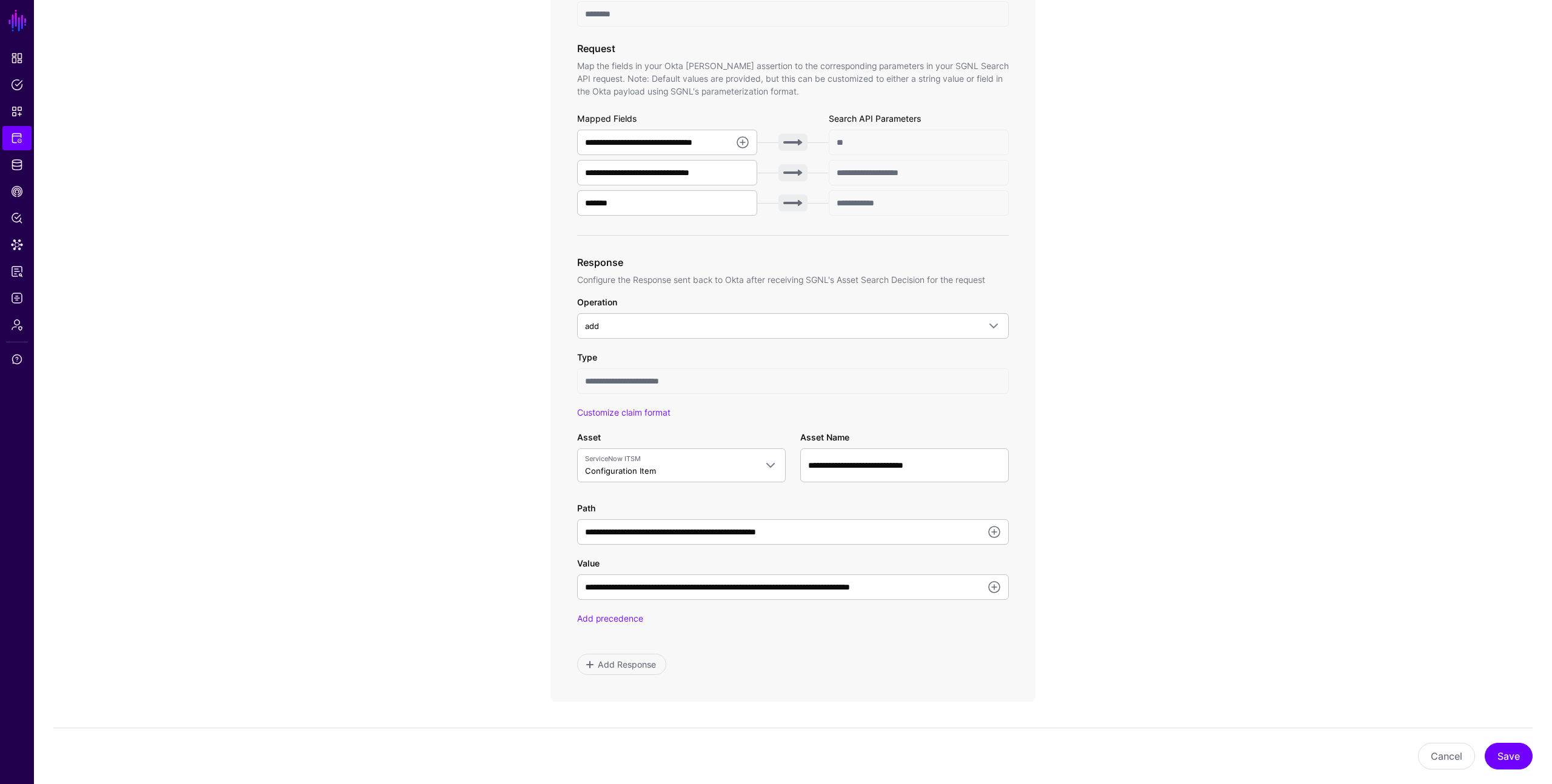
scroll to position [388, 0]
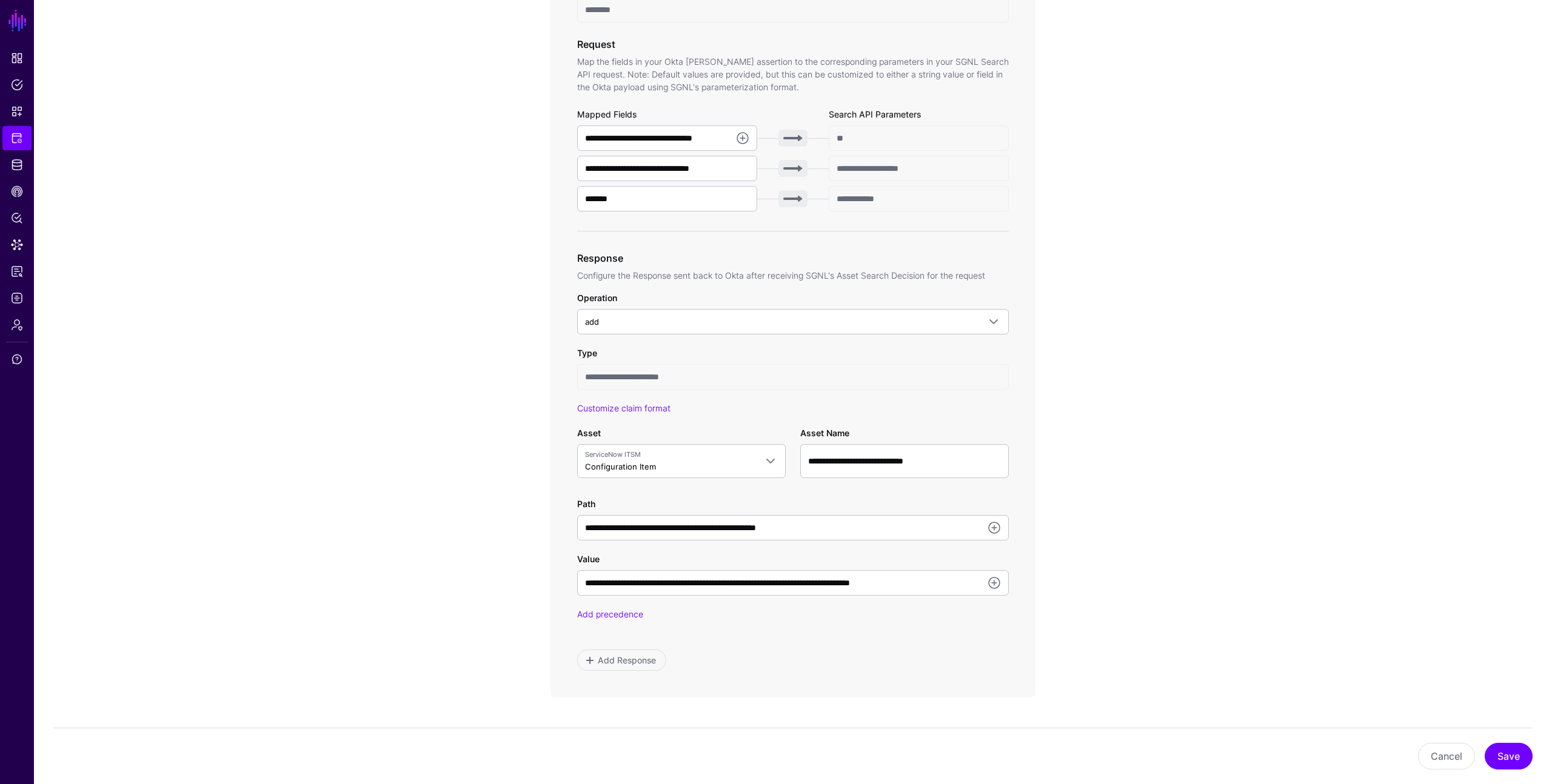
click at [633, 419] on div "**********" at bounding box center [793, 510] width 432 height 219
click at [634, 410] on link "Customize claim format" at bounding box center [624, 408] width 94 height 10
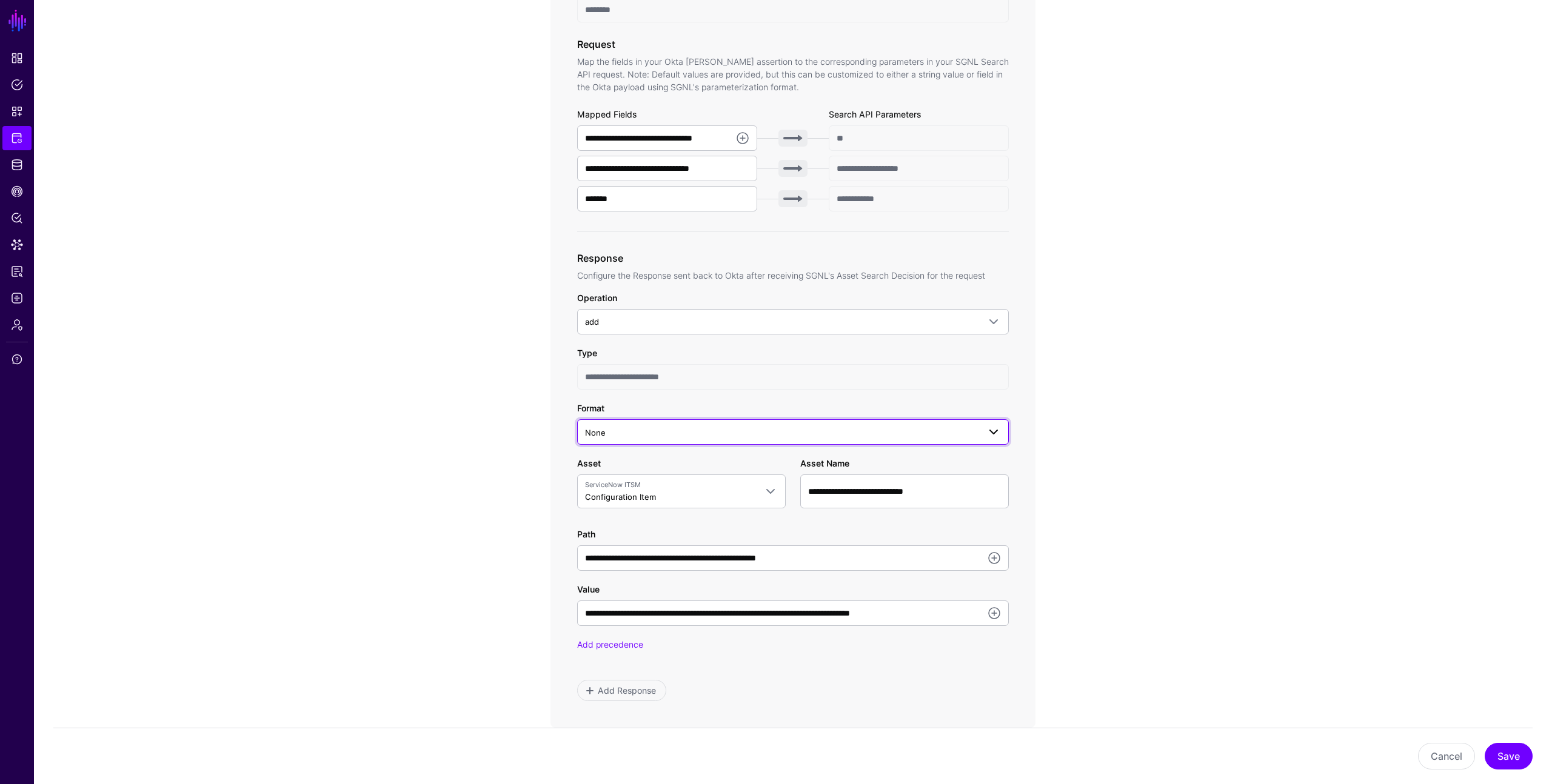
click at [641, 428] on span "None" at bounding box center [782, 433] width 394 height 14
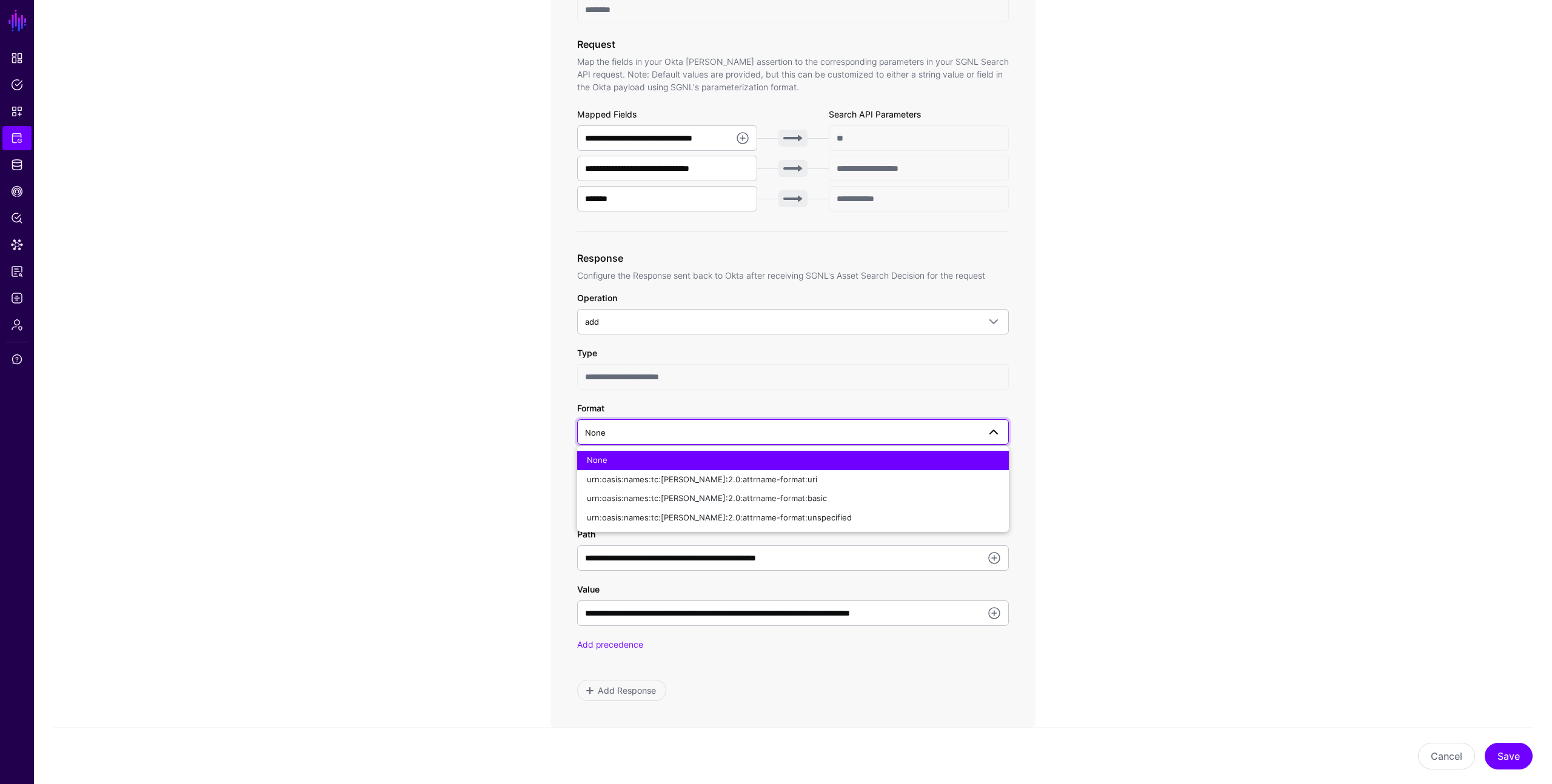
click at [641, 428] on span "None" at bounding box center [782, 433] width 394 height 14
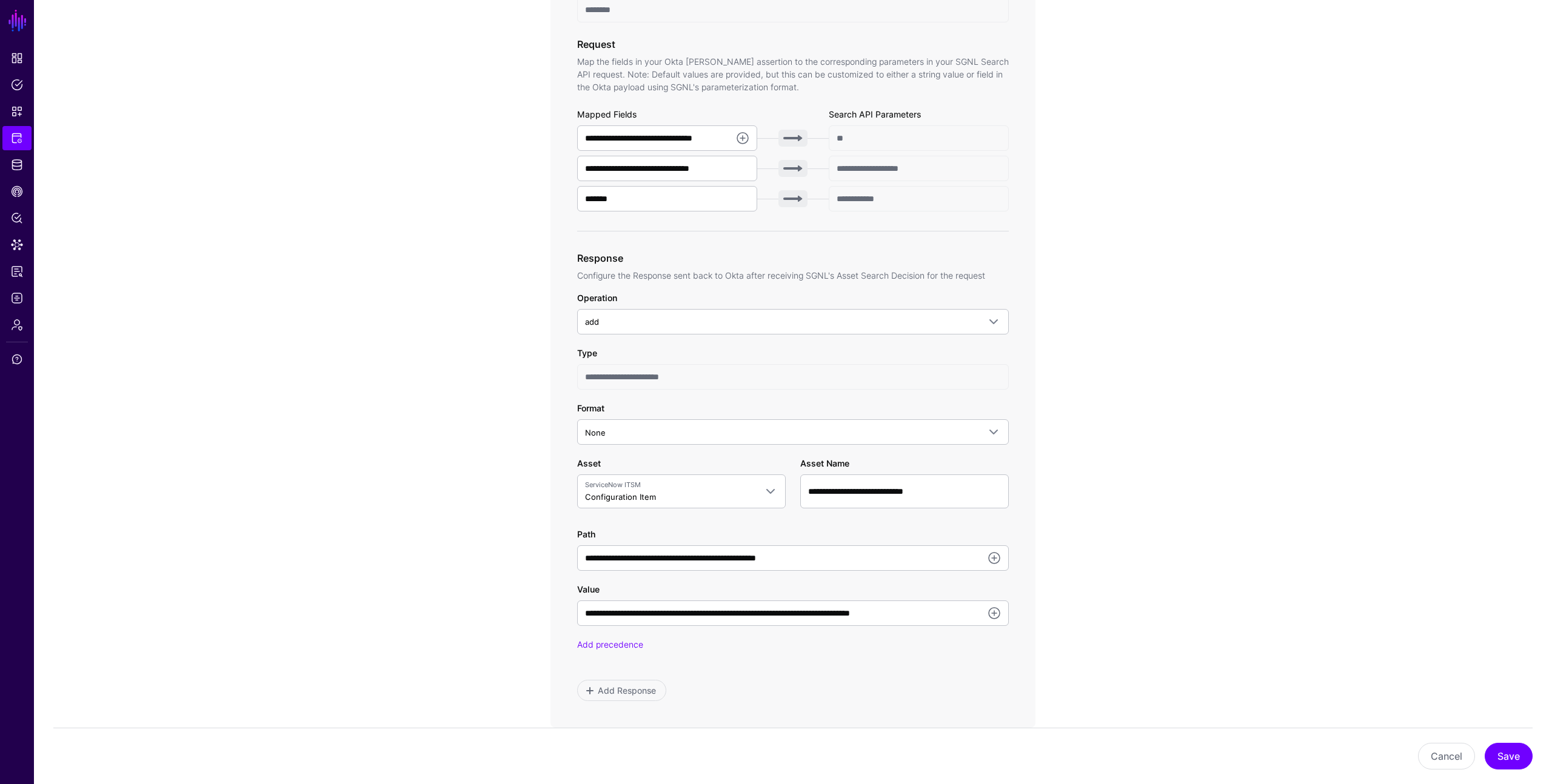
click at [633, 407] on div "Format None None urn:oasis:names:tc:SAML:2.0:attrname-format:uri urn:oasis:name…" at bounding box center [793, 423] width 432 height 43
click at [1433, 753] on button "Cancel" at bounding box center [1446, 756] width 57 height 27
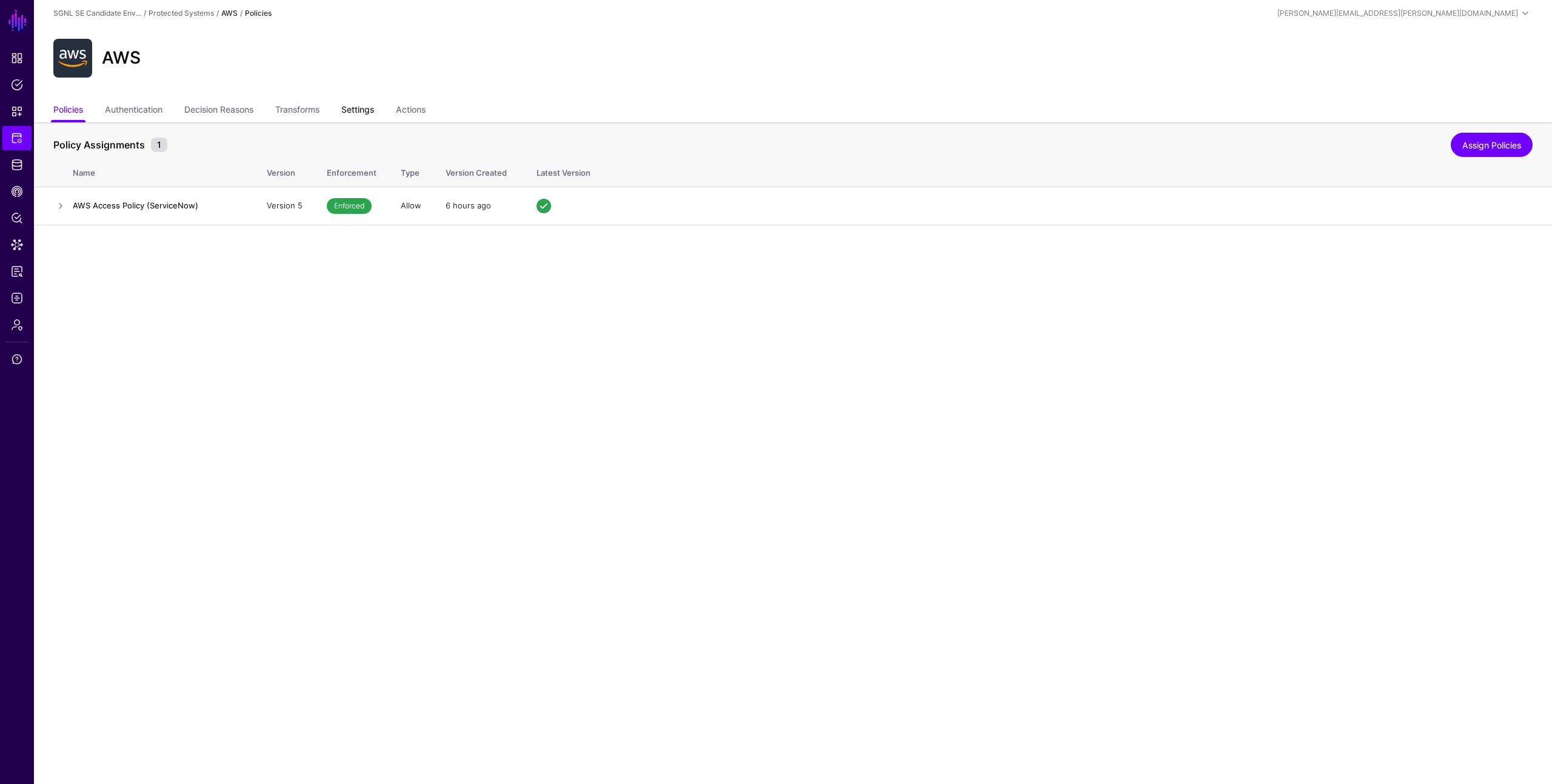
click at [364, 112] on link "Settings" at bounding box center [358, 111] width 33 height 23
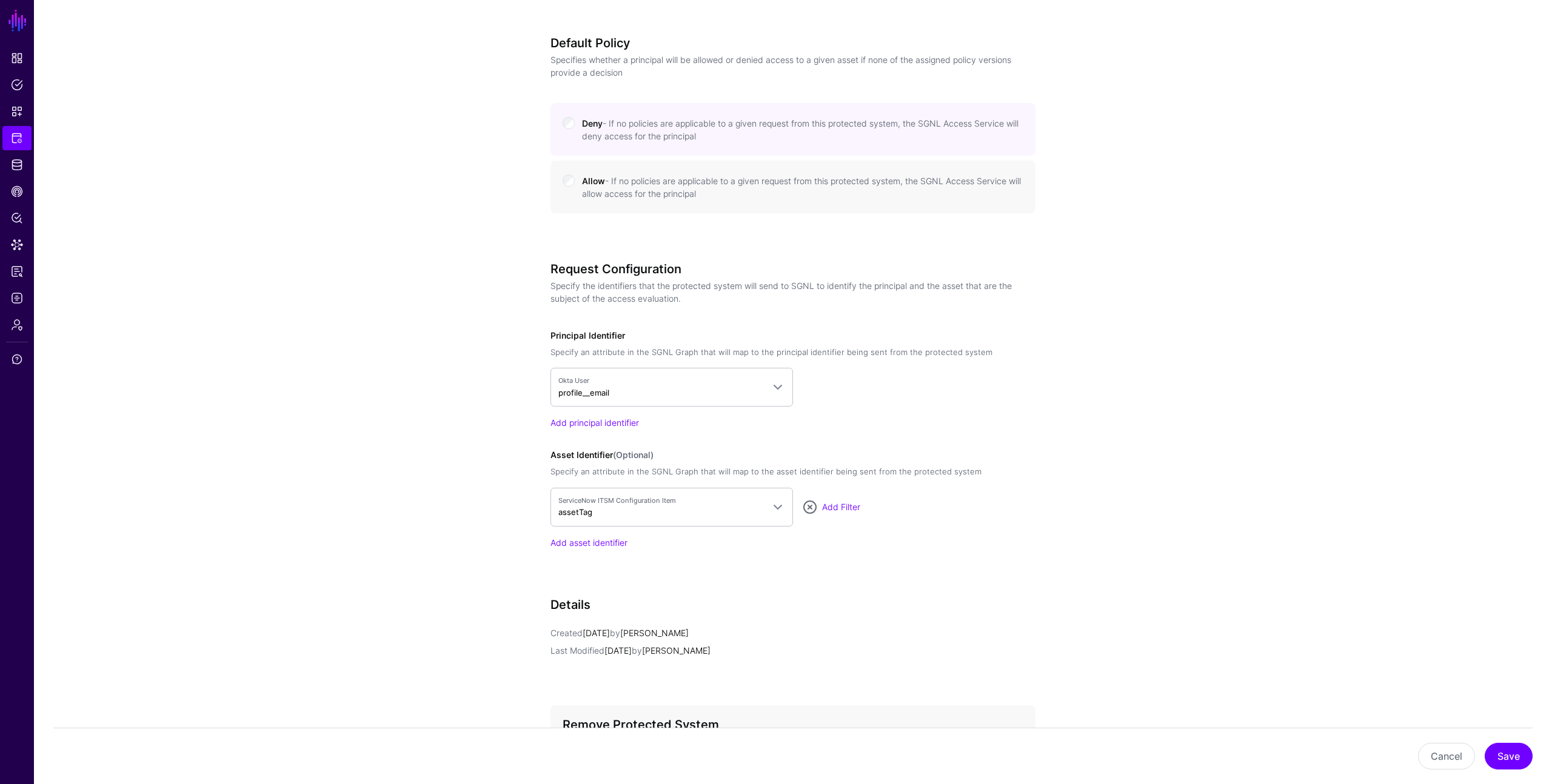
scroll to position [606, 0]
click at [603, 504] on span "ServiceNow ITSM Configuration Item" at bounding box center [661, 500] width 205 height 10
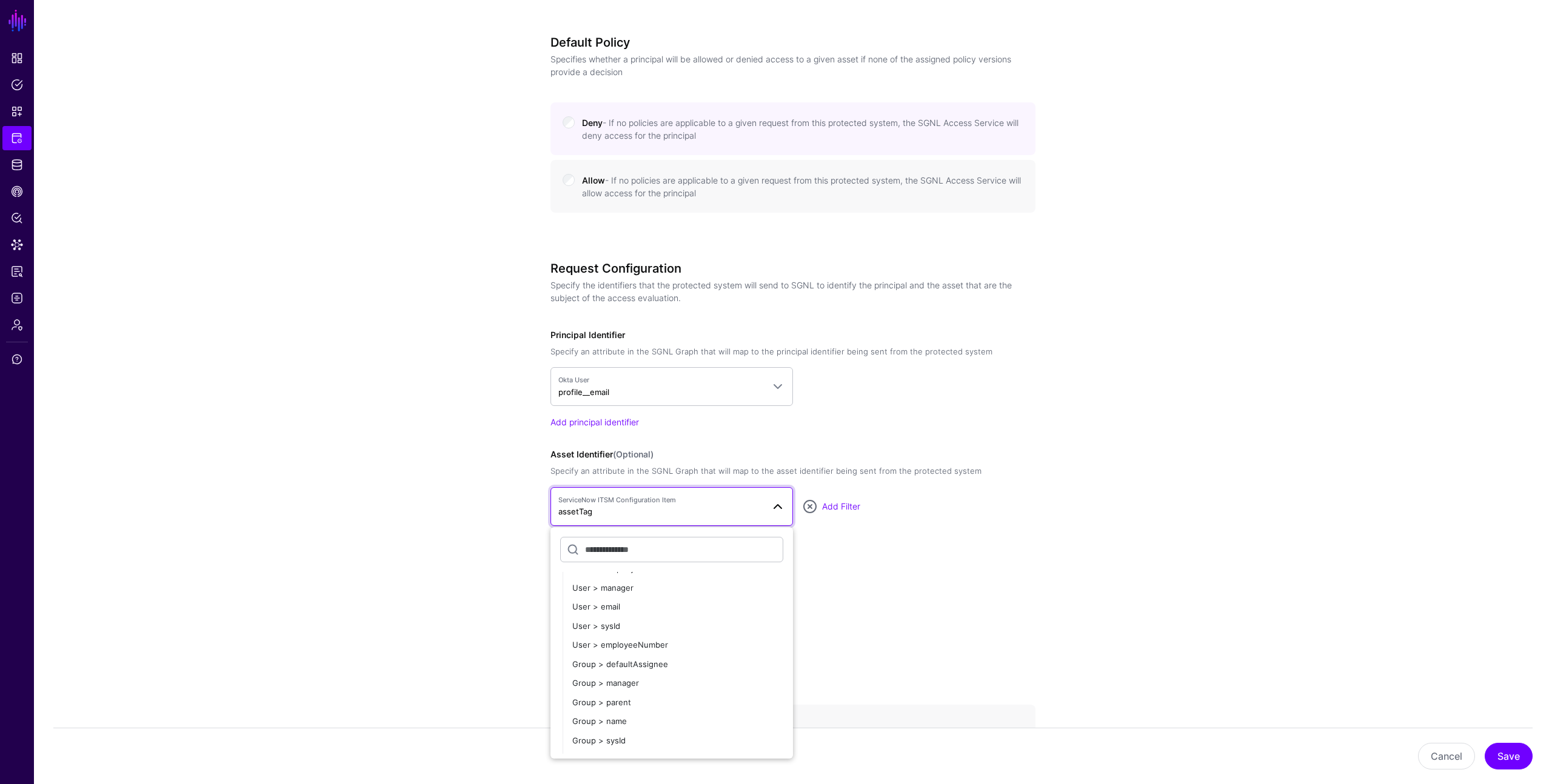
scroll to position [234, 0]
click at [441, 557] on app-integrations-details-form "**********" at bounding box center [793, 214] width 1518 height 1396
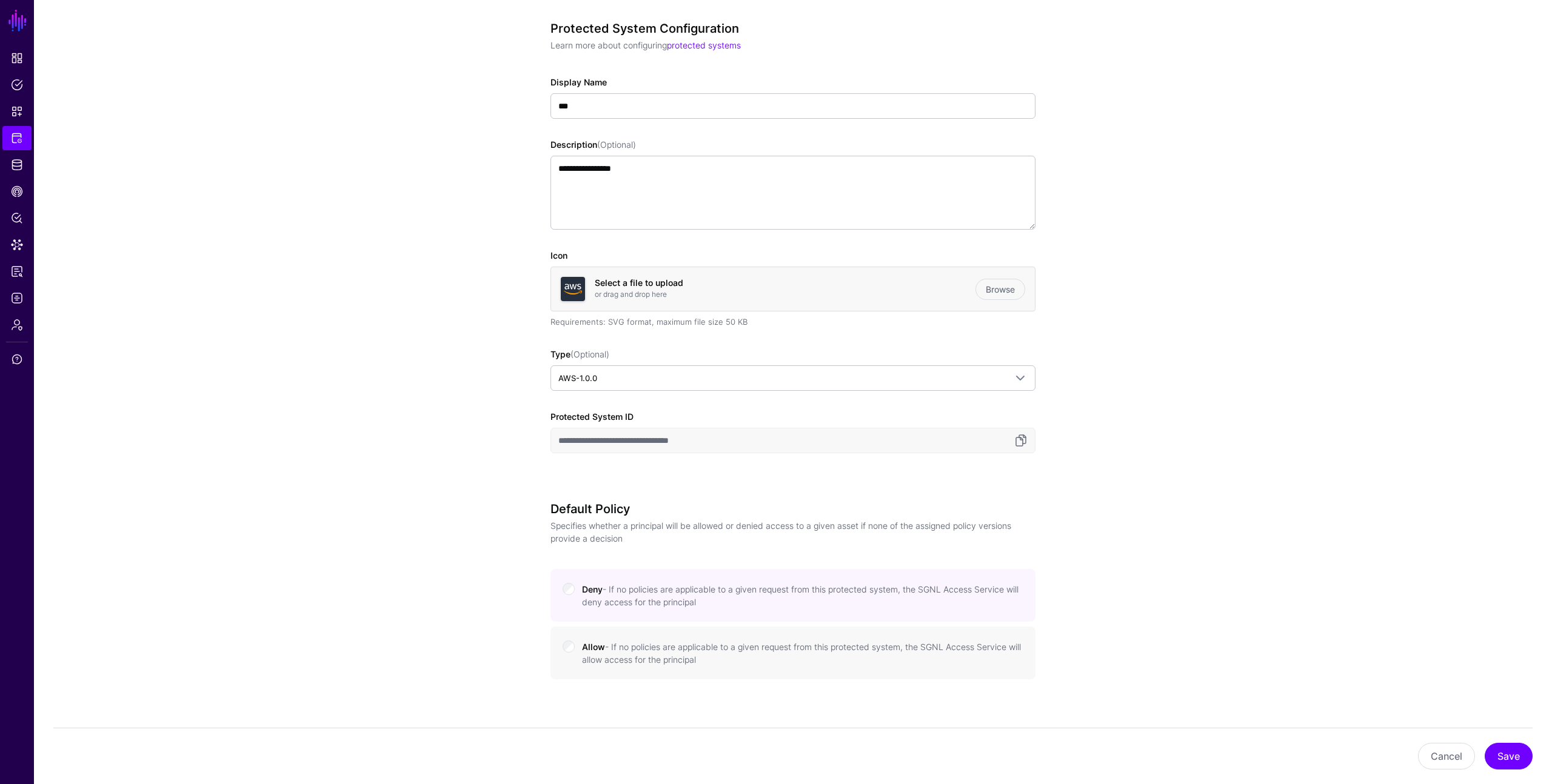
scroll to position [0, 0]
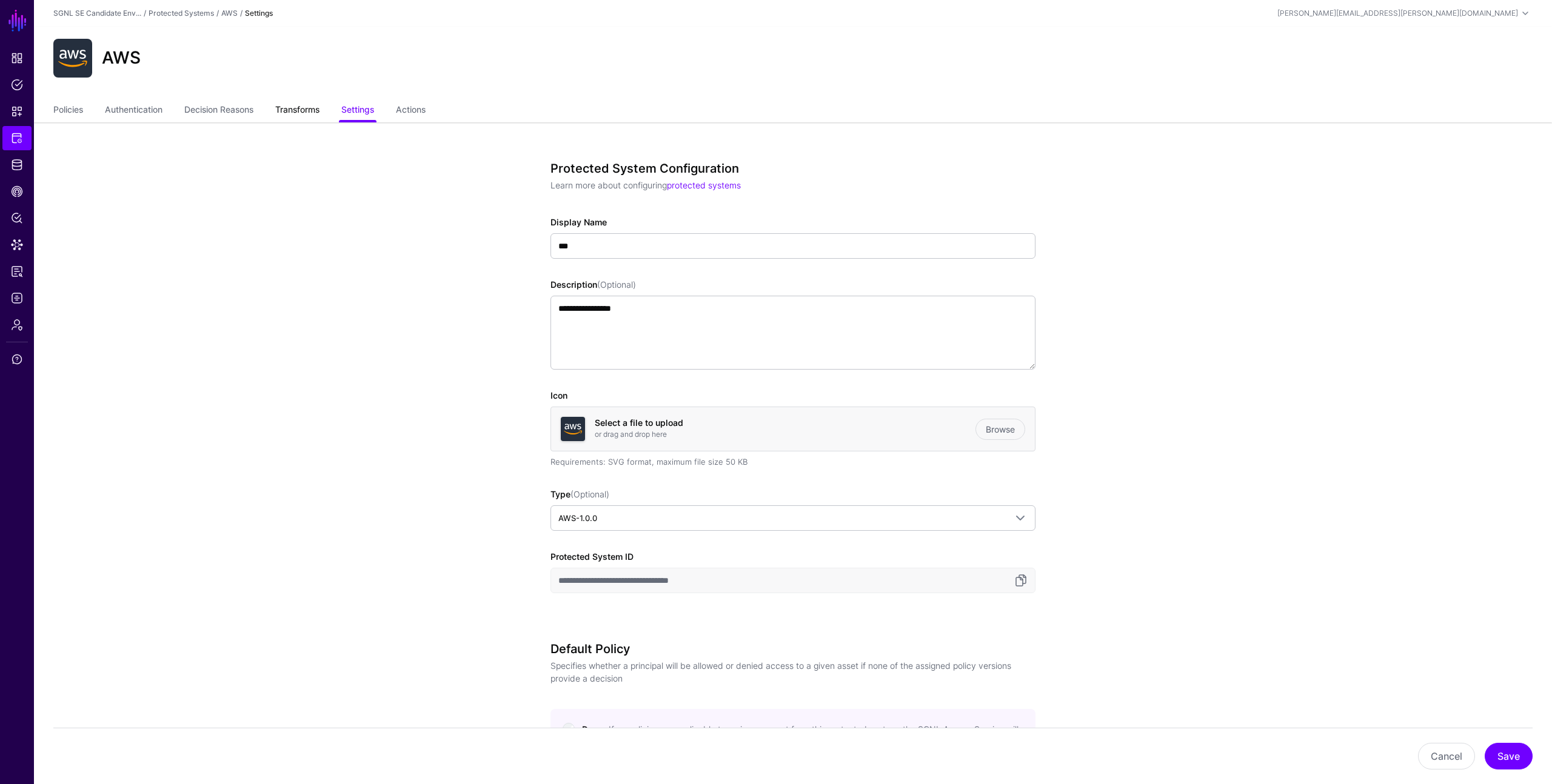
click at [293, 112] on link "Transforms" at bounding box center [298, 111] width 45 height 23
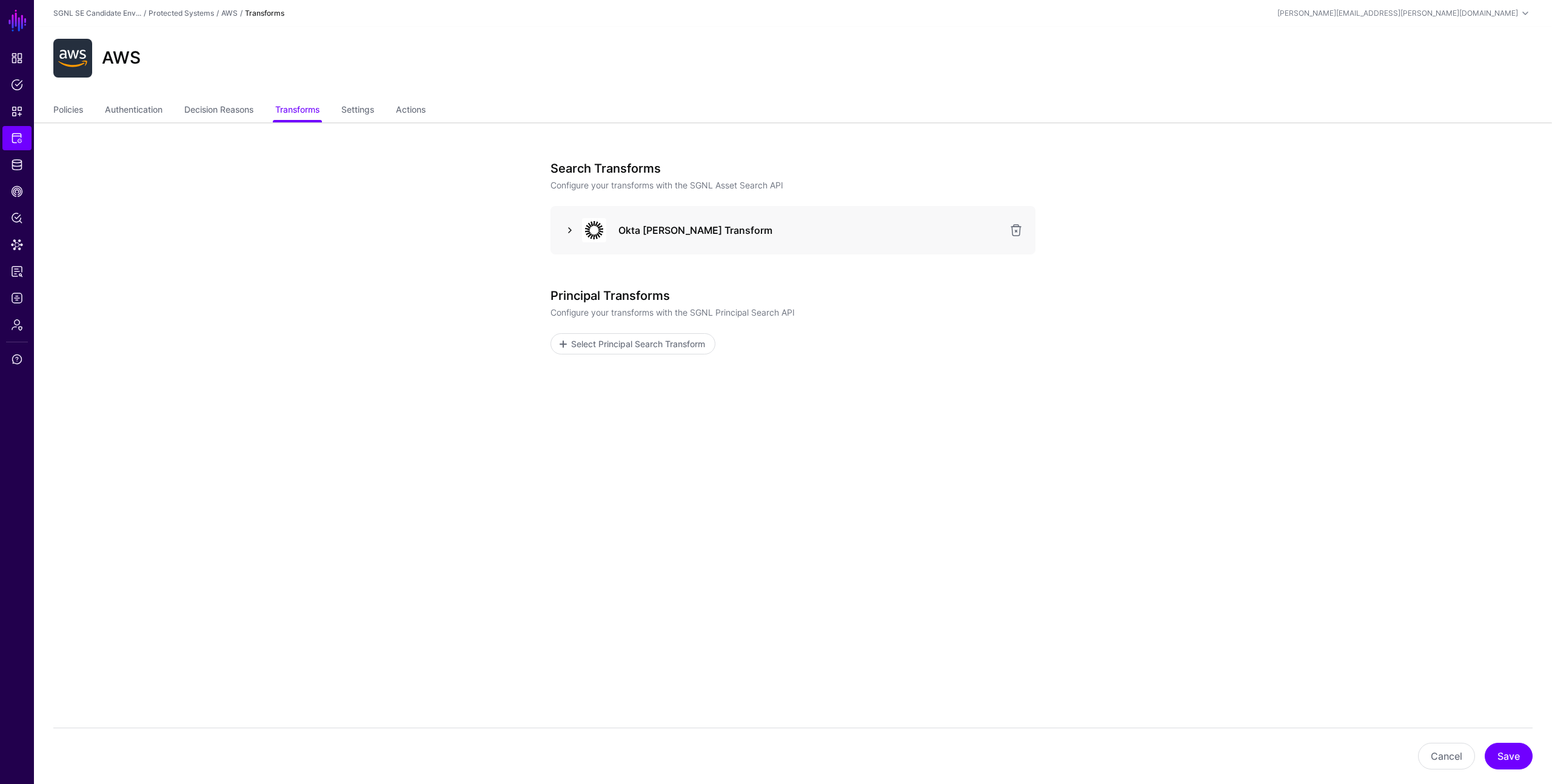
click at [564, 232] on link at bounding box center [570, 230] width 15 height 15
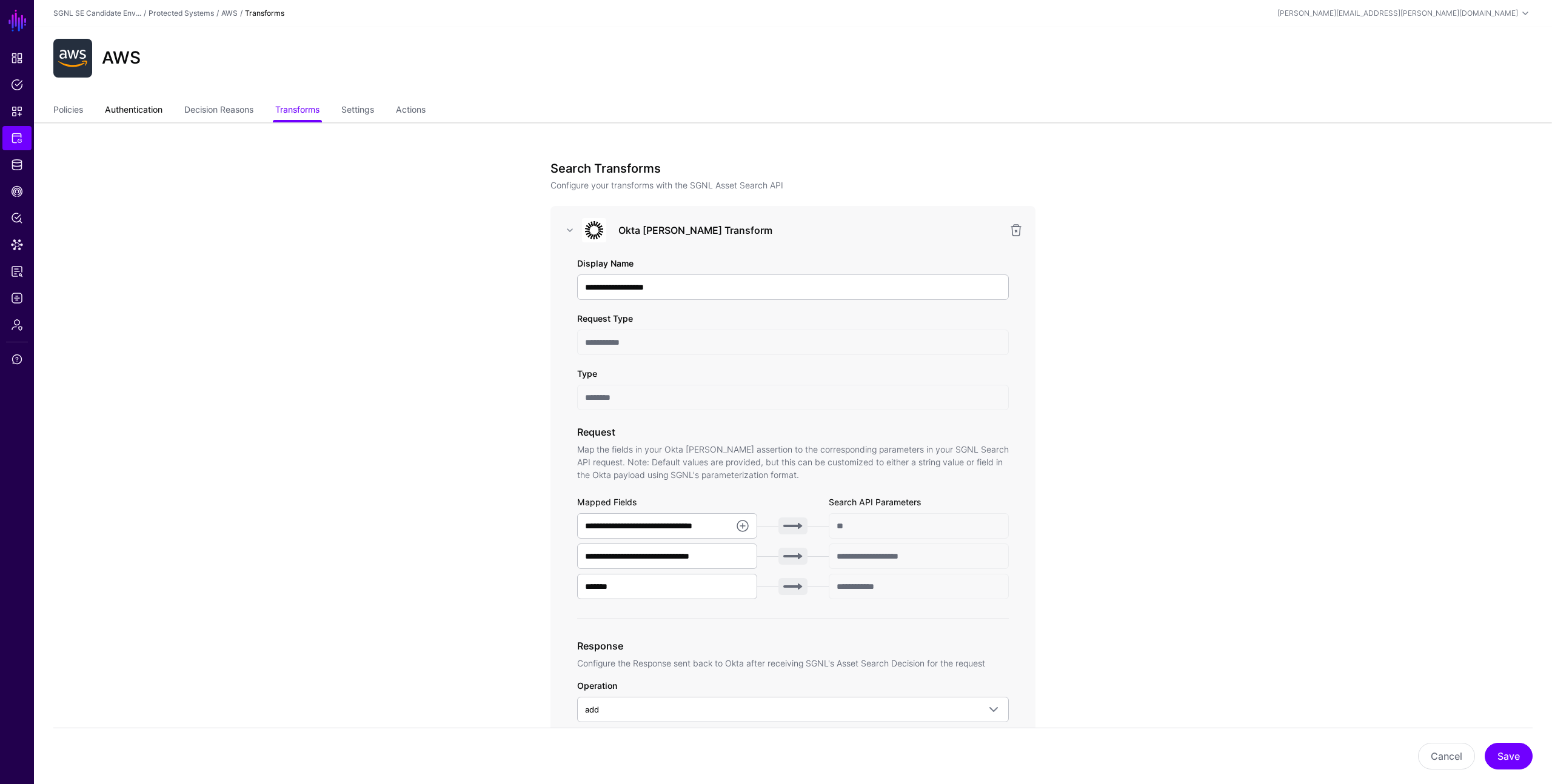
click at [120, 108] on link "Authentication" at bounding box center [133, 111] width 57 height 23
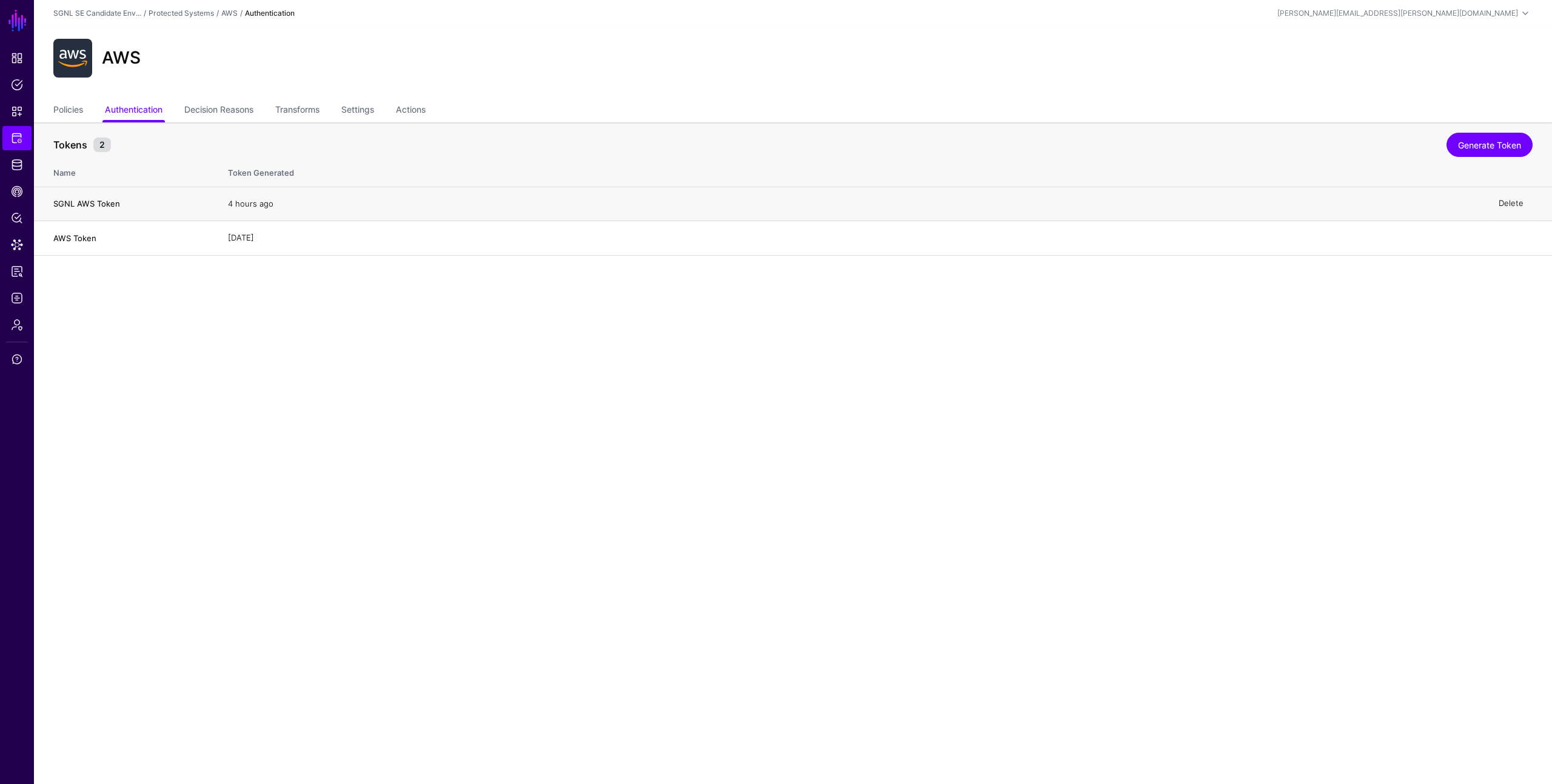
click at [1516, 202] on link "Delete" at bounding box center [1510, 203] width 25 height 9
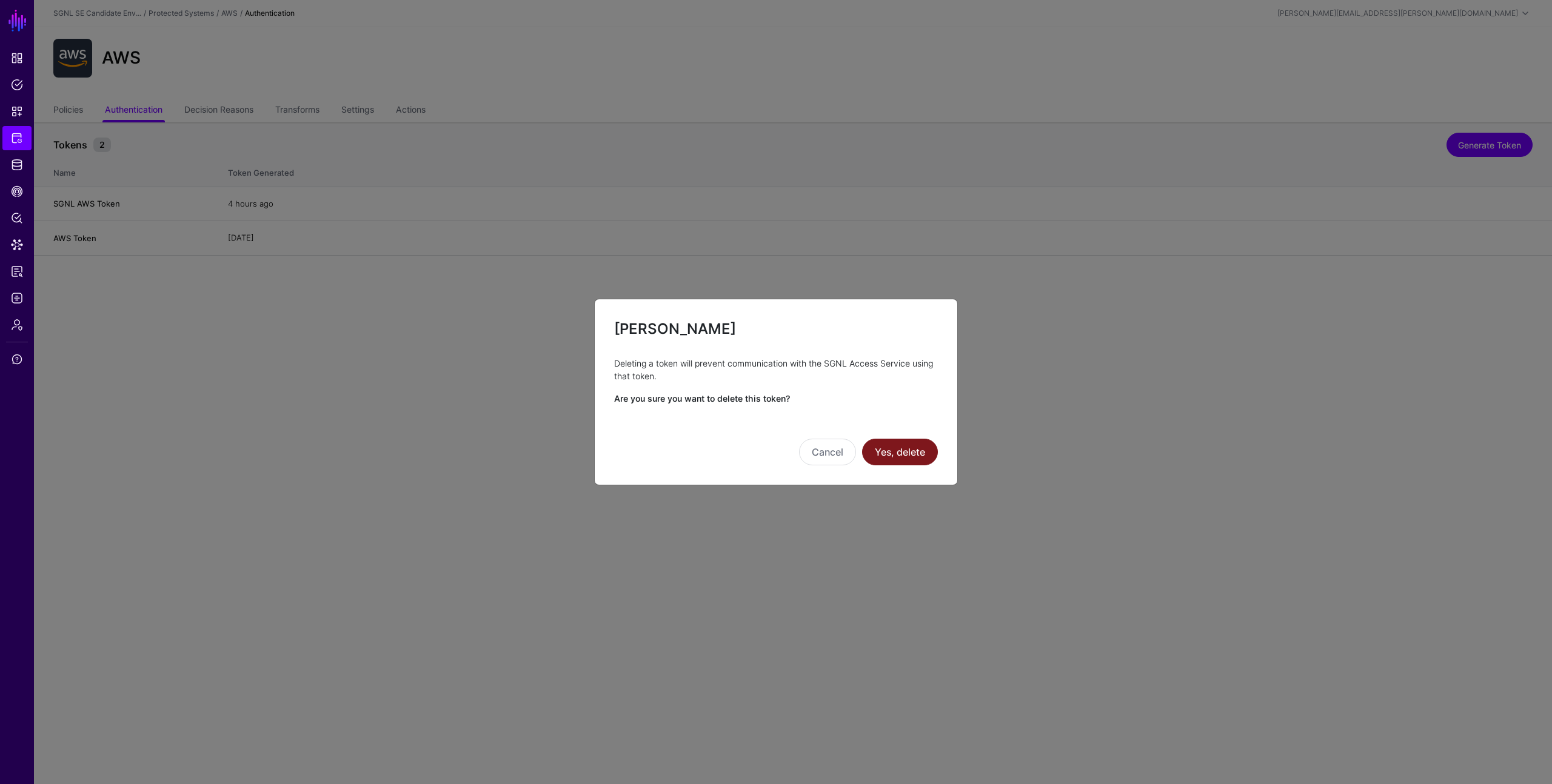
click at [906, 448] on button "Yes, delete" at bounding box center [900, 451] width 75 height 27
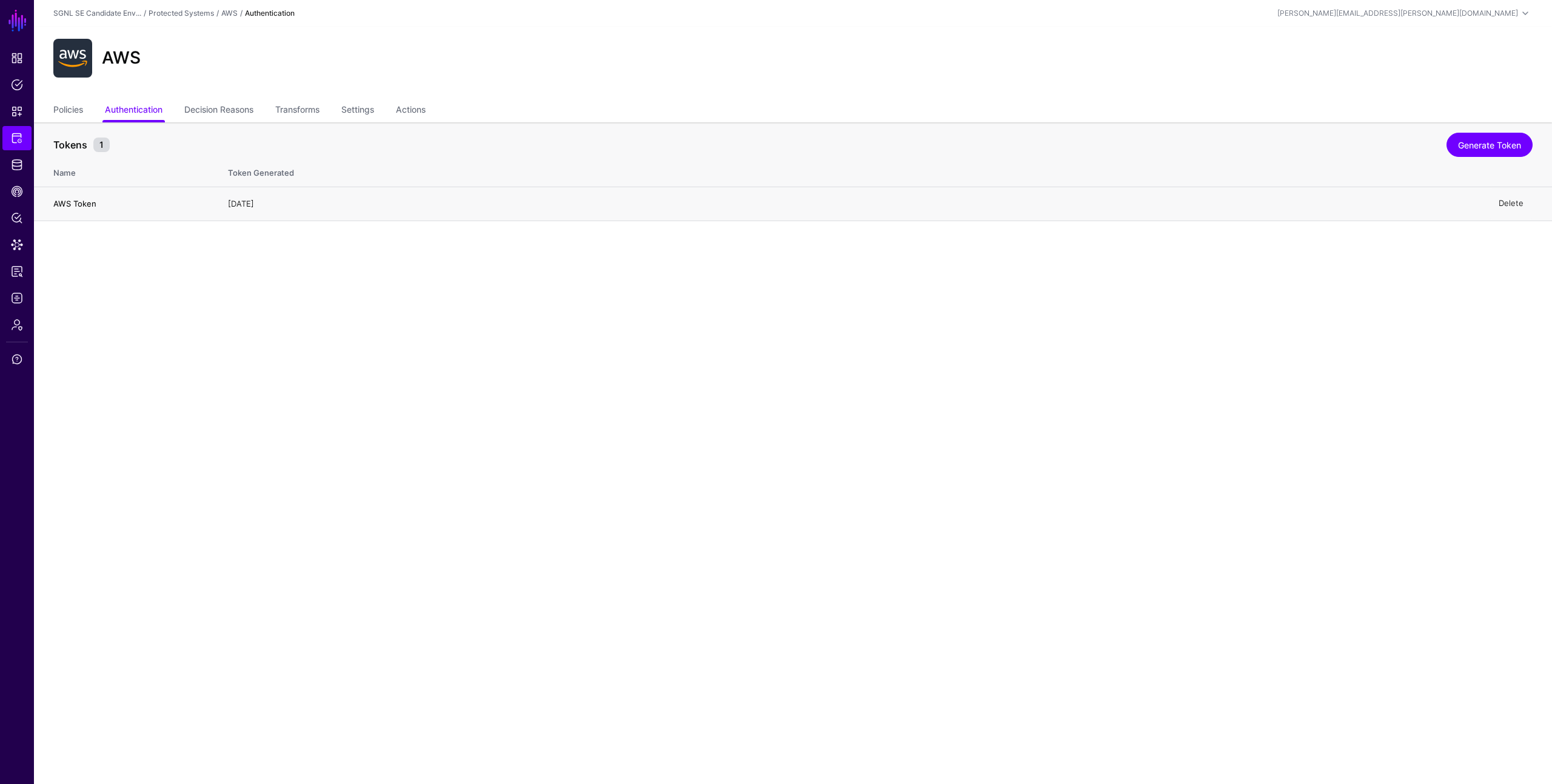
click at [1510, 200] on link "Delete" at bounding box center [1510, 203] width 25 height 9
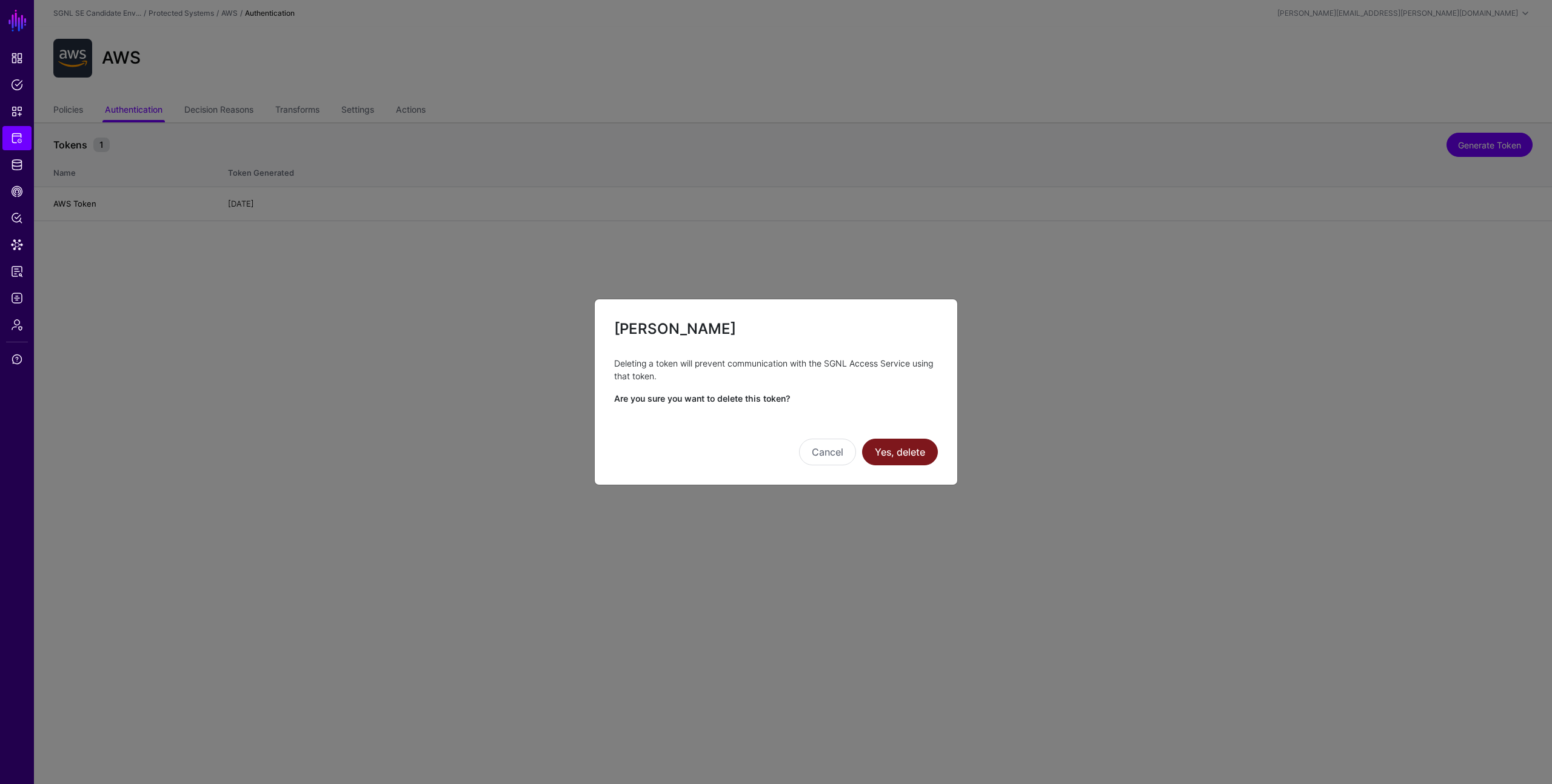
click at [893, 449] on button "Yes, delete" at bounding box center [900, 451] width 75 height 27
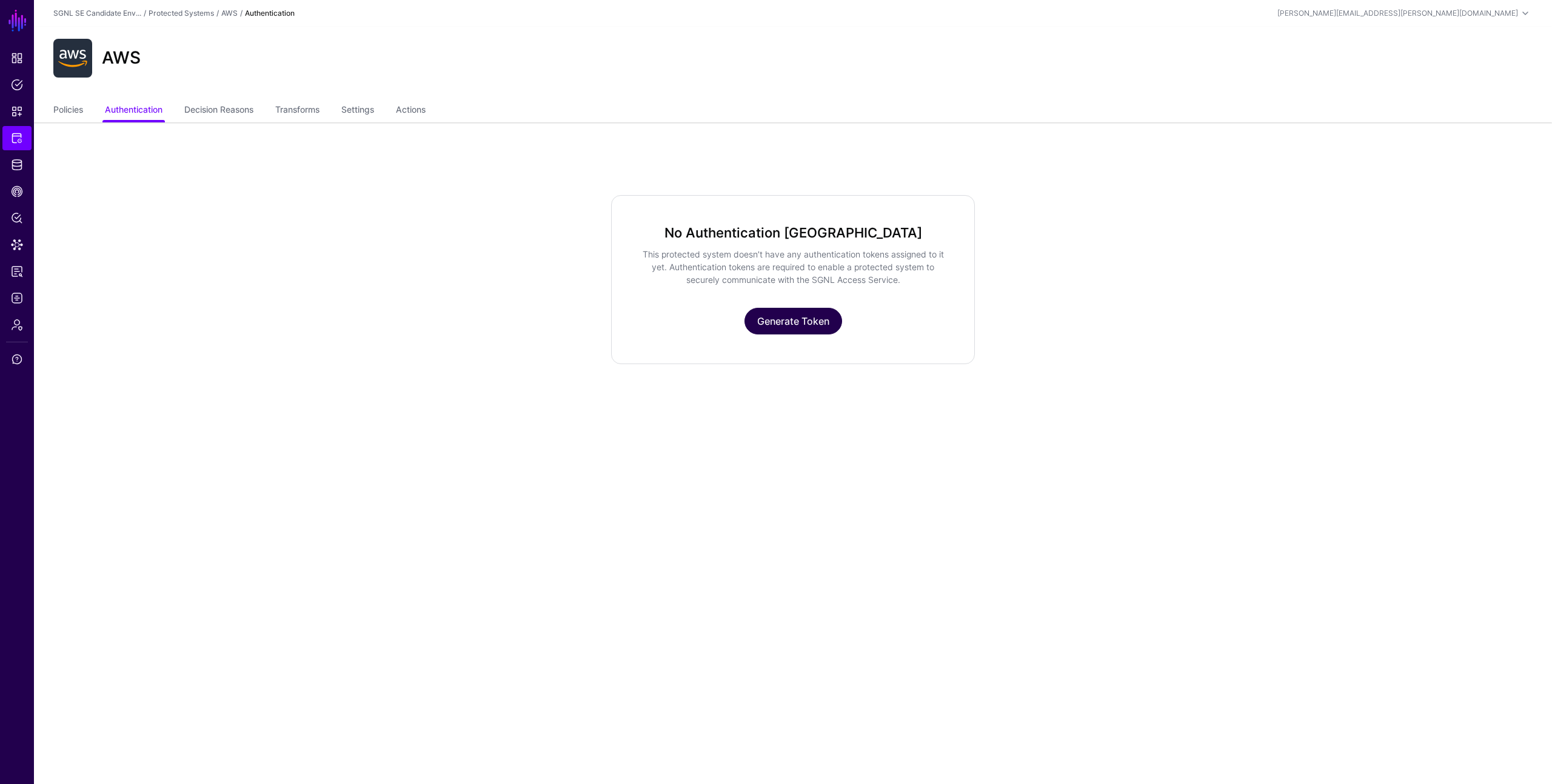
click at [787, 323] on link "Generate Token" at bounding box center [794, 321] width 98 height 27
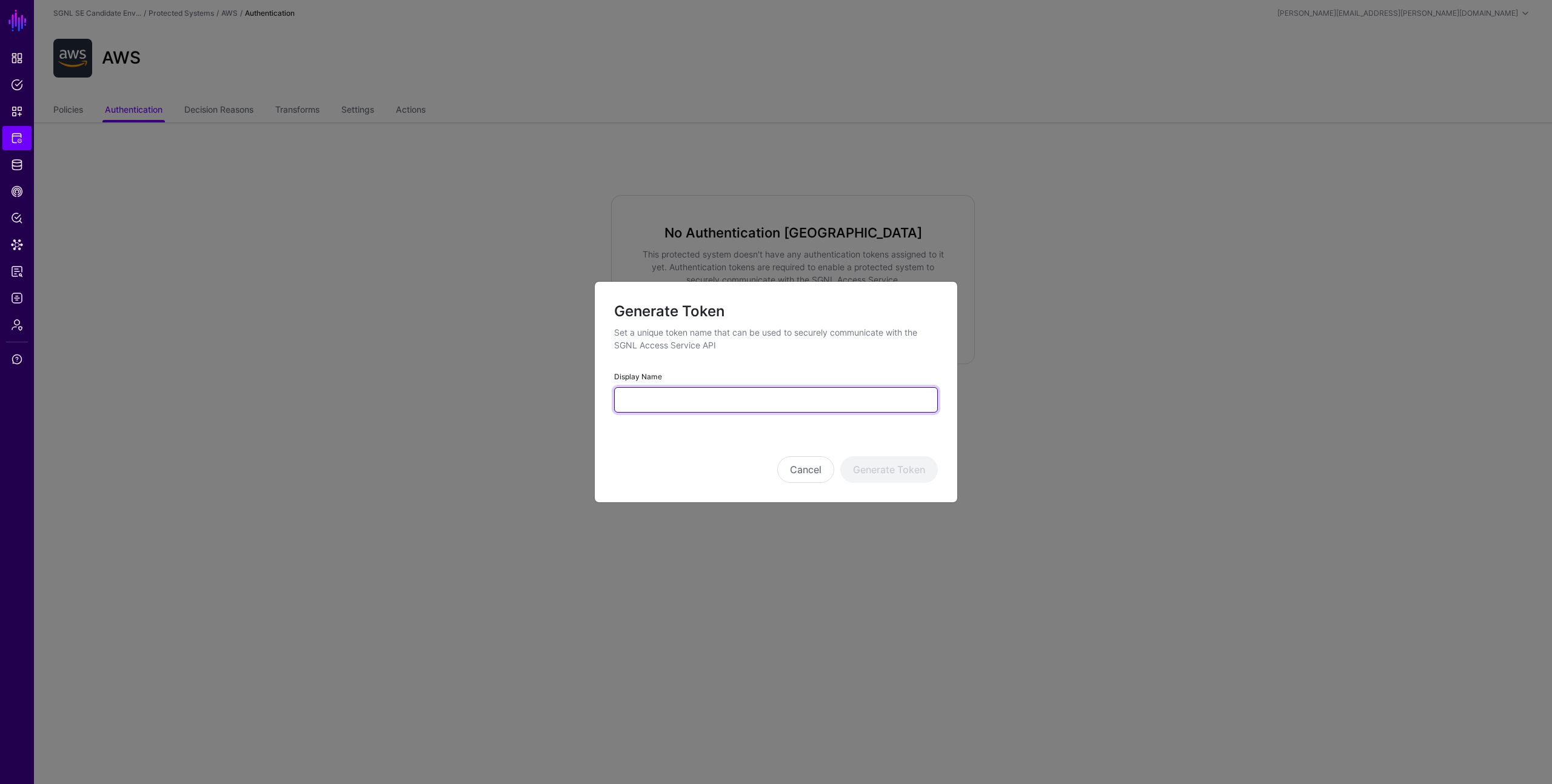
click at [727, 395] on input "Display Name" at bounding box center [776, 400] width 323 height 26
type input "*********"
click at [887, 431] on div "Cancel Generate Token" at bounding box center [776, 452] width 323 height 61
click at [883, 471] on button "Generate Token" at bounding box center [889, 469] width 98 height 27
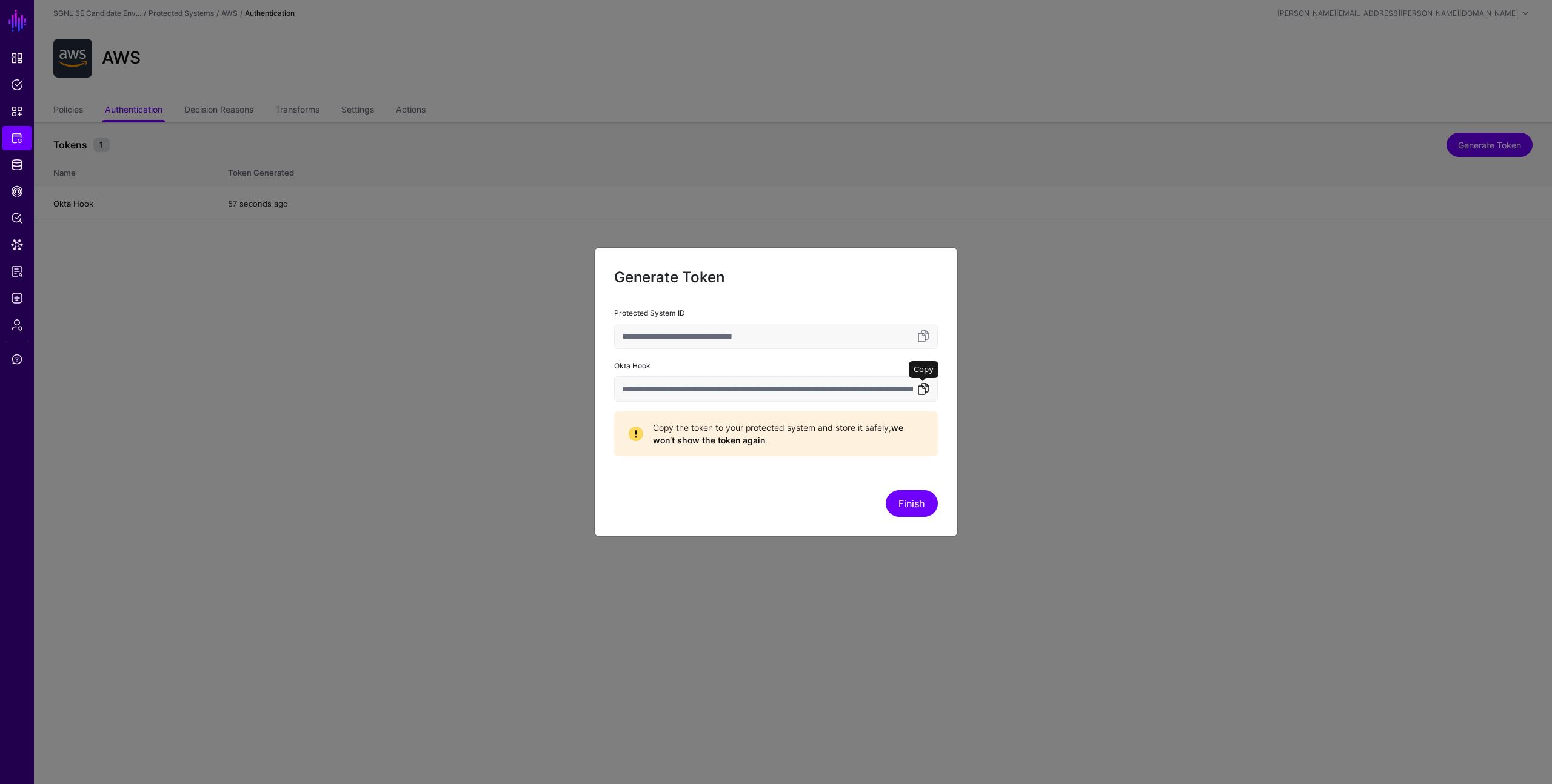
click at [924, 388] on link at bounding box center [922, 389] width 15 height 15
click at [914, 503] on button "Finish" at bounding box center [911, 504] width 52 height 27
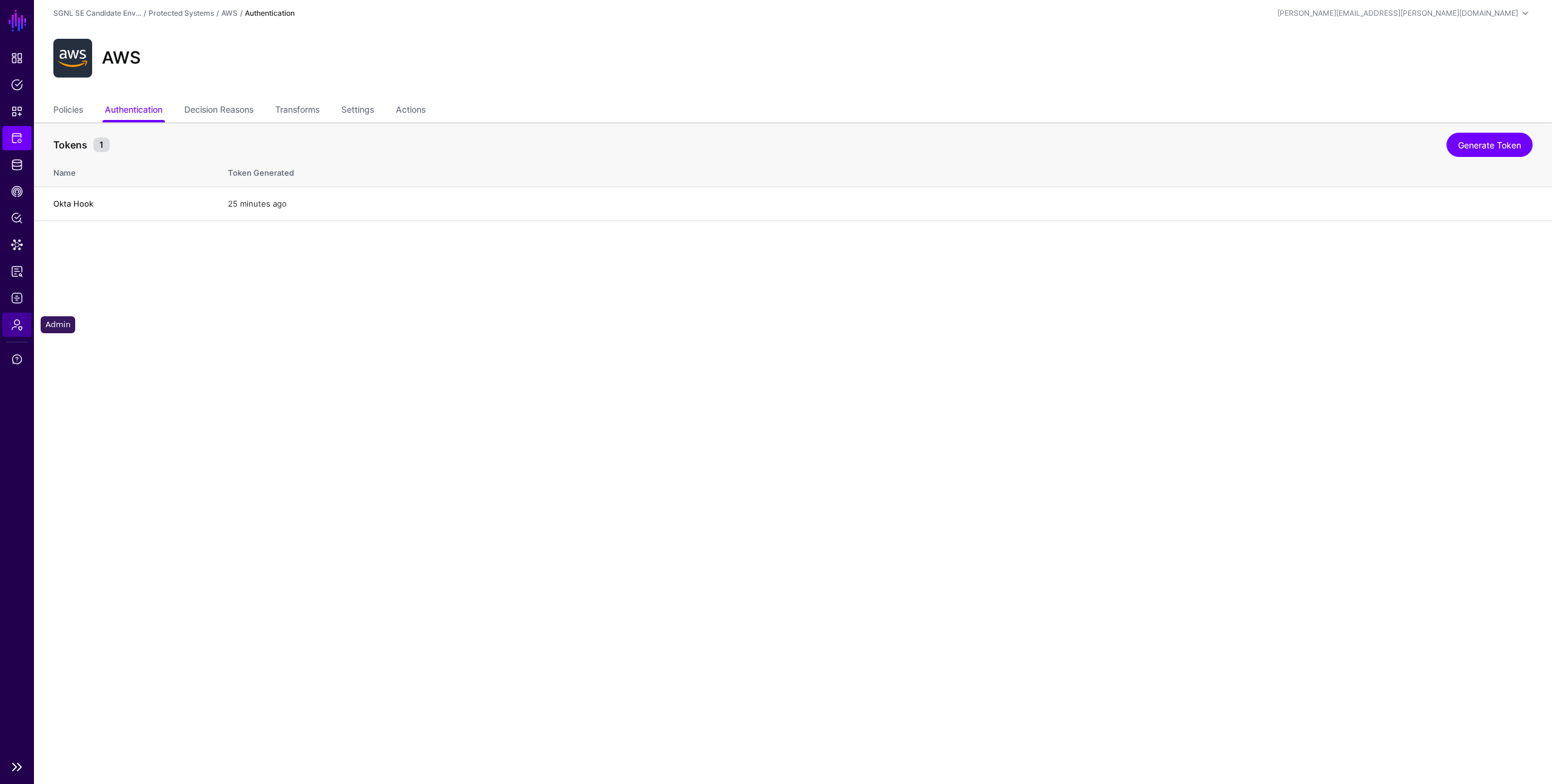
click at [17, 323] on span "Admin" at bounding box center [17, 325] width 12 height 12
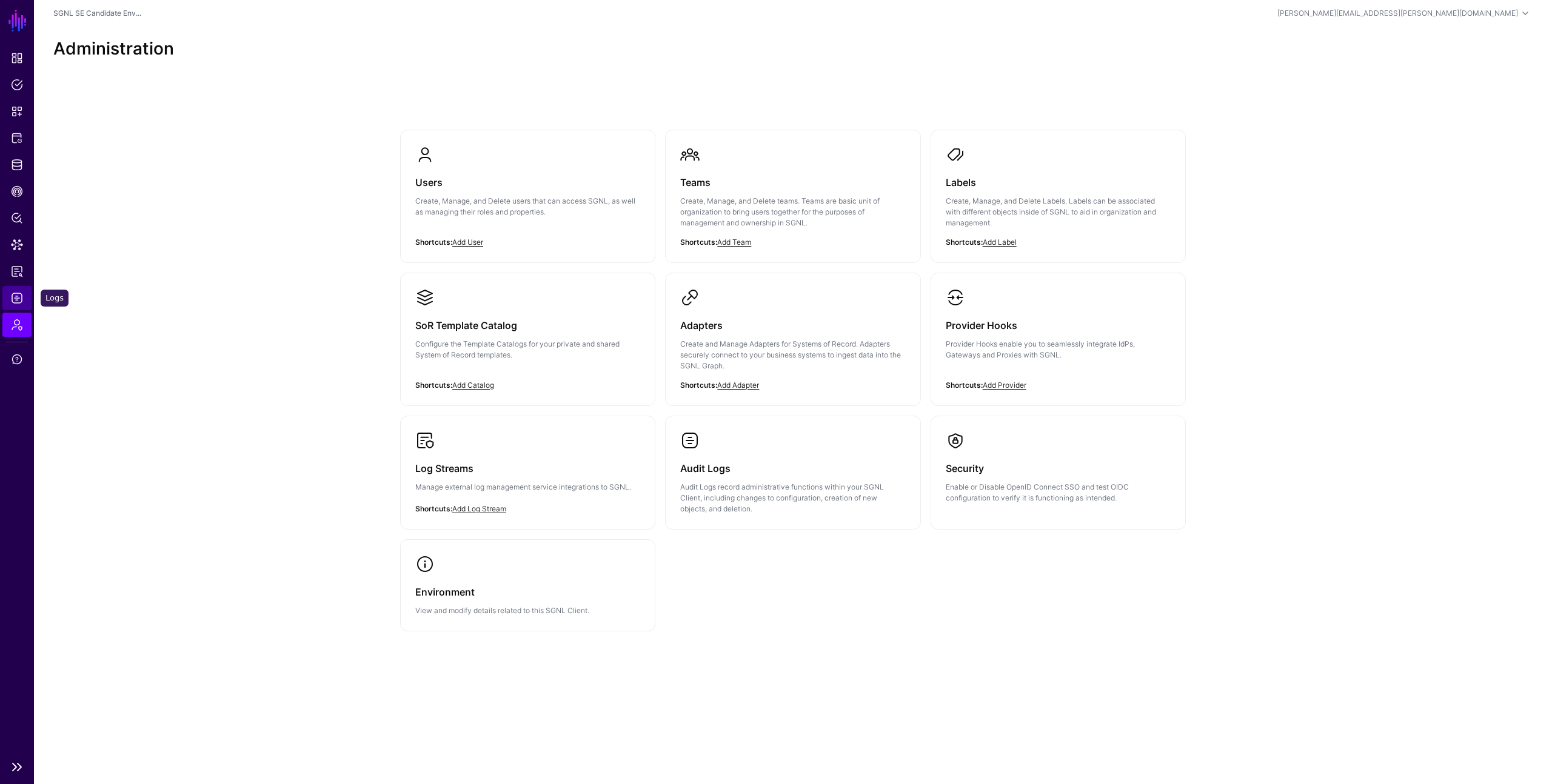
click at [15, 294] on span "Logs" at bounding box center [17, 299] width 12 height 12
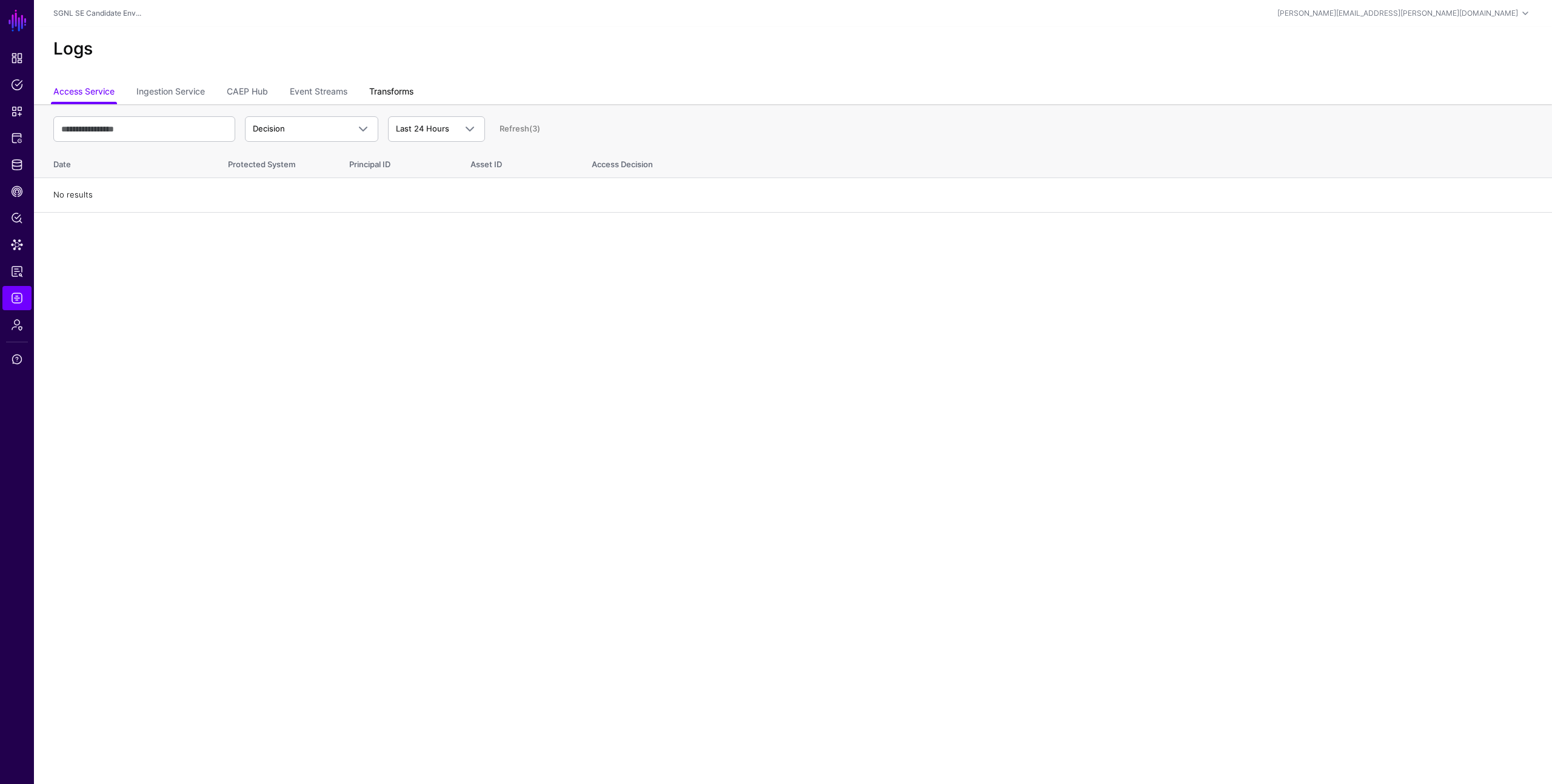
click at [388, 91] on link "Transforms" at bounding box center [391, 93] width 45 height 23
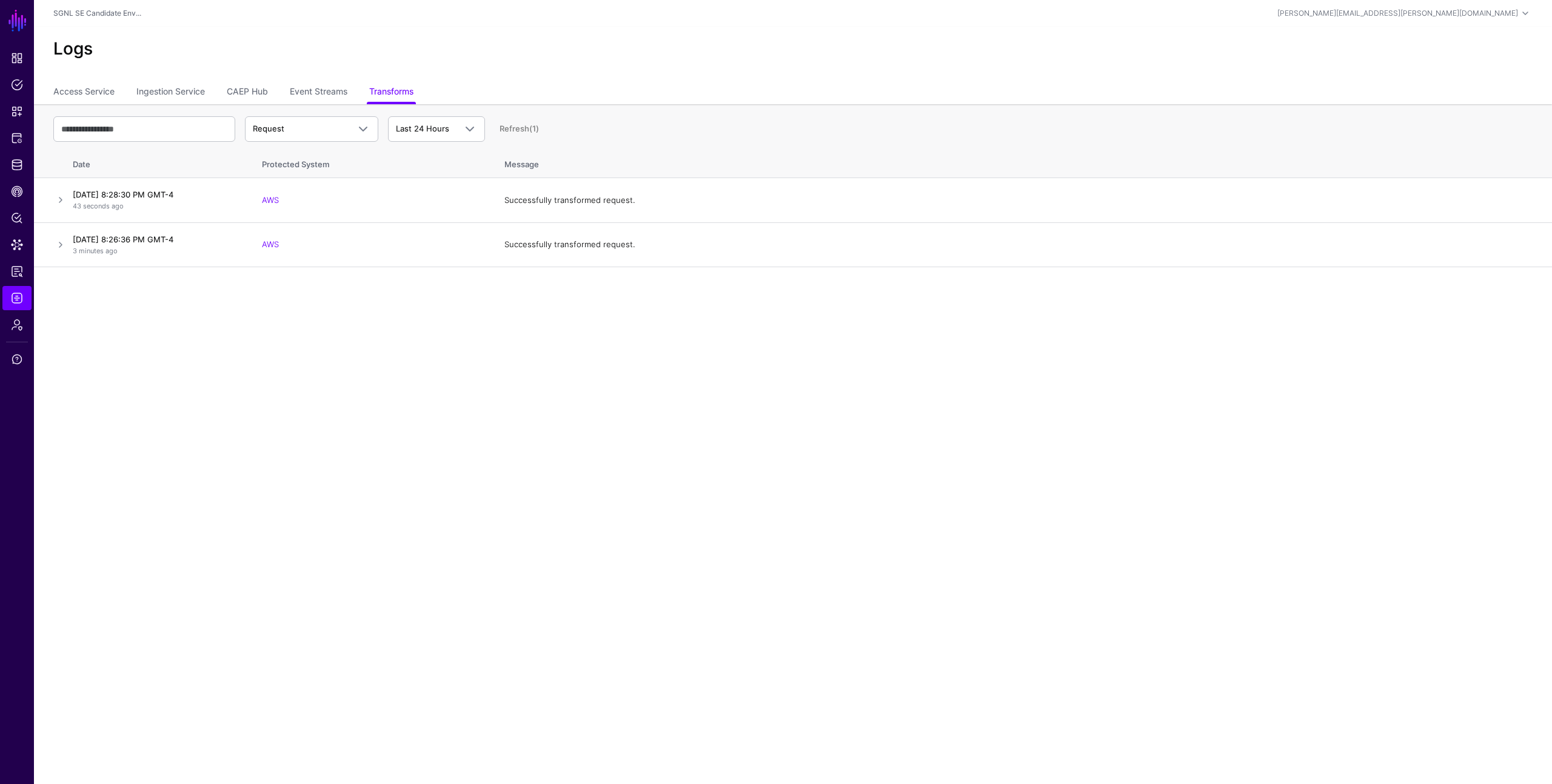
click at [365, 312] on main "SGNL Dashboard Policies Snippets Protected Systems Identity Data Fabric CAEP Hu…" at bounding box center [776, 392] width 1552 height 784
click at [62, 244] on link at bounding box center [60, 244] width 15 height 15
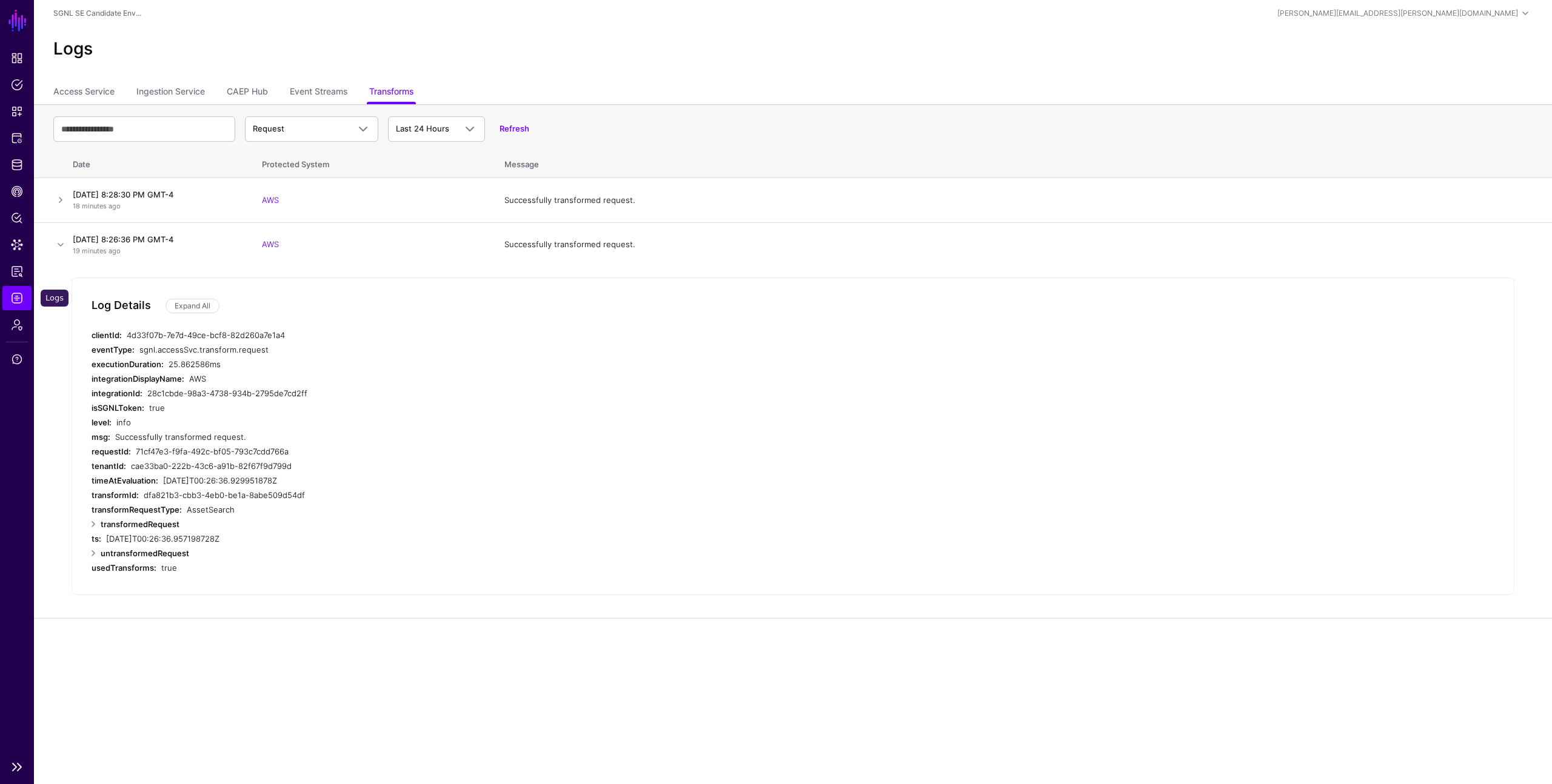
click at [14, 296] on span "Logs" at bounding box center [17, 299] width 12 height 12
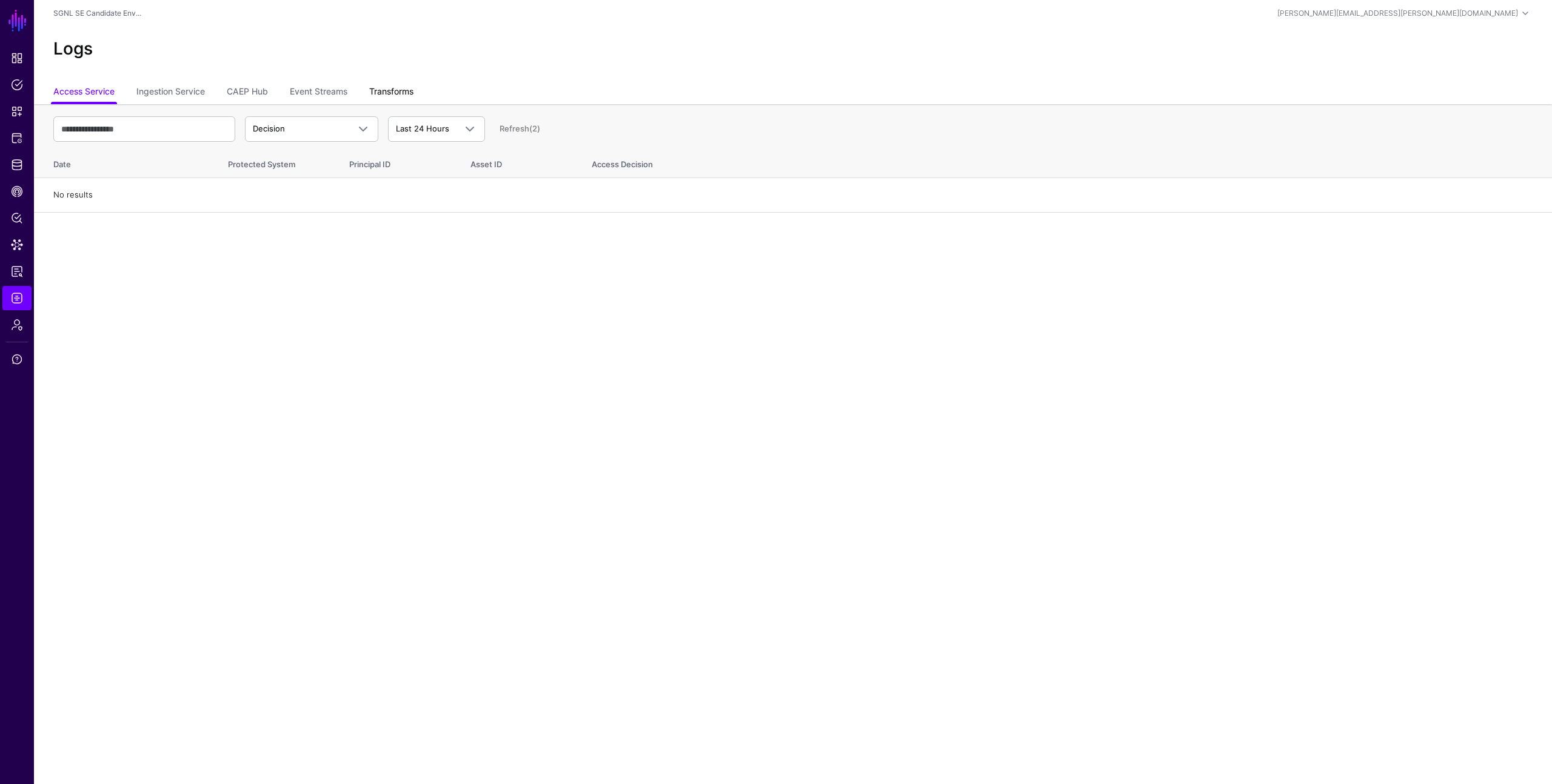
click at [392, 89] on link "Transforms" at bounding box center [391, 93] width 45 height 23
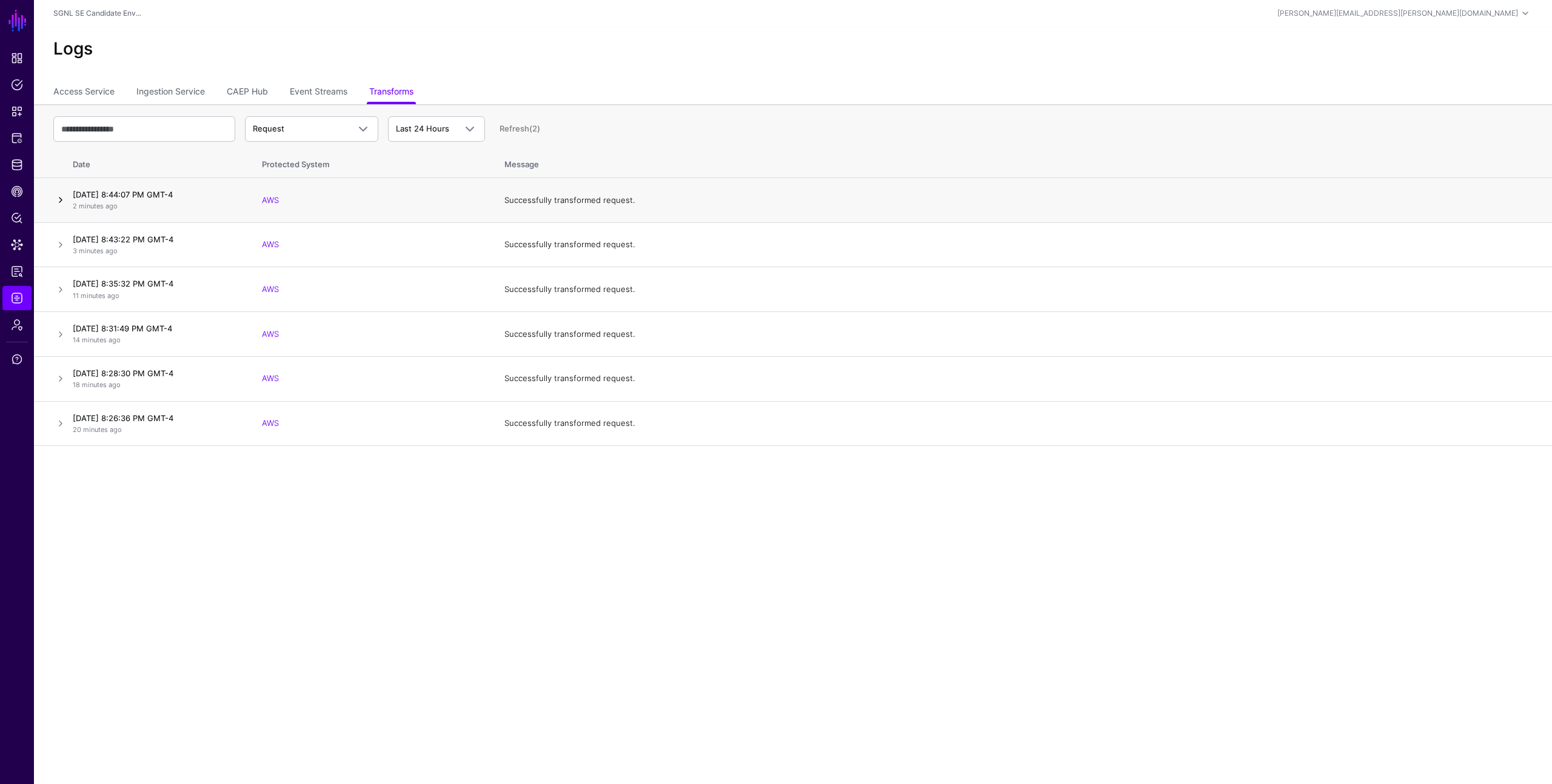
click at [57, 197] on link at bounding box center [60, 200] width 15 height 15
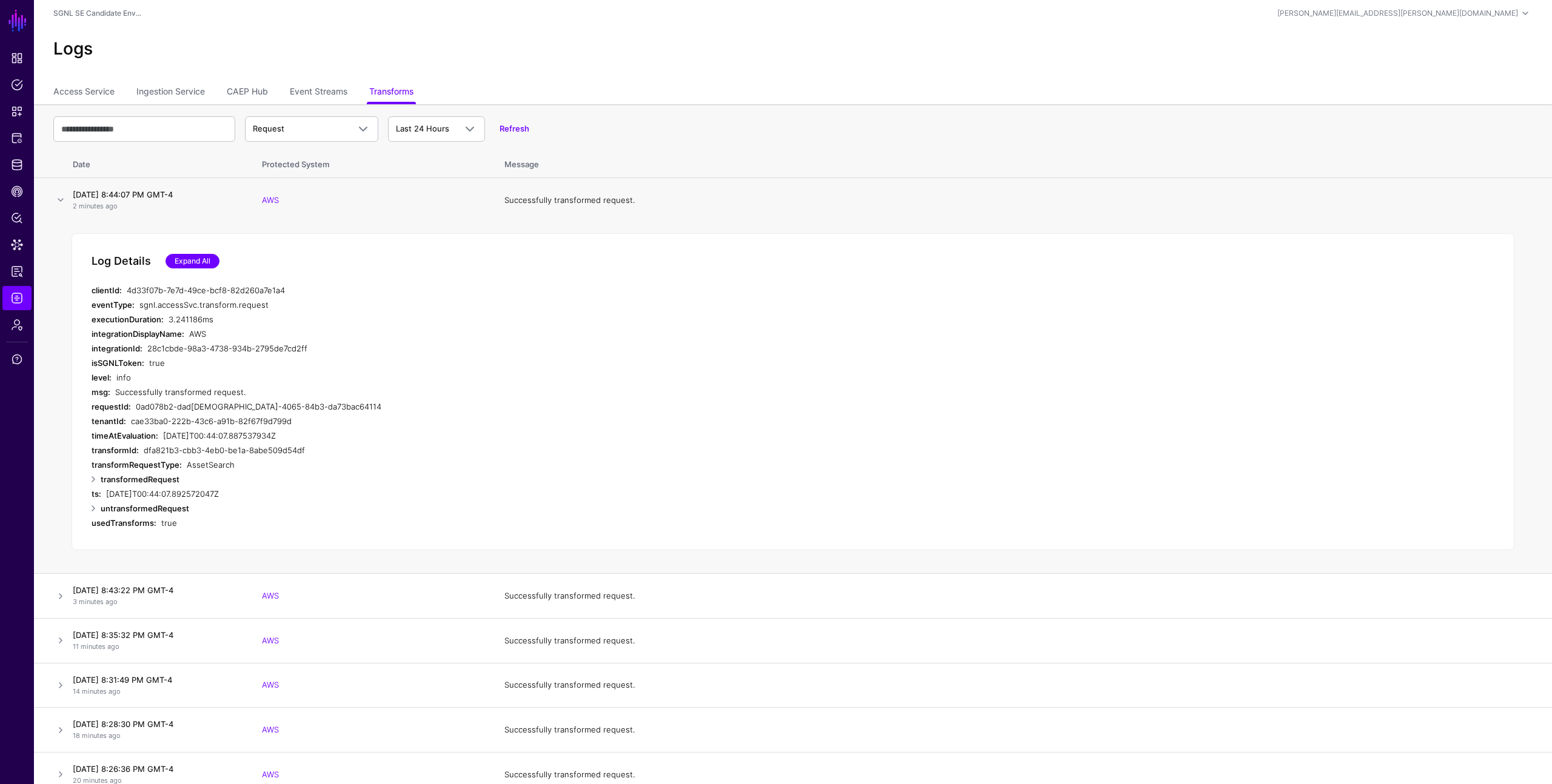
click at [174, 260] on link "Expand All" at bounding box center [192, 261] width 54 height 15
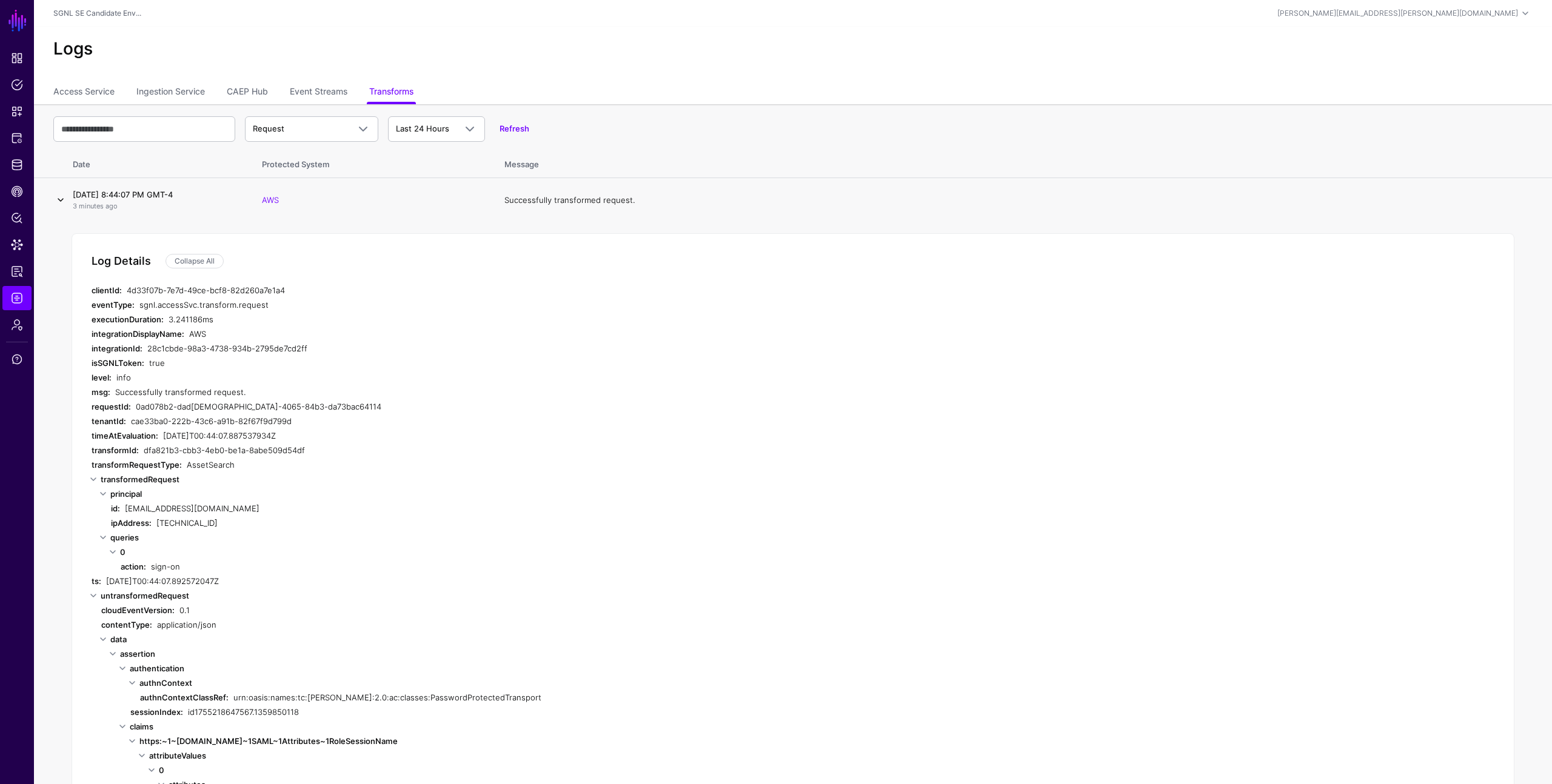
click at [61, 197] on link at bounding box center [60, 200] width 15 height 15
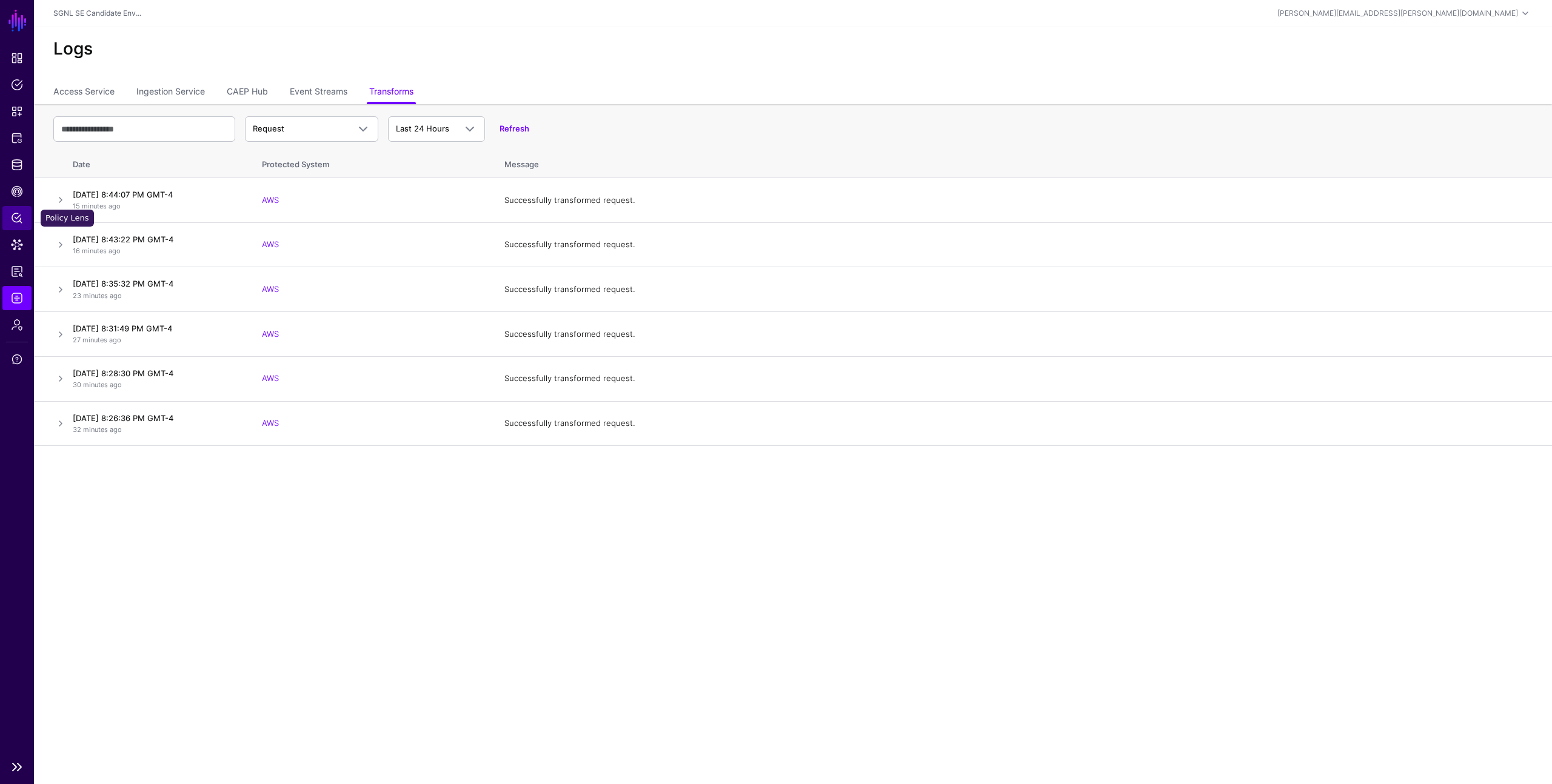
click at [12, 214] on span "Policy Lens" at bounding box center [17, 218] width 12 height 12
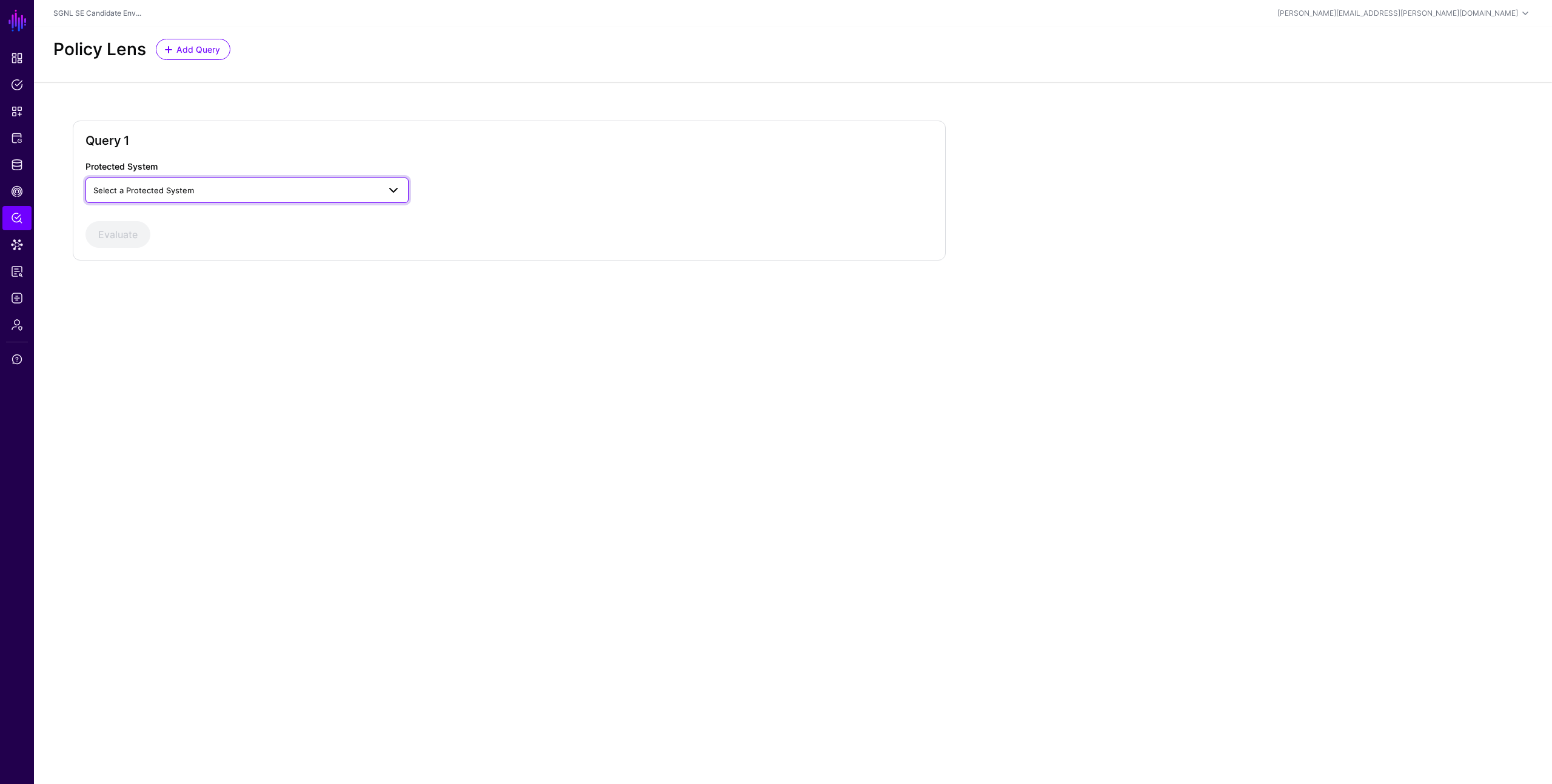
click at [211, 190] on span "Select a Protected System" at bounding box center [236, 190] width 286 height 14
click at [204, 222] on div "AWS" at bounding box center [247, 219] width 304 height 12
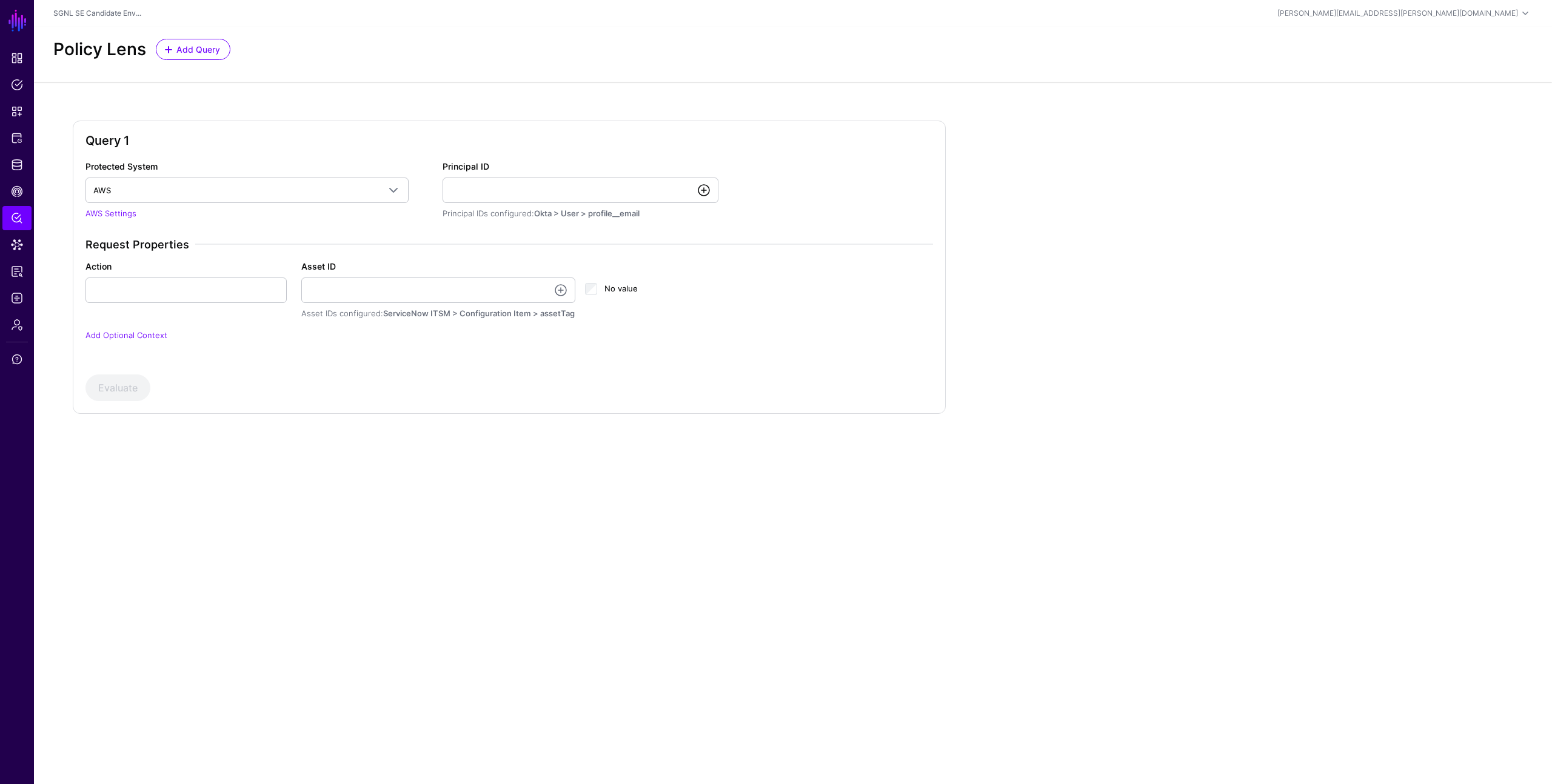
click at [705, 190] on link at bounding box center [704, 190] width 15 height 15
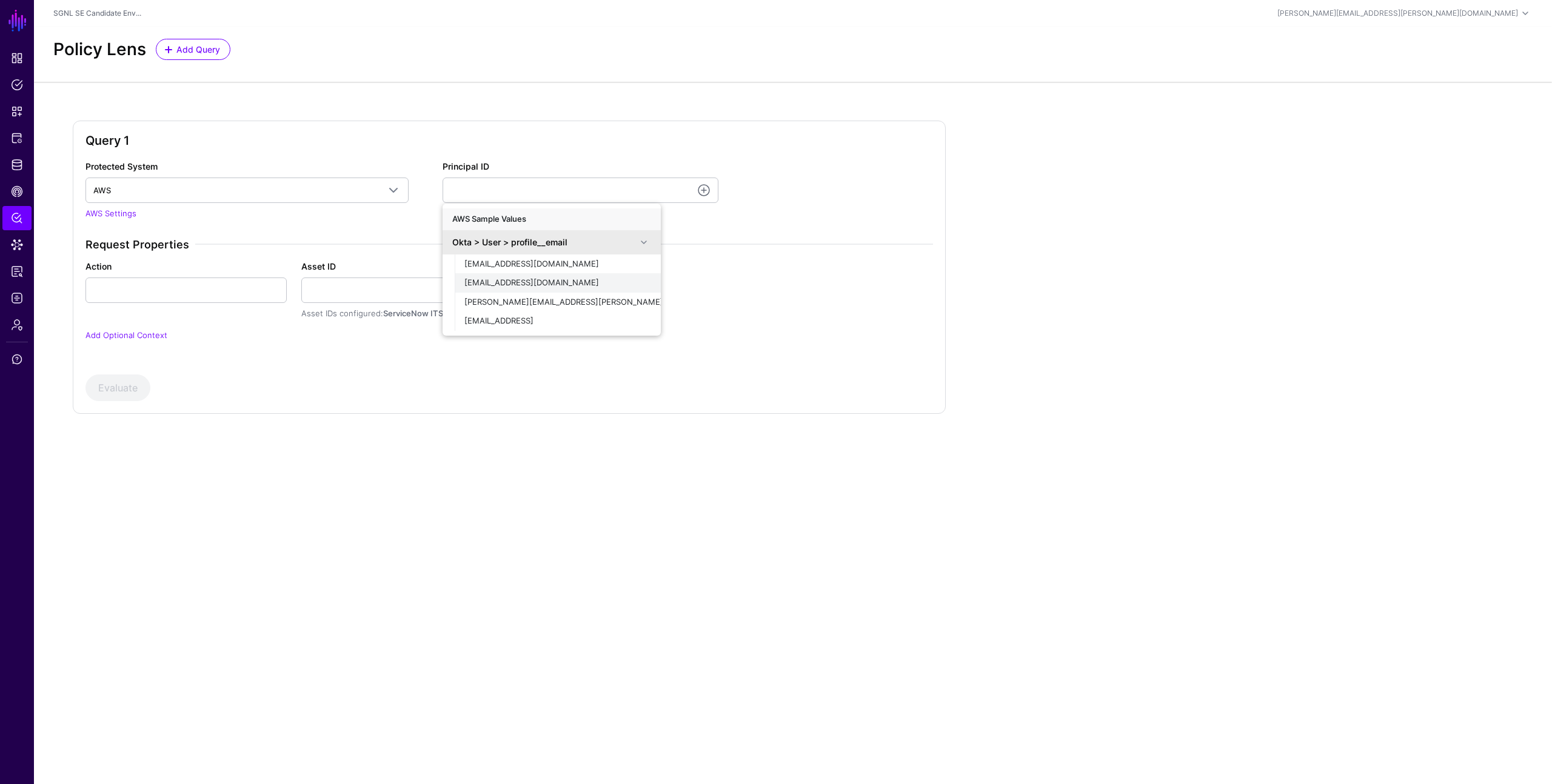
click at [497, 280] on span "demouser@demopanel.com" at bounding box center [531, 282] width 135 height 9
type input "**********"
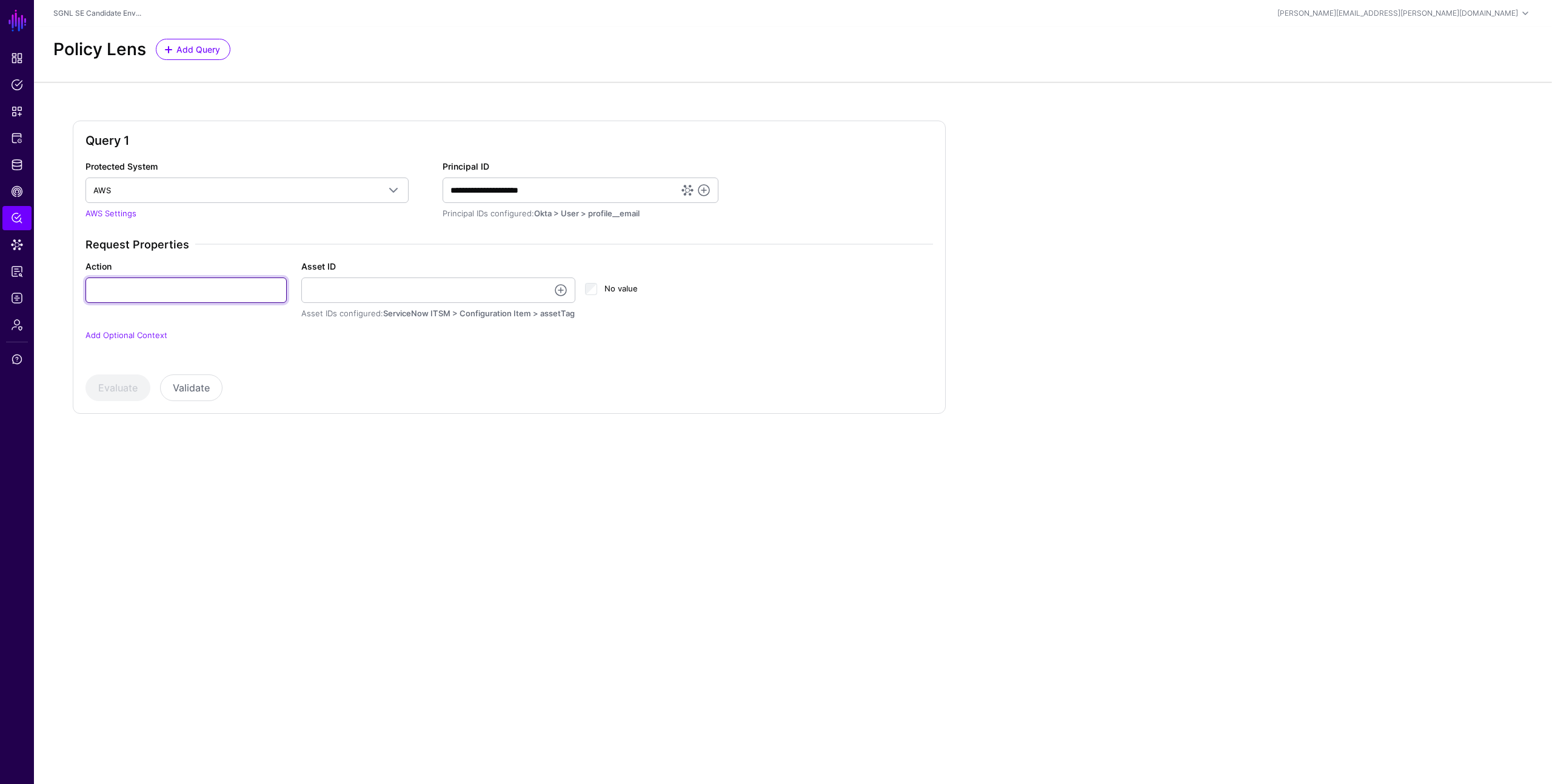
click at [232, 293] on input "Action" at bounding box center [186, 291] width 202 height 26
type input "******"
click at [560, 291] on link at bounding box center [560, 290] width 15 height 15
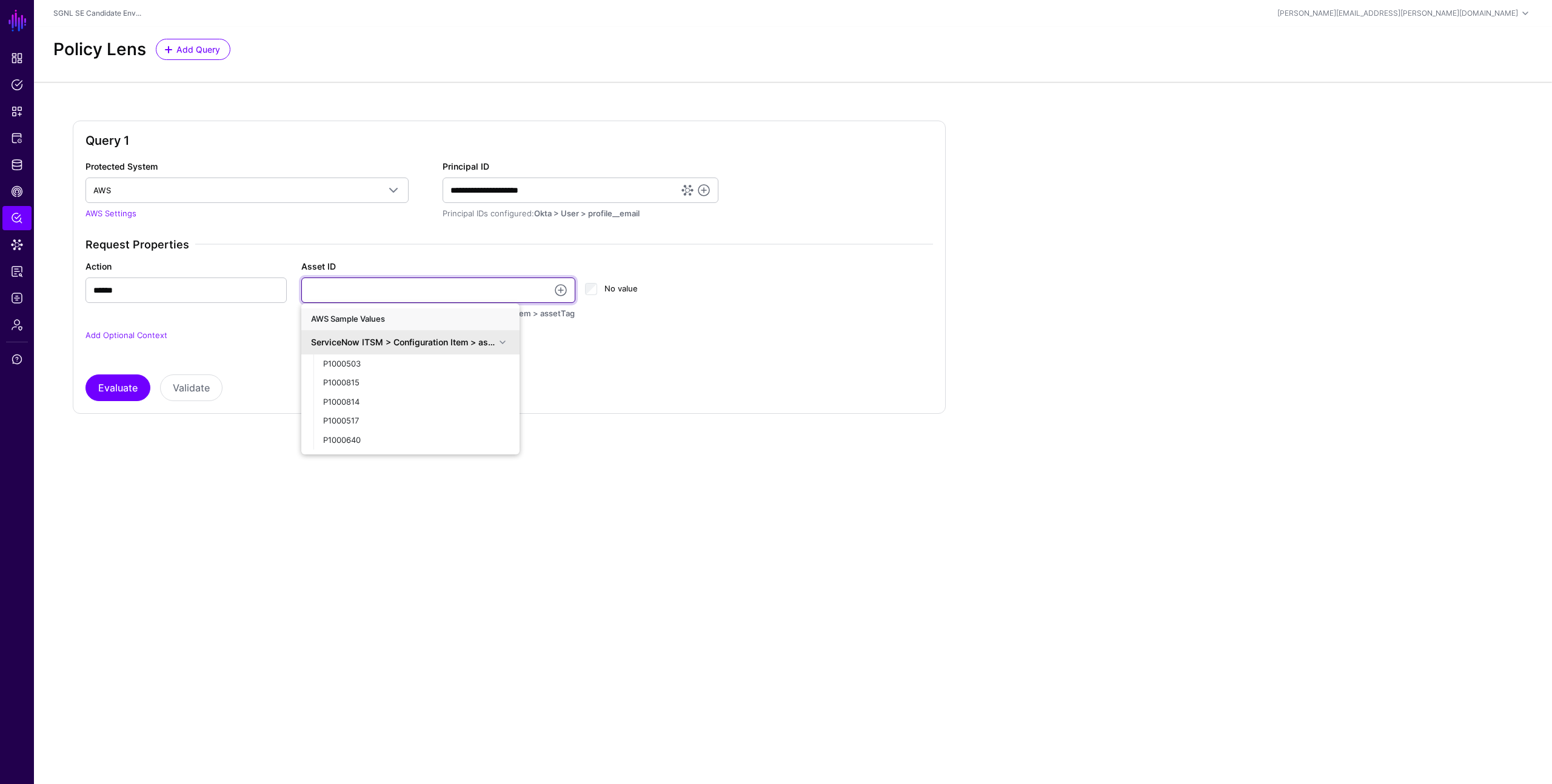
click at [394, 284] on input "Asset ID" at bounding box center [438, 291] width 275 height 26
type input "**********"
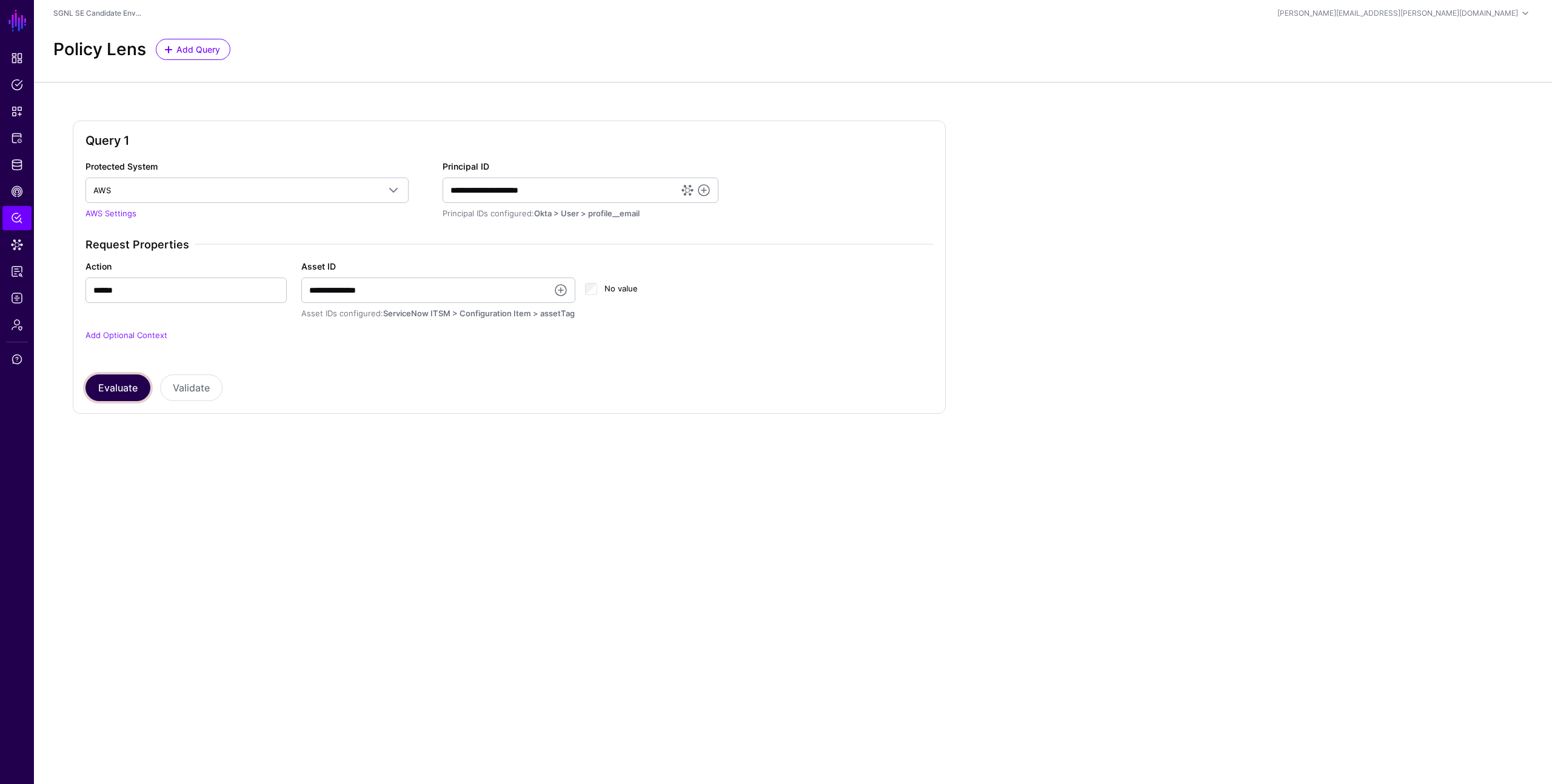
click at [124, 382] on button "Evaluate" at bounding box center [118, 388] width 65 height 27
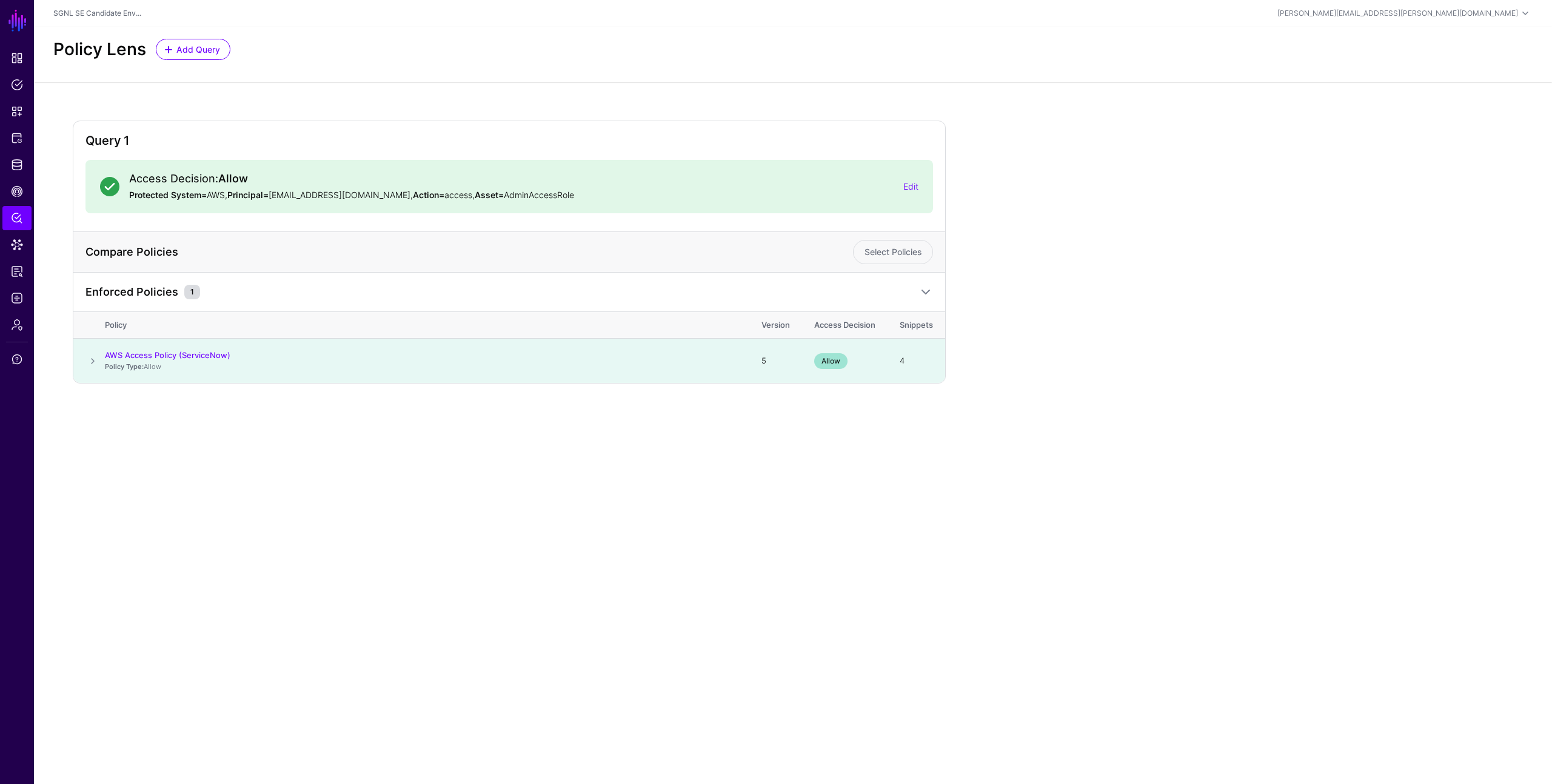
click at [267, 458] on main "SGNL Dashboard Policies Snippets Protected Systems Identity Data Fabric CAEP Hu…" at bounding box center [776, 392] width 1552 height 784
click at [328, 91] on div "Query 1 Access Decision: Allow Protected System= AWS, Principal= demouser@demop…" at bounding box center [793, 262] width 1518 height 360
click at [23, 197] on link "CAEP Hub" at bounding box center [17, 191] width 29 height 24
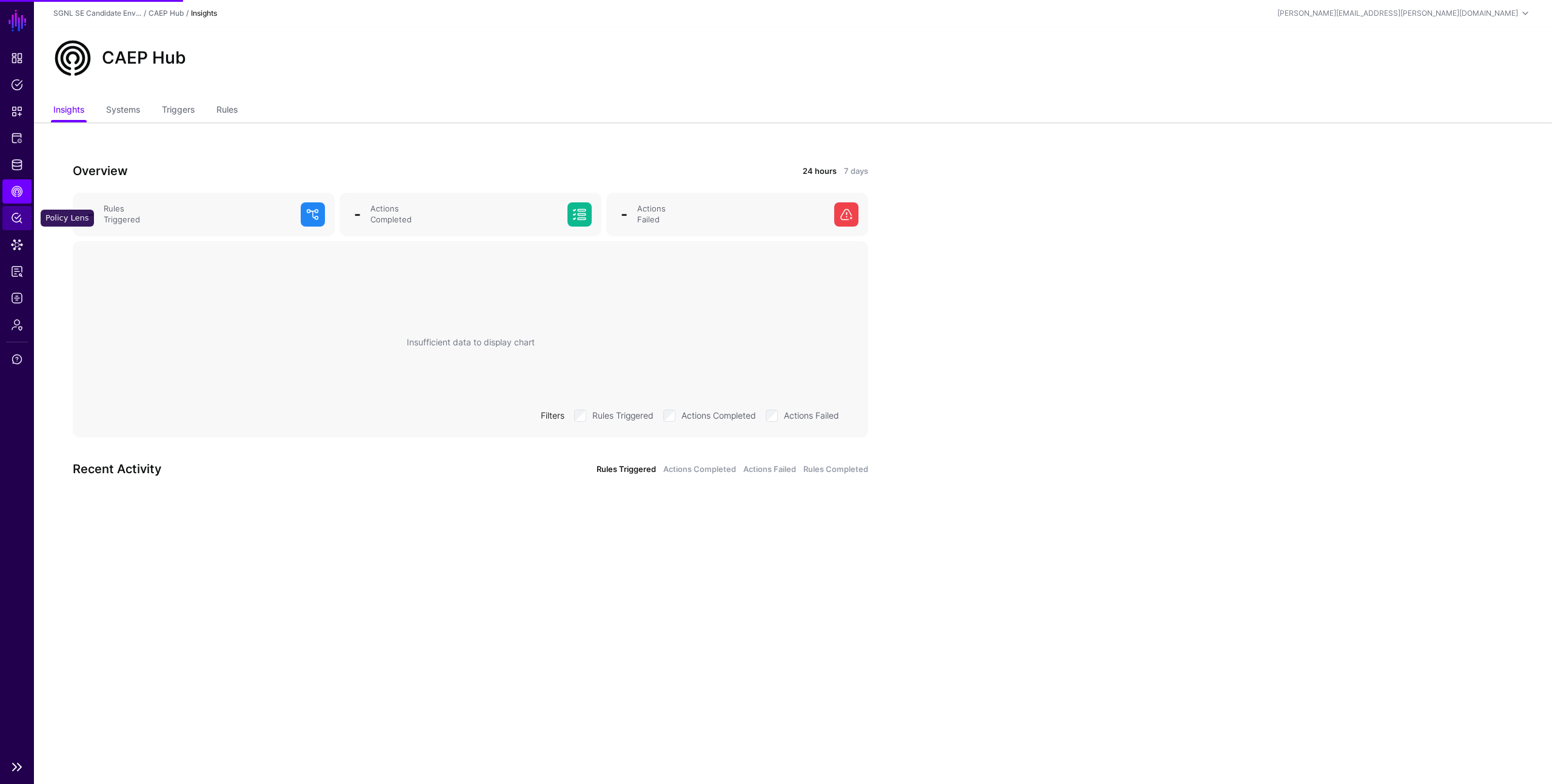
click at [21, 216] on span "Policy Lens" at bounding box center [17, 218] width 12 height 12
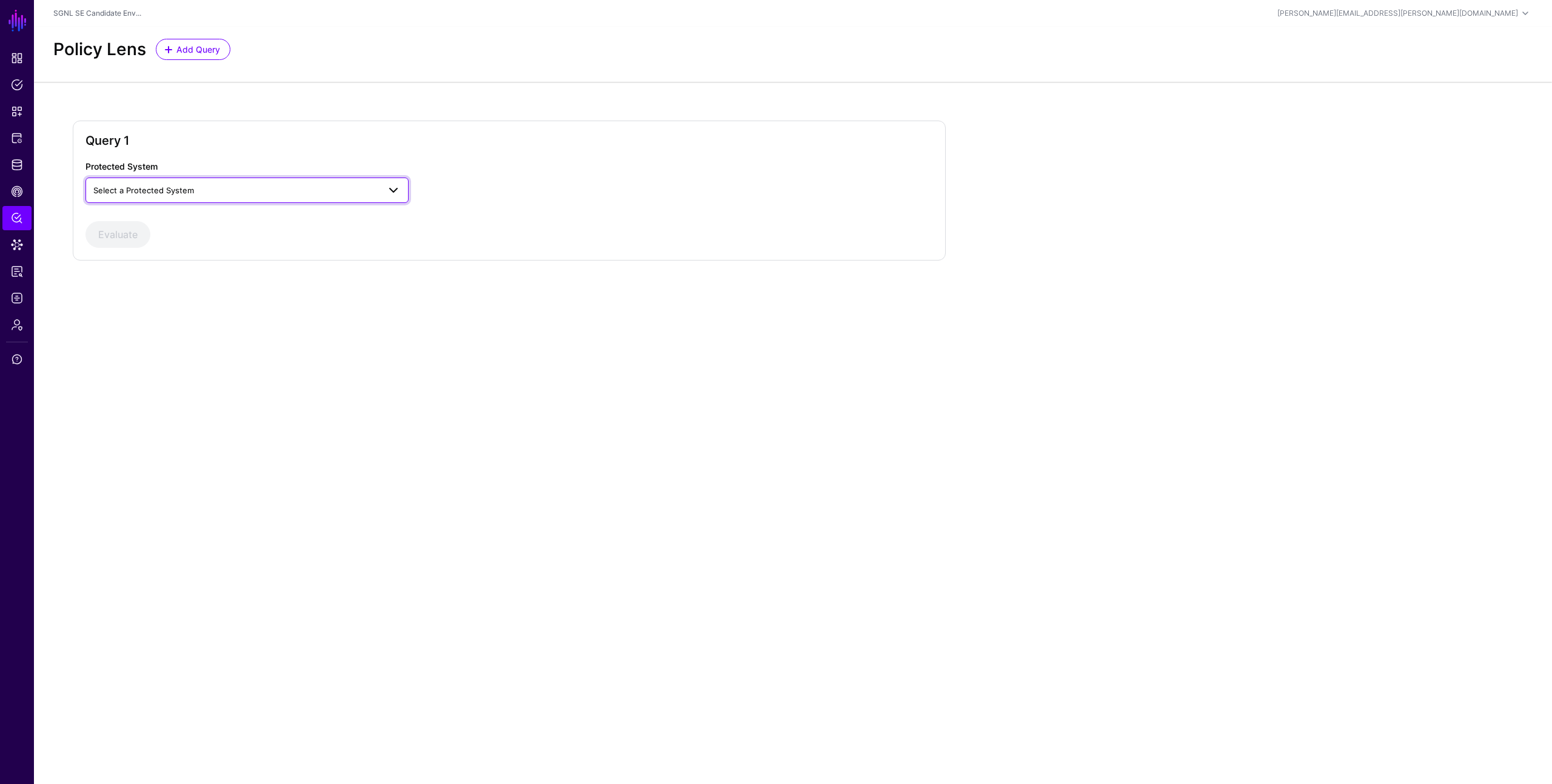
click at [179, 188] on span "Select a Protected System" at bounding box center [143, 190] width 100 height 9
click at [181, 217] on div "AWS" at bounding box center [247, 219] width 304 height 12
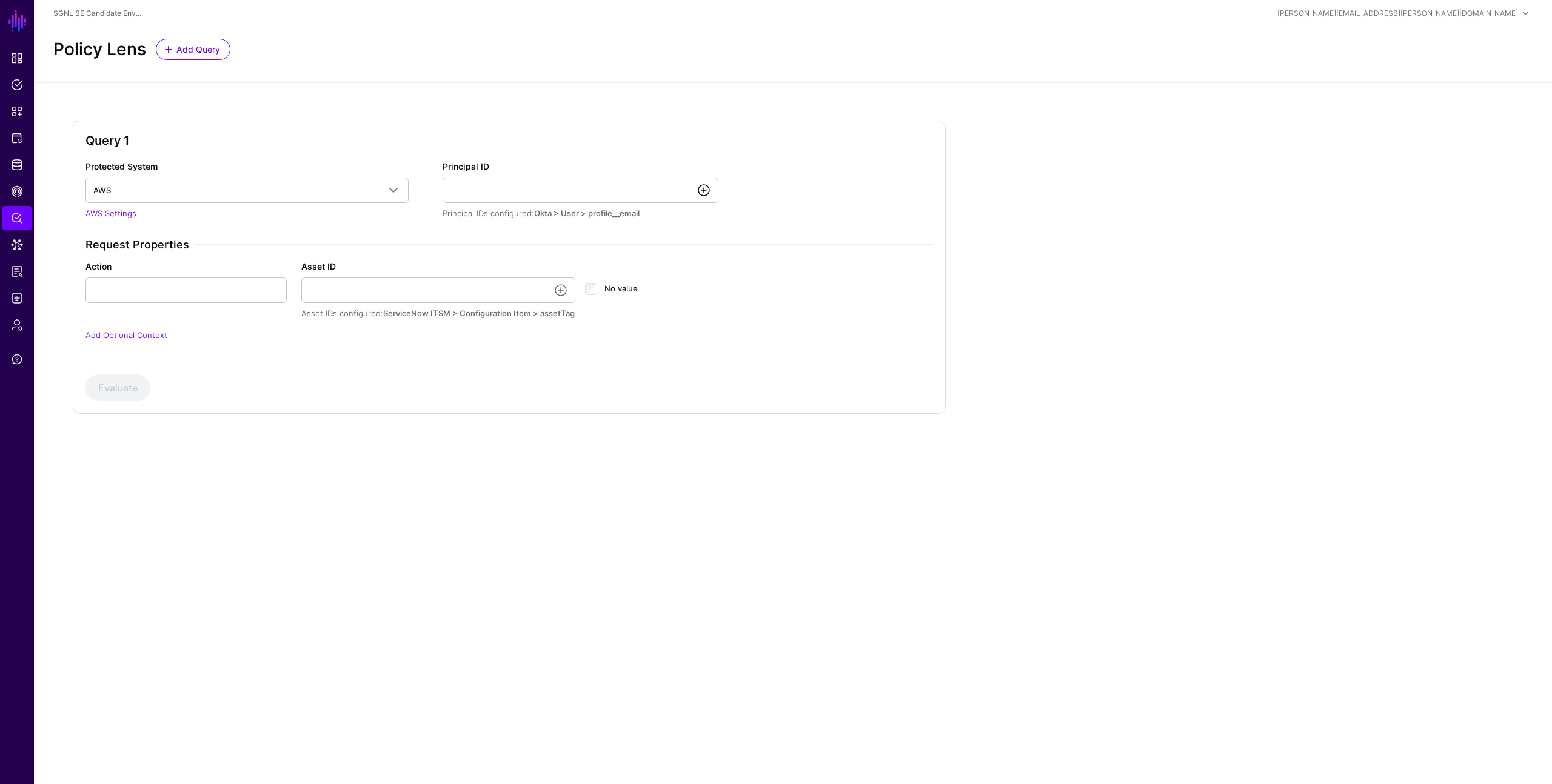
click at [702, 191] on link at bounding box center [704, 190] width 15 height 15
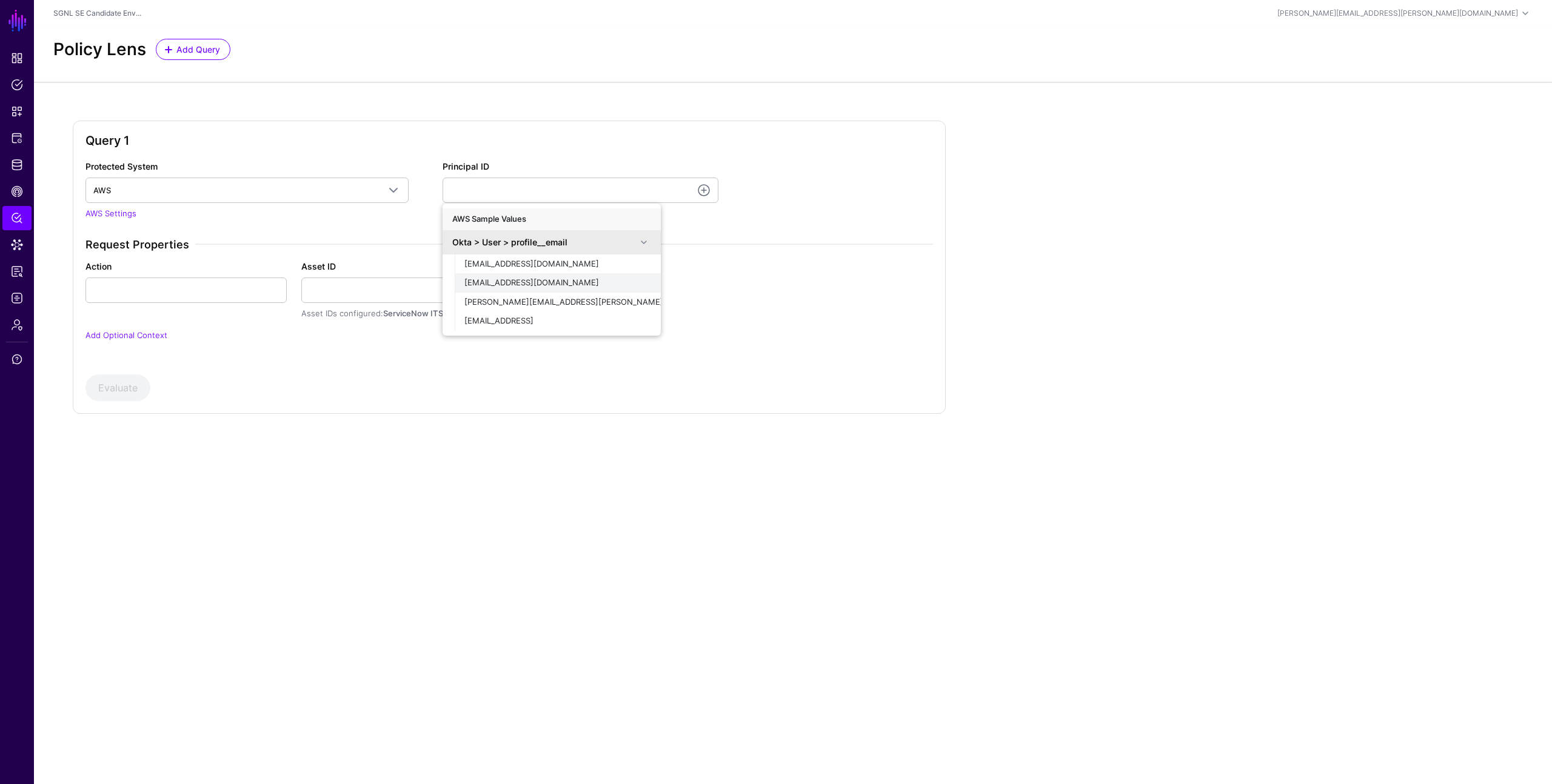
click at [505, 283] on span "demouser@demopanel.com" at bounding box center [531, 282] width 135 height 9
type input "**********"
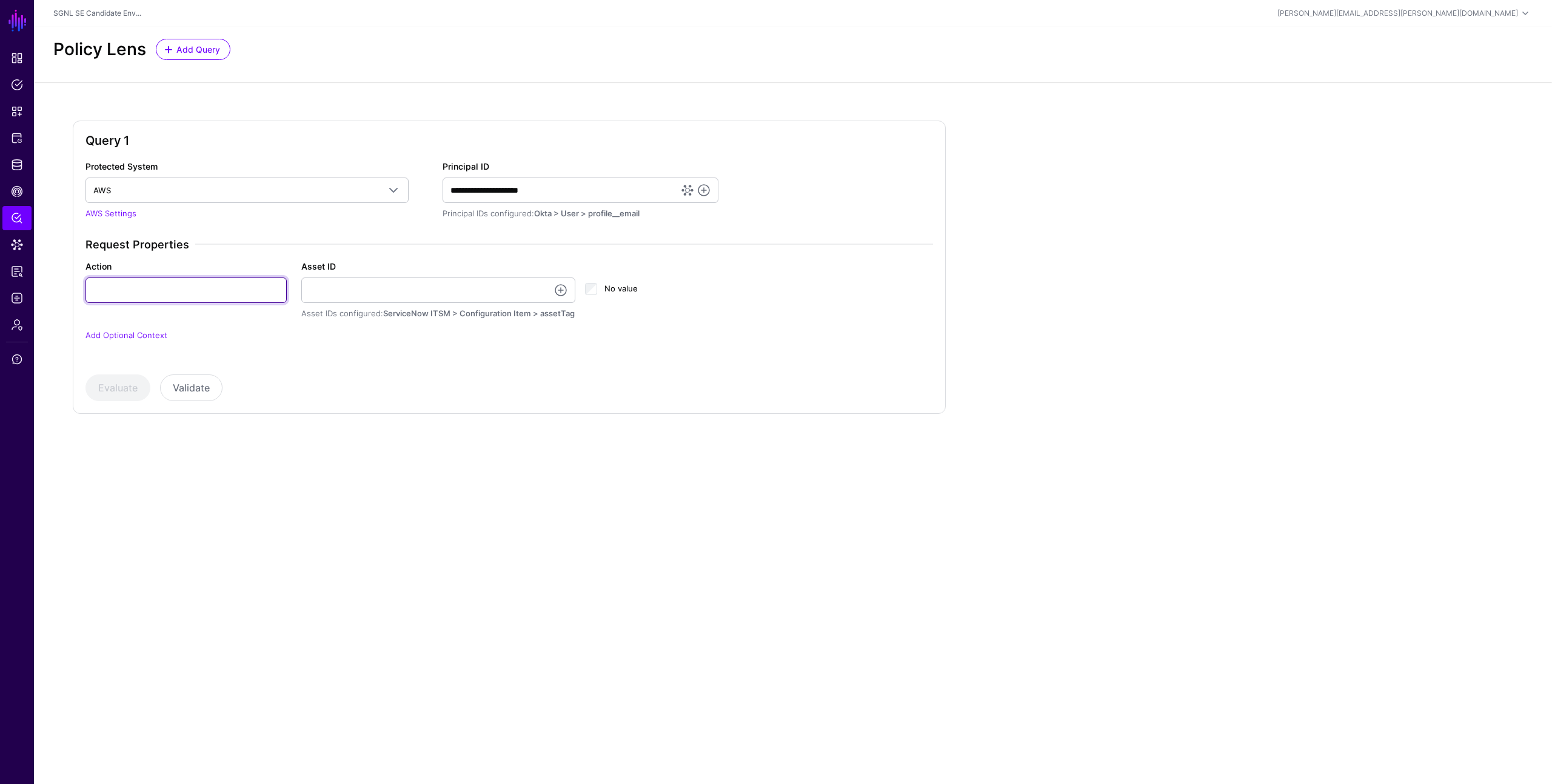
click at [205, 293] on input "Action" at bounding box center [186, 291] width 202 height 26
type input "******"
click at [516, 288] on input "Asset ID" at bounding box center [438, 291] width 275 height 26
type input "**********"
click at [396, 382] on div "Evaluate Validate" at bounding box center [510, 388] width 848 height 27
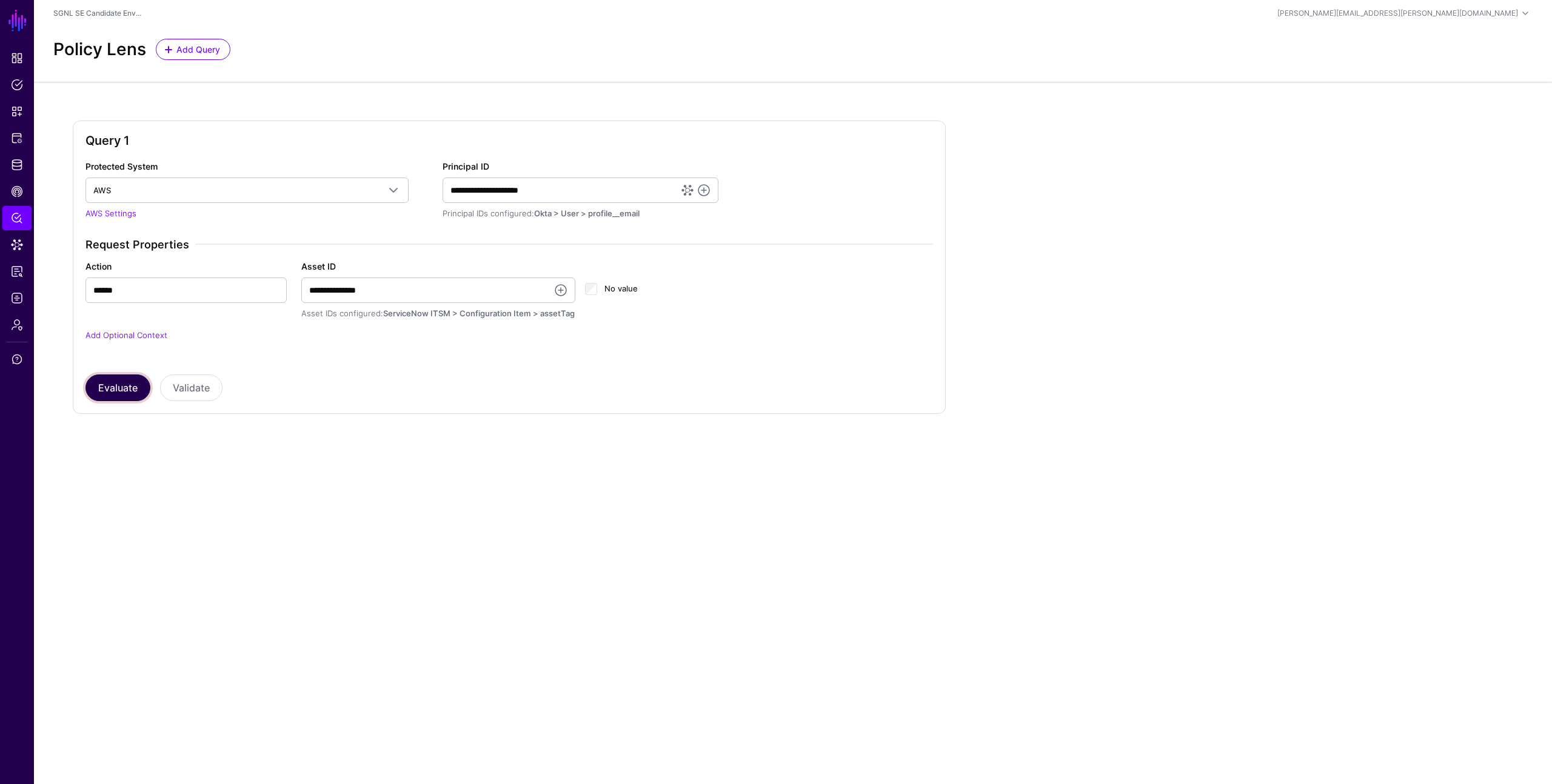
click at [117, 387] on button "Evaluate" at bounding box center [118, 388] width 65 height 27
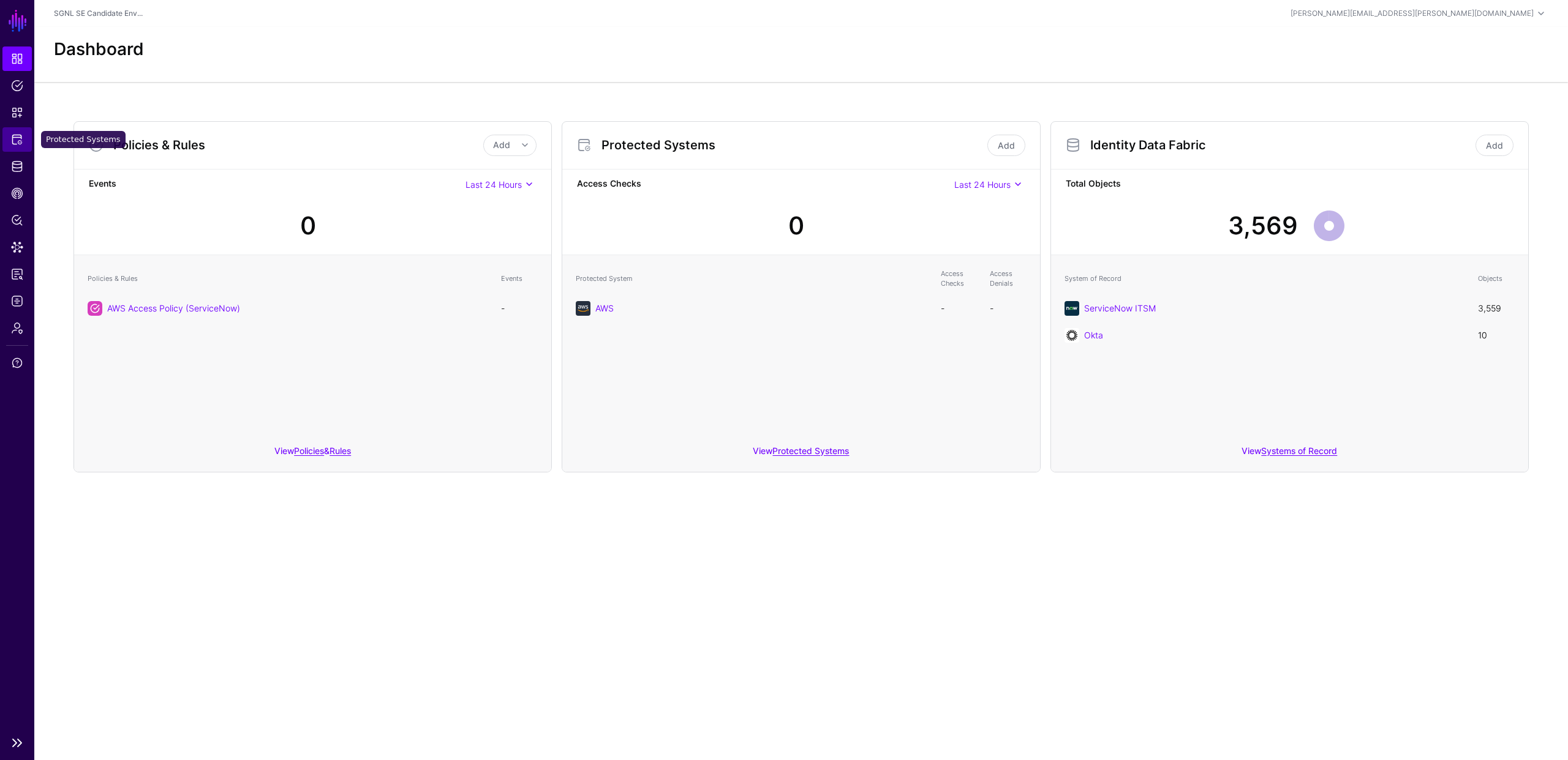
click at [17, 145] on span "Protected Systems" at bounding box center [17, 140] width 12 height 12
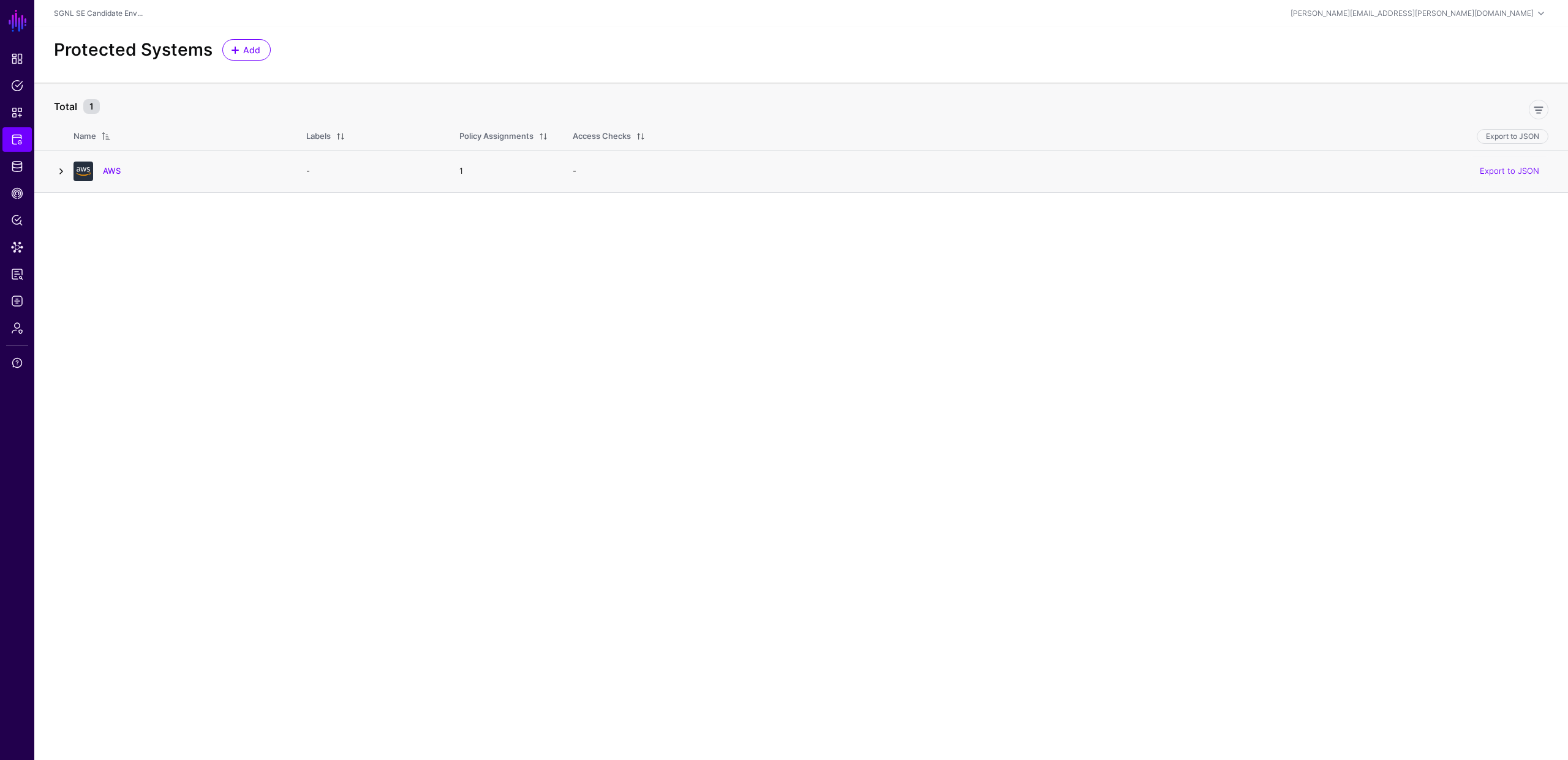
click at [63, 171] on link at bounding box center [61, 171] width 15 height 15
click at [111, 176] on link "AWS" at bounding box center [112, 170] width 17 height 10
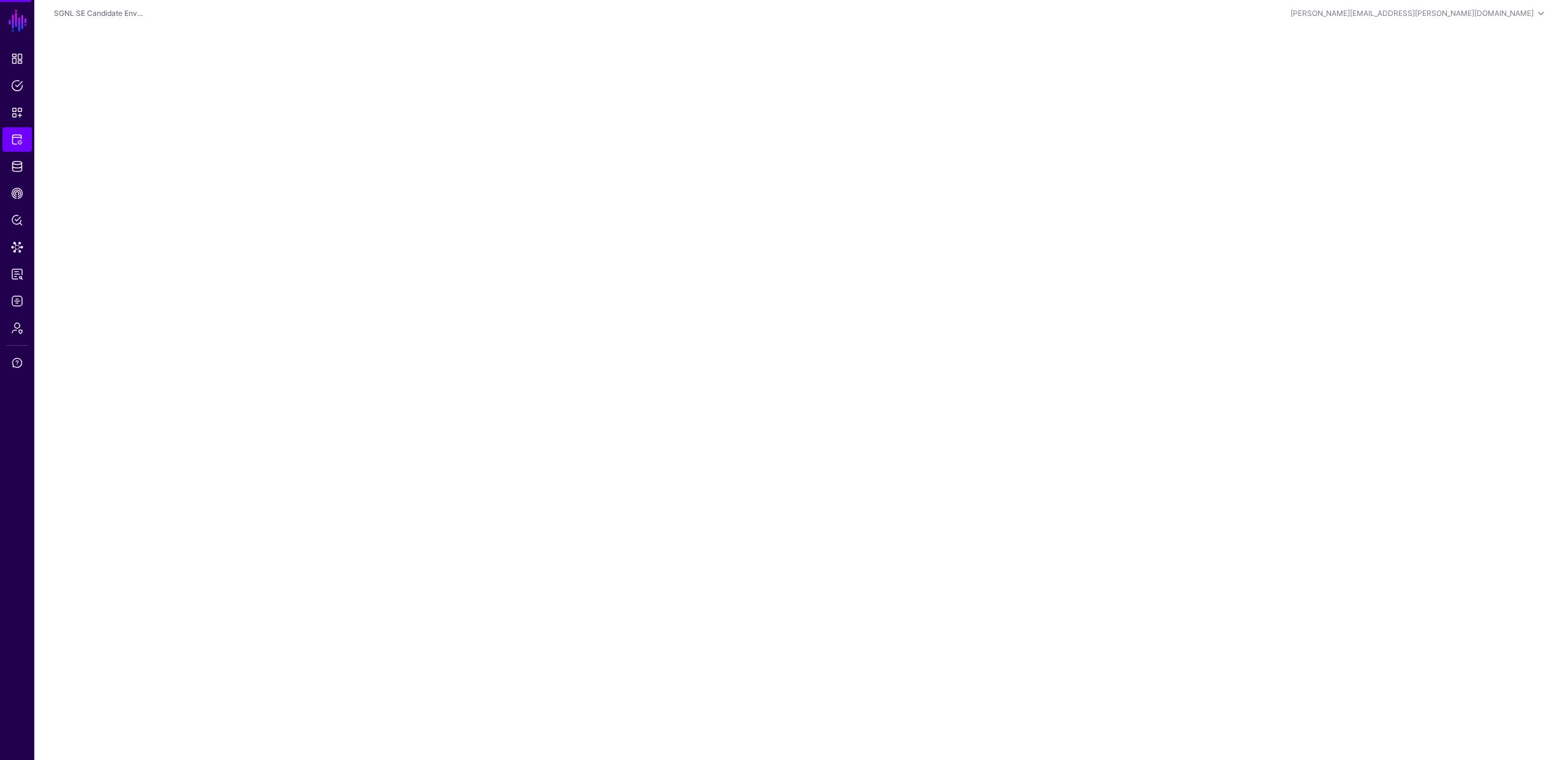
click at [111, 176] on main "SGNL Dashboard Policies Snippets Protected Systems Identity Data Fabric CAEP Hu…" at bounding box center [784, 380] width 1568 height 760
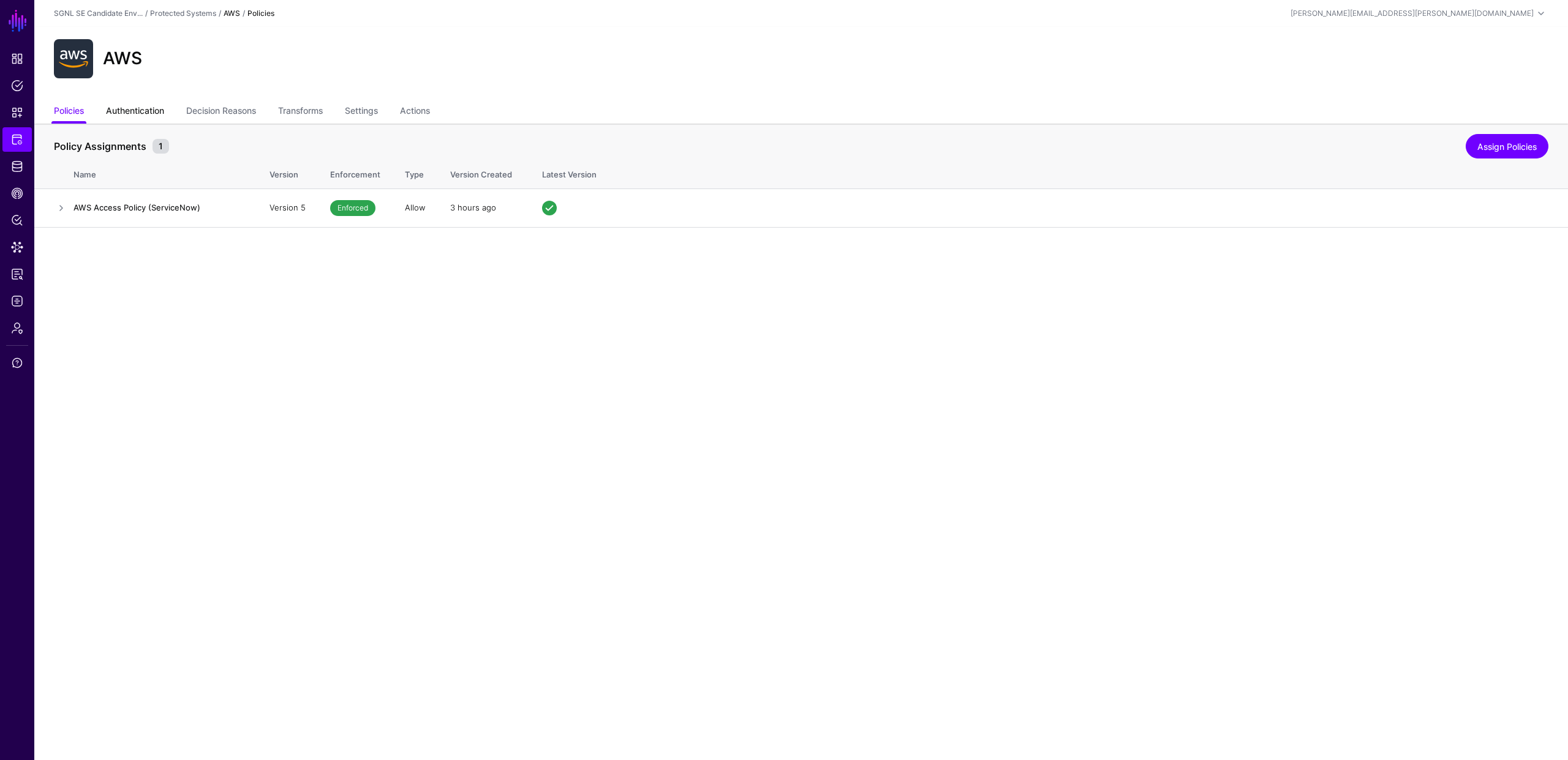
click at [146, 110] on link "Authentication" at bounding box center [134, 112] width 58 height 23
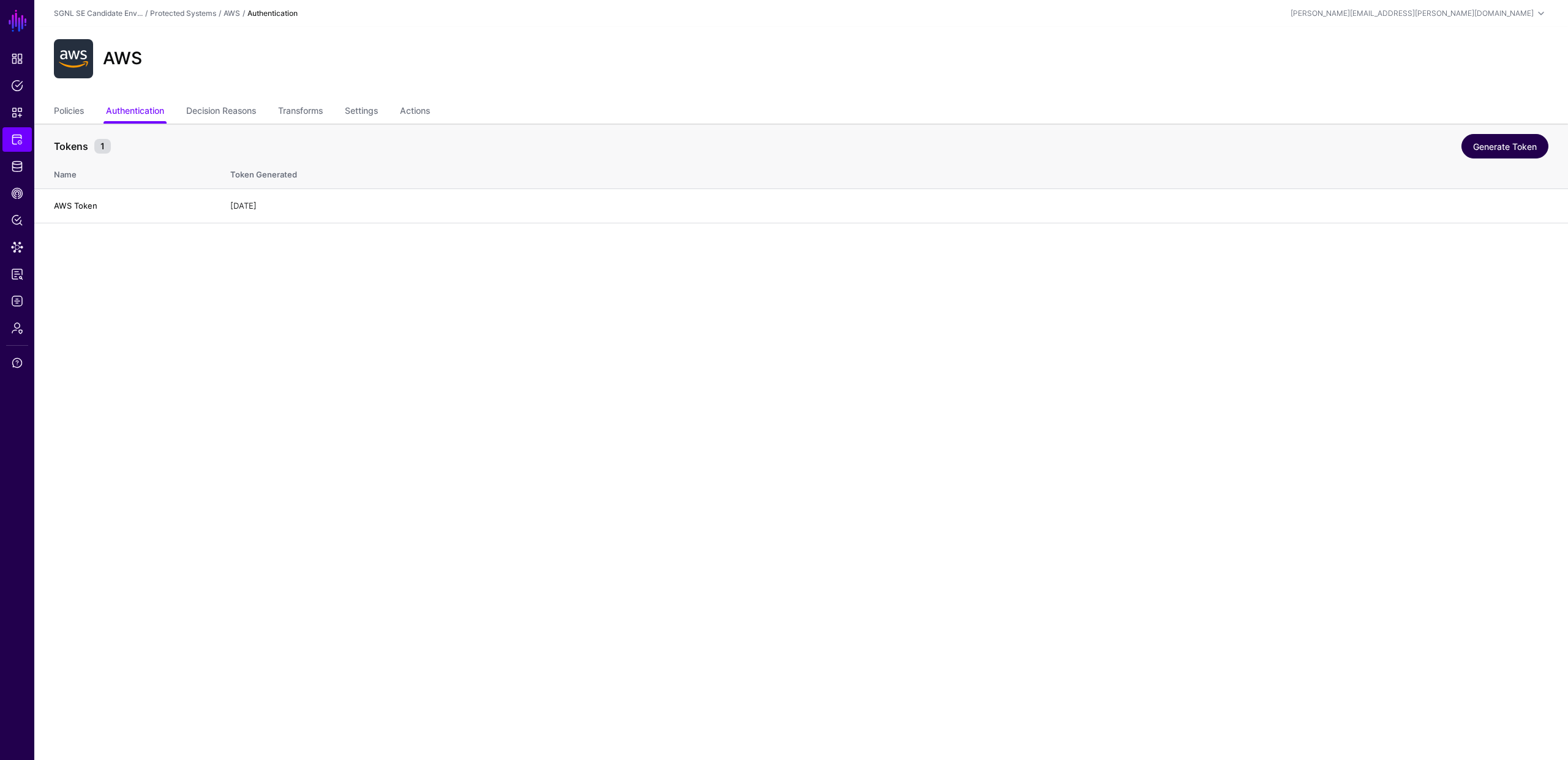
click at [1503, 150] on link "Generate Token" at bounding box center [1505, 146] width 87 height 24
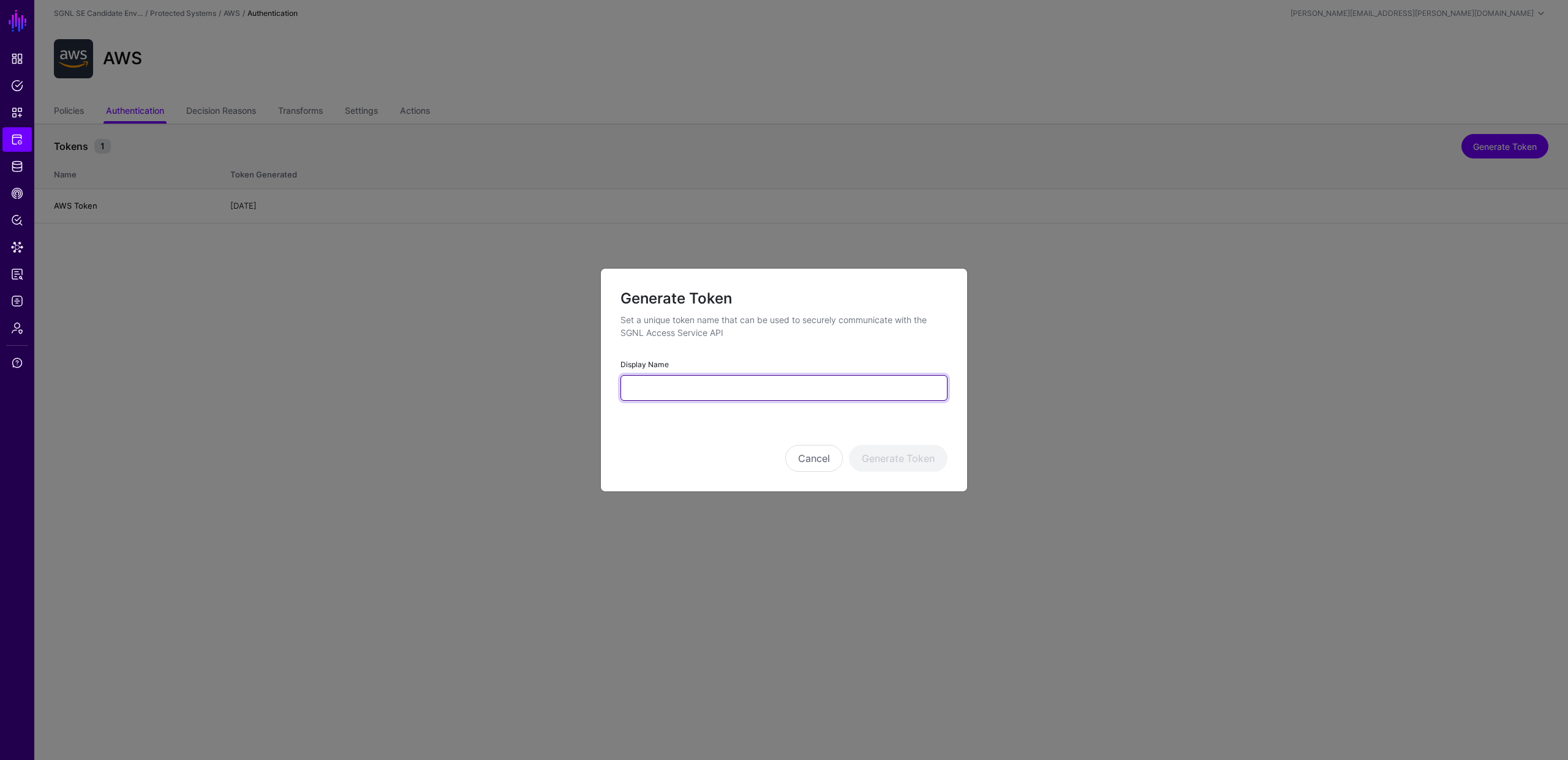
click at [817, 388] on input "Display Name" at bounding box center [784, 388] width 327 height 26
type input "**********"
click at [890, 459] on button "Generate Token" at bounding box center [898, 458] width 99 height 27
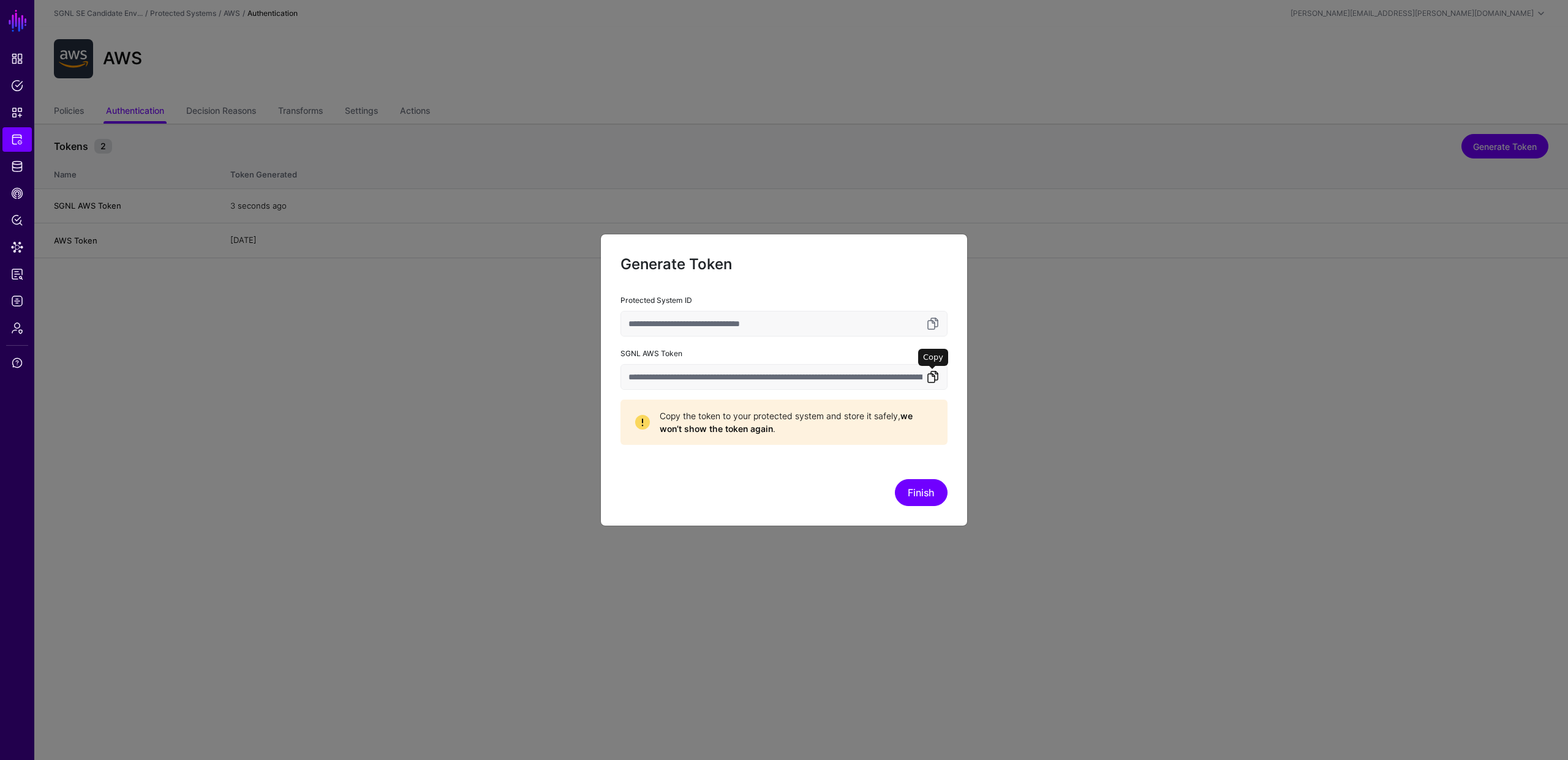
click at [934, 373] on link at bounding box center [932, 377] width 15 height 15
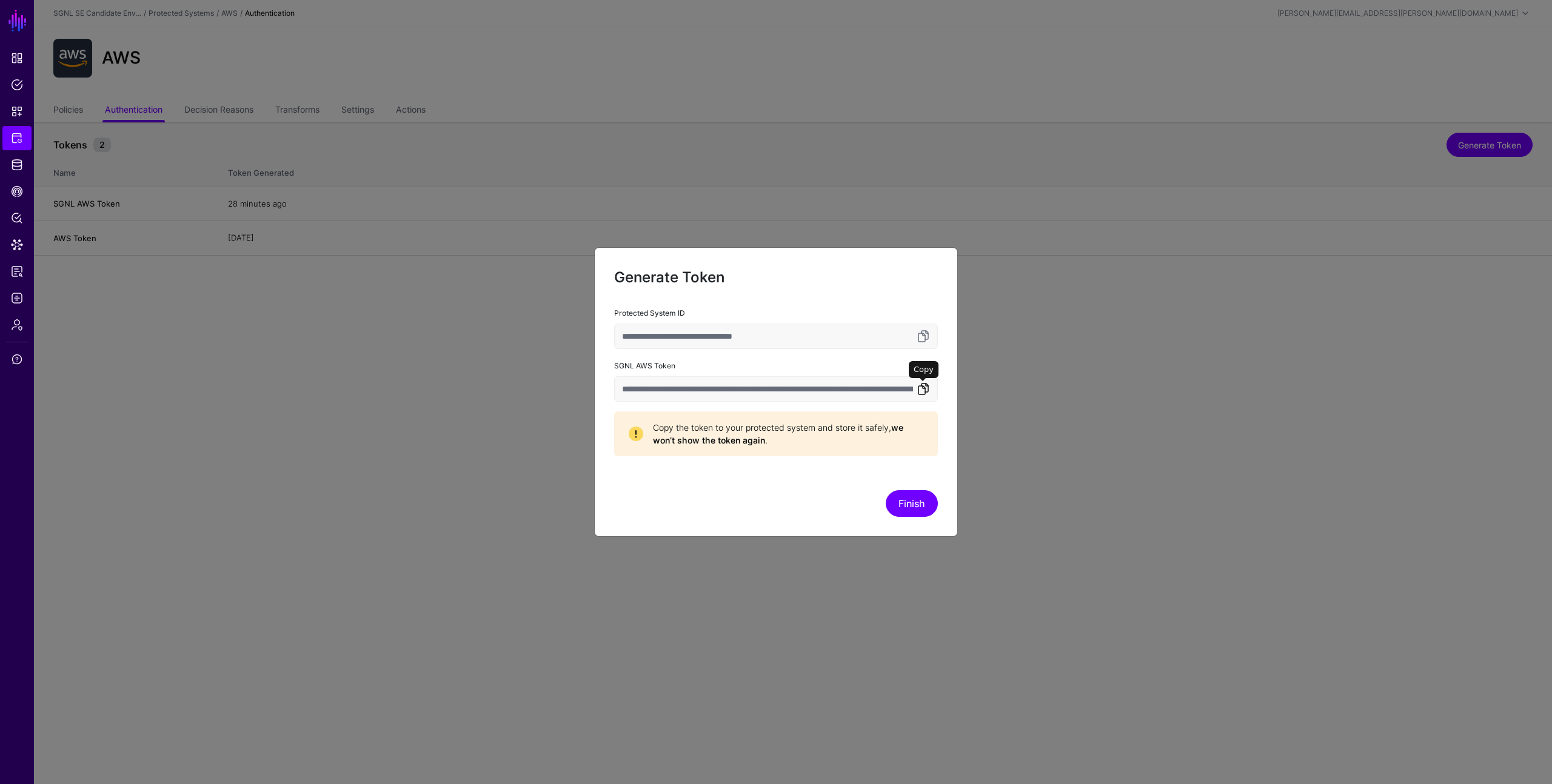
click at [921, 389] on link at bounding box center [922, 389] width 15 height 15
click at [915, 502] on button "Finish" at bounding box center [911, 504] width 52 height 27
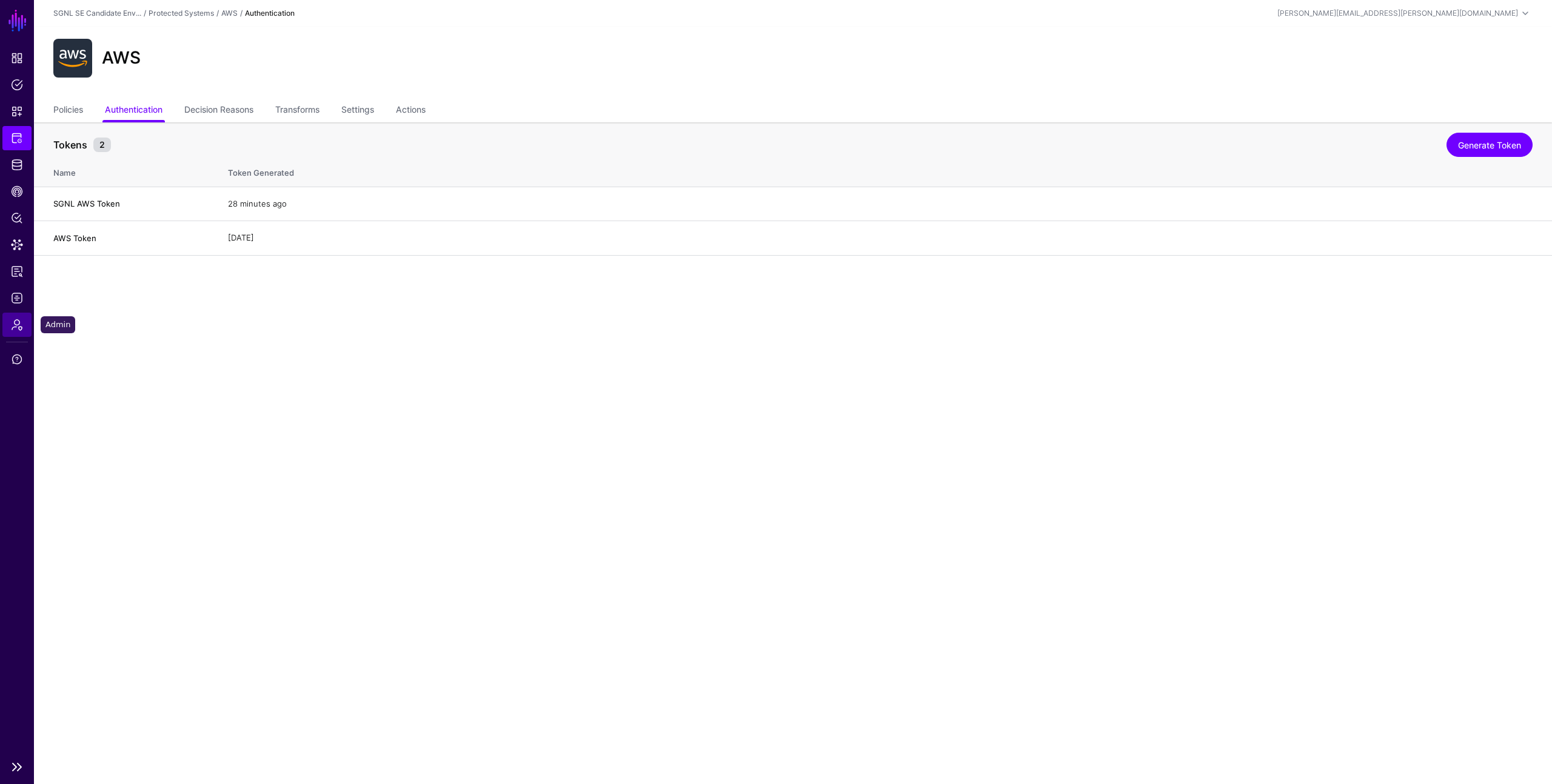
click at [16, 330] on span "Admin" at bounding box center [17, 325] width 12 height 12
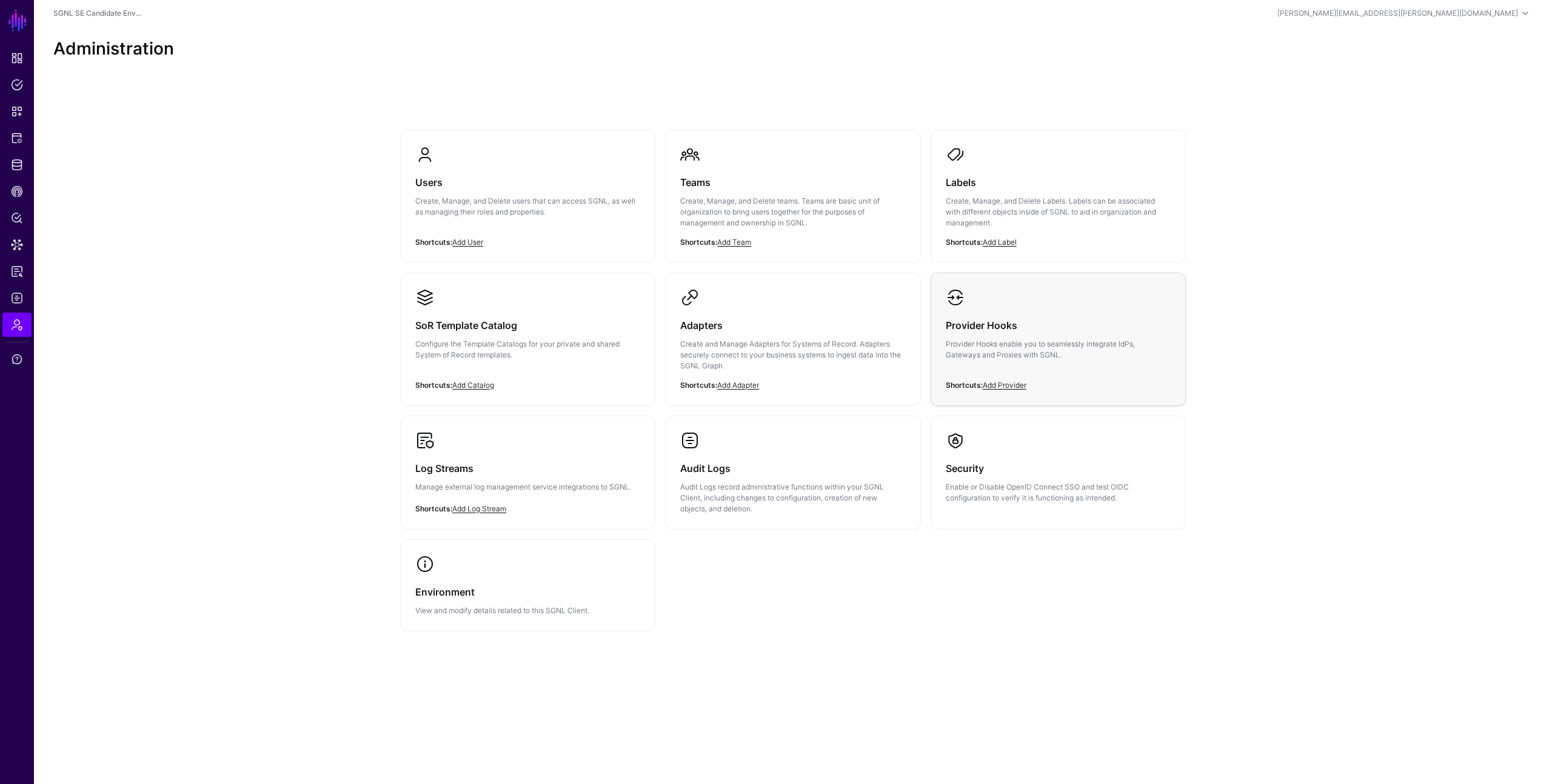
click at [1013, 359] on p "Provider Hooks enable you to seamlessly integrate IdPs, Gateways and Proxies wi…" at bounding box center [1058, 349] width 225 height 21
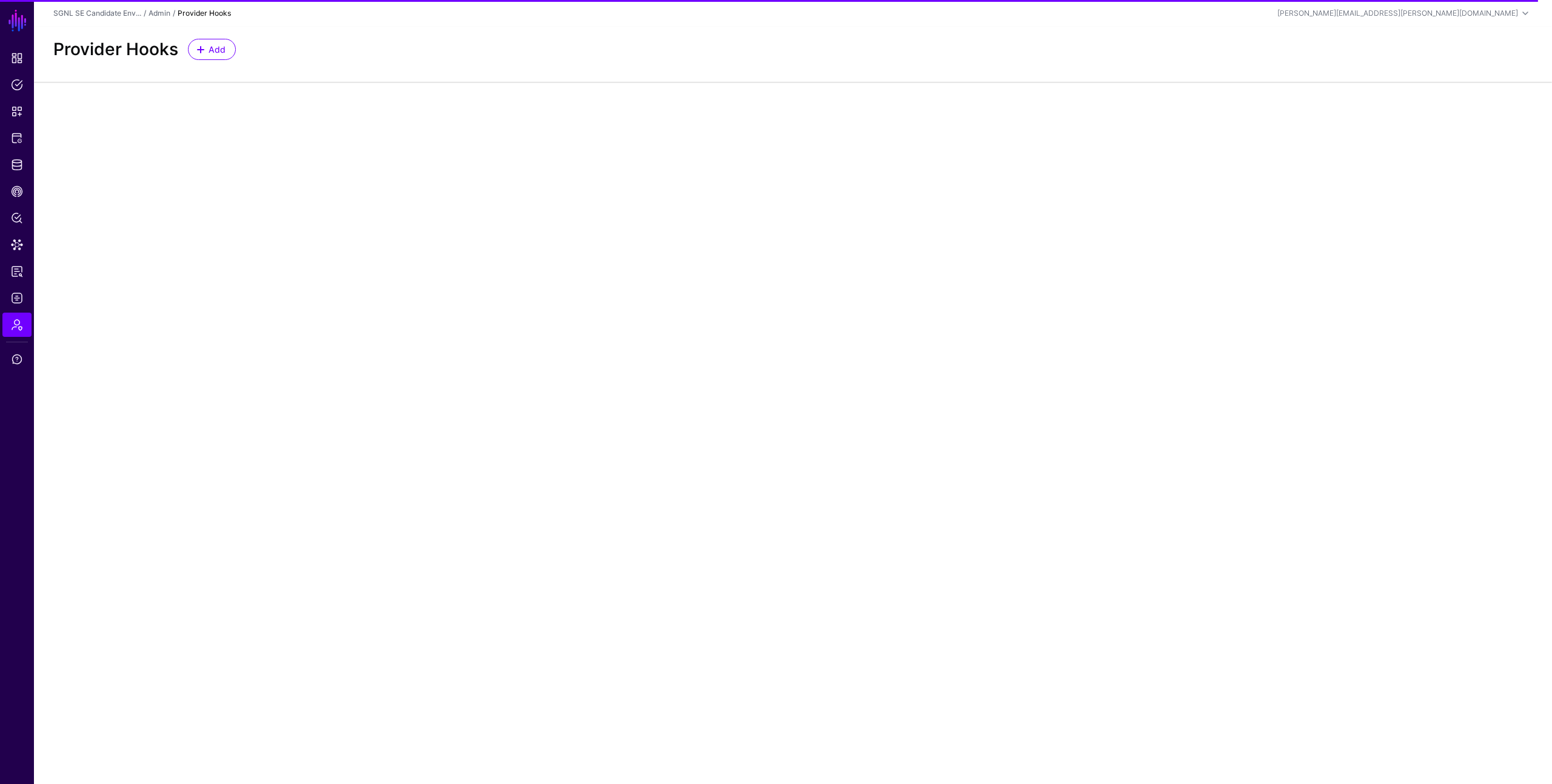
click at [540, 59] on div "Provider Hooks Add" at bounding box center [793, 49] width 1489 height 21
click at [209, 52] on span "Add" at bounding box center [217, 49] width 20 height 13
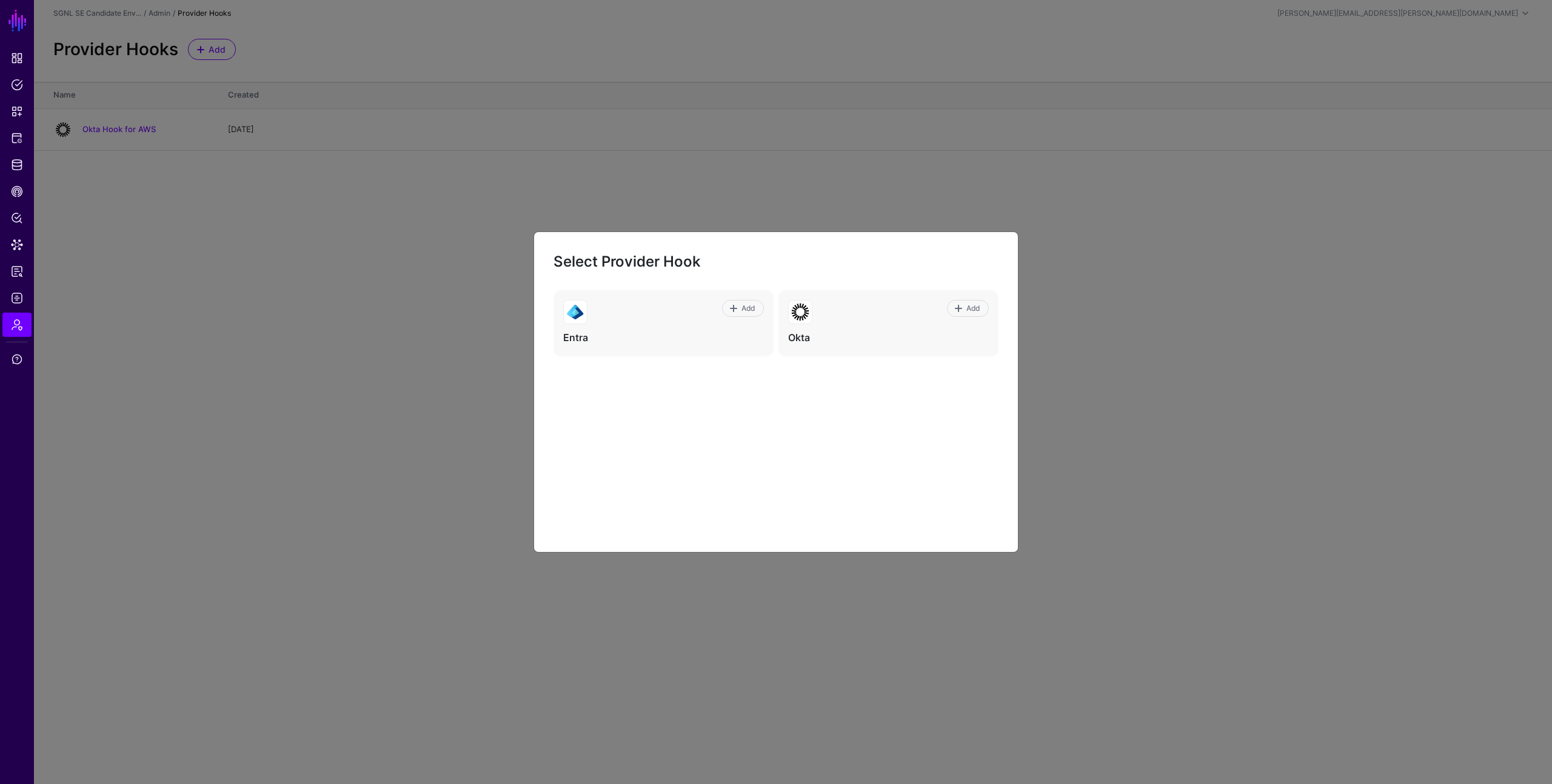
drag, startPoint x: 809, startPoint y: 244, endPoint x: 737, endPoint y: 244, distance: 72.0
click at [737, 244] on div "Select Provider Hook Add Entra Add Okta" at bounding box center [776, 392] width 485 height 321
drag, startPoint x: 554, startPoint y: 259, endPoint x: 702, endPoint y: 259, distance: 148.0
click at [702, 259] on h2 "Select Provider Hook" at bounding box center [776, 262] width 445 height 21
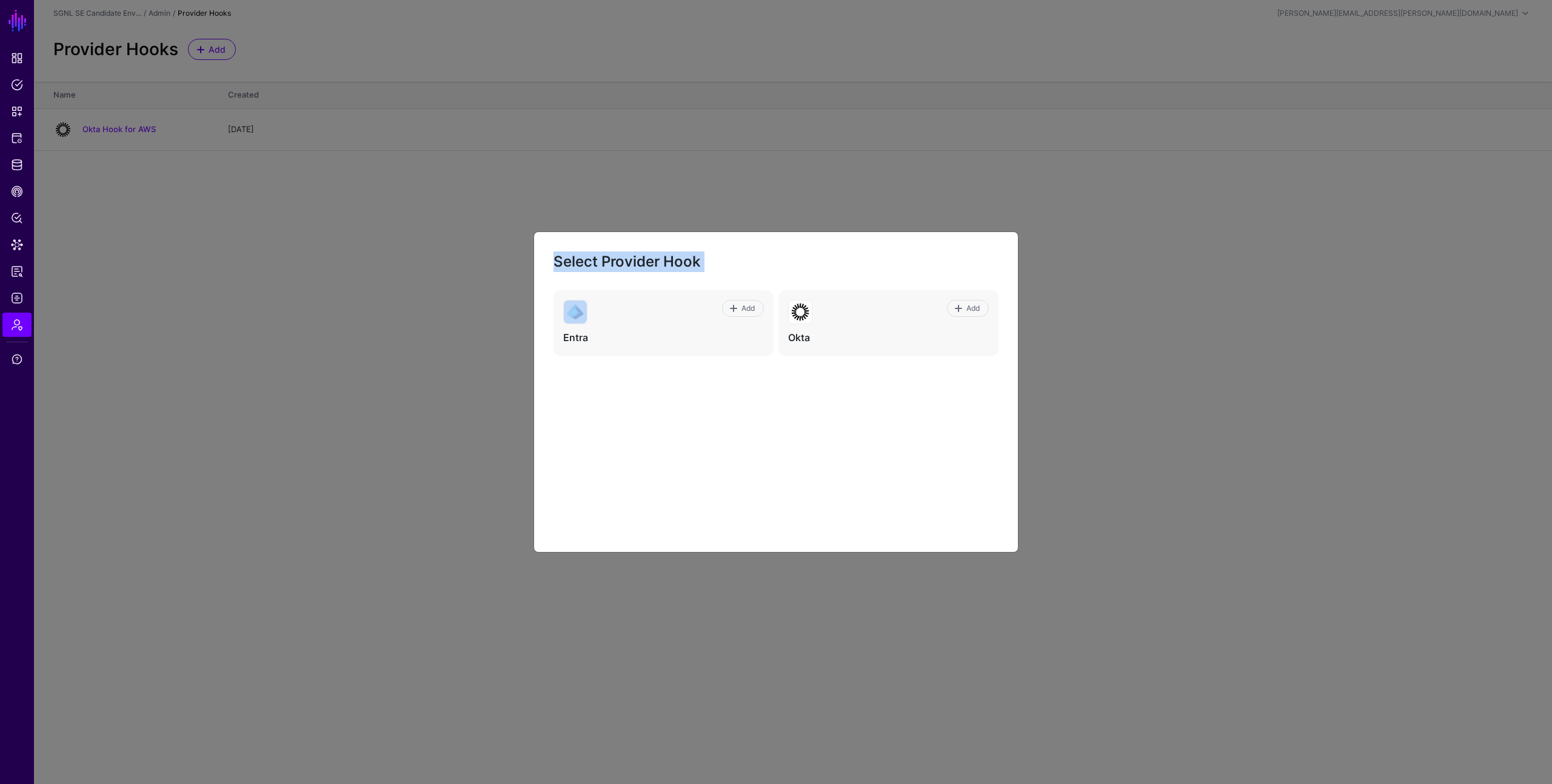
drag, startPoint x: 702, startPoint y: 259, endPoint x: 564, endPoint y: 255, distance: 138.1
click at [564, 255] on h2 "Select Provider Hook" at bounding box center [776, 262] width 445 height 21
click at [554, 261] on h2 "Select Provider Hook" at bounding box center [776, 262] width 445 height 21
drag, startPoint x: 554, startPoint y: 261, endPoint x: 698, endPoint y: 260, distance: 144.0
click at [698, 260] on h2 "Select Provider Hook" at bounding box center [776, 262] width 445 height 21
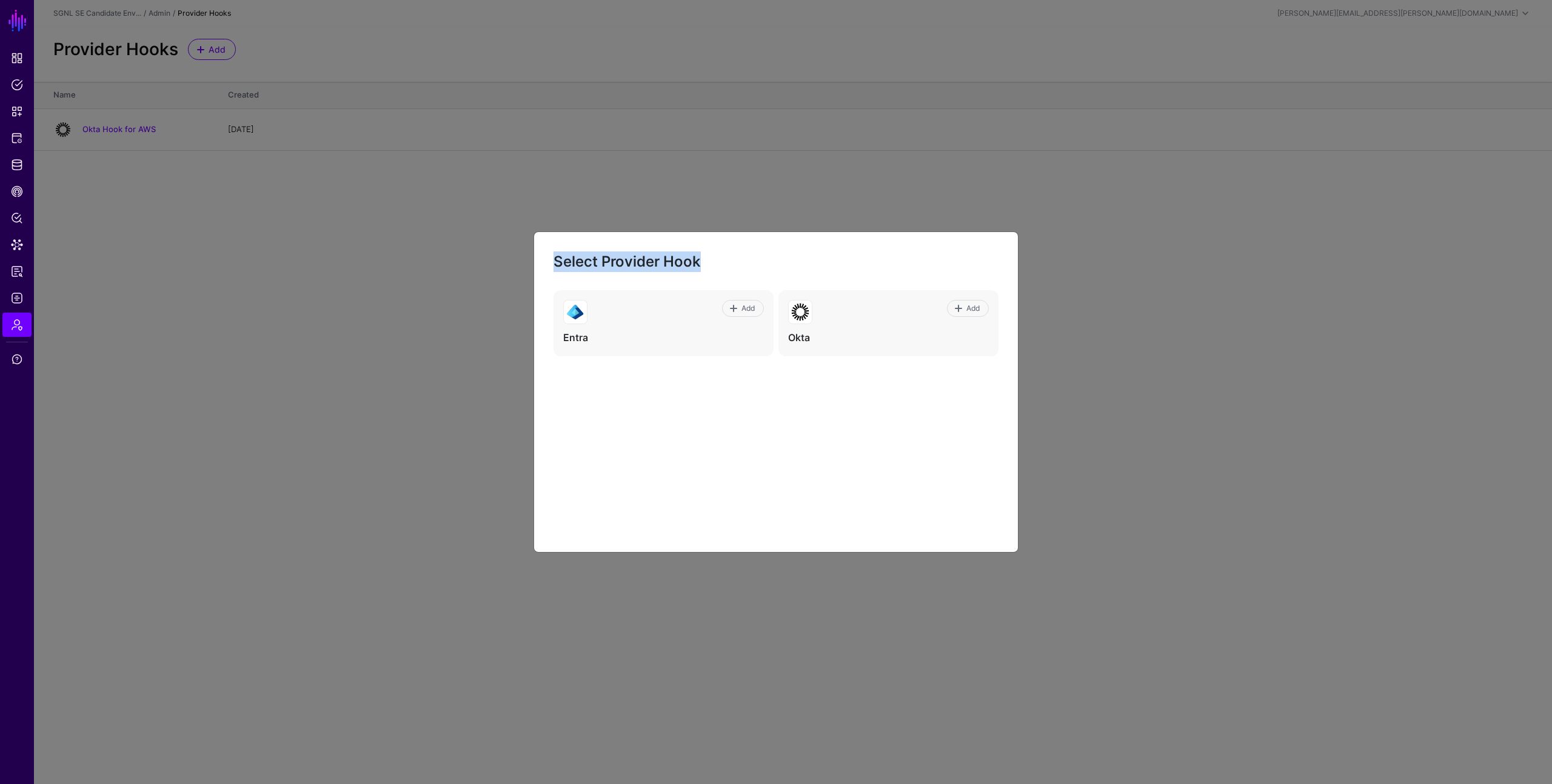
click at [698, 259] on h2 "Select Provider Hook" at bounding box center [776, 262] width 445 height 21
drag, startPoint x: 554, startPoint y: 262, endPoint x: 707, endPoint y: 286, distance: 154.9
click at [707, 286] on div "Select Provider Hook" at bounding box center [776, 270] width 445 height 39
click at [699, 263] on h2 "Select Provider Hook" at bounding box center [776, 262] width 445 height 21
click at [740, 309] on span "Add" at bounding box center [748, 308] width 16 height 11
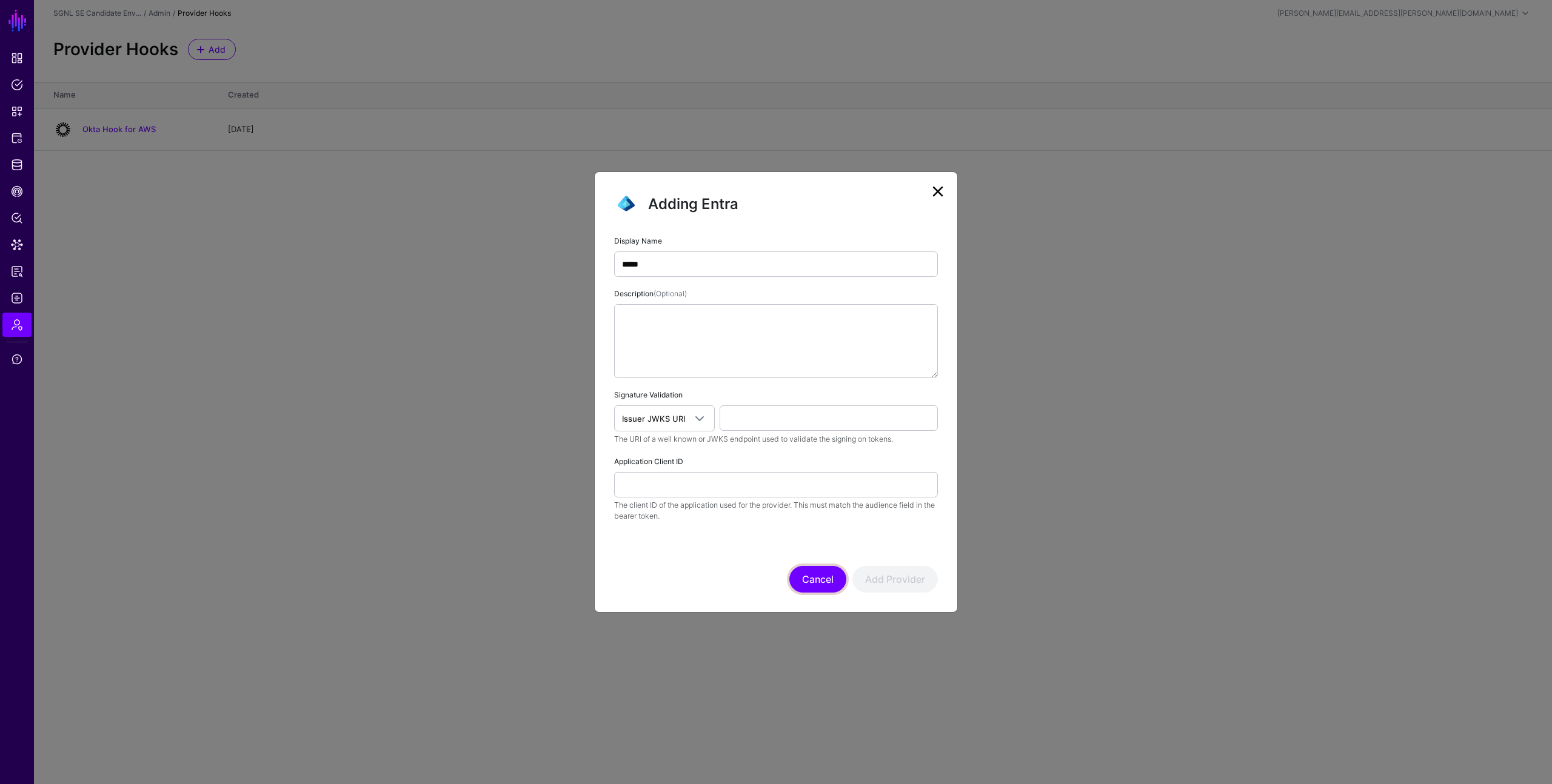
click at [812, 580] on button "Cancel" at bounding box center [818, 579] width 57 height 27
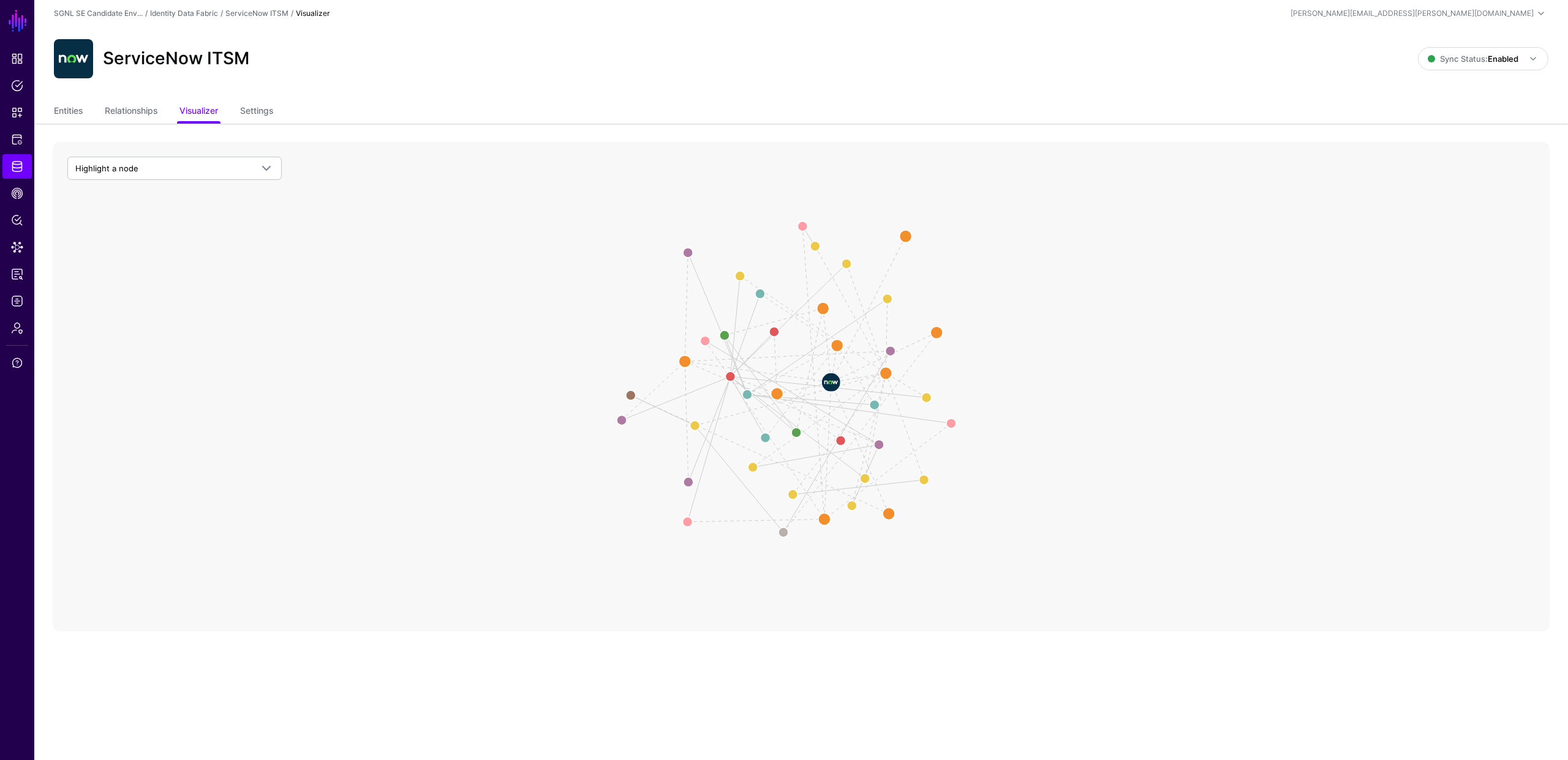
click at [367, 101] on ul "Entities Relationships Visualizer Settings" at bounding box center [801, 112] width 1494 height 23
click at [18, 332] on span "Admin" at bounding box center [17, 328] width 12 height 12
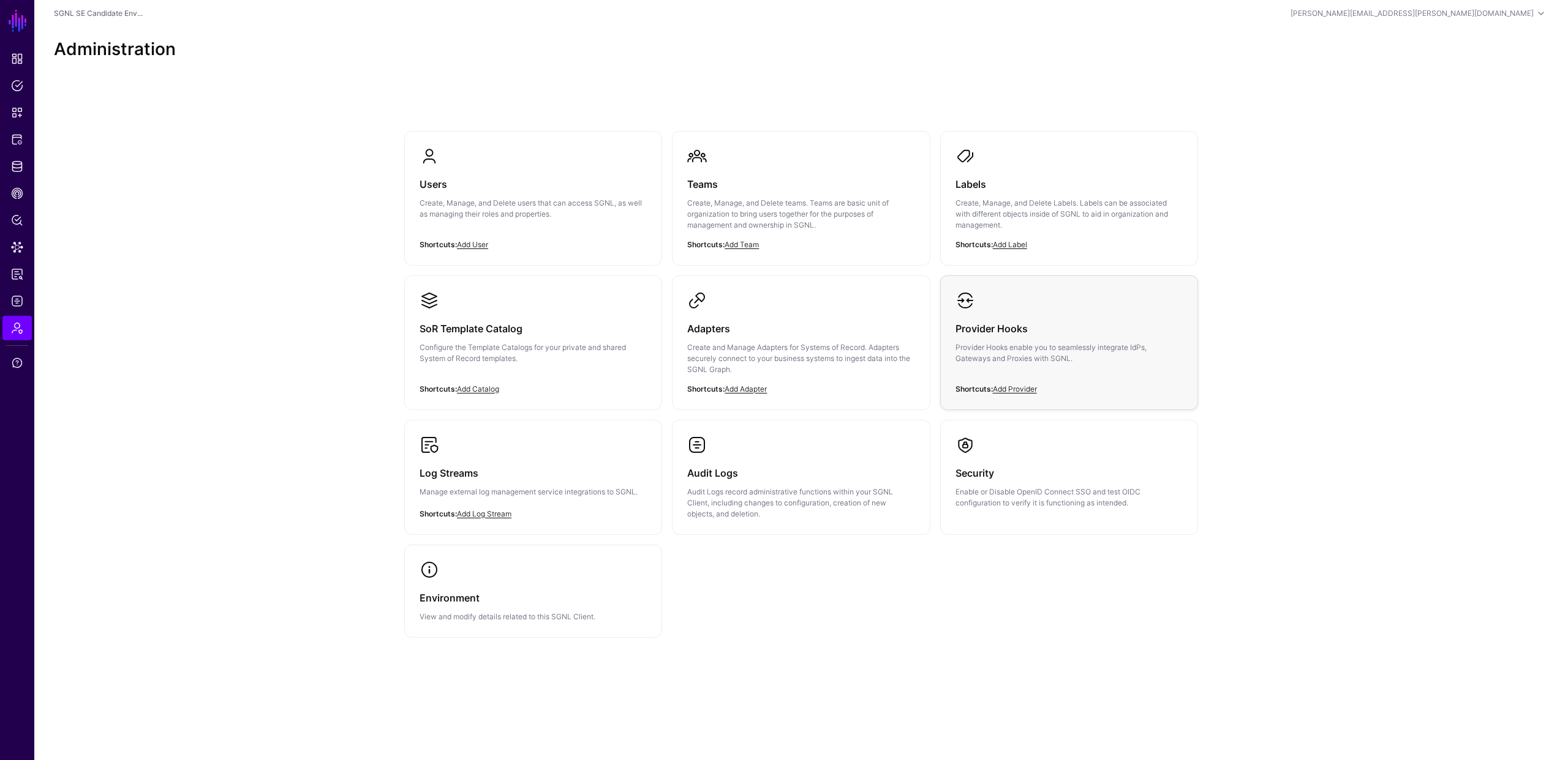
click at [1015, 329] on h3 "Provider Hooks" at bounding box center [1069, 328] width 227 height 17
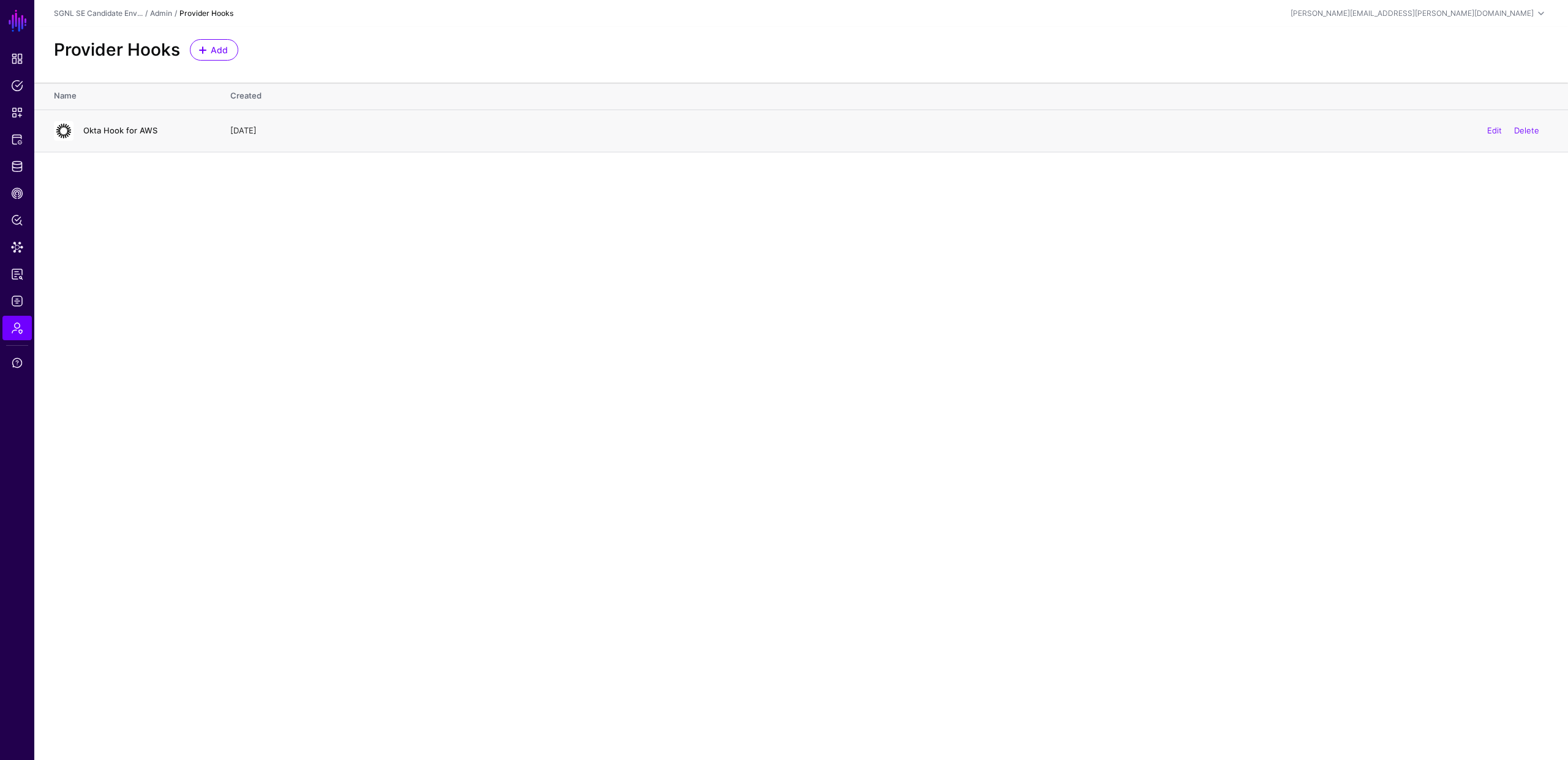
click at [137, 130] on link "Okta Hook for AWS" at bounding box center [120, 130] width 74 height 10
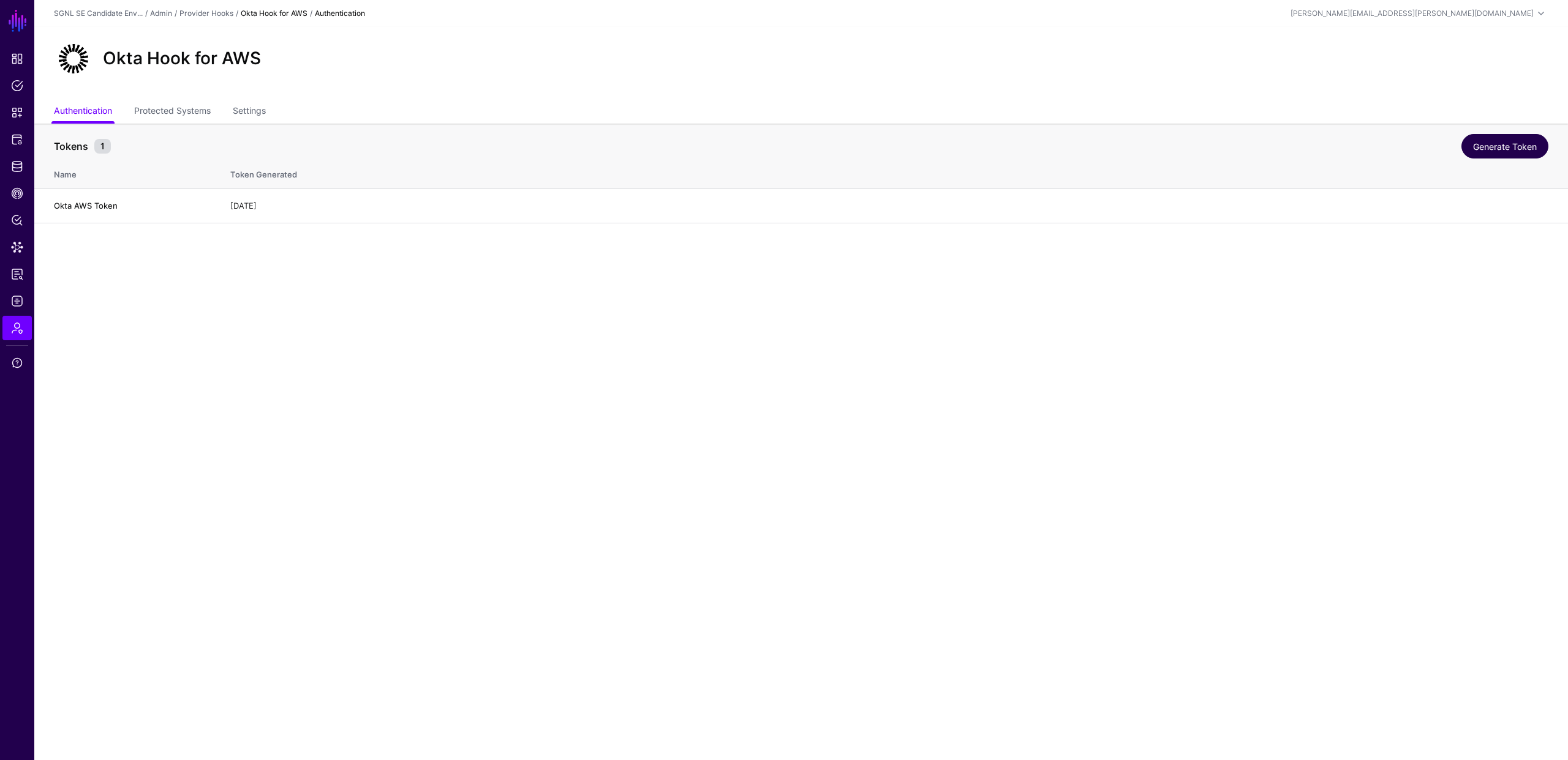
click at [1498, 152] on link "Generate Token" at bounding box center [1505, 146] width 87 height 24
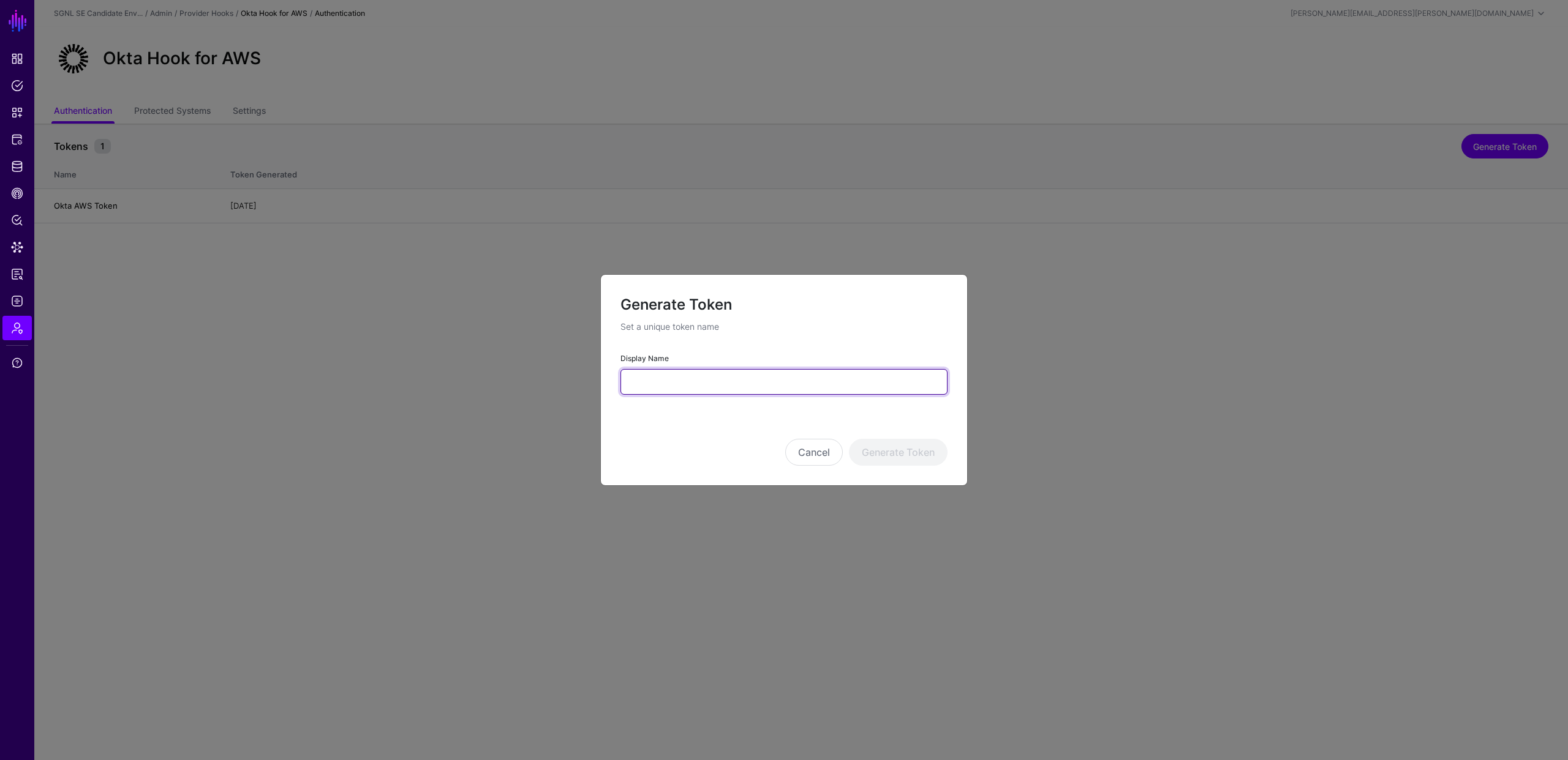
click at [784, 393] on input "Display Name" at bounding box center [784, 382] width 327 height 26
type input "**********"
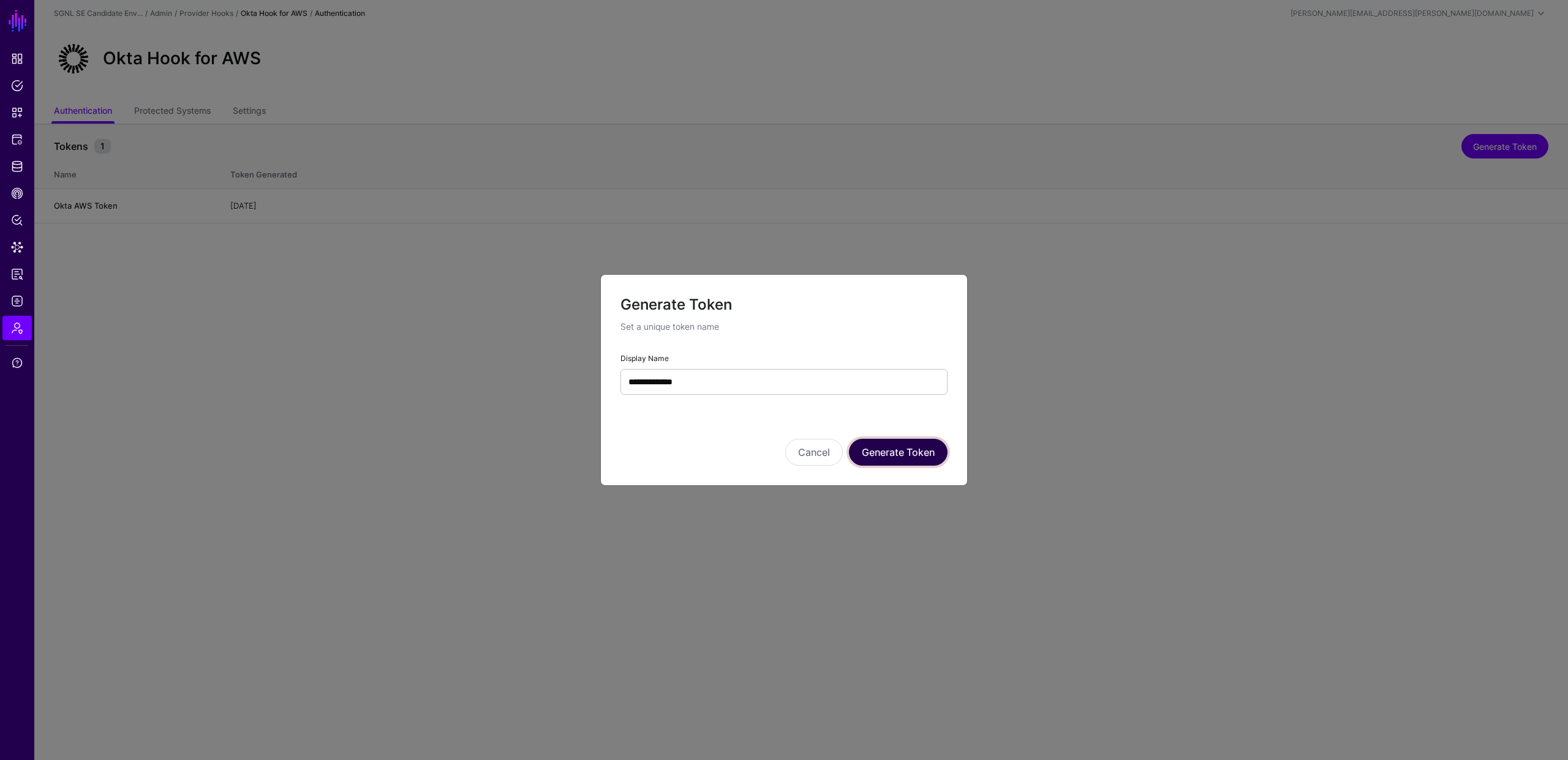
click at [908, 458] on button "Generate Token" at bounding box center [898, 452] width 99 height 27
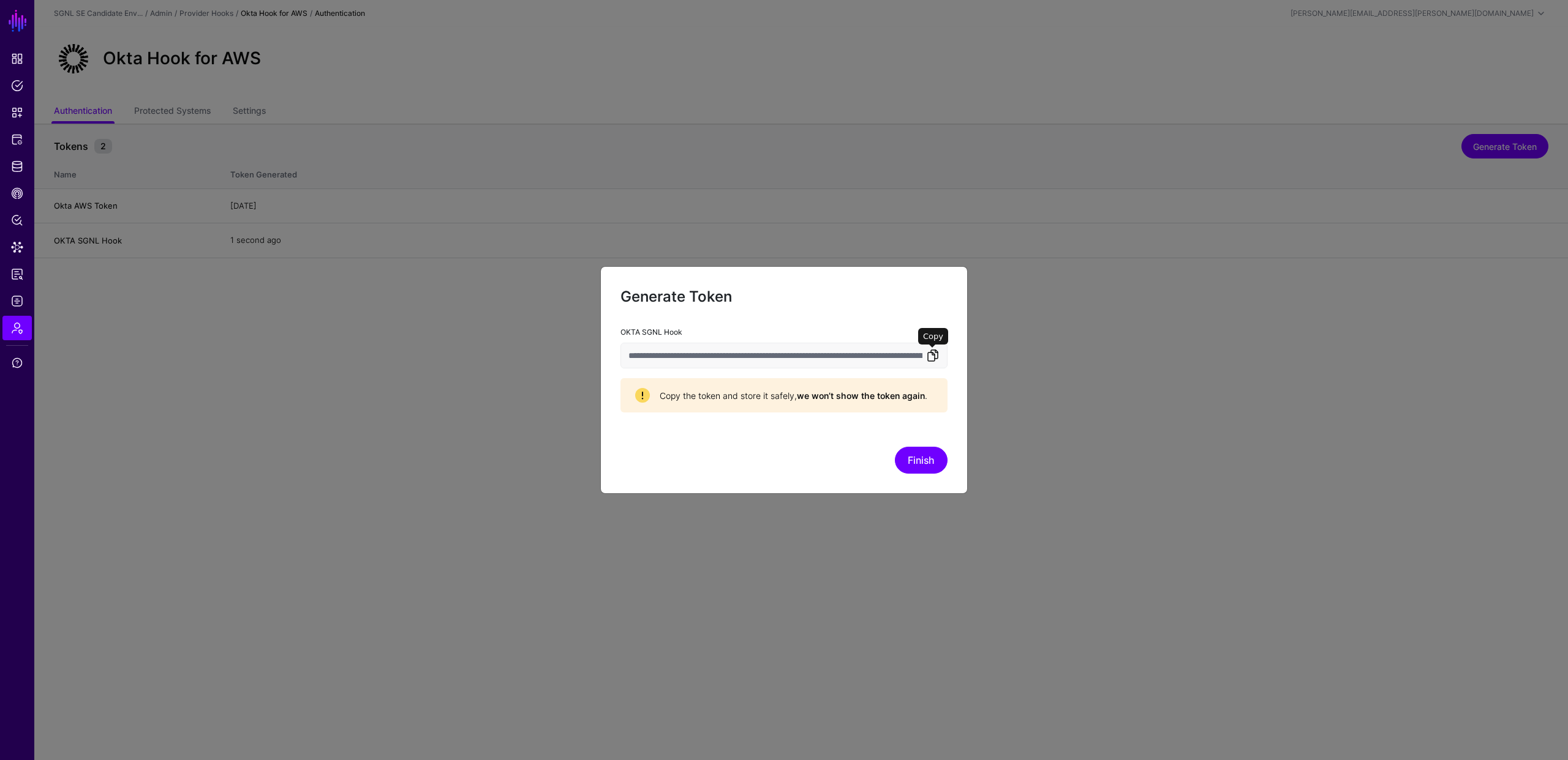
click at [928, 358] on link at bounding box center [932, 355] width 15 height 15
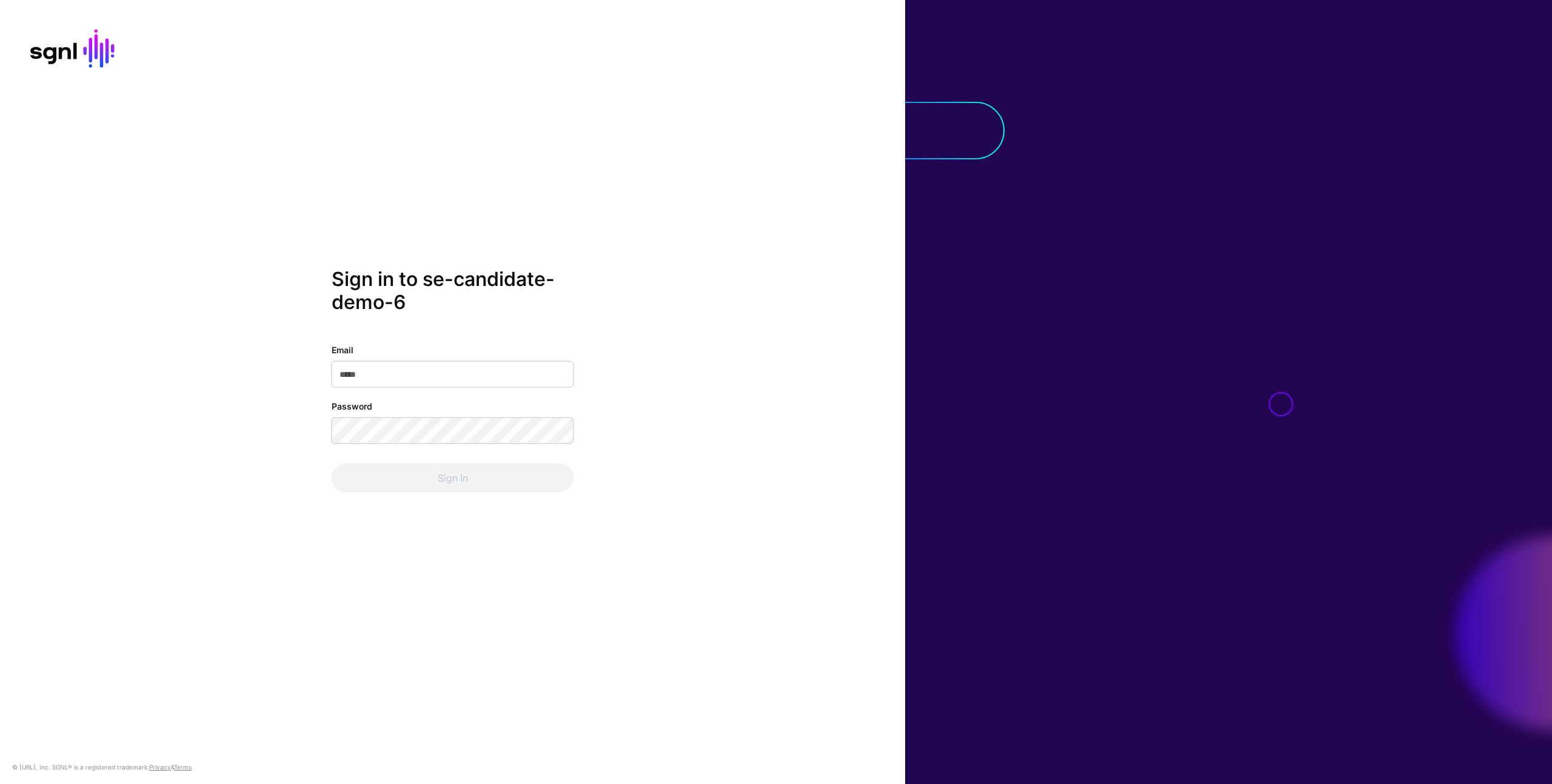
type input "**********"
click at [438, 480] on button "Sign In" at bounding box center [452, 478] width 243 height 29
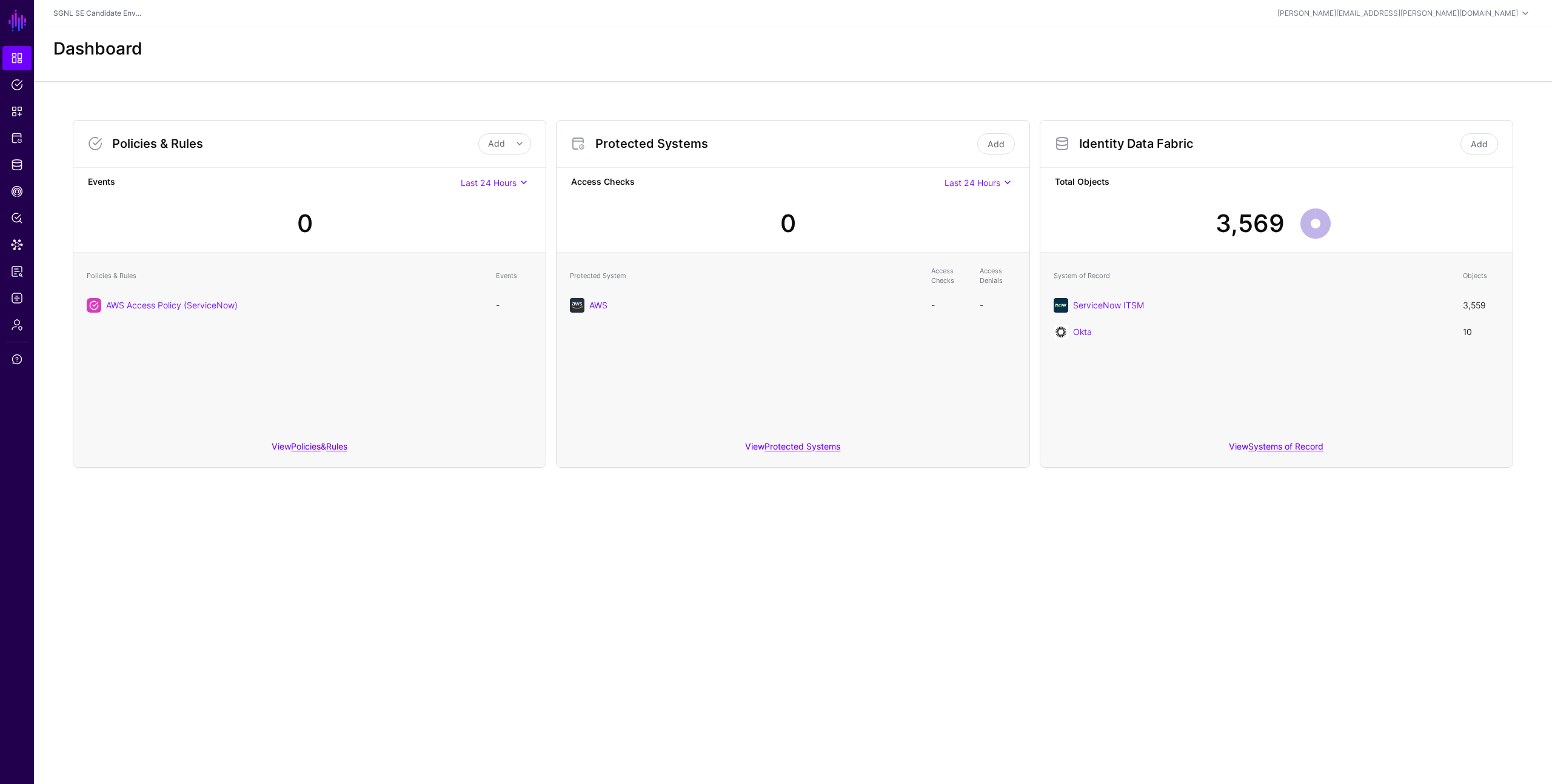
click at [1057, 41] on div "Dashboard" at bounding box center [793, 49] width 1489 height 21
click at [696, 59] on div "Dashboard" at bounding box center [793, 54] width 1518 height 55
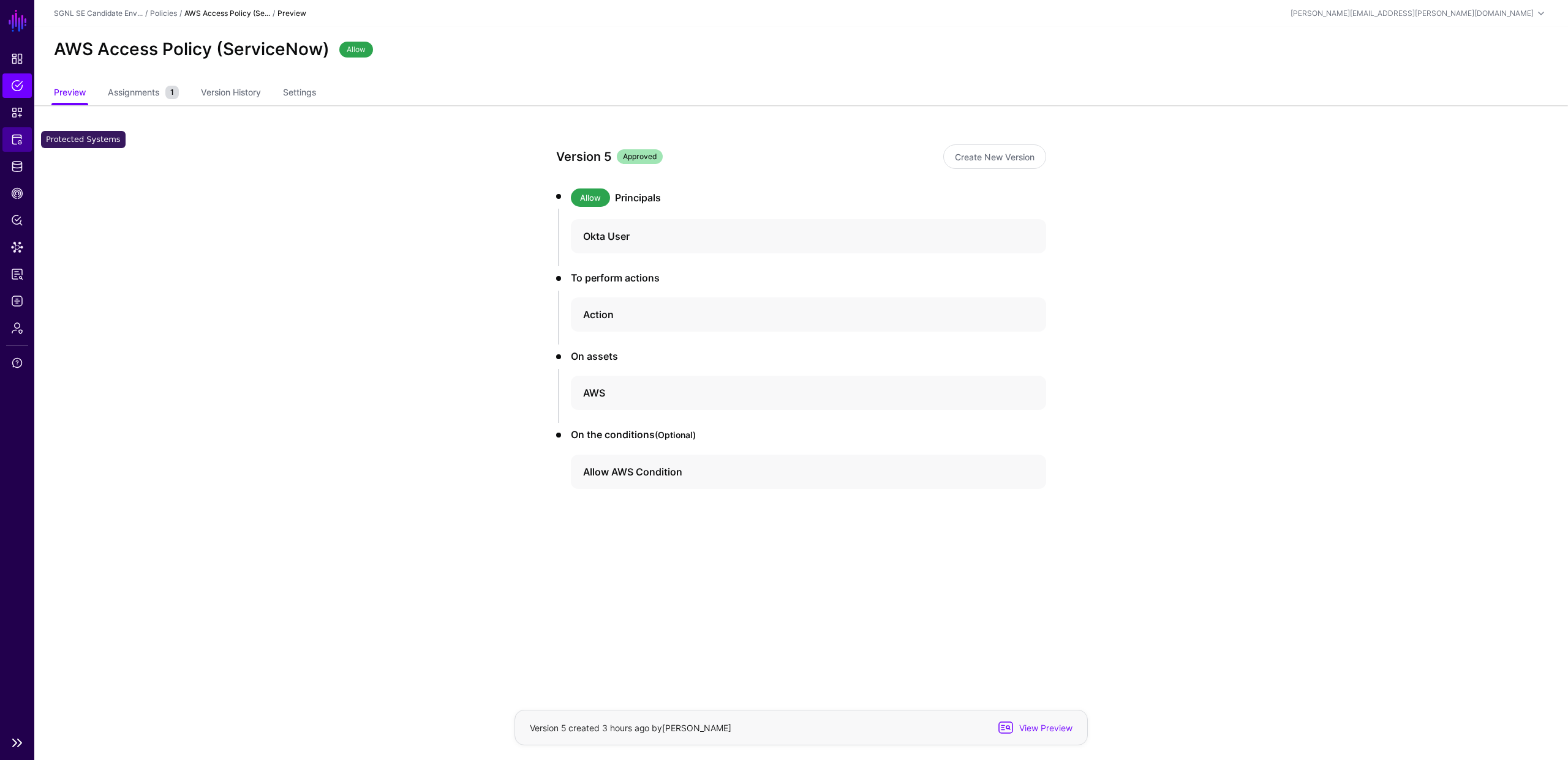
click at [15, 138] on span "Protected Systems" at bounding box center [17, 140] width 12 height 12
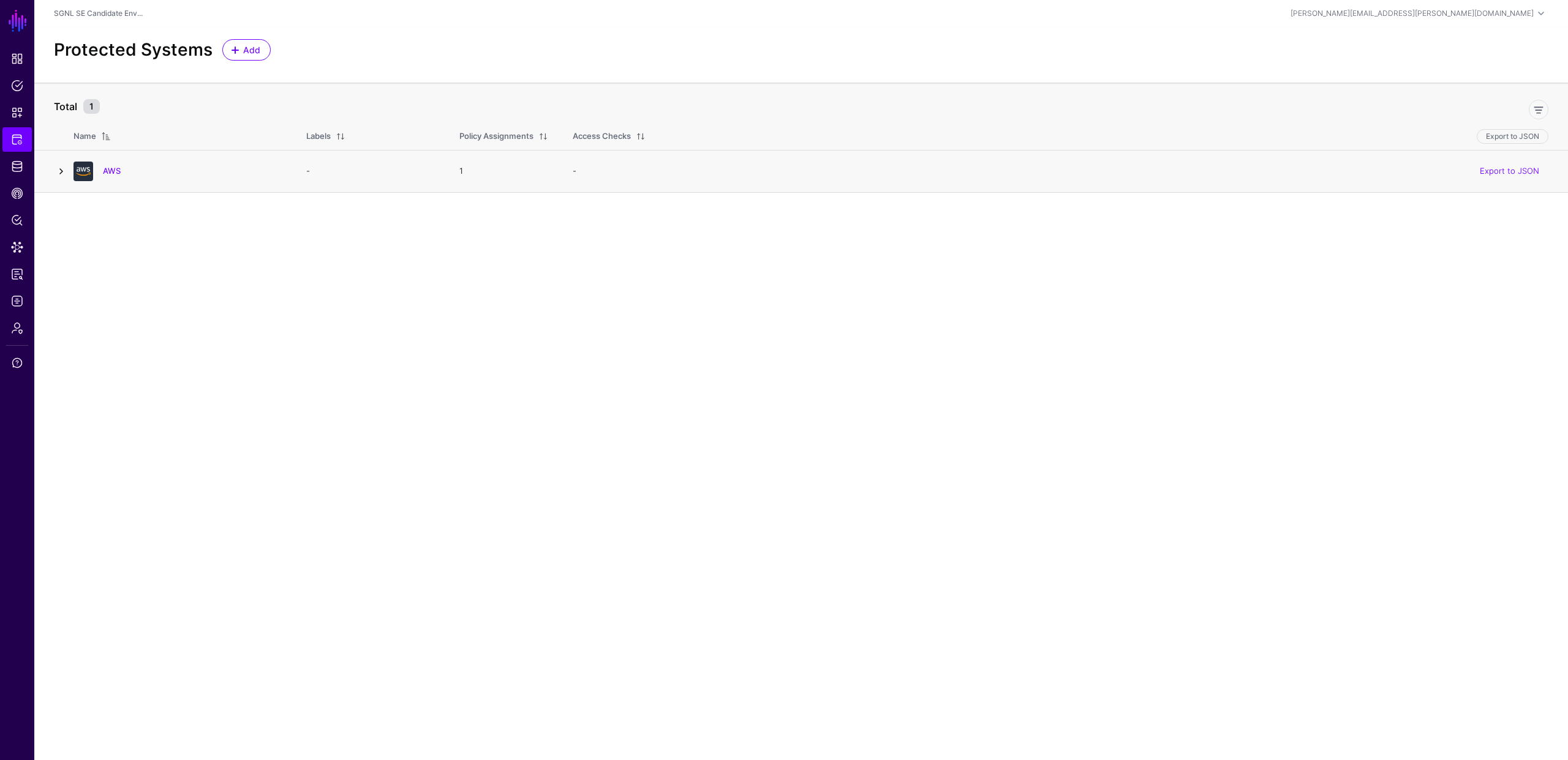
click at [63, 168] on link at bounding box center [61, 171] width 15 height 15
click at [98, 250] on link at bounding box center [94, 248] width 15 height 15
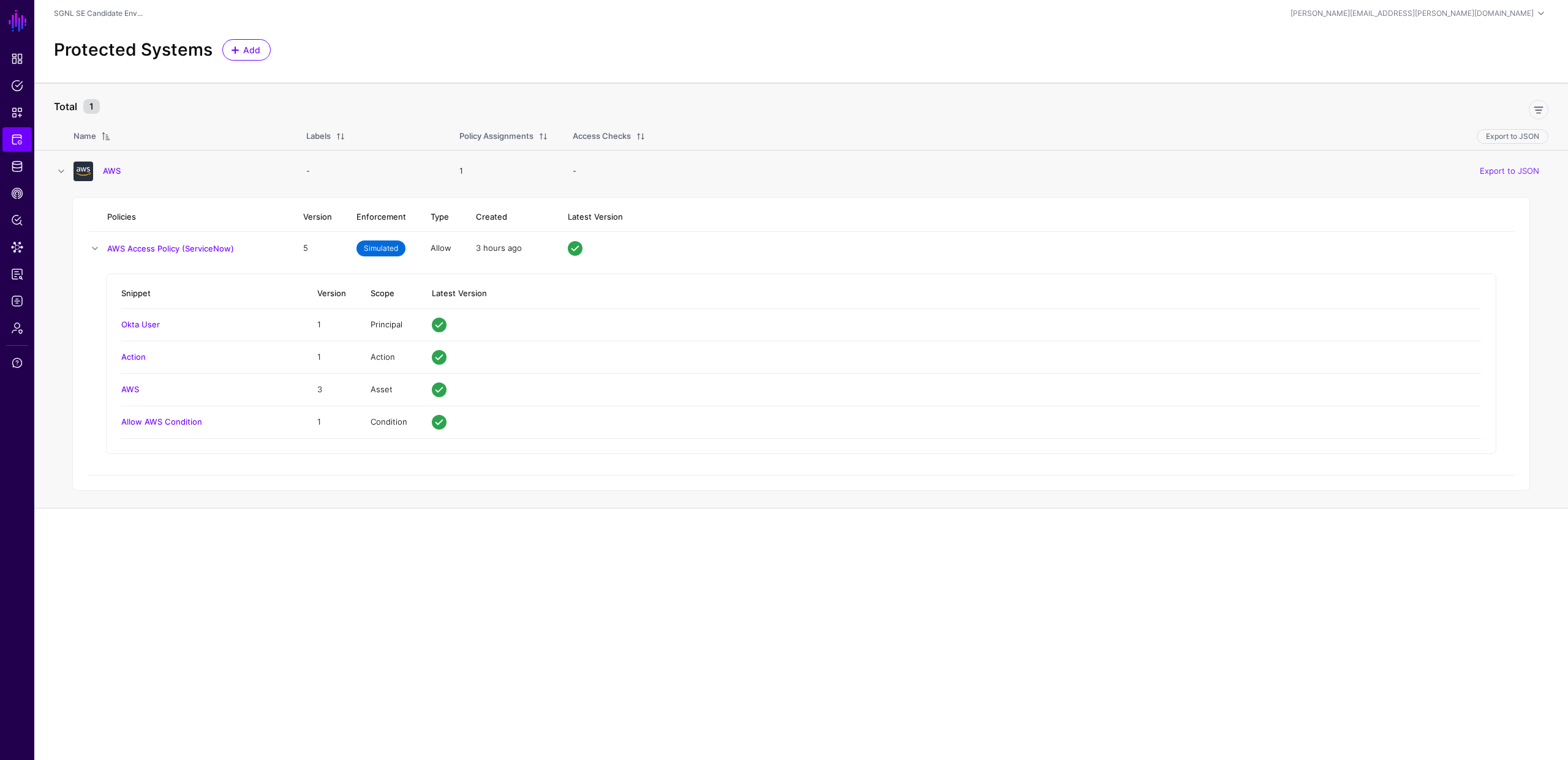
click at [389, 246] on span "Simulated" at bounding box center [381, 249] width 49 height 16
click at [386, 247] on span "Simulated" at bounding box center [381, 249] width 49 height 16
click at [114, 170] on link "AWS" at bounding box center [112, 170] width 17 height 10
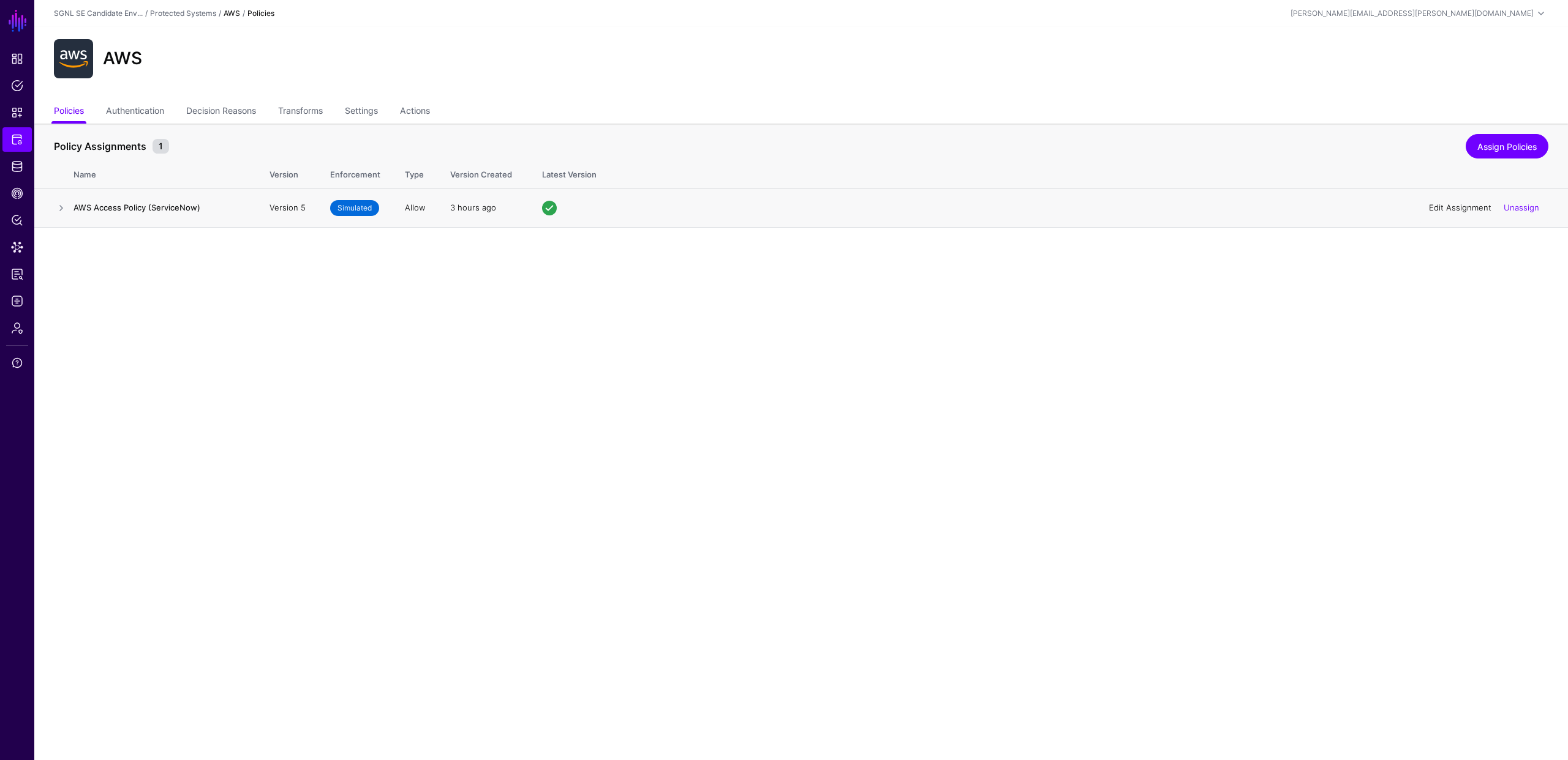
click at [1474, 207] on link "Edit Assignment" at bounding box center [1460, 207] width 62 height 10
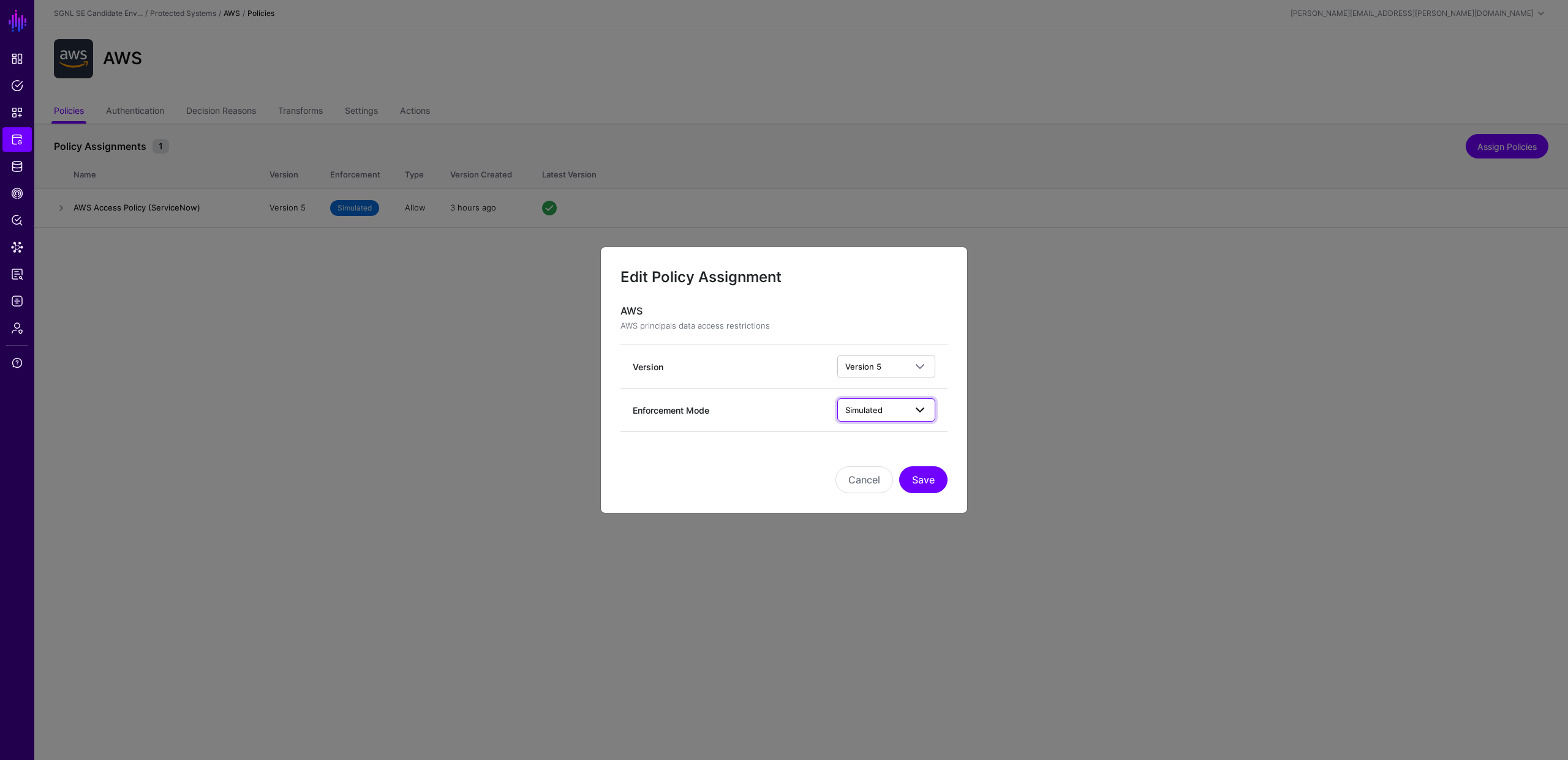
click at [861, 411] on span "Simulated" at bounding box center [863, 410] width 37 height 10
click at [858, 432] on span "Enforced" at bounding box center [864, 437] width 35 height 10
click at [930, 480] on button "Save" at bounding box center [923, 479] width 49 height 27
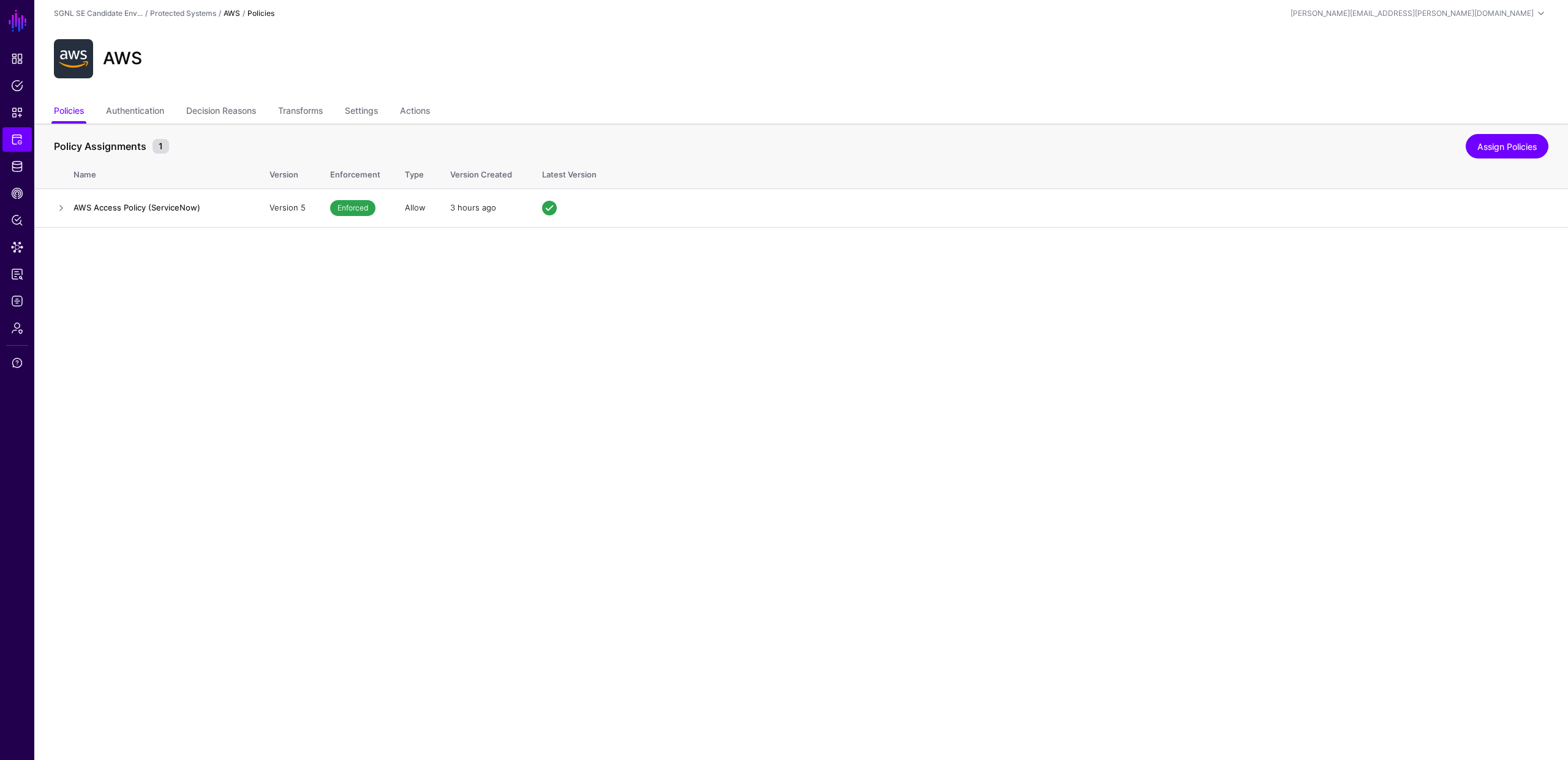
click at [912, 423] on main "SGNL Dashboard Policies Snippets Protected Systems Identity Data Fabric CAEP Hu…" at bounding box center [784, 380] width 1568 height 760
click at [17, 222] on span "Policy Lens" at bounding box center [17, 220] width 12 height 12
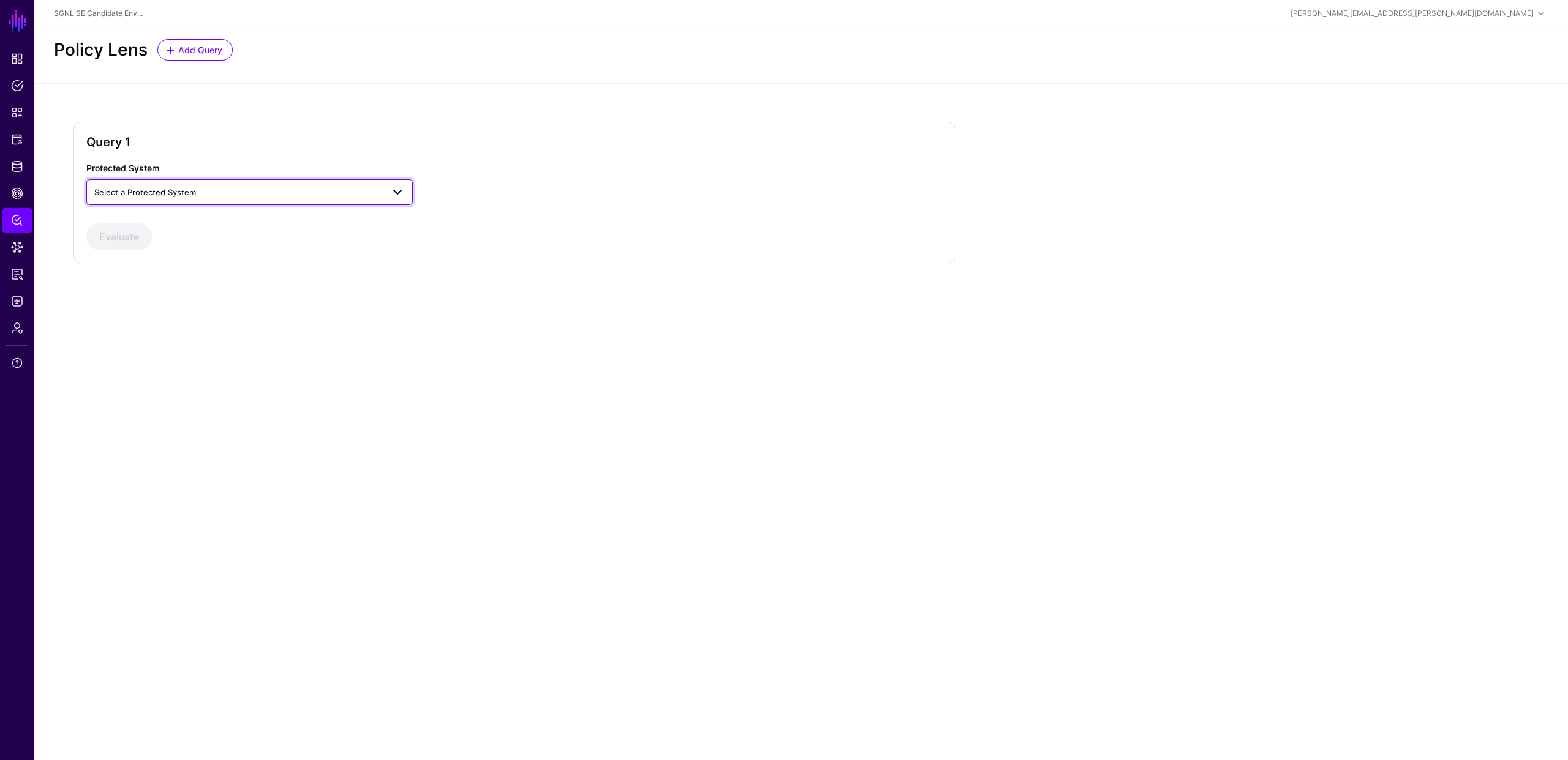
click at [172, 195] on span "Select a Protected System" at bounding box center [145, 192] width 101 height 10
click at [166, 216] on div "AWS" at bounding box center [250, 221] width 307 height 12
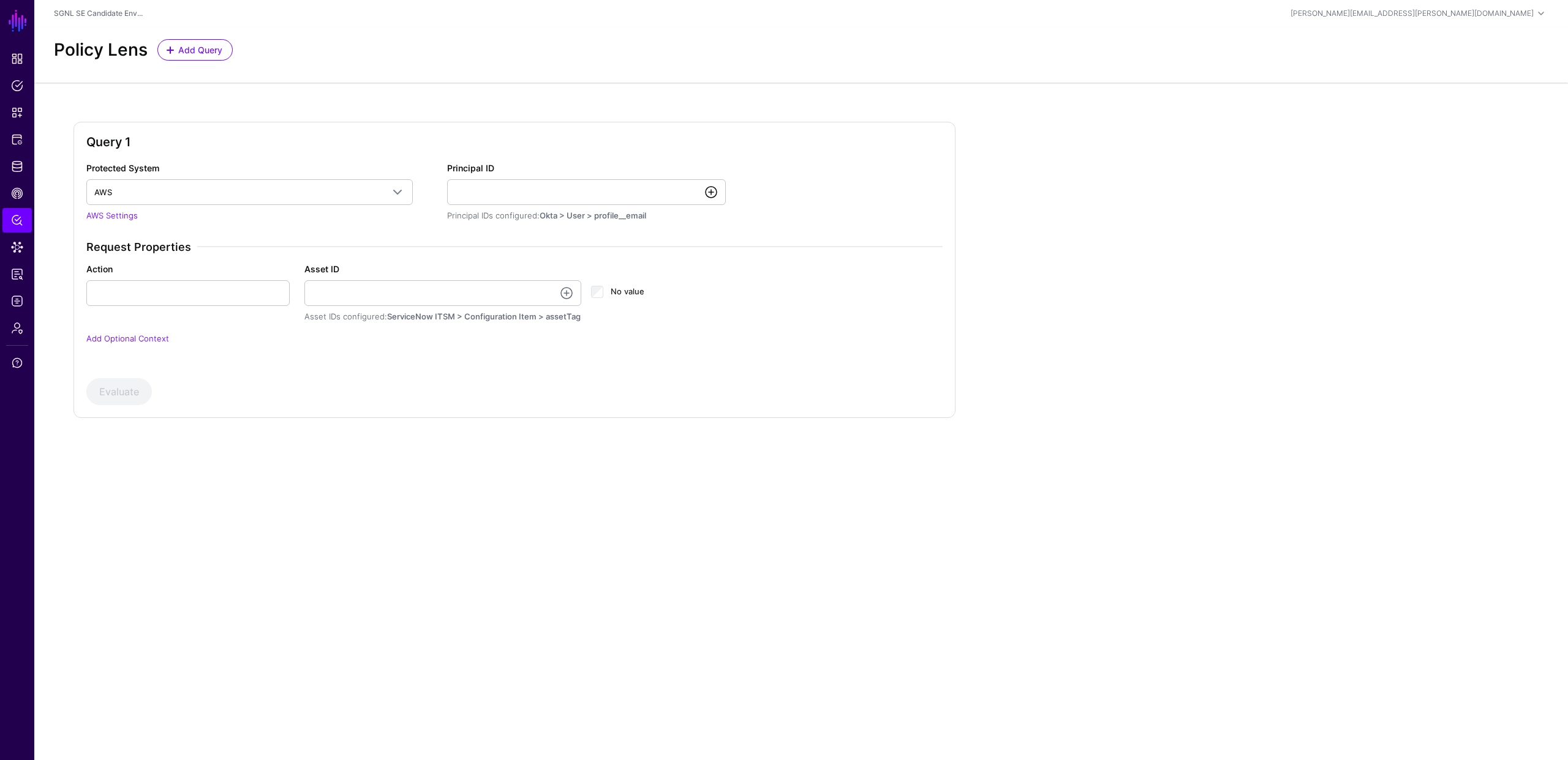
click at [711, 192] on link at bounding box center [711, 192] width 15 height 15
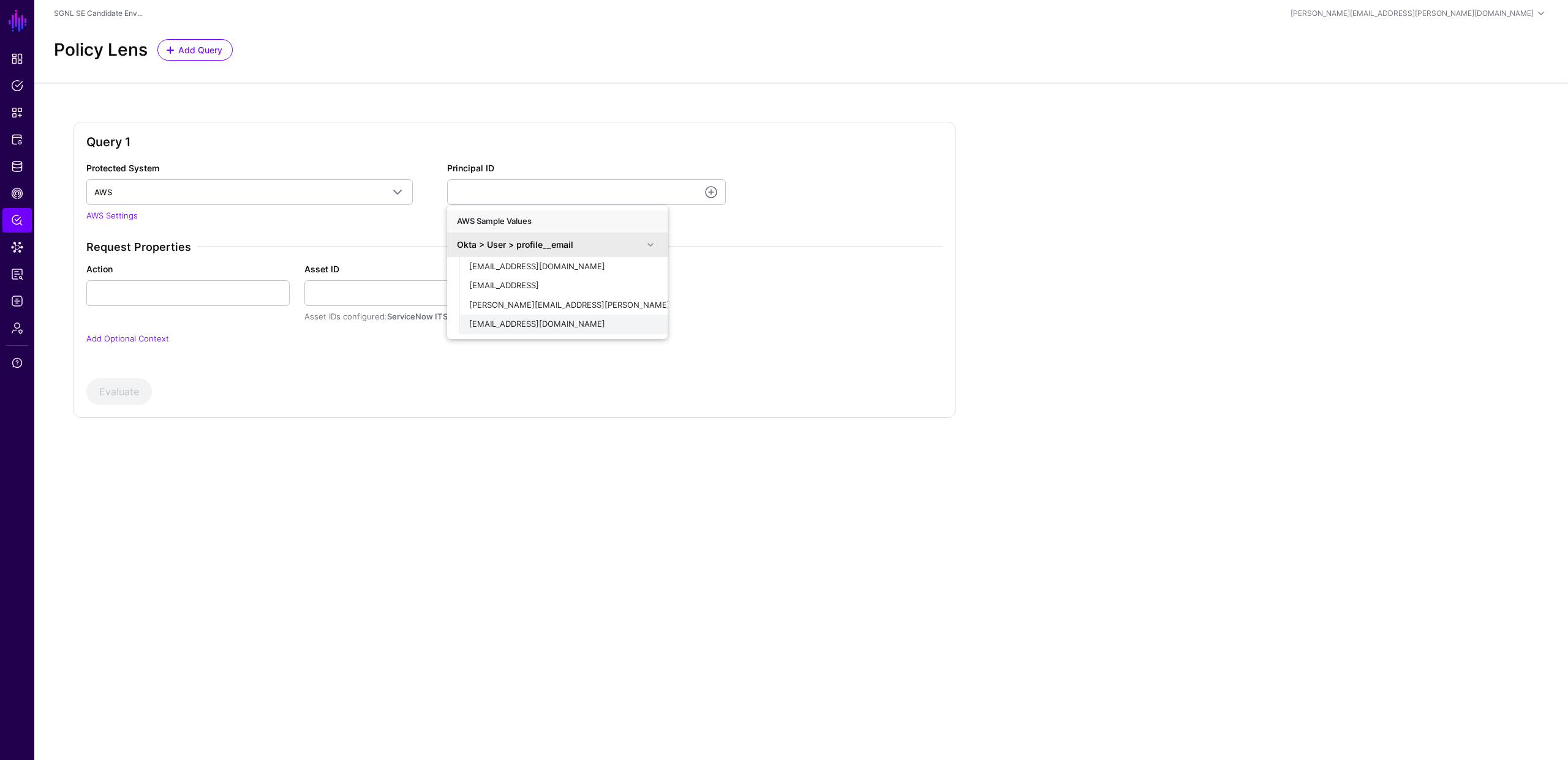
click at [579, 322] on div "[EMAIL_ADDRESS][DOMAIN_NAME]" at bounding box center [563, 324] width 189 height 12
type input "**********"
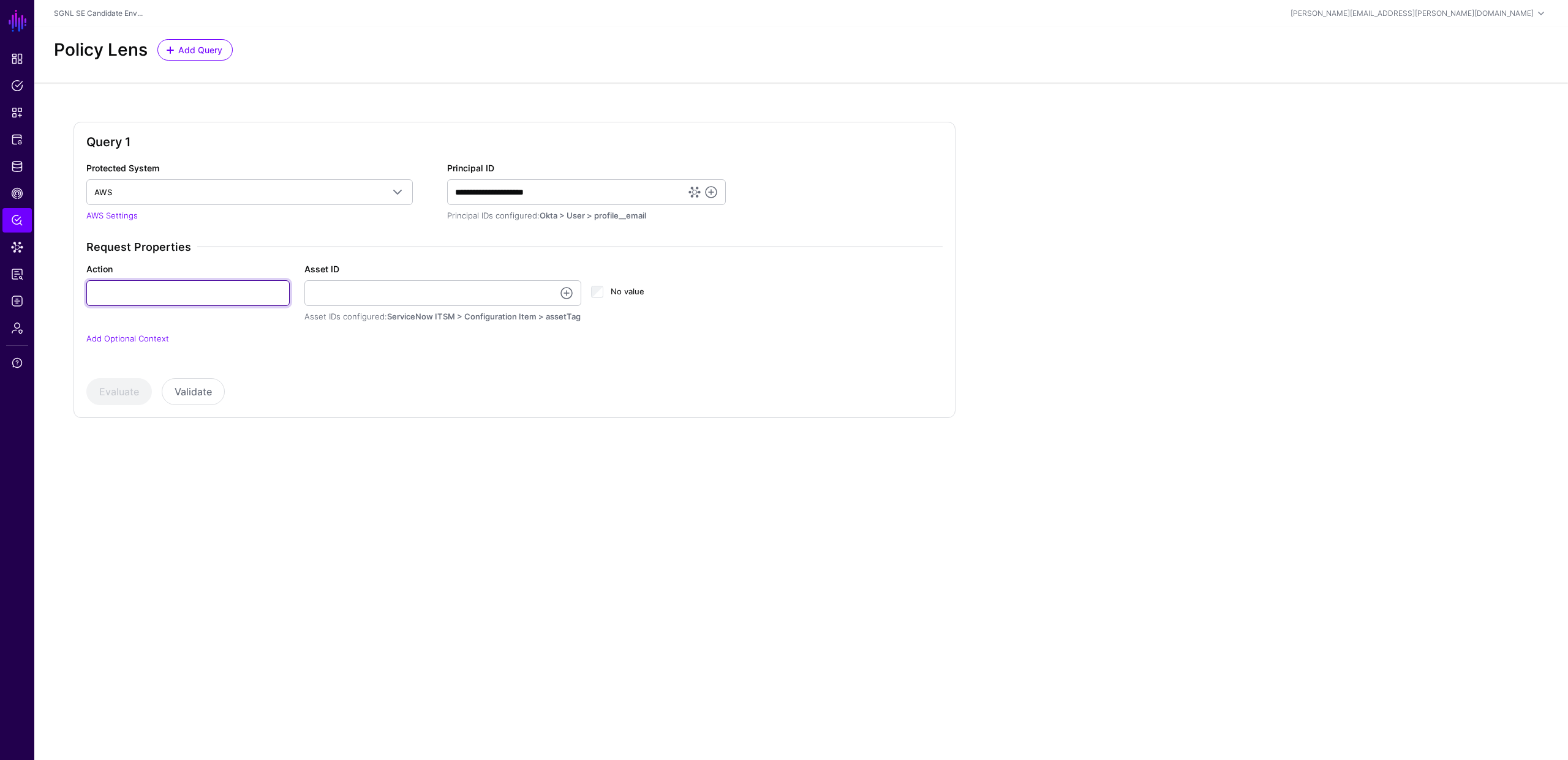
click at [205, 294] on input "Action" at bounding box center [188, 294] width 204 height 26
type input "******"
click at [569, 294] on link at bounding box center [566, 293] width 15 height 15
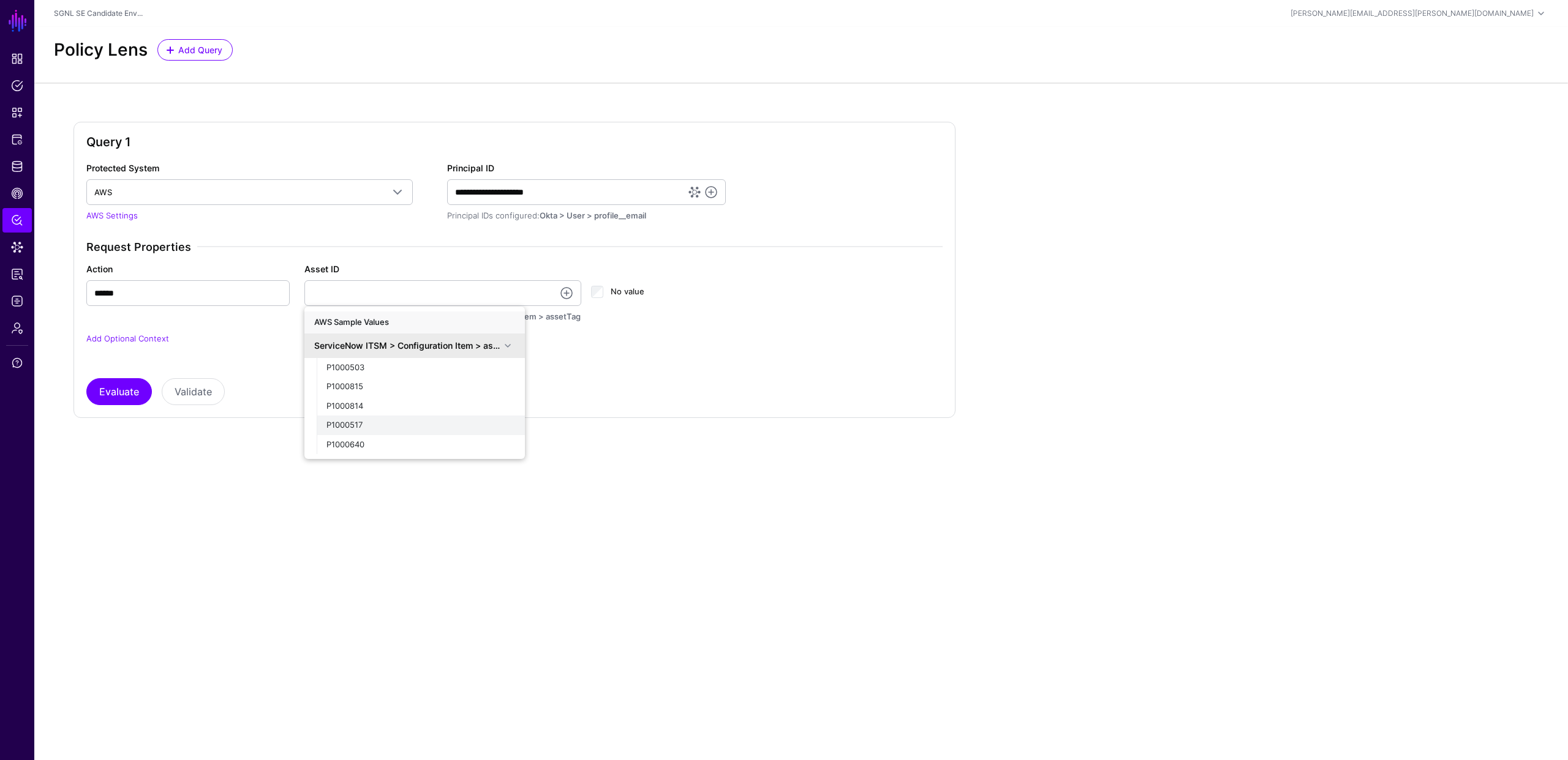
click at [381, 426] on div "P1000517" at bounding box center [421, 425] width 189 height 12
type input "********"
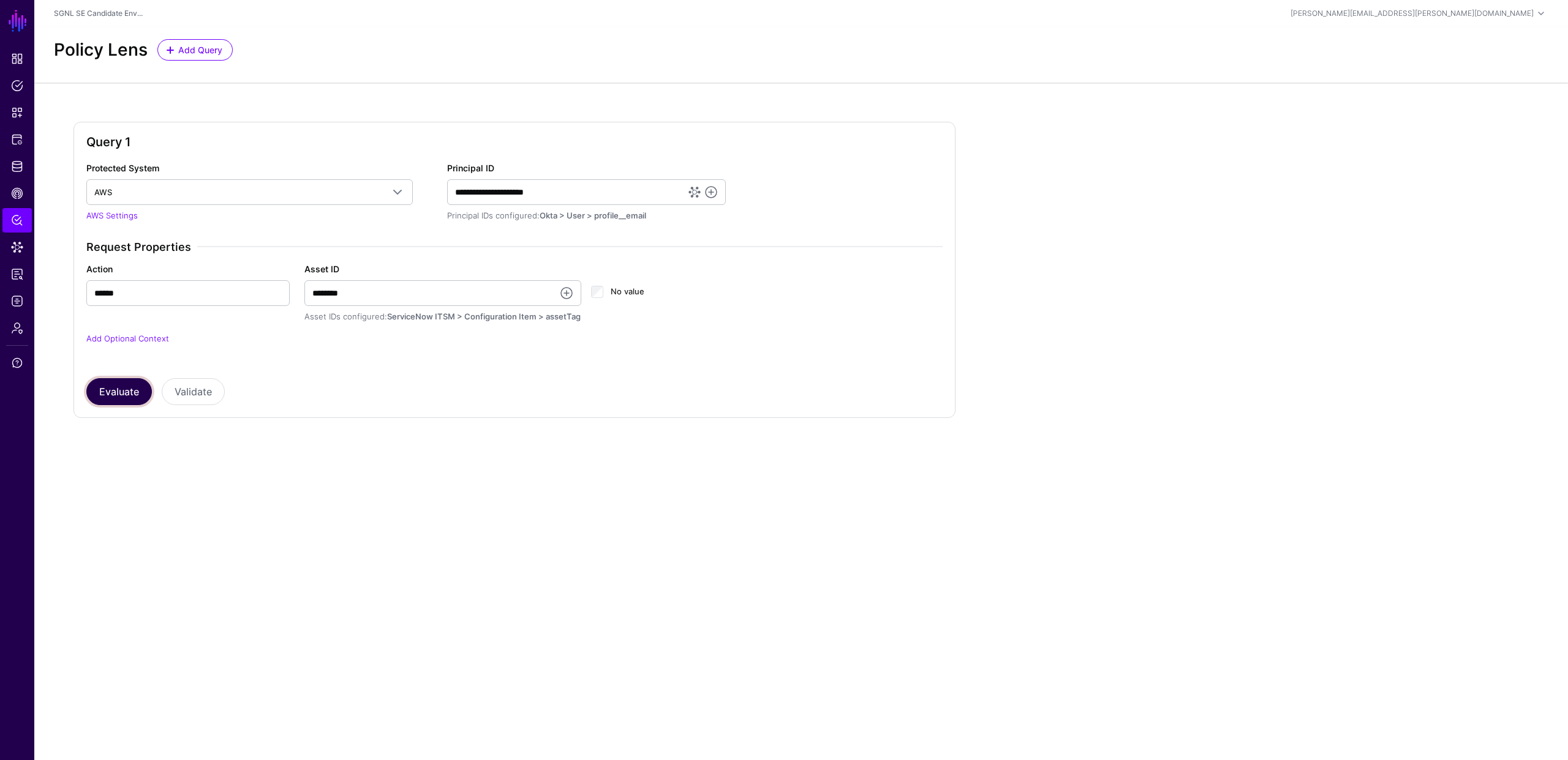
click at [115, 386] on button "Evaluate" at bounding box center [120, 392] width 66 height 27
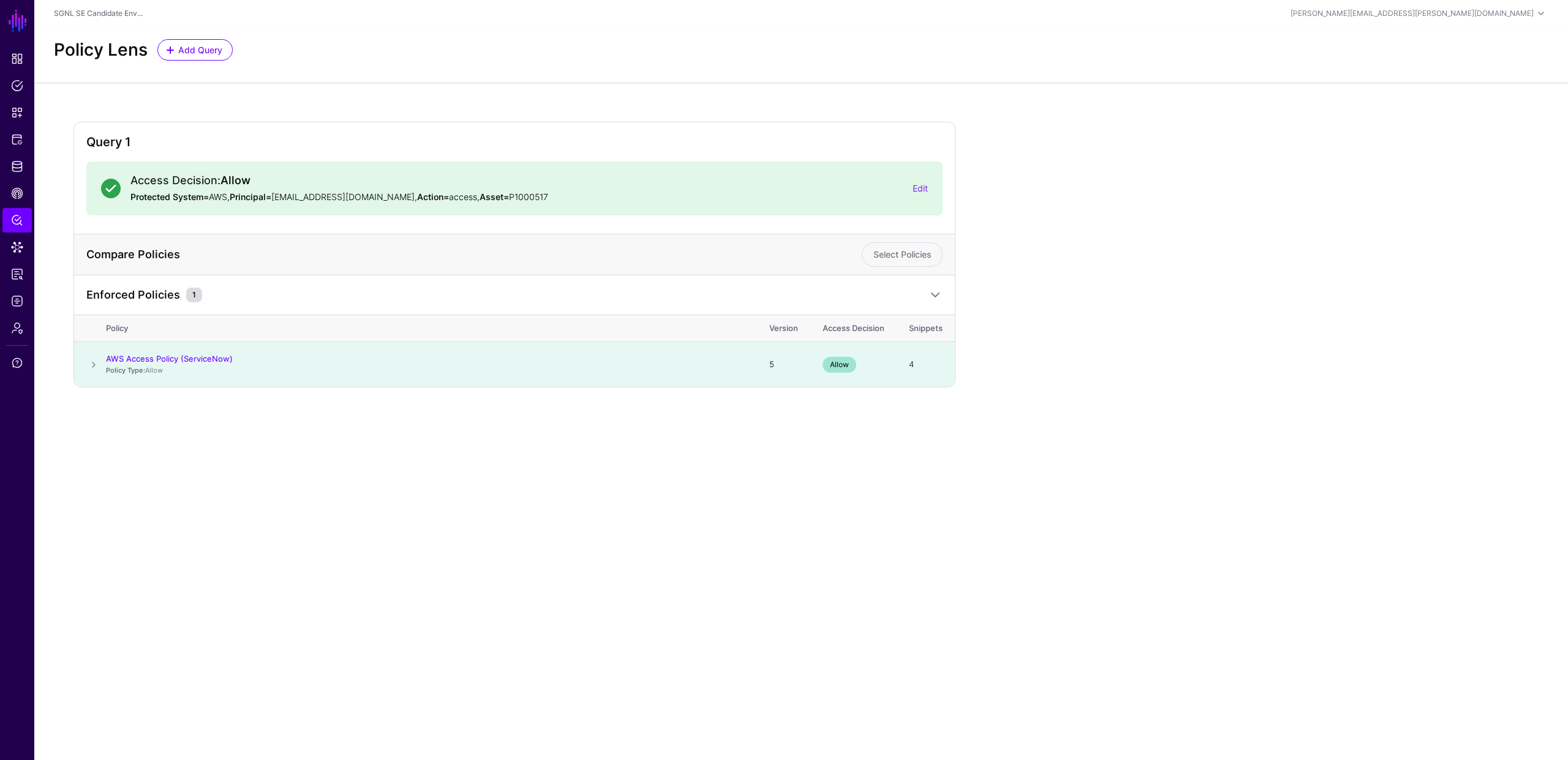
click at [1104, 367] on div "Query 1 Access Decision: Allow Protected System= AWS, Principal= demouser@demop…" at bounding box center [801, 255] width 1455 height 266
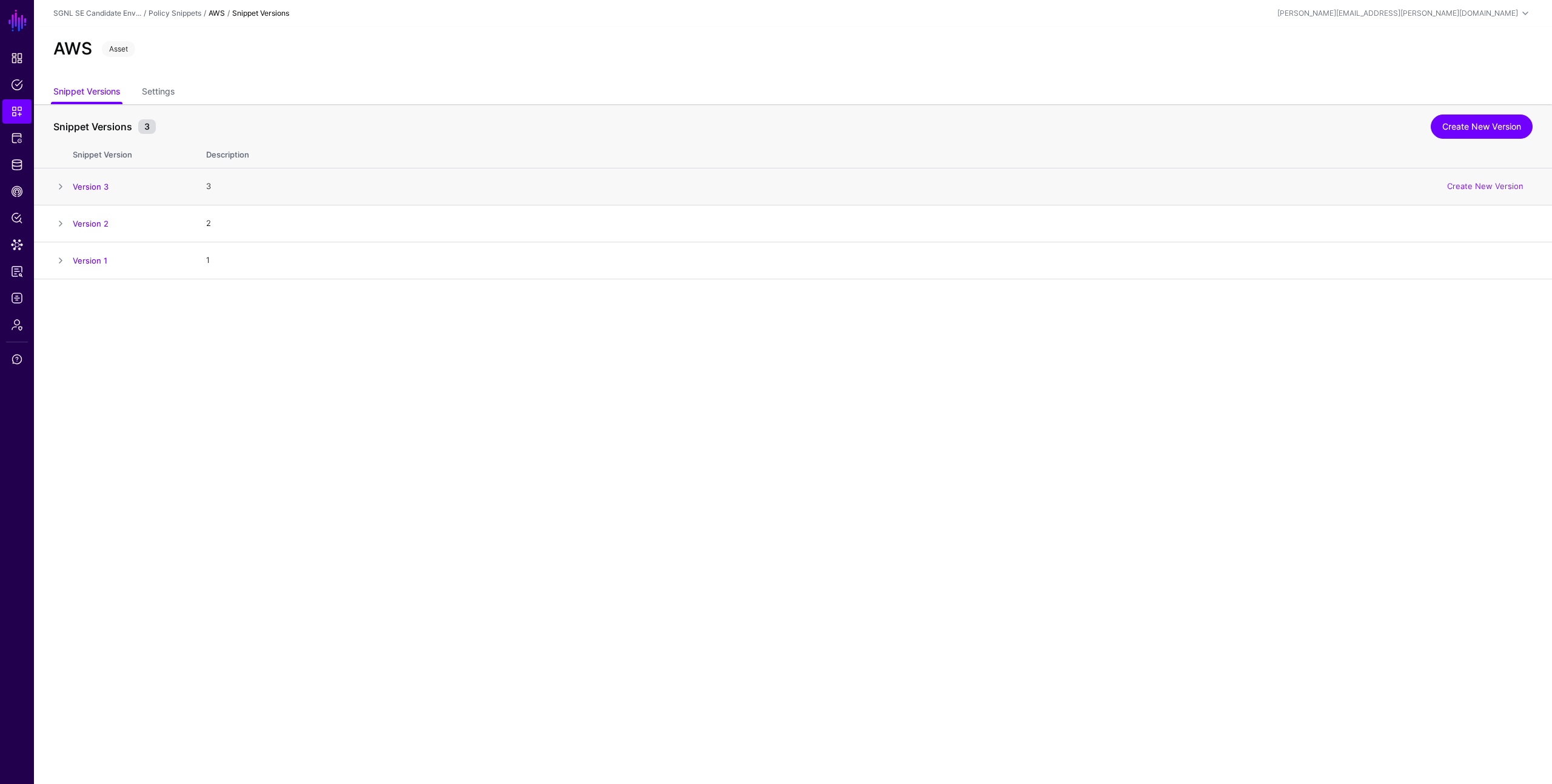
click at [60, 187] on span at bounding box center [60, 186] width 15 height 15
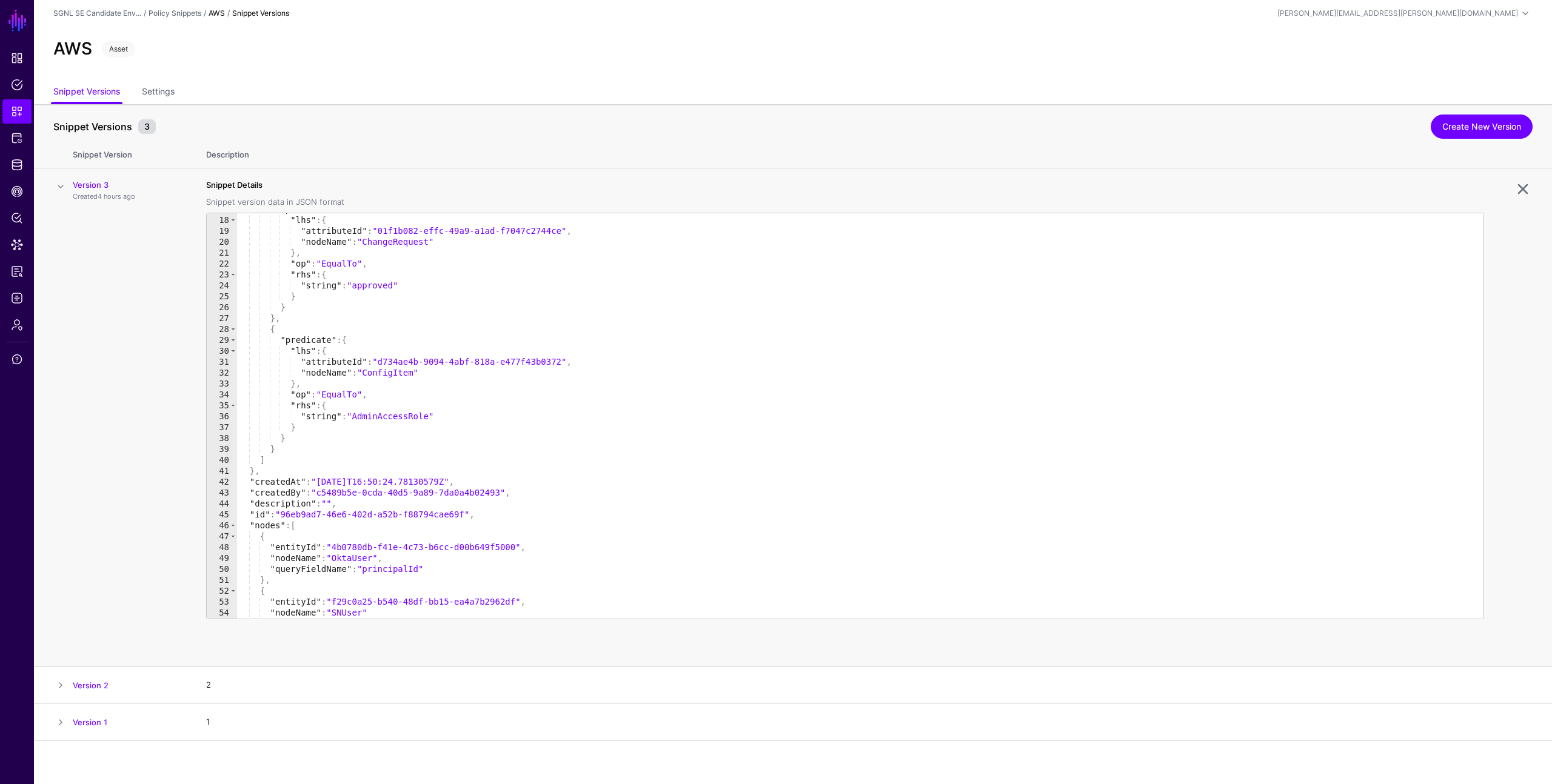
scroll to position [183, 0]
click at [160, 432] on td "Version 3 Created 4 hours ago" at bounding box center [133, 417] width 121 height 498
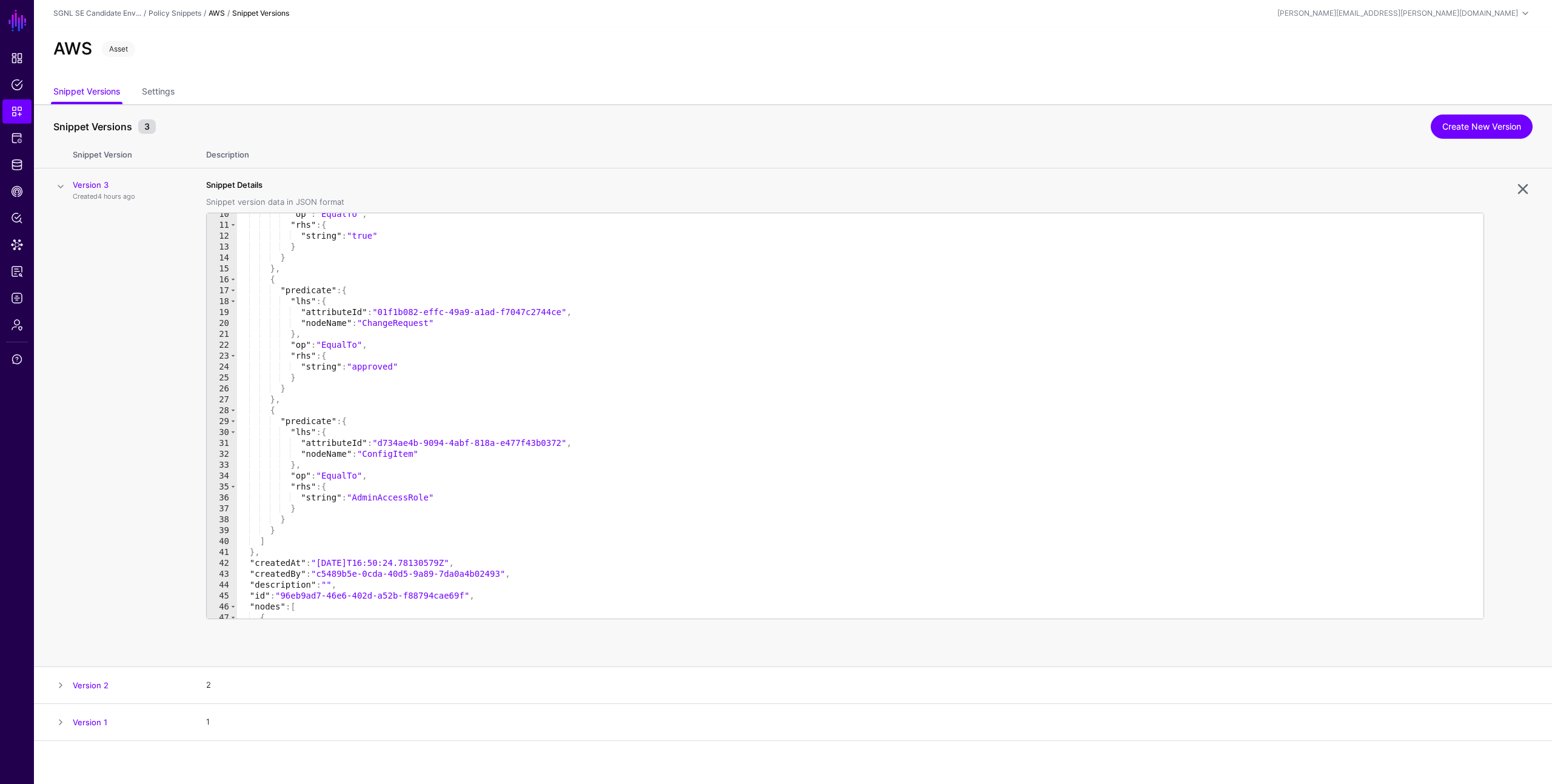
scroll to position [99, 0]
click at [160, 395] on td "Version 3 Created 4 hours ago" at bounding box center [133, 417] width 121 height 498
click at [11, 110] on span "Snippets" at bounding box center [17, 112] width 12 height 12
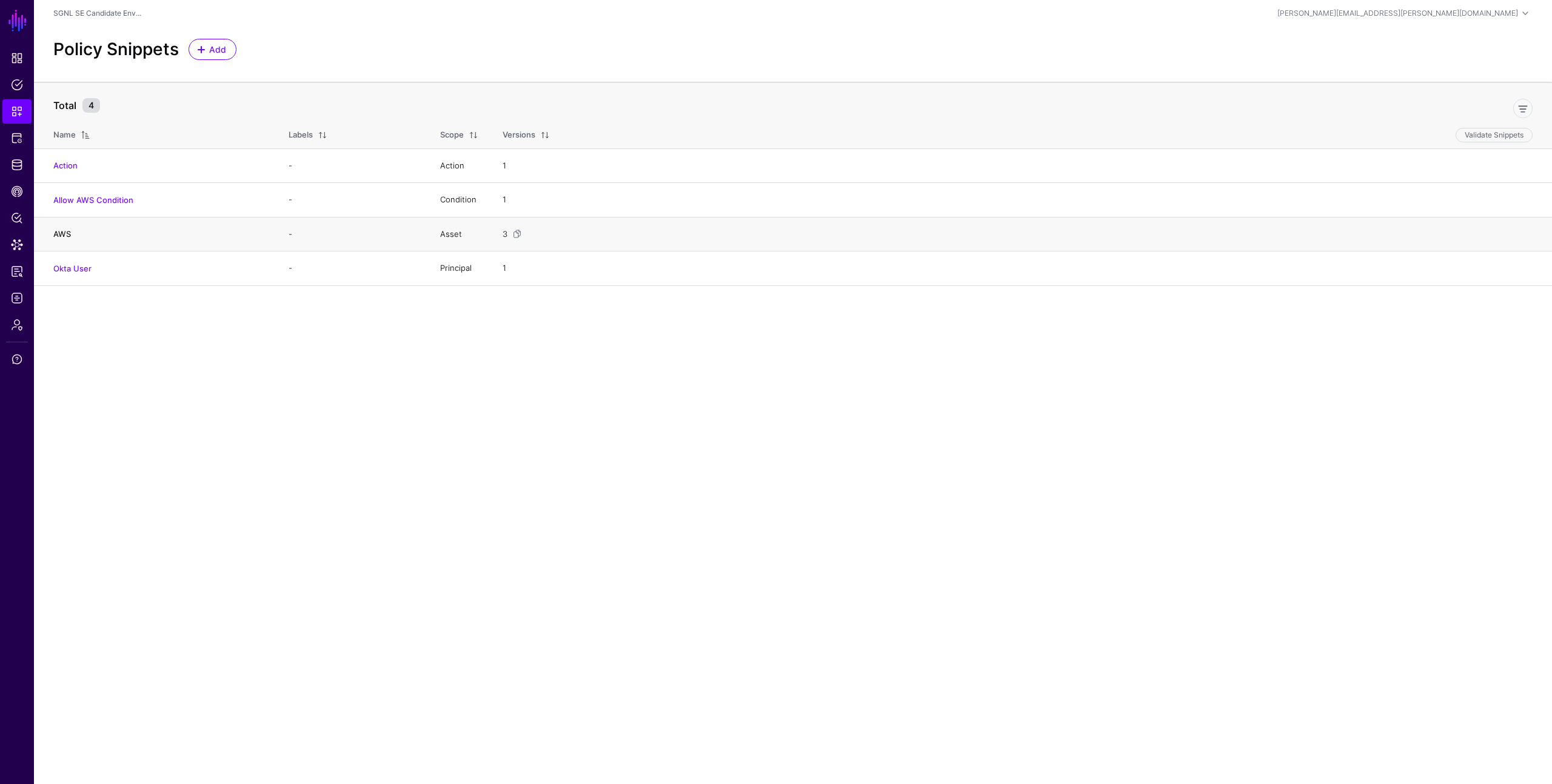
click at [64, 232] on link "AWS" at bounding box center [62, 233] width 17 height 9
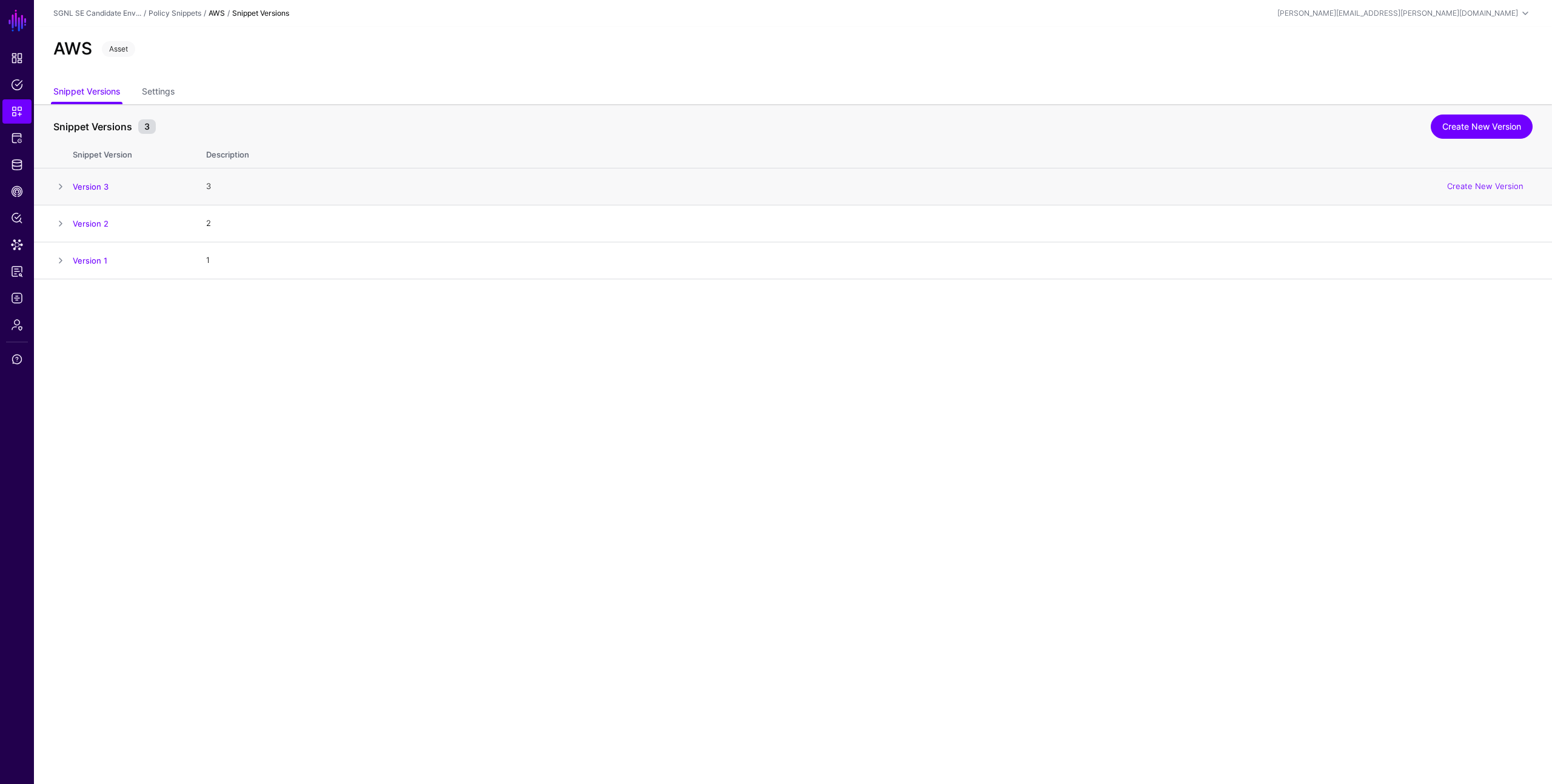
click at [63, 186] on span at bounding box center [60, 186] width 15 height 15
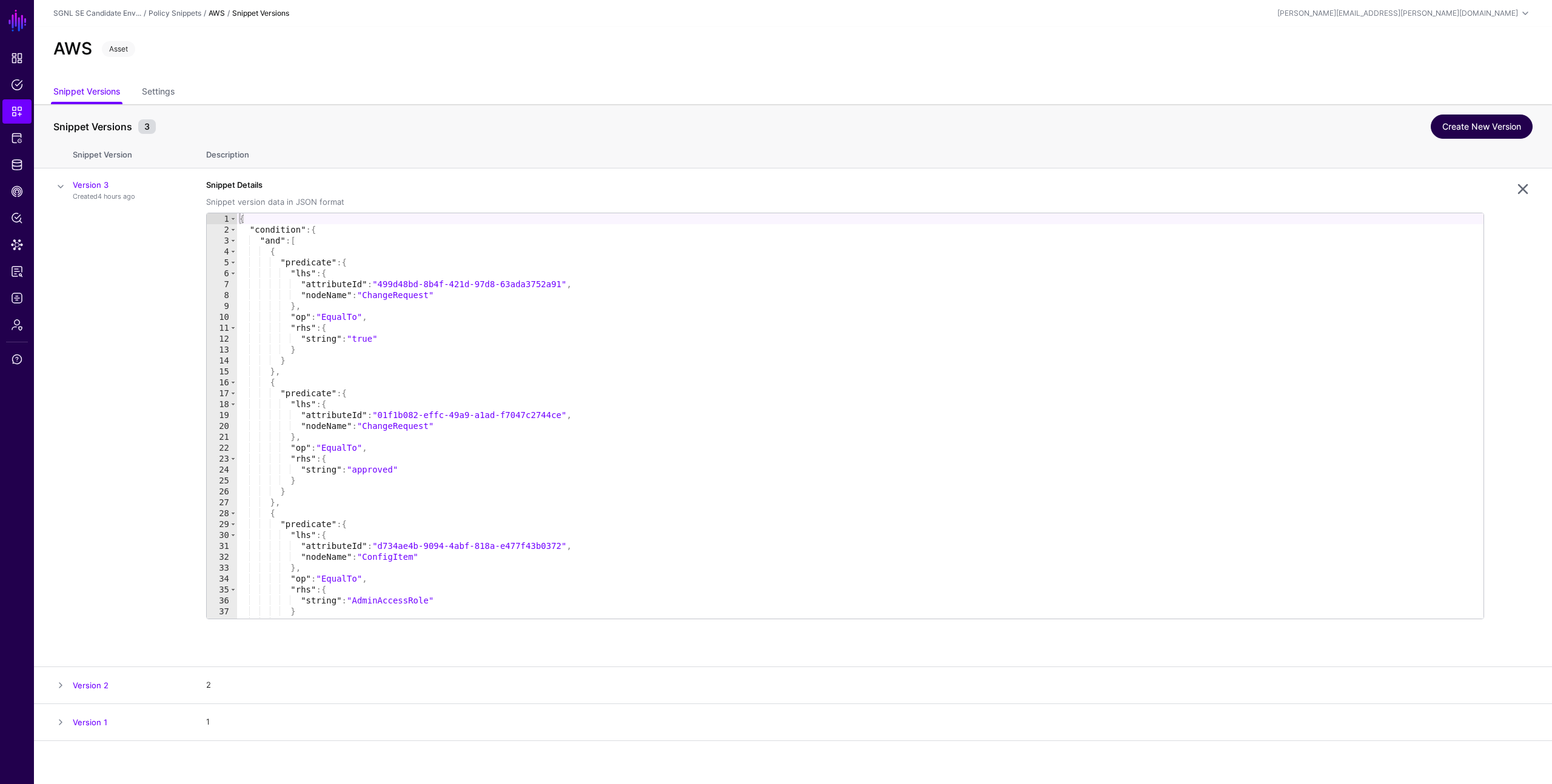
click at [1471, 130] on link "Create New Version" at bounding box center [1481, 127] width 102 height 24
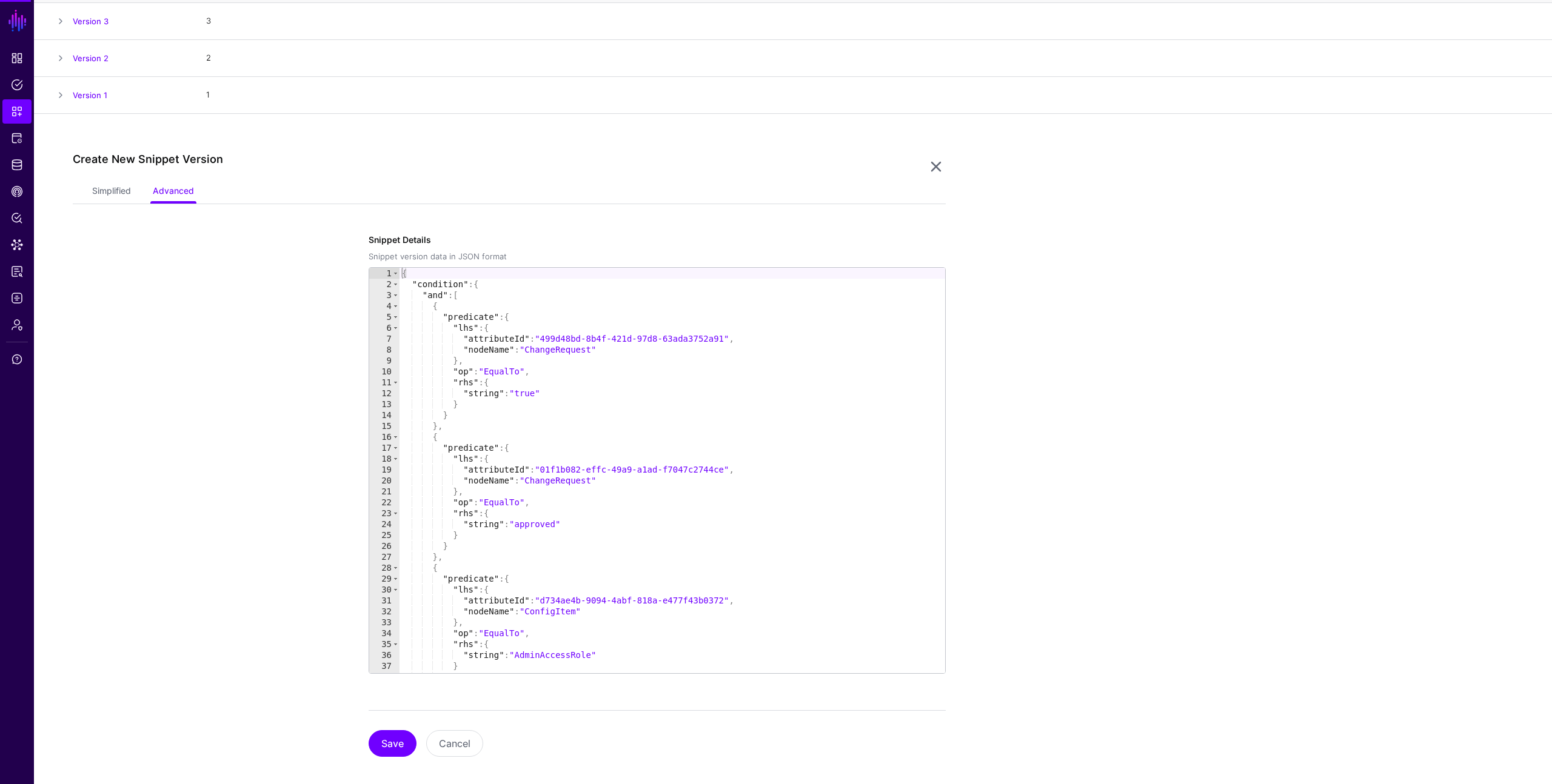
scroll to position [177, 0]
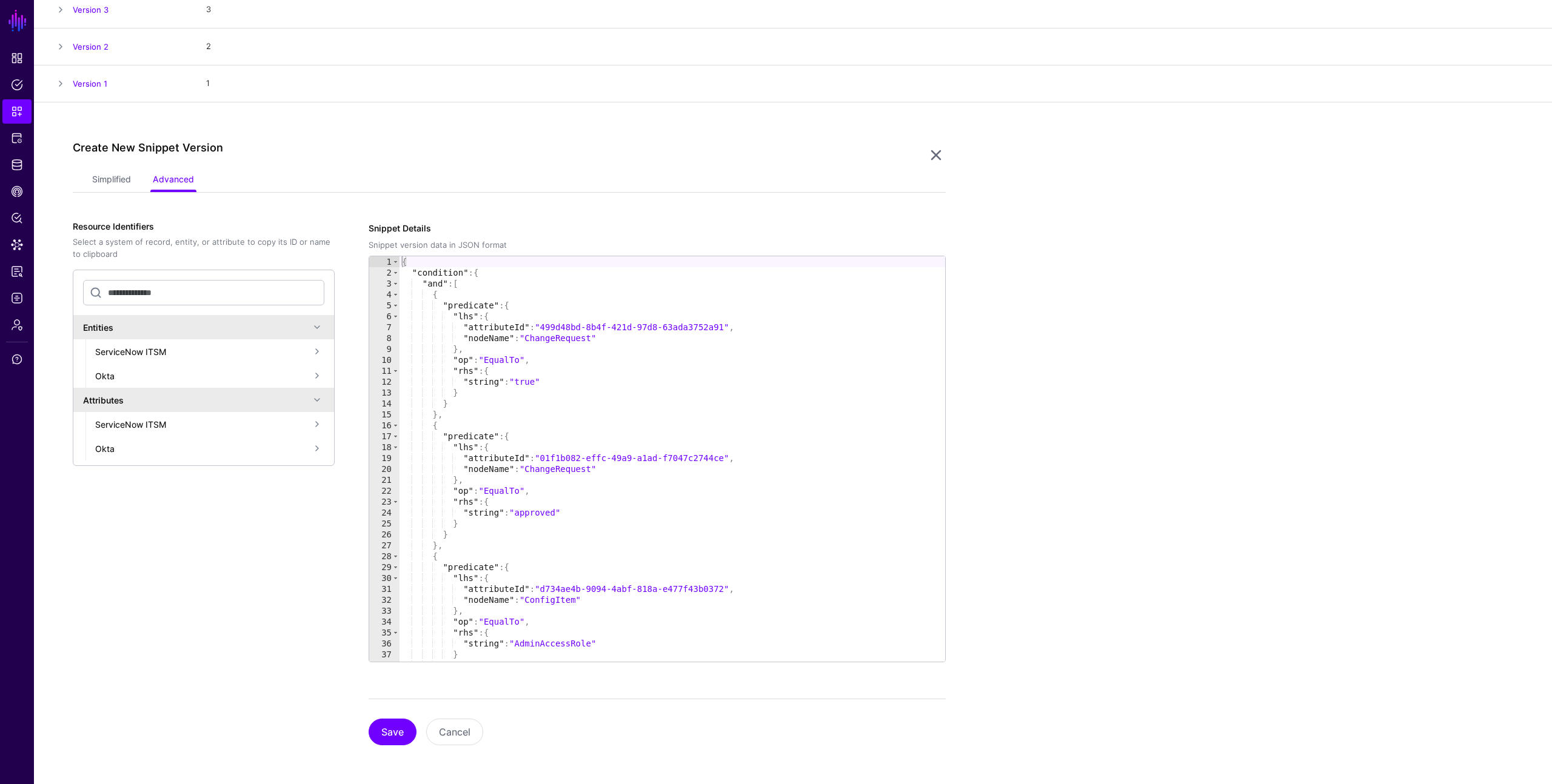
click at [232, 422] on div "ServiceNow ITSM" at bounding box center [202, 424] width 214 height 13
click at [198, 451] on div "User" at bounding box center [208, 449] width 202 height 13
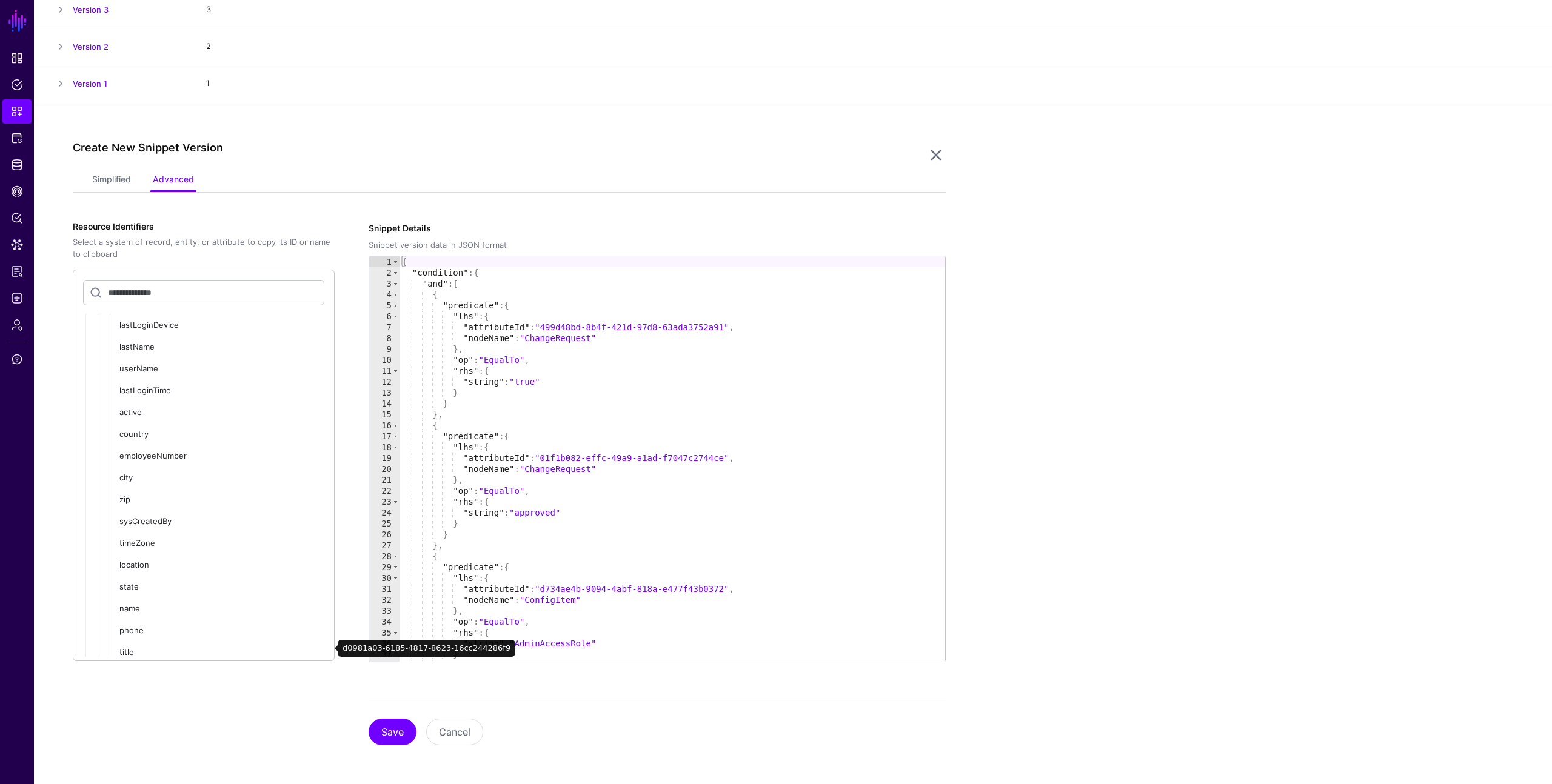
scroll to position [0, 0]
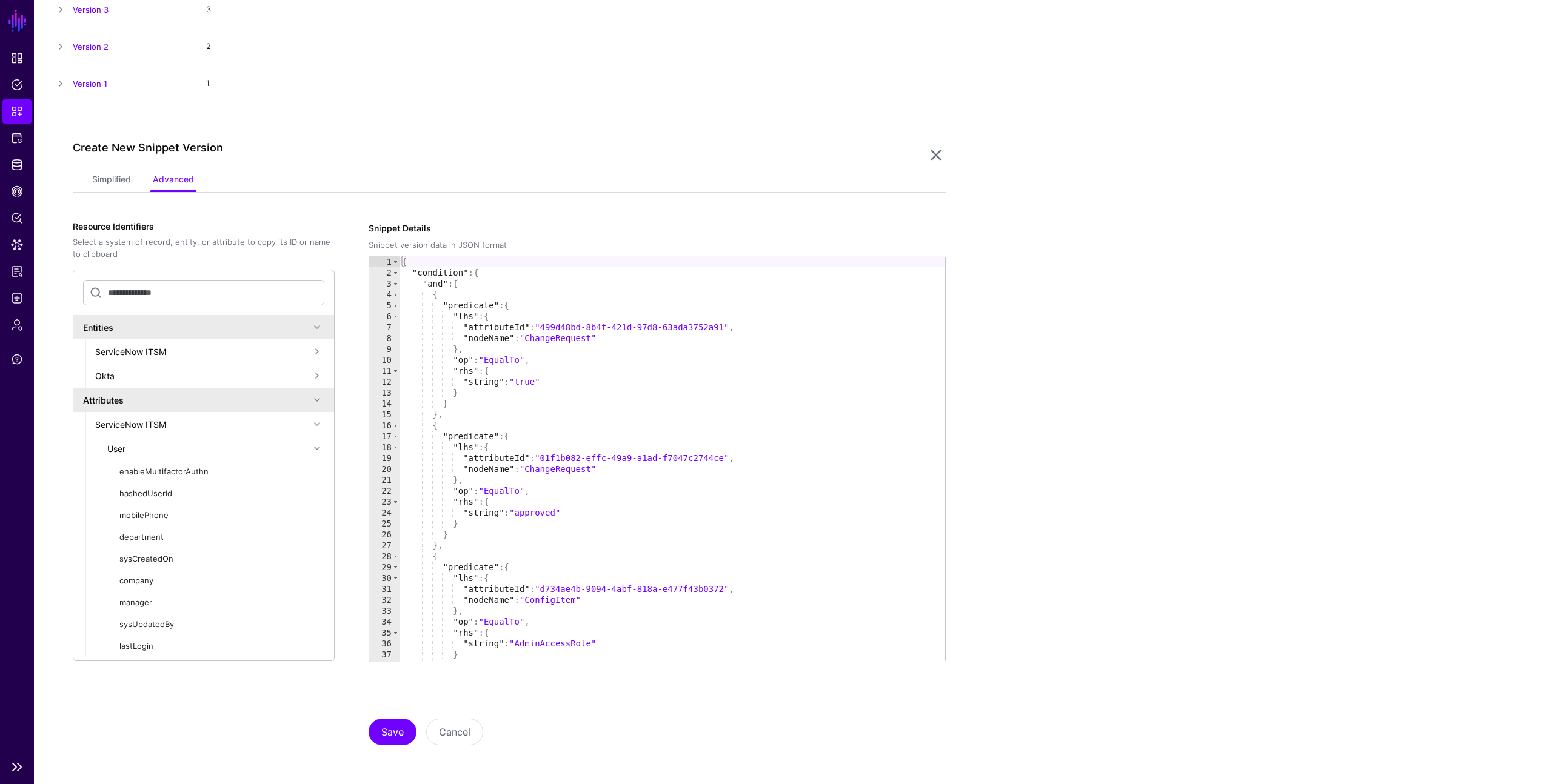
click at [32, 480] on ul "Dashboard Policies Snippets Protected Systems Identity Data Fabric CAEP Hub Pol…" at bounding box center [17, 400] width 34 height 708
click at [139, 350] on div "ServiceNow ITSM" at bounding box center [202, 352] width 214 height 13
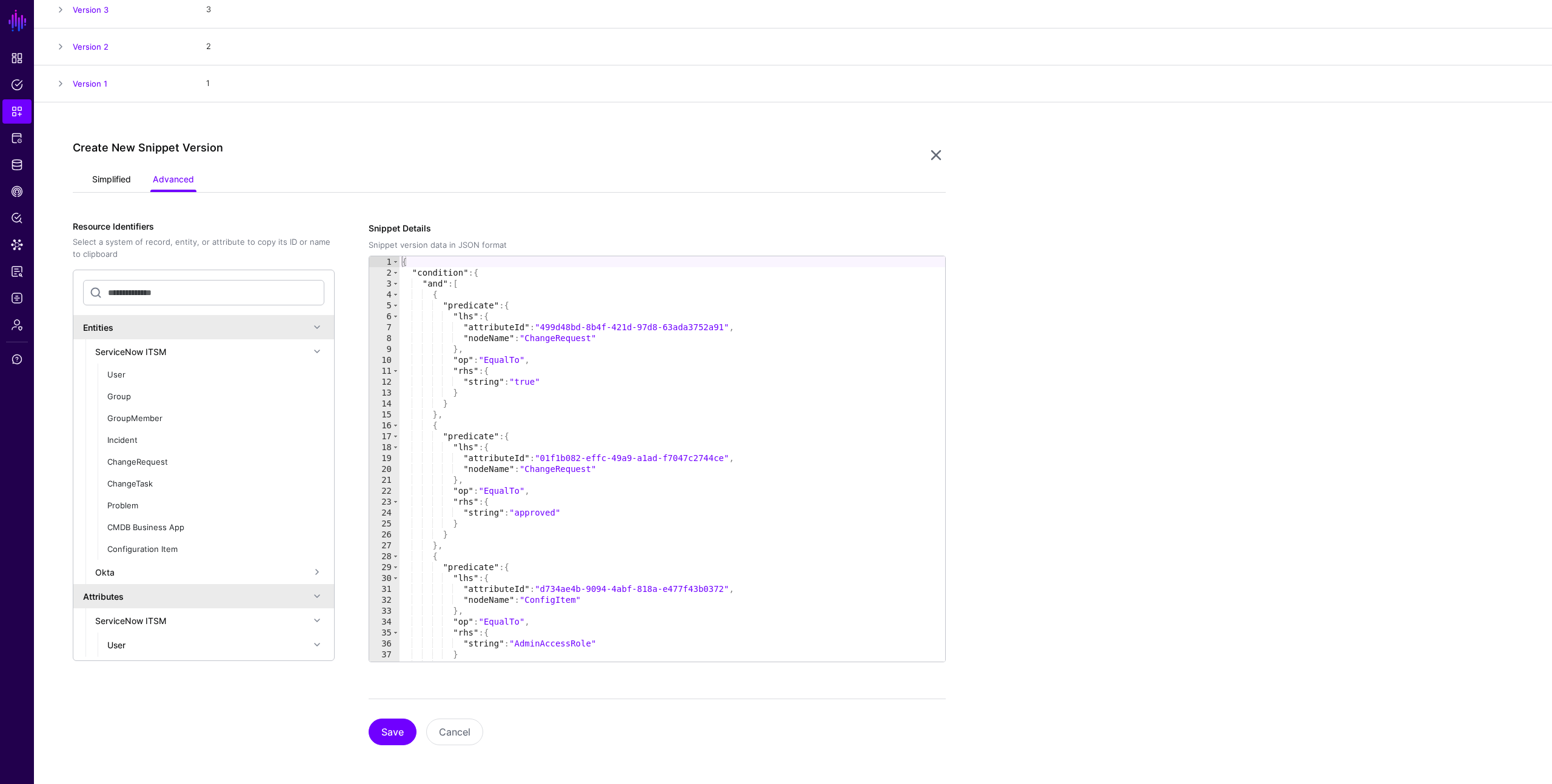
click at [108, 184] on link "Simplified" at bounding box center [111, 180] width 39 height 23
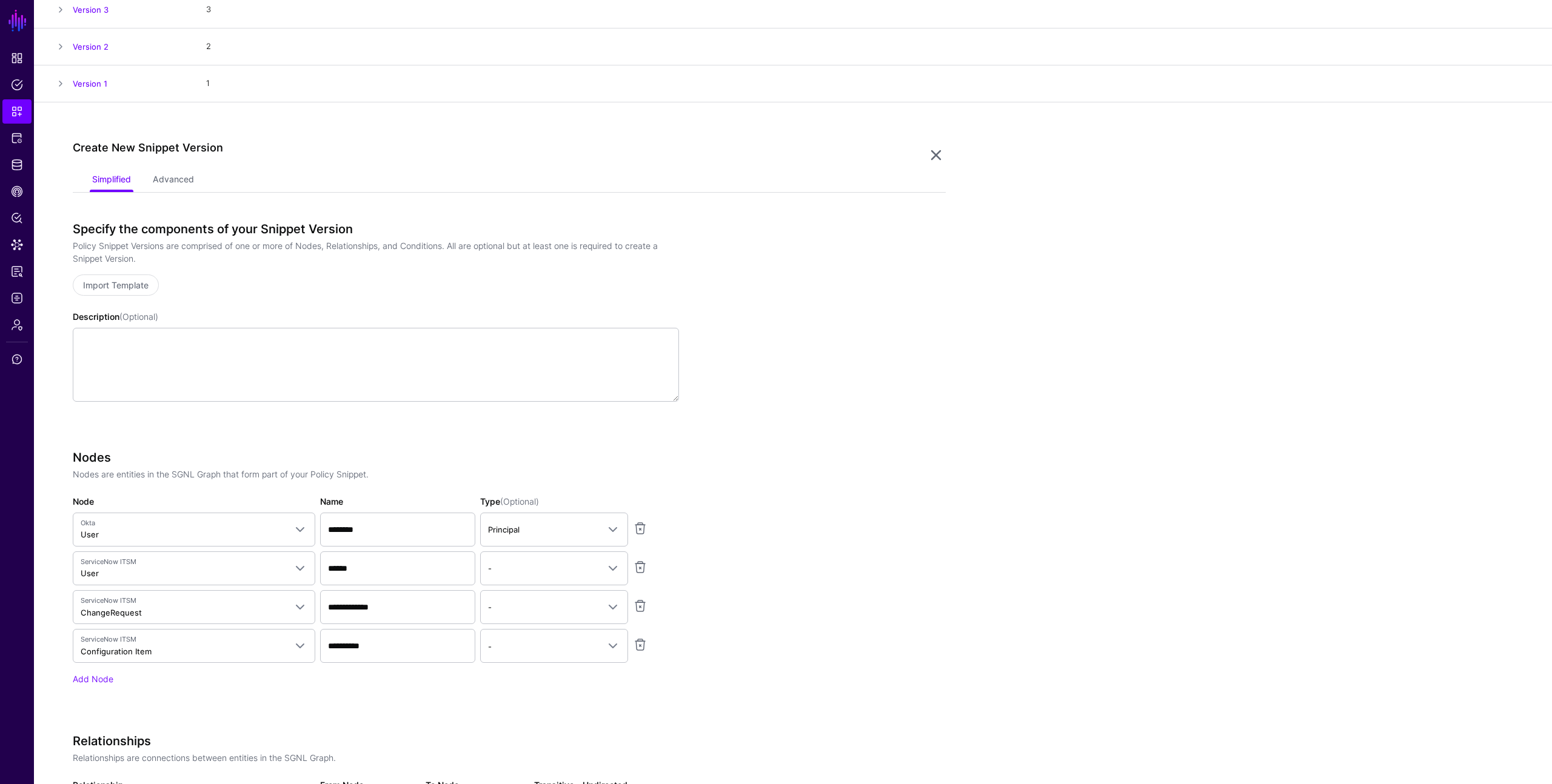
click at [828, 510] on app-snippets-creator "Specify the components of your Snippet Version Policy Snippet Versions are comp…" at bounding box center [509, 723] width 873 height 1003
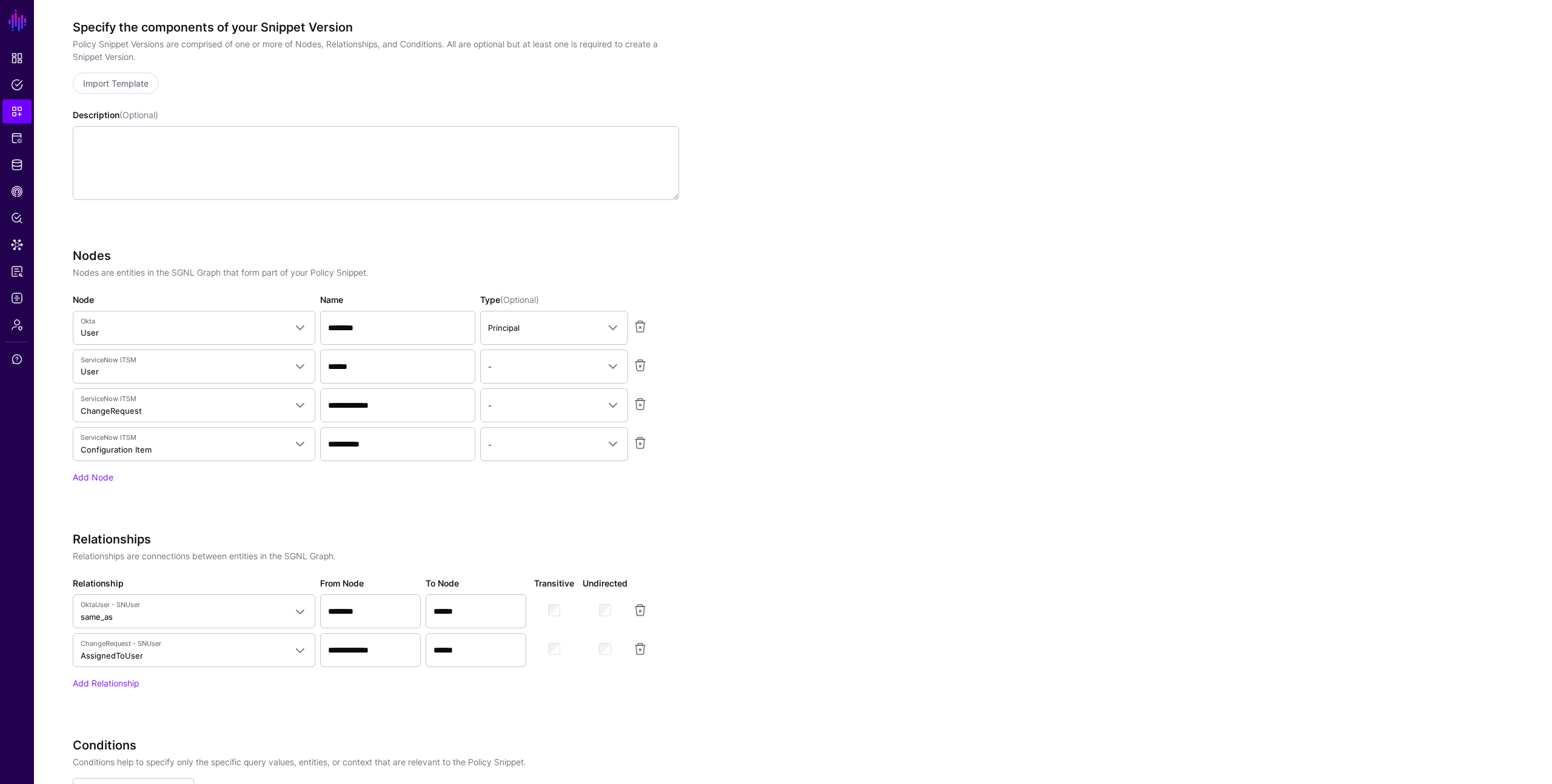
scroll to position [383, 0]
click at [577, 401] on span "-" at bounding box center [543, 402] width 111 height 14
click at [770, 445] on app-snippets-creator "Specify the components of your Snippet Version Policy Snippet Versions are comp…" at bounding box center [509, 517] width 873 height 1003
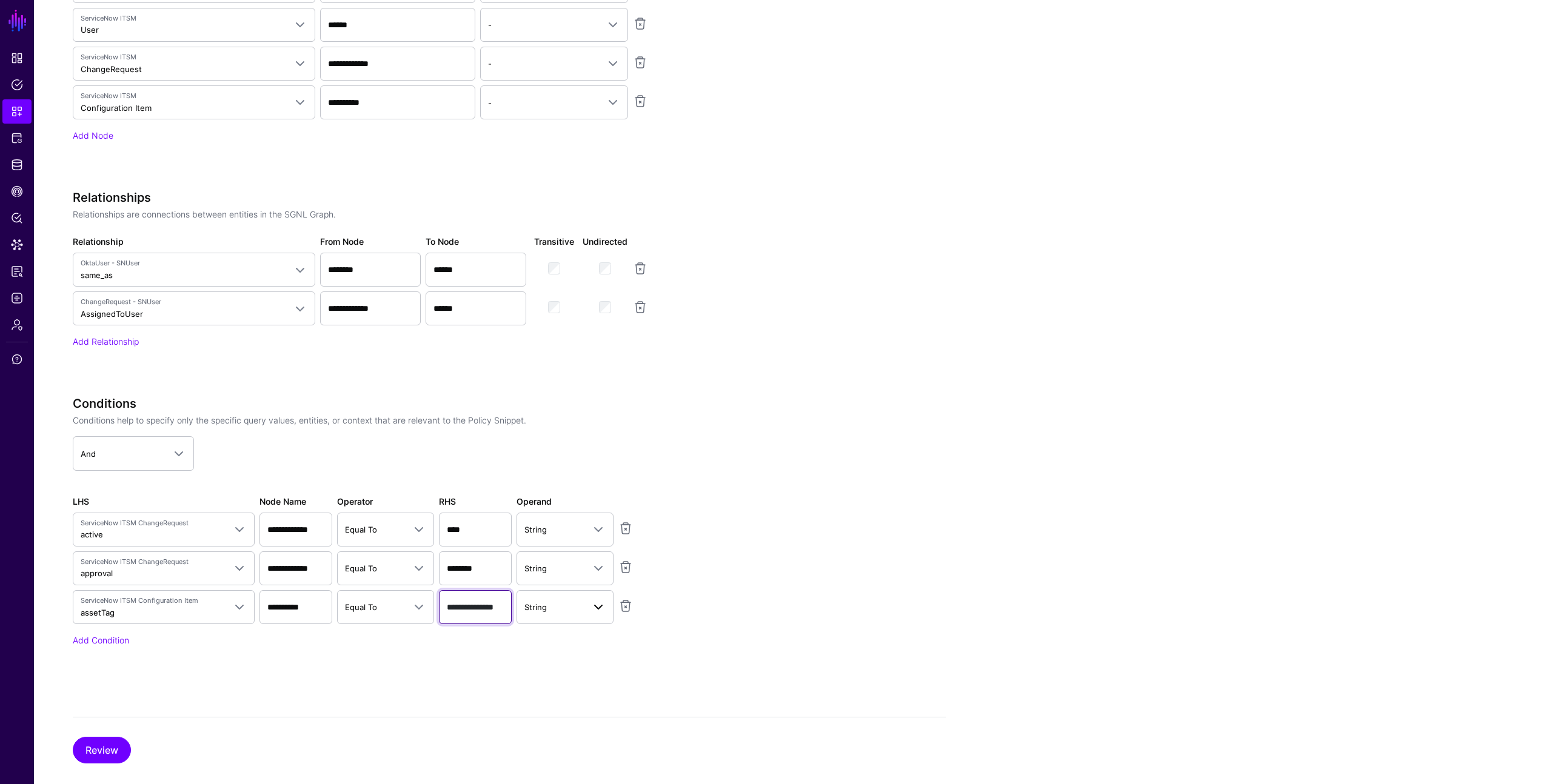
scroll to position [0, 15]
drag, startPoint x: 462, startPoint y: 608, endPoint x: 545, endPoint y: 612, distance: 83.1
click at [545, 612] on div "ServiceNow ITSM Configuration Item assetTag Query Parameters Principal Asset Ac…" at bounding box center [376, 607] width 611 height 34
click at [765, 592] on app-snippets-creator "Specify the components of your Snippet Version Policy Snippet Versions are comp…" at bounding box center [509, 179] width 873 height 1003
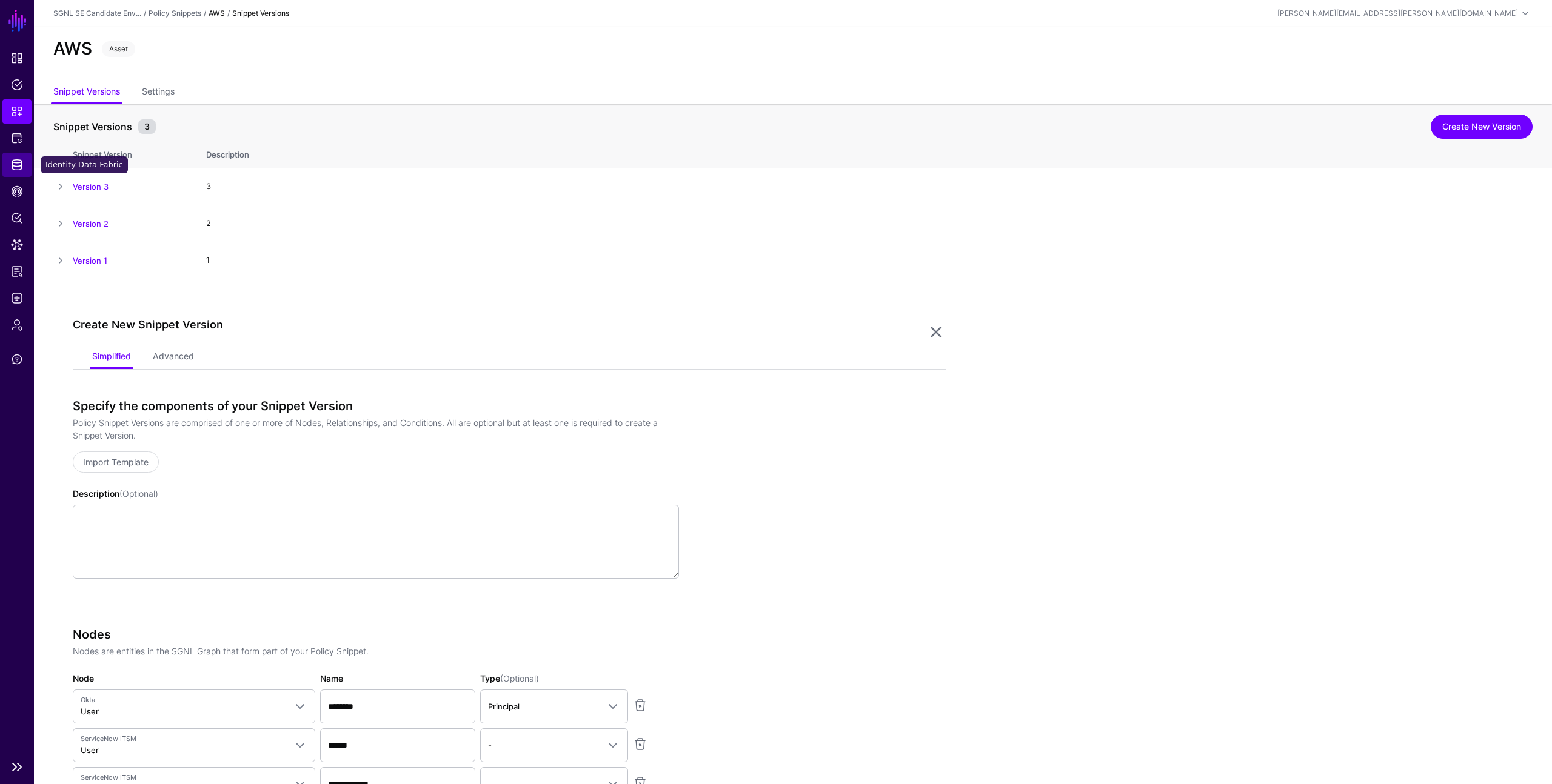
click at [15, 166] on span "Identity Data Fabric" at bounding box center [17, 165] width 12 height 12
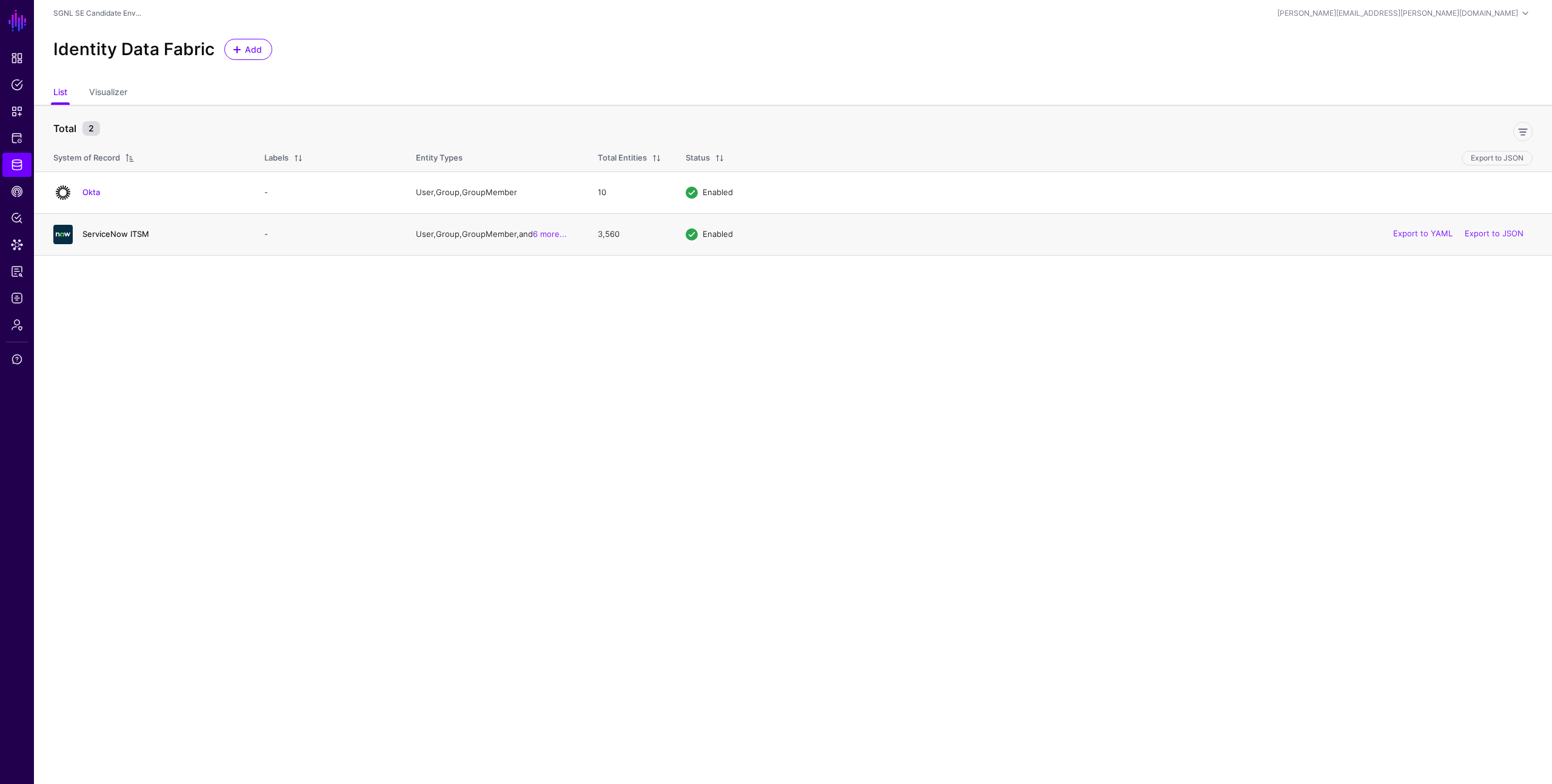
click at [117, 233] on link "ServiceNow ITSM" at bounding box center [116, 233] width 67 height 9
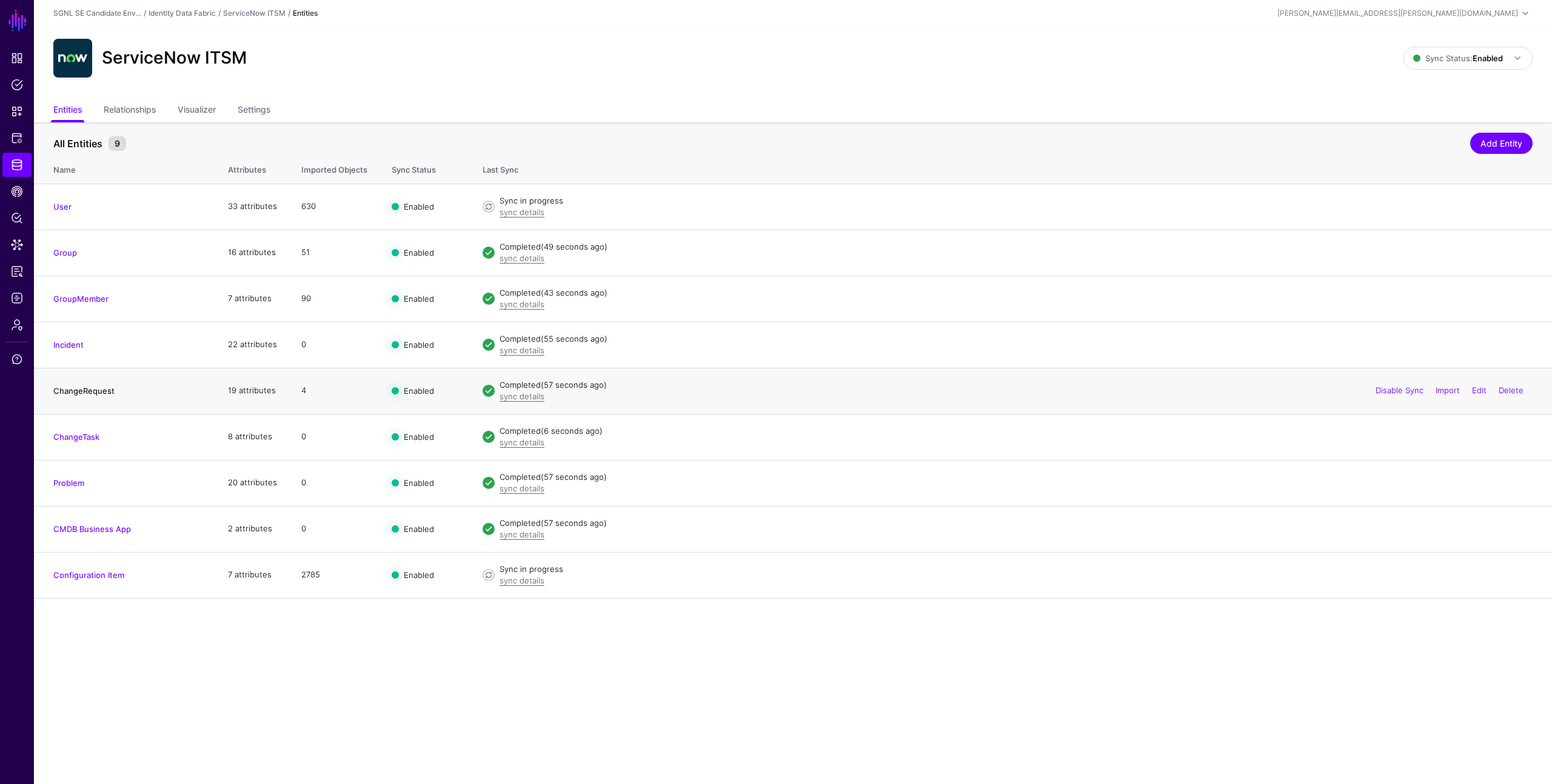
click at [79, 391] on link "ChangeRequest" at bounding box center [83, 390] width 61 height 9
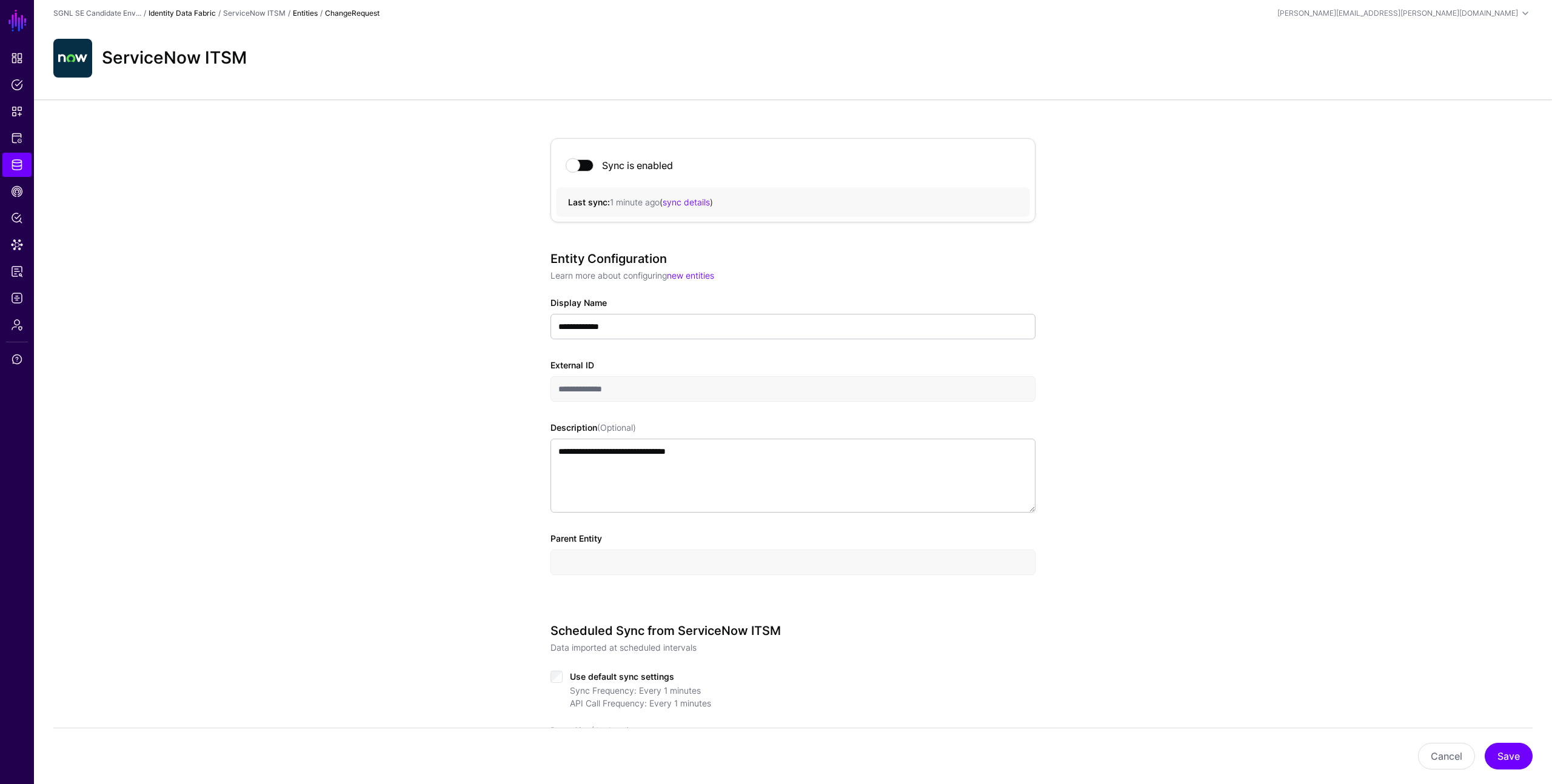
click at [174, 13] on link "Identity Data Fabric" at bounding box center [182, 13] width 67 height 9
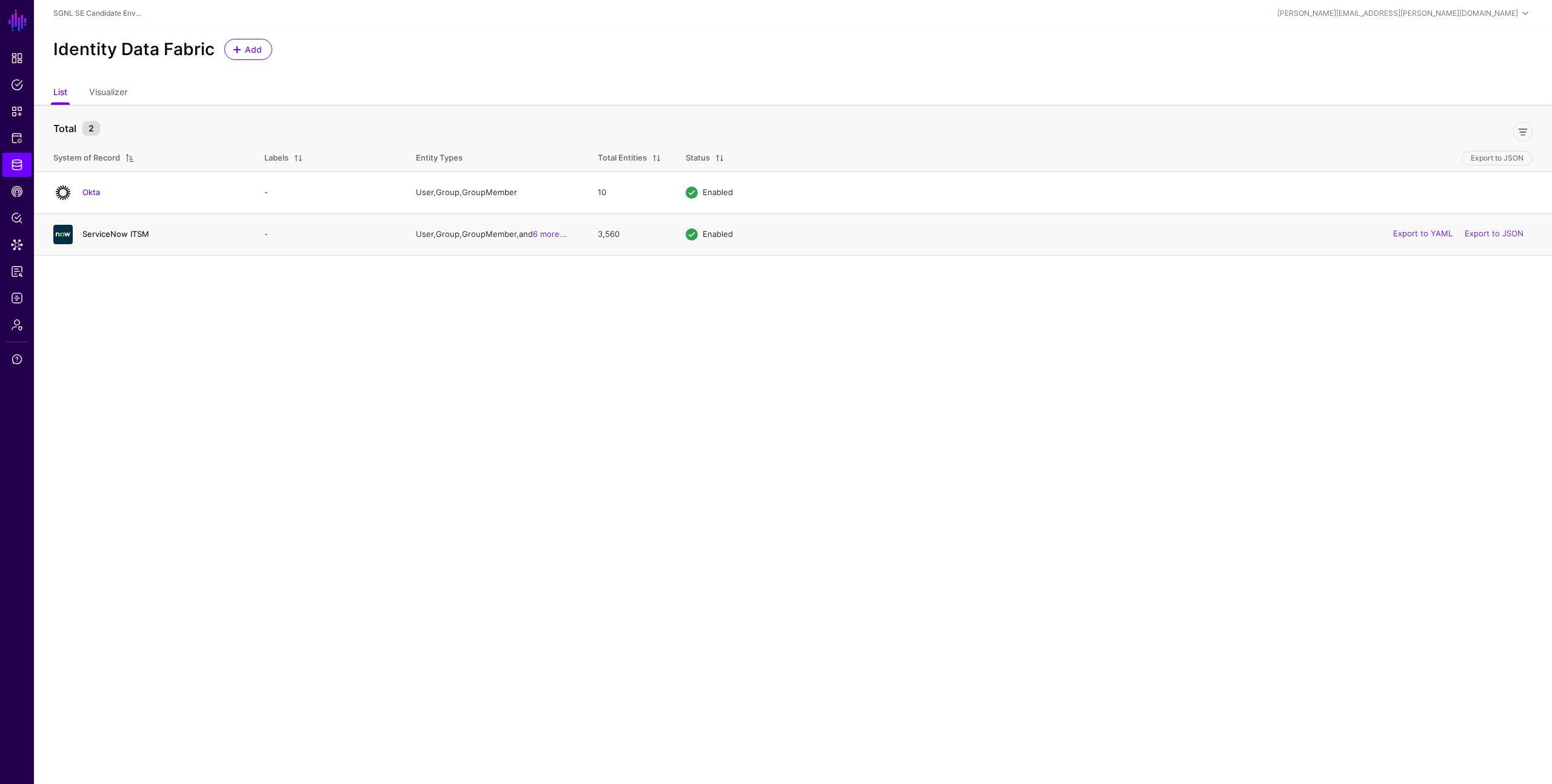
click at [138, 229] on link "ServiceNow ITSM" at bounding box center [116, 233] width 67 height 9
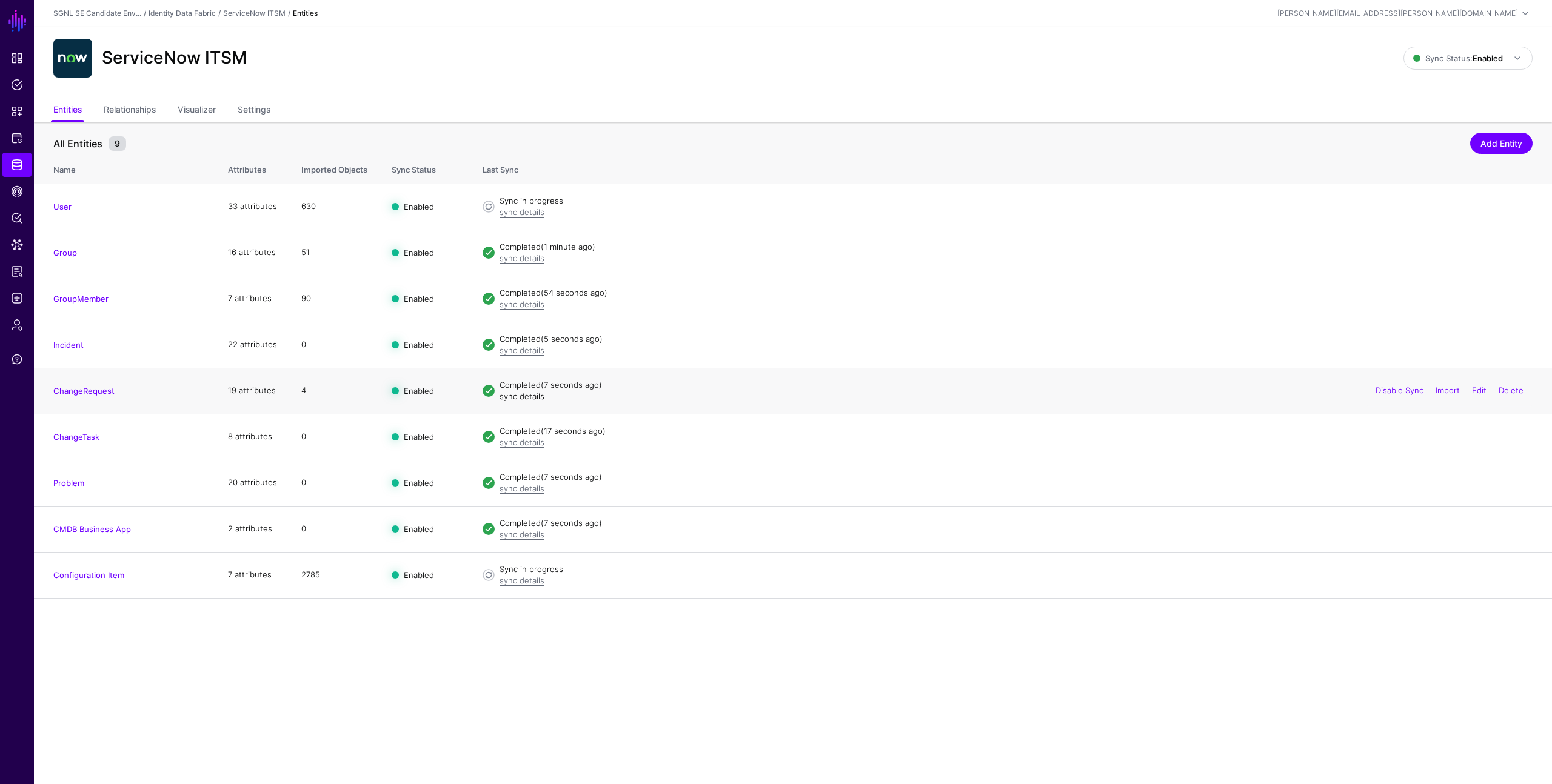
click at [516, 397] on link "sync details" at bounding box center [522, 395] width 45 height 9
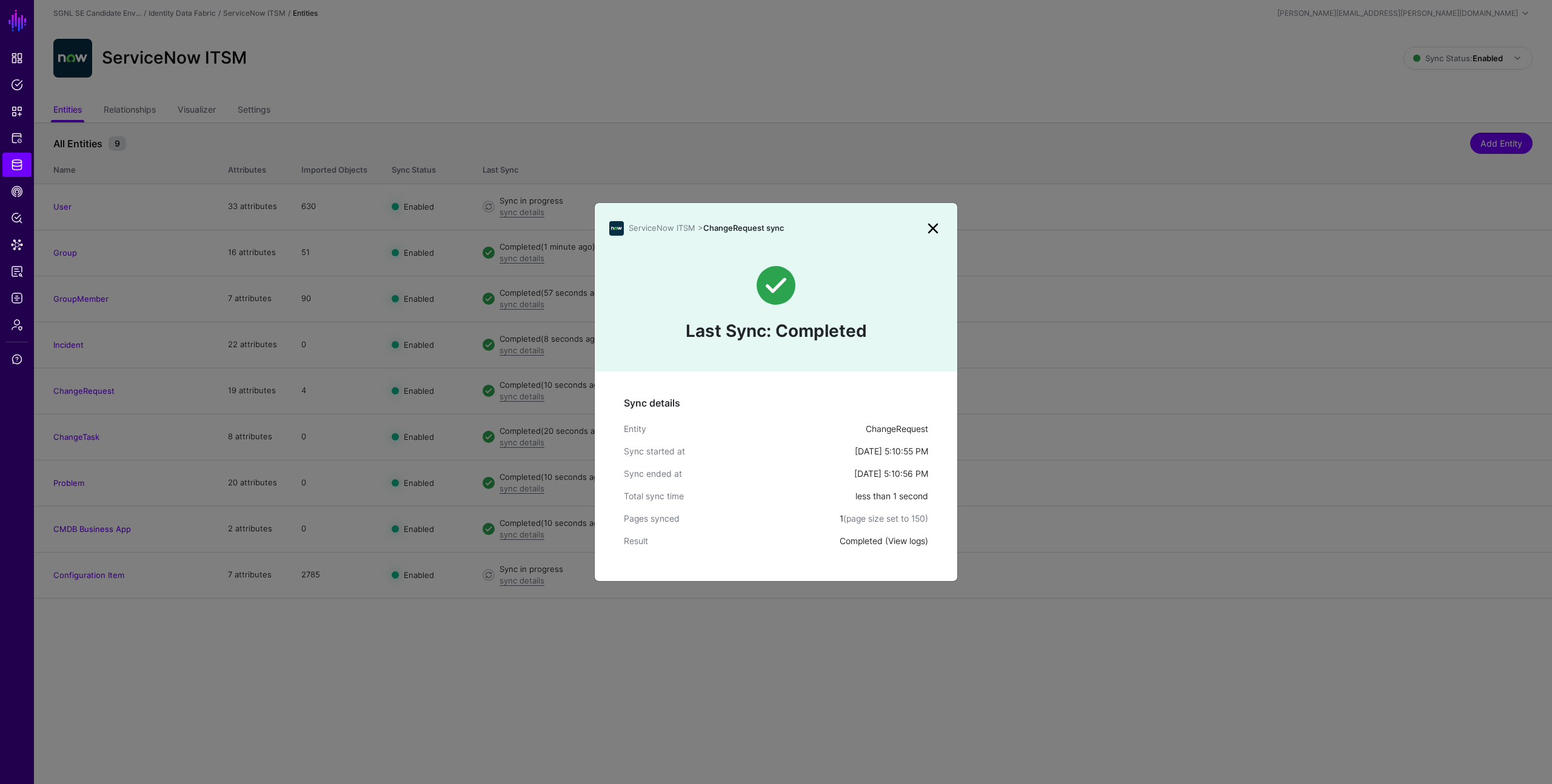
click at [910, 539] on link "View logs" at bounding box center [906, 541] width 37 height 10
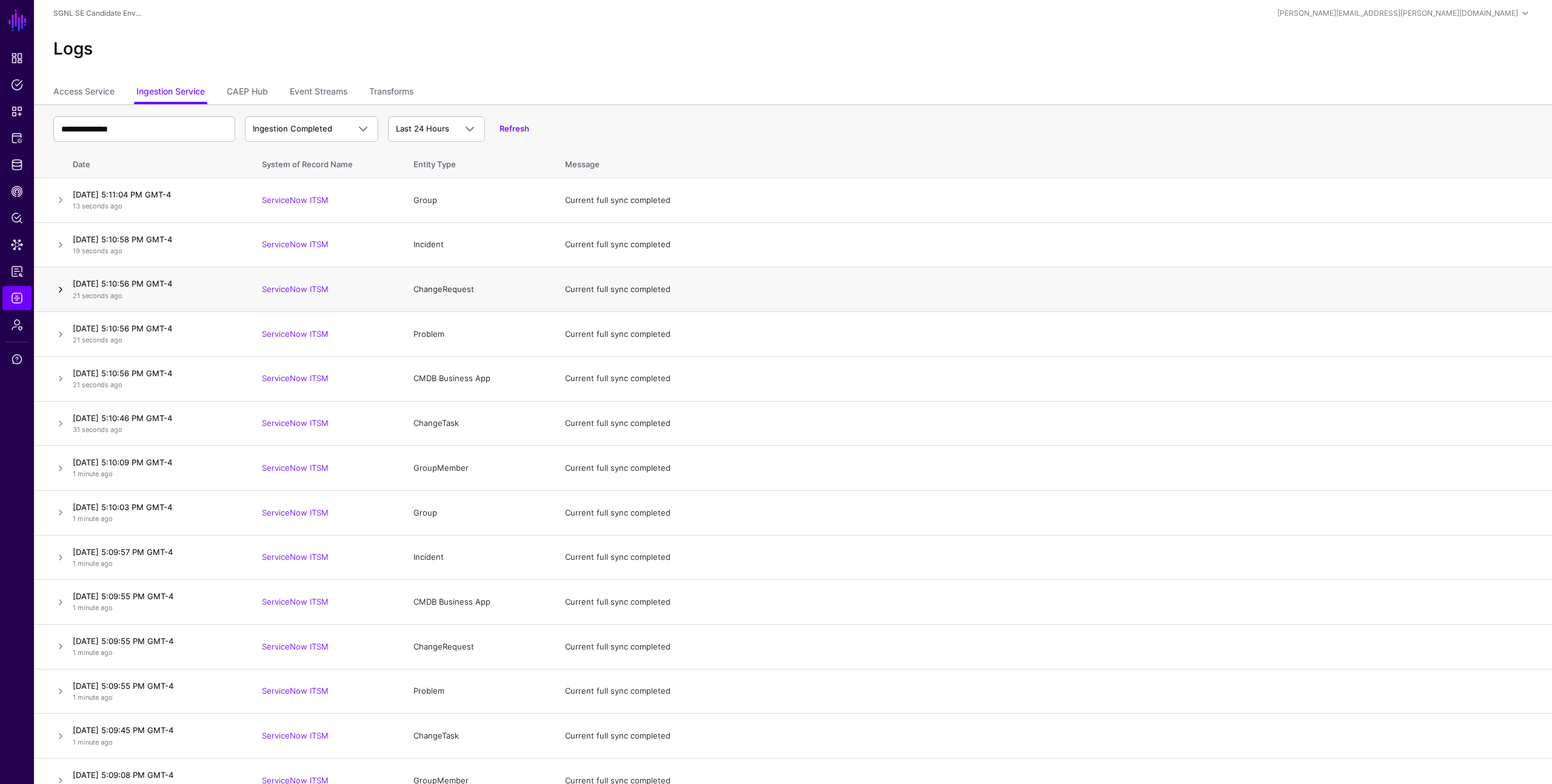
click at [56, 289] on link at bounding box center [60, 289] width 15 height 15
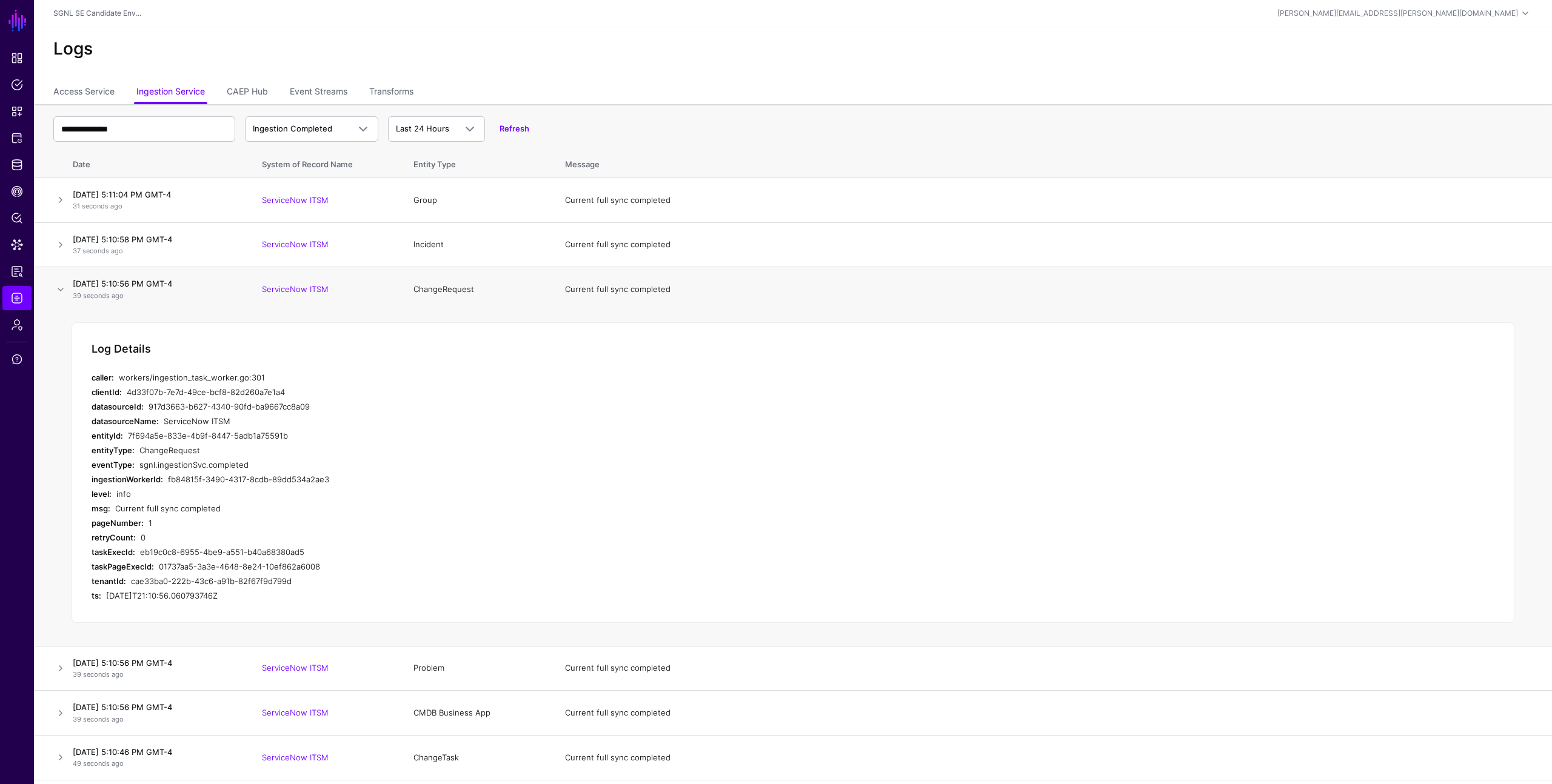
click at [92, 377] on strong "caller:" at bounding box center [103, 377] width 22 height 9
drag, startPoint x: 93, startPoint y: 377, endPoint x: 237, endPoint y: 588, distance: 255.5
click at [237, 588] on div "Log Details caller: workers/ingestion_task_worker.go:301 clientId: 4d33f07b-7e7…" at bounding box center [792, 473] width 1442 height 300
click at [236, 594] on div "2025-08-14T21:10:56.060793746Z" at bounding box center [341, 595] width 470 height 15
click at [391, 87] on link "Transforms" at bounding box center [391, 93] width 45 height 23
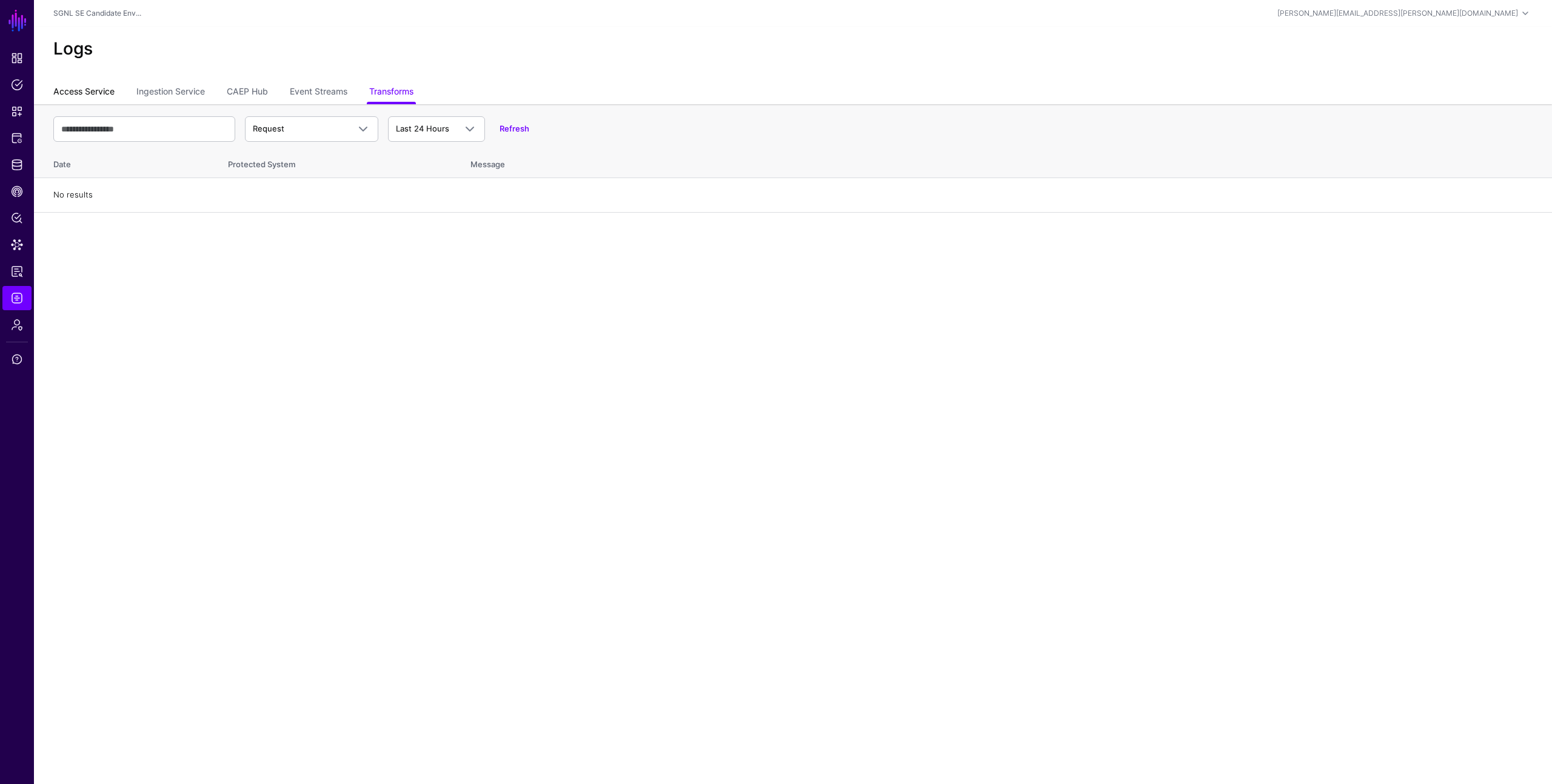
click at [91, 93] on link "Access Service" at bounding box center [83, 93] width 61 height 23
click at [21, 136] on span "Protected Systems" at bounding box center [17, 138] width 12 height 12
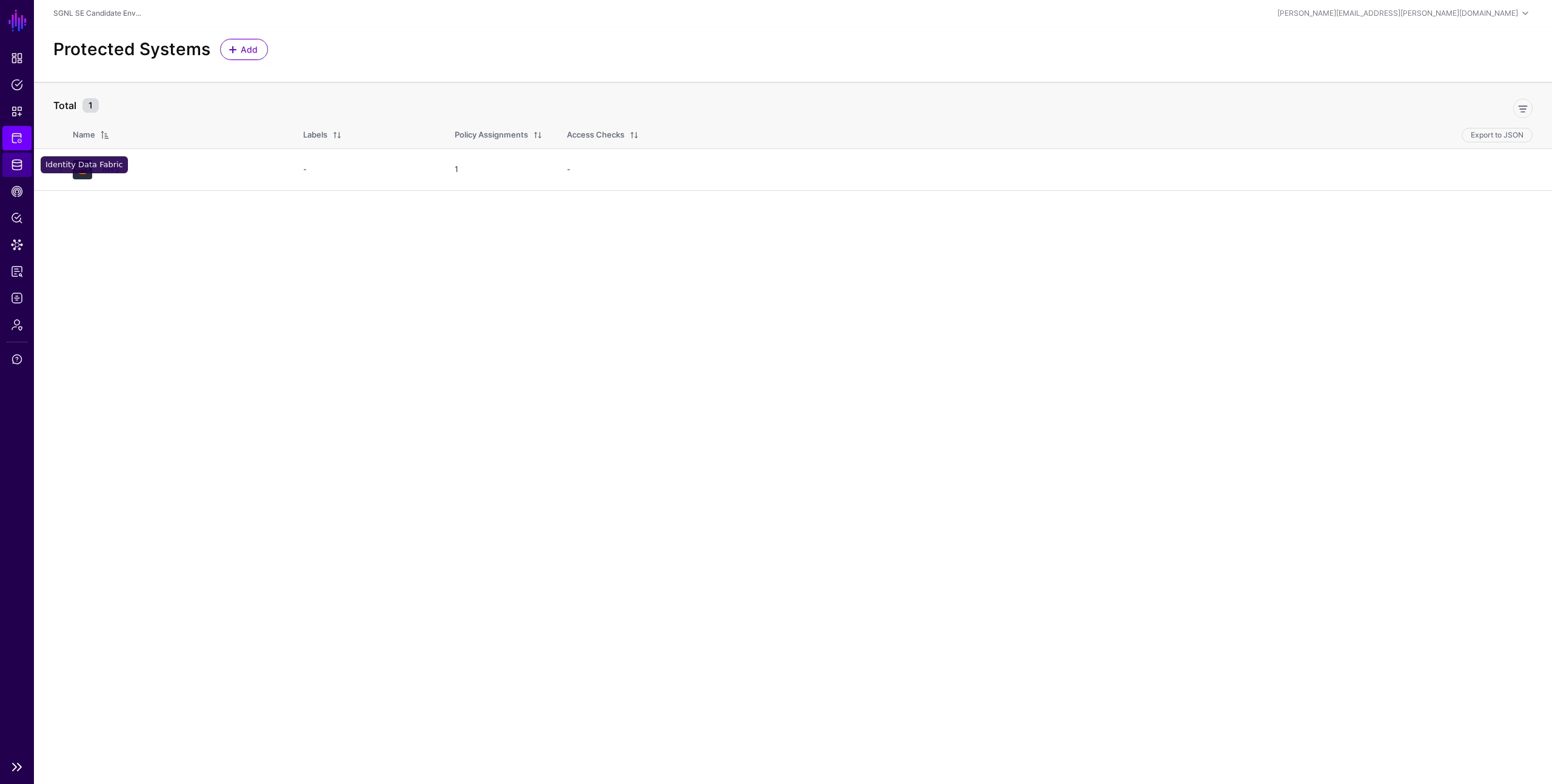
click at [19, 160] on span "Identity Data Fabric" at bounding box center [17, 165] width 12 height 12
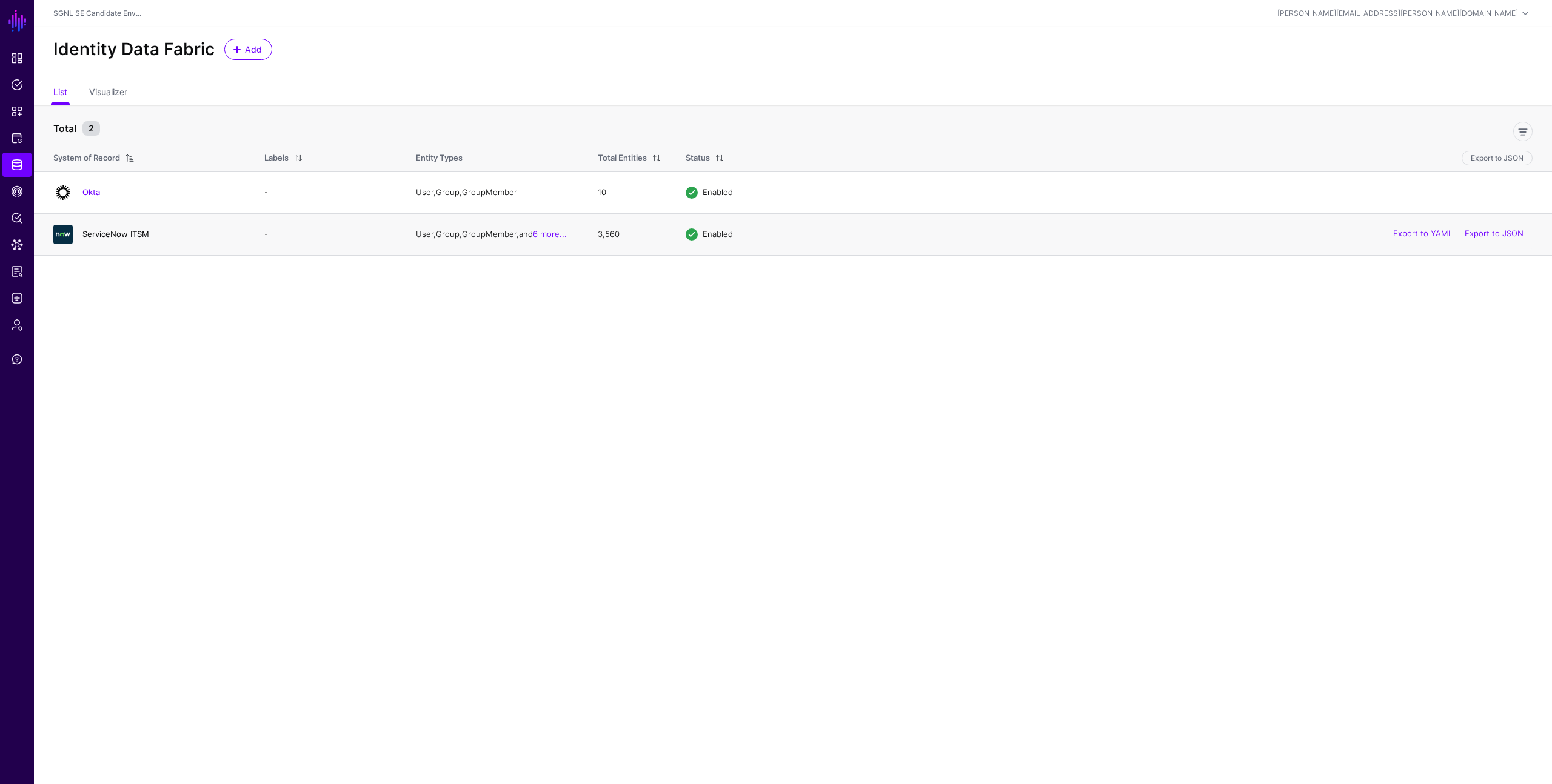
click at [120, 235] on link "ServiceNow ITSM" at bounding box center [116, 233] width 67 height 9
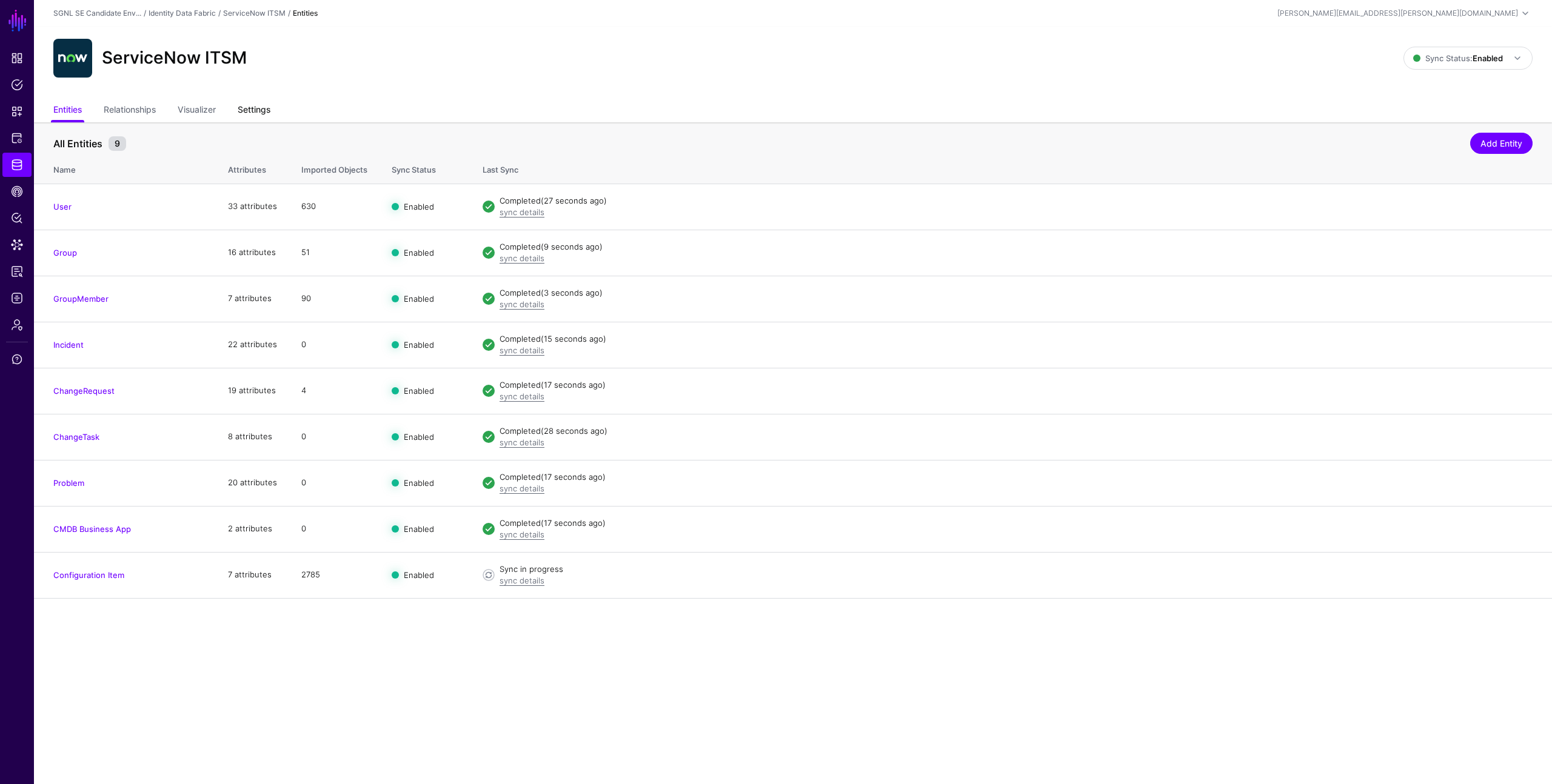
click at [257, 108] on link "Settings" at bounding box center [254, 111] width 33 height 23
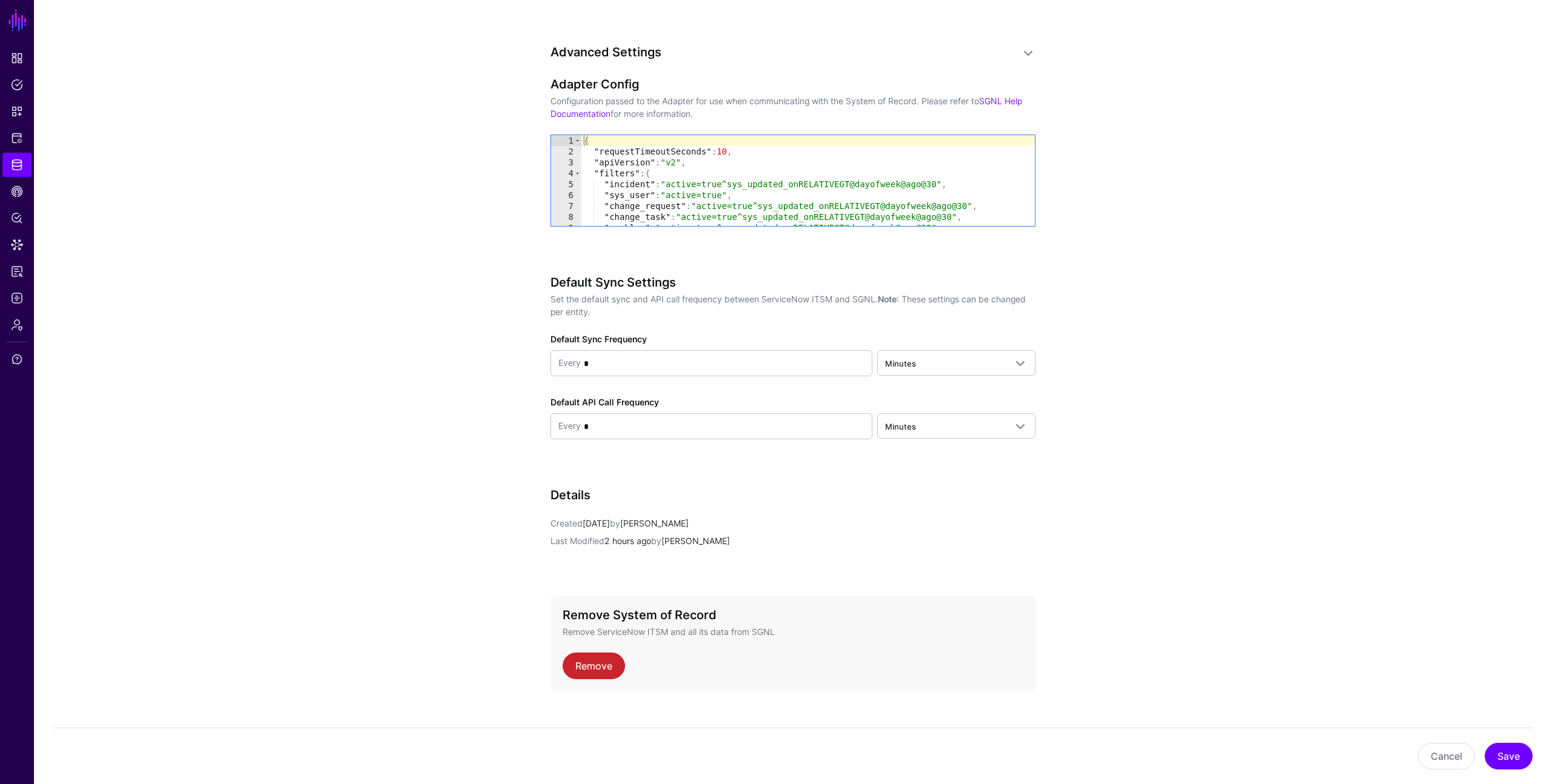
scroll to position [990, 0]
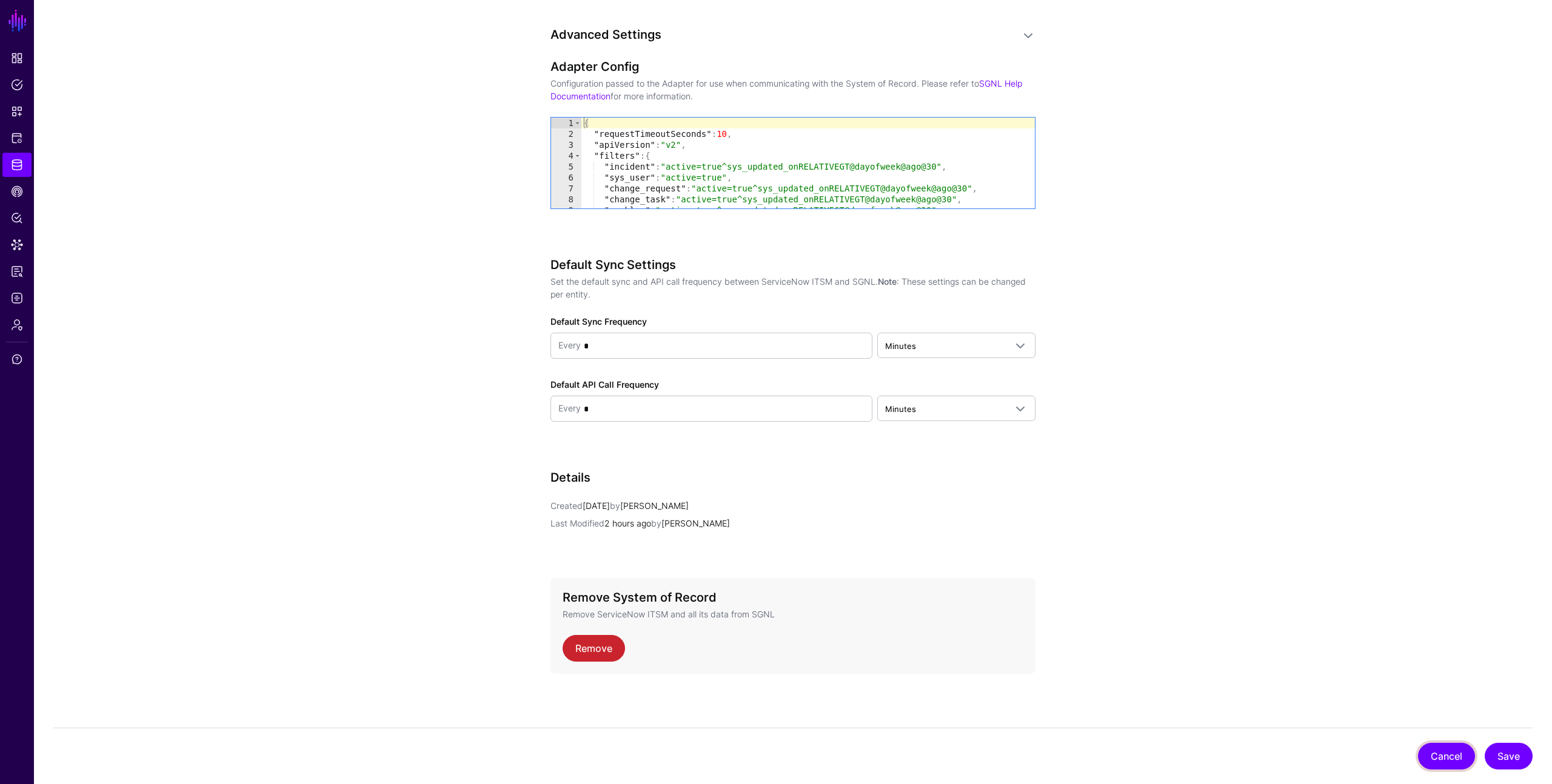
click at [1446, 756] on button "Cancel" at bounding box center [1446, 756] width 57 height 27
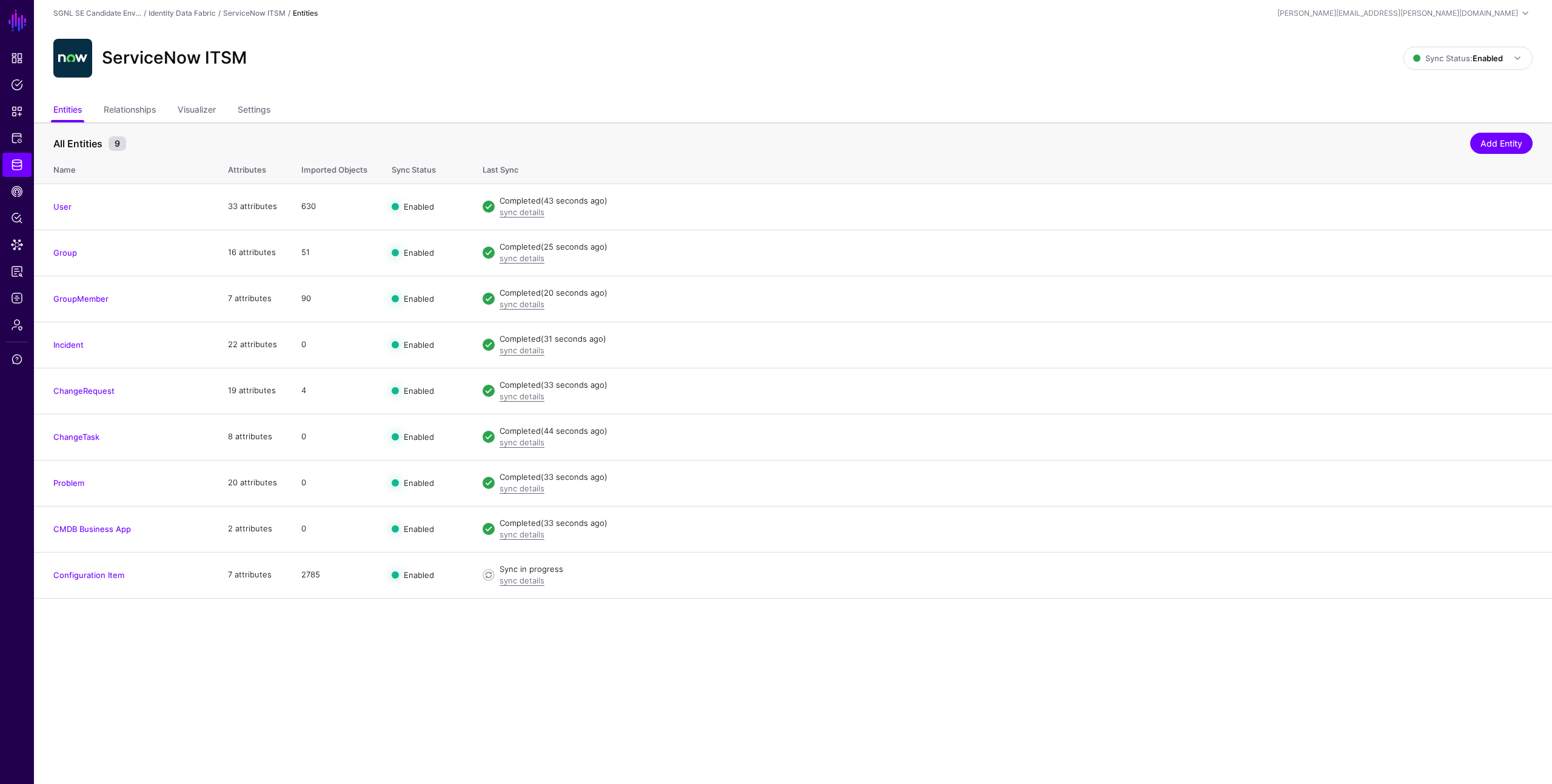
click at [505, 623] on main "SGNL Dashboard Policies Snippets Protected Systems Identity Data Fabric CAEP Hu…" at bounding box center [776, 392] width 1552 height 784
click at [16, 84] on span "Policies" at bounding box center [17, 85] width 12 height 12
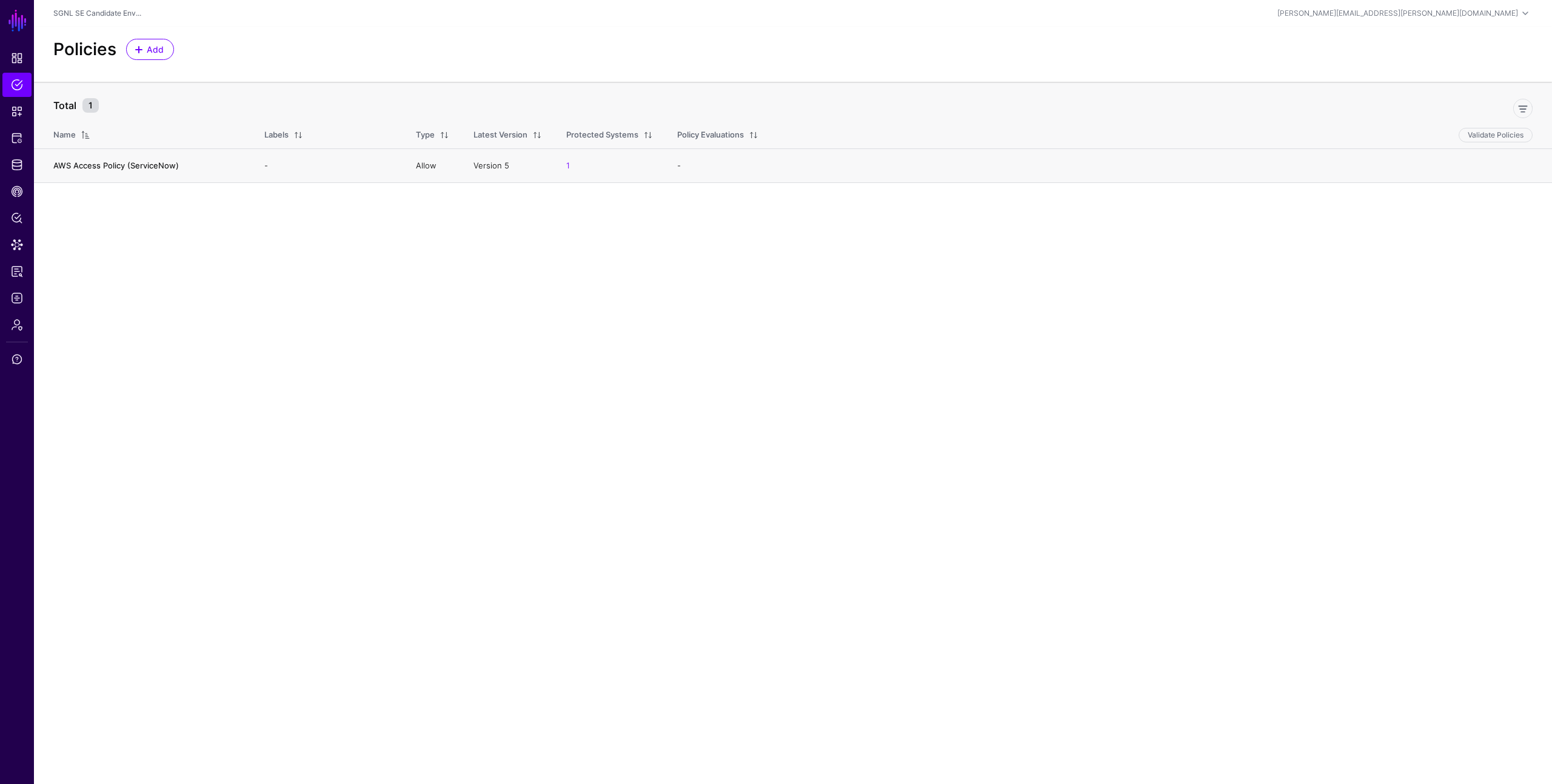
click at [79, 162] on link "AWS Access Policy (ServiceNow)" at bounding box center [116, 165] width 125 height 9
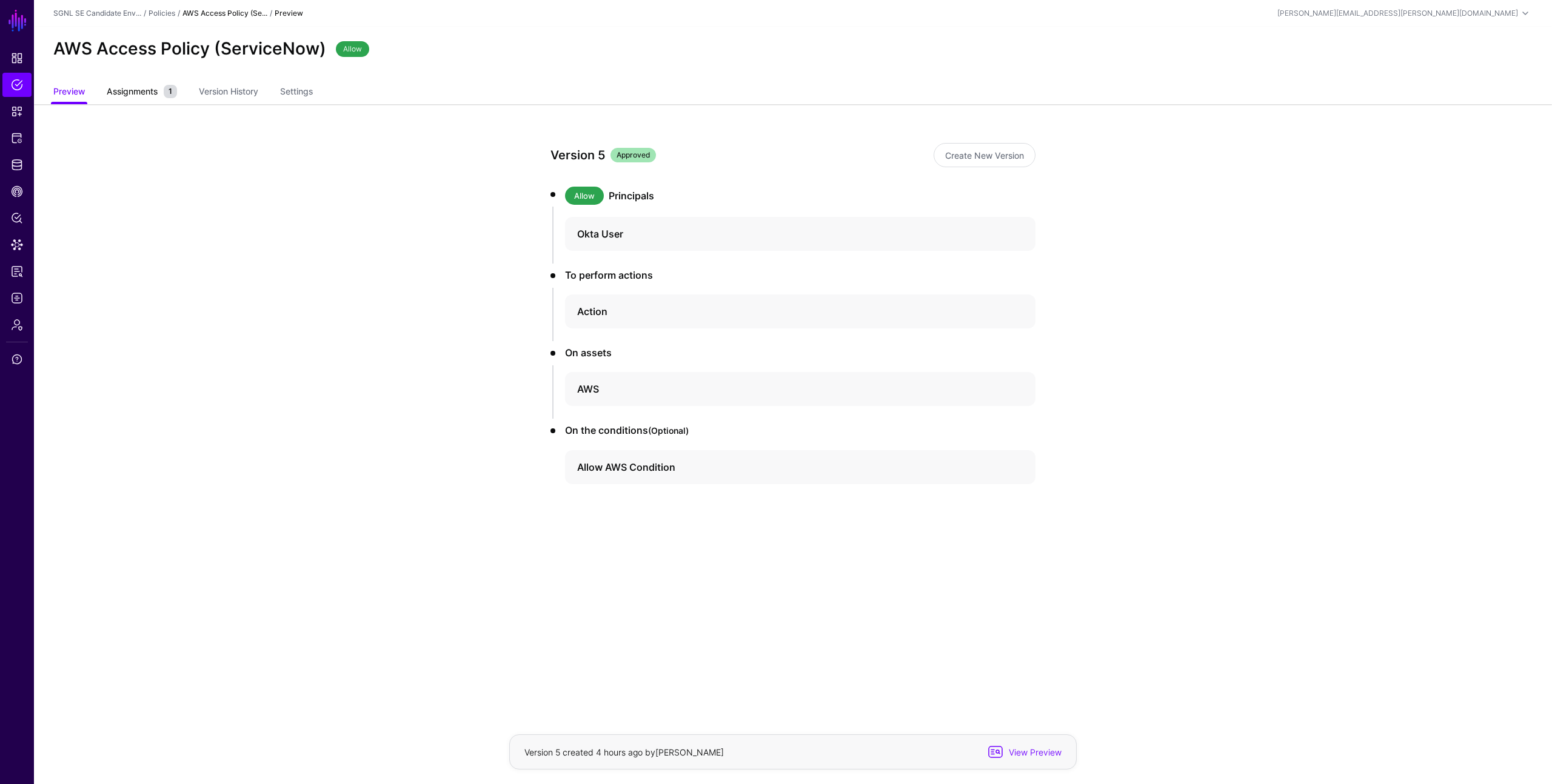
click at [119, 100] on link "Assignments 1" at bounding box center [142, 93] width 70 height 23
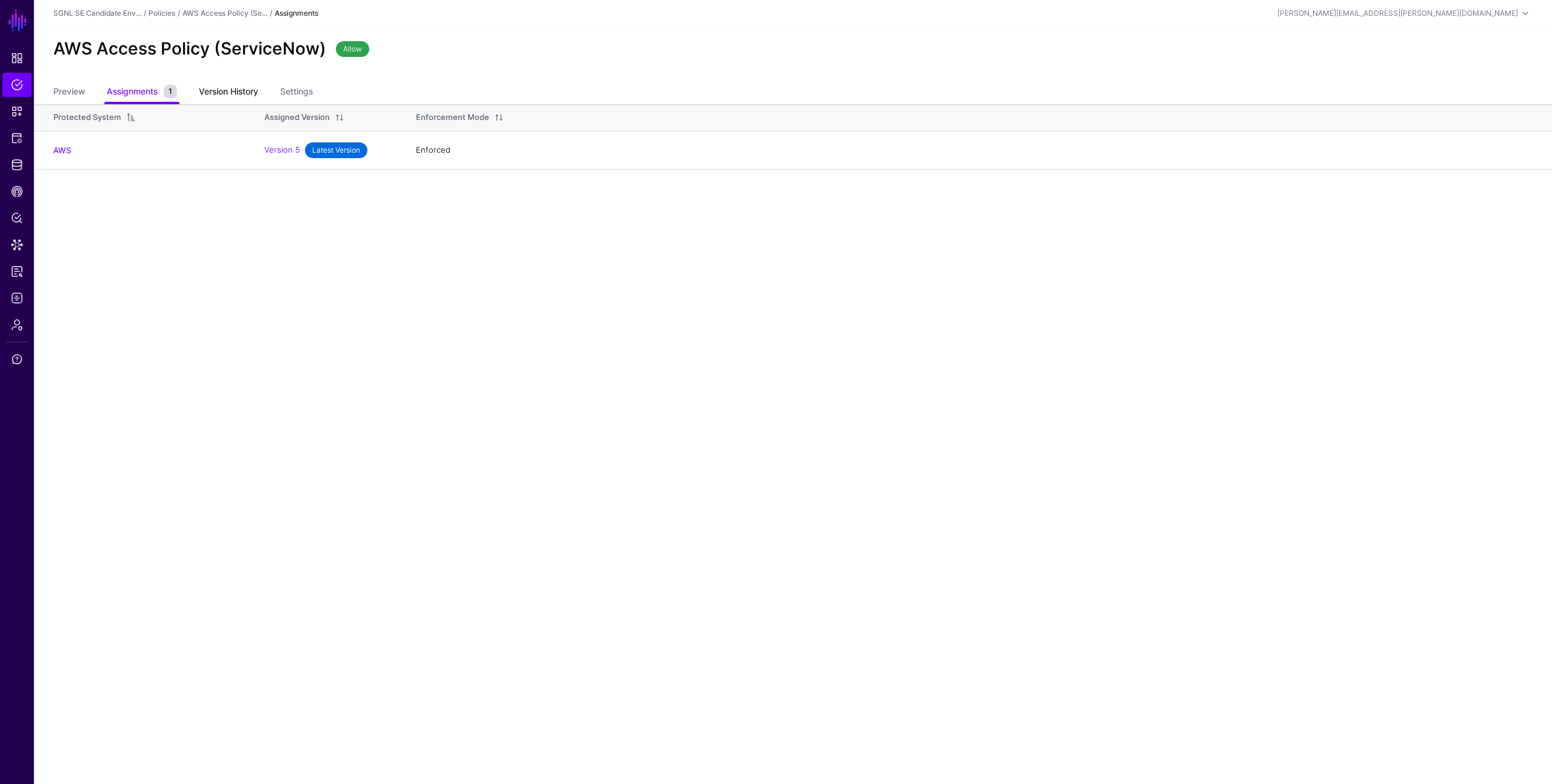
click at [219, 96] on link "Version History" at bounding box center [228, 93] width 59 height 23
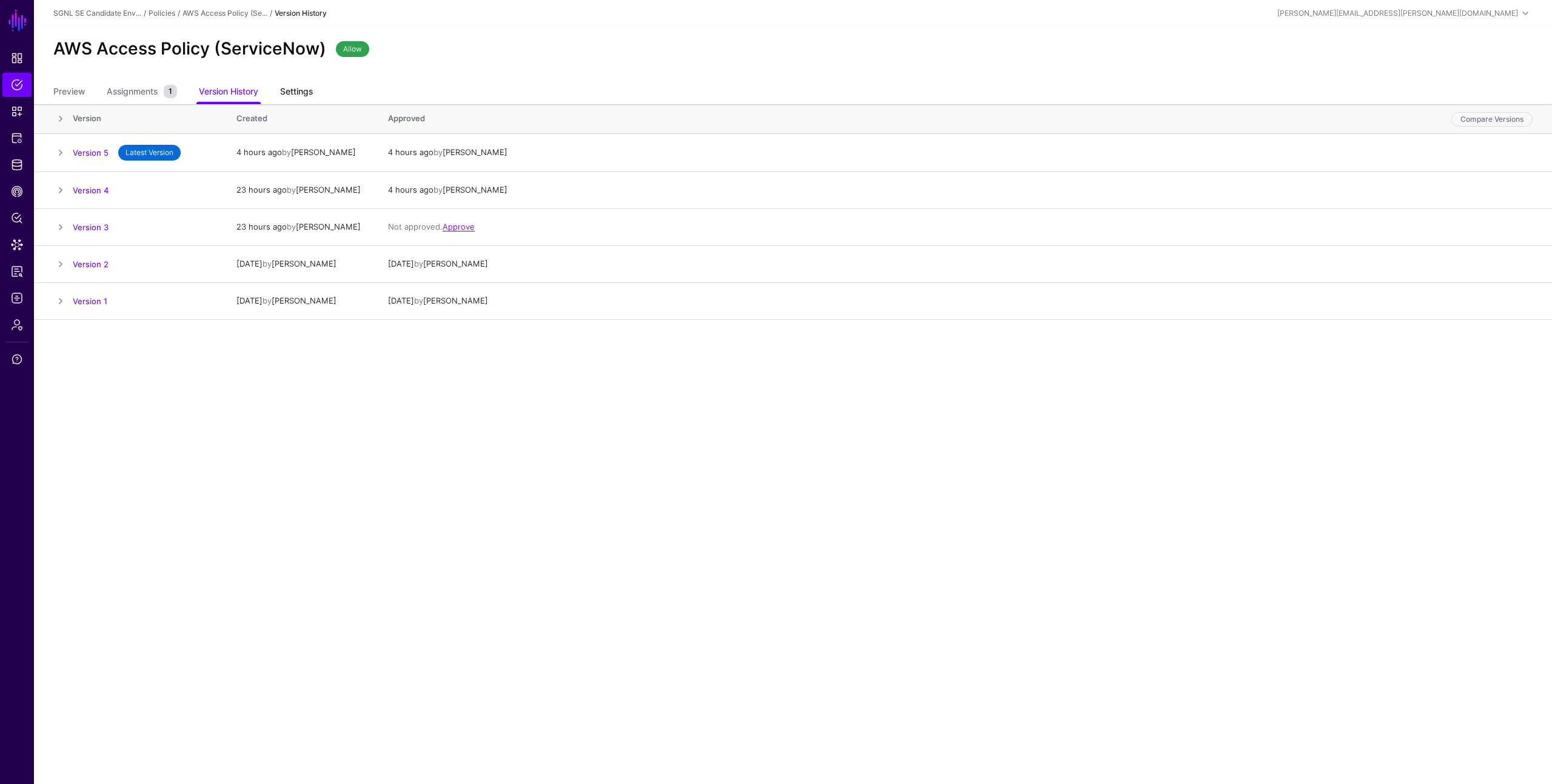
click at [311, 98] on link "Settings" at bounding box center [296, 93] width 33 height 23
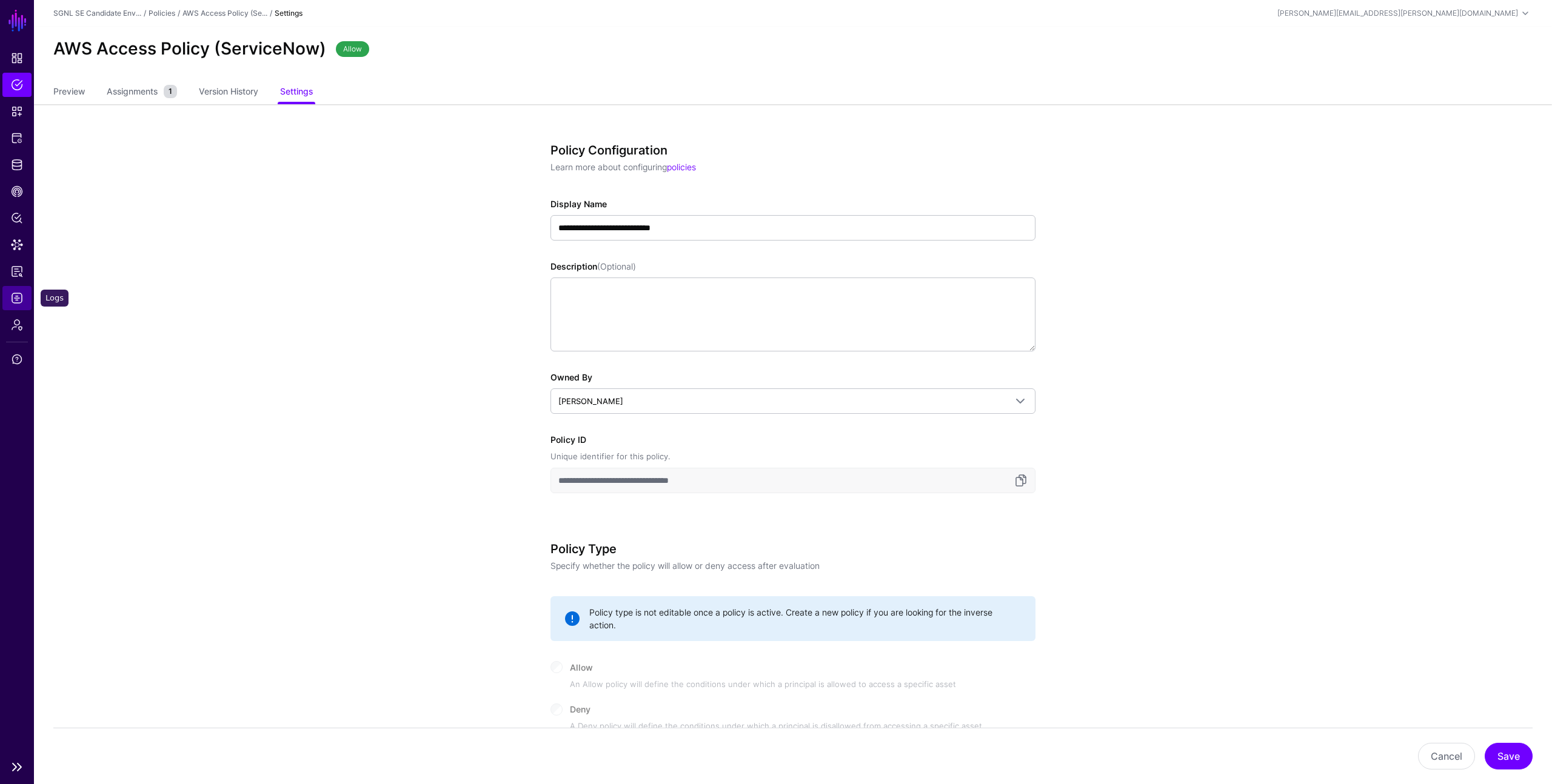
click at [15, 290] on link "Logs" at bounding box center [17, 298] width 29 height 24
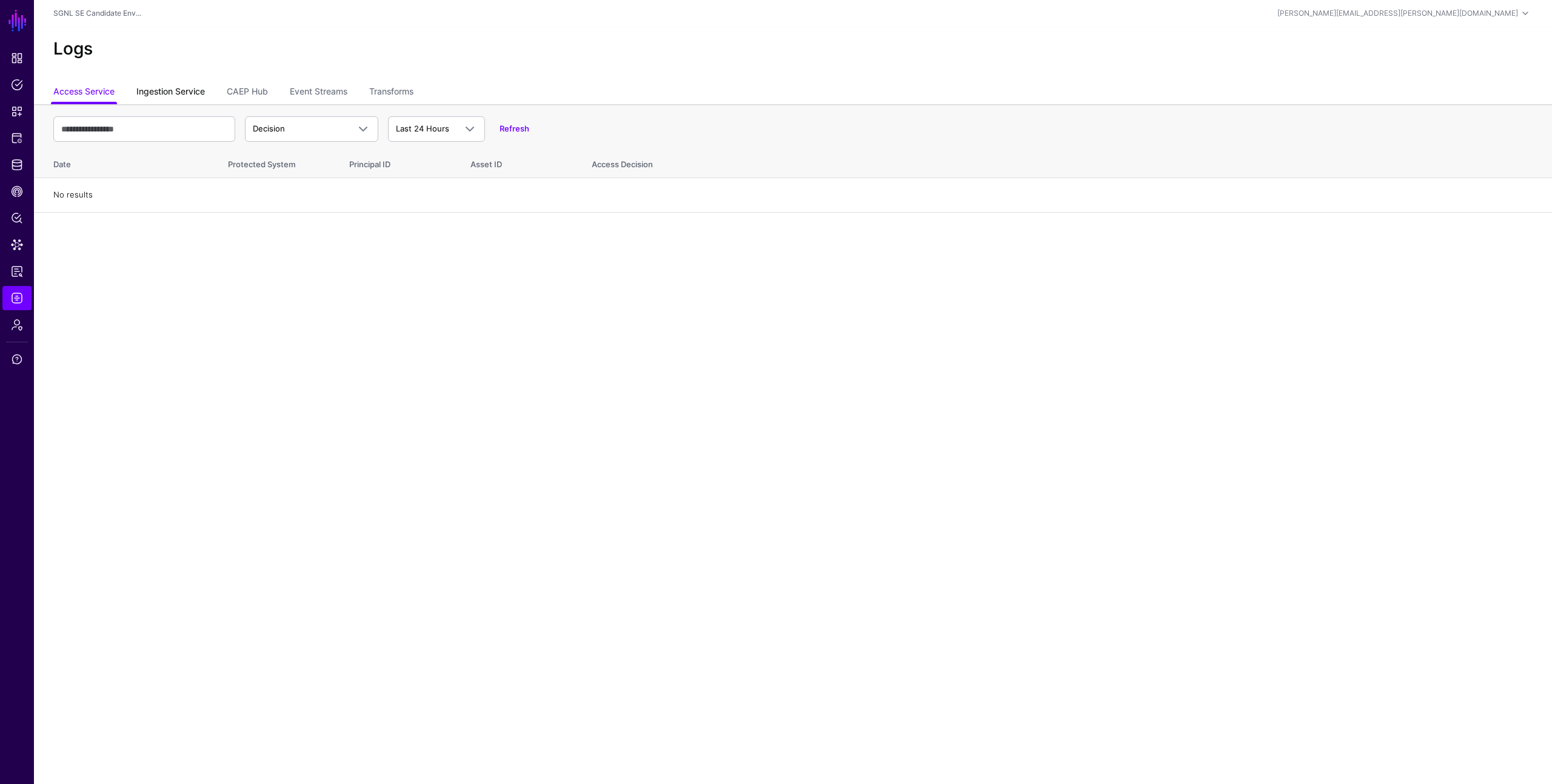
click at [158, 87] on link "Ingestion Service" at bounding box center [171, 93] width 69 height 23
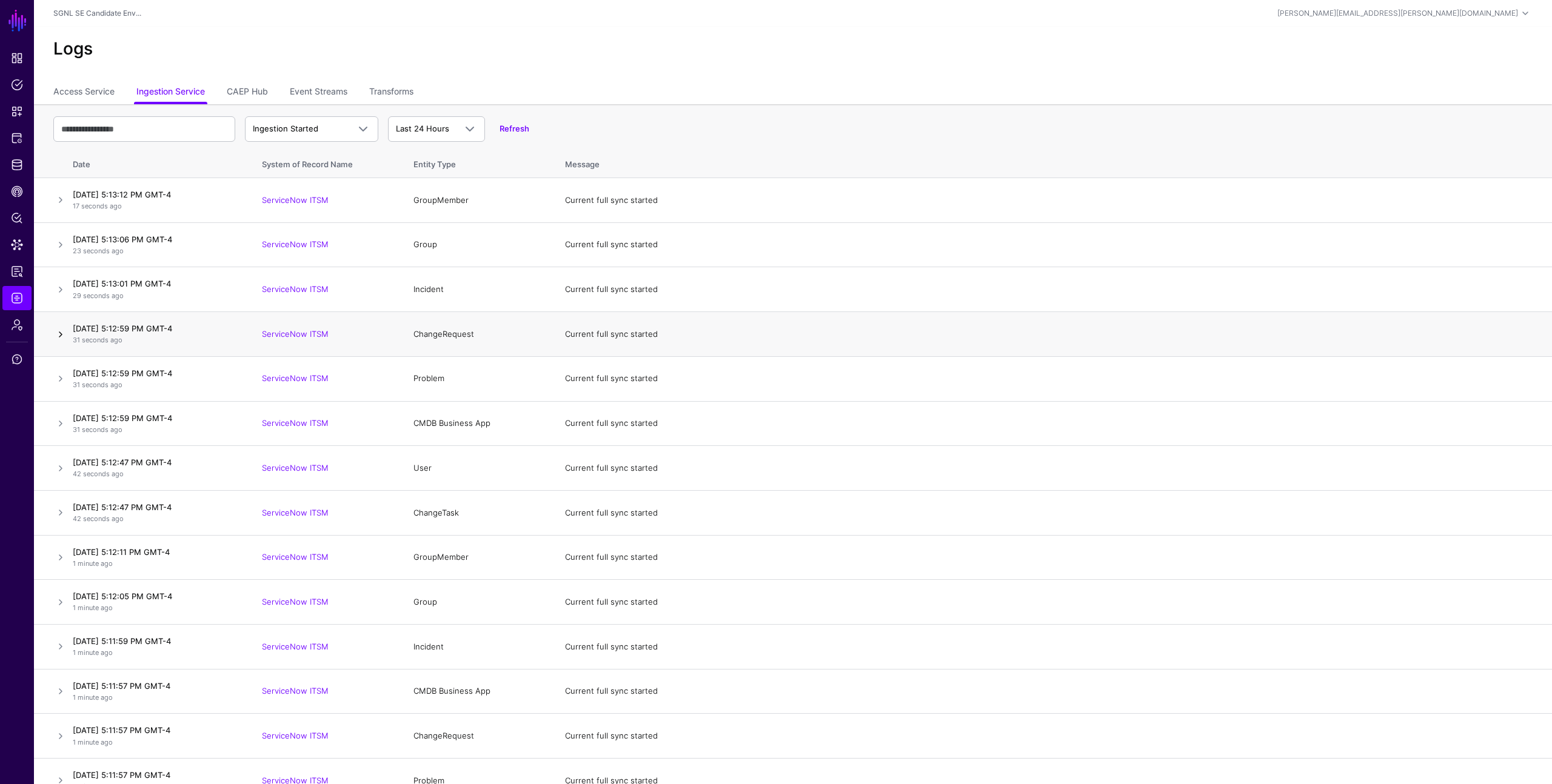
click at [58, 335] on link at bounding box center [60, 335] width 15 height 15
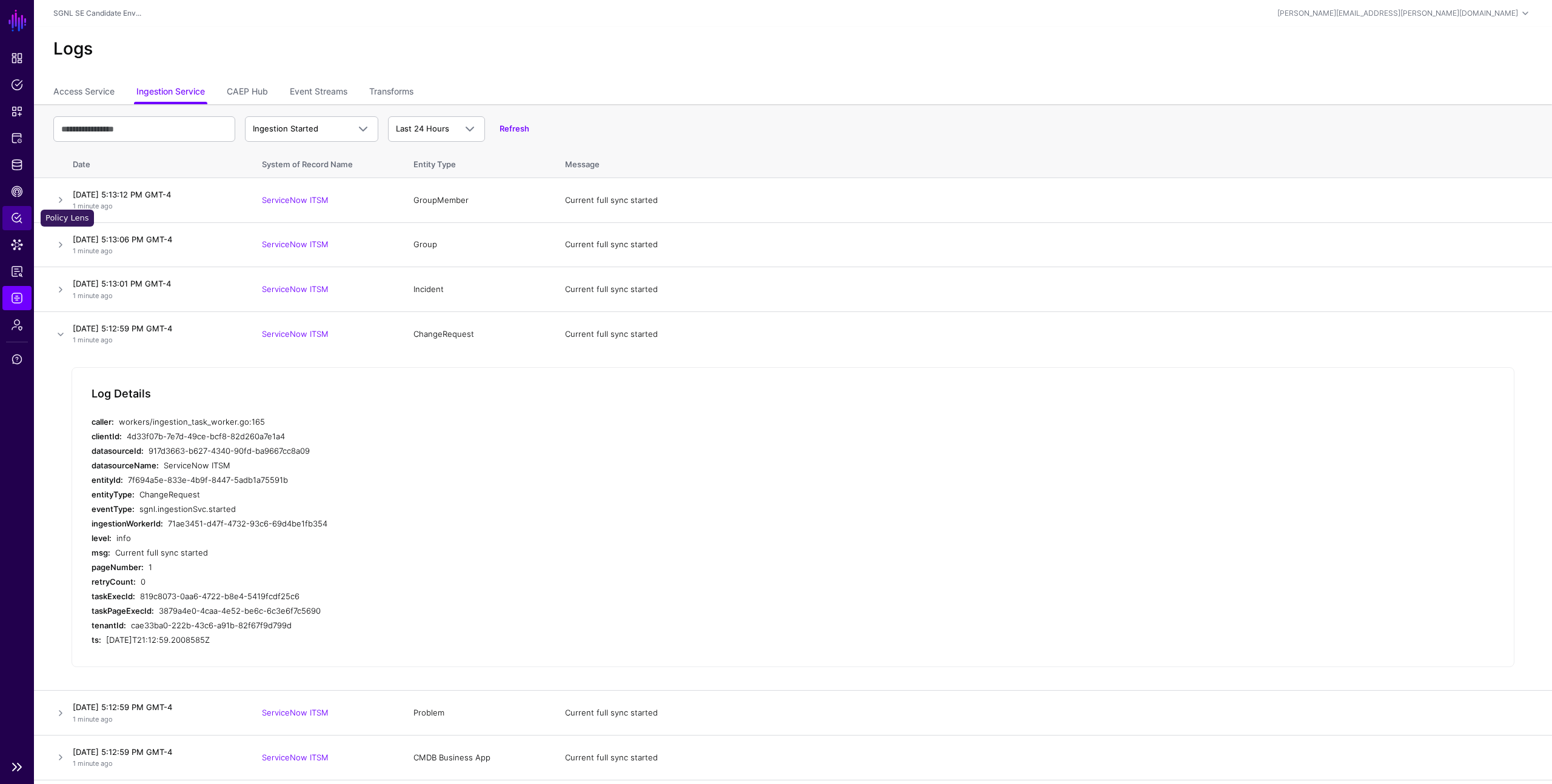
click at [15, 218] on span "Policy Lens" at bounding box center [17, 218] width 12 height 12
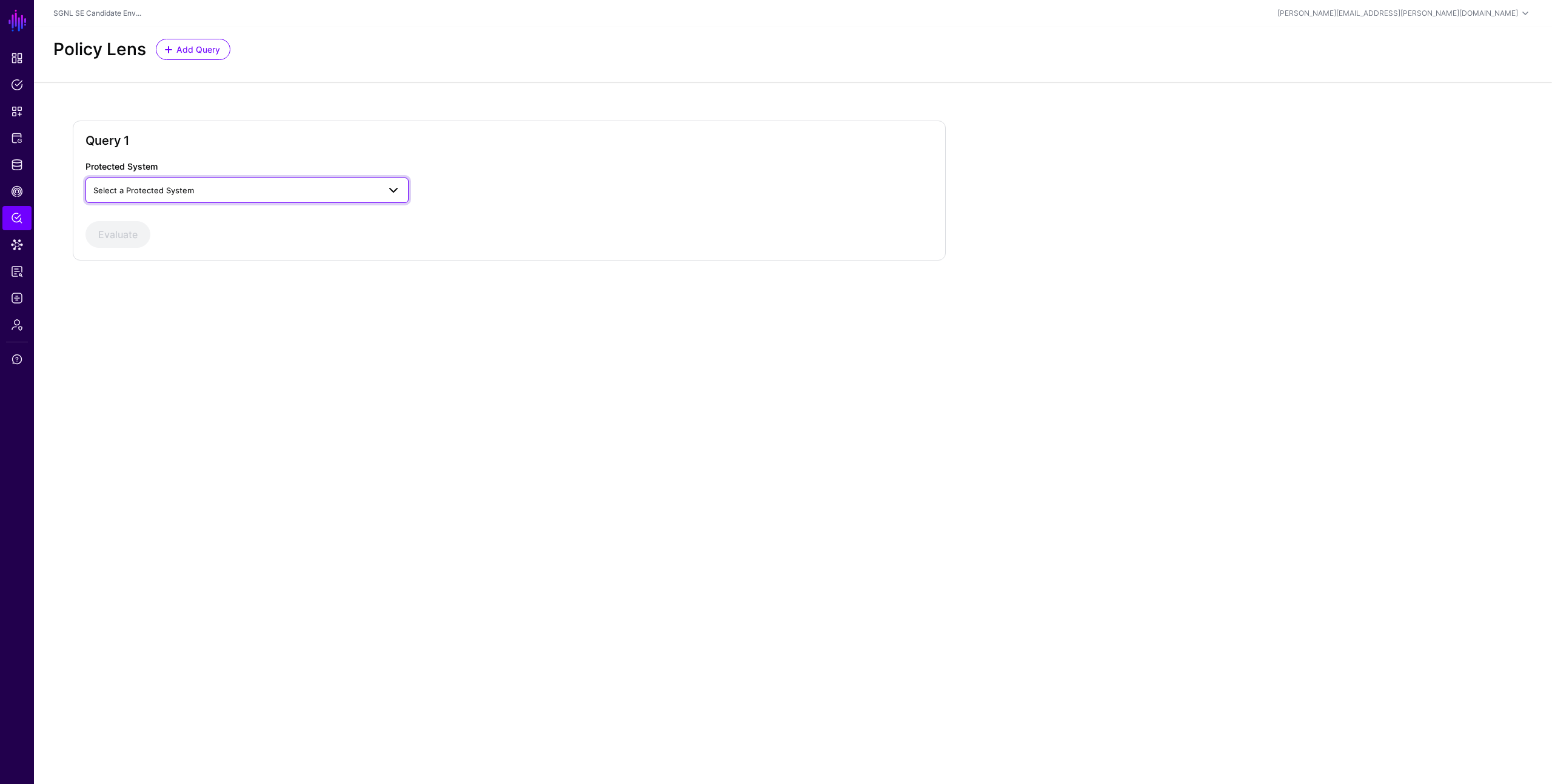
click at [228, 187] on span "Select a Protected System" at bounding box center [236, 190] width 286 height 14
click at [219, 217] on div "AWS" at bounding box center [247, 219] width 304 height 12
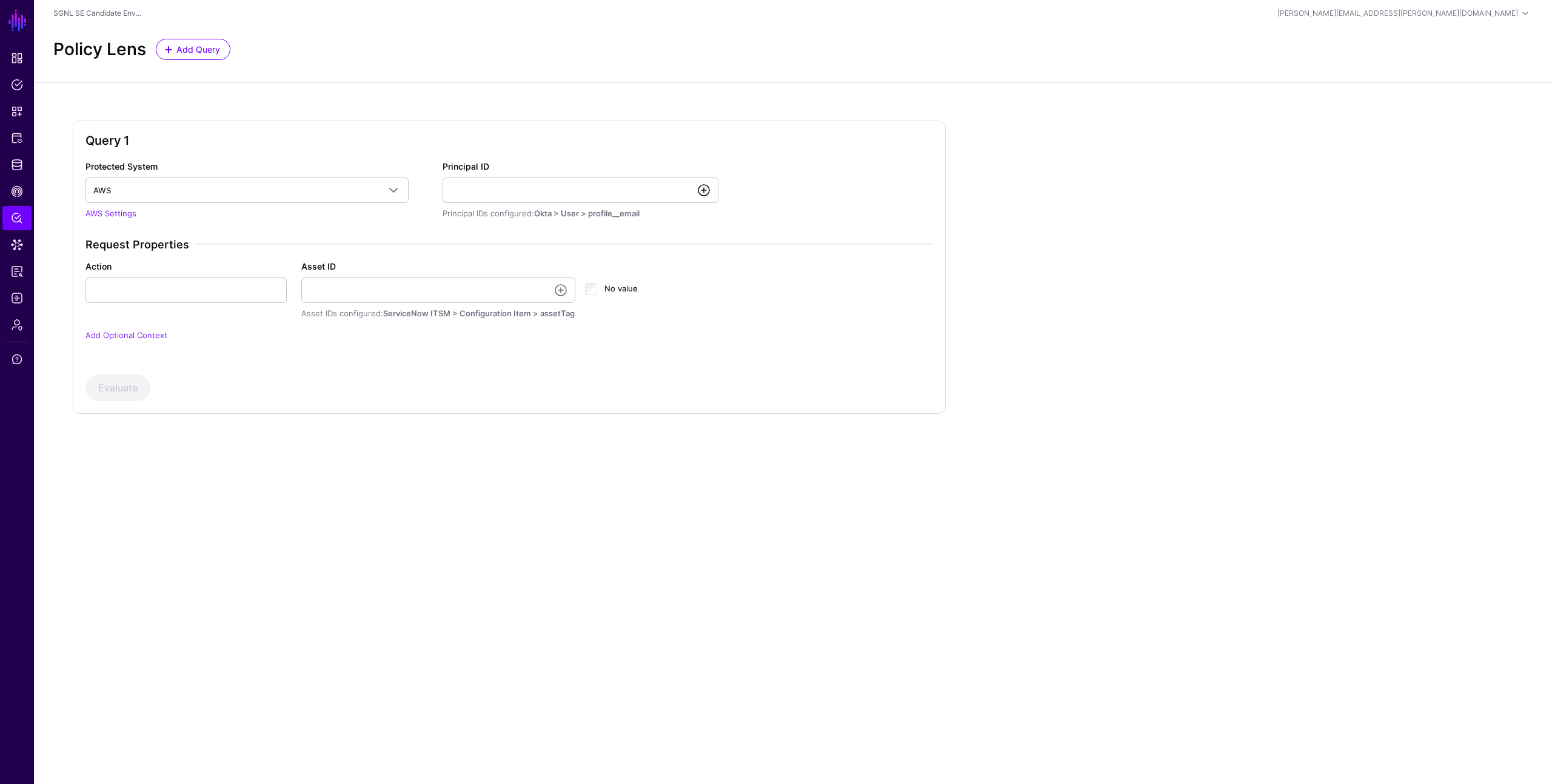
click at [705, 191] on link at bounding box center [704, 190] width 15 height 15
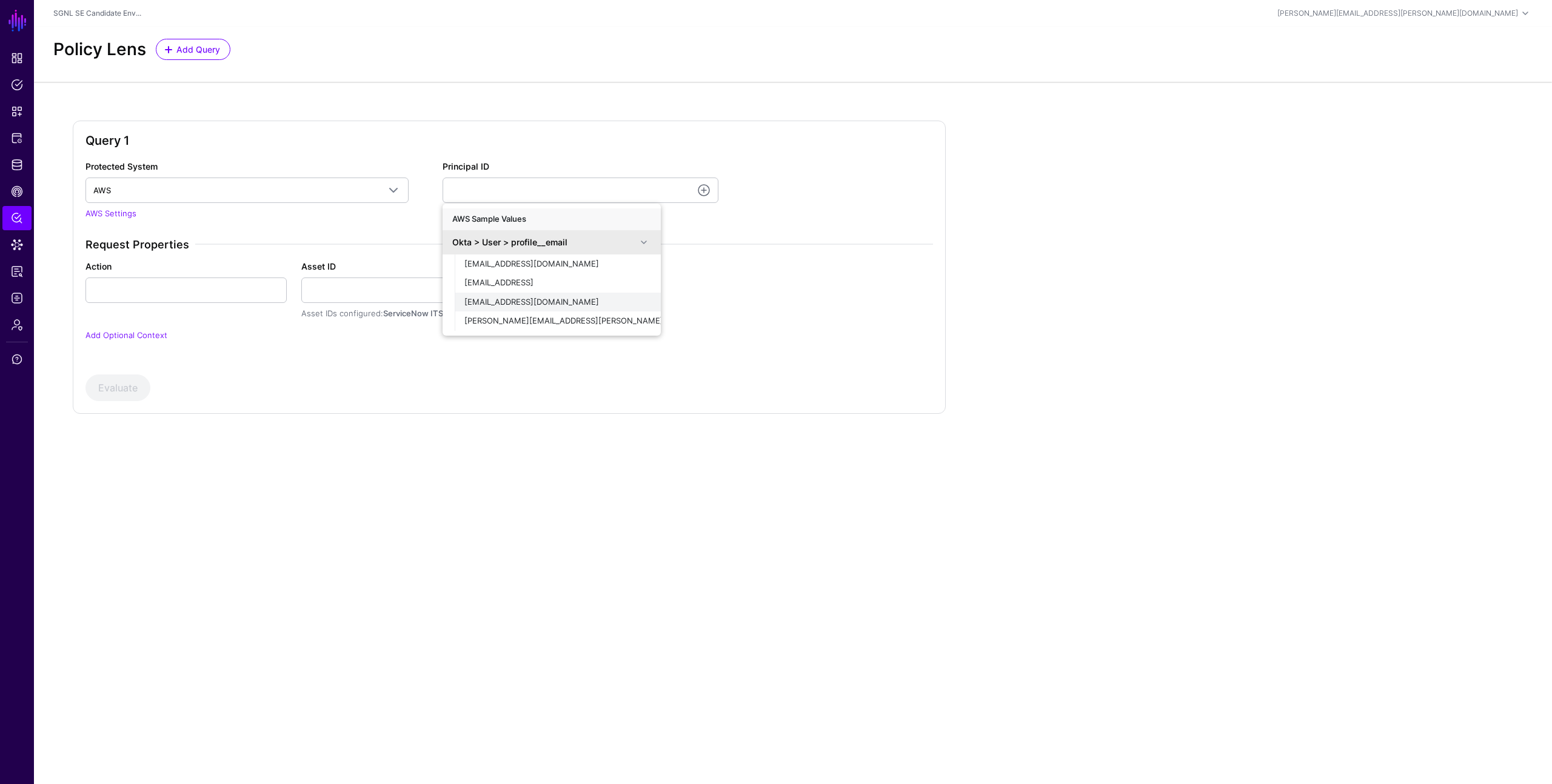
click at [553, 305] on span "demouser@demopanel.com" at bounding box center [531, 301] width 135 height 9
type input "**********"
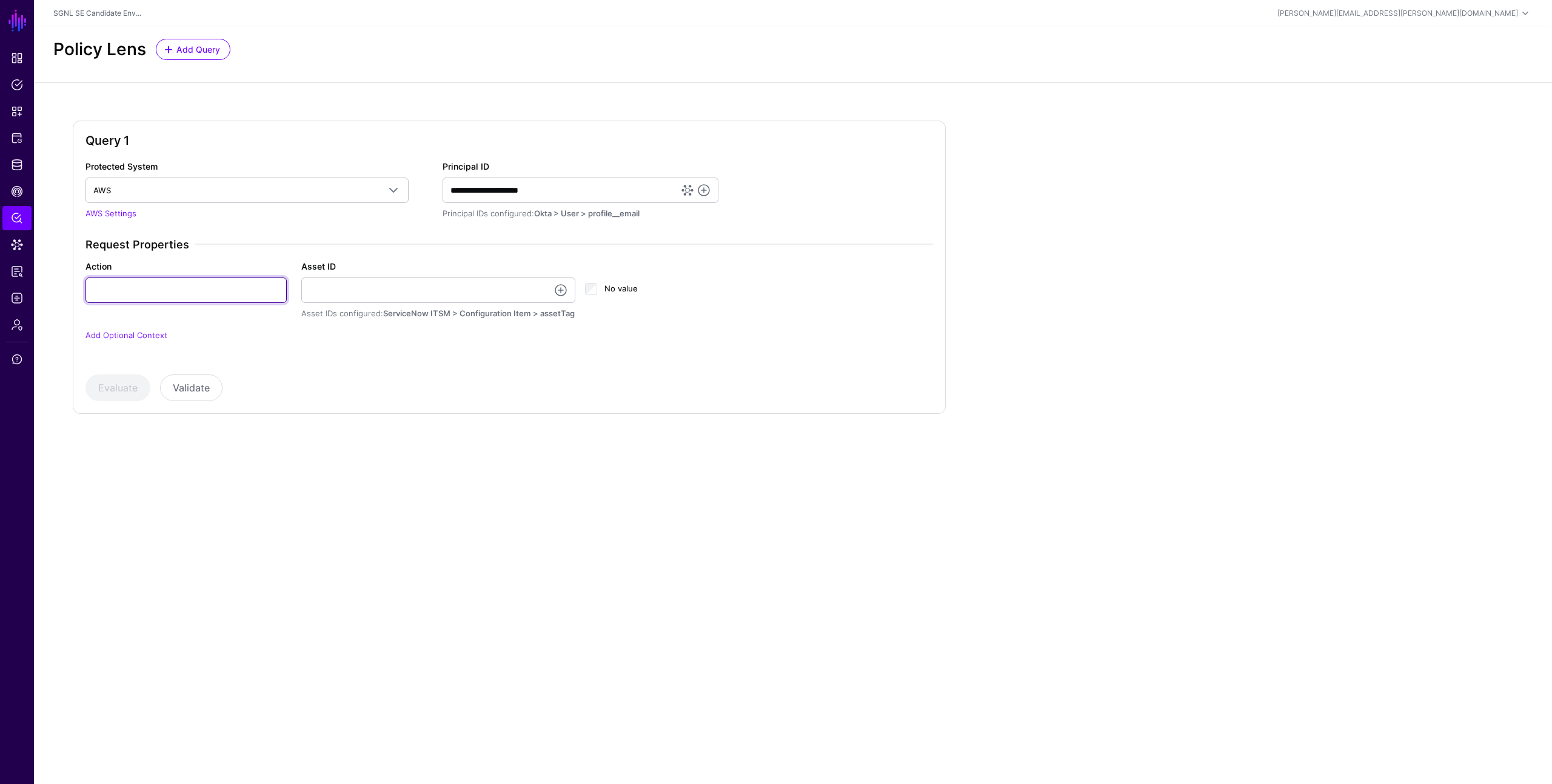
click at [228, 292] on input "Action" at bounding box center [186, 291] width 202 height 26
type input "******"
click at [559, 292] on link at bounding box center [560, 290] width 15 height 15
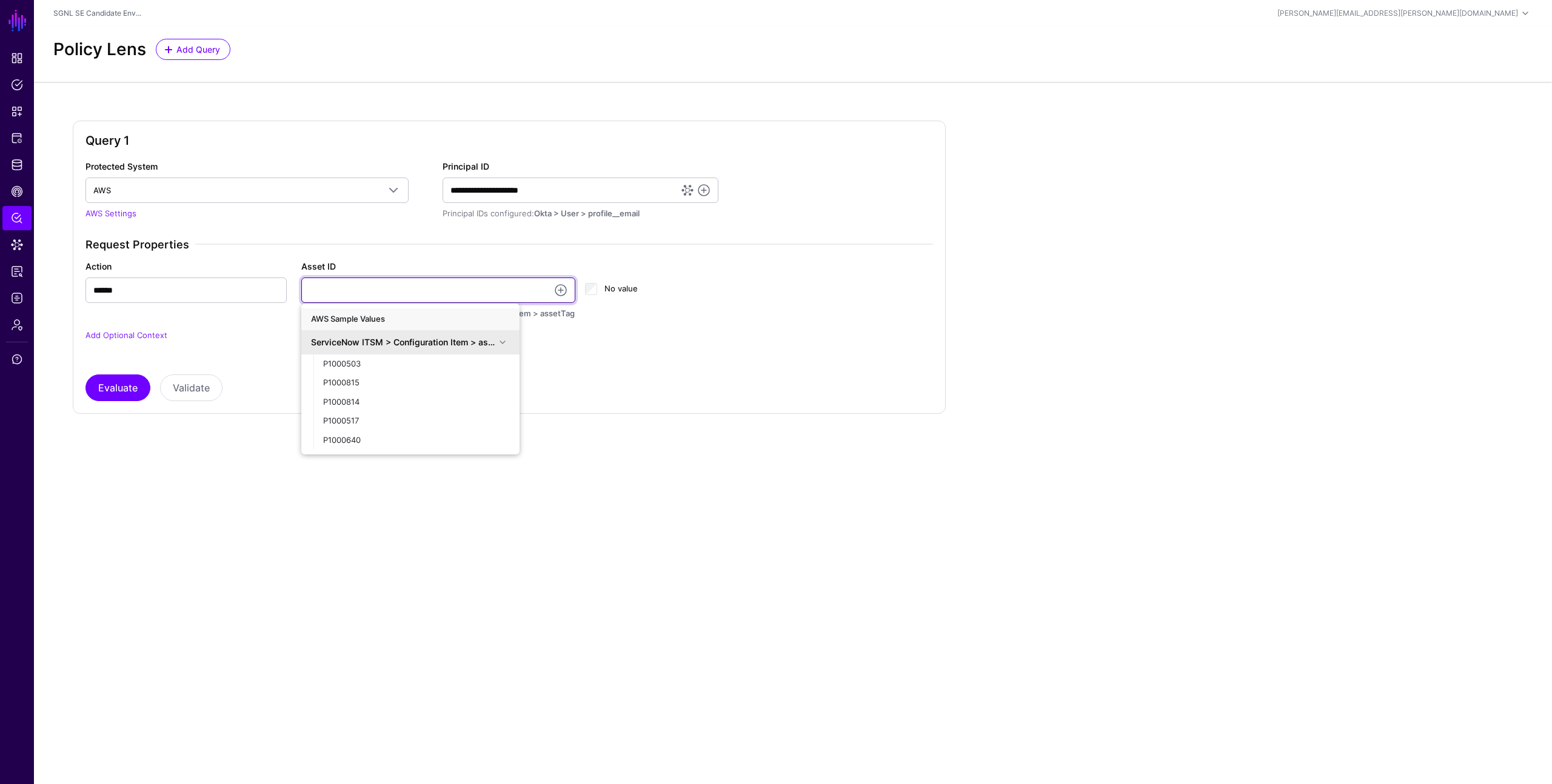
click at [416, 292] on input "Asset ID" at bounding box center [438, 291] width 275 height 26
type input "**********"
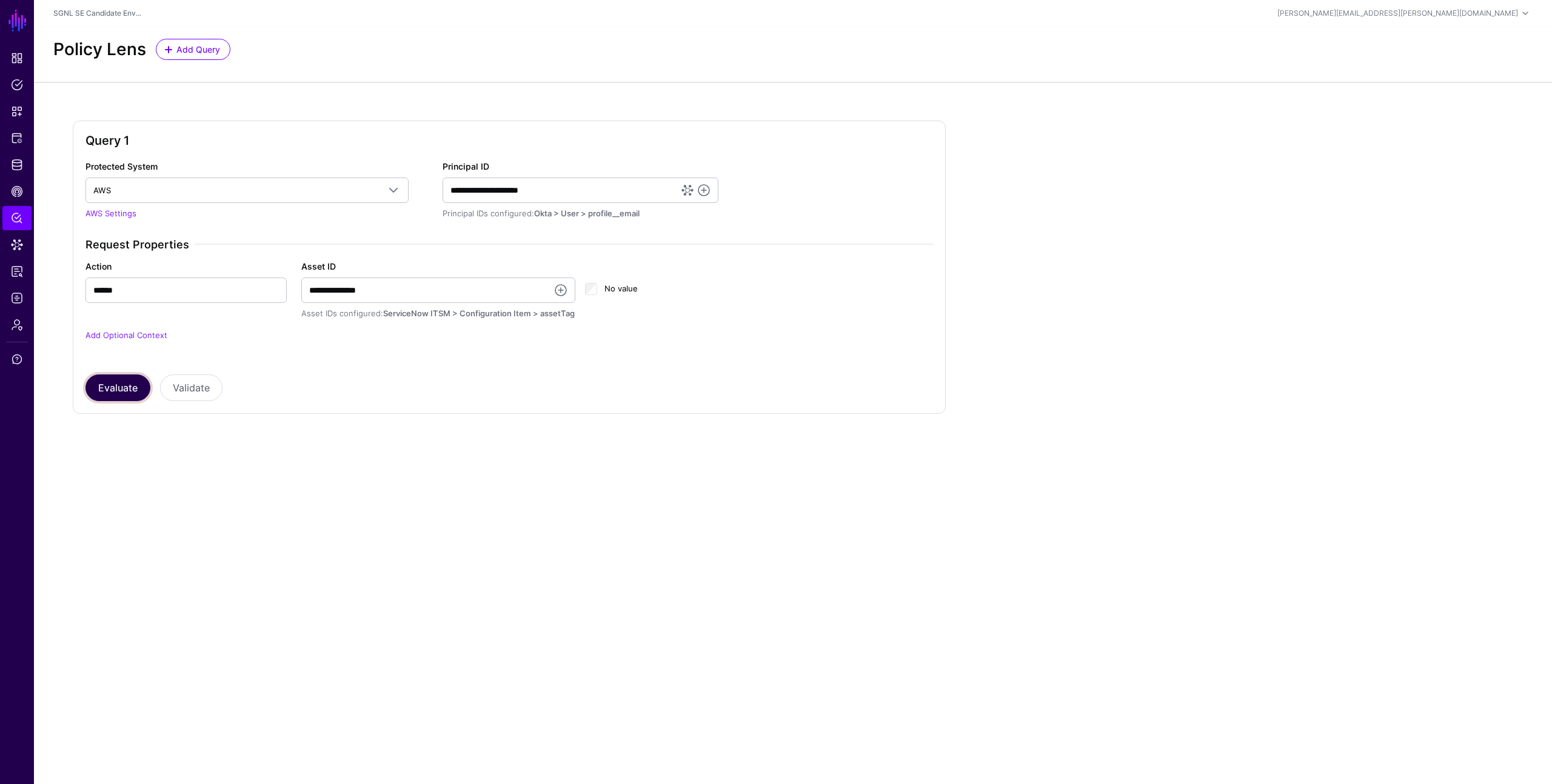
click at [109, 387] on button "Evaluate" at bounding box center [118, 388] width 65 height 27
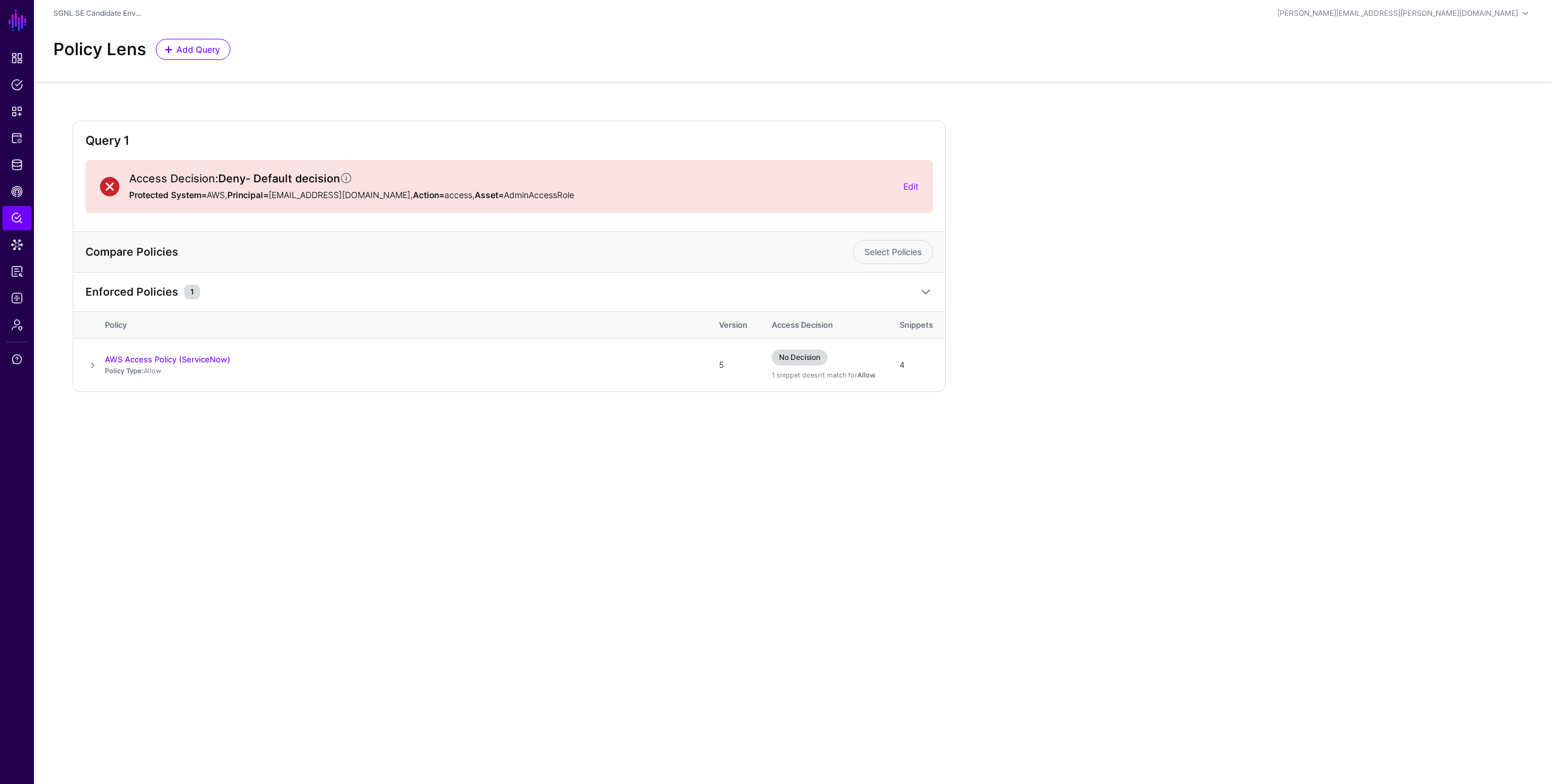
click at [922, 290] on span at bounding box center [925, 292] width 15 height 15
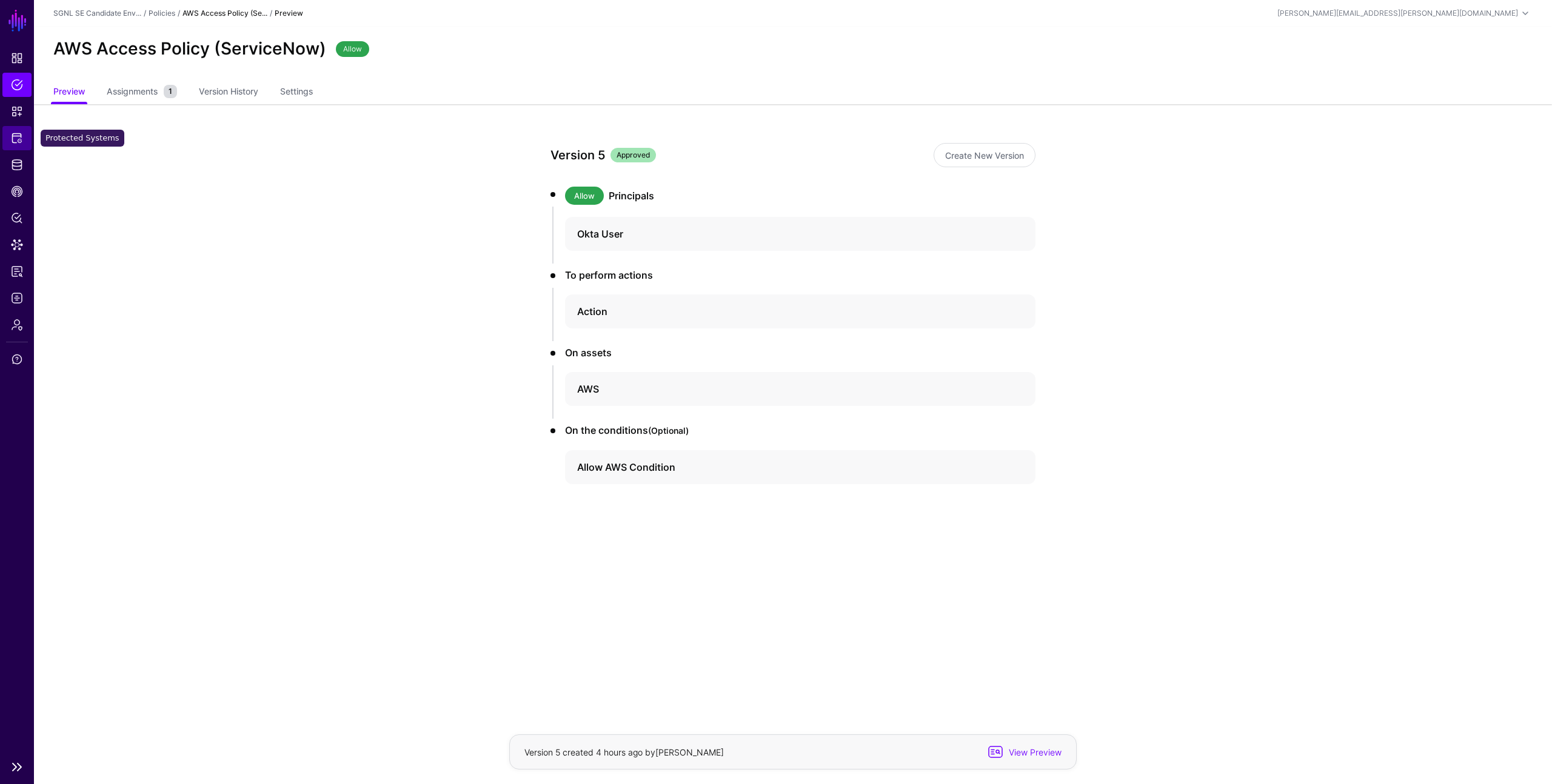
click at [20, 142] on span "Protected Systems" at bounding box center [17, 138] width 12 height 12
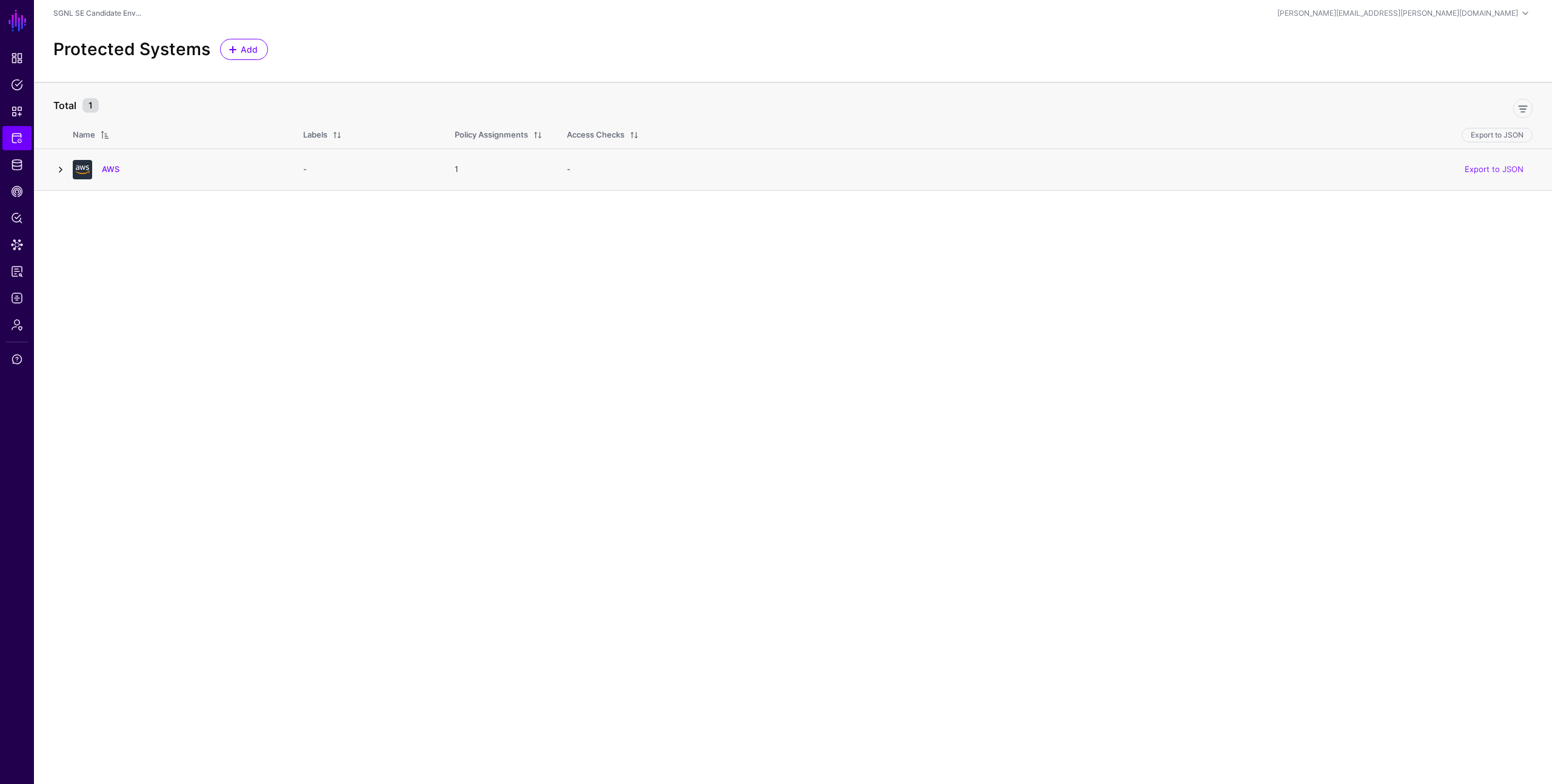
click at [60, 170] on link at bounding box center [60, 169] width 15 height 15
click at [114, 171] on link "AWS" at bounding box center [111, 168] width 17 height 9
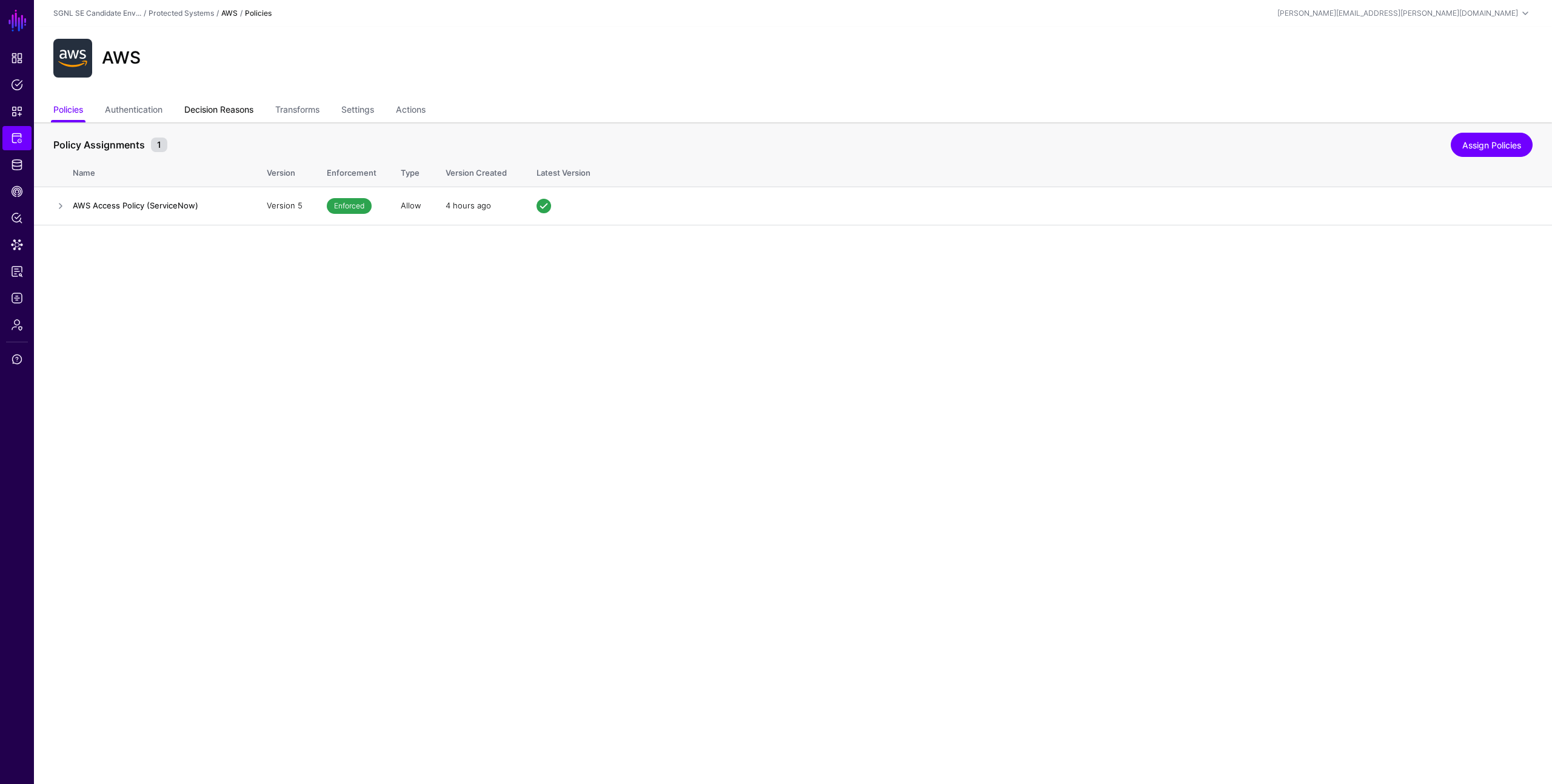
click at [203, 112] on link "Decision Reasons" at bounding box center [219, 111] width 69 height 23
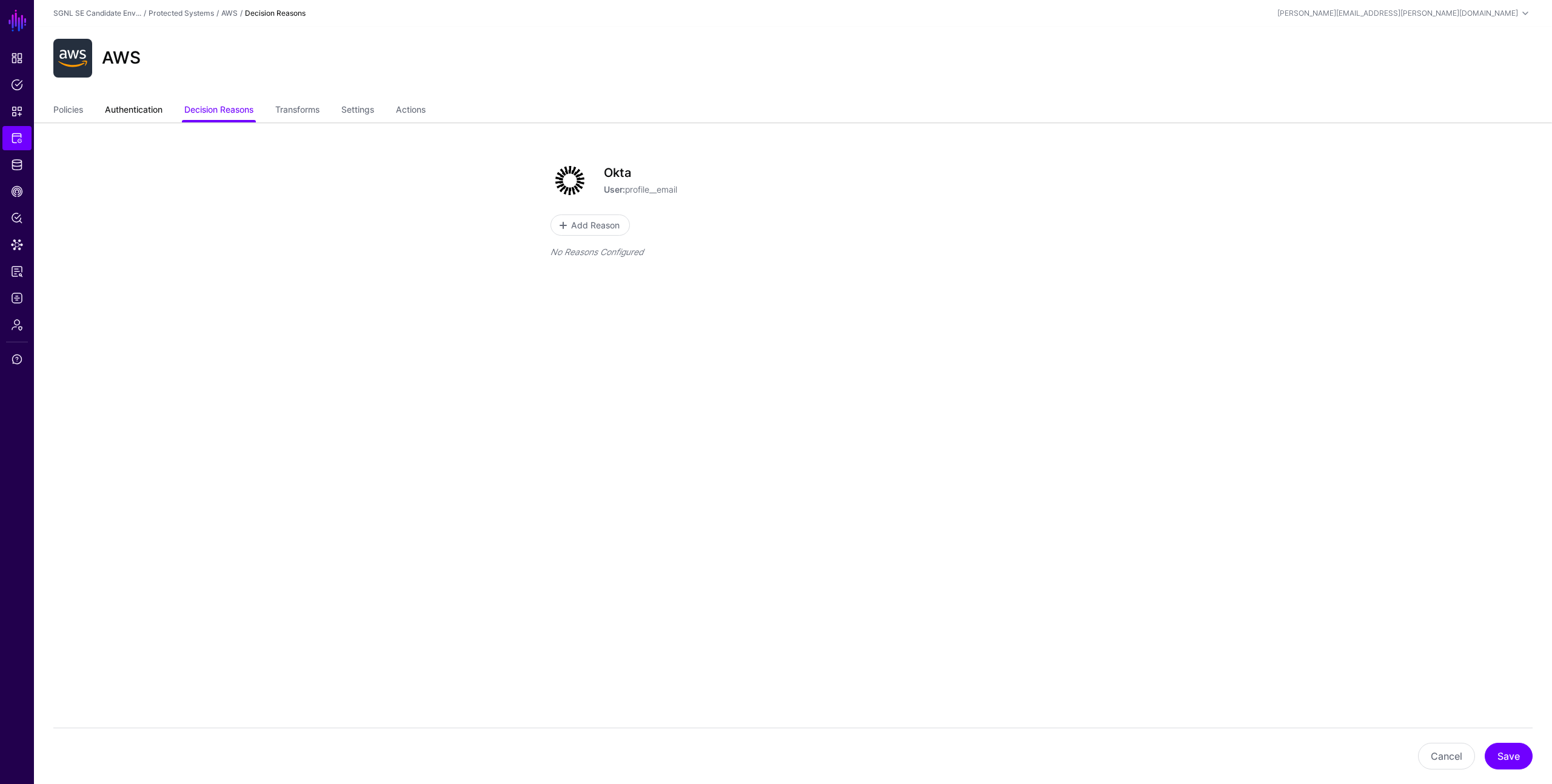
click at [152, 112] on link "Authentication" at bounding box center [133, 111] width 57 height 23
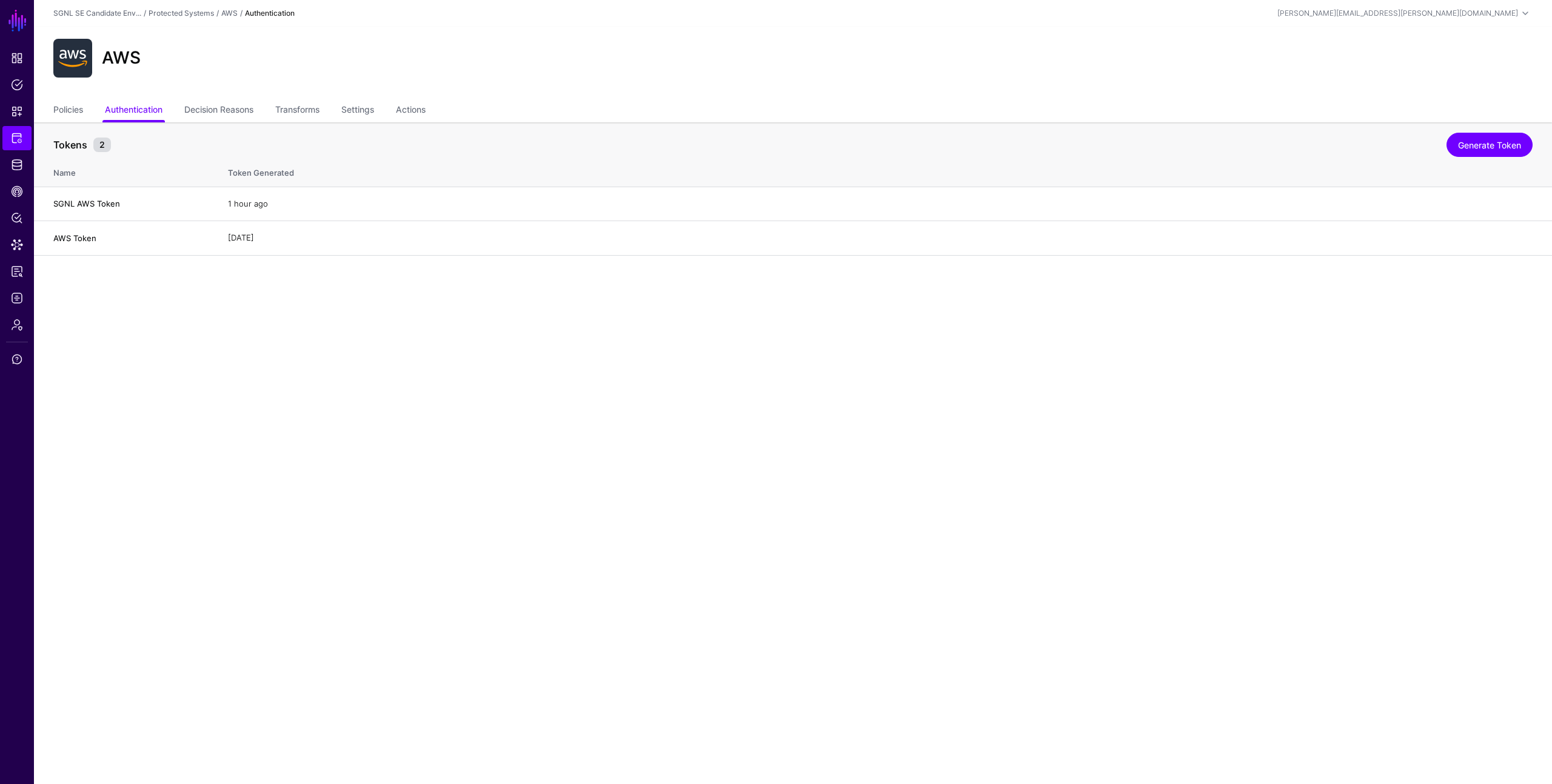
click at [209, 144] on div "Tokens 2" at bounding box center [750, 144] width 1399 height 15
click at [362, 109] on link "Settings" at bounding box center [358, 111] width 33 height 23
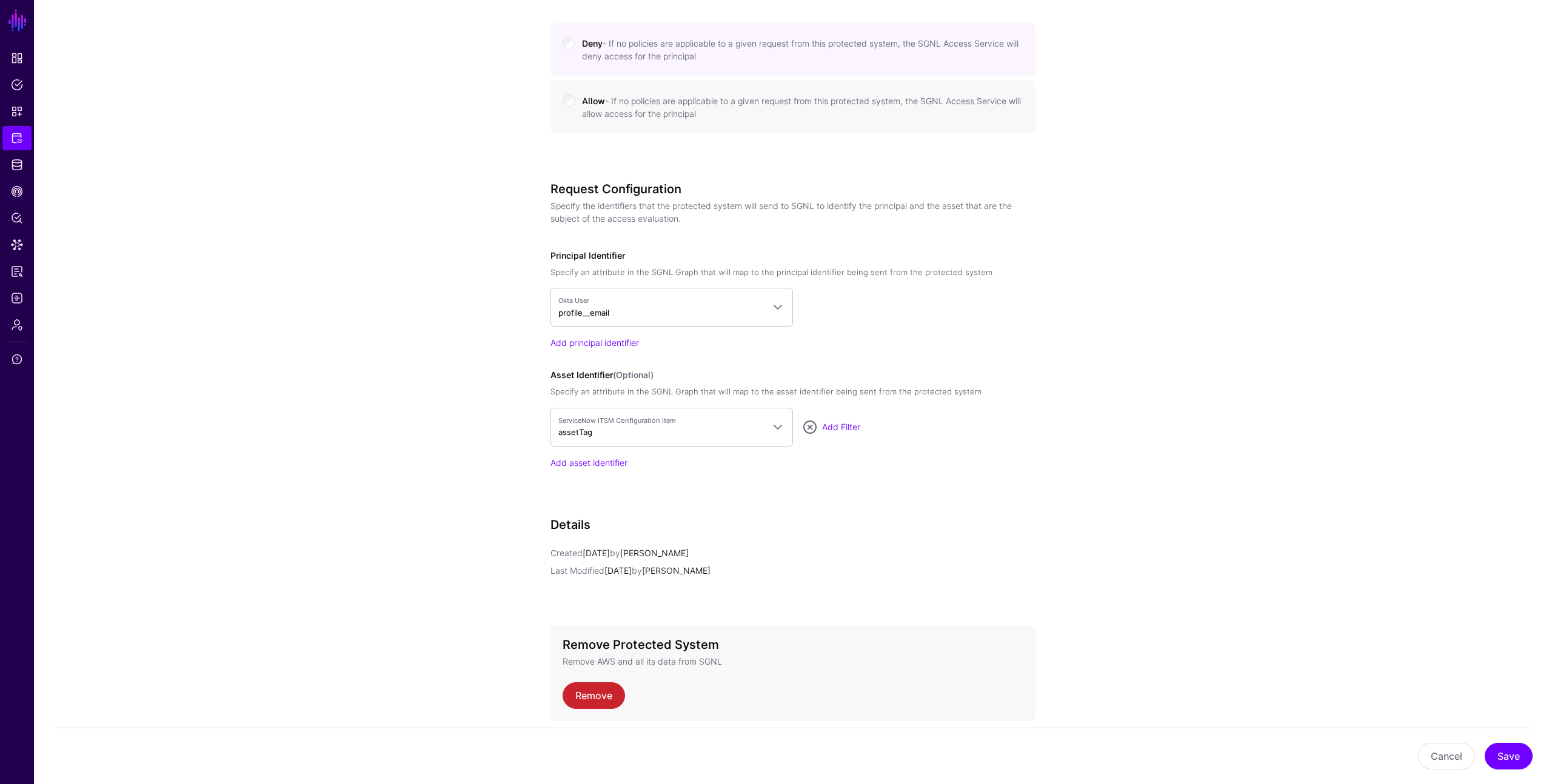
scroll to position [734, 0]
